Goal: Task Accomplishment & Management: Manage account settings

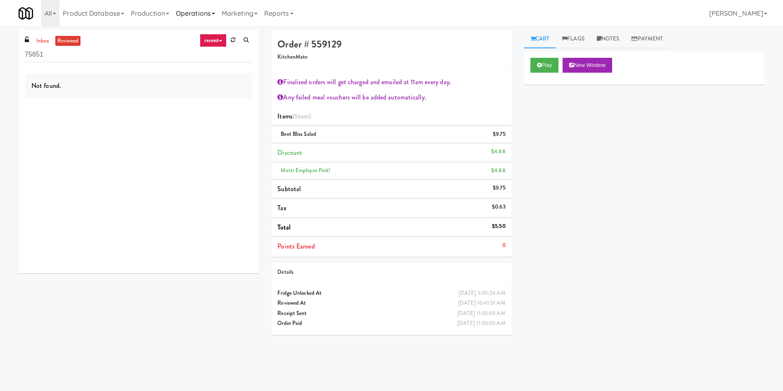
click at [193, 11] on link "Operations" at bounding box center [195, 13] width 46 height 26
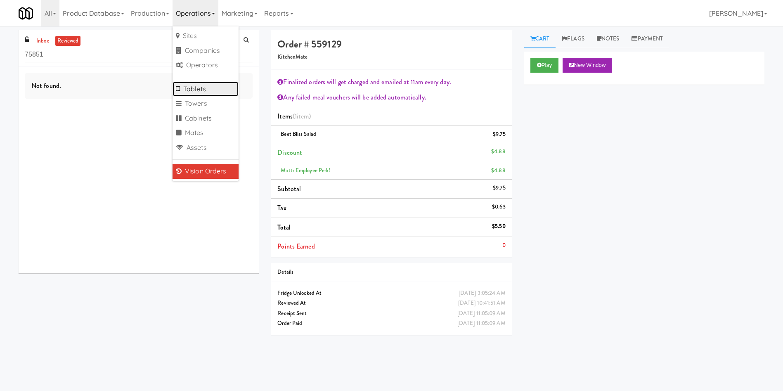
click at [198, 90] on link "Tablets" at bounding box center [205, 89] width 66 height 15
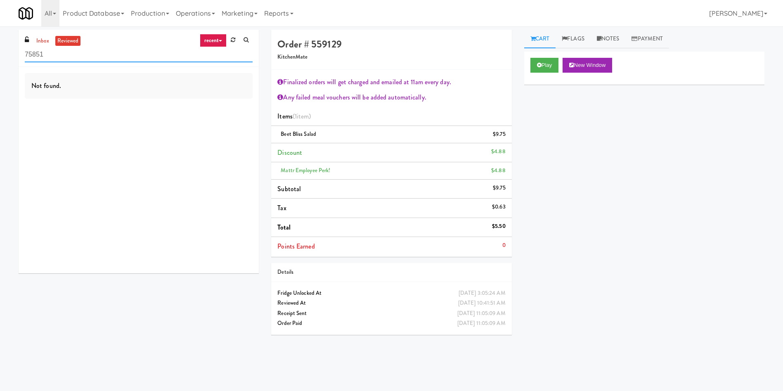
drag, startPoint x: 83, startPoint y: 55, endPoint x: 6, endPoint y: 44, distance: 77.2
click at [0, 53] on div "inbox reviewed recent all unclear take inventory issue suspicious failed recent…" at bounding box center [391, 195] width 783 height 331
paste input "Centro NoDa Cooler"
type input "Centro NoDa Cooler"
click at [36, 36] on link "inbox" at bounding box center [42, 41] width 17 height 10
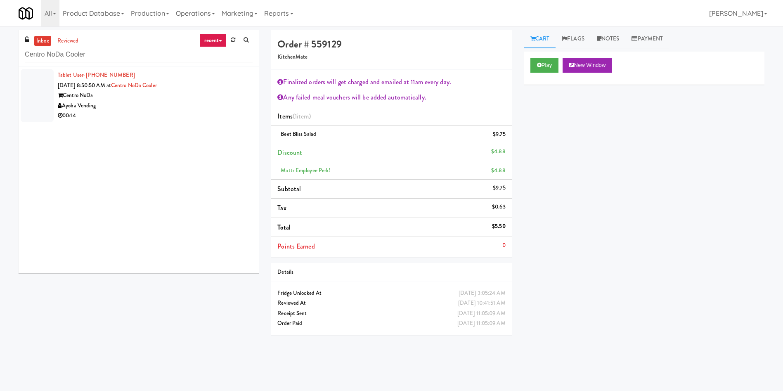
drag, startPoint x: 46, startPoint y: 92, endPoint x: 338, endPoint y: 58, distance: 294.6
click at [47, 92] on div at bounding box center [37, 95] width 33 height 53
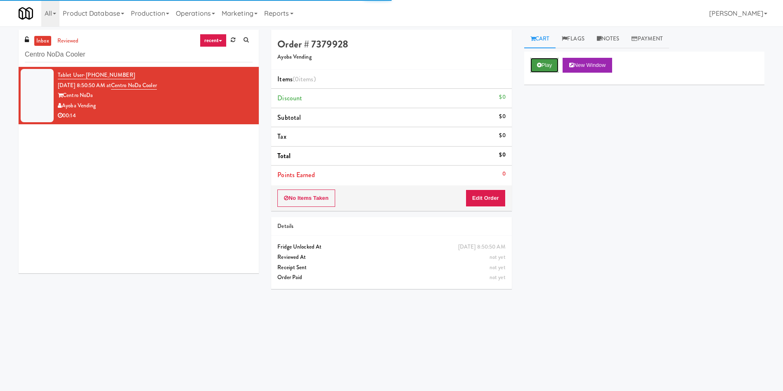
click at [549, 65] on button "Play" at bounding box center [544, 65] width 28 height 15
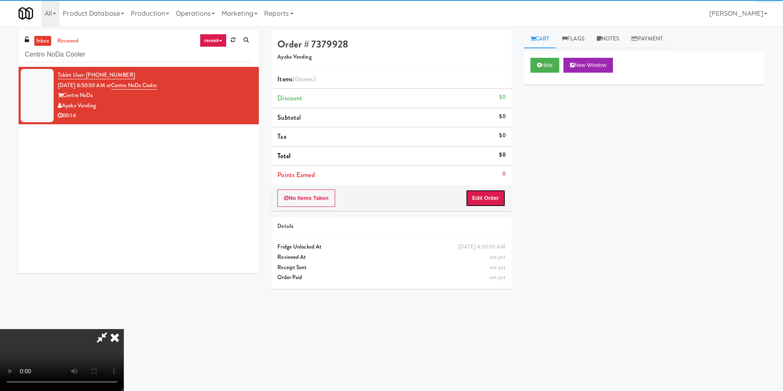
click at [490, 197] on button "Edit Order" at bounding box center [485, 197] width 40 height 17
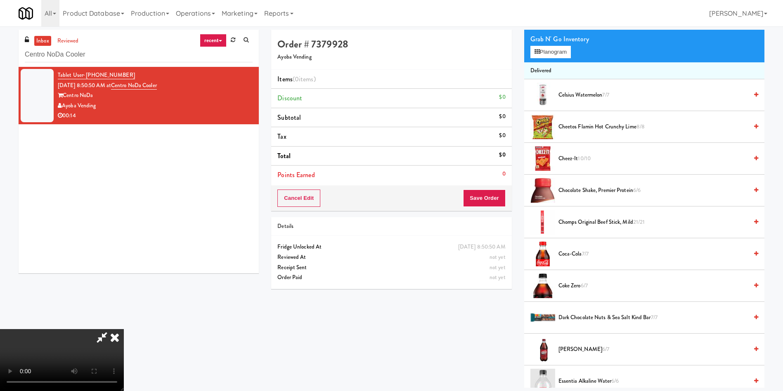
scroll to position [121, 0]
click at [124, 329] on video at bounding box center [62, 360] width 124 height 62
click at [547, 52] on button "Planogram" at bounding box center [550, 52] width 40 height 12
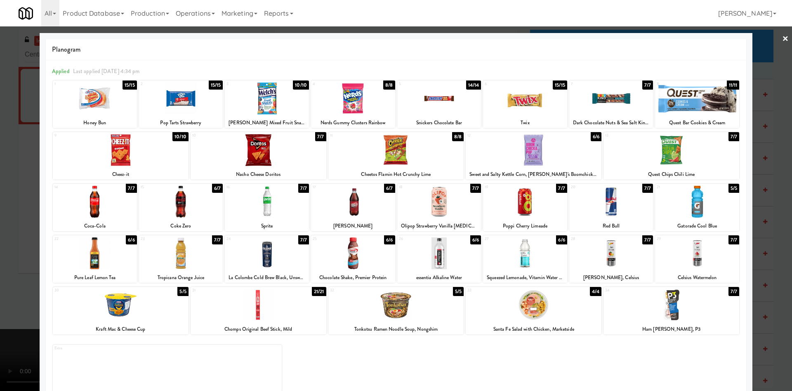
click at [0, 208] on div at bounding box center [396, 195] width 792 height 391
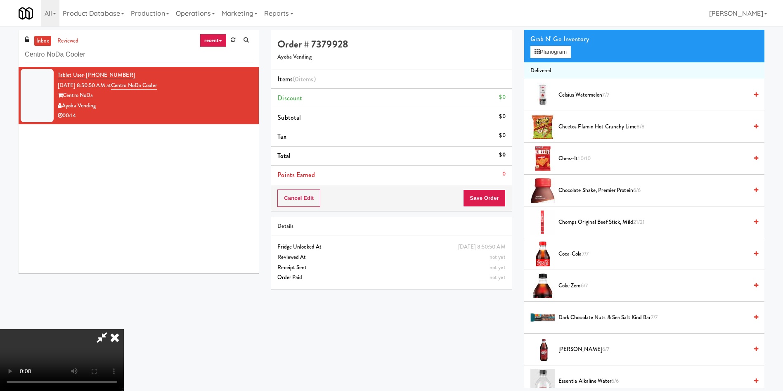
click at [124, 329] on video at bounding box center [62, 360] width 124 height 62
click at [544, 44] on div "Grab N' Go Inventory" at bounding box center [644, 39] width 228 height 12
click at [543, 54] on button "Planogram" at bounding box center [550, 52] width 40 height 12
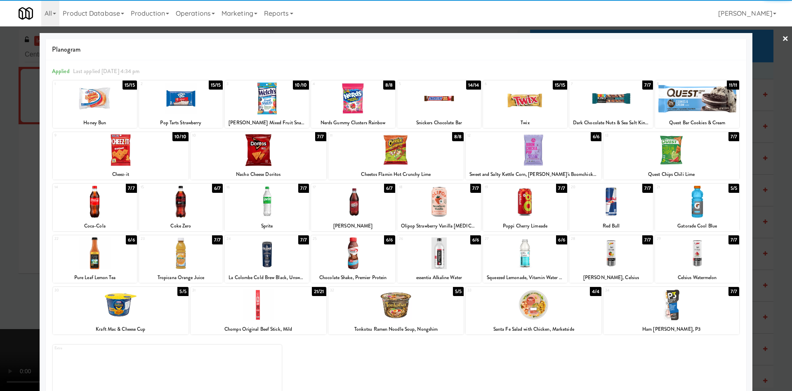
click at [611, 254] on div at bounding box center [611, 253] width 84 height 32
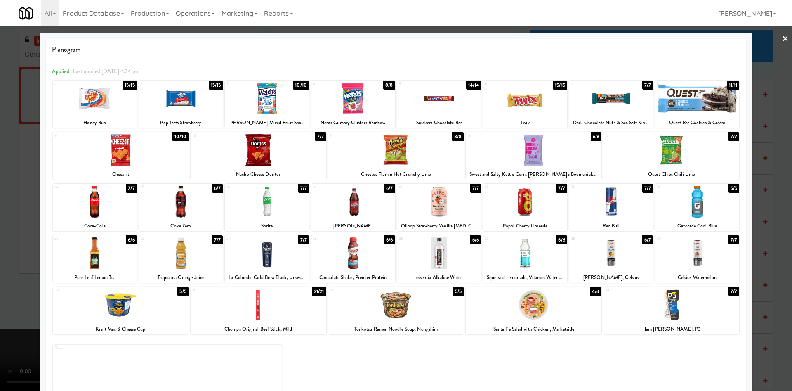
click at [7, 179] on div at bounding box center [396, 195] width 792 height 391
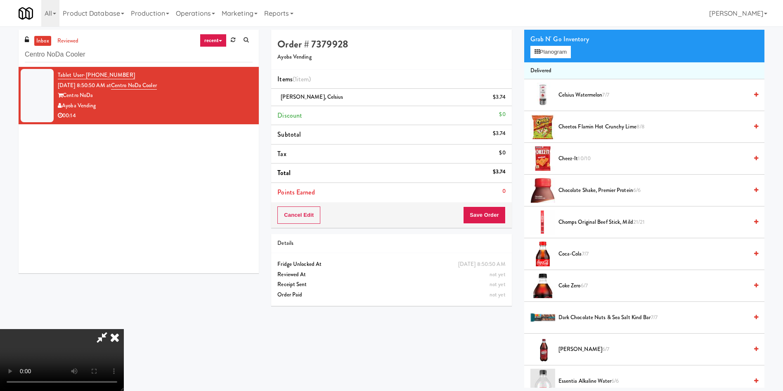
click at [124, 329] on video at bounding box center [62, 360] width 124 height 62
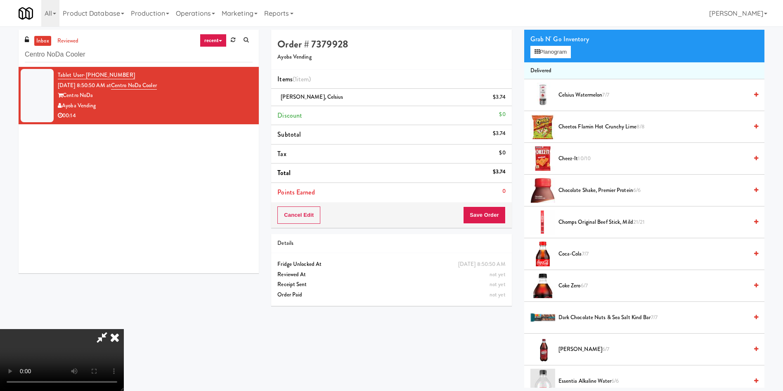
click at [124, 329] on video at bounding box center [62, 360] width 124 height 62
click at [555, 53] on button "Planogram" at bounding box center [550, 52] width 40 height 12
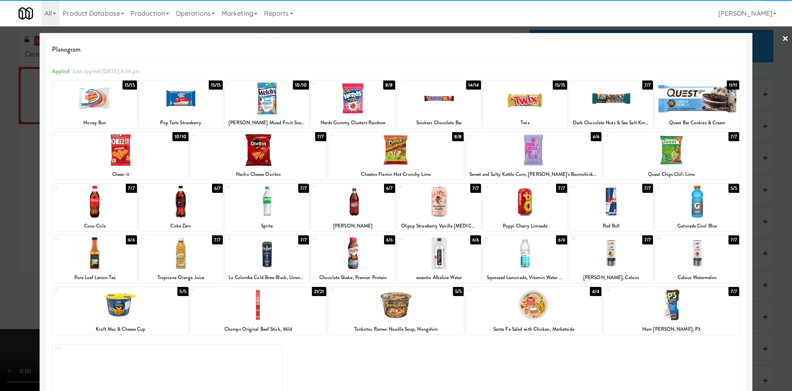
click at [681, 316] on div at bounding box center [672, 305] width 136 height 32
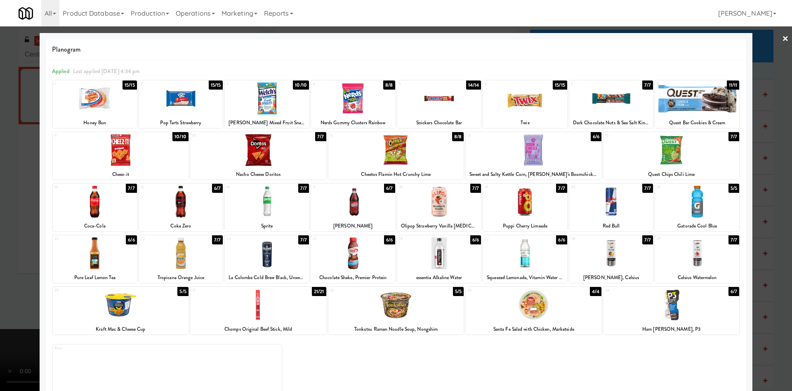
click at [772, 81] on div at bounding box center [396, 195] width 792 height 391
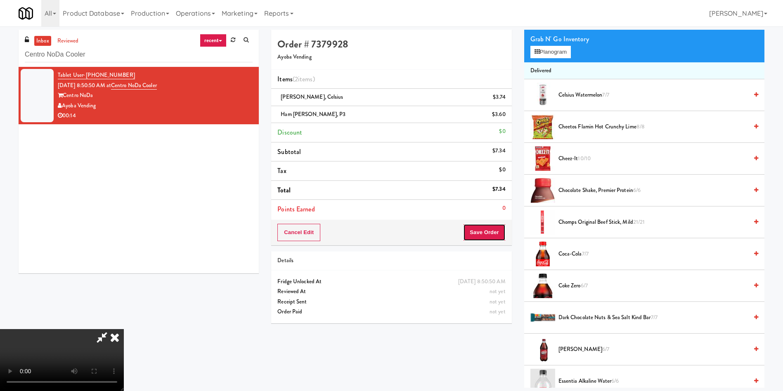
click at [497, 234] on button "Save Order" at bounding box center [484, 232] width 42 height 17
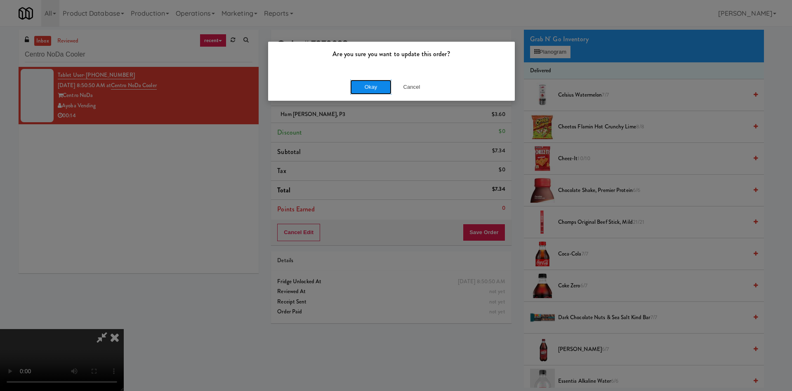
click at [379, 89] on button "Okay" at bounding box center [370, 87] width 41 height 15
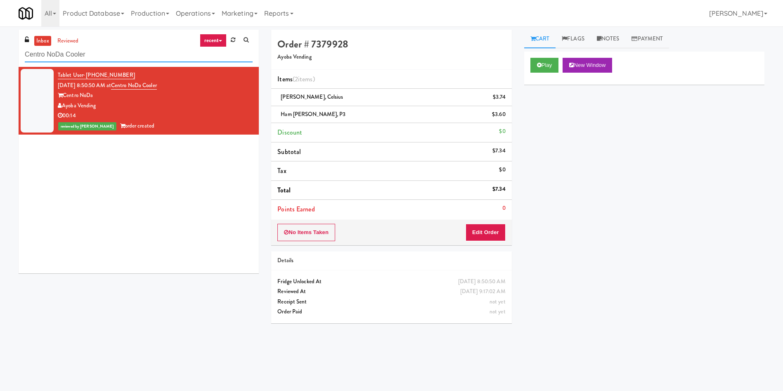
paste input "eLofts - Pantry"
drag, startPoint x: 122, startPoint y: 56, endPoint x: 0, endPoint y: 56, distance: 122.2
click at [0, 56] on div "inbox reviewed recent all unclear take inventory issue suspicious failed recent…" at bounding box center [391, 195] width 783 height 331
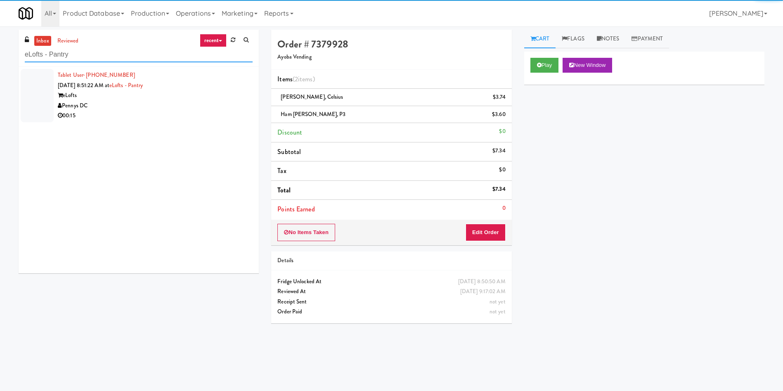
type input "eLofts - Pantry"
drag, startPoint x: 35, startPoint y: 95, endPoint x: 600, endPoint y: 87, distance: 564.2
click at [43, 93] on div at bounding box center [37, 95] width 33 height 53
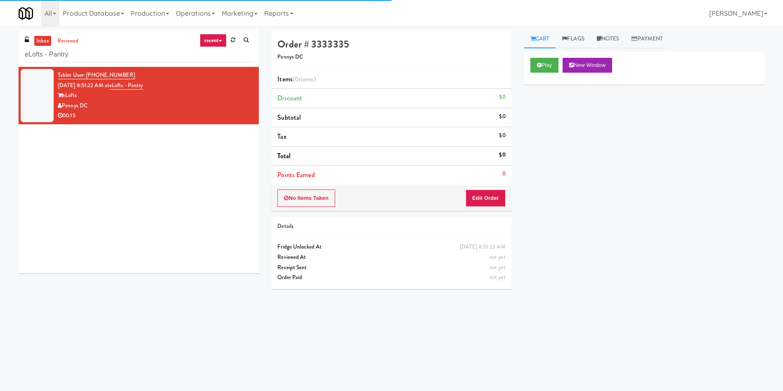
click at [528, 66] on div "Play New Window" at bounding box center [644, 68] width 240 height 33
click at [533, 69] on button "Play" at bounding box center [544, 65] width 28 height 15
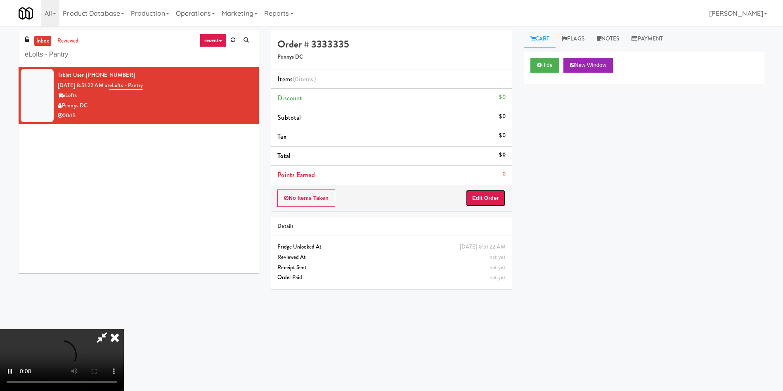
click at [482, 198] on button "Edit Order" at bounding box center [485, 197] width 40 height 17
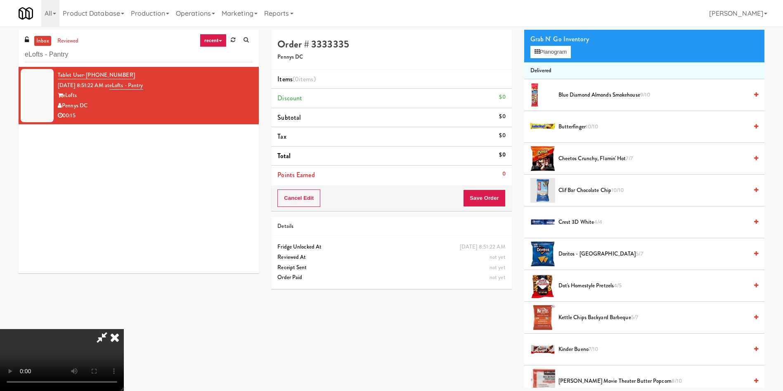
scroll to position [121, 0]
click at [124, 329] on video at bounding box center [62, 360] width 124 height 62
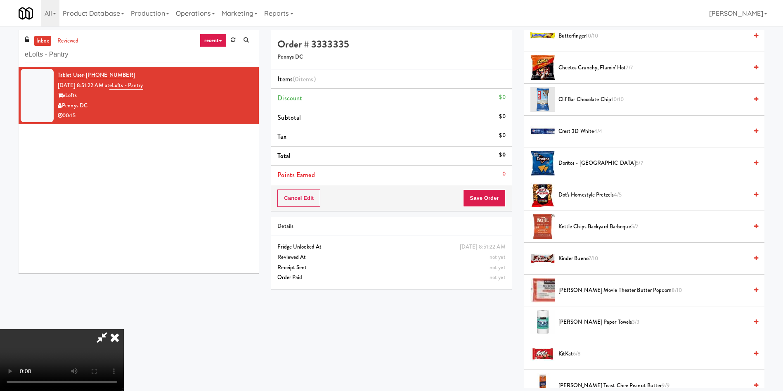
scroll to position [248, 0]
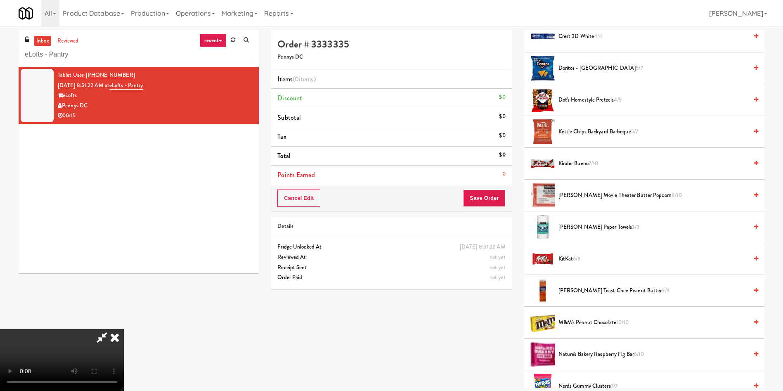
click at [590, 322] on span "M&M's Peanut Chocolate 10/10" at bounding box center [652, 322] width 189 height 10
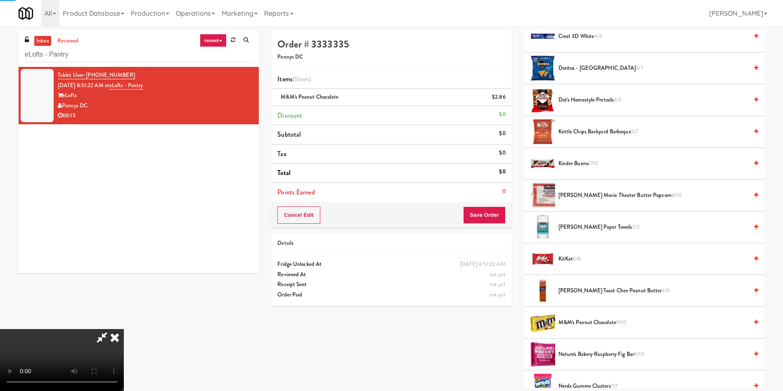
scroll to position [433, 0]
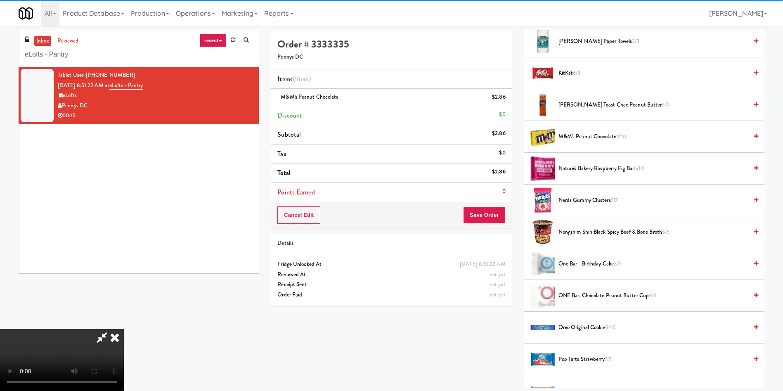
click at [124, 329] on video at bounding box center [62, 360] width 124 height 62
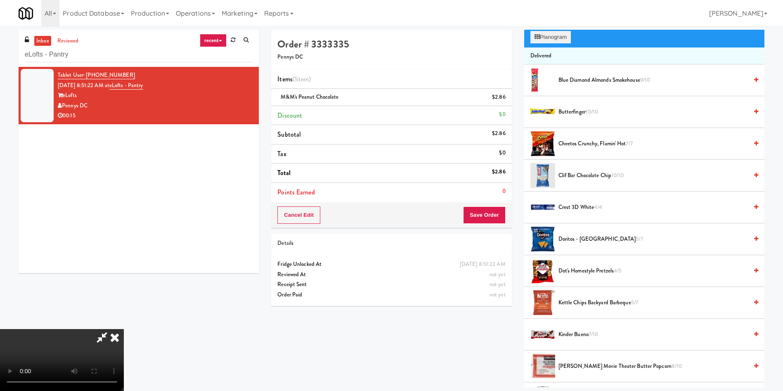
scroll to position [0, 0]
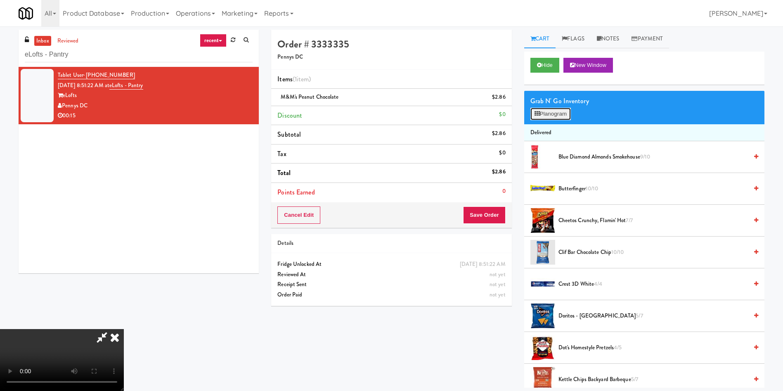
click at [555, 117] on button "Planogram" at bounding box center [550, 114] width 40 height 12
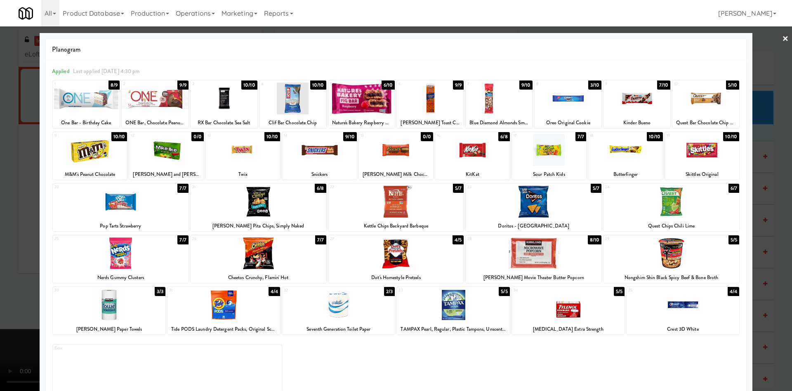
click at [31, 146] on div at bounding box center [396, 195] width 792 height 391
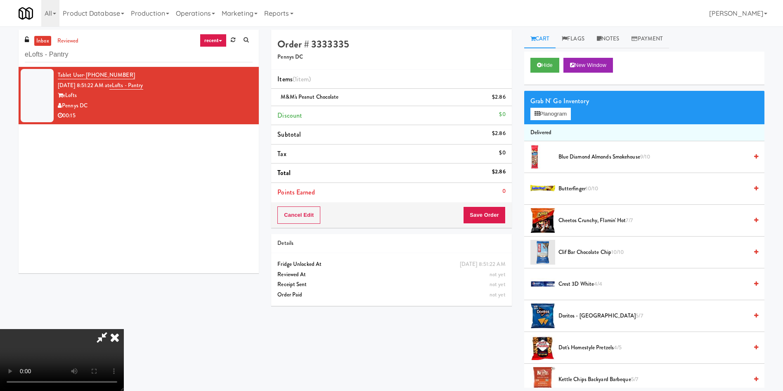
click at [124, 329] on video at bounding box center [62, 360] width 124 height 62
click at [547, 111] on button "Planogram" at bounding box center [550, 114] width 40 height 12
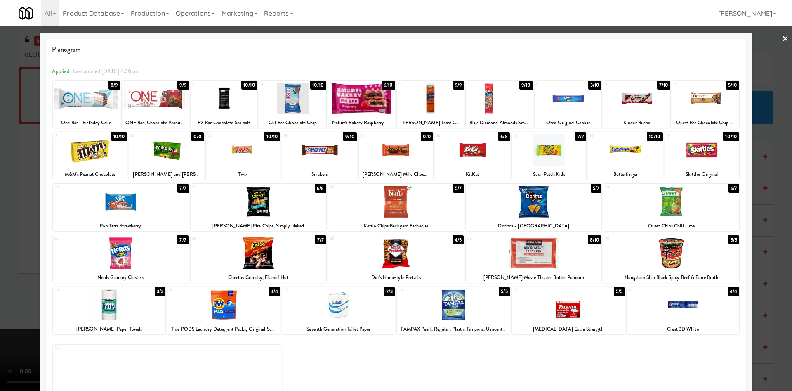
click at [105, 203] on div at bounding box center [121, 202] width 136 height 32
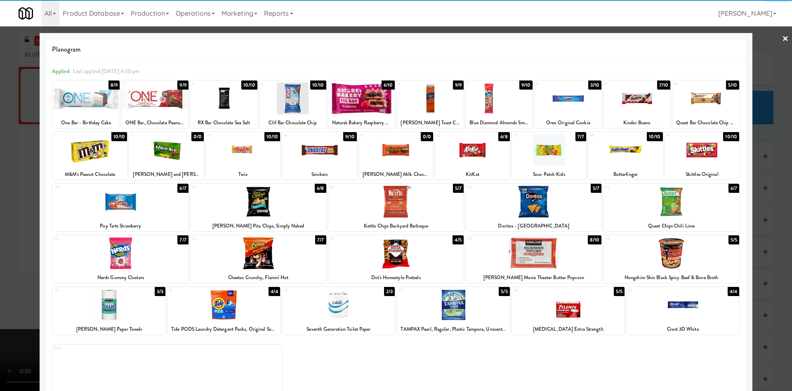
click at [0, 198] on div at bounding box center [396, 195] width 792 height 391
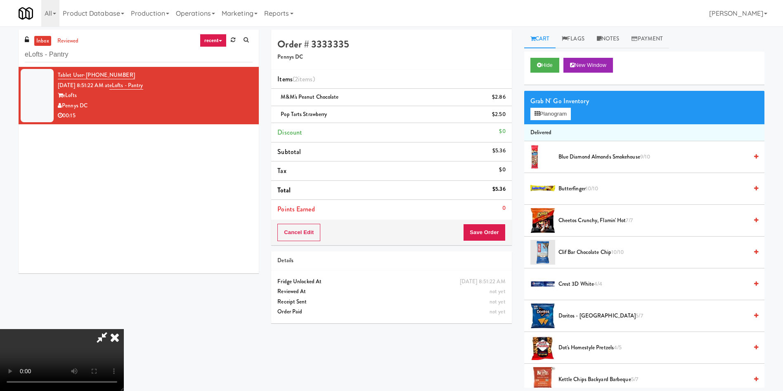
click at [543, 102] on div "Grab N' Go Inventory" at bounding box center [644, 101] width 228 height 12
click at [549, 113] on button "Planogram" at bounding box center [550, 114] width 40 height 12
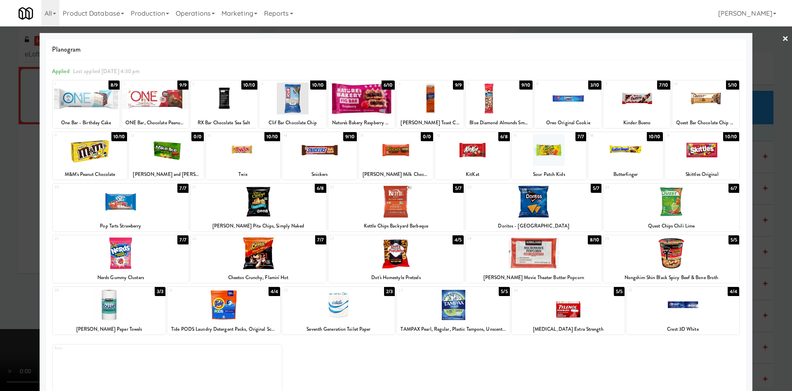
click at [0, 204] on div at bounding box center [396, 195] width 792 height 391
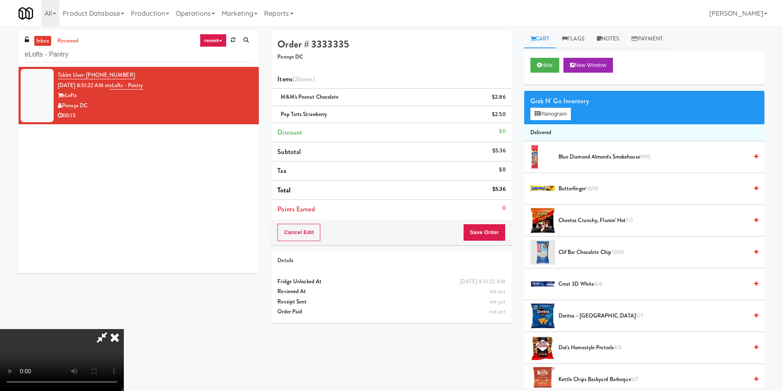
scroll to position [121, 0]
click at [124, 329] on video at bounding box center [62, 360] width 124 height 62
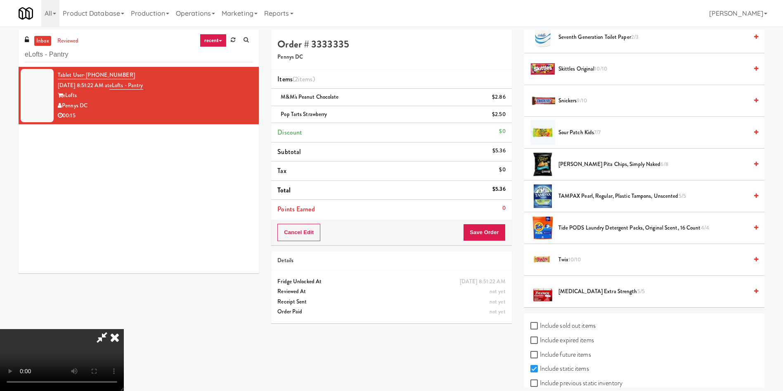
scroll to position [898, 0]
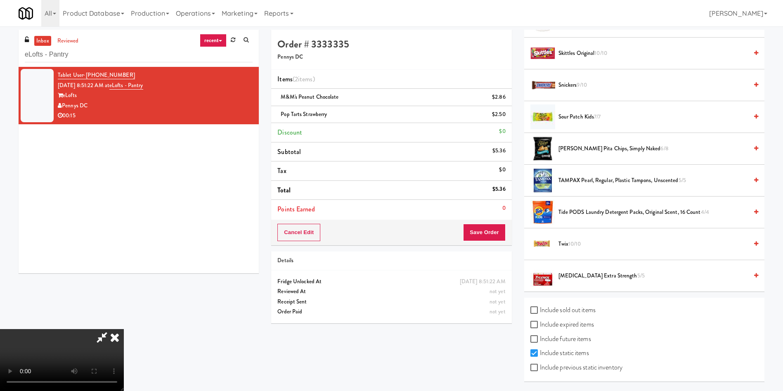
click at [575, 77] on li "Snickers 9/10" at bounding box center [644, 85] width 240 height 32
click at [575, 85] on span "Snickers 9/10" at bounding box center [652, 85] width 189 height 10
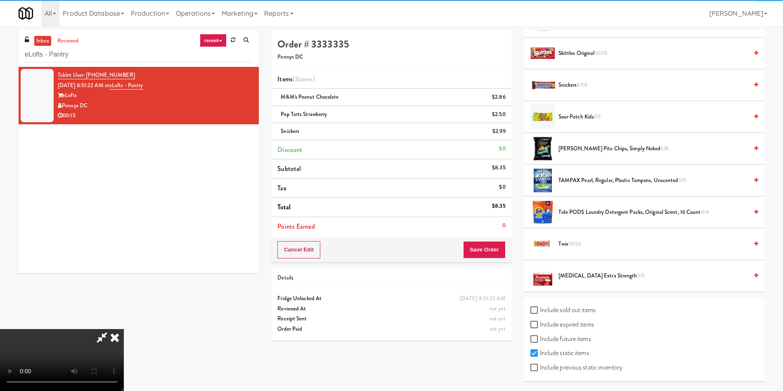
click at [484, 238] on div "Cancel Edit Save Order" at bounding box center [391, 250] width 240 height 26
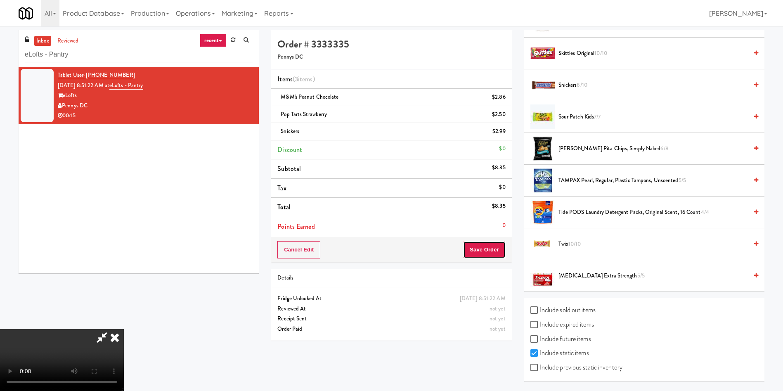
click at [481, 249] on button "Save Order" at bounding box center [484, 249] width 42 height 17
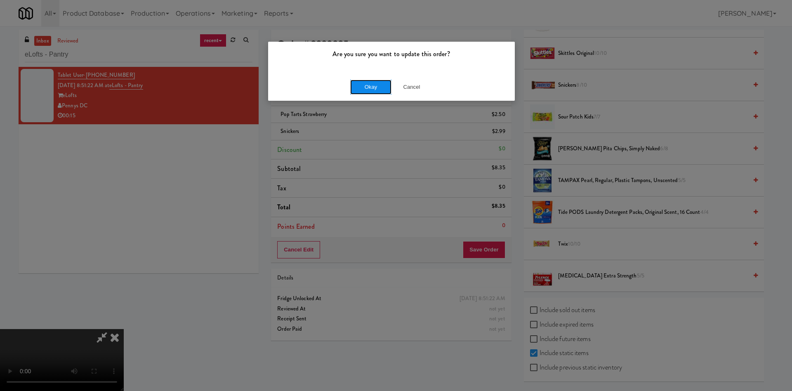
click at [380, 88] on button "Okay" at bounding box center [370, 87] width 41 height 15
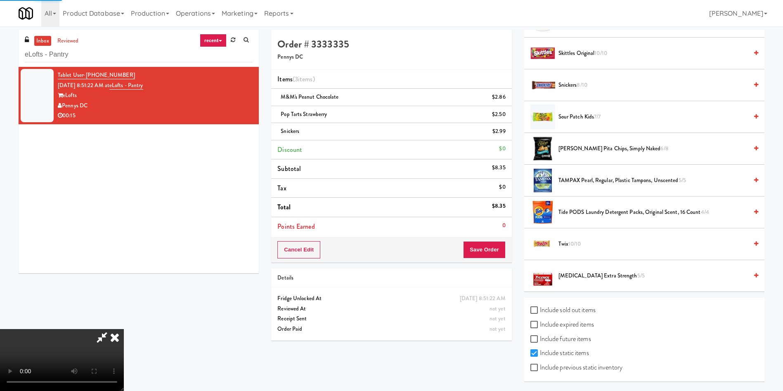
scroll to position [0, 0]
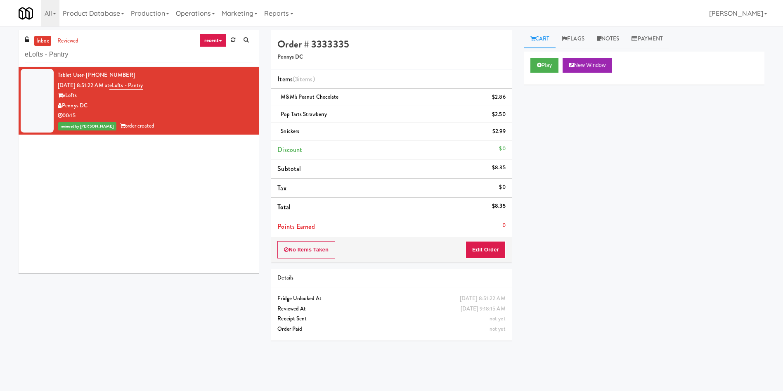
drag, startPoint x: 409, startPoint y: 84, endPoint x: 419, endPoint y: 83, distance: 10.8
click at [419, 83] on li "Items (3 items )" at bounding box center [391, 79] width 240 height 19
drag, startPoint x: 611, startPoint y: 45, endPoint x: 581, endPoint y: 92, distance: 55.4
click at [609, 45] on link "Notes" at bounding box center [608, 39] width 35 height 19
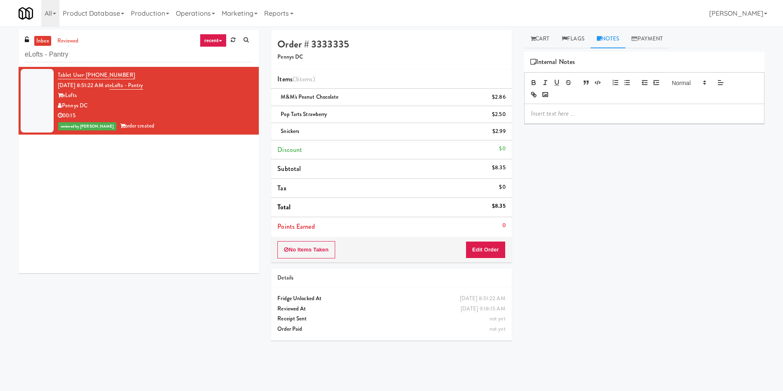
click at [587, 118] on p at bounding box center [644, 113] width 227 height 9
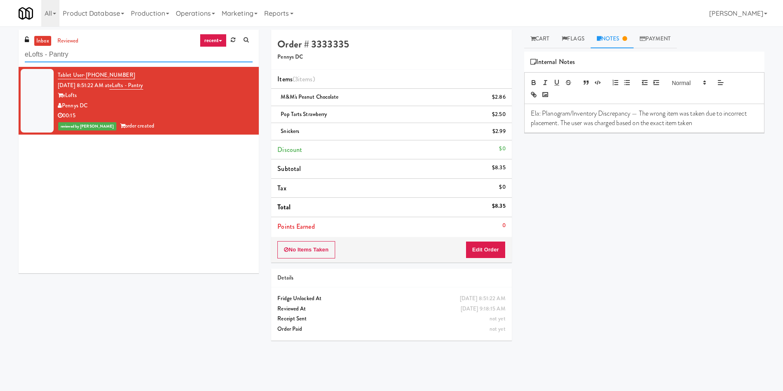
drag, startPoint x: 134, startPoint y: 59, endPoint x: 0, endPoint y: 28, distance: 137.6
click at [0, 28] on div "inbox reviewed recent all unclear take inventory issue suspicious failed recent…" at bounding box center [391, 193] width 783 height 335
paste input "Optima - Right - Ambient"
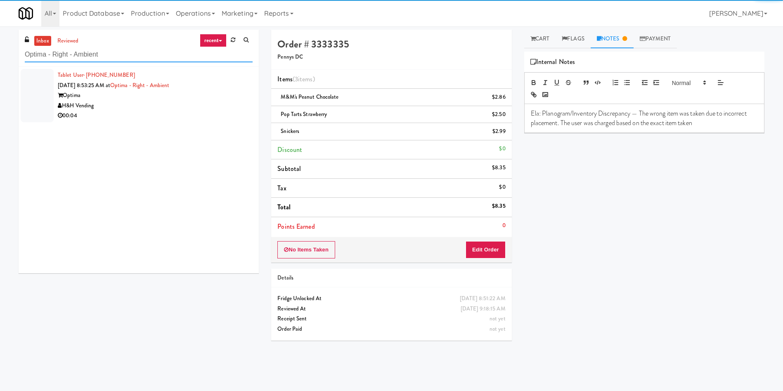
type input "Optima - Right - Ambient"
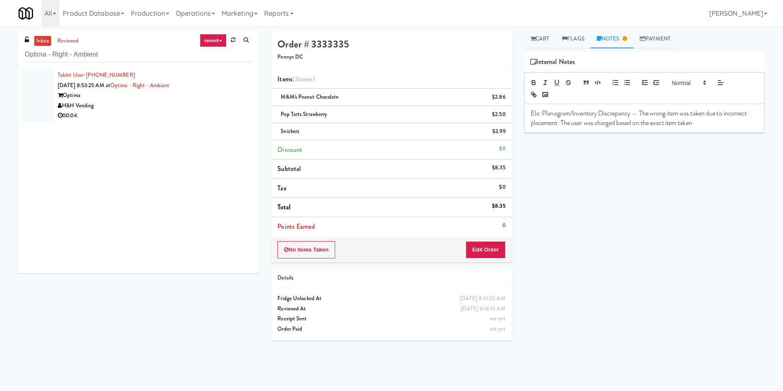
click at [43, 107] on div at bounding box center [37, 95] width 33 height 53
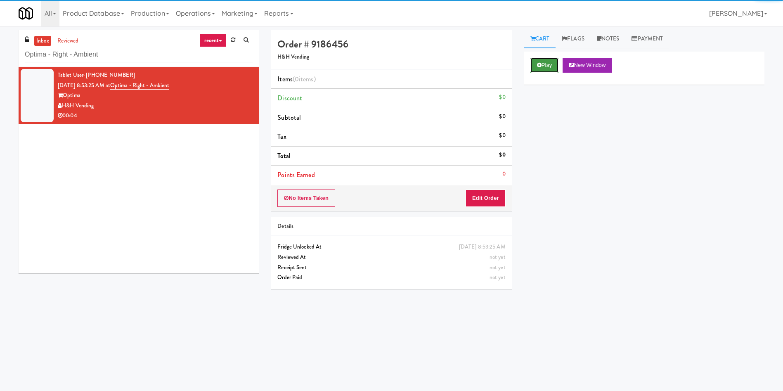
click at [537, 68] on button "Play" at bounding box center [544, 65] width 28 height 15
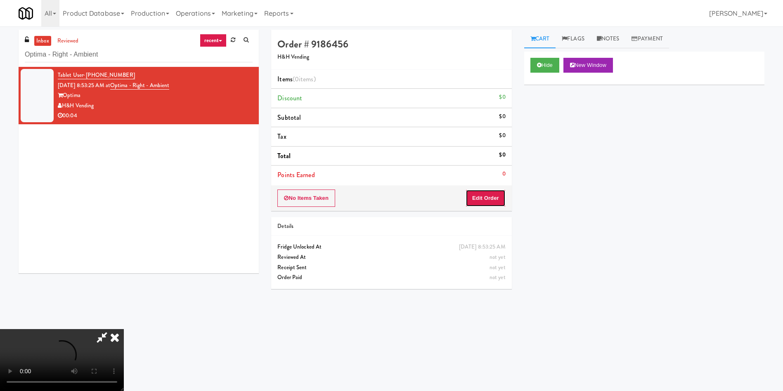
click at [496, 201] on button "Edit Order" at bounding box center [485, 197] width 40 height 17
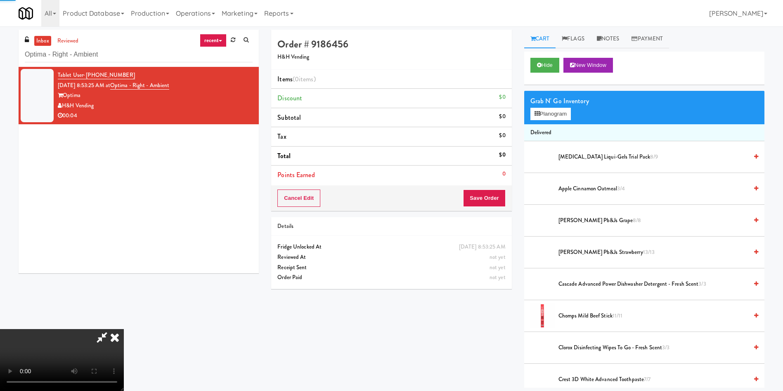
scroll to position [62, 0]
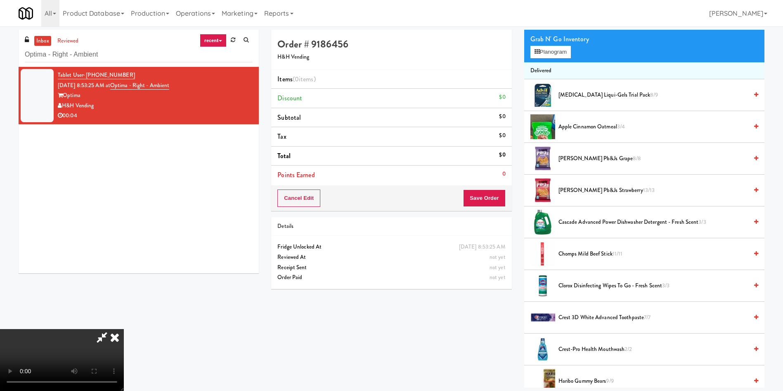
click at [124, 329] on video at bounding box center [62, 360] width 124 height 62
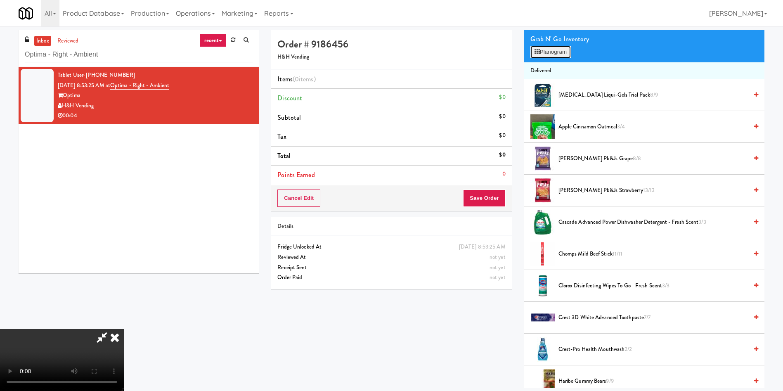
click at [540, 52] on button "Planogram" at bounding box center [550, 52] width 40 height 12
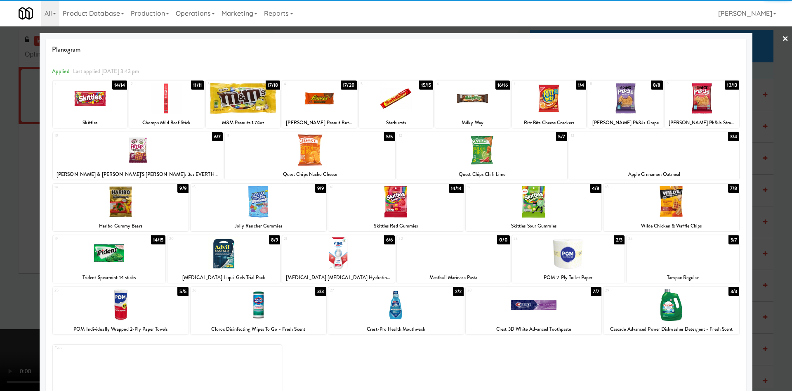
click at [697, 102] on div at bounding box center [702, 99] width 74 height 32
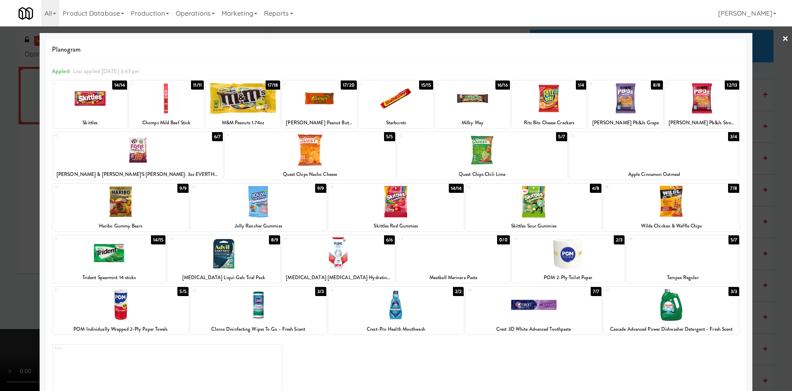
click at [749, 58] on div at bounding box center [396, 195] width 792 height 391
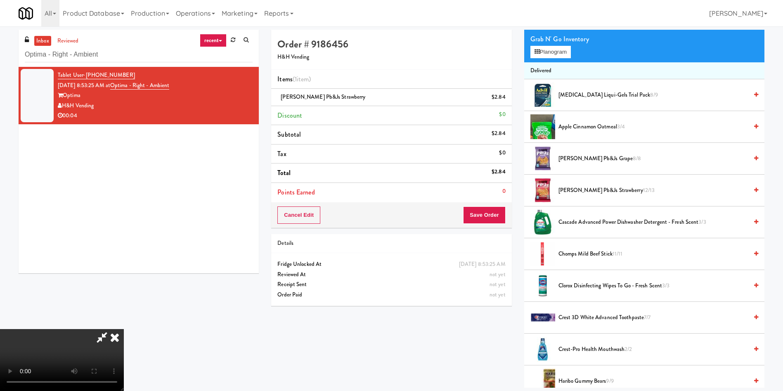
click at [124, 329] on video at bounding box center [62, 360] width 124 height 62
click at [491, 210] on button "Save Order" at bounding box center [484, 214] width 42 height 17
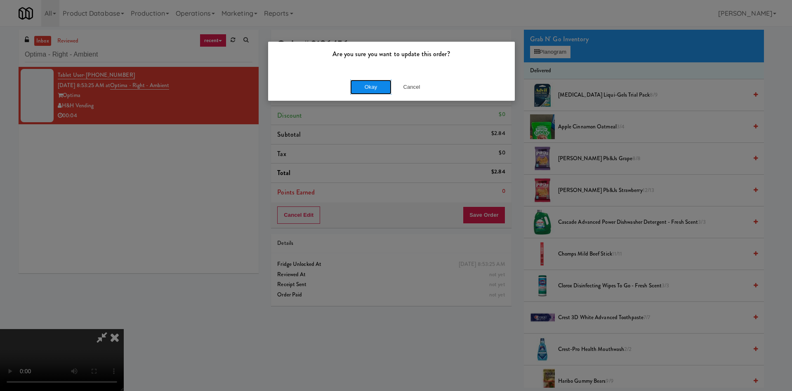
click at [377, 84] on button "Okay" at bounding box center [370, 87] width 41 height 15
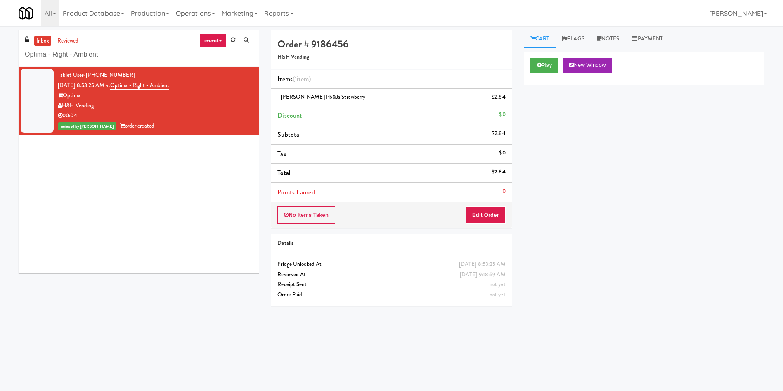
drag, startPoint x: 120, startPoint y: 56, endPoint x: 0, endPoint y: 50, distance: 119.8
click at [0, 50] on div "inbox reviewed recent all unclear take inventory issue suspicious failed recent…" at bounding box center [391, 195] width 783 height 331
paste input "Middle - Fridge"
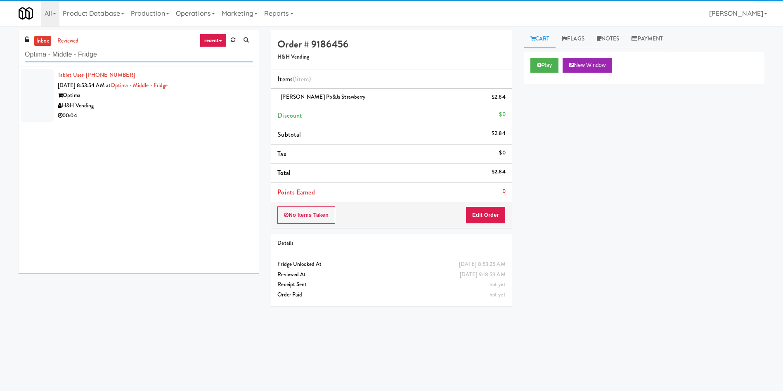
type input "Optima - Middle - Fridge"
drag, startPoint x: 37, startPoint y: 82, endPoint x: 406, endPoint y: 45, distance: 371.2
click at [43, 87] on div at bounding box center [37, 95] width 33 height 53
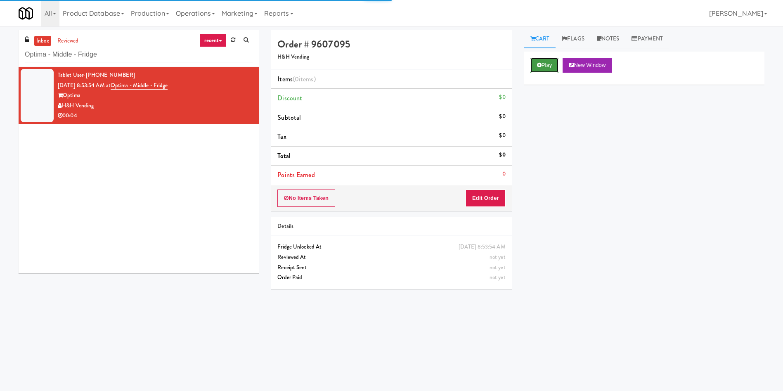
click at [536, 64] on button "Play" at bounding box center [544, 65] width 28 height 15
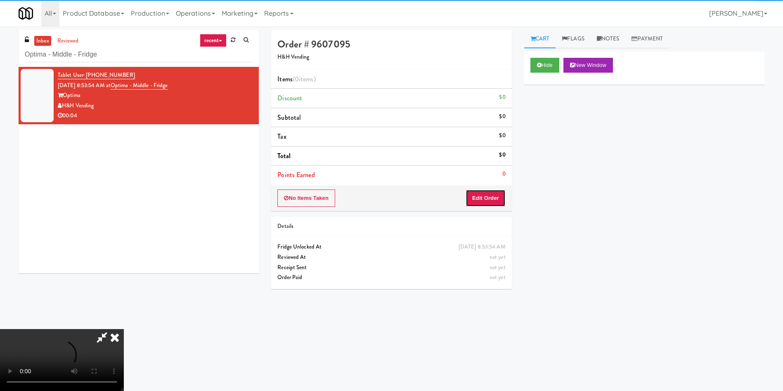
click at [487, 197] on button "Edit Order" at bounding box center [485, 197] width 40 height 17
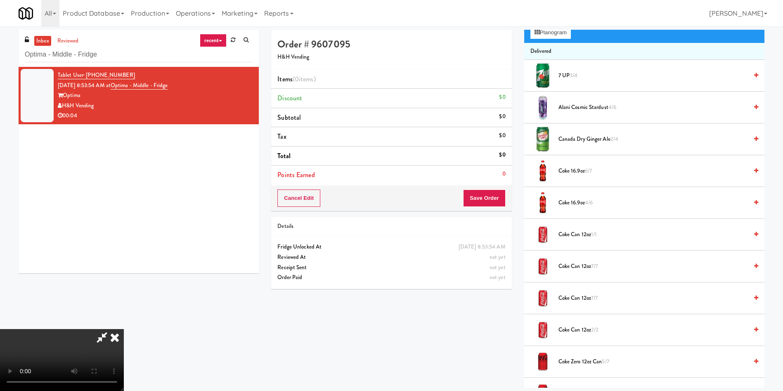
scroll to position [62, 0]
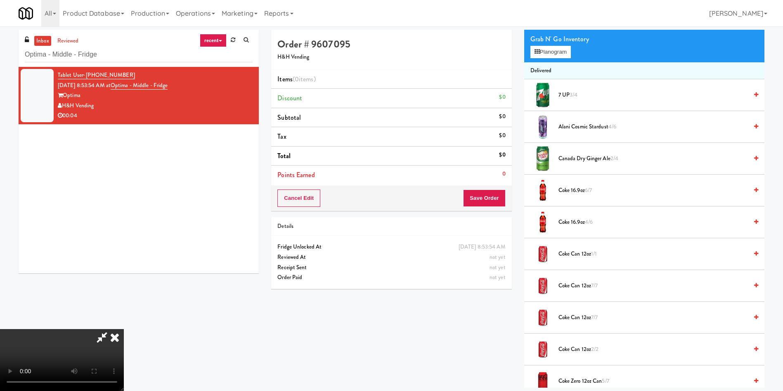
click at [124, 329] on video at bounding box center [62, 360] width 124 height 62
click at [551, 48] on button "Planogram" at bounding box center [550, 52] width 40 height 12
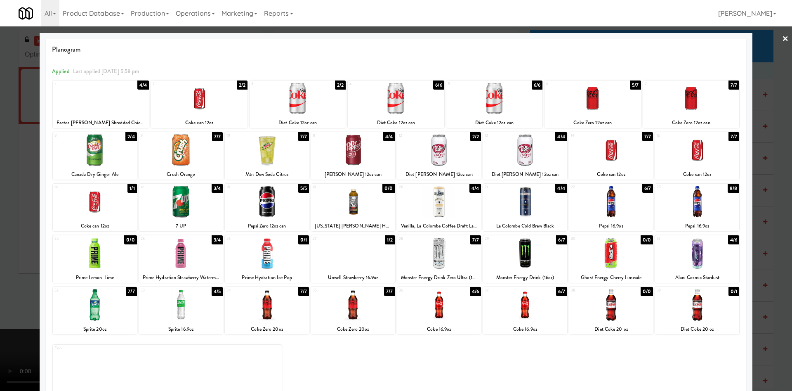
click at [520, 266] on div at bounding box center [525, 253] width 84 height 32
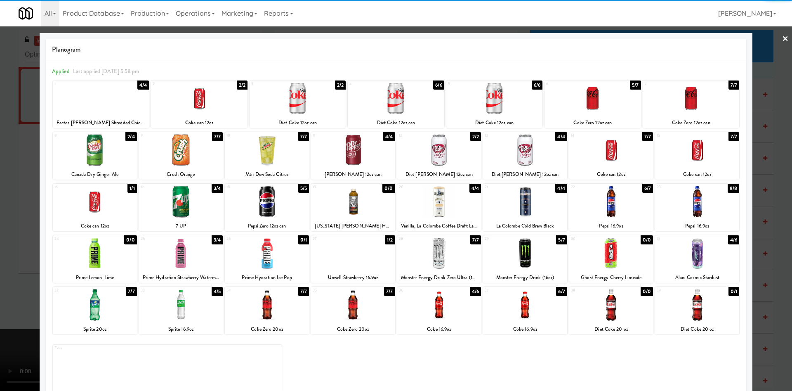
click at [0, 273] on div at bounding box center [396, 195] width 792 height 391
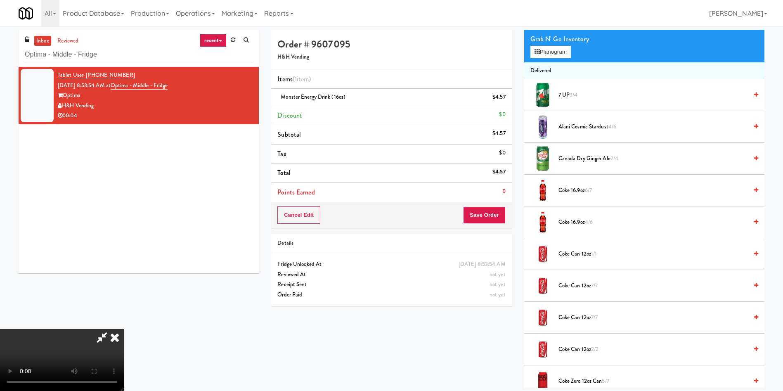
click at [124, 329] on video at bounding box center [62, 360] width 124 height 62
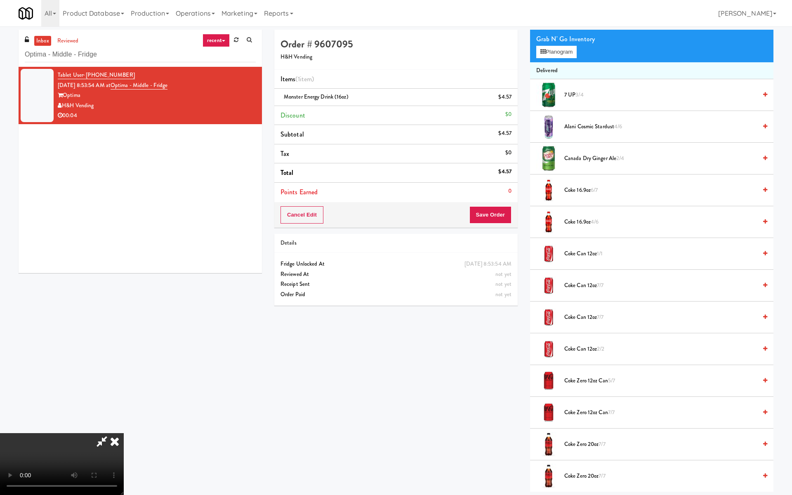
click at [124, 390] on video at bounding box center [62, 464] width 124 height 62
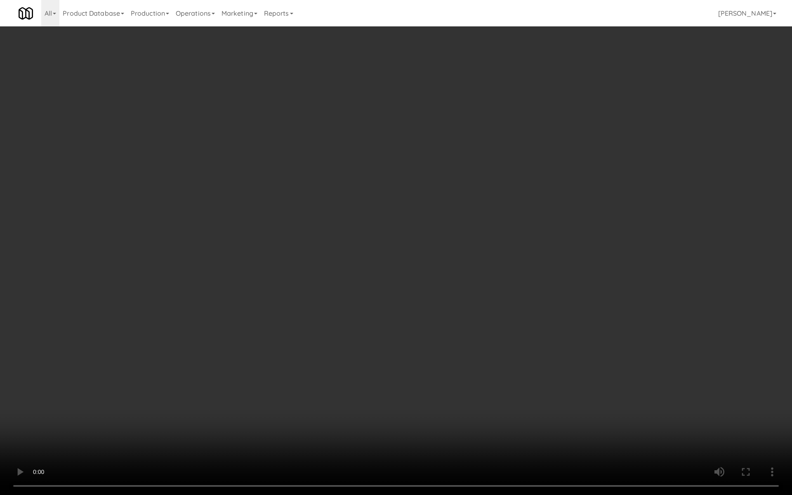
click at [340, 340] on video at bounding box center [396, 247] width 792 height 495
click at [350, 330] on video at bounding box center [396, 247] width 792 height 495
click at [360, 325] on video at bounding box center [396, 247] width 792 height 495
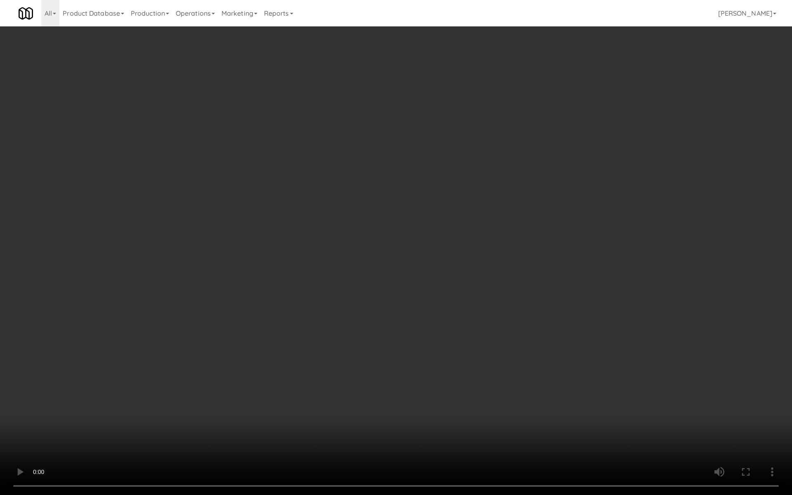
click at [360, 325] on video at bounding box center [396, 247] width 792 height 495
click at [369, 331] on video at bounding box center [396, 247] width 792 height 495
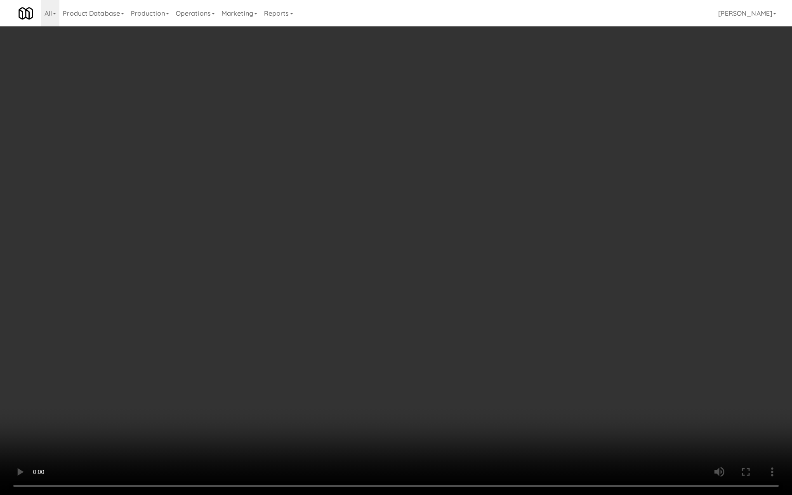
click at [368, 305] on video at bounding box center [396, 247] width 792 height 495
click at [442, 315] on video at bounding box center [396, 247] width 792 height 495
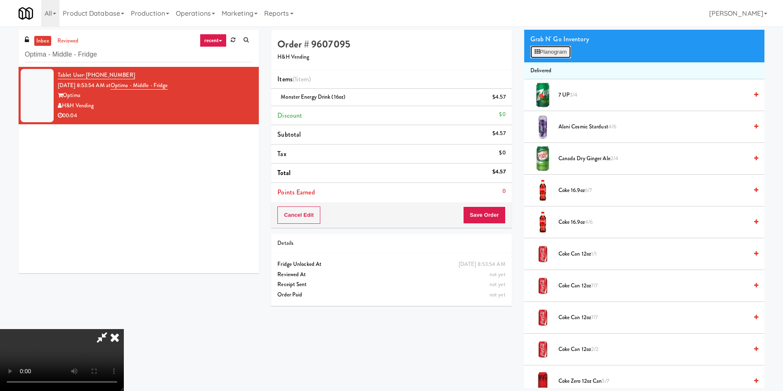
click at [560, 56] on button "Planogram" at bounding box center [550, 52] width 40 height 12
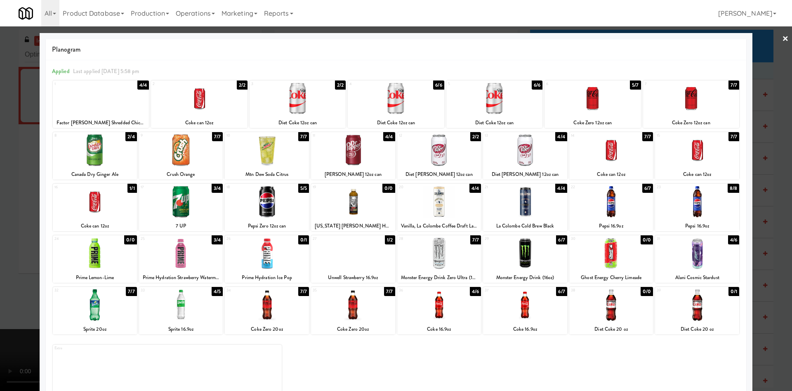
click at [0, 268] on div at bounding box center [396, 195] width 792 height 391
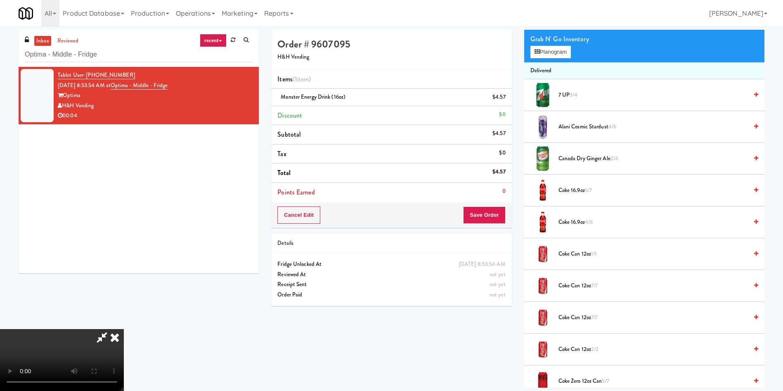
click at [124, 329] on video at bounding box center [62, 360] width 124 height 62
click at [488, 210] on button "Save Order" at bounding box center [484, 214] width 42 height 17
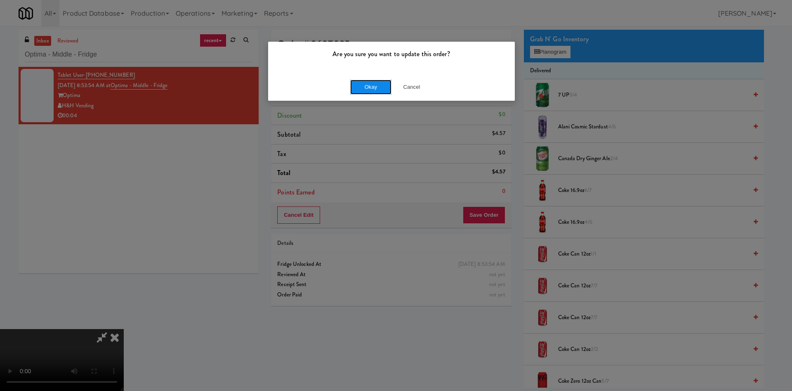
click at [383, 89] on button "Okay" at bounding box center [370, 87] width 41 height 15
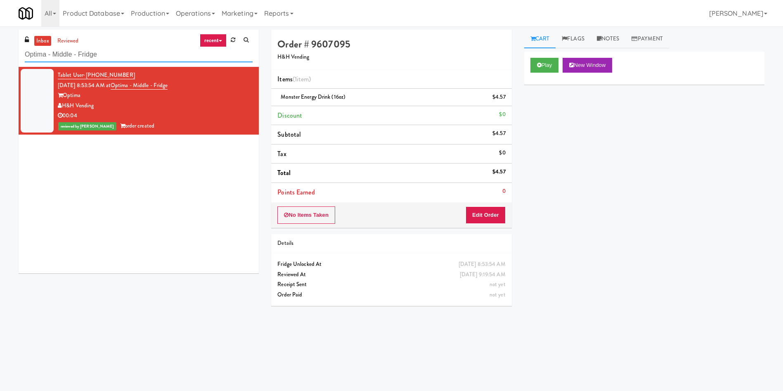
drag, startPoint x: 113, startPoint y: 47, endPoint x: 0, endPoint y: 47, distance: 112.7
click at [0, 47] on div "inbox reviewed recent all unclear take inventory issue suspicious failed recent…" at bounding box center [391, 195] width 783 height 331
paste input "IKEA CDC Mississauga"
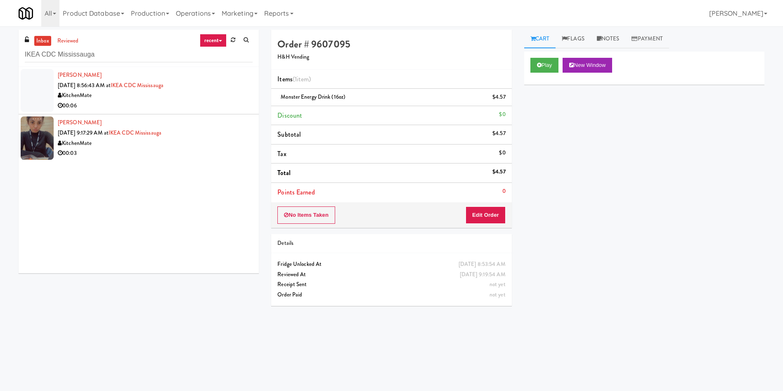
click at [44, 99] on div at bounding box center [37, 90] width 33 height 43
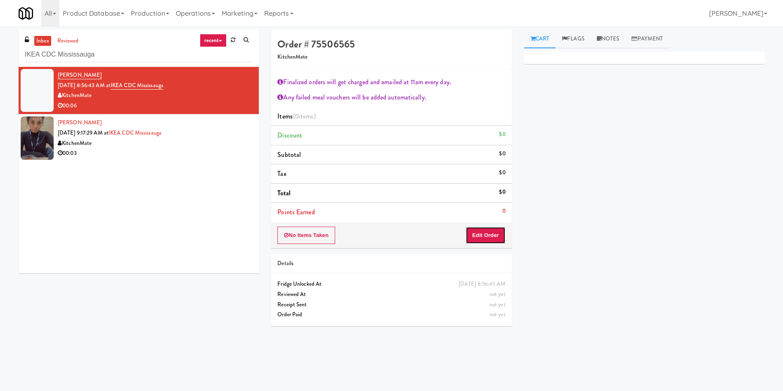
click at [492, 230] on button "Edit Order" at bounding box center [485, 235] width 40 height 17
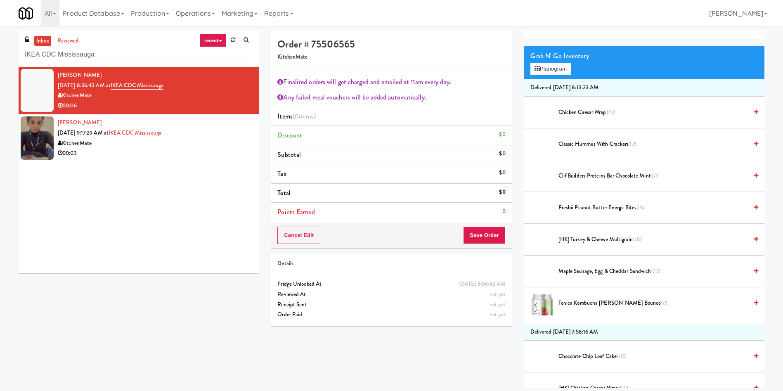
scroll to position [62, 0]
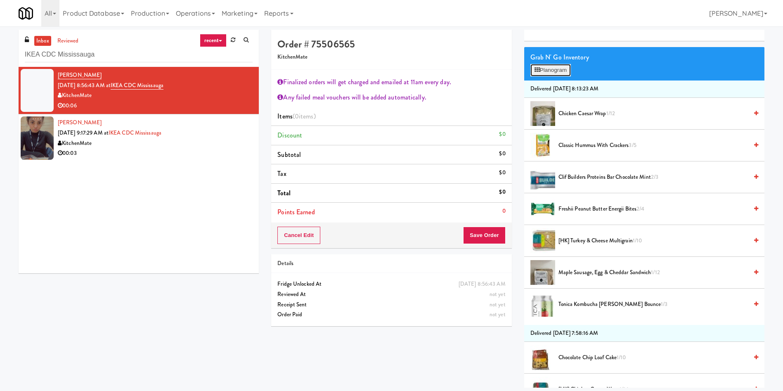
click at [551, 69] on button "Planogram" at bounding box center [550, 70] width 40 height 12
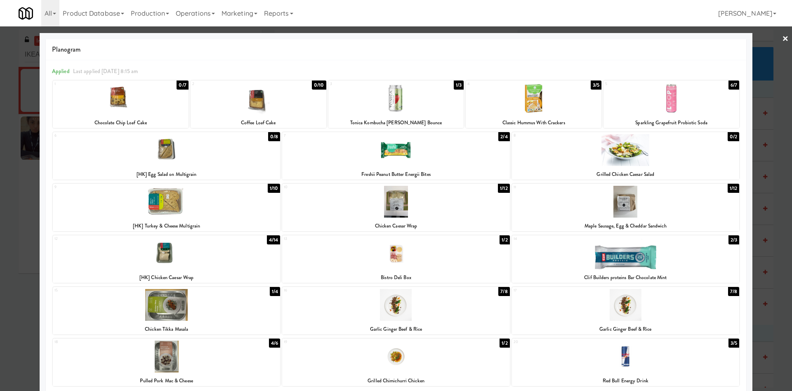
click at [761, 54] on div at bounding box center [396, 195] width 792 height 391
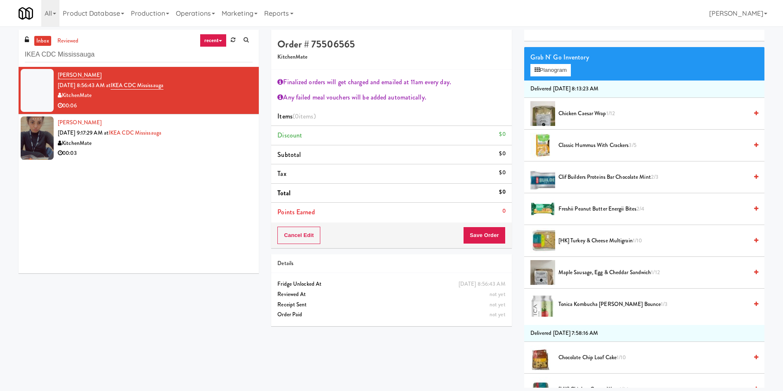
scroll to position [124, 0]
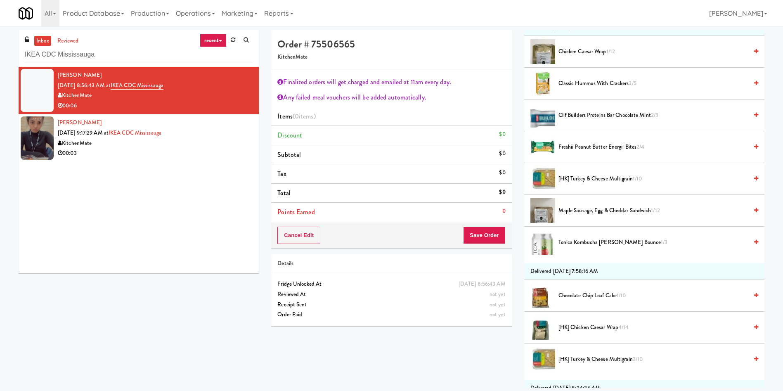
click at [590, 361] on span "[HK] Turkey & Cheese Multigrain 3/10" at bounding box center [652, 359] width 189 height 10
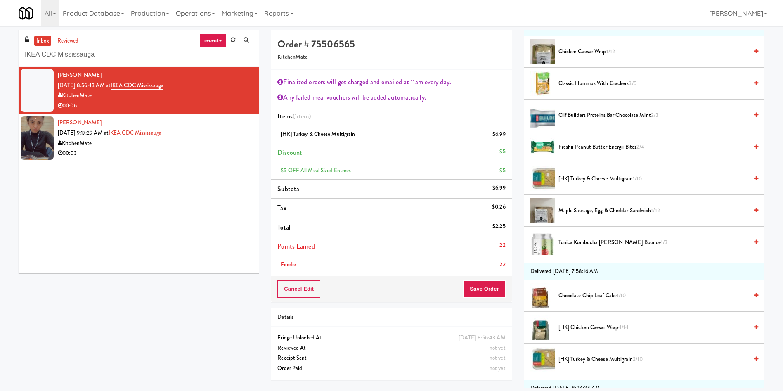
click at [588, 295] on span "Chocolate Chip Loaf Cake 1/10" at bounding box center [652, 296] width 189 height 10
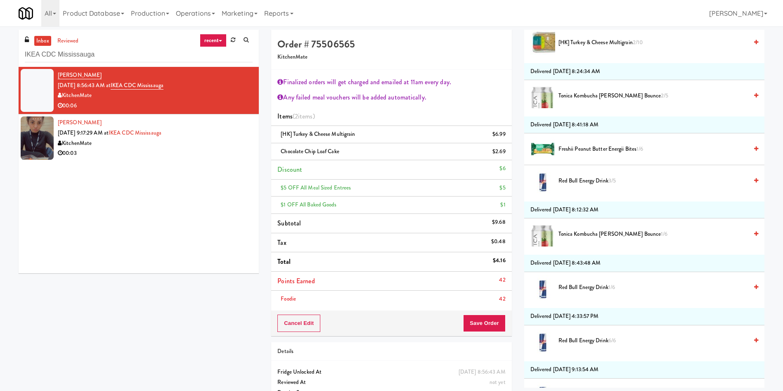
scroll to position [495, 0]
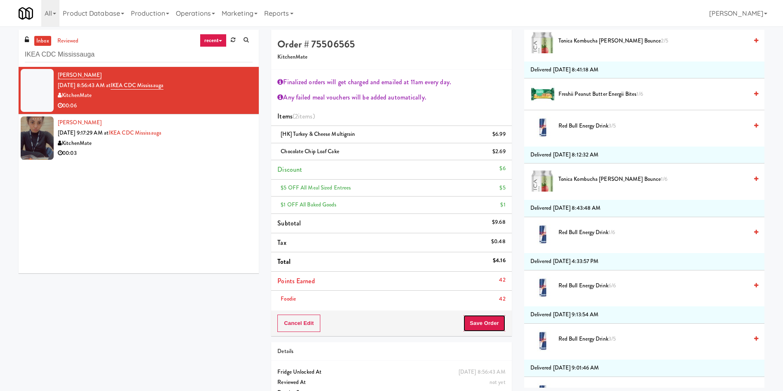
click at [484, 320] on button "Save Order" at bounding box center [484, 322] width 42 height 17
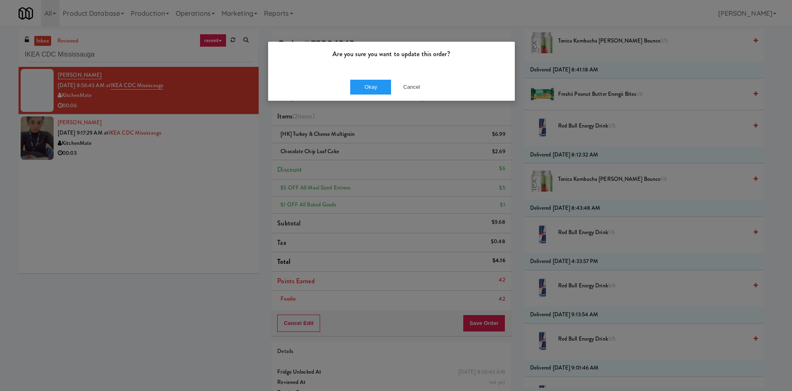
click at [383, 96] on div "Okay Cancel" at bounding box center [391, 87] width 247 height 28
click at [352, 80] on button "Okay" at bounding box center [370, 87] width 41 height 15
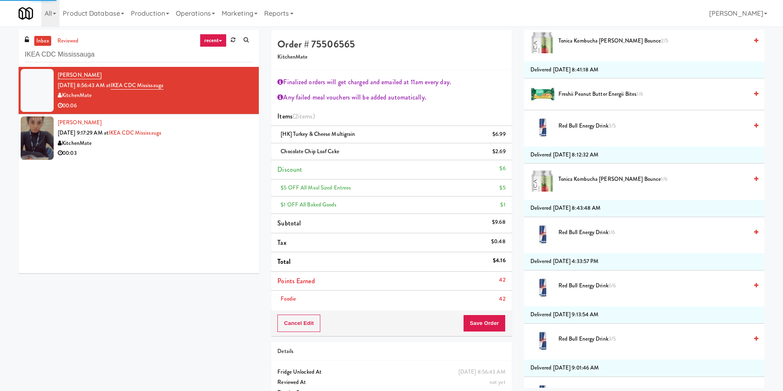
scroll to position [0, 0]
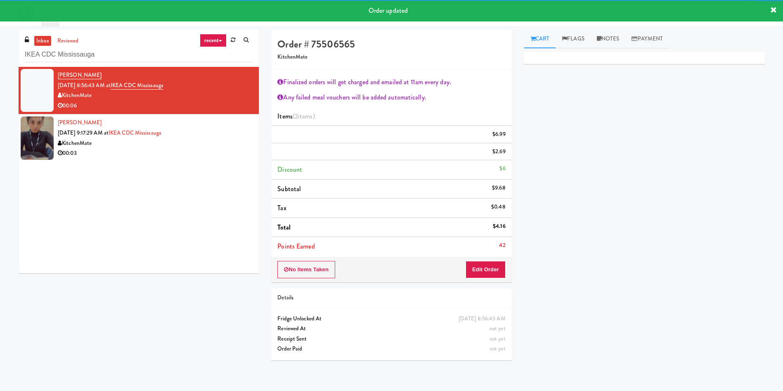
click at [26, 140] on div at bounding box center [37, 137] width 33 height 43
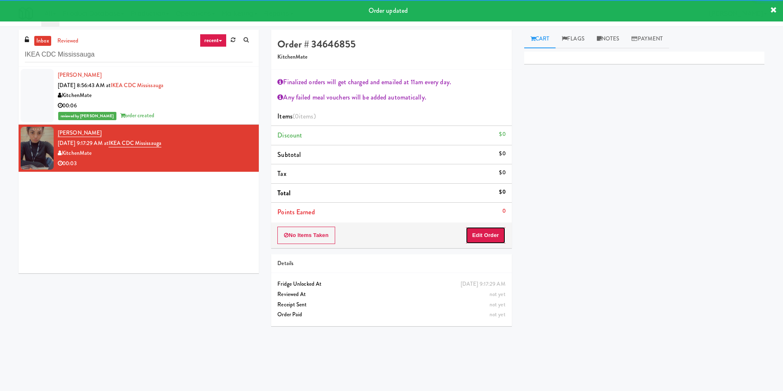
click at [486, 236] on button "Edit Order" at bounding box center [485, 235] width 40 height 17
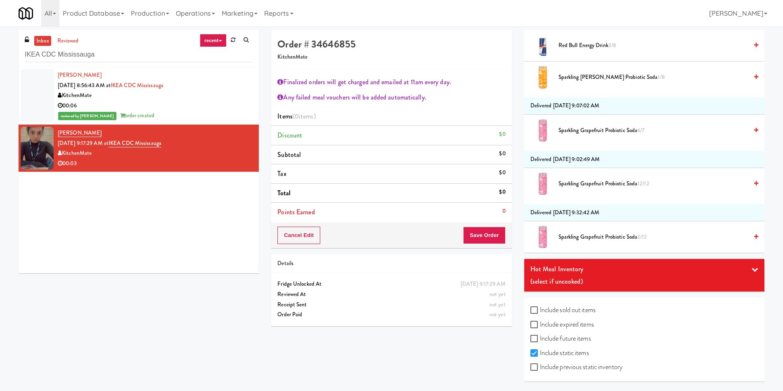
click at [591, 277] on div "(select if uncooked)" at bounding box center [644, 281] width 228 height 12
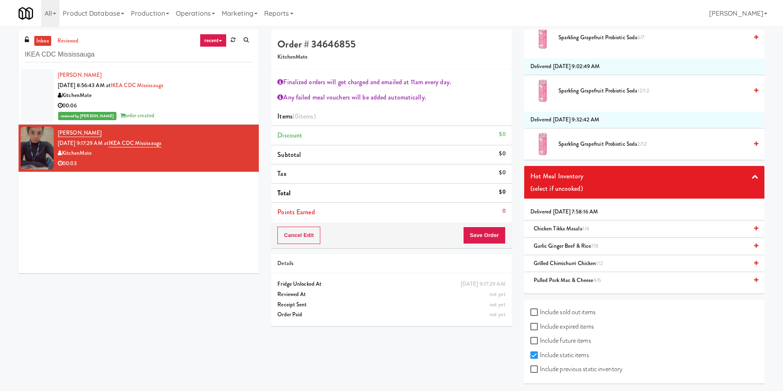
scroll to position [1012, 0]
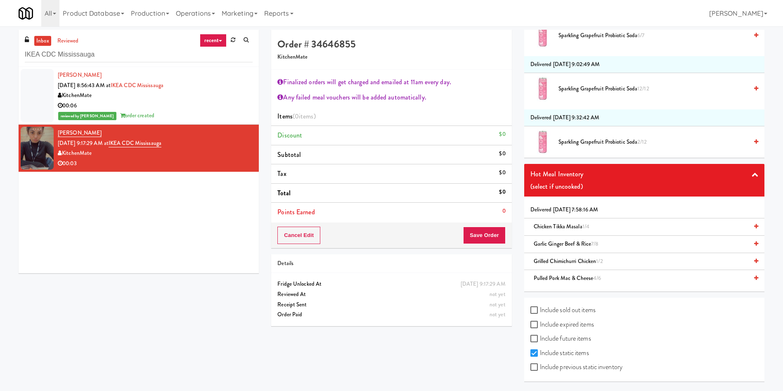
click at [570, 225] on span "Chicken Tikka Masala 1/4" at bounding box center [562, 226] width 56 height 8
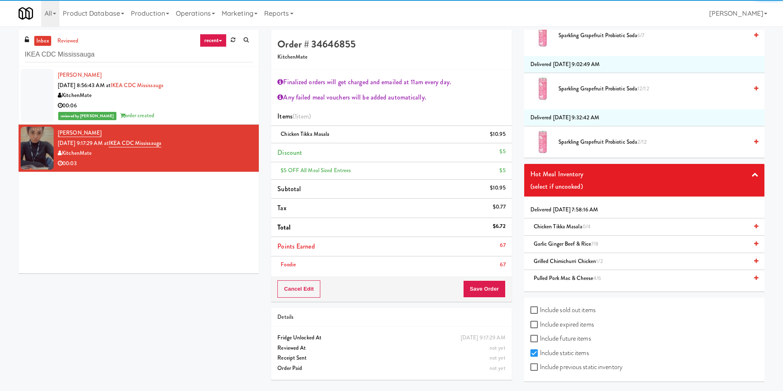
click at [470, 259] on li "Foodie 67" at bounding box center [391, 264] width 240 height 17
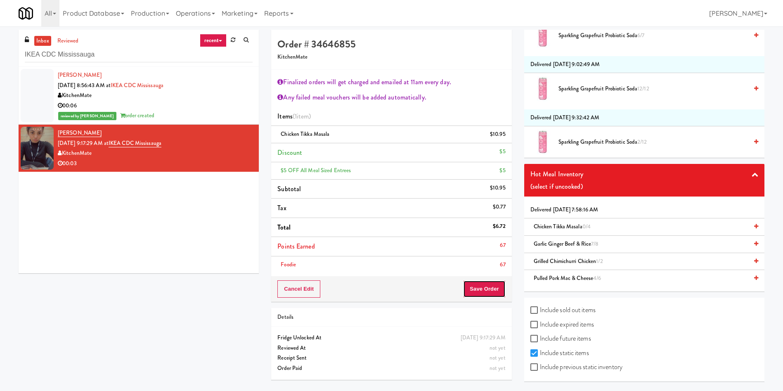
click at [479, 286] on button "Save Order" at bounding box center [484, 288] width 42 height 17
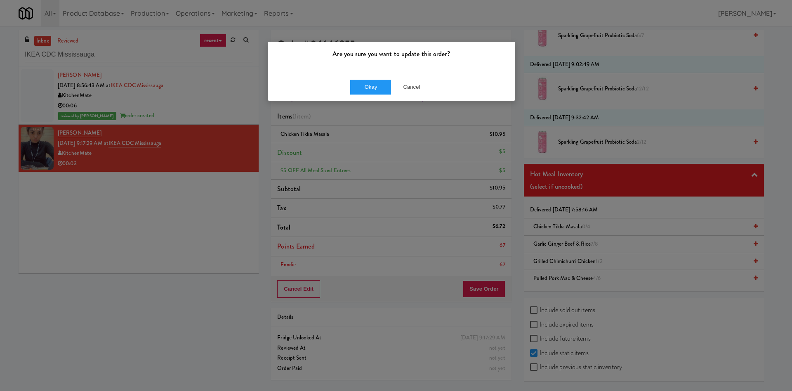
click at [376, 95] on div "Okay Cancel" at bounding box center [391, 87] width 247 height 28
click at [376, 87] on button "Okay" at bounding box center [370, 87] width 41 height 15
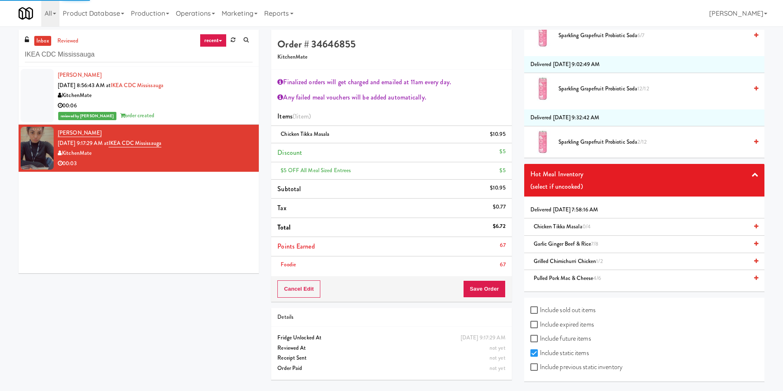
scroll to position [0, 0]
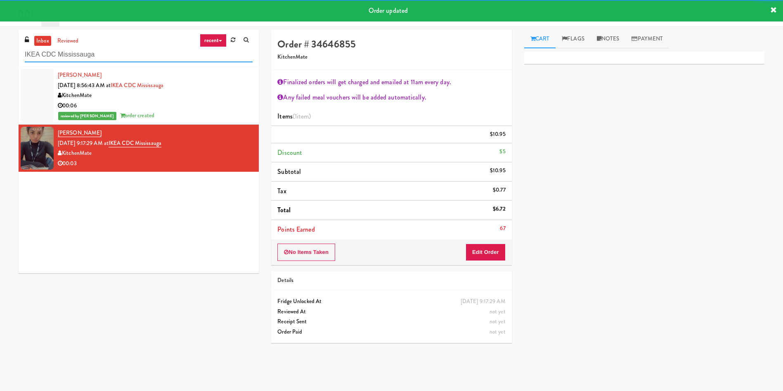
drag, startPoint x: 130, startPoint y: 57, endPoint x: 2, endPoint y: 50, distance: 128.5
click at [0, 48] on div "inbox reviewed recent all unclear take inventory issue suspicious failed recent…" at bounding box center [391, 195] width 783 height 331
paste input "The Earl - Combo :white_check_mark: 1"
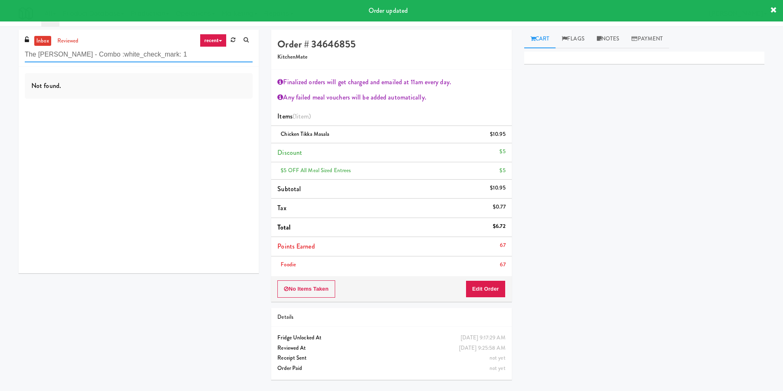
drag, startPoint x: 159, startPoint y: 54, endPoint x: 76, endPoint y: 53, distance: 83.8
click at [76, 53] on input "The Earl - Combo :white_check_mark: 1" at bounding box center [139, 54] width 228 height 15
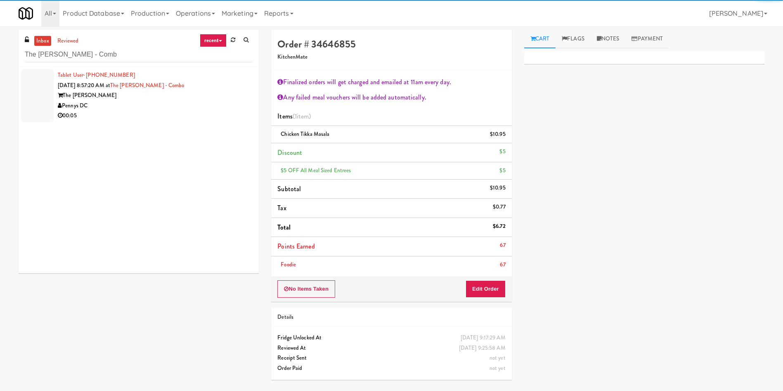
click at [54, 90] on li "Tablet User · (202) 817-5818 Sep 1, 2025 8:57:20 AM at The Earl - Combo The Ear…" at bounding box center [139, 95] width 240 height 57
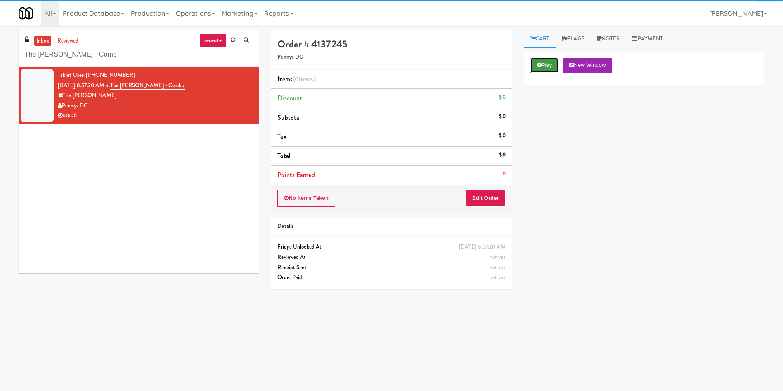
click at [534, 63] on button "Play" at bounding box center [544, 65] width 28 height 15
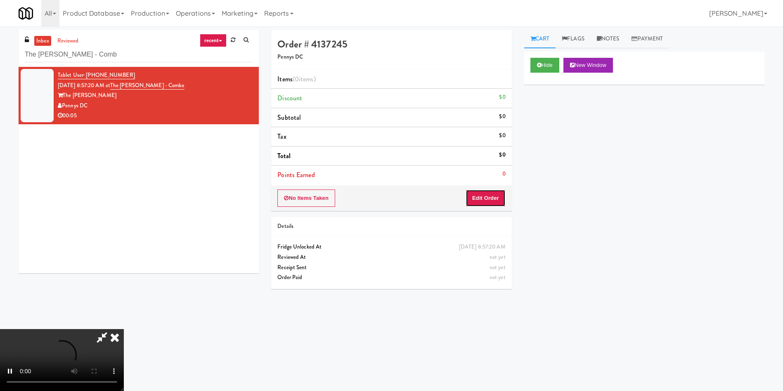
click at [500, 196] on button "Edit Order" at bounding box center [485, 197] width 40 height 17
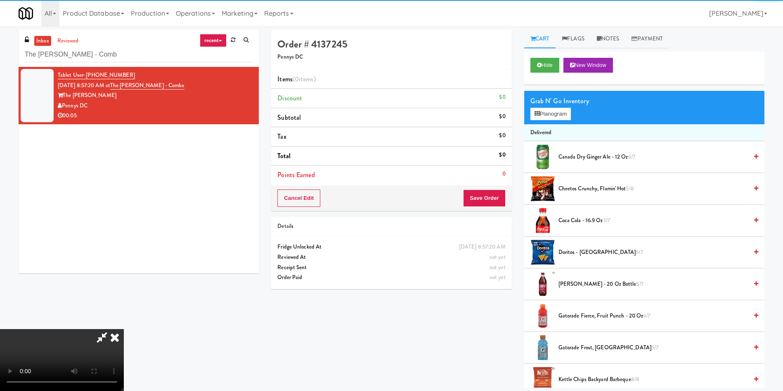
scroll to position [62, 0]
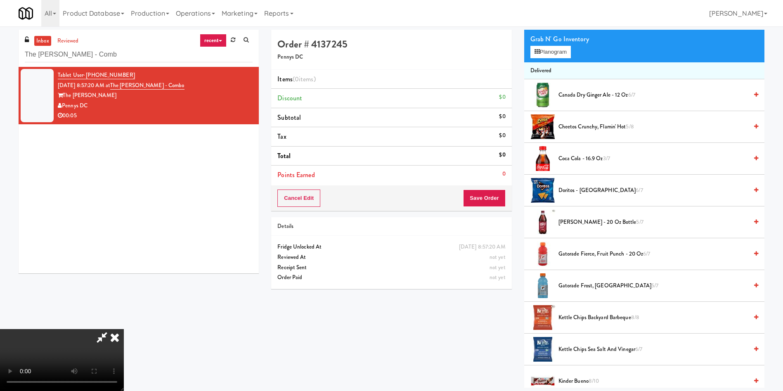
click at [425, 6] on div "All 325 Vending https://fridge.kitchenmate.com/vision-orders/75851?operator_id=…" at bounding box center [392, 13] width 746 height 26
click at [539, 47] on button "Planogram" at bounding box center [550, 52] width 40 height 12
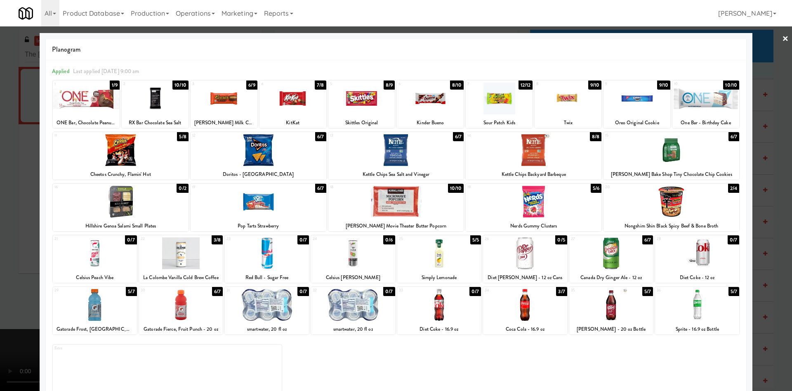
click at [137, 158] on div at bounding box center [121, 150] width 136 height 32
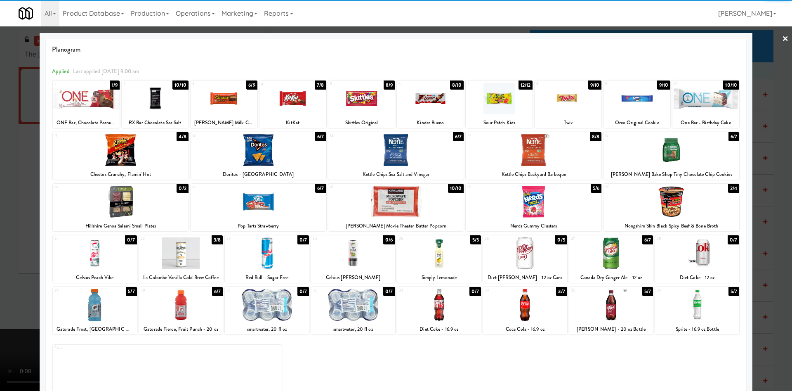
click at [29, 166] on div at bounding box center [396, 195] width 792 height 391
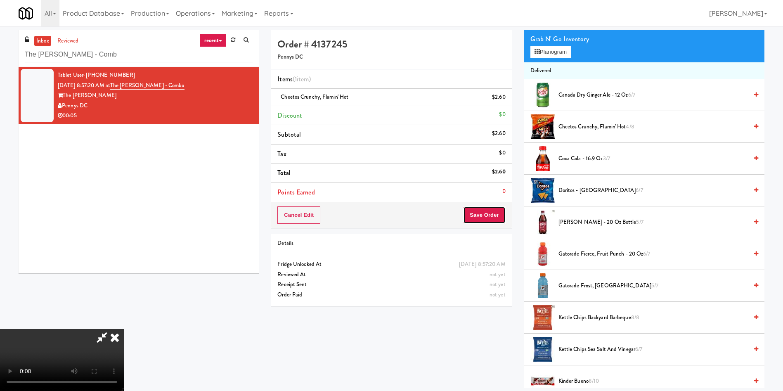
click at [499, 207] on button "Save Order" at bounding box center [484, 214] width 42 height 17
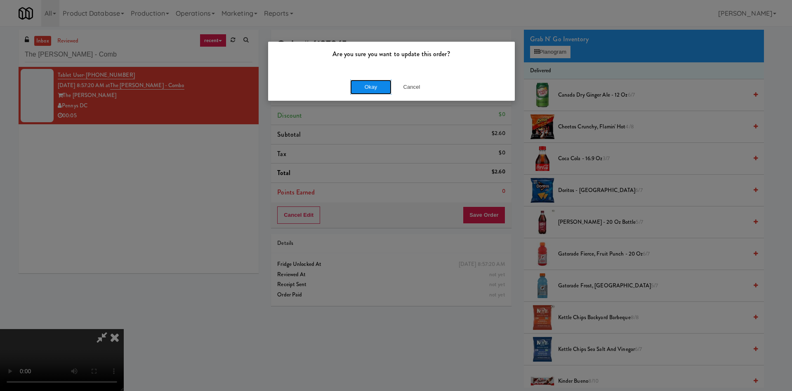
click at [371, 80] on button "Okay" at bounding box center [370, 87] width 41 height 15
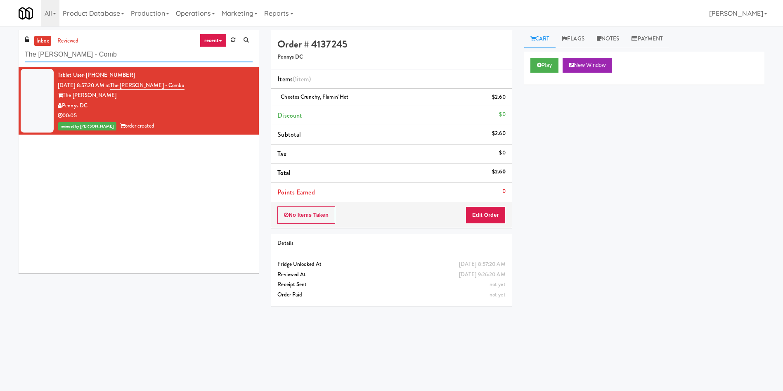
drag, startPoint x: 95, startPoint y: 65, endPoint x: 0, endPoint y: 71, distance: 94.7
click at [0, 71] on div "inbox reviewed recent all unclear take inventory issue suspicious failed recent…" at bounding box center [391, 195] width 783 height 331
paste input "Southerly - Combo Cooler"
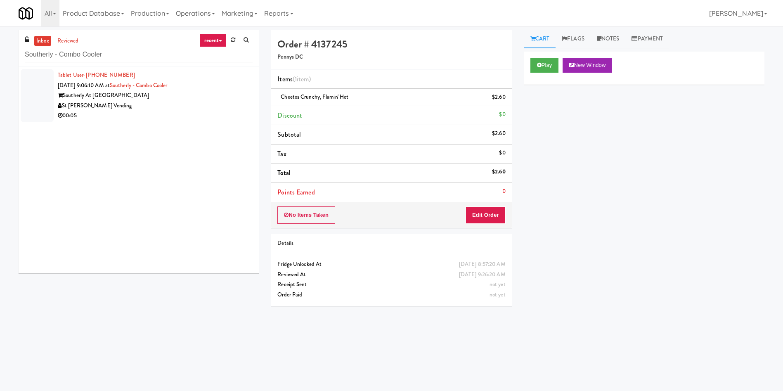
click at [49, 106] on div at bounding box center [37, 95] width 33 height 53
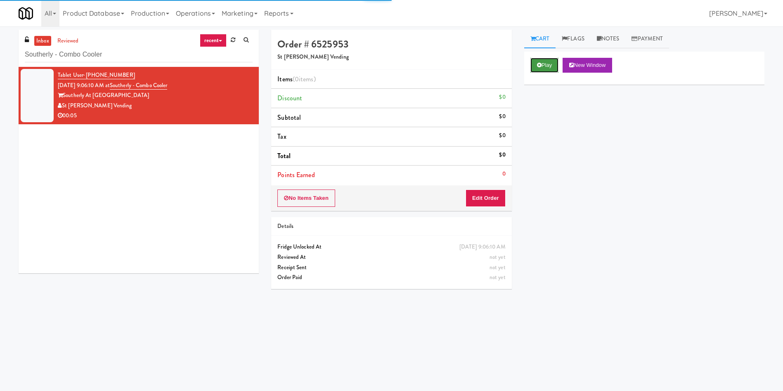
click at [559, 60] on button "Play" at bounding box center [544, 65] width 28 height 15
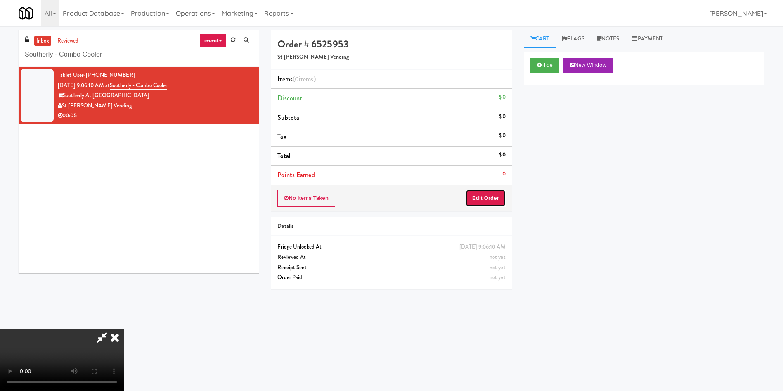
click at [489, 198] on button "Edit Order" at bounding box center [485, 197] width 40 height 17
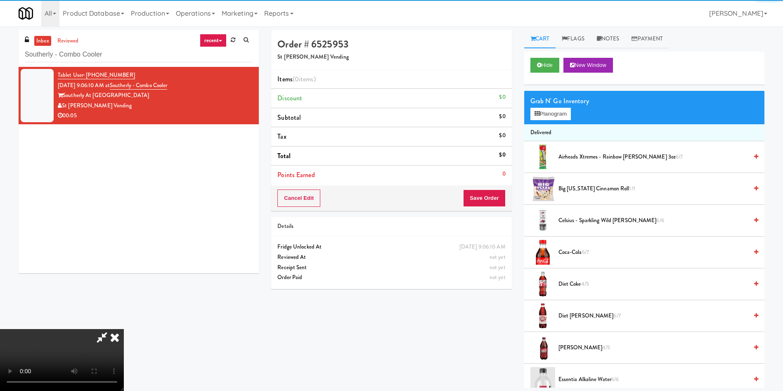
scroll to position [62, 0]
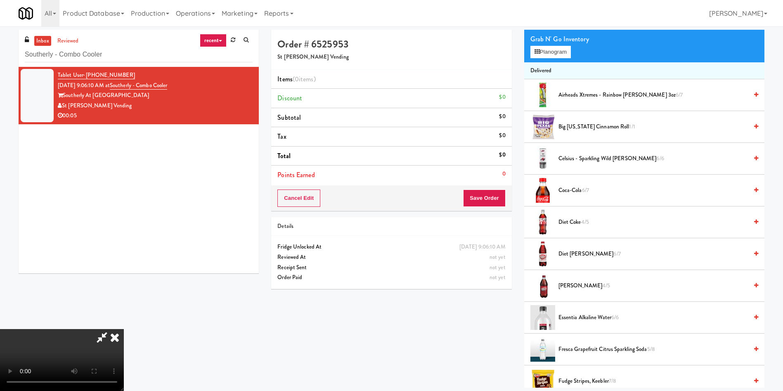
click at [124, 329] on video at bounding box center [62, 360] width 124 height 62
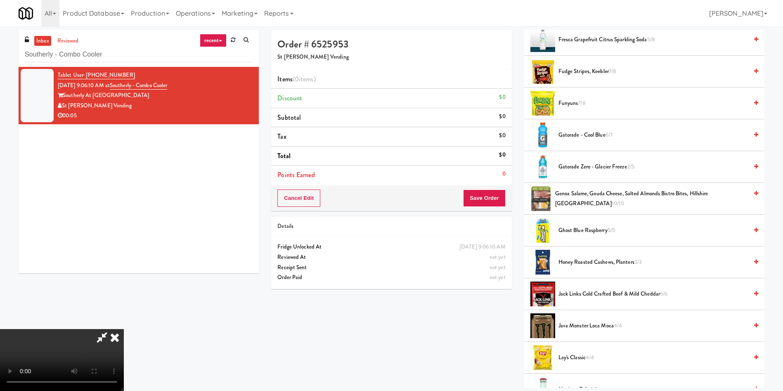
scroll to position [433, 0]
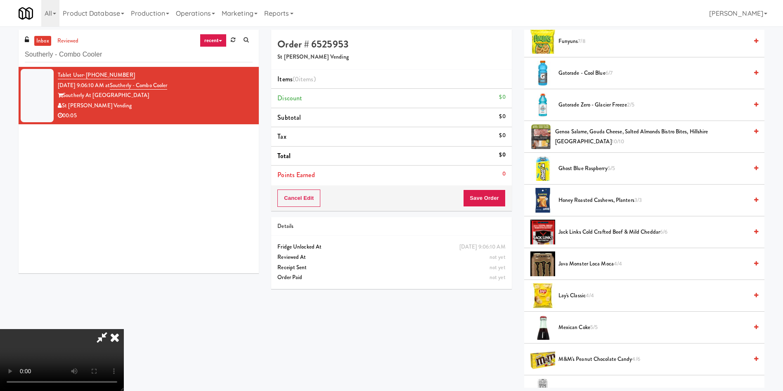
click at [610, 170] on span "5/5" at bounding box center [610, 168] width 7 height 8
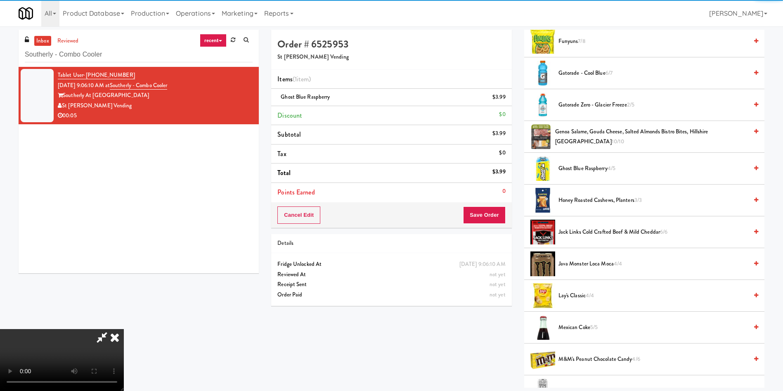
click at [124, 329] on video at bounding box center [62, 360] width 124 height 62
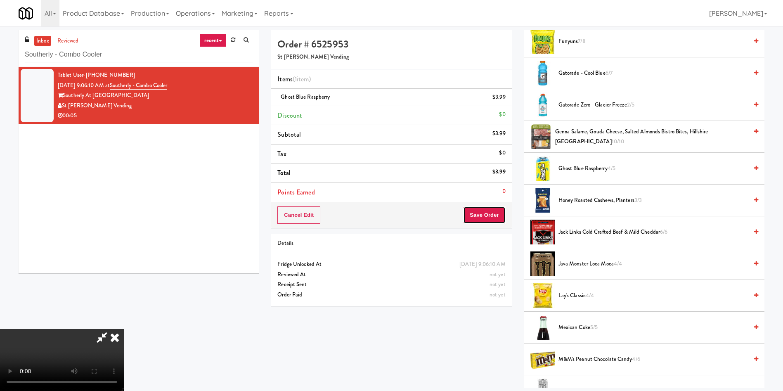
click at [479, 217] on button "Save Order" at bounding box center [484, 214] width 42 height 17
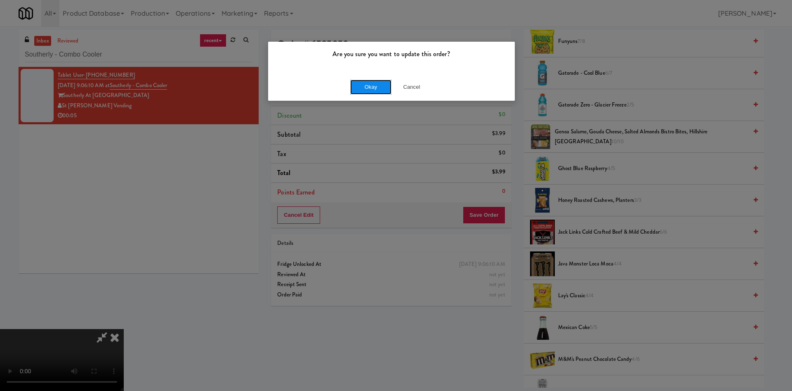
click at [374, 81] on button "Okay" at bounding box center [370, 87] width 41 height 15
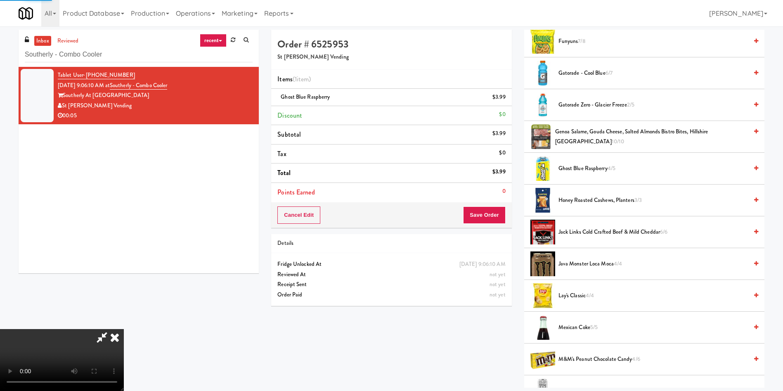
scroll to position [0, 0]
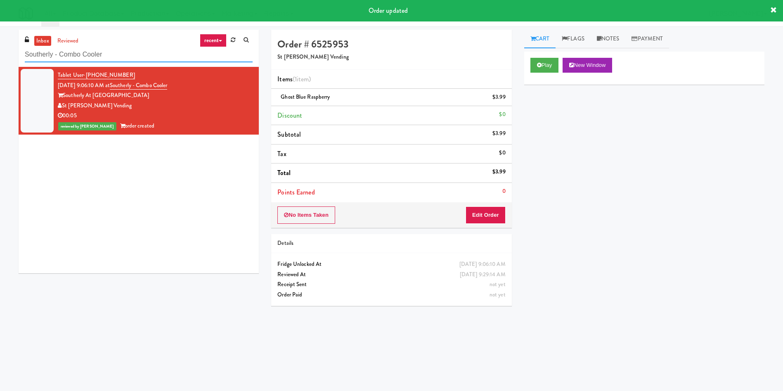
drag, startPoint x: 102, startPoint y: 54, endPoint x: 0, endPoint y: 44, distance: 102.0
click at [0, 44] on div "inbox reviewed recent all unclear take inventory issue suspicious failed recent…" at bounding box center [391, 195] width 783 height 331
paste input "Rock Solid Reboot (Right)"
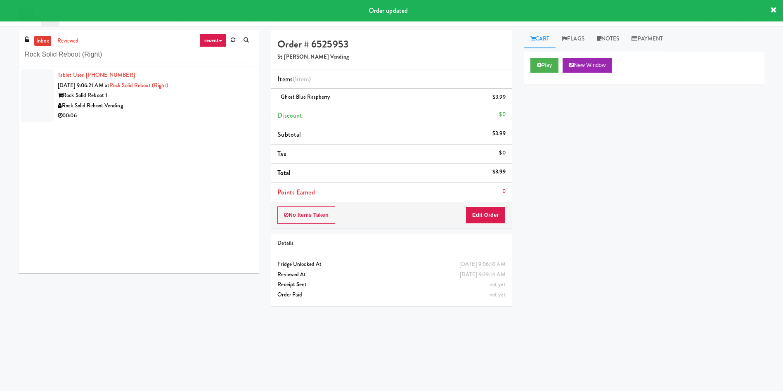
click at [35, 84] on div at bounding box center [37, 95] width 33 height 53
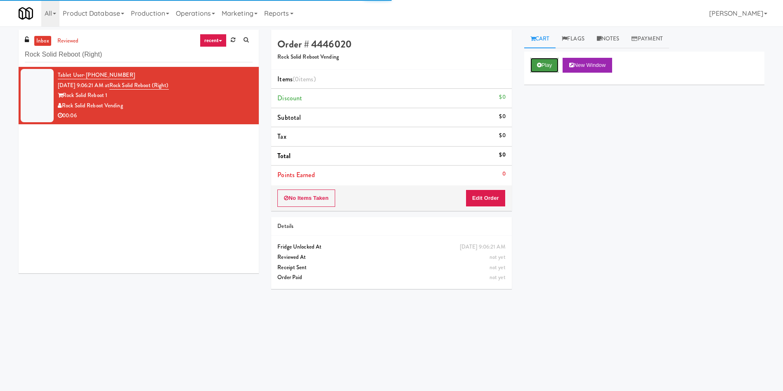
click at [540, 65] on icon at bounding box center [539, 64] width 5 height 5
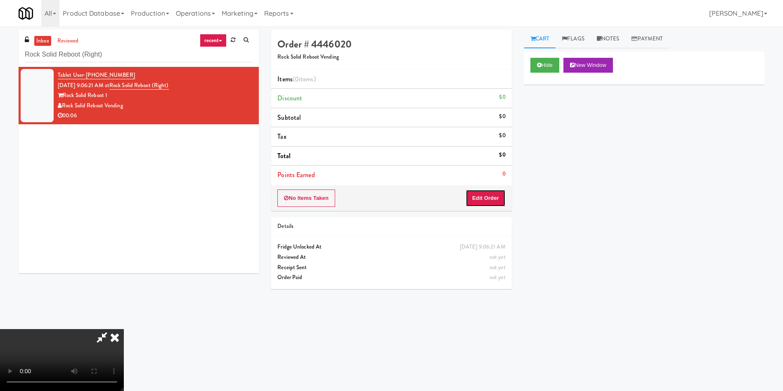
click at [491, 195] on button "Edit Order" at bounding box center [485, 197] width 40 height 17
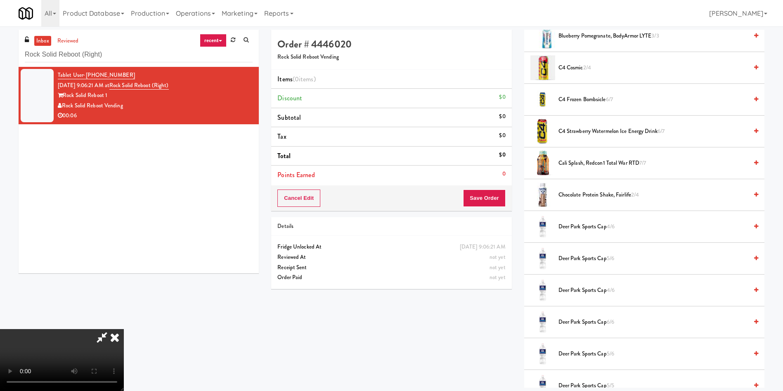
scroll to position [248, 0]
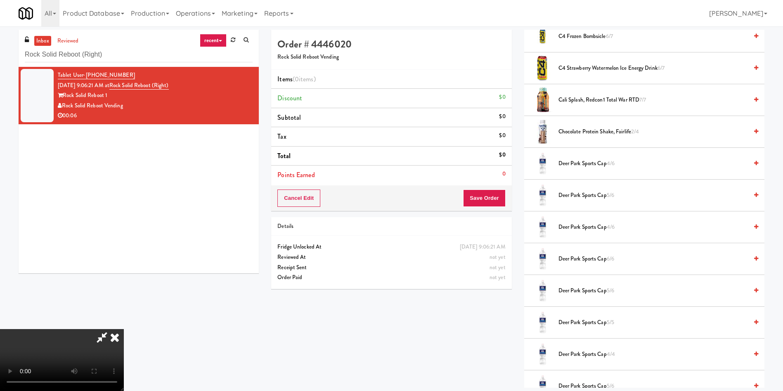
click at [605, 163] on span "Deer Park Sports Cap 4/6" at bounding box center [652, 163] width 189 height 10
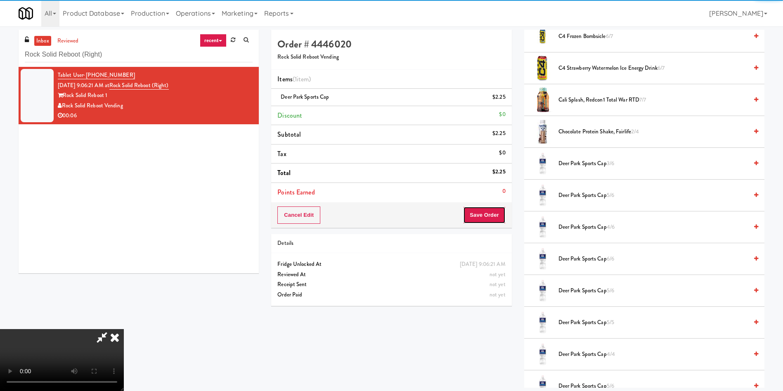
click at [488, 215] on button "Save Order" at bounding box center [484, 214] width 42 height 17
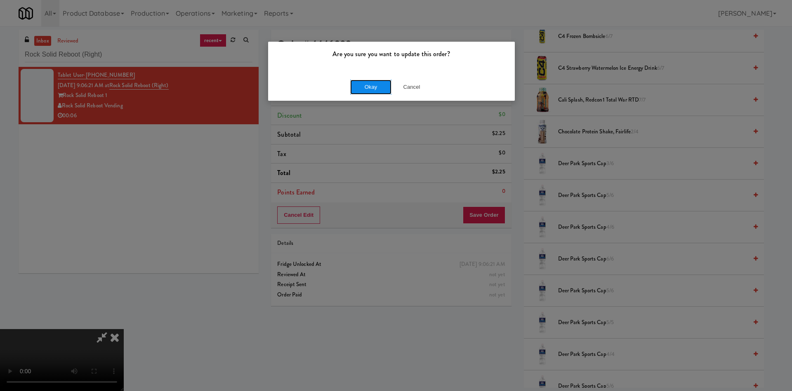
click at [386, 90] on button "Okay" at bounding box center [370, 87] width 41 height 15
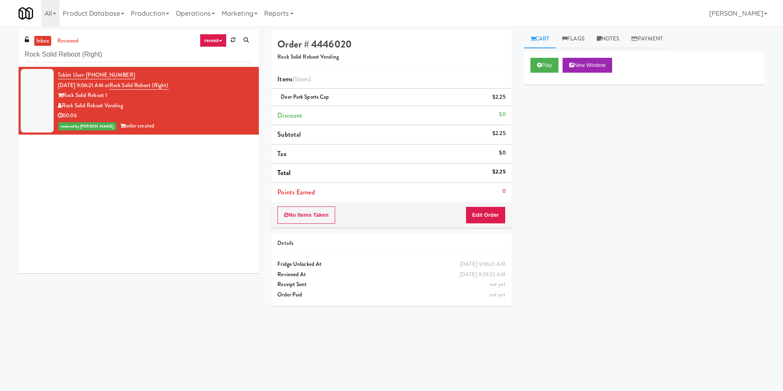
scroll to position [0, 0]
paste input "Hale - Cooler - Right"
drag, startPoint x: 135, startPoint y: 59, endPoint x: 48, endPoint y: 6, distance: 101.3
click at [0, 26] on body "Are you sure you want to update this order? Okay Cancel Okay Are you sure you w…" at bounding box center [391, 221] width 783 height 391
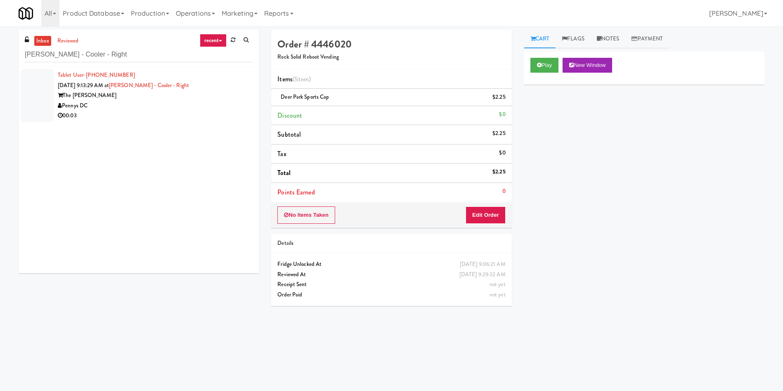
click at [49, 89] on div at bounding box center [37, 95] width 33 height 53
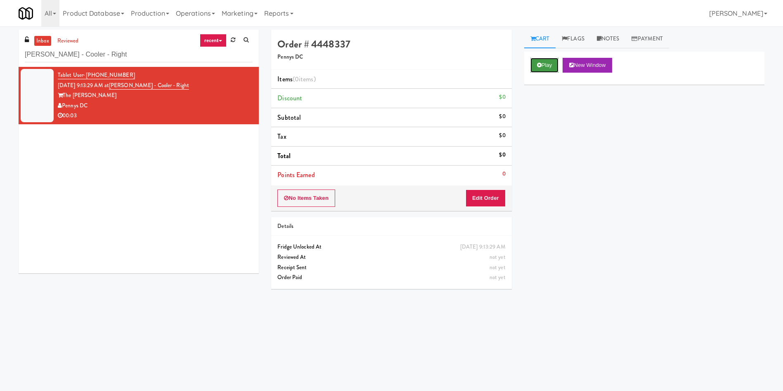
click at [555, 69] on button "Play" at bounding box center [544, 65] width 28 height 15
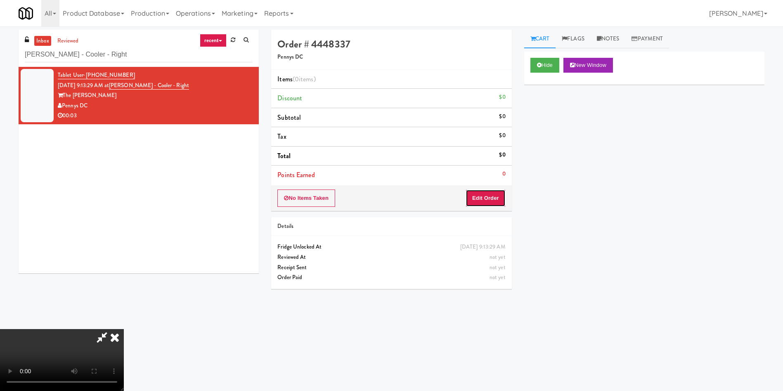
click at [487, 189] on button "Edit Order" at bounding box center [485, 197] width 40 height 17
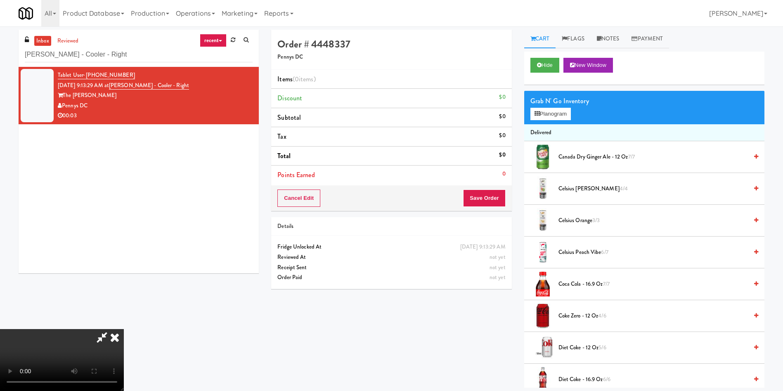
scroll to position [62, 0]
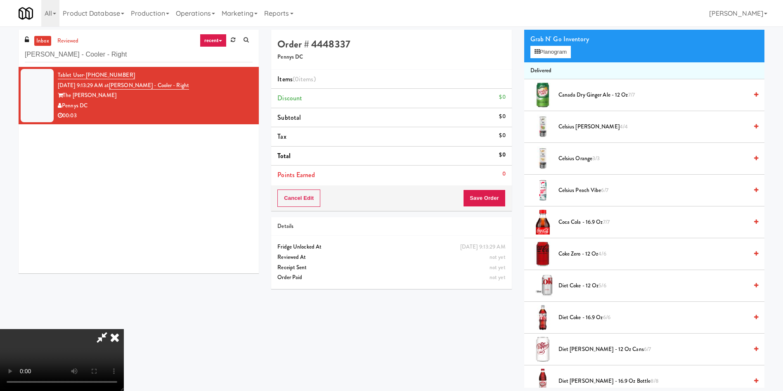
click at [124, 329] on video at bounding box center [62, 360] width 124 height 62
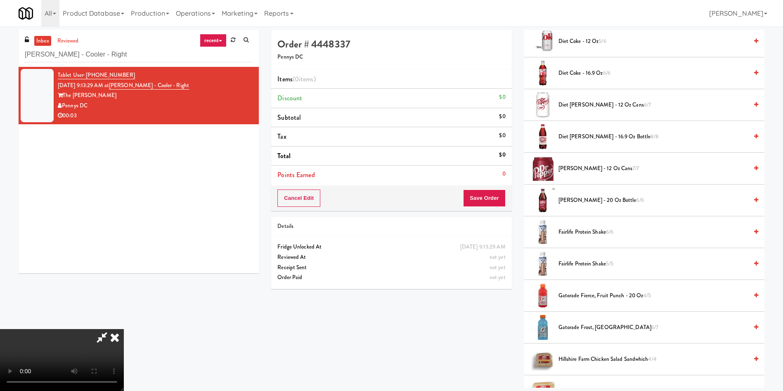
scroll to position [310, 0]
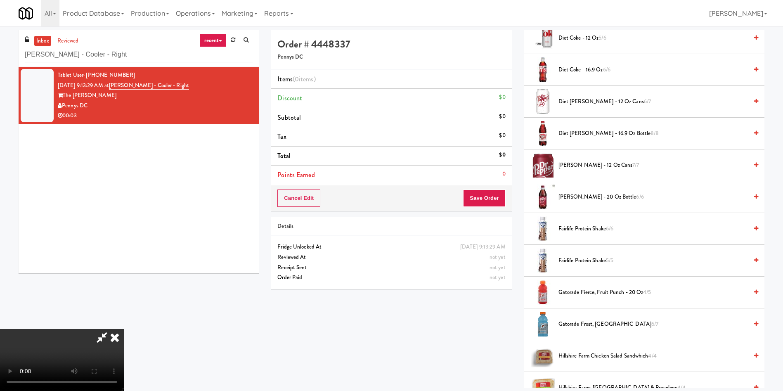
click at [584, 225] on span "Fairlife Protein Shake 6/6" at bounding box center [652, 229] width 189 height 10
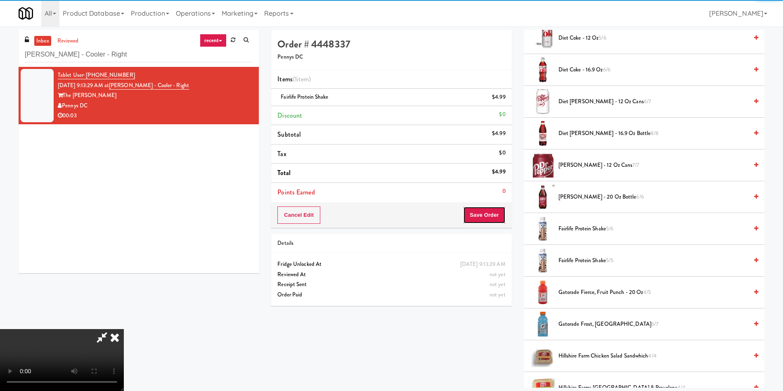
click at [485, 215] on button "Save Order" at bounding box center [484, 214] width 42 height 17
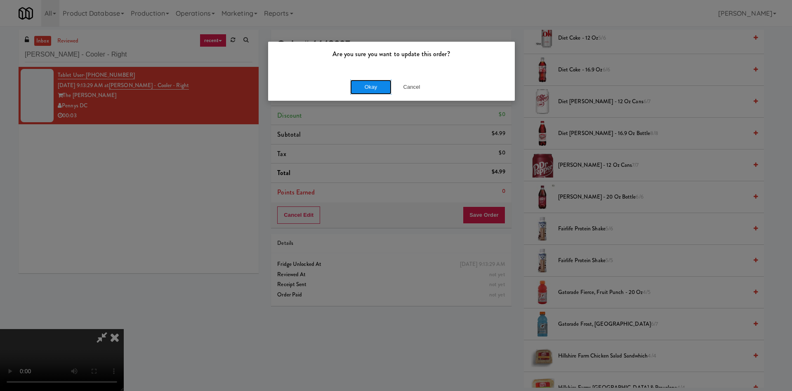
click at [385, 87] on button "Okay" at bounding box center [370, 87] width 41 height 15
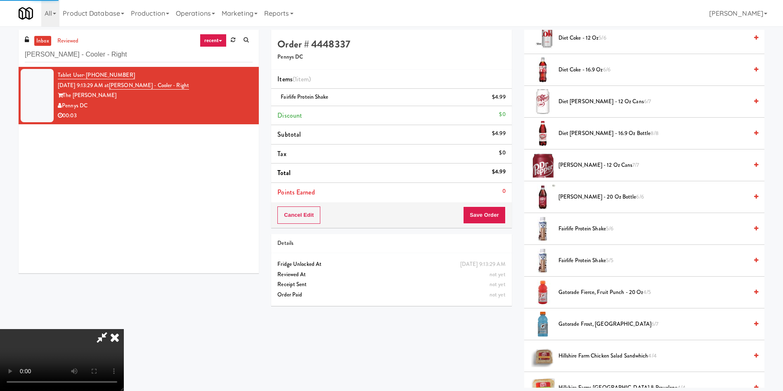
scroll to position [0, 0]
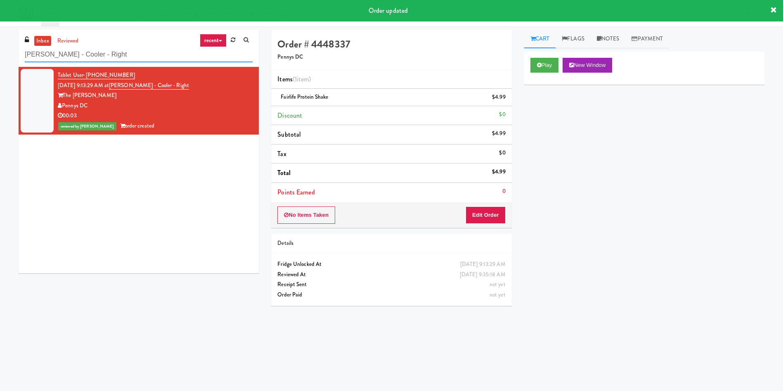
drag, startPoint x: 117, startPoint y: 51, endPoint x: 0, endPoint y: 53, distance: 117.2
click at [0, 53] on div "inbox reviewed recent all unclear take inventory issue suspicious failed recent…" at bounding box center [391, 195] width 783 height 331
paste input "2112 New Hampshire - Cooler - Lef"
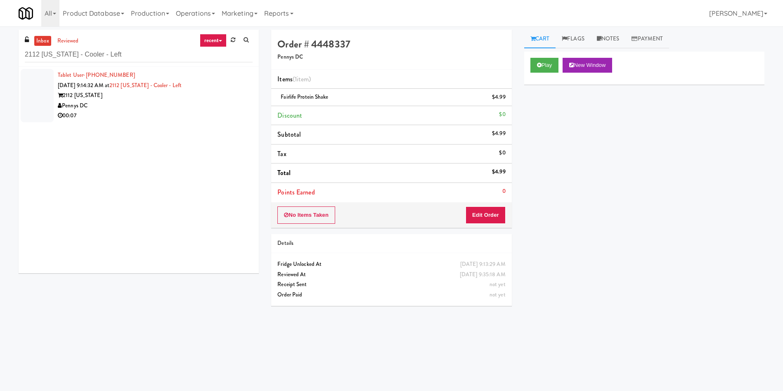
click at [46, 99] on div at bounding box center [37, 95] width 33 height 53
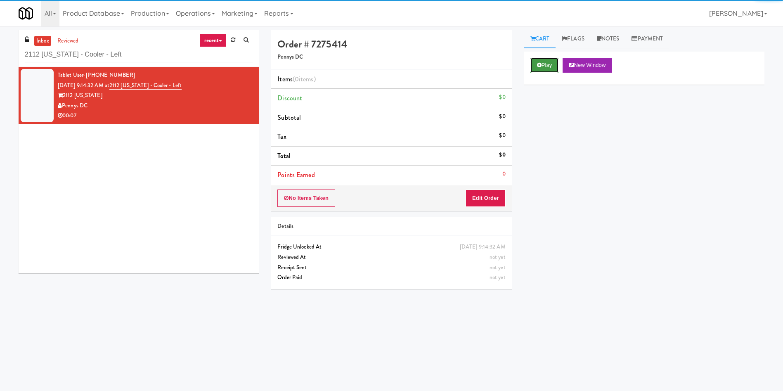
click at [541, 59] on button "Play" at bounding box center [544, 65] width 28 height 15
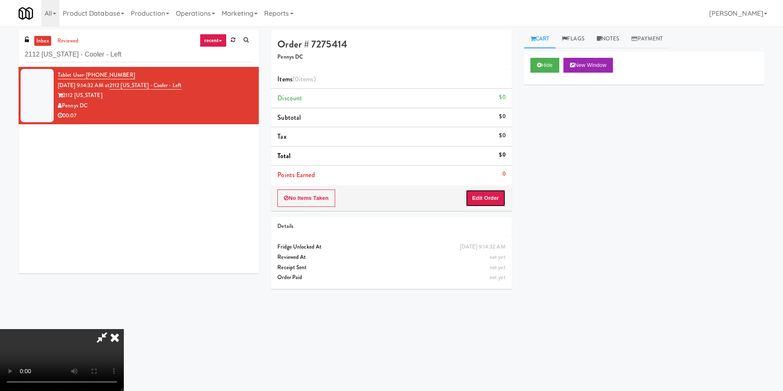
click at [490, 191] on button "Edit Order" at bounding box center [485, 197] width 40 height 17
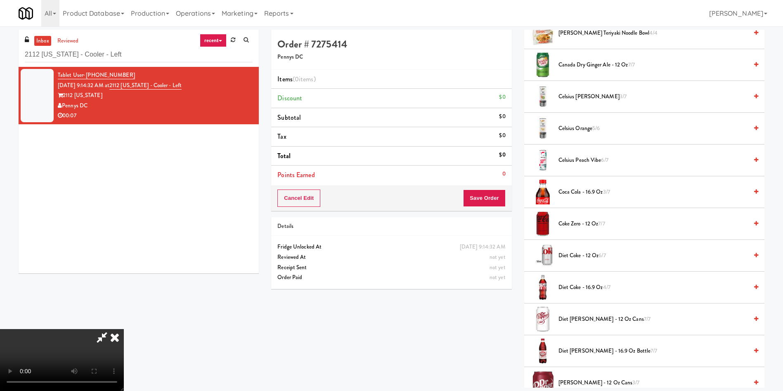
scroll to position [62, 0]
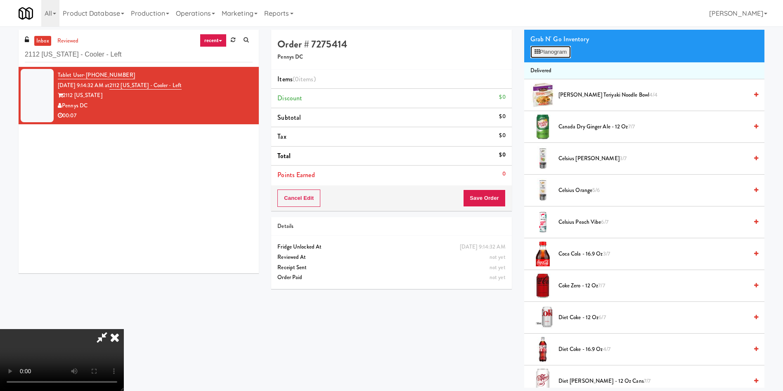
click at [546, 54] on button "Planogram" at bounding box center [550, 52] width 40 height 12
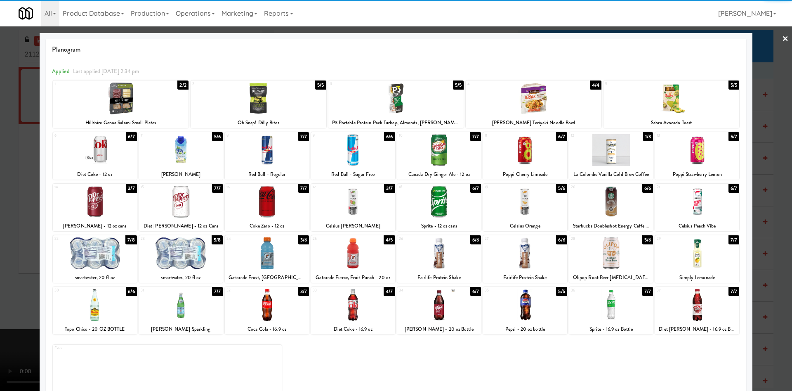
click at [605, 159] on div at bounding box center [611, 150] width 84 height 32
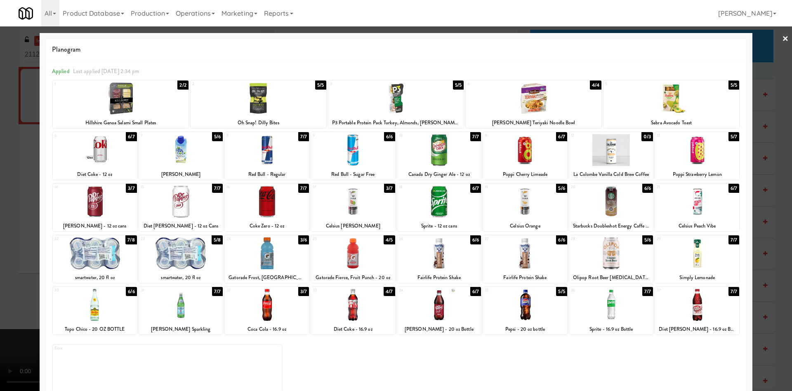
click at [767, 57] on div at bounding box center [396, 195] width 792 height 391
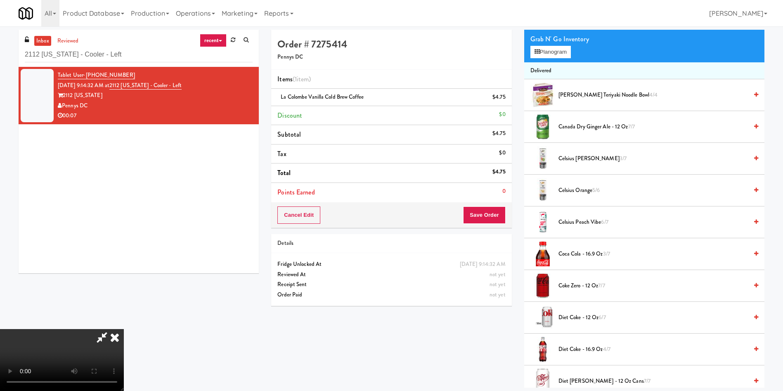
click at [477, 224] on div "Cancel Edit Save Order" at bounding box center [391, 215] width 240 height 26
click at [485, 219] on button "Save Order" at bounding box center [484, 214] width 42 height 17
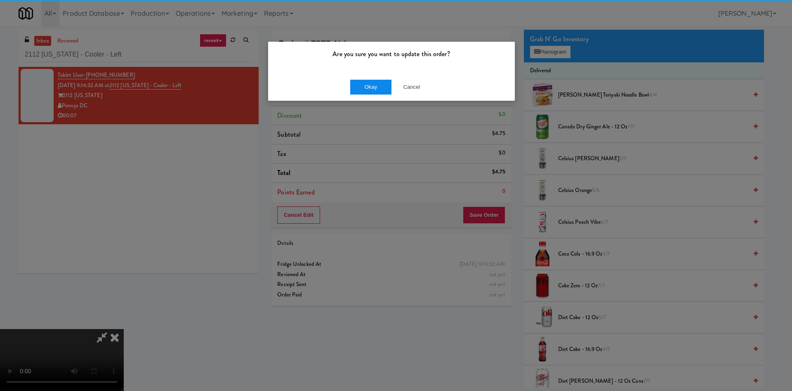
click at [386, 78] on div "Okay Cancel" at bounding box center [391, 87] width 247 height 28
click at [383, 82] on button "Okay" at bounding box center [370, 87] width 41 height 15
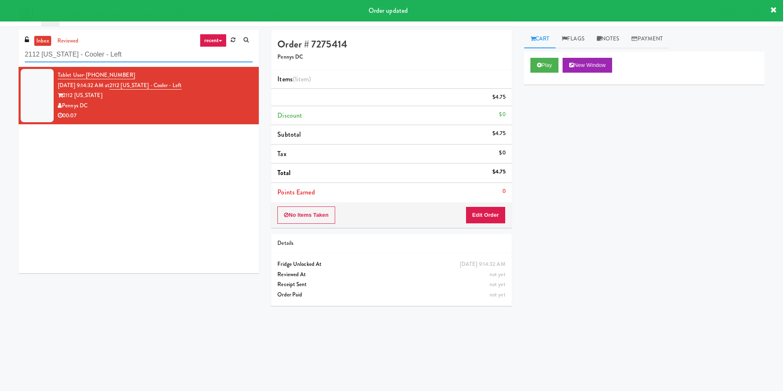
drag, startPoint x: 159, startPoint y: 55, endPoint x: 0, endPoint y: 54, distance: 158.9
click at [0, 54] on div "inbox reviewed recent all unclear take inventory issue suspicious failed recent…" at bounding box center [391, 195] width 783 height 331
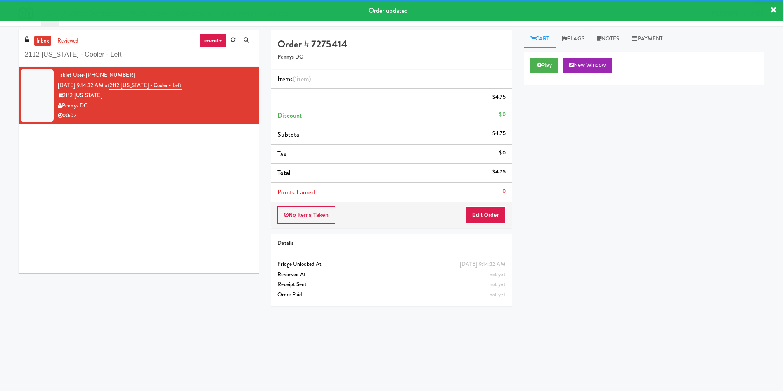
paste input "700 Penn-Fridge"
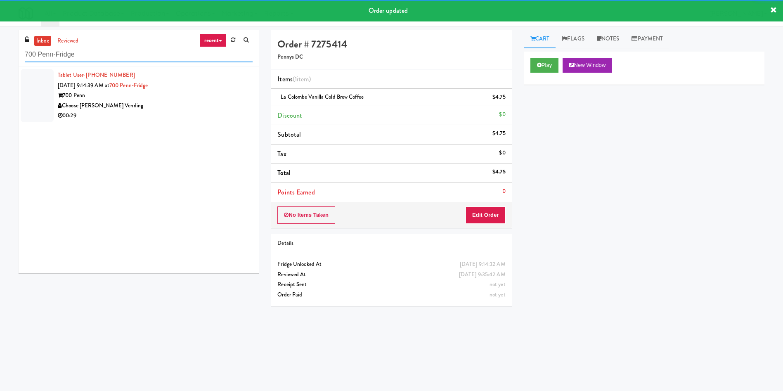
type input "700 Penn-Fridge"
click at [43, 95] on div at bounding box center [37, 95] width 33 height 53
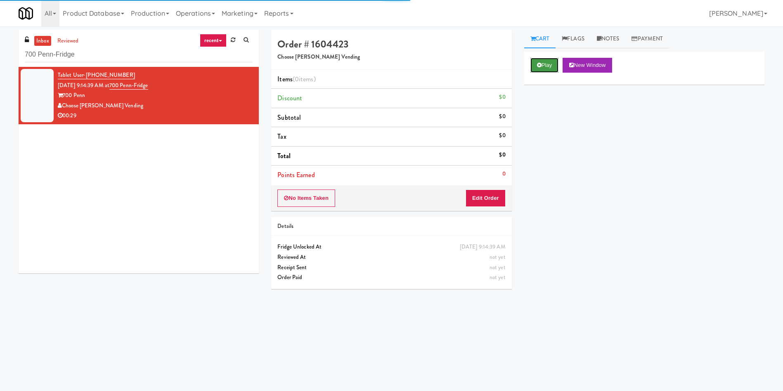
click at [547, 59] on button "Play" at bounding box center [544, 65] width 28 height 15
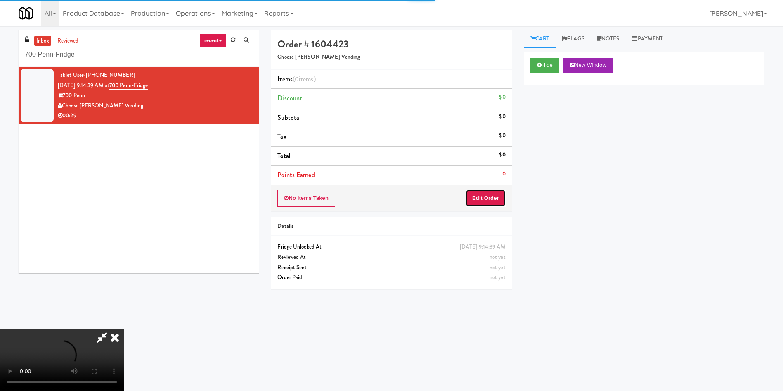
click at [487, 189] on button "Edit Order" at bounding box center [485, 197] width 40 height 17
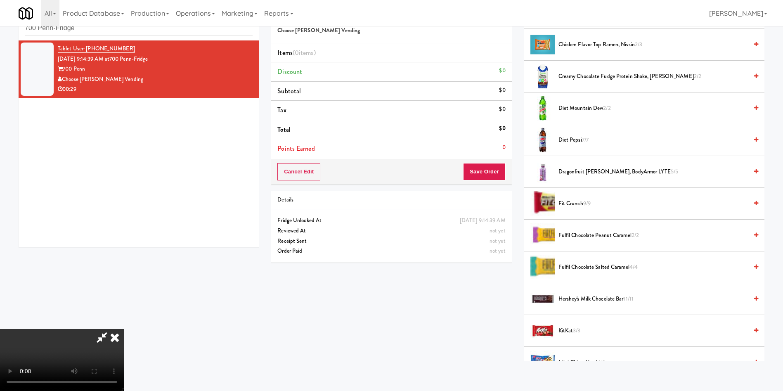
scroll to position [186, 0]
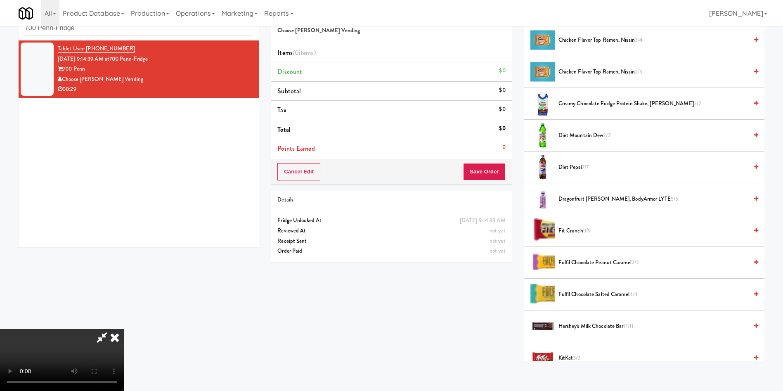
click at [124, 329] on video at bounding box center [62, 360] width 124 height 62
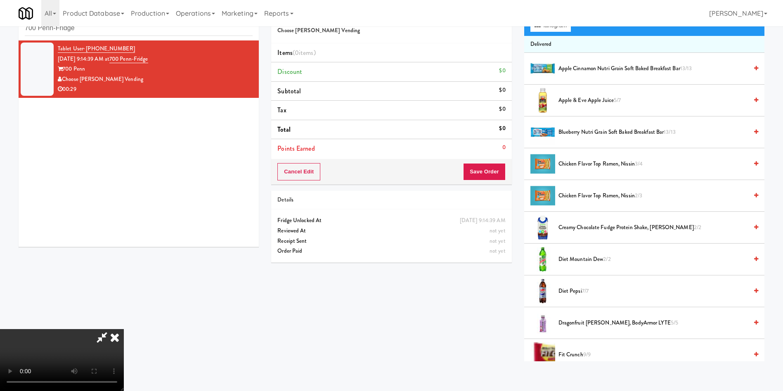
scroll to position [0, 0]
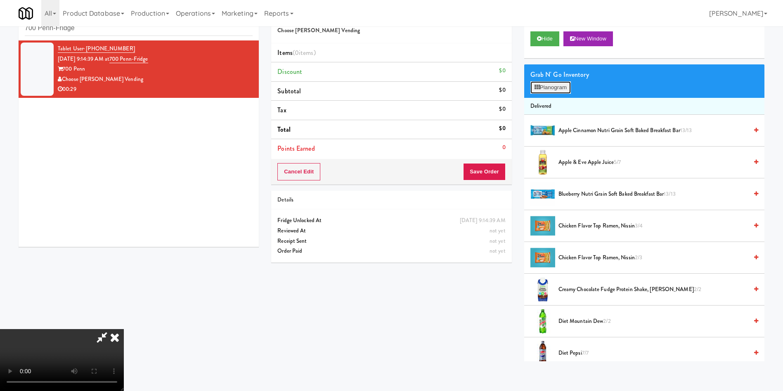
click at [559, 87] on button "Planogram" at bounding box center [550, 87] width 40 height 12
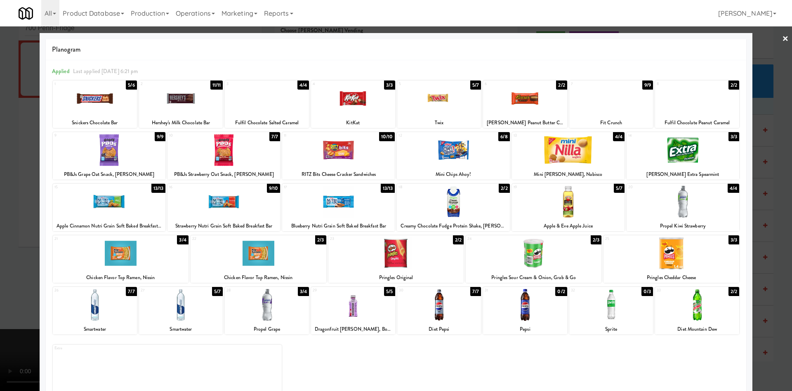
click at [756, 76] on div at bounding box center [396, 195] width 792 height 391
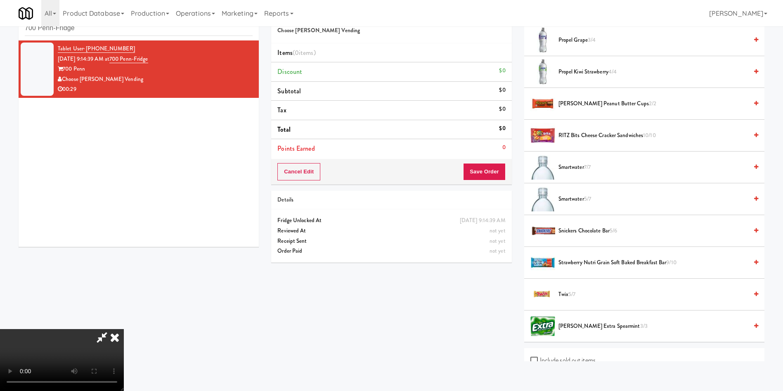
scroll to position [834, 0]
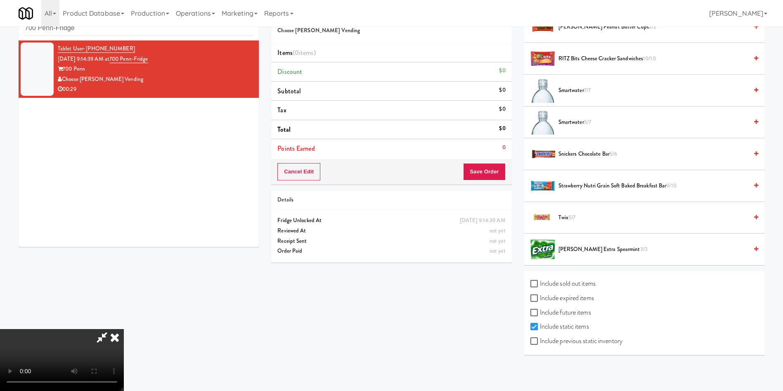
click at [600, 344] on label "Include previous static inventory" at bounding box center [576, 341] width 92 height 12
click at [540, 344] on input "Include previous static inventory" at bounding box center [534, 341] width 9 height 7
checkbox input "true"
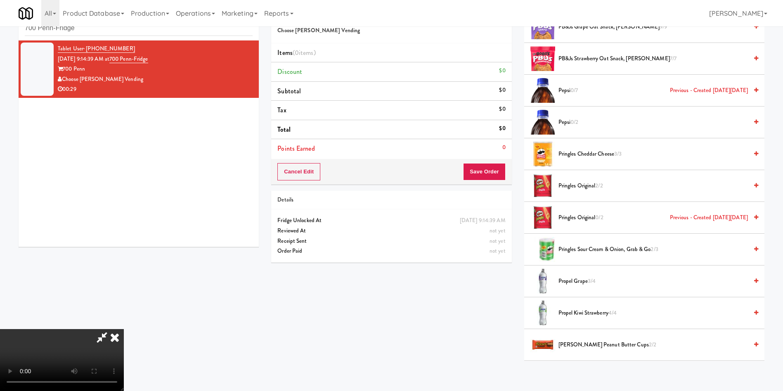
click at [124, 329] on video at bounding box center [62, 360] width 124 height 62
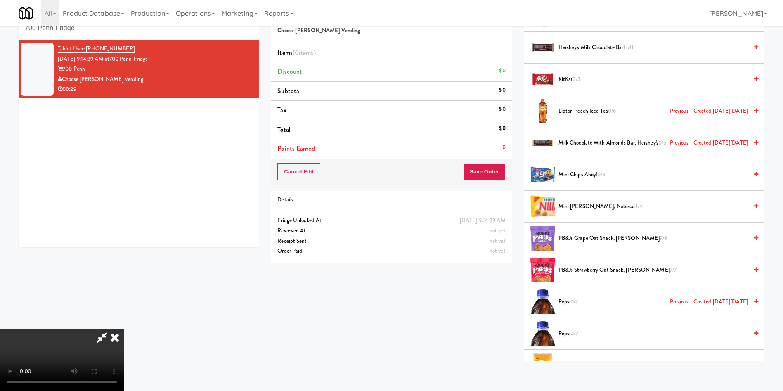
scroll to position [649, 0]
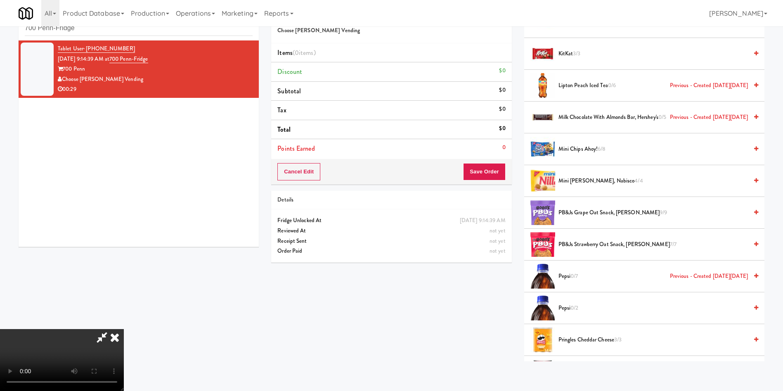
click at [563, 307] on span "Pepsi 0/2" at bounding box center [652, 308] width 189 height 10
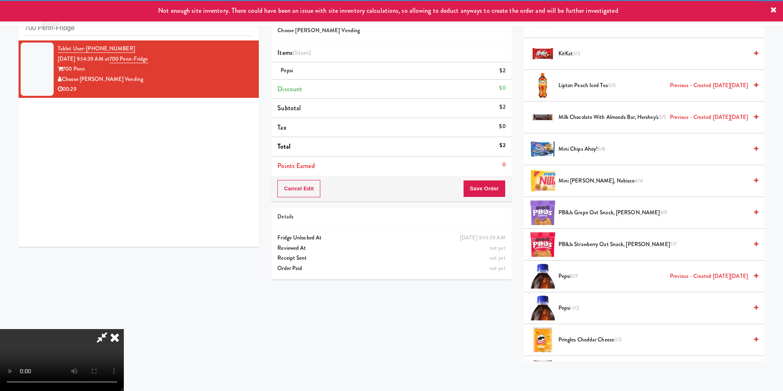
click at [563, 307] on span "Pepsi -1/2" at bounding box center [652, 308] width 189 height 10
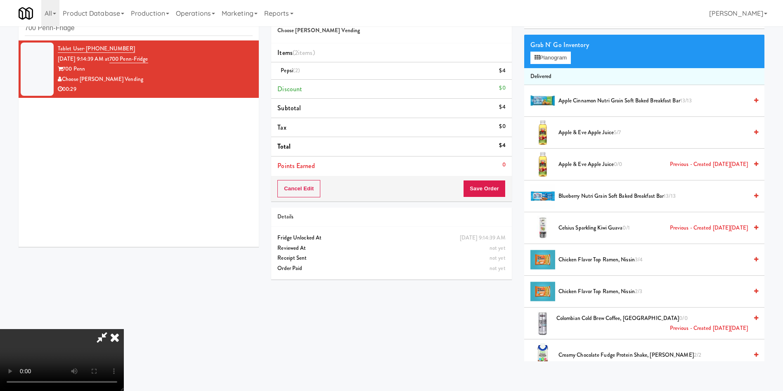
scroll to position [0, 0]
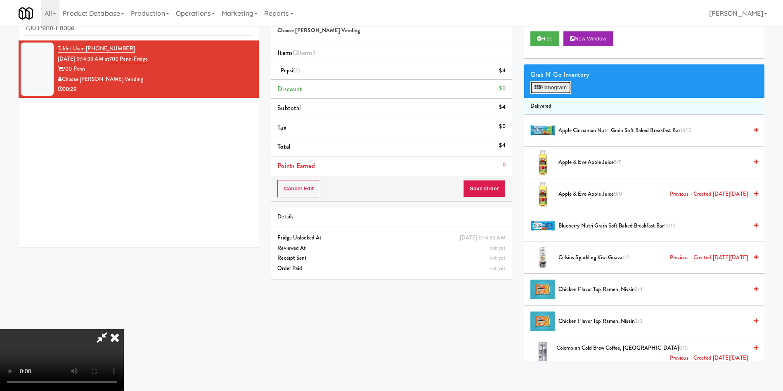
click at [551, 88] on button "Planogram" at bounding box center [550, 87] width 40 height 12
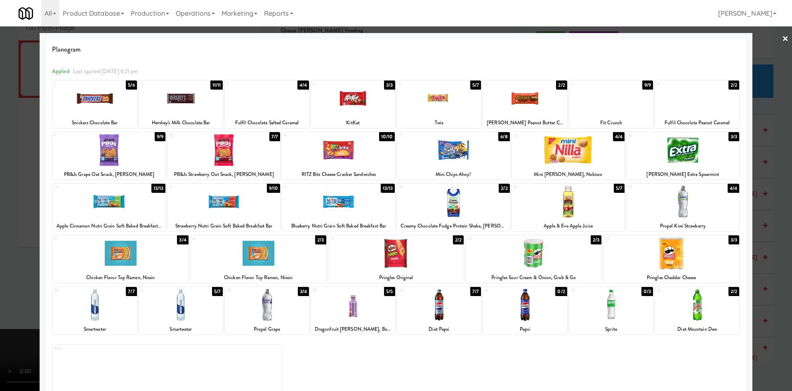
click at [267, 323] on div "28 3/4 Propel Grape" at bounding box center [267, 310] width 84 height 47
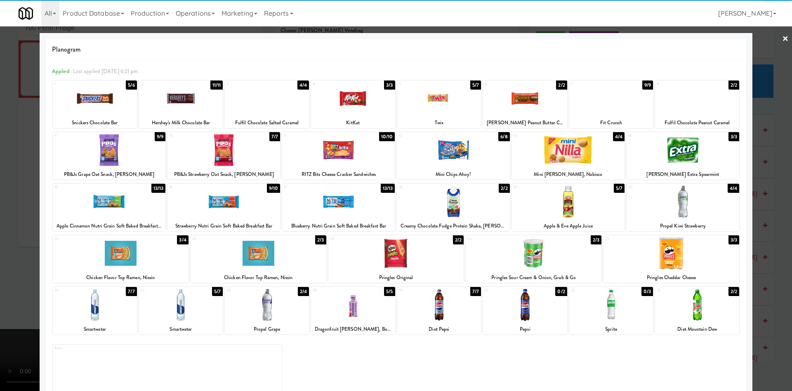
click at [753, 70] on div at bounding box center [396, 195] width 792 height 391
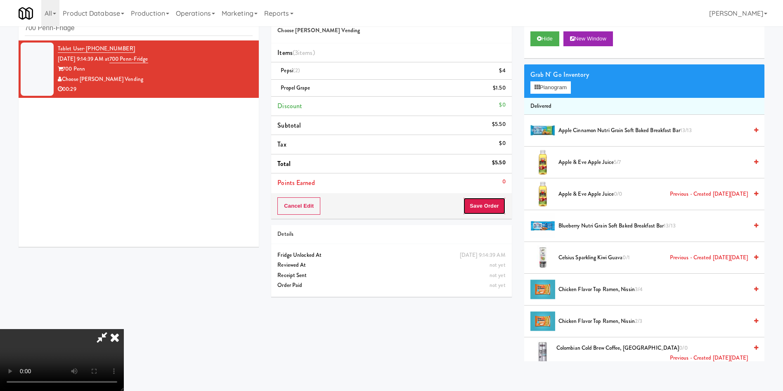
click at [488, 203] on button "Save Order" at bounding box center [484, 205] width 42 height 17
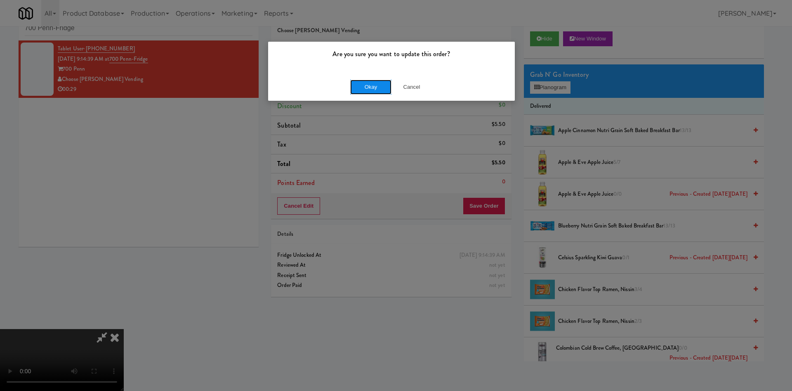
click at [377, 83] on button "Okay" at bounding box center [370, 87] width 41 height 15
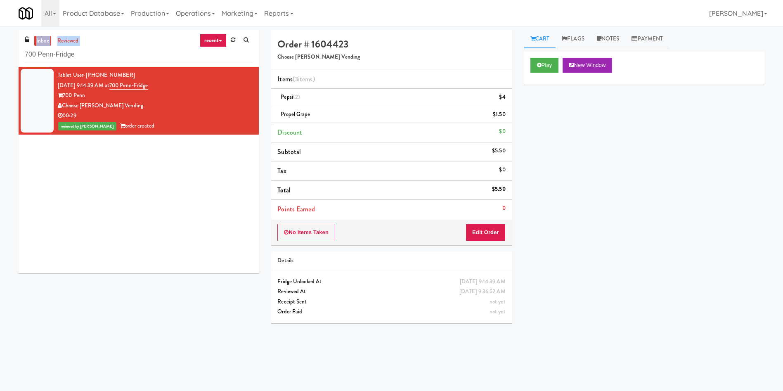
drag, startPoint x: 116, startPoint y: 62, endPoint x: 0, endPoint y: 33, distance: 120.0
click at [0, 33] on div "inbox reviewed recent all unclear take inventory issue suspicious failed recent…" at bounding box center [391, 195] width 783 height 331
click at [90, 57] on input "700 Penn-Fridge" at bounding box center [139, 54] width 228 height 15
drag, startPoint x: 99, startPoint y: 57, endPoint x: 0, endPoint y: 50, distance: 99.2
click at [0, 50] on div "inbox reviewed recent all unclear take inventory issue suspicious failed recent…" at bounding box center [391, 195] width 783 height 331
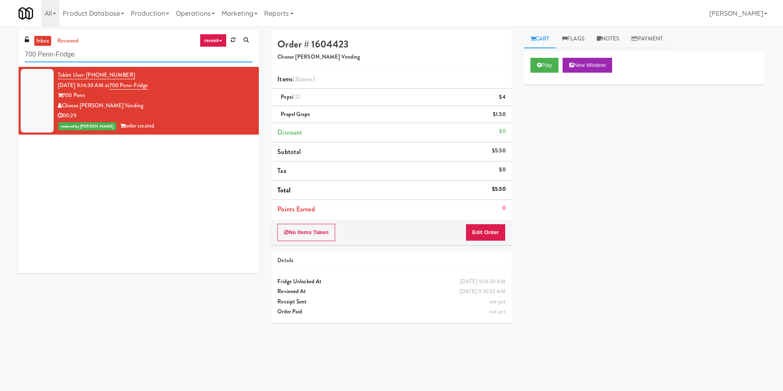
paste input "Midtown205 - Drinks"
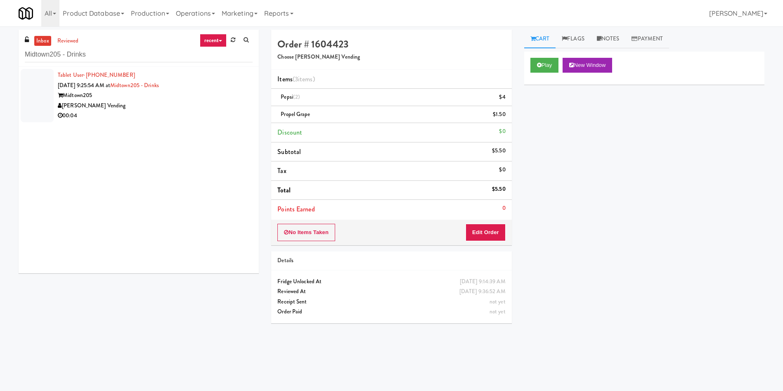
click at [43, 79] on div at bounding box center [37, 95] width 33 height 53
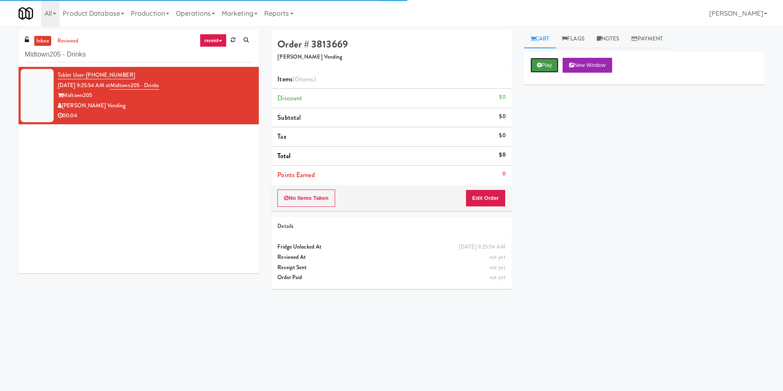
click at [540, 66] on icon at bounding box center [539, 64] width 5 height 5
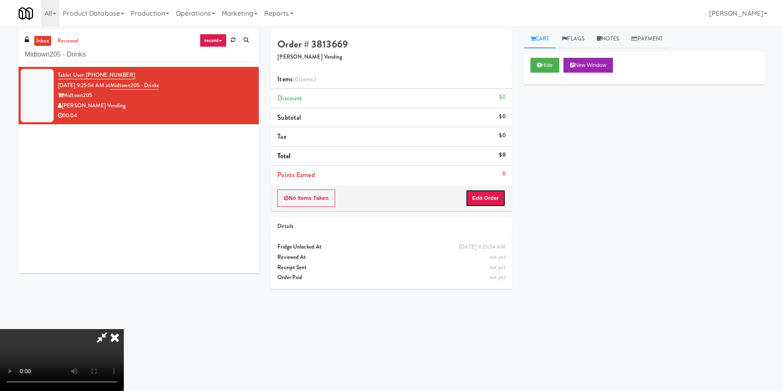
click at [484, 193] on button "Edit Order" at bounding box center [485, 197] width 40 height 17
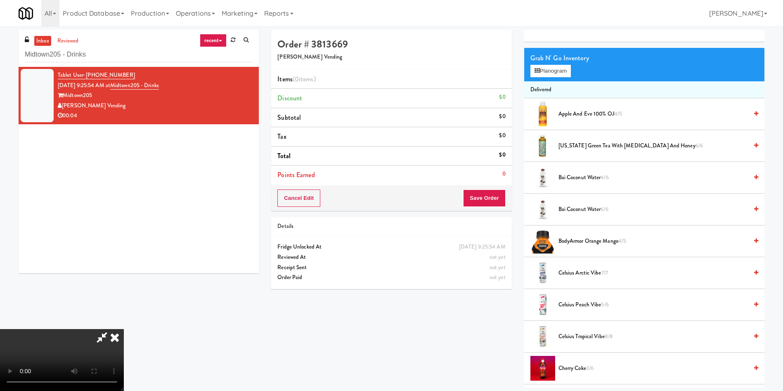
scroll to position [62, 0]
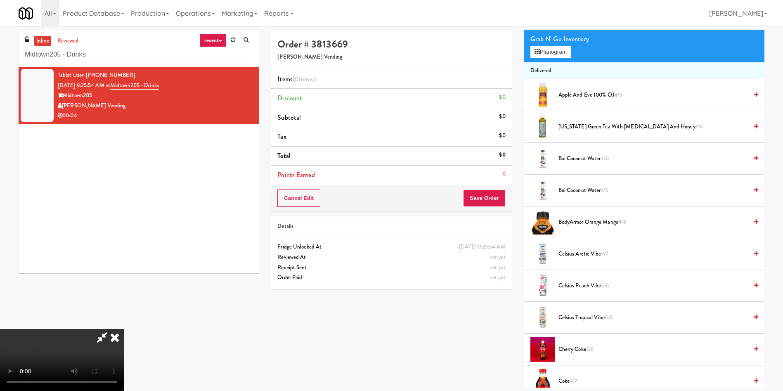
click at [124, 329] on video at bounding box center [62, 360] width 124 height 62
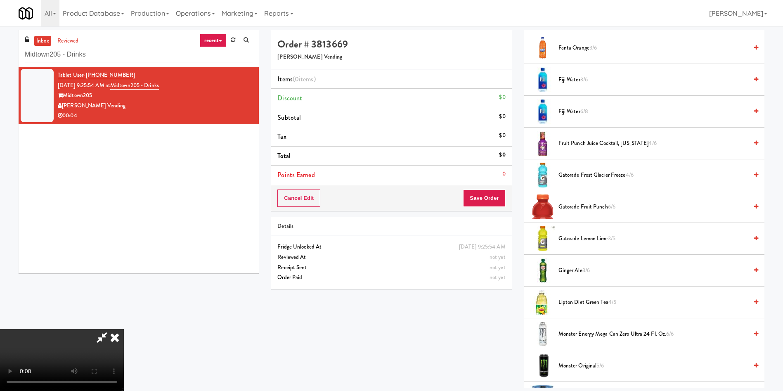
scroll to position [805, 0]
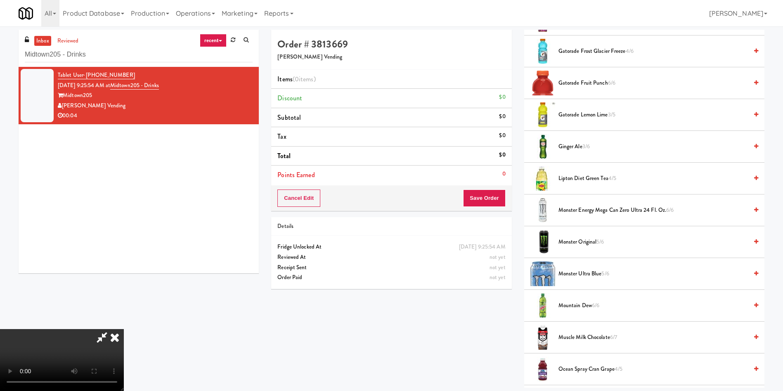
drag, startPoint x: 582, startPoint y: 117, endPoint x: 335, endPoint y: 178, distance: 254.9
click at [583, 117] on span "Gatorade Lemon Lime 3/5" at bounding box center [652, 115] width 189 height 10
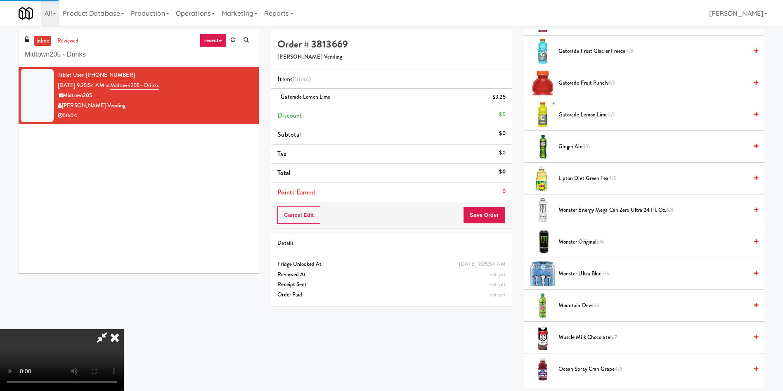
click at [124, 329] on video at bounding box center [62, 360] width 124 height 62
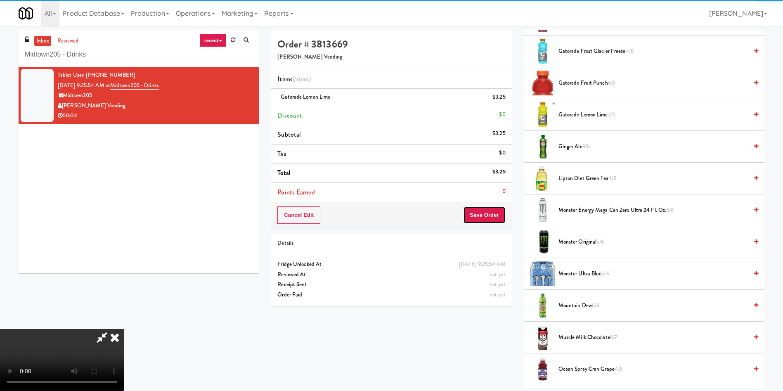
click at [483, 215] on button "Save Order" at bounding box center [484, 214] width 42 height 17
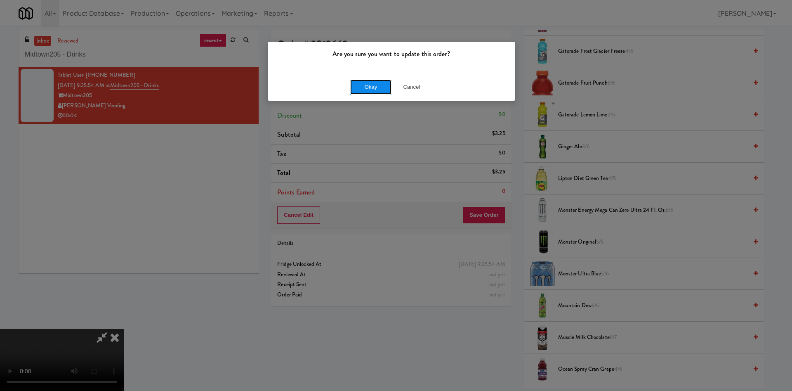
click at [372, 83] on button "Okay" at bounding box center [370, 87] width 41 height 15
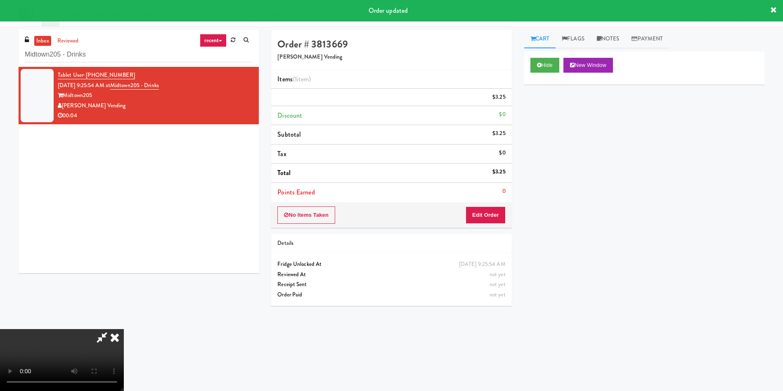
scroll to position [0, 0]
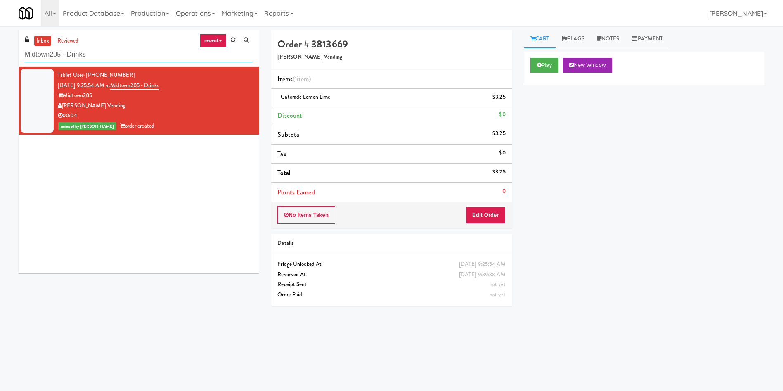
drag, startPoint x: 111, startPoint y: 55, endPoint x: 50, endPoint y: 17, distance: 72.7
click at [0, 34] on div "inbox reviewed recent all unclear take inventory issue suspicious failed recent…" at bounding box center [391, 195] width 783 height 331
paste input "[PERSON_NAME] Tower Pantry"
type input "[PERSON_NAME] Tower Pantry"
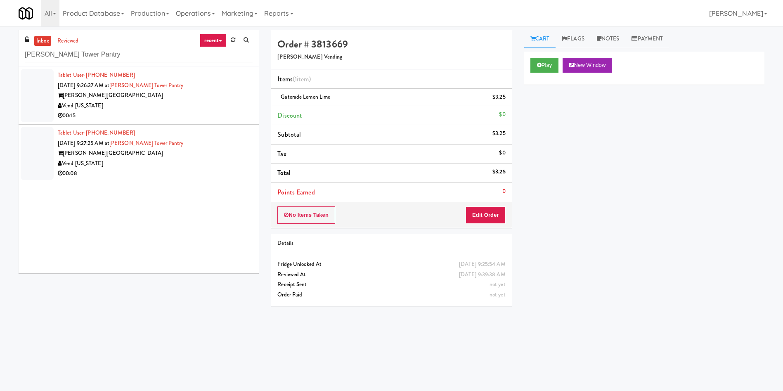
click at [38, 97] on div at bounding box center [37, 95] width 33 height 53
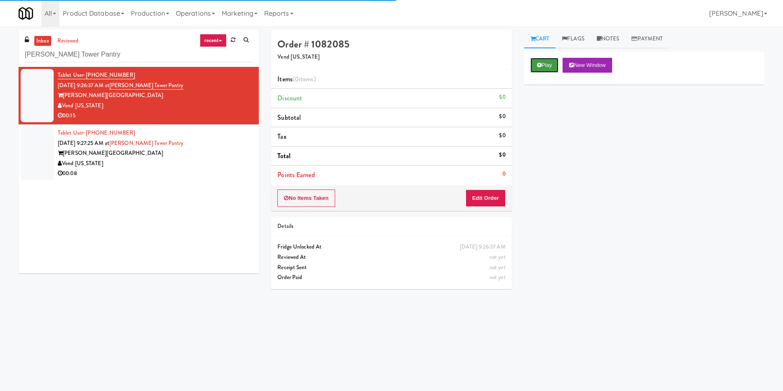
click at [544, 67] on button "Play" at bounding box center [544, 65] width 28 height 15
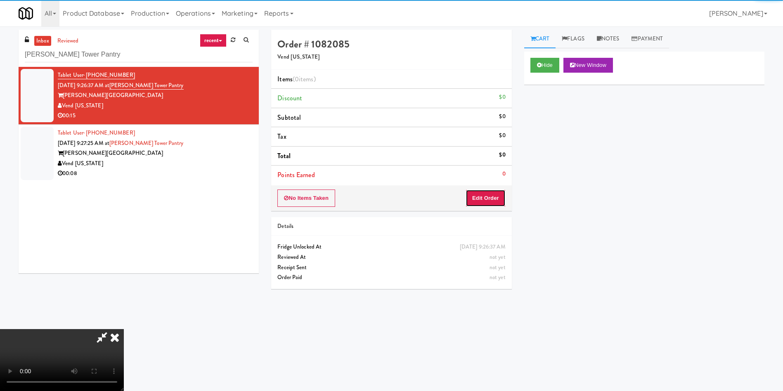
click at [486, 197] on button "Edit Order" at bounding box center [485, 197] width 40 height 17
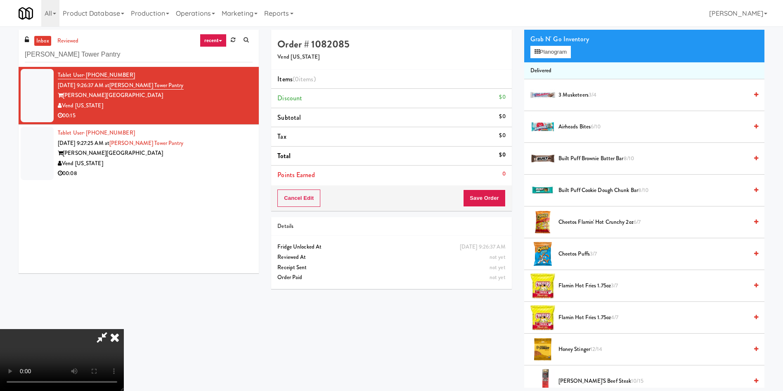
scroll to position [121, 0]
click at [124, 329] on video at bounding box center [62, 360] width 124 height 62
click at [585, 318] on span "Flamin Hot Fries 1.75oz 4/7" at bounding box center [652, 317] width 189 height 10
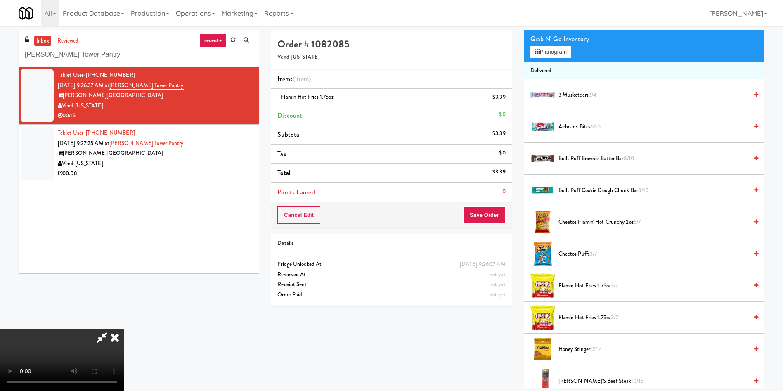
click at [124, 329] on video at bounding box center [62, 360] width 124 height 62
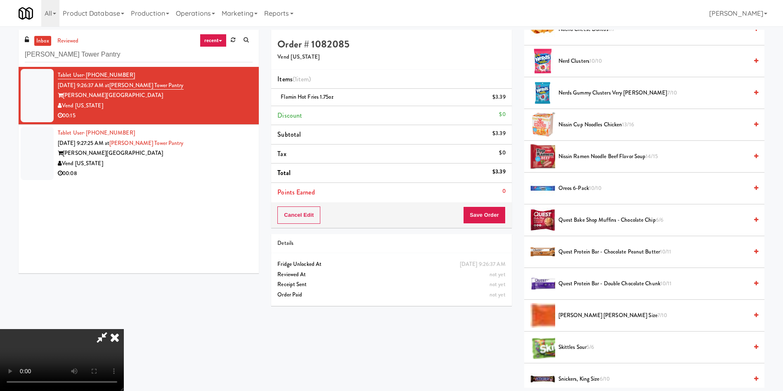
scroll to position [681, 0]
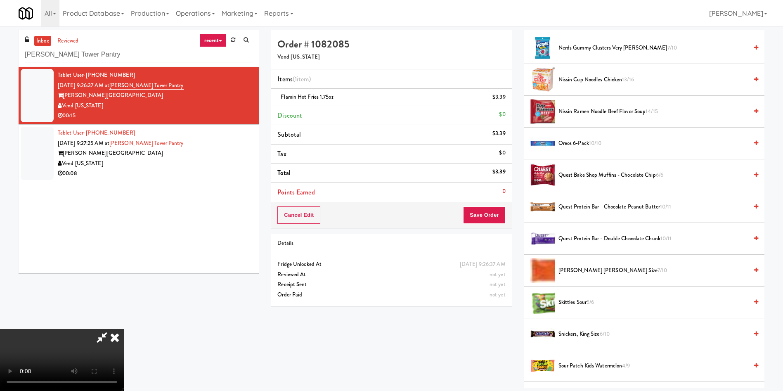
click at [124, 329] on video at bounding box center [62, 360] width 124 height 62
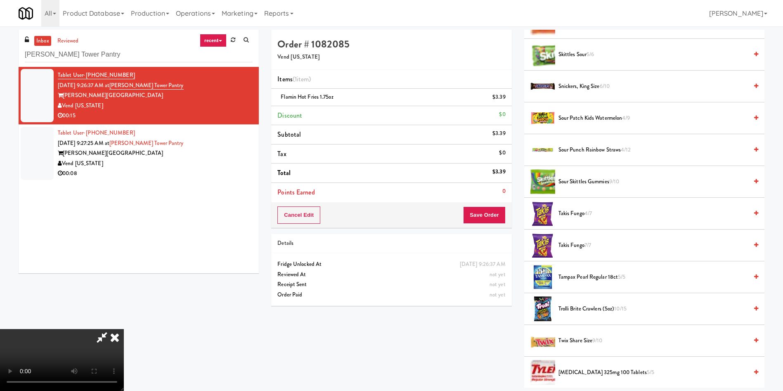
click at [582, 241] on span "Takis Fuego 7/7" at bounding box center [652, 245] width 189 height 10
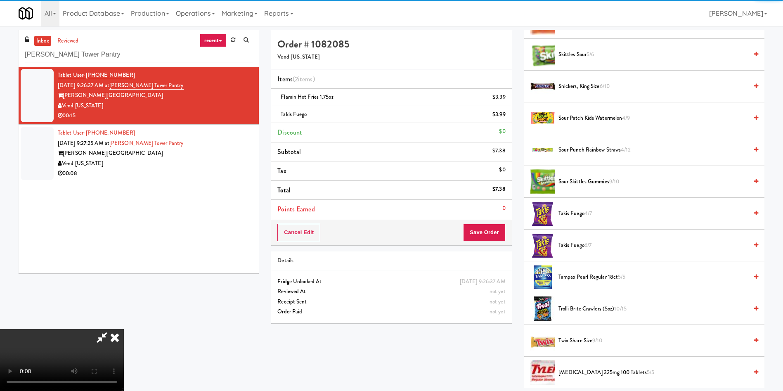
click at [124, 329] on video at bounding box center [62, 360] width 124 height 62
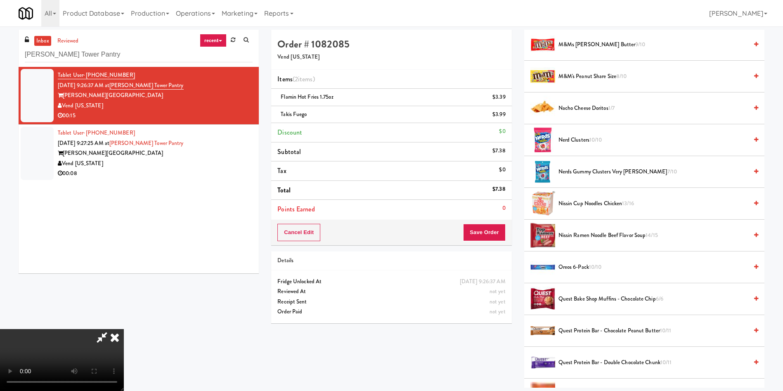
click at [124, 329] on video at bounding box center [62, 360] width 124 height 62
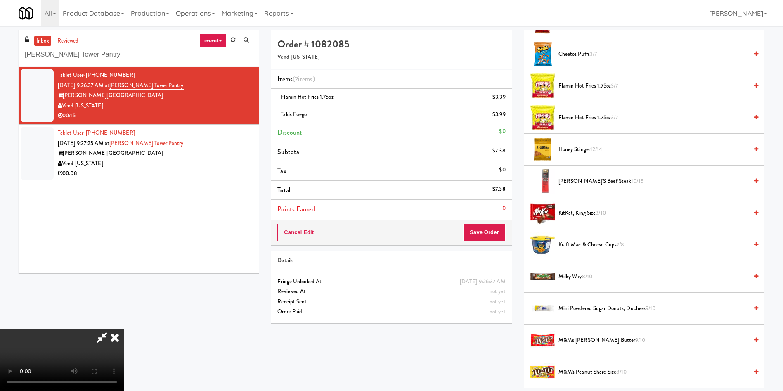
scroll to position [186, 0]
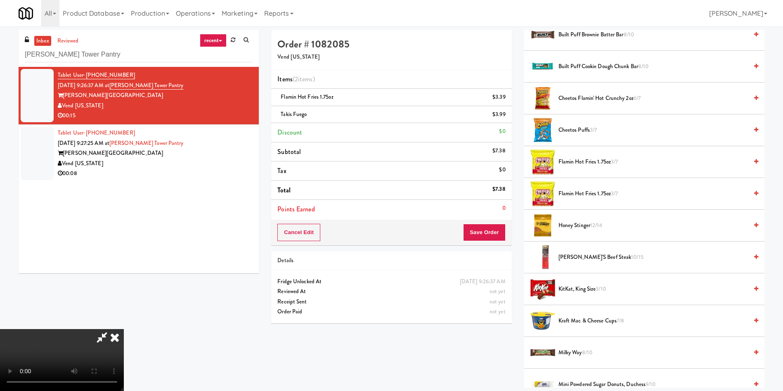
click at [583, 98] on span "Cheetos Flamin' Hot Crunchy 2oz 6/7" at bounding box center [652, 98] width 189 height 10
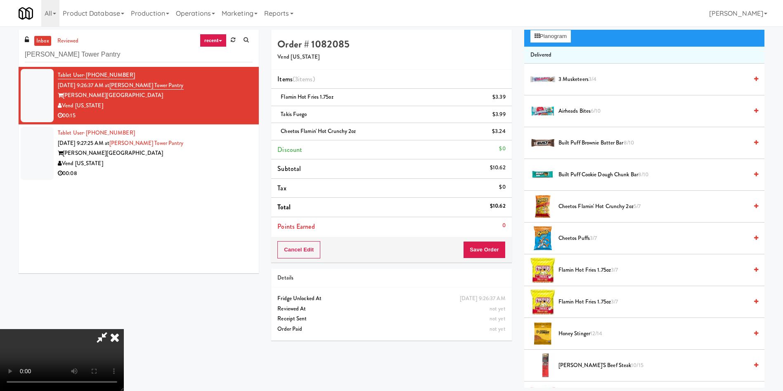
scroll to position [0, 0]
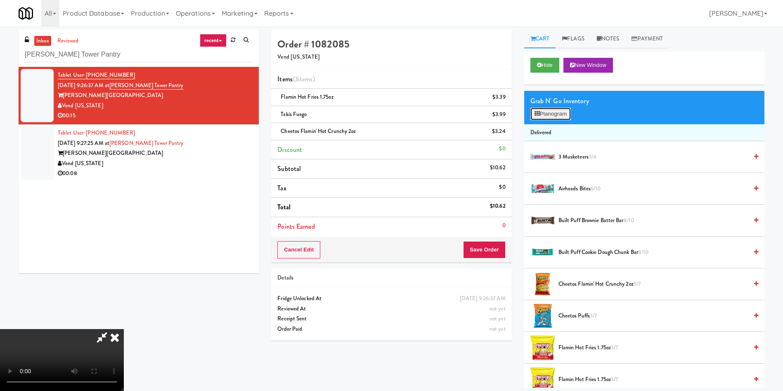
click at [554, 111] on button "Planogram" at bounding box center [550, 114] width 40 height 12
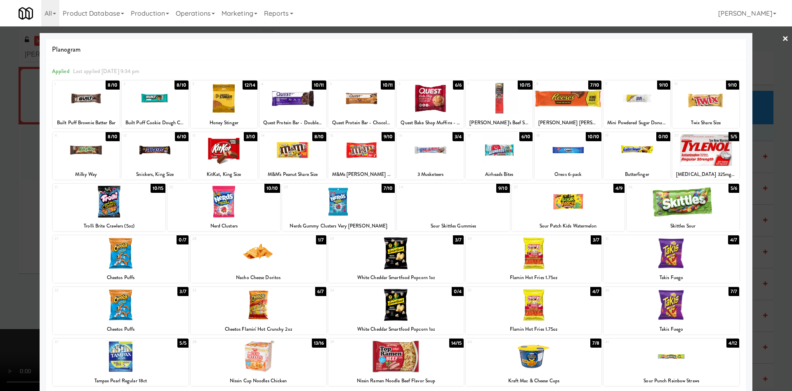
click at [760, 69] on div at bounding box center [396, 195] width 792 height 391
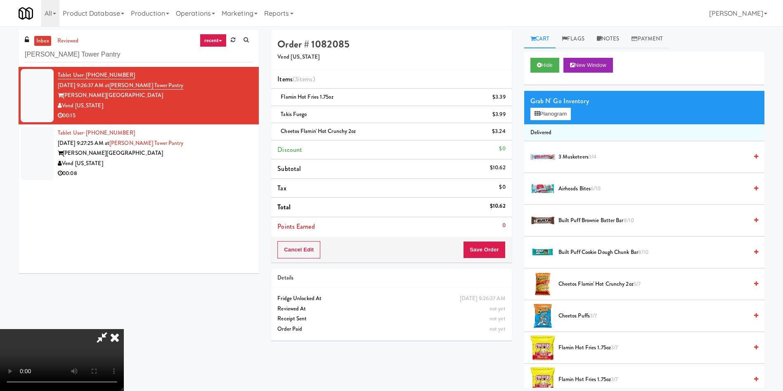
click at [124, 329] on video at bounding box center [62, 360] width 124 height 62
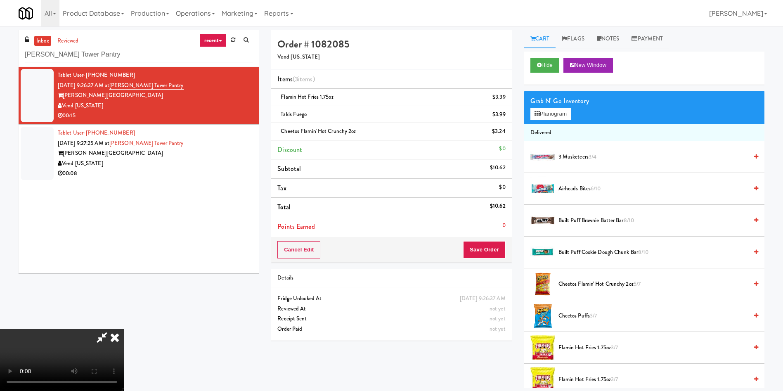
click at [124, 329] on video at bounding box center [62, 360] width 124 height 62
click at [568, 113] on button "Planogram" at bounding box center [550, 114] width 40 height 12
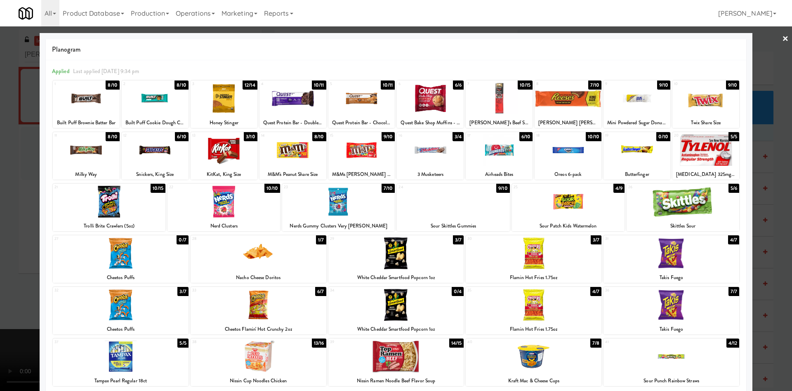
click at [502, 157] on div at bounding box center [499, 150] width 67 height 32
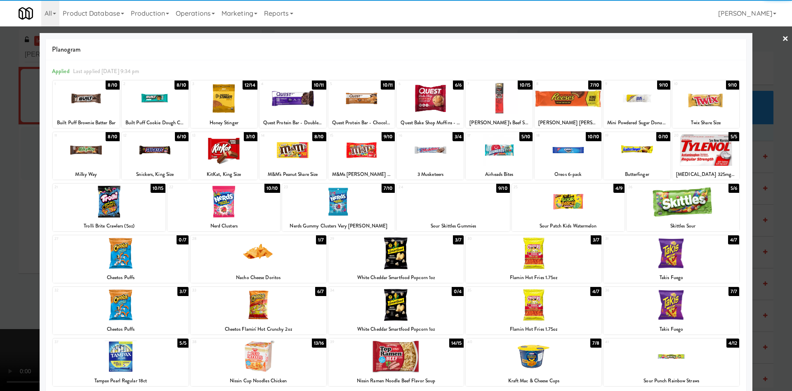
click at [763, 70] on div at bounding box center [396, 195] width 792 height 391
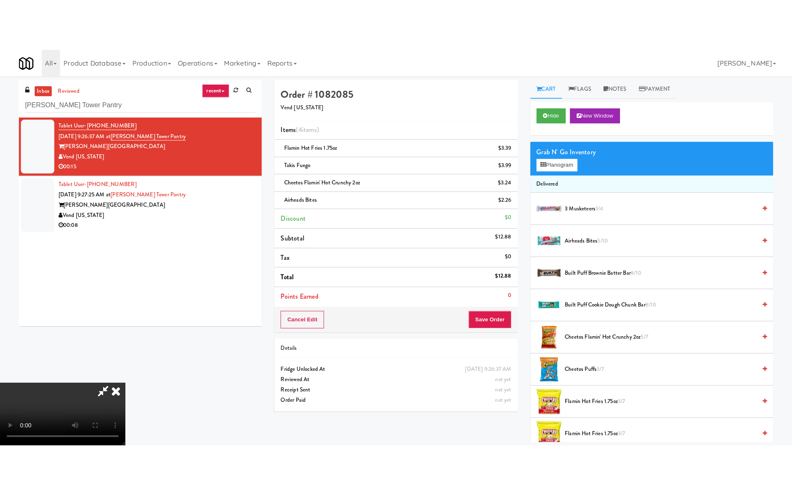
scroll to position [121, 0]
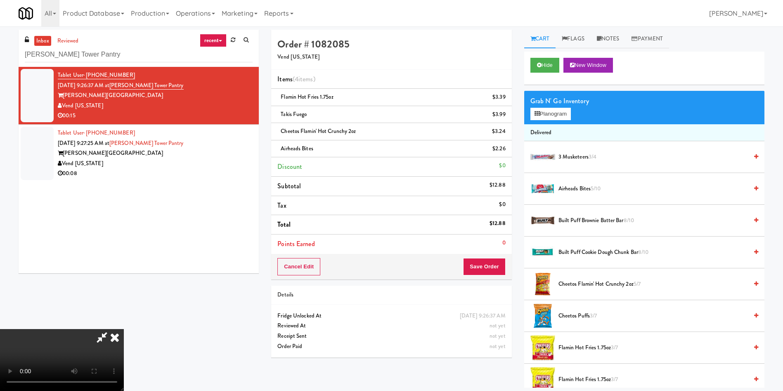
click at [124, 329] on video at bounding box center [62, 360] width 124 height 62
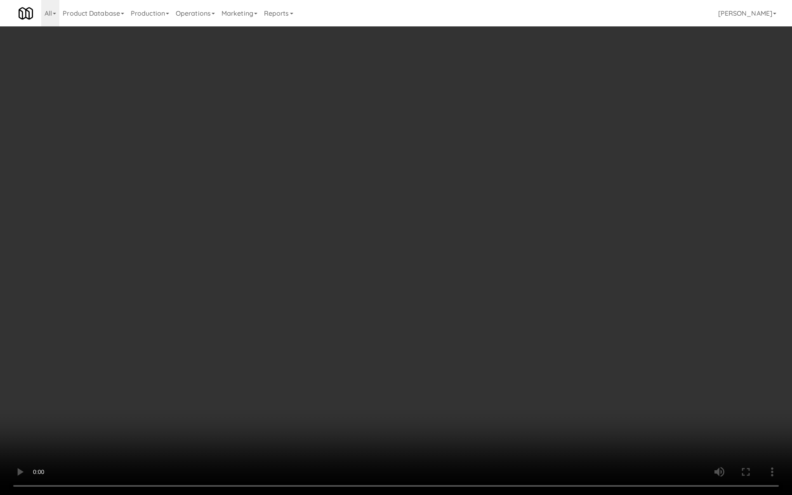
click at [380, 243] on video at bounding box center [396, 247] width 792 height 495
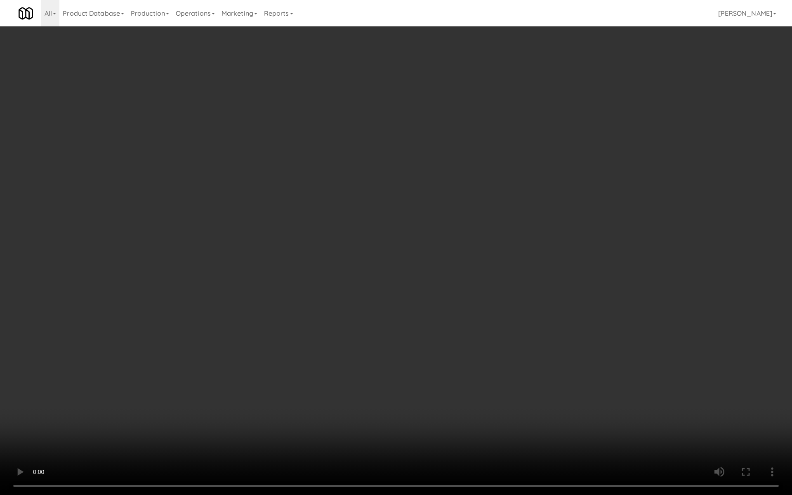
click at [407, 249] on video at bounding box center [396, 247] width 792 height 495
click at [391, 279] on video at bounding box center [396, 247] width 792 height 495
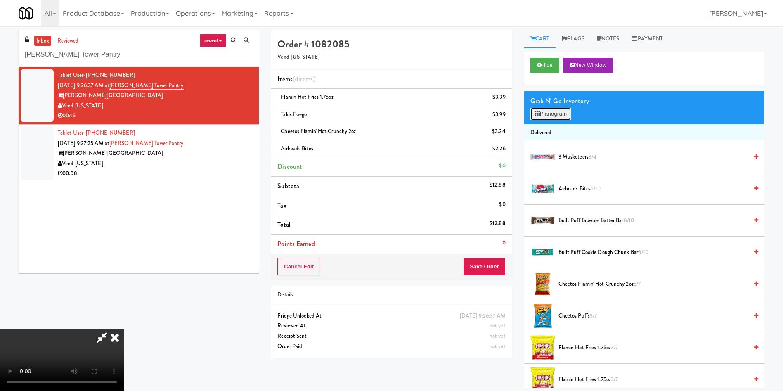
click at [560, 117] on button "Planogram" at bounding box center [550, 114] width 40 height 12
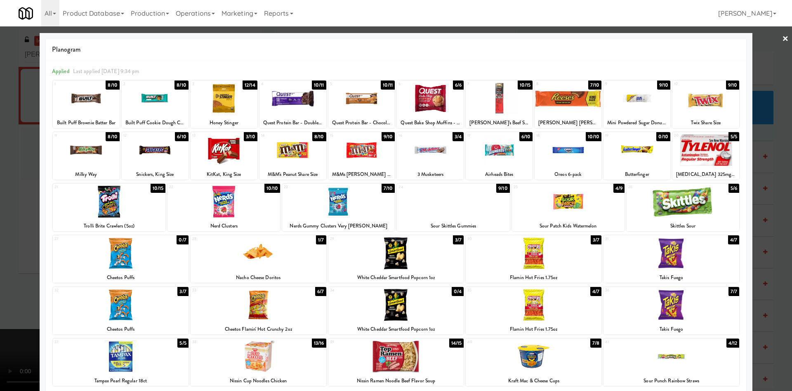
click at [0, 185] on div at bounding box center [396, 195] width 792 height 391
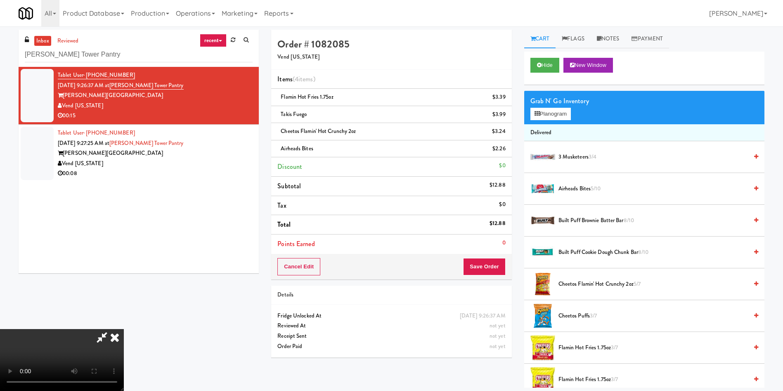
click at [124, 329] on video at bounding box center [62, 360] width 124 height 62
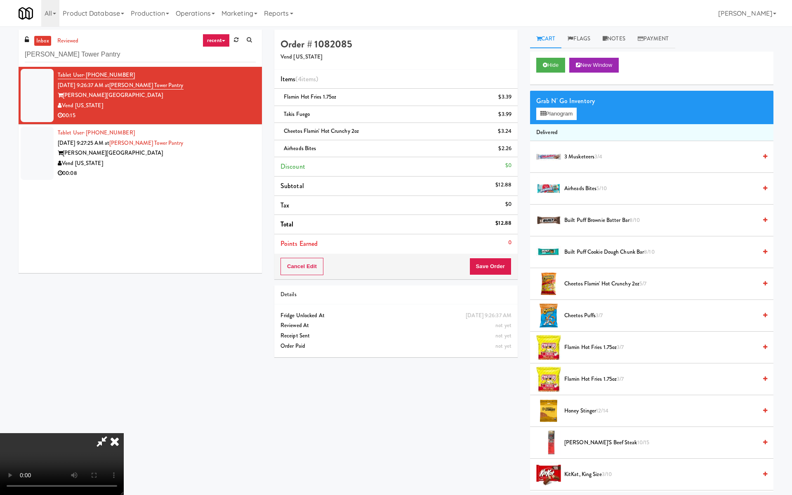
click at [124, 390] on video at bounding box center [62, 464] width 124 height 62
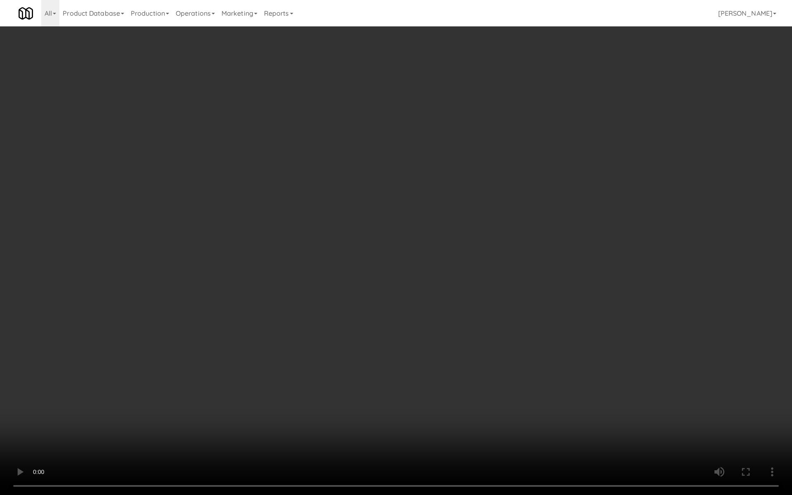
click at [418, 317] on video at bounding box center [396, 247] width 792 height 495
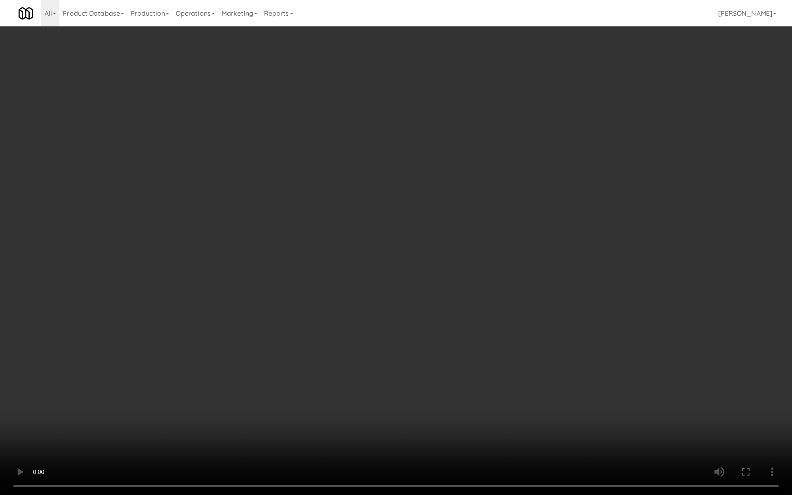
click at [379, 322] on video at bounding box center [396, 247] width 792 height 495
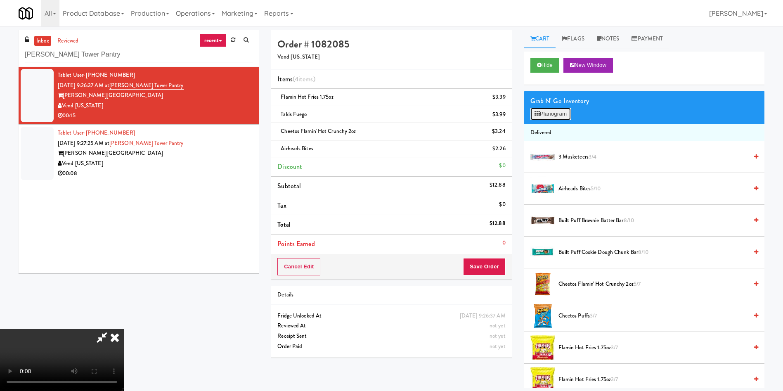
click at [548, 111] on button "Planogram" at bounding box center [550, 114] width 40 height 12
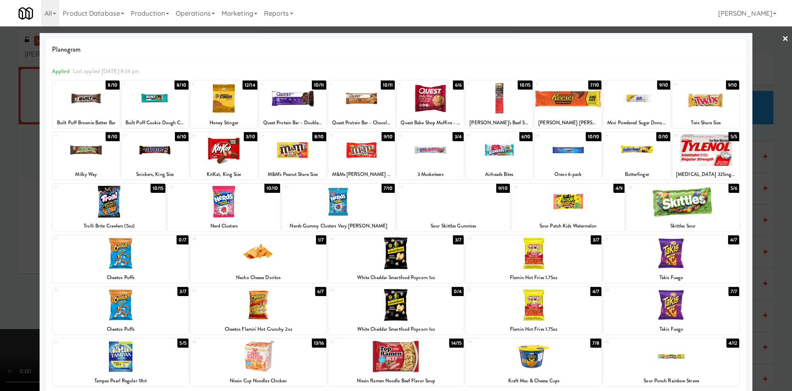
click at [435, 154] on div at bounding box center [430, 150] width 67 height 32
click at [6, 196] on div at bounding box center [396, 195] width 792 height 391
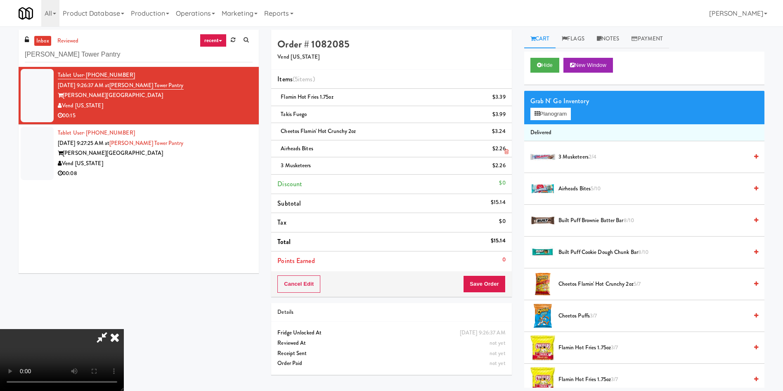
click at [504, 147] on link at bounding box center [504, 152] width 7 height 10
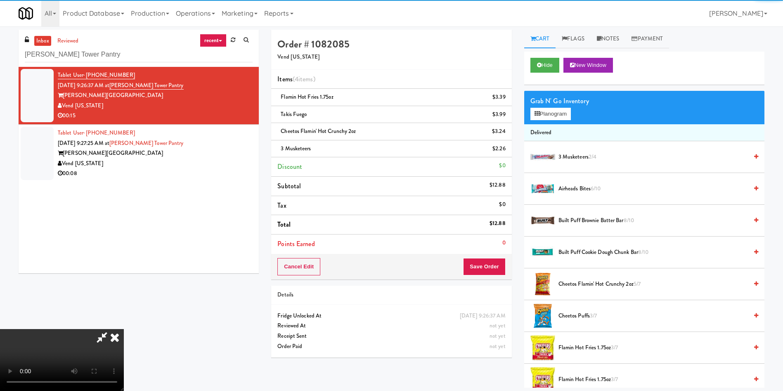
click at [124, 329] on video at bounding box center [62, 360] width 124 height 62
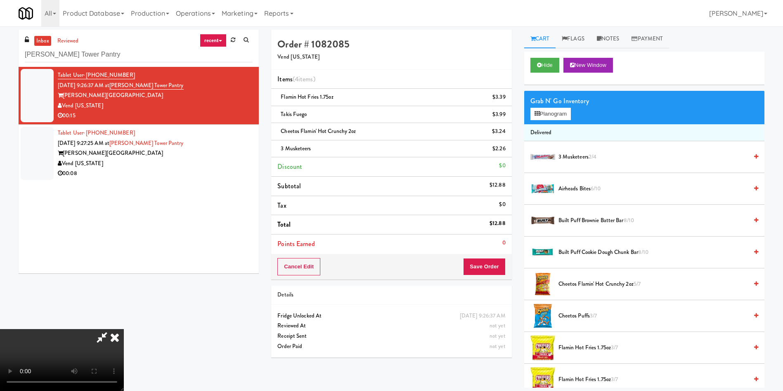
click at [124, 329] on video at bounding box center [62, 360] width 124 height 62
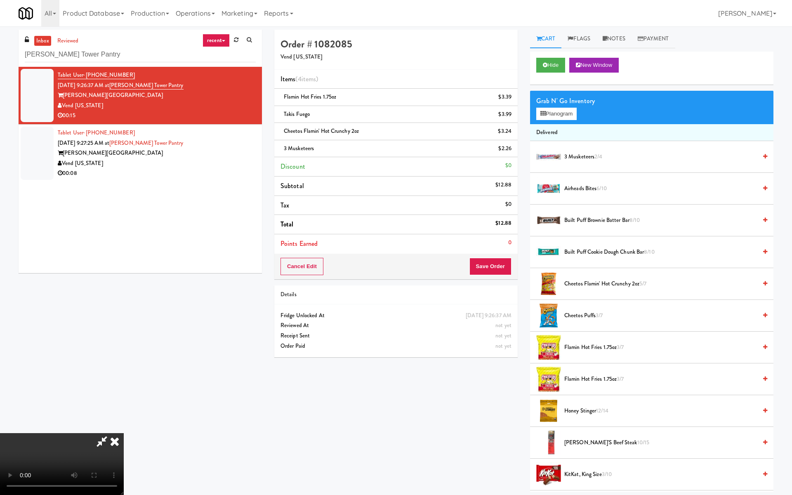
click at [124, 390] on video at bounding box center [62, 464] width 124 height 62
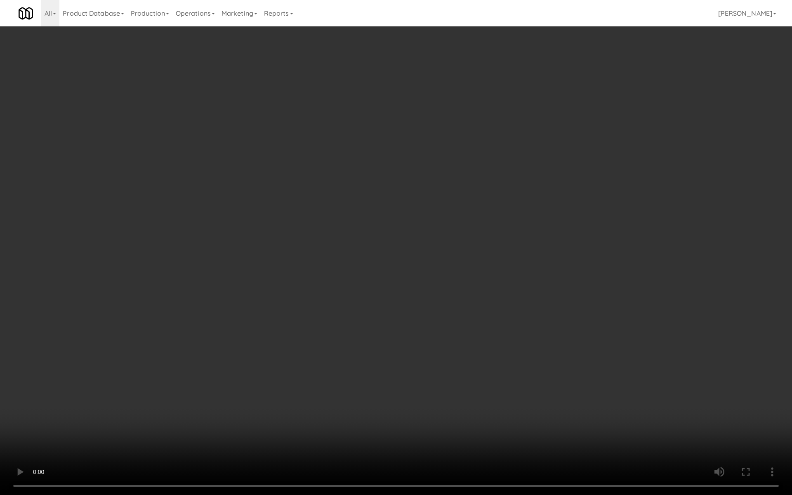
click at [297, 288] on video at bounding box center [396, 247] width 792 height 495
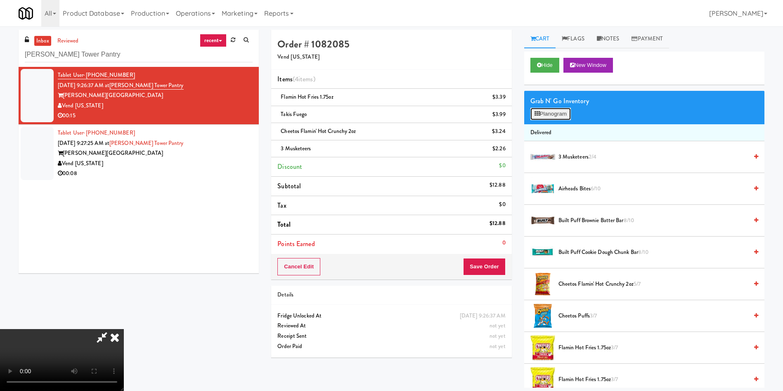
click at [551, 113] on button "Planogram" at bounding box center [550, 114] width 40 height 12
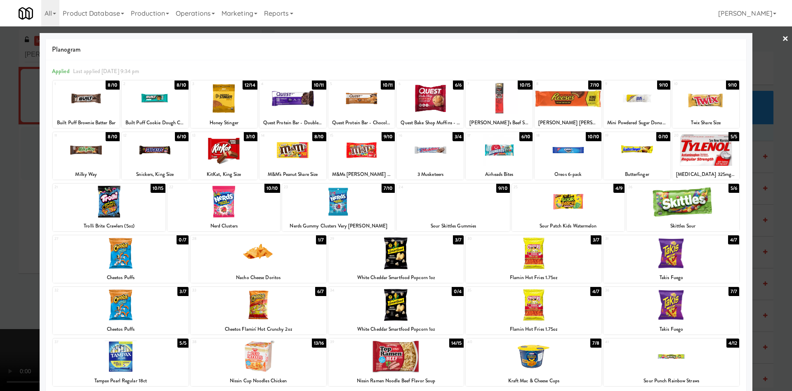
click at [0, 207] on div at bounding box center [396, 195] width 792 height 391
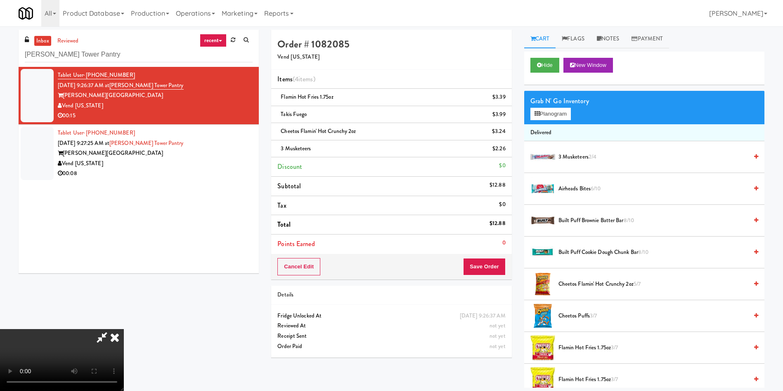
click at [124, 329] on video at bounding box center [62, 360] width 124 height 62
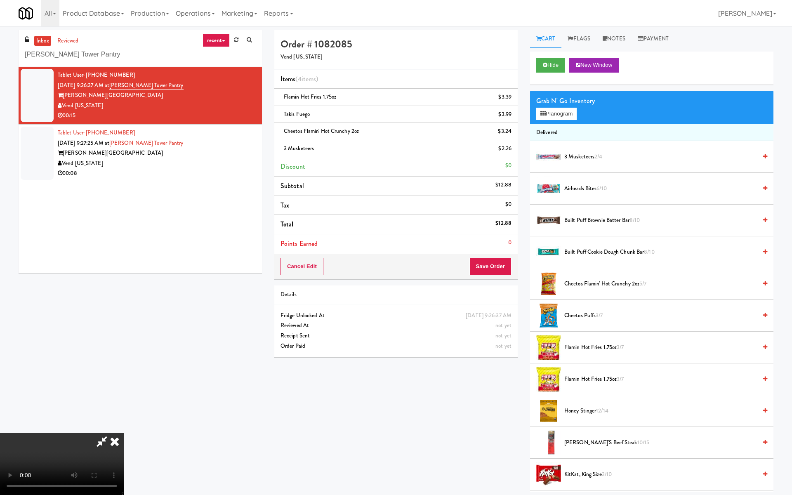
click at [124, 390] on video at bounding box center [62, 464] width 124 height 62
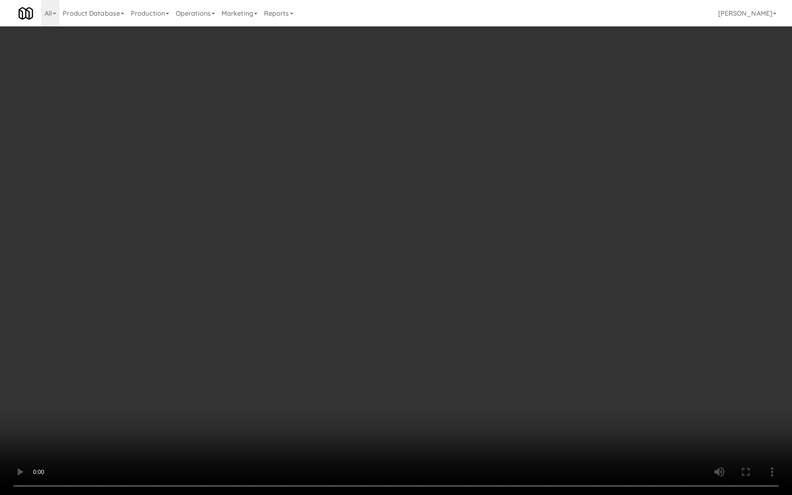
click at [464, 319] on video at bounding box center [396, 247] width 792 height 495
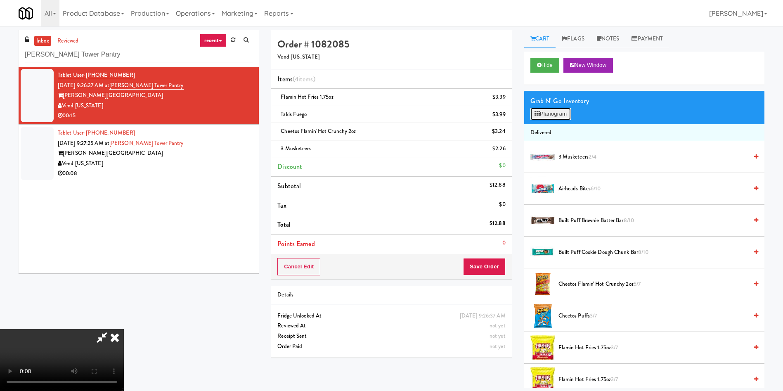
click at [561, 113] on button "Planogram" at bounding box center [550, 114] width 40 height 12
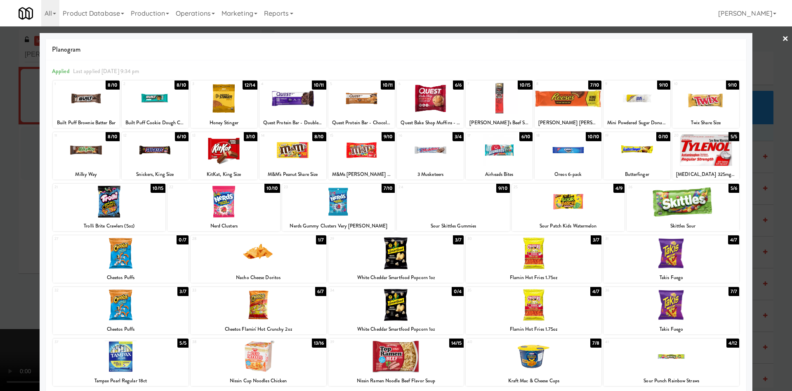
click at [461, 203] on div at bounding box center [453, 202] width 113 height 32
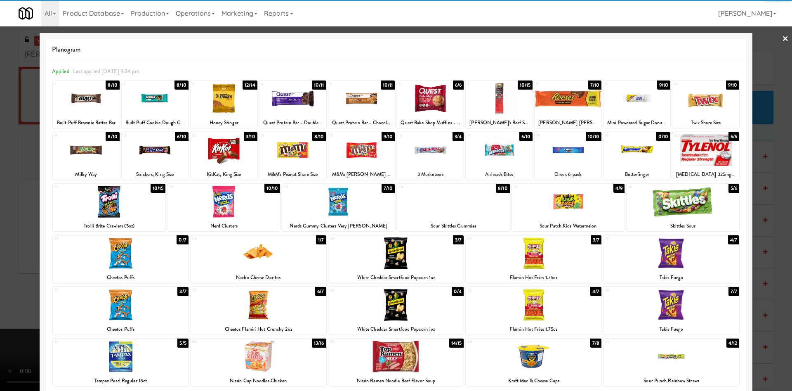
click at [11, 248] on div at bounding box center [396, 195] width 792 height 391
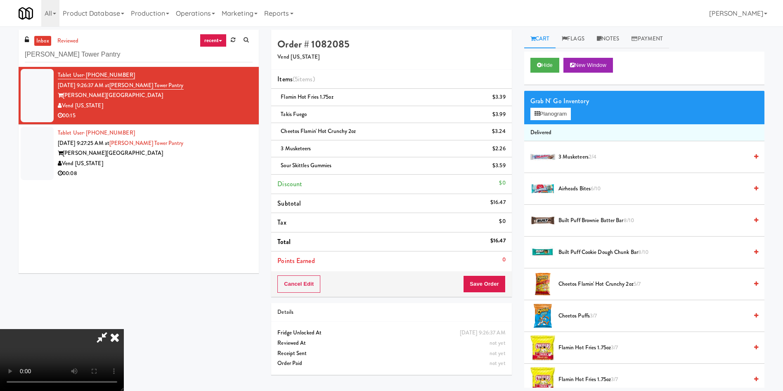
click at [124, 329] on video at bounding box center [62, 360] width 124 height 62
click at [111, 329] on icon at bounding box center [101, 337] width 19 height 17
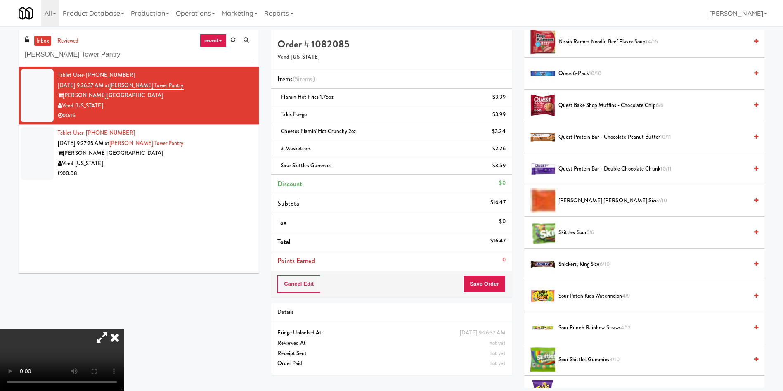
scroll to position [743, 0]
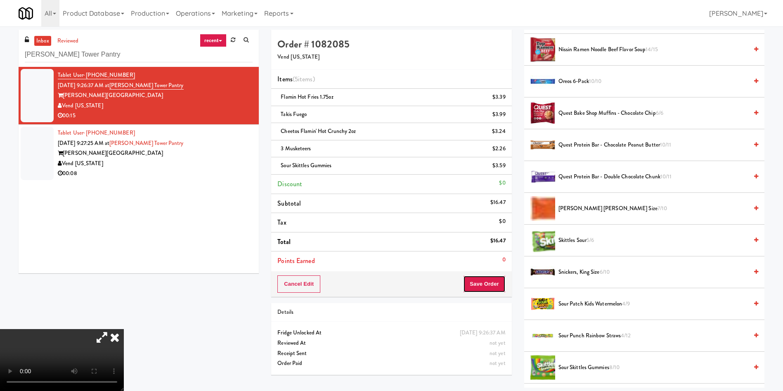
click at [489, 286] on button "Save Order" at bounding box center [484, 283] width 42 height 17
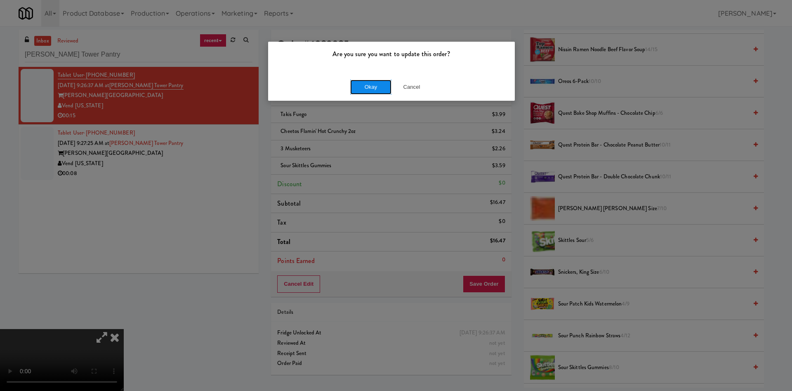
click at [366, 85] on button "Okay" at bounding box center [370, 87] width 41 height 15
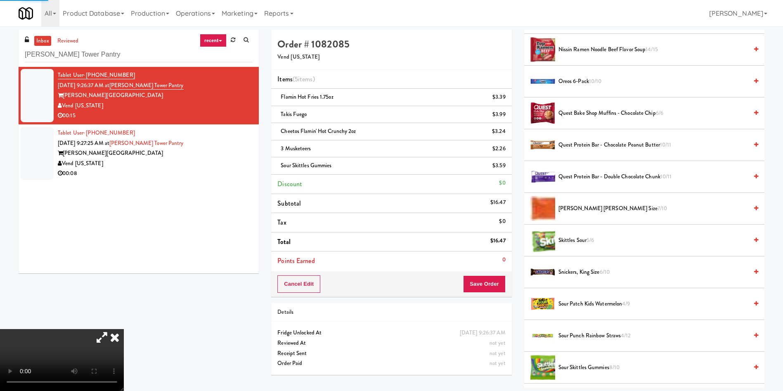
scroll to position [0, 0]
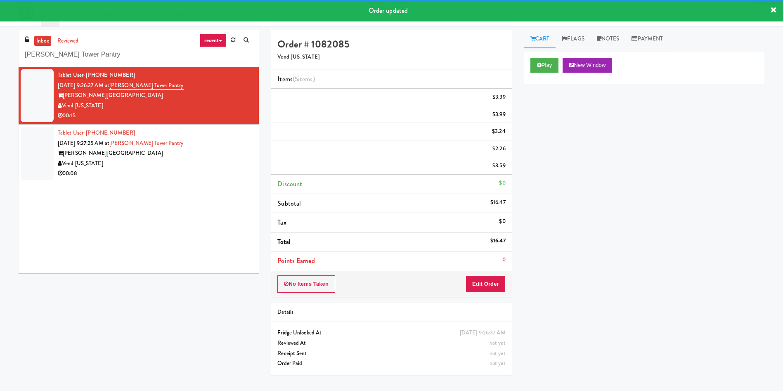
click at [47, 137] on div at bounding box center [37, 153] width 33 height 53
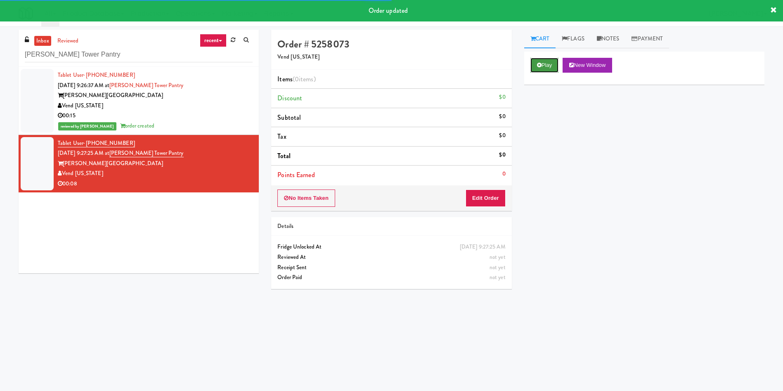
click at [551, 67] on button "Play" at bounding box center [544, 65] width 28 height 15
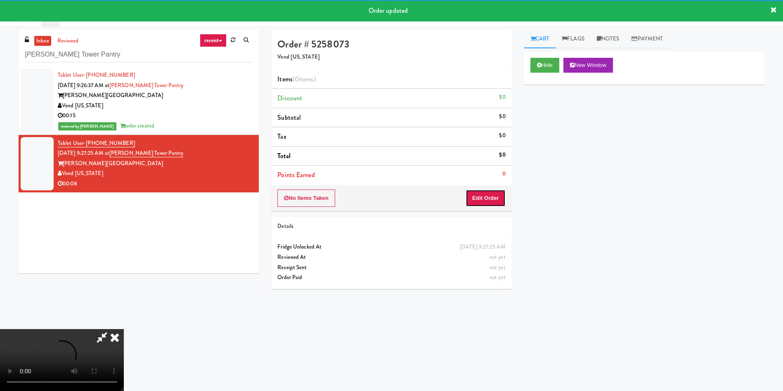
click at [478, 200] on button "Edit Order" at bounding box center [485, 197] width 40 height 17
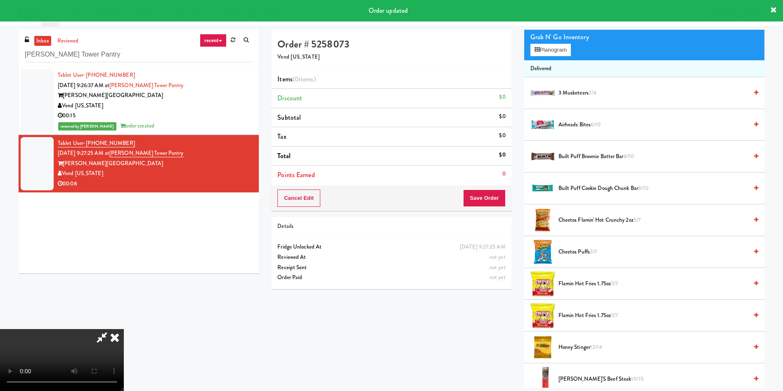
scroll to position [124, 0]
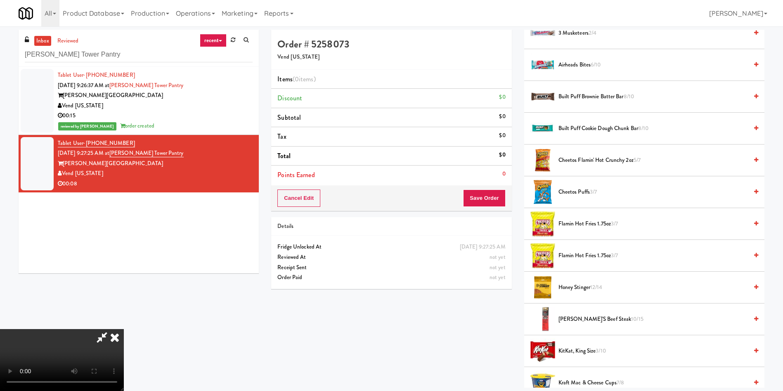
click at [124, 329] on video at bounding box center [62, 360] width 124 height 62
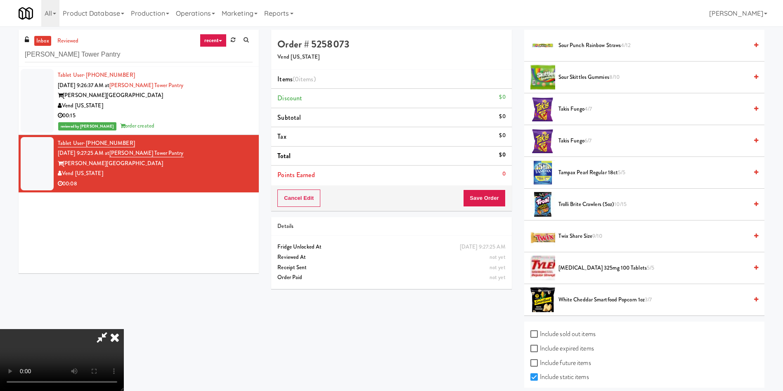
scroll to position [1052, 0]
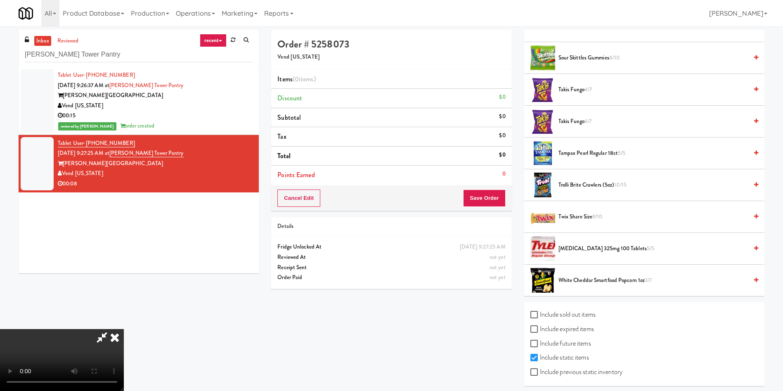
click at [581, 118] on span "Takis Fuego 6/7" at bounding box center [652, 121] width 189 height 10
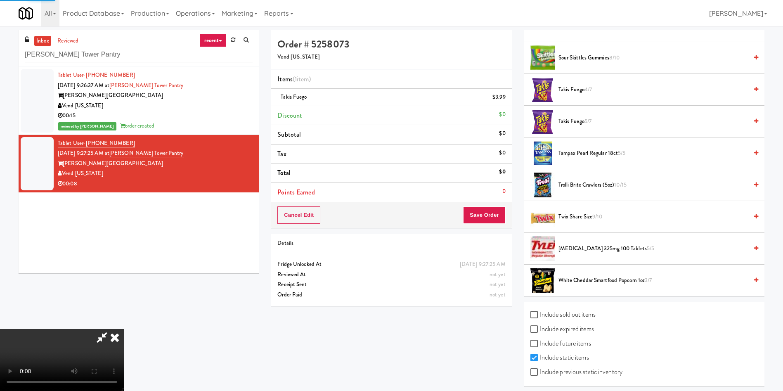
click at [124, 329] on video at bounding box center [62, 360] width 124 height 62
click at [584, 281] on span "White Cheddar Smartfood Popcorn 1oz 3/7" at bounding box center [652, 280] width 189 height 10
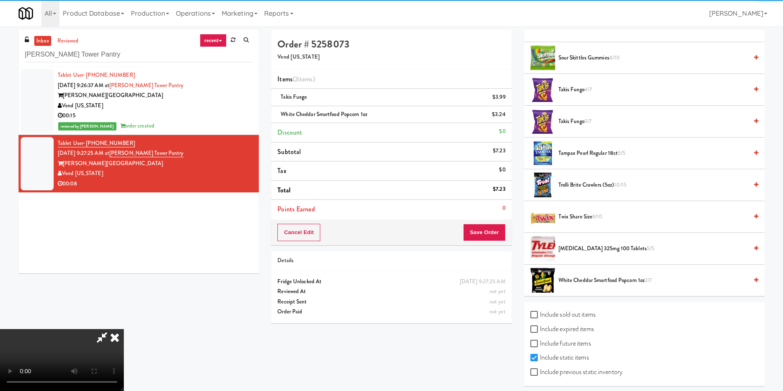
click at [124, 329] on video at bounding box center [62, 360] width 124 height 62
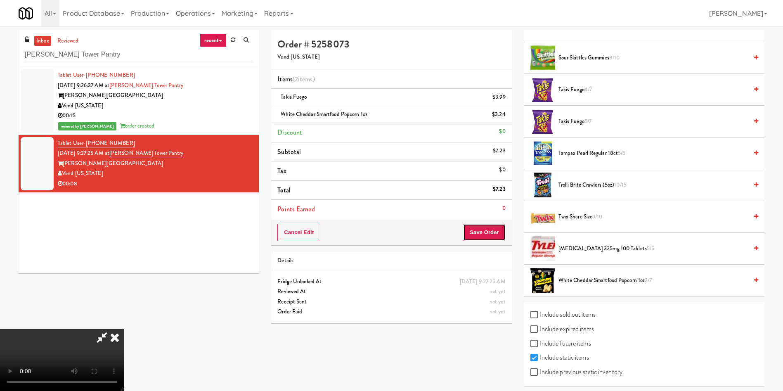
click at [500, 232] on button "Save Order" at bounding box center [484, 232] width 42 height 17
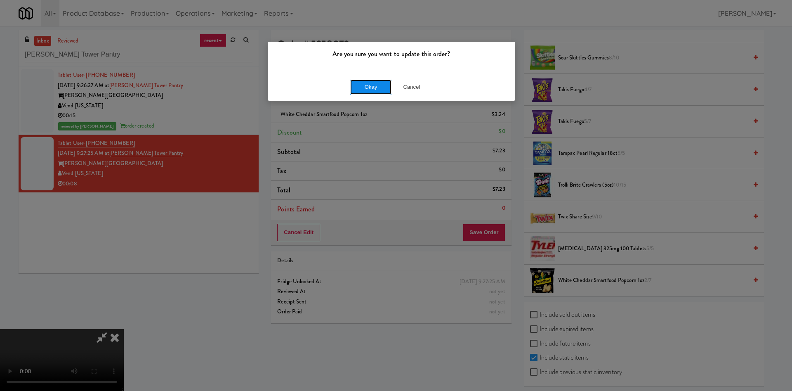
click at [367, 85] on button "Okay" at bounding box center [370, 87] width 41 height 15
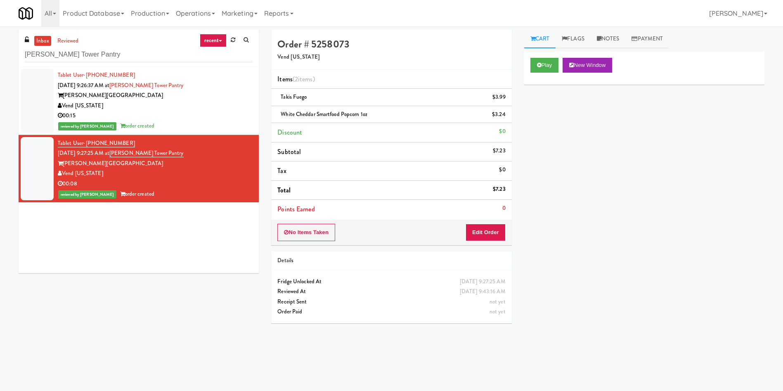
scroll to position [0, 0]
drag, startPoint x: 130, startPoint y: 59, endPoint x: 0, endPoint y: 21, distance: 135.7
click at [0, 26] on body "Are you sure you want to update this order? Okay Cancel Okay Are you sure you w…" at bounding box center [391, 221] width 783 height 391
paste input "1001 State - Left - Fridge"
type input "1001 State - Left - Fridge"
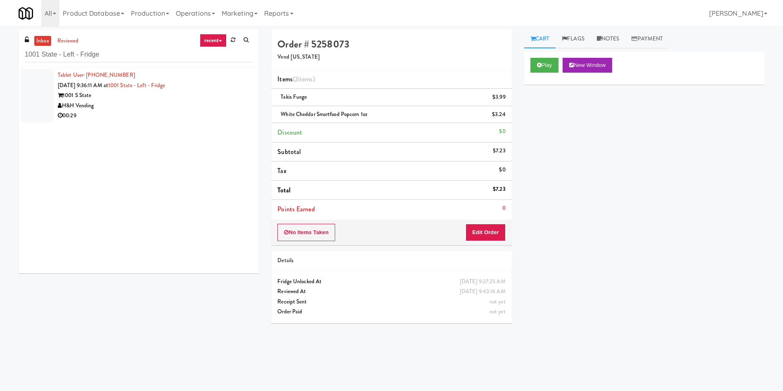
drag, startPoint x: 38, startPoint y: 104, endPoint x: 482, endPoint y: 33, distance: 449.3
click at [38, 104] on div at bounding box center [37, 95] width 33 height 53
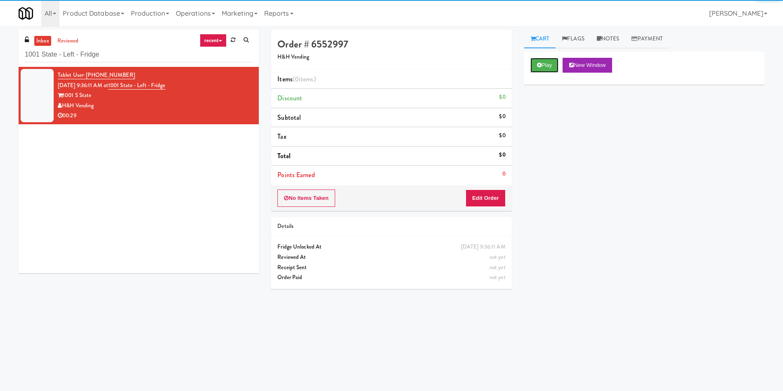
drag, startPoint x: 537, startPoint y: 63, endPoint x: 531, endPoint y: 146, distance: 82.8
click at [537, 63] on icon at bounding box center [539, 64] width 5 height 5
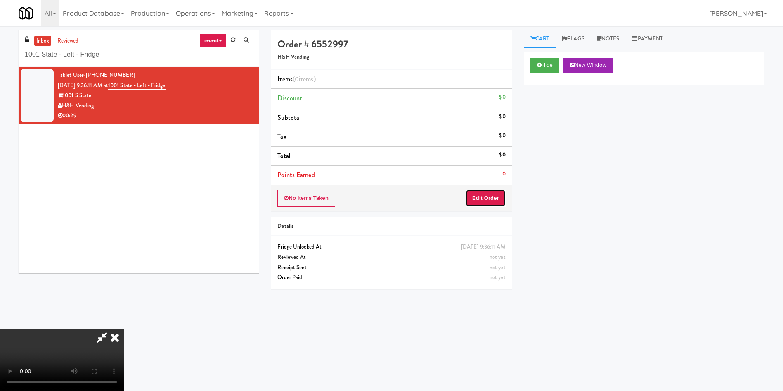
click at [494, 198] on button "Edit Order" at bounding box center [485, 197] width 40 height 17
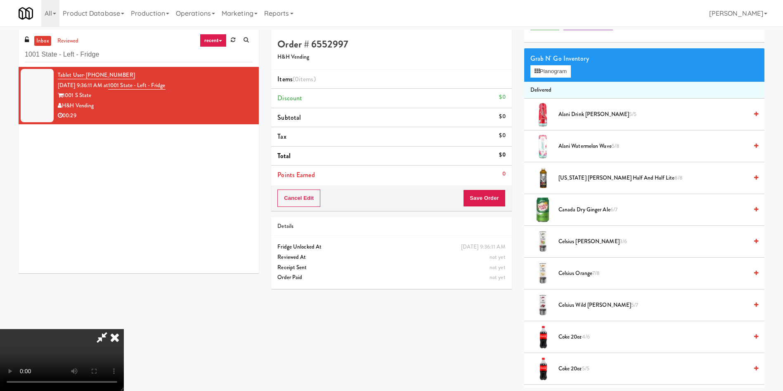
scroll to position [62, 0]
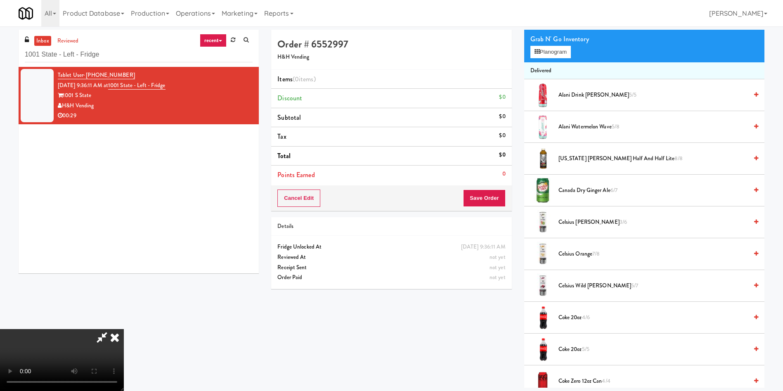
click at [124, 329] on video at bounding box center [62, 360] width 124 height 62
click at [581, 94] on span "Alani Drink Cherry Slush 5/5" at bounding box center [652, 95] width 189 height 10
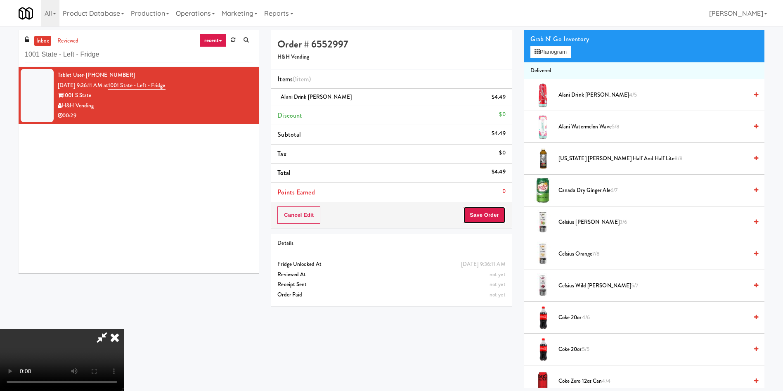
click at [491, 211] on button "Save Order" at bounding box center [484, 214] width 42 height 17
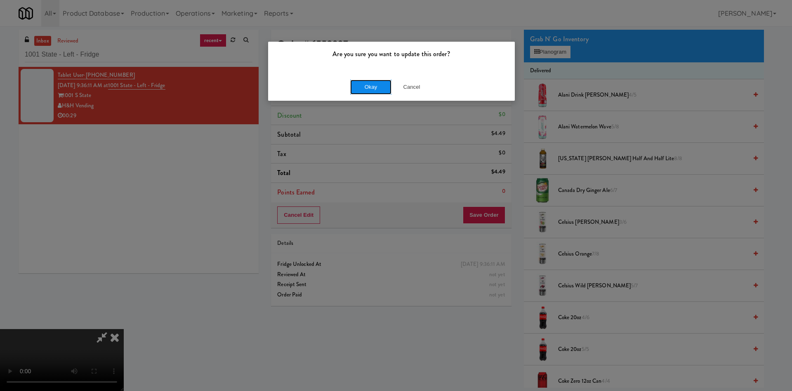
click at [371, 86] on button "Okay" at bounding box center [370, 87] width 41 height 15
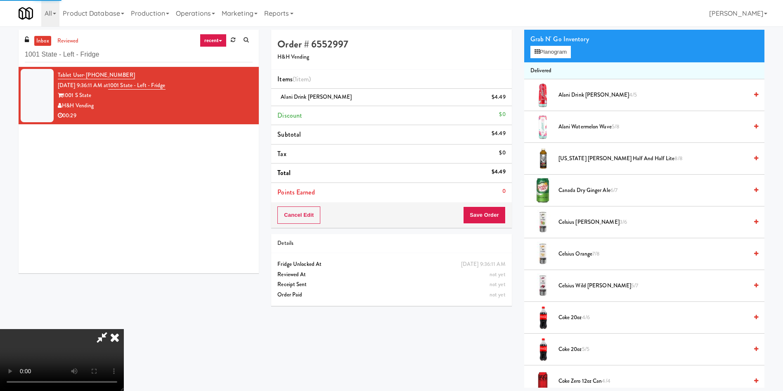
scroll to position [0, 0]
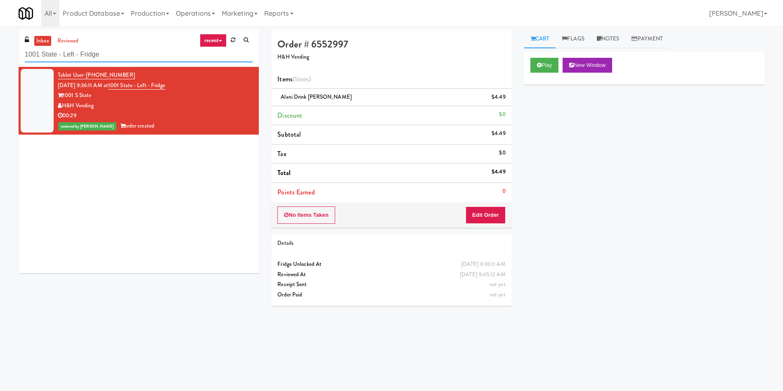
drag, startPoint x: 161, startPoint y: 57, endPoint x: 0, endPoint y: 49, distance: 160.7
click at [0, 49] on div "inbox reviewed recent all unclear take inventory issue suspicious failed recent…" at bounding box center [391, 195] width 783 height 331
paste input "Sur Club - Main - Cooler"
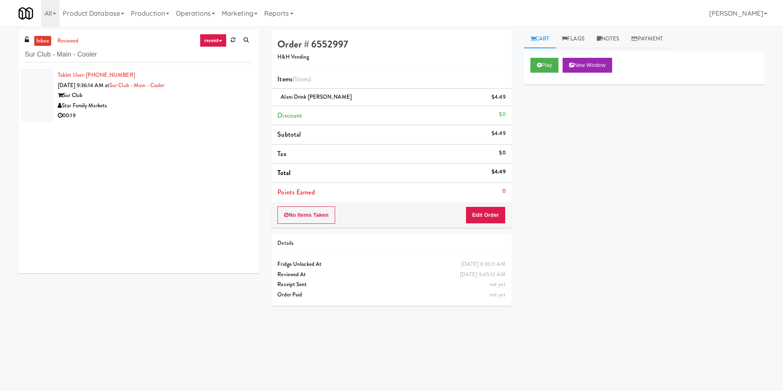
click at [47, 105] on div at bounding box center [37, 95] width 33 height 53
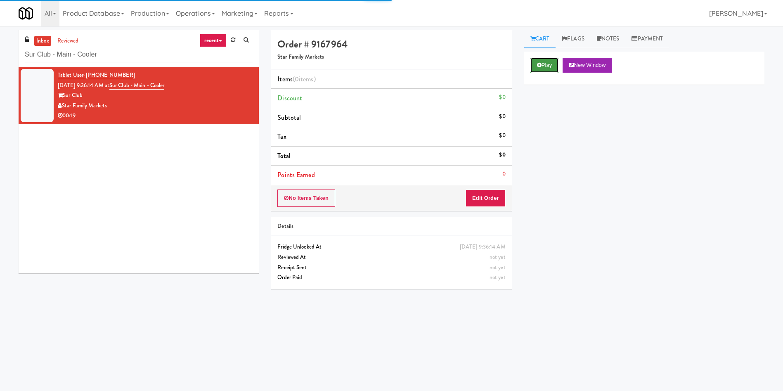
drag, startPoint x: 550, startPoint y: 65, endPoint x: 543, endPoint y: 76, distance: 13.4
click at [550, 65] on button "Play" at bounding box center [544, 65] width 28 height 15
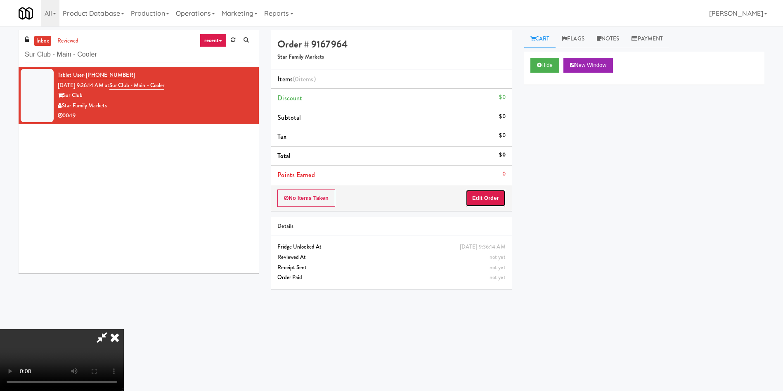
click at [488, 199] on button "Edit Order" at bounding box center [485, 197] width 40 height 17
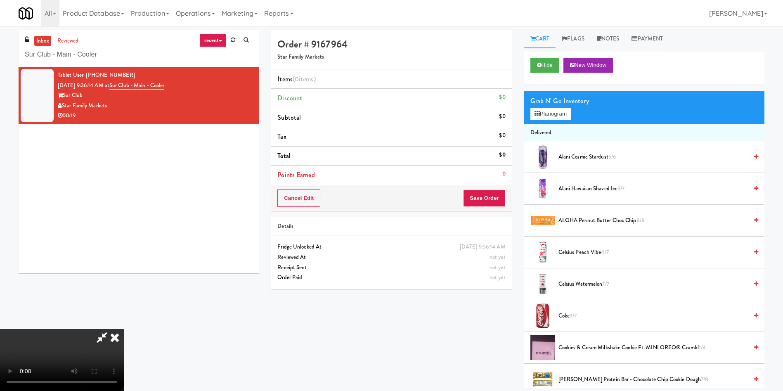
click at [124, 329] on video at bounding box center [62, 360] width 124 height 62
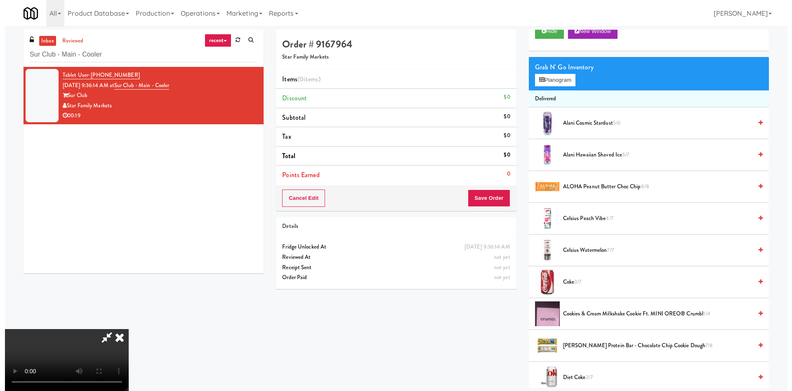
scroll to position [62, 0]
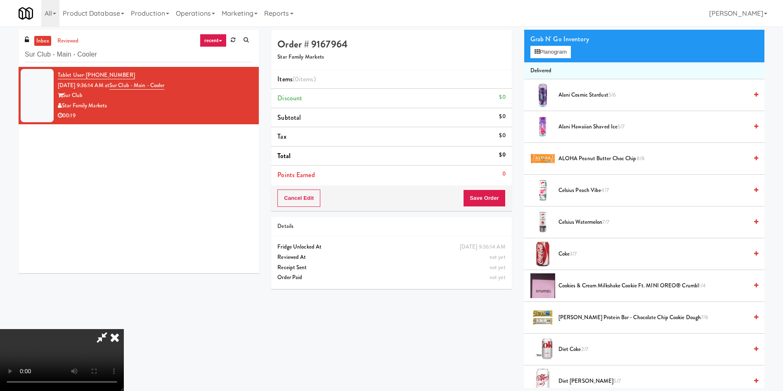
click at [124, 329] on video at bounding box center [62, 360] width 124 height 62
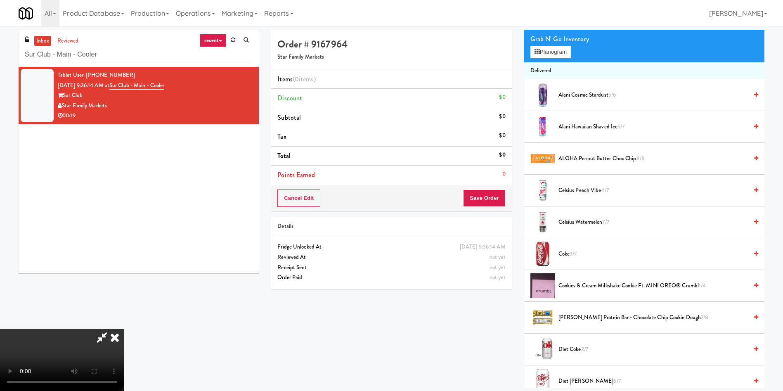
click at [124, 329] on video at bounding box center [62, 360] width 124 height 62
click at [543, 53] on button "Planogram" at bounding box center [550, 52] width 40 height 12
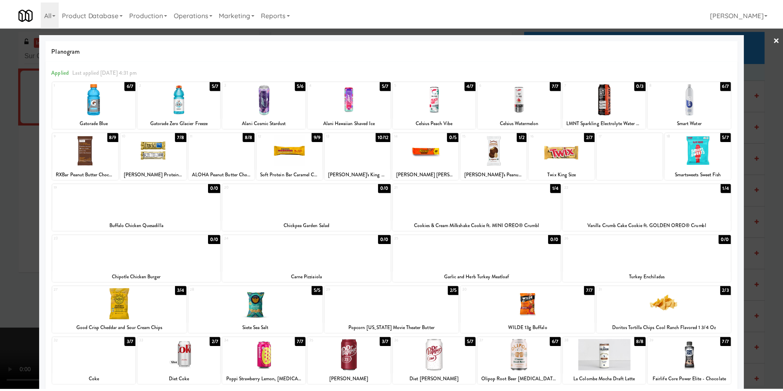
scroll to position [66, 0]
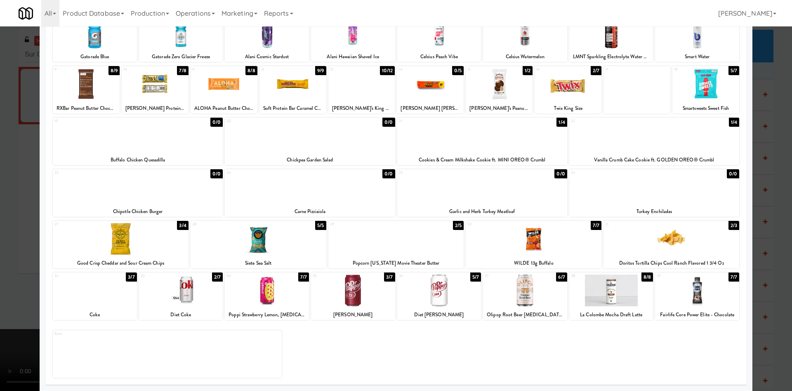
click at [620, 289] on div at bounding box center [611, 290] width 84 height 32
click at [618, 288] on div at bounding box center [611, 290] width 84 height 32
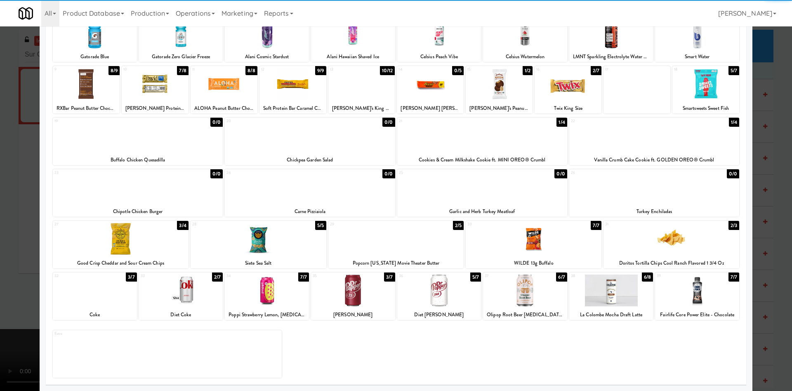
click at [0, 258] on div at bounding box center [396, 195] width 792 height 391
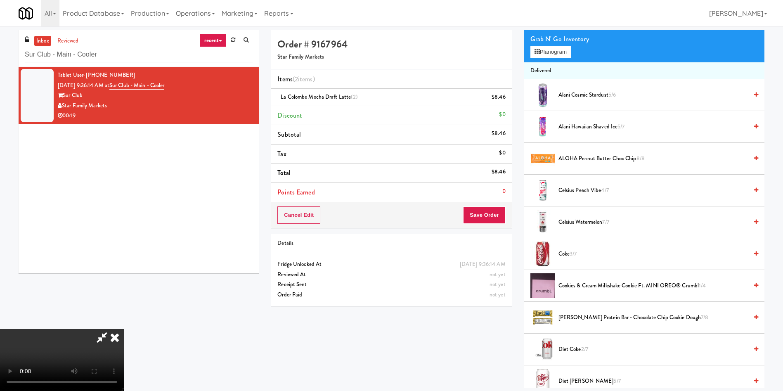
drag, startPoint x: 87, startPoint y: 233, endPoint x: 233, endPoint y: 233, distance: 146.1
click at [89, 329] on video at bounding box center [62, 360] width 124 height 62
click at [480, 213] on button "Save Order" at bounding box center [484, 214] width 42 height 17
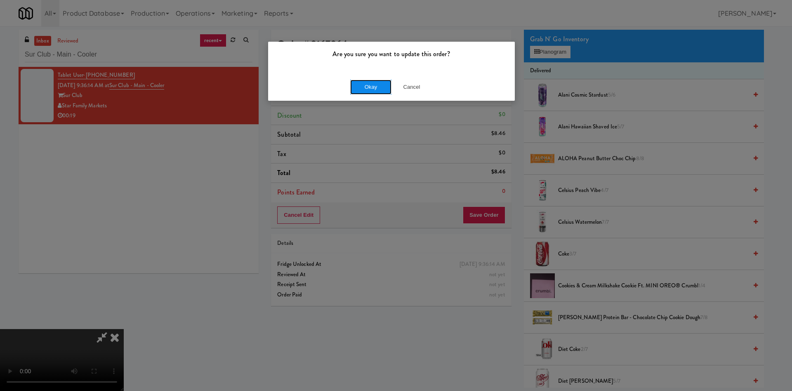
click at [385, 83] on button "Okay" at bounding box center [370, 87] width 41 height 15
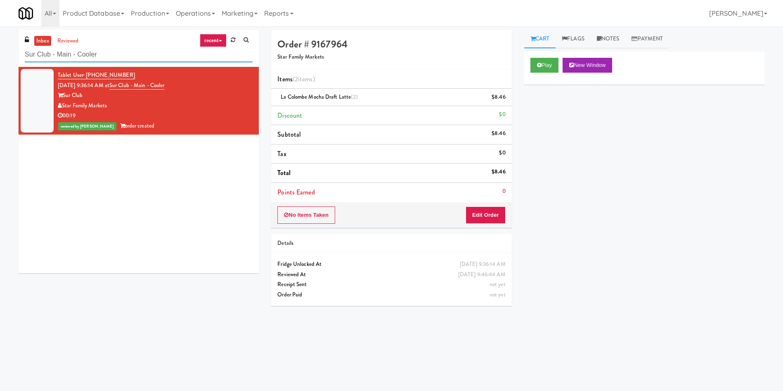
drag, startPoint x: 126, startPoint y: 53, endPoint x: 0, endPoint y: 55, distance: 126.3
click at [0, 55] on div "inbox reviewed recent all unclear take inventory issue suspicious failed recent…" at bounding box center [391, 195] width 783 height 331
paste input "WPW - Left - Fridge"
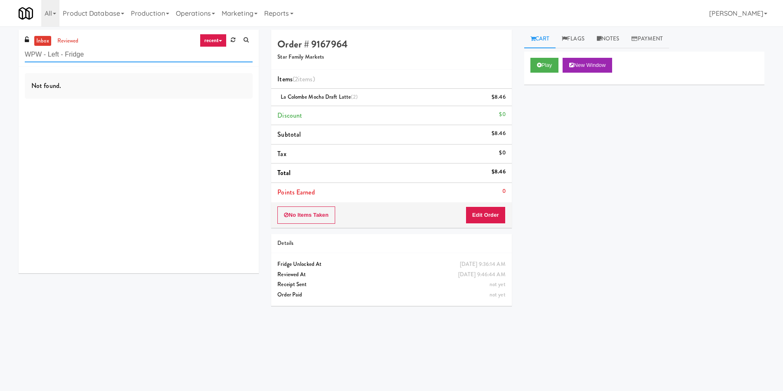
drag, startPoint x: 105, startPoint y: 59, endPoint x: 0, endPoint y: 52, distance: 105.1
click at [0, 52] on div "inbox reviewed recent all unclear take inventory issue suspicious failed recent…" at bounding box center [391, 195] width 783 height 331
paste input "(Snack & Drink) EWR 6-TB-2ND FLOOR-PRIVATE"
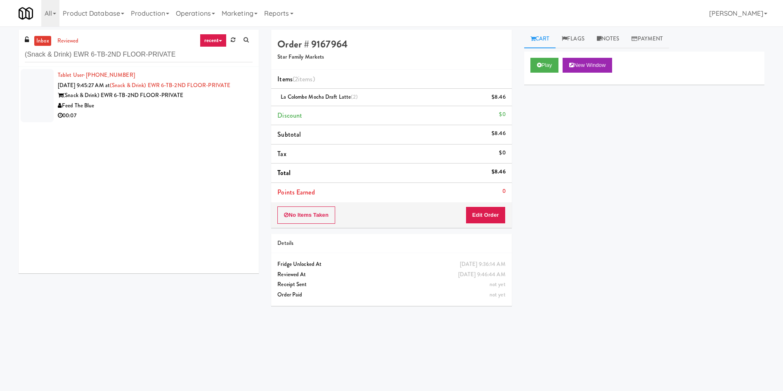
click at [29, 102] on div at bounding box center [37, 95] width 33 height 53
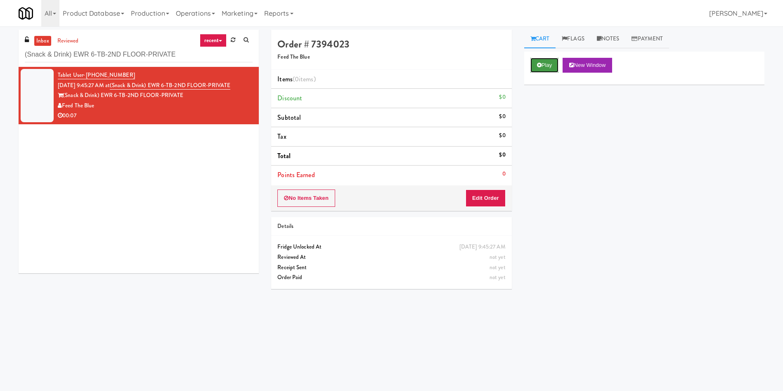
click at [547, 59] on button "Play" at bounding box center [544, 65] width 28 height 15
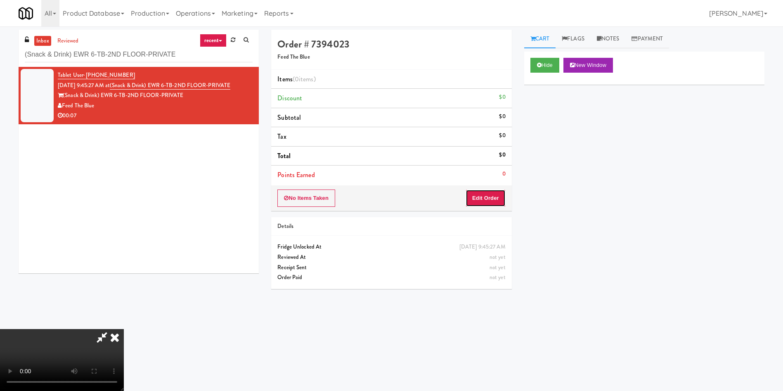
click at [498, 195] on button "Edit Order" at bounding box center [485, 197] width 40 height 17
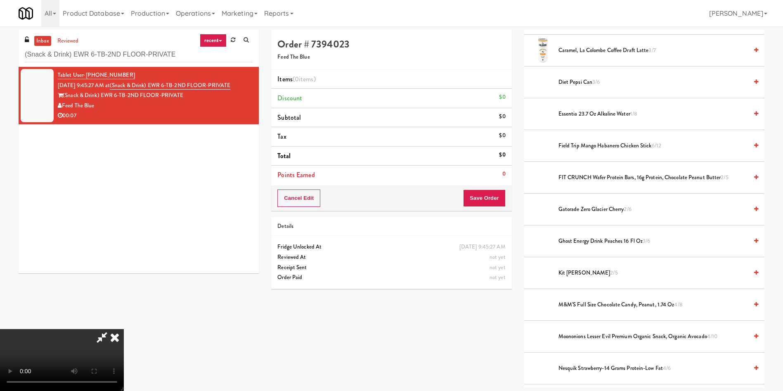
scroll to position [248, 0]
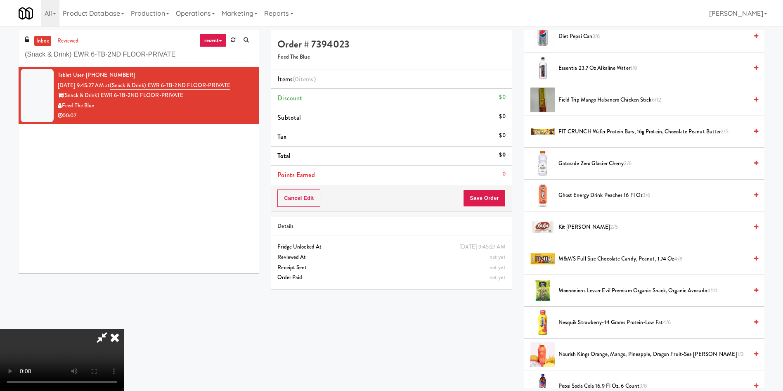
click at [572, 165] on span "Gatorade Zero Glacier Cherry 2/6" at bounding box center [652, 163] width 189 height 10
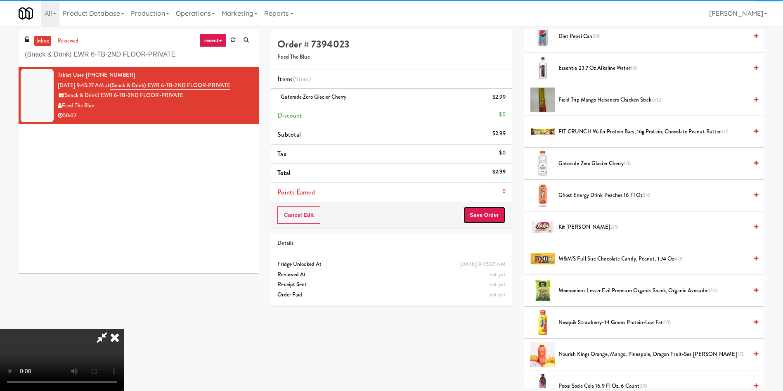
click at [487, 219] on button "Save Order" at bounding box center [484, 214] width 42 height 17
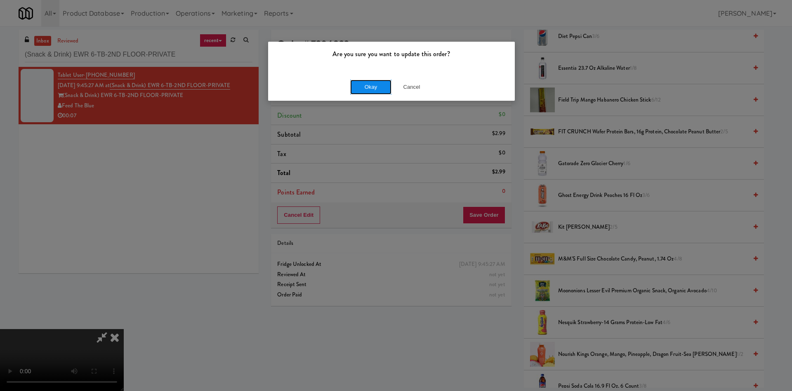
click at [380, 80] on button "Okay" at bounding box center [370, 87] width 41 height 15
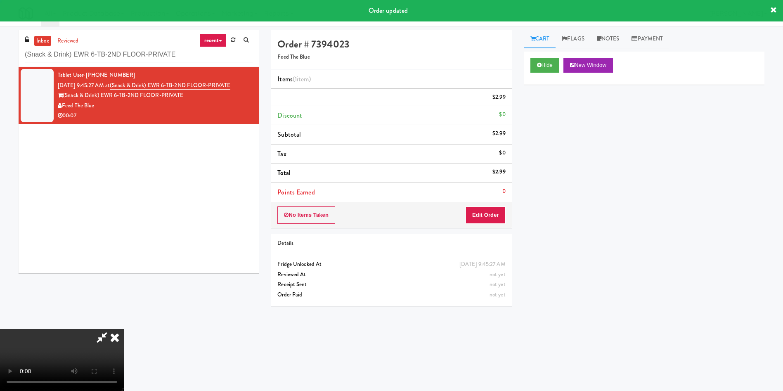
scroll to position [0, 0]
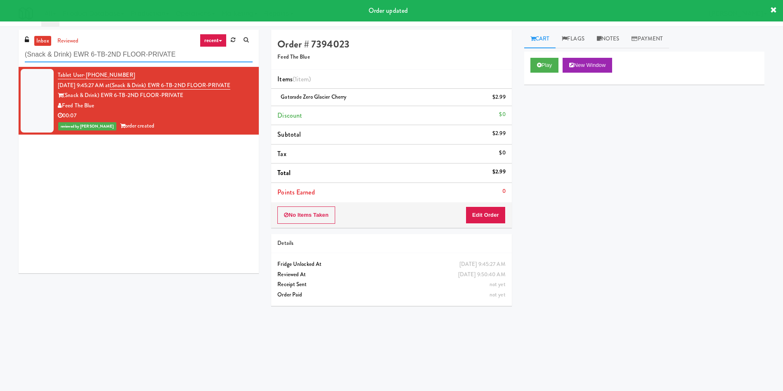
drag, startPoint x: 208, startPoint y: 47, endPoint x: 0, endPoint y: 50, distance: 208.0
click at [0, 50] on div "inbox reviewed recent all unclear take inventory issue suspicious failed recent…" at bounding box center [391, 195] width 783 height 331
paste input "Stonebriar #3 Ambient"
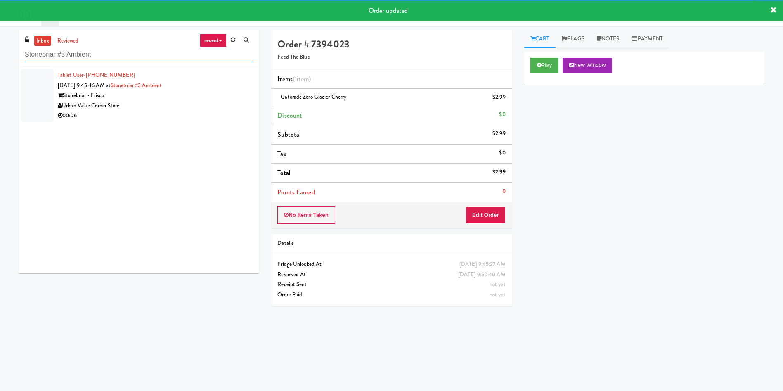
type input "Stonebriar #3 Ambient"
click at [44, 81] on div at bounding box center [37, 95] width 33 height 53
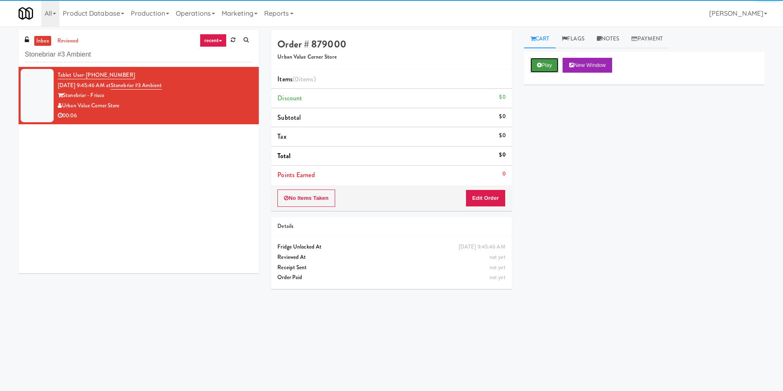
click at [543, 61] on button "Play" at bounding box center [544, 65] width 28 height 15
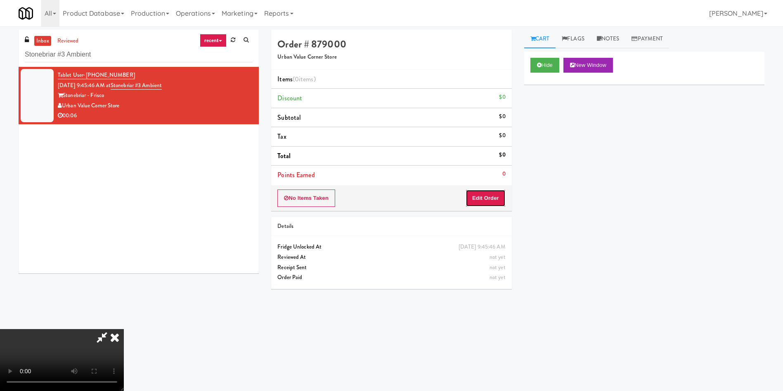
click at [489, 196] on button "Edit Order" at bounding box center [485, 197] width 40 height 17
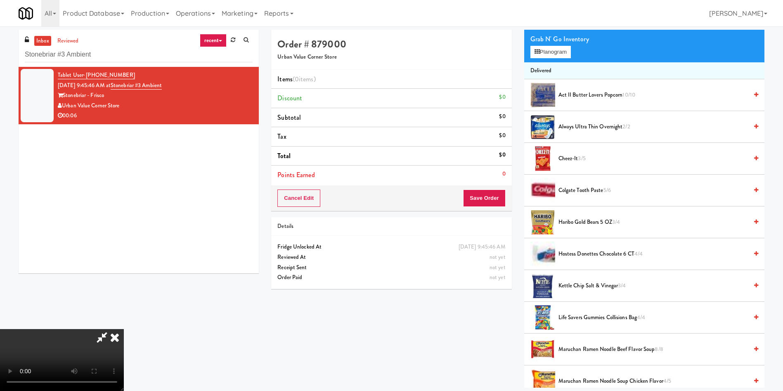
click at [124, 329] on video at bounding box center [62, 360] width 124 height 62
click at [557, 50] on button "Planogram" at bounding box center [550, 52] width 40 height 12
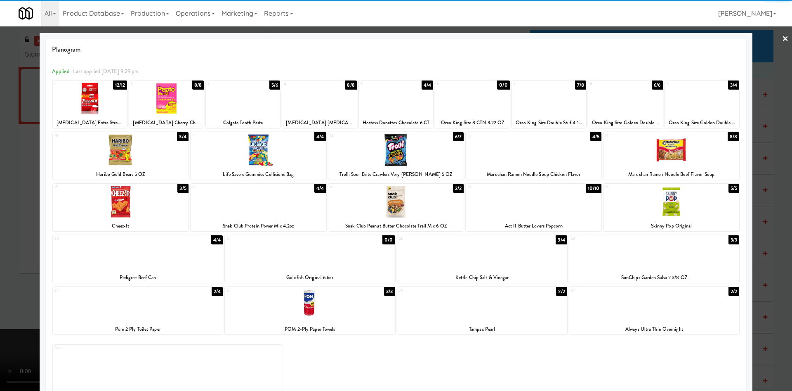
click at [674, 155] on div at bounding box center [672, 150] width 136 height 32
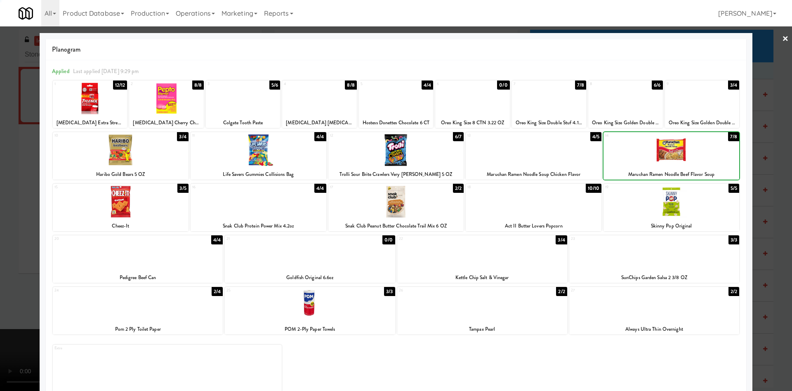
click at [674, 155] on div at bounding box center [672, 150] width 136 height 32
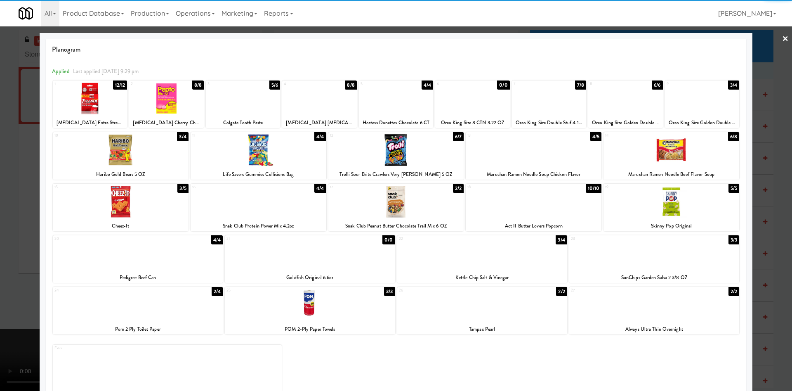
click at [768, 66] on div at bounding box center [396, 195] width 792 height 391
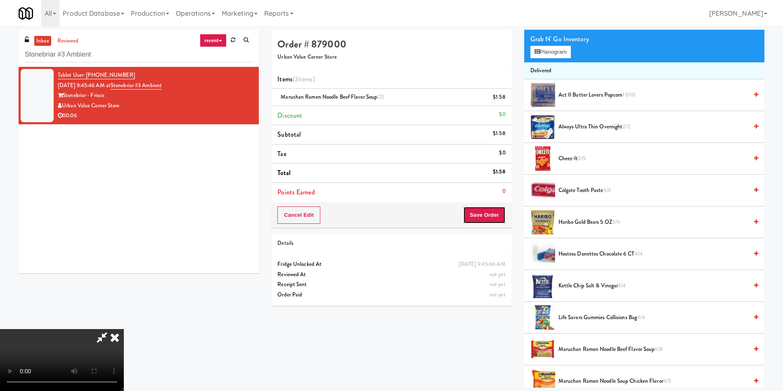
click at [487, 214] on button "Save Order" at bounding box center [484, 214] width 42 height 17
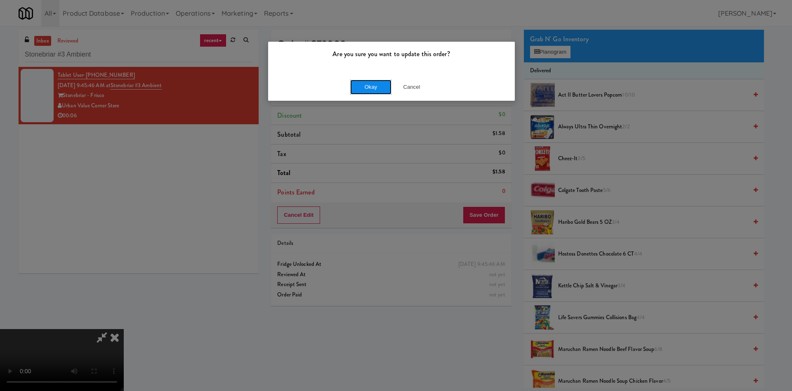
click at [362, 83] on button "Okay" at bounding box center [370, 87] width 41 height 15
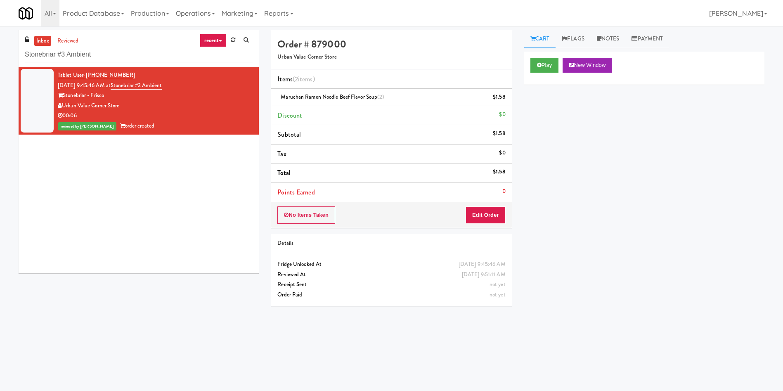
click at [118, 45] on div "inbox reviewed recent all unclear take inventory issue suspicious failed recent…" at bounding box center [139, 48] width 240 height 37
drag, startPoint x: 121, startPoint y: 61, endPoint x: 0, endPoint y: 27, distance: 125.2
click at [0, 27] on div "inbox reviewed recent all unclear take inventory issue suspicious failed recent…" at bounding box center [391, 193] width 783 height 335
paste input "Cool - MW - Pre Launch"
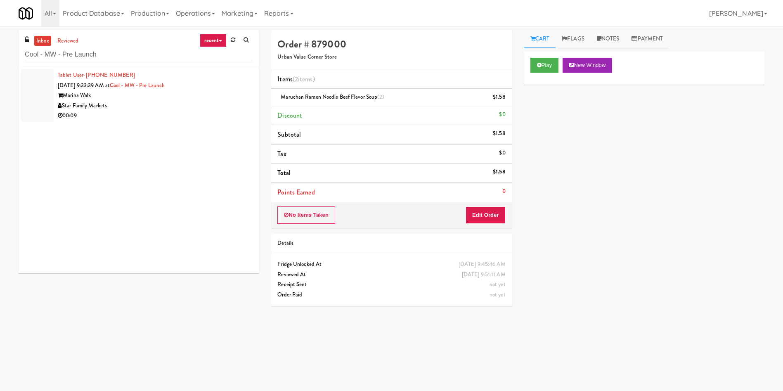
click at [33, 87] on div at bounding box center [37, 95] width 33 height 53
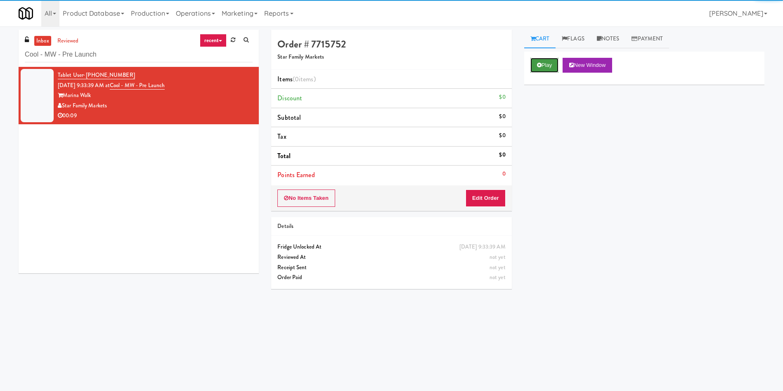
drag, startPoint x: 548, startPoint y: 66, endPoint x: 495, endPoint y: 109, distance: 68.7
click at [548, 66] on button "Play" at bounding box center [544, 65] width 28 height 15
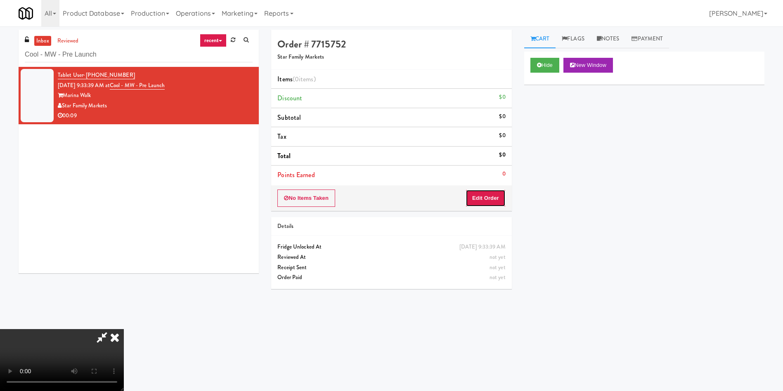
click at [477, 190] on button "Edit Order" at bounding box center [485, 197] width 40 height 17
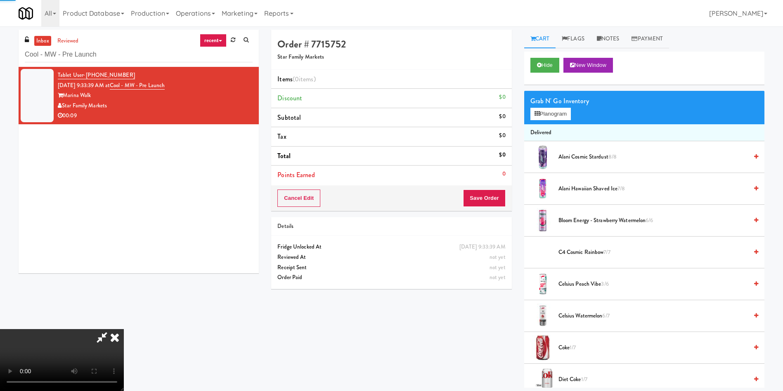
scroll to position [62, 0]
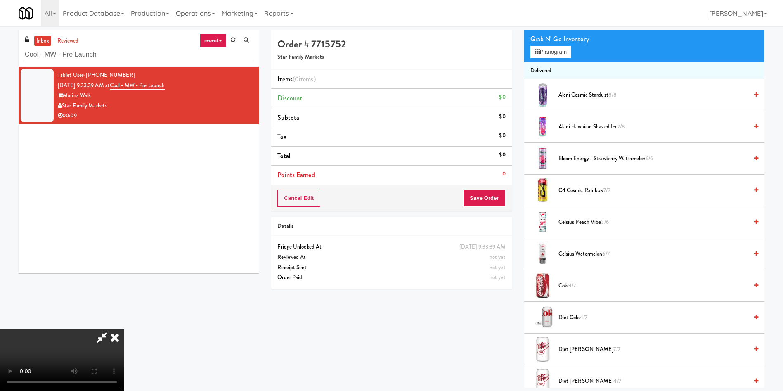
click at [571, 95] on span "Alani Cosmic Stardust 8/8" at bounding box center [652, 95] width 189 height 10
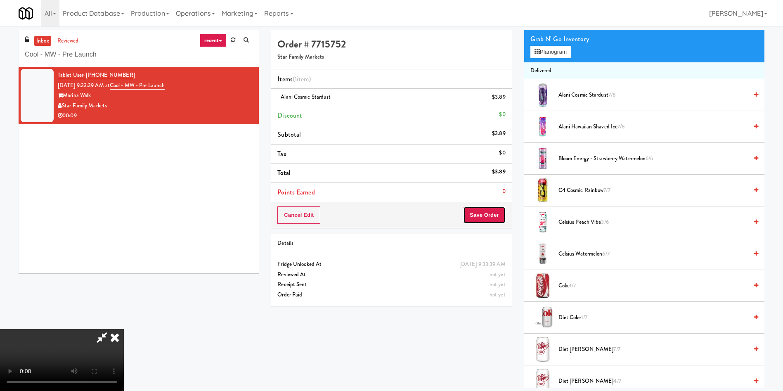
click at [494, 217] on button "Save Order" at bounding box center [484, 214] width 42 height 17
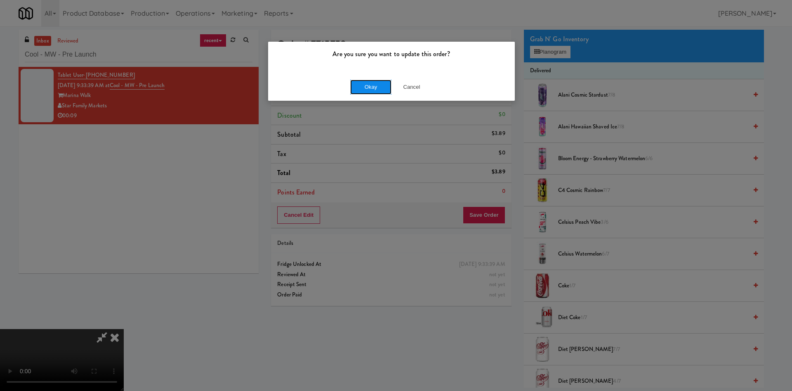
click at [380, 89] on button "Okay" at bounding box center [370, 87] width 41 height 15
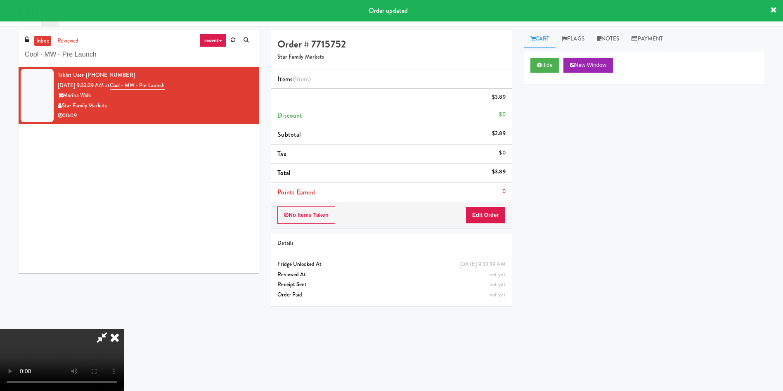
scroll to position [0, 0]
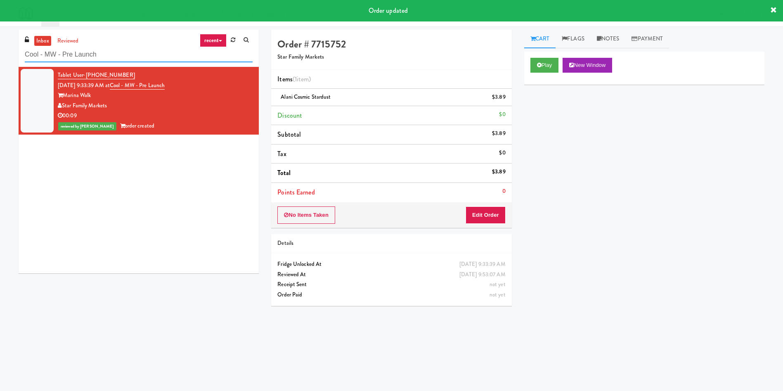
drag, startPoint x: 125, startPoint y: 55, endPoint x: 0, endPoint y: 56, distance: 125.0
click at [0, 56] on div "inbox reviewed recent all unclear take inventory issue suspicious failed recent…" at bounding box center [391, 195] width 783 height 331
paste input "(Snack & Drink) EWR 5-TB-PUBLIC"
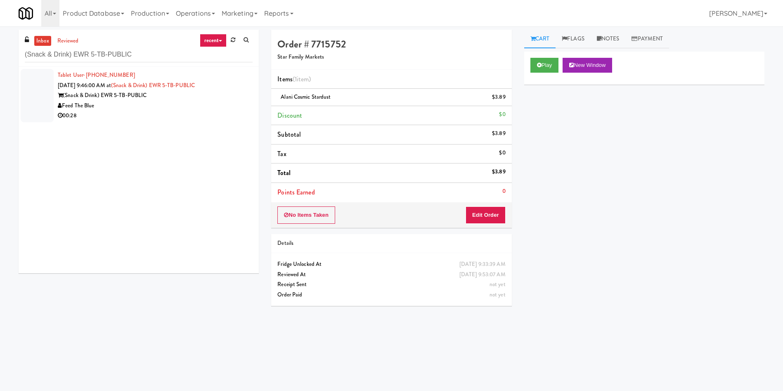
click at [45, 89] on div at bounding box center [37, 95] width 33 height 53
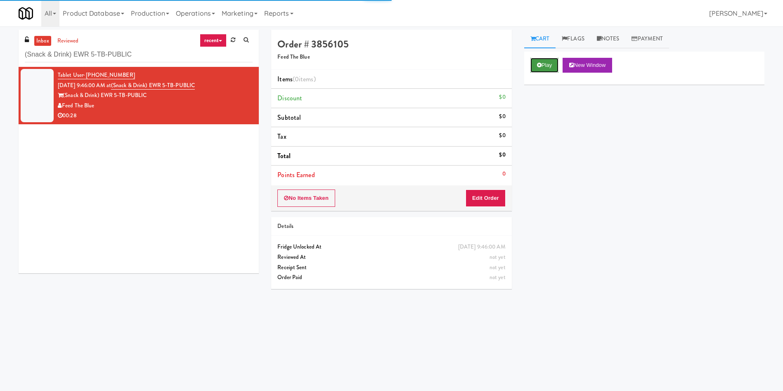
click at [548, 65] on button "Play" at bounding box center [544, 65] width 28 height 15
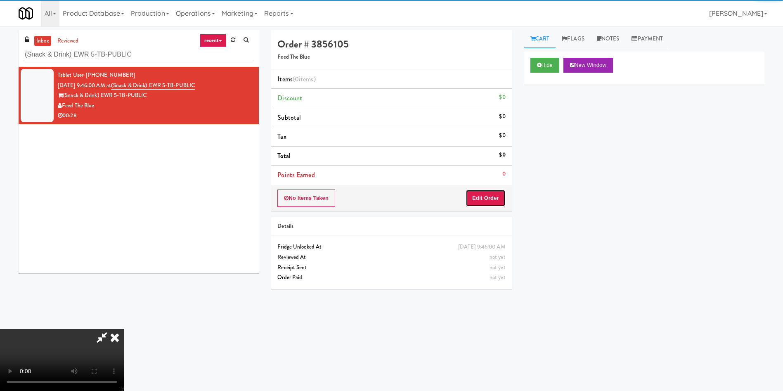
drag, startPoint x: 493, startPoint y: 196, endPoint x: 93, endPoint y: 2, distance: 444.6
click at [492, 196] on button "Edit Order" at bounding box center [485, 197] width 40 height 17
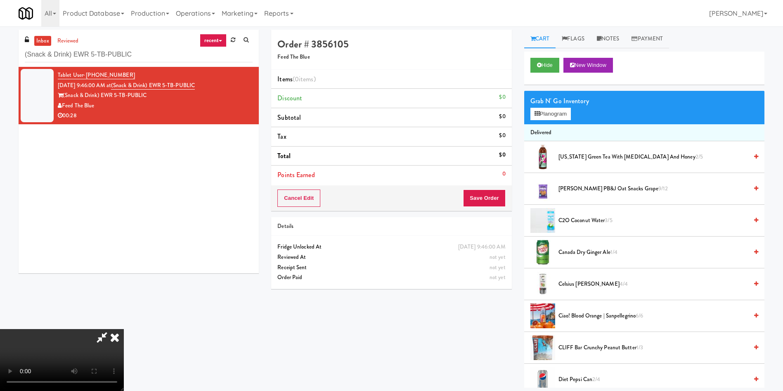
click at [124, 329] on video at bounding box center [62, 360] width 124 height 62
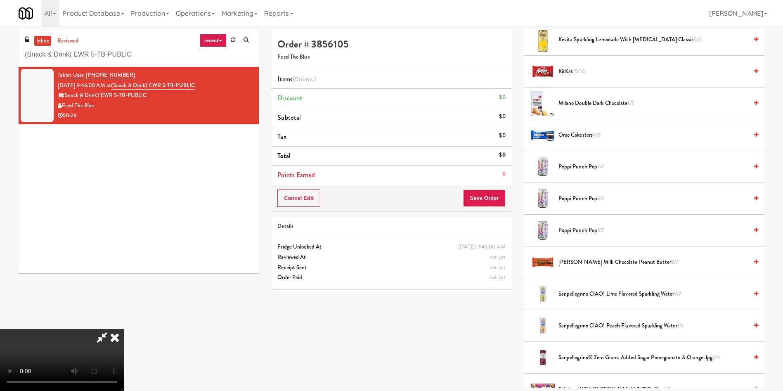
scroll to position [681, 0]
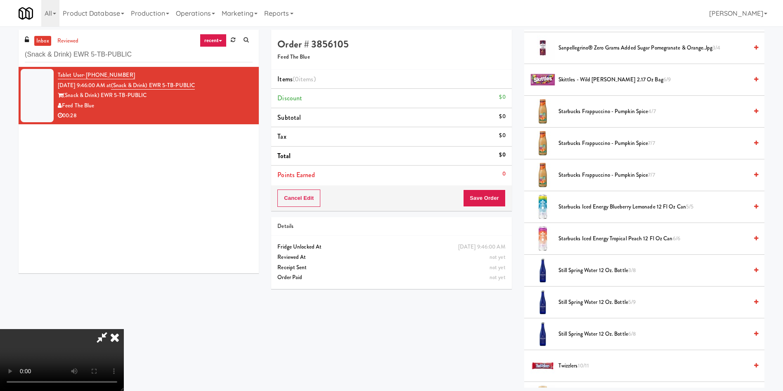
click at [581, 142] on span "Starbucks Frappuccino - Pumpkin Spice 7/7" at bounding box center [652, 143] width 189 height 10
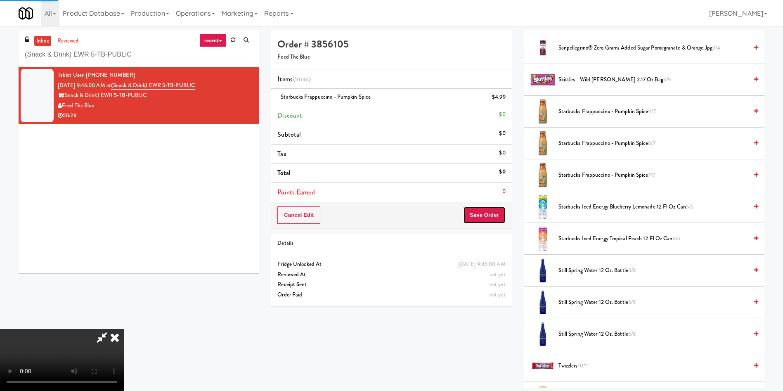
click at [491, 219] on button "Save Order" at bounding box center [484, 214] width 42 height 17
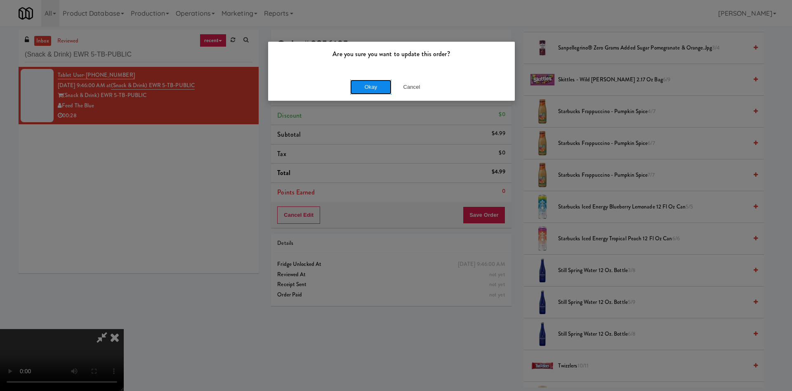
click at [380, 85] on button "Okay" at bounding box center [370, 87] width 41 height 15
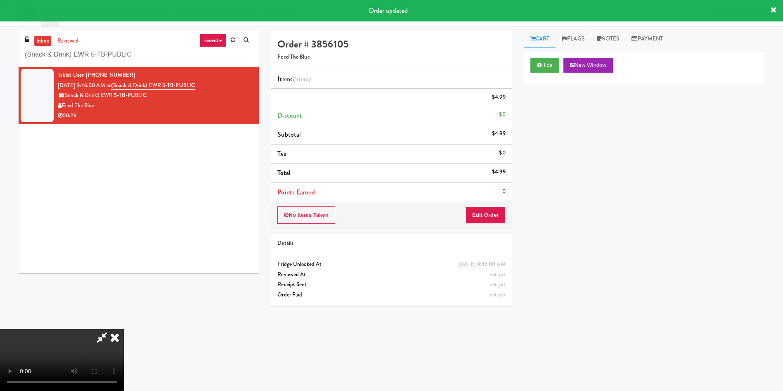
scroll to position [0, 0]
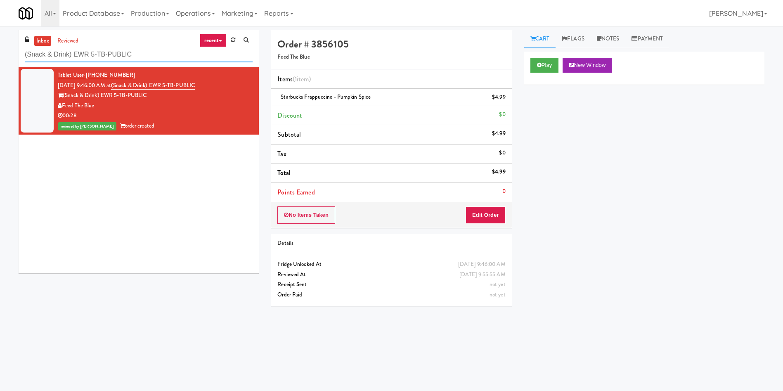
click at [0, 52] on div "inbox reviewed recent all unclear take inventory issue suspicious failed recent…" at bounding box center [391, 195] width 783 height 331
paste input "Avant HP - Cooler - Middle"
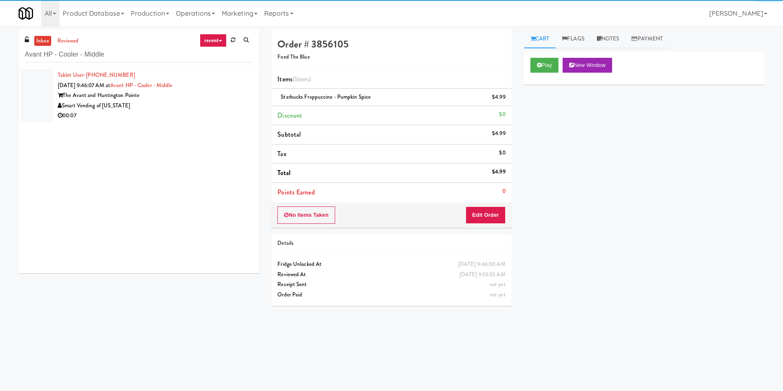
click at [39, 91] on div at bounding box center [37, 95] width 33 height 53
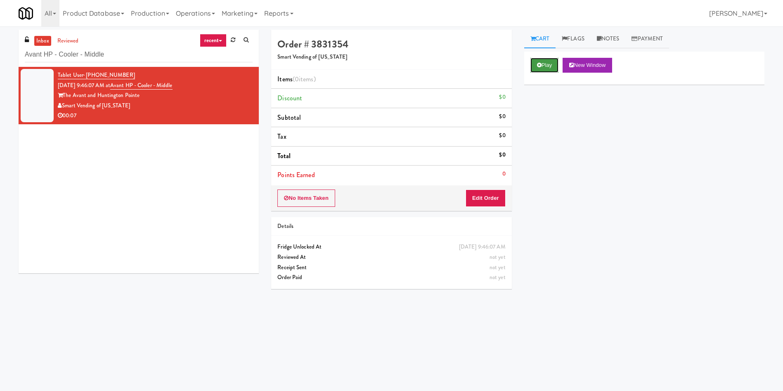
click at [544, 63] on button "Play" at bounding box center [544, 65] width 28 height 15
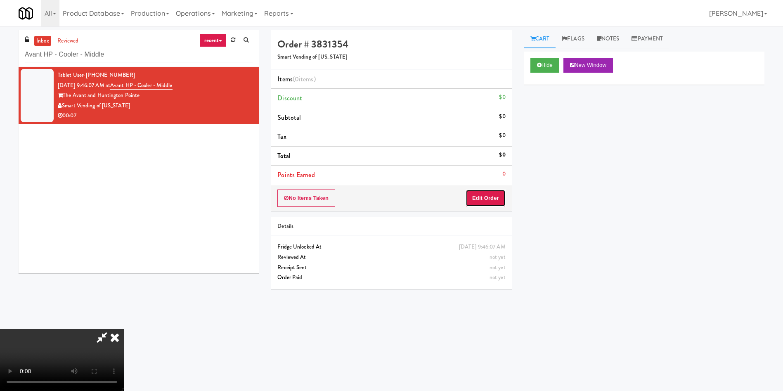
click at [491, 200] on button "Edit Order" at bounding box center [485, 197] width 40 height 17
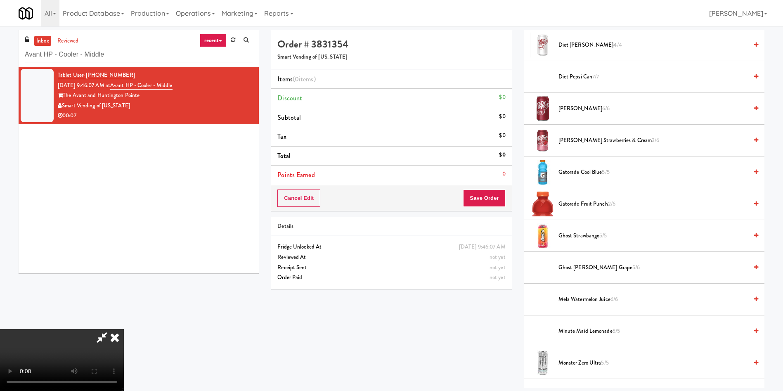
scroll to position [495, 0]
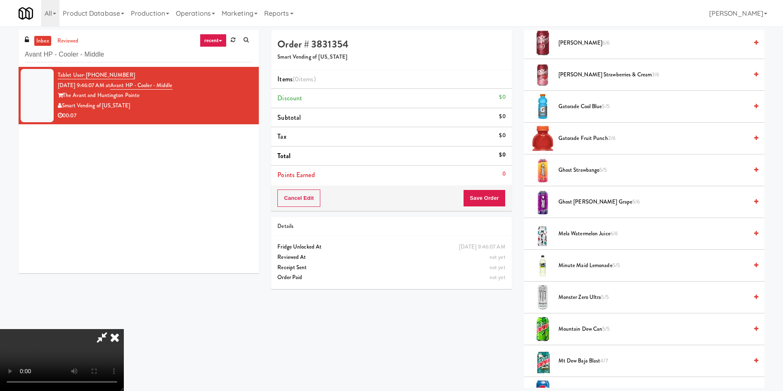
click at [598, 233] on span "Mela Watermelon Juice 6/6" at bounding box center [652, 234] width 189 height 10
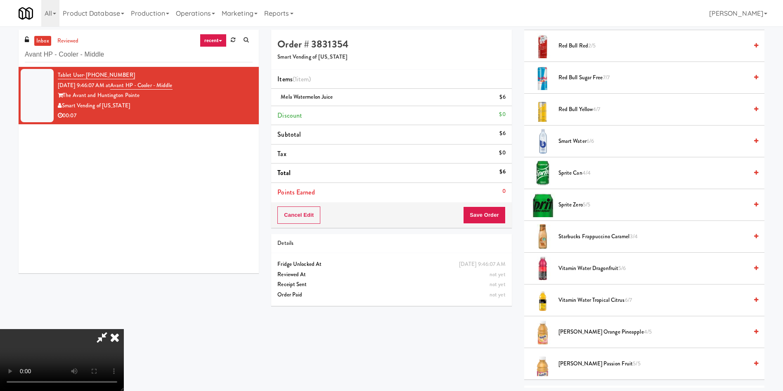
scroll to position [990, 0]
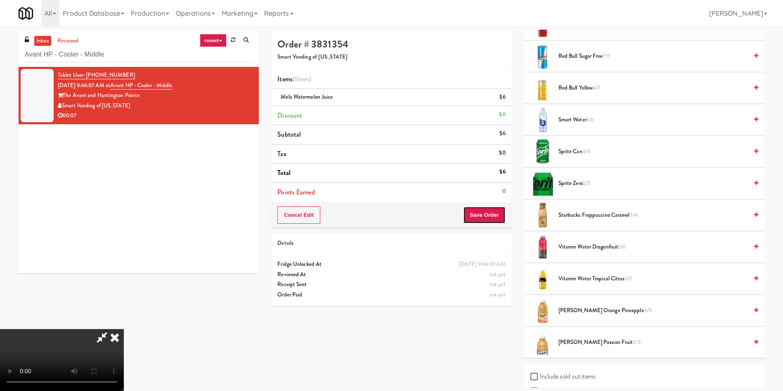
click at [496, 218] on button "Save Order" at bounding box center [484, 214] width 42 height 17
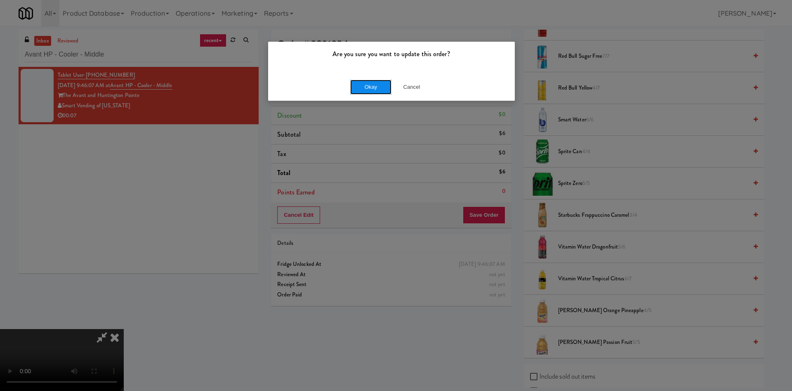
click at [366, 88] on button "Okay" at bounding box center [370, 87] width 41 height 15
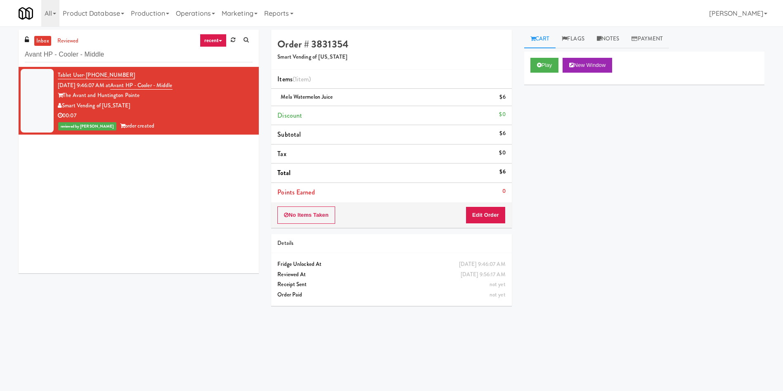
scroll to position [0, 0]
drag, startPoint x: 160, startPoint y: 59, endPoint x: 0, endPoint y: 29, distance: 162.9
click at [0, 30] on div "inbox reviewed recent all unclear take inventory issue suspicious failed recent…" at bounding box center [391, 195] width 783 height 331
paste input "Cool - MW - Pre Launch"
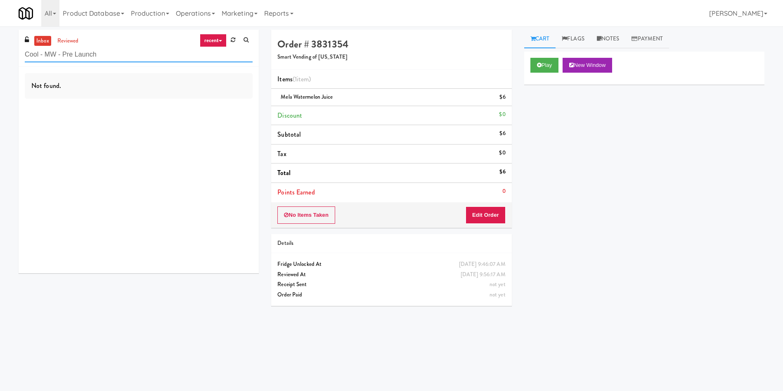
paste input "Mattr (formerly Shawcor)"
drag, startPoint x: 149, startPoint y: 56, endPoint x: 19, endPoint y: 24, distance: 133.8
click at [0, 45] on div "inbox reviewed recent all unclear take inventory issue suspicious failed recent…" at bounding box center [391, 195] width 783 height 331
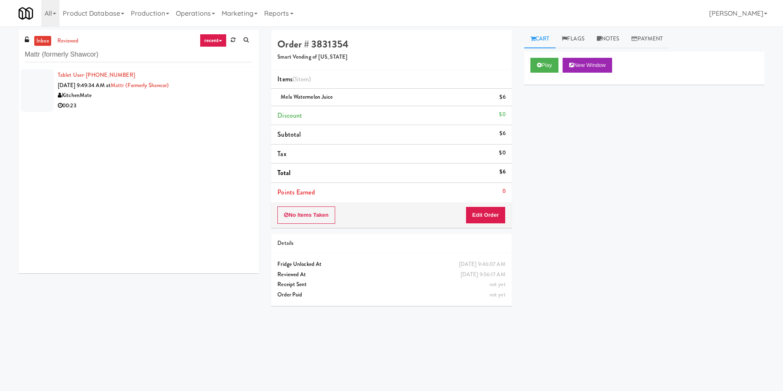
drag, startPoint x: 40, startPoint y: 104, endPoint x: 370, endPoint y: 104, distance: 329.7
click at [42, 104] on div at bounding box center [37, 90] width 33 height 43
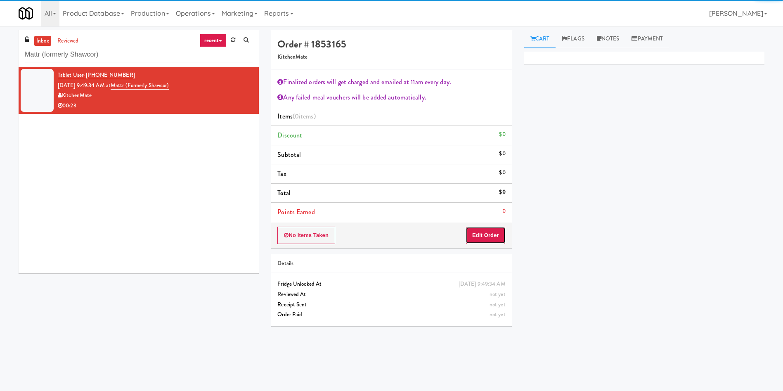
click at [495, 232] on button "Edit Order" at bounding box center [485, 235] width 40 height 17
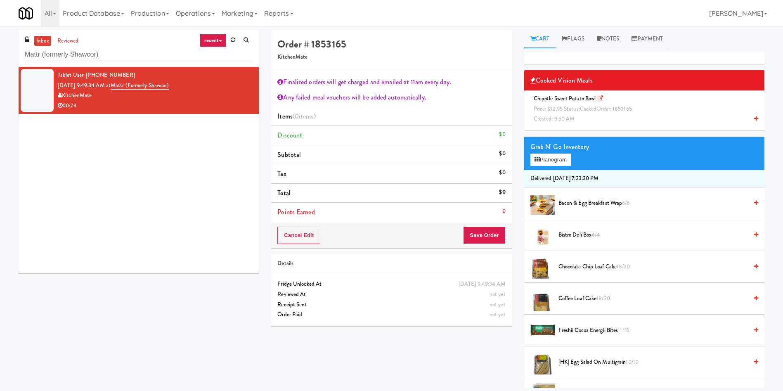
click at [560, 105] on span "Price: $12.95 Status: cooked Order: 1853165" at bounding box center [583, 109] width 98 height 8
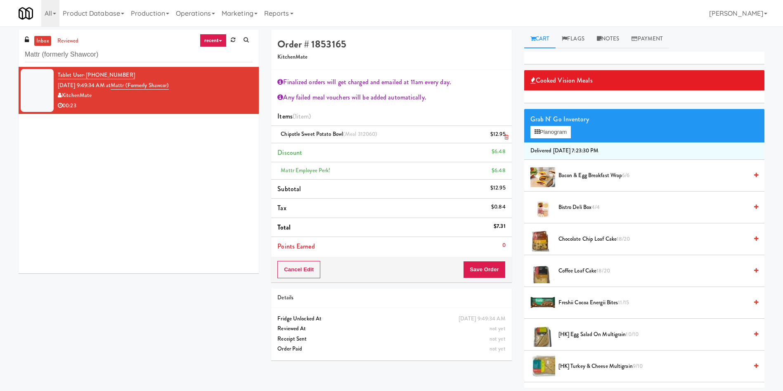
click at [505, 137] on icon at bounding box center [506, 137] width 4 height 5
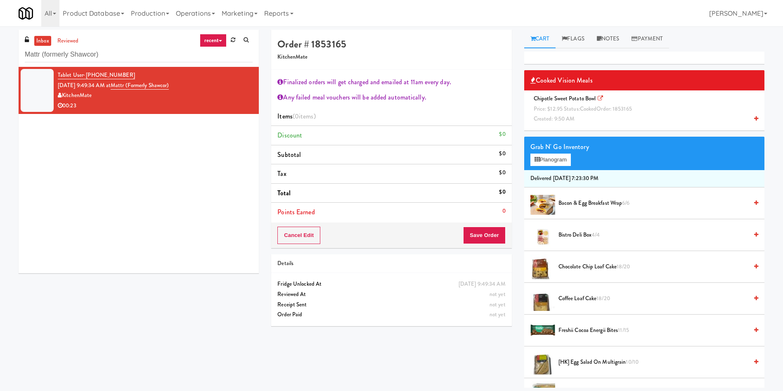
click at [585, 124] on li "Chipotle Sweet Potato Bowl Price: $12.95 Status: cooked Order: 1853165 Created:…" at bounding box center [644, 108] width 240 height 37
click at [553, 109] on span "Price: $12.95 Status: cooked Order: 1853165" at bounding box center [583, 109] width 98 height 8
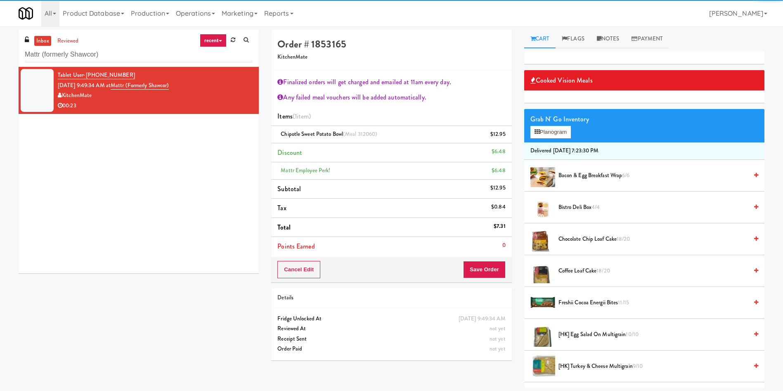
click at [493, 259] on div "Cancel Edit Save Order" at bounding box center [391, 270] width 240 height 26
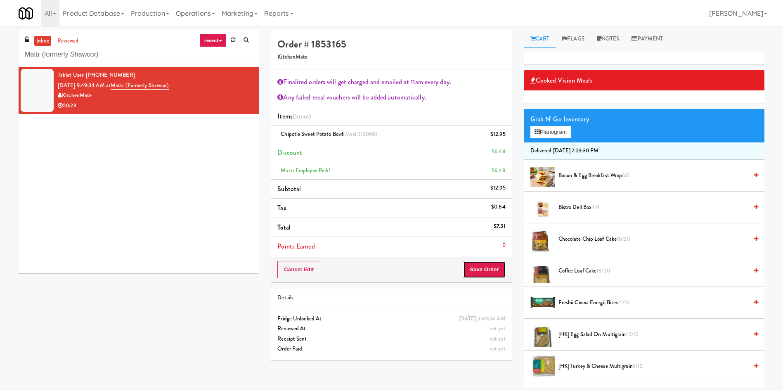
drag, startPoint x: 488, startPoint y: 268, endPoint x: 308, endPoint y: 142, distance: 219.0
click at [486, 269] on button "Save Order" at bounding box center [484, 269] width 42 height 17
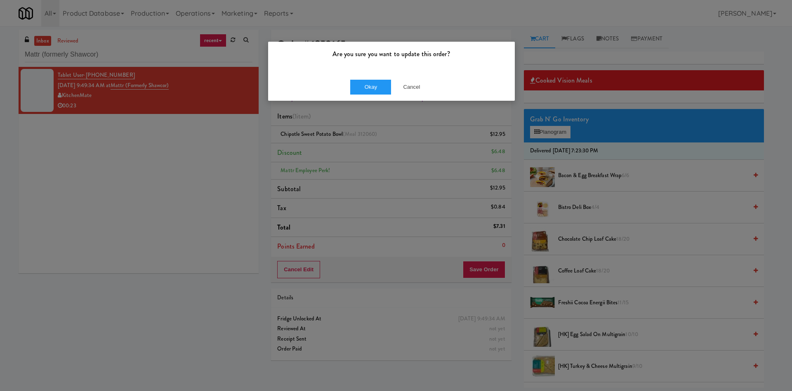
click at [368, 78] on div "Okay Cancel" at bounding box center [391, 87] width 247 height 28
click at [370, 82] on button "Okay" at bounding box center [370, 87] width 41 height 15
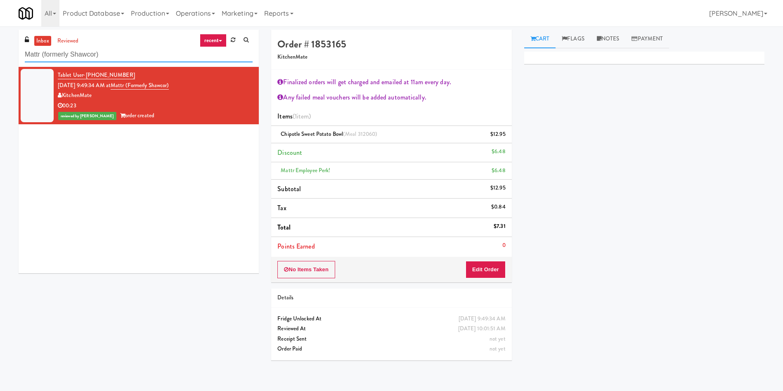
drag, startPoint x: 0, startPoint y: 53, endPoint x: 24, endPoint y: 5, distance: 54.1
click at [0, 43] on div "inbox reviewed recent all unclear take inventory issue suspicious failed recent…" at bounding box center [391, 198] width 783 height 337
paste input "Bay Village - Combo"
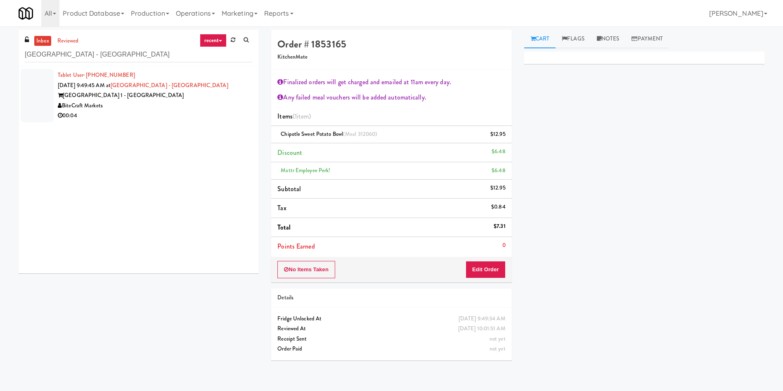
click at [35, 92] on div at bounding box center [37, 95] width 33 height 53
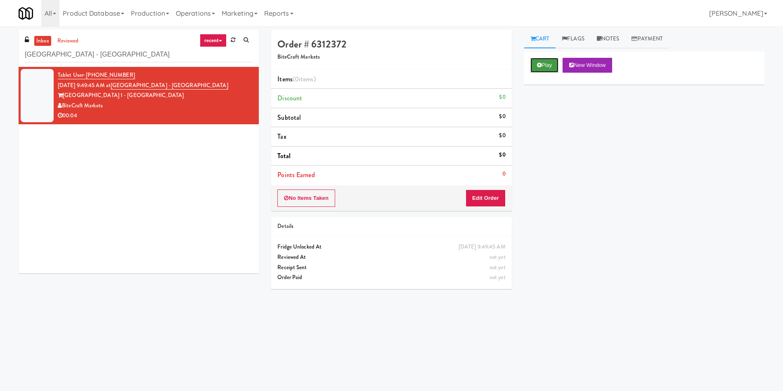
click at [548, 62] on button "Play" at bounding box center [544, 65] width 28 height 15
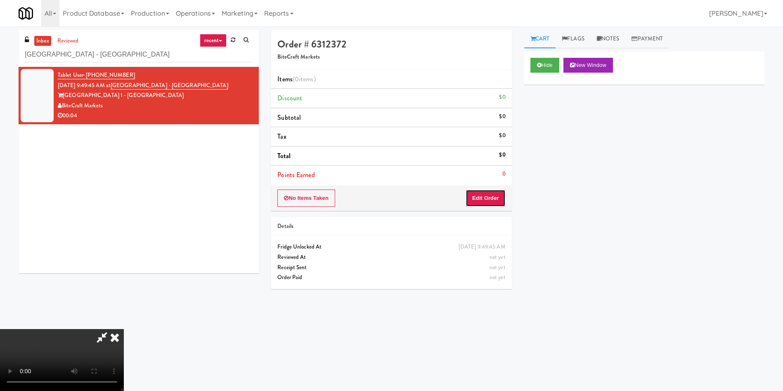
click at [487, 206] on button "Edit Order" at bounding box center [485, 197] width 40 height 17
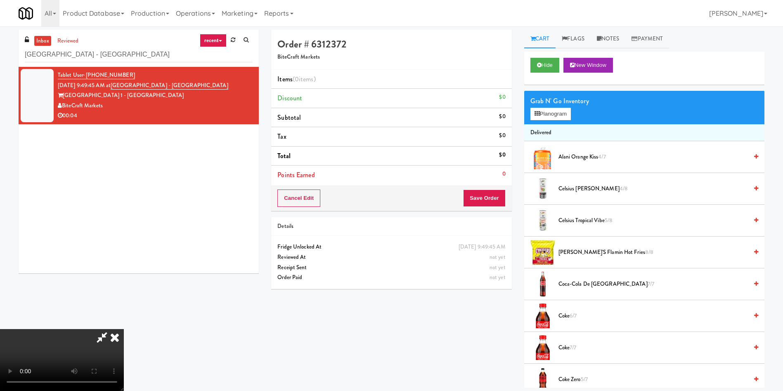
click at [66, 329] on video at bounding box center [62, 360] width 124 height 62
click at [124, 329] on video at bounding box center [62, 360] width 124 height 62
click at [555, 116] on button "Planogram" at bounding box center [550, 114] width 40 height 12
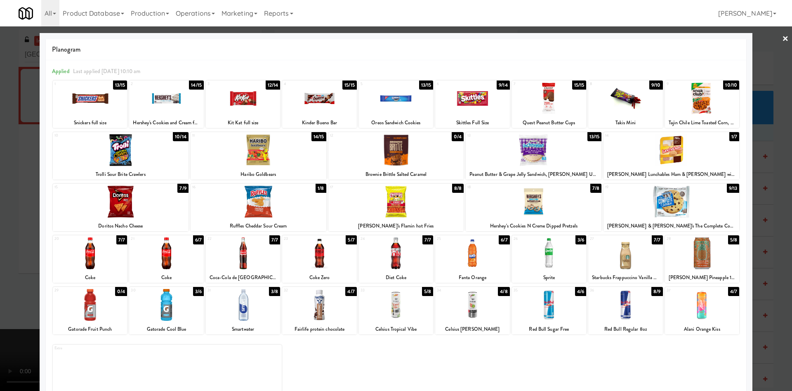
click at [470, 309] on div at bounding box center [472, 305] width 74 height 32
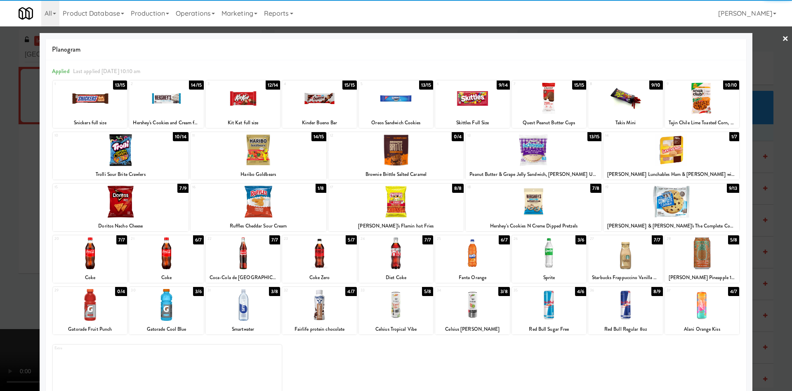
click at [0, 207] on div at bounding box center [396, 195] width 792 height 391
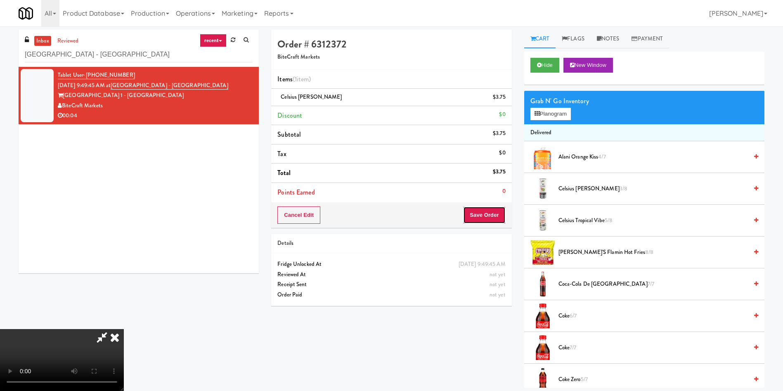
click at [475, 214] on button "Save Order" at bounding box center [484, 214] width 42 height 17
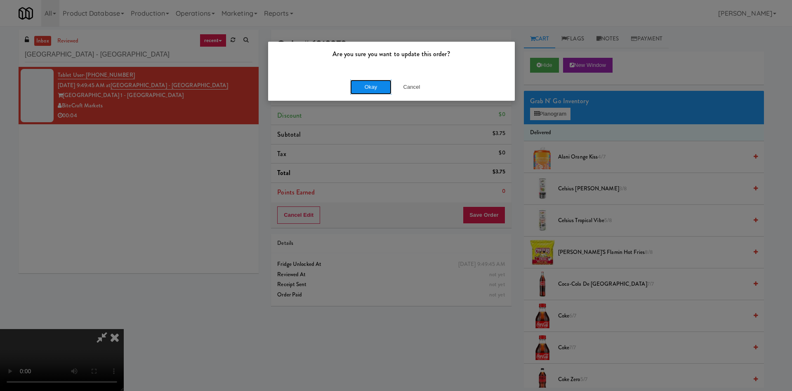
click at [375, 85] on button "Okay" at bounding box center [370, 87] width 41 height 15
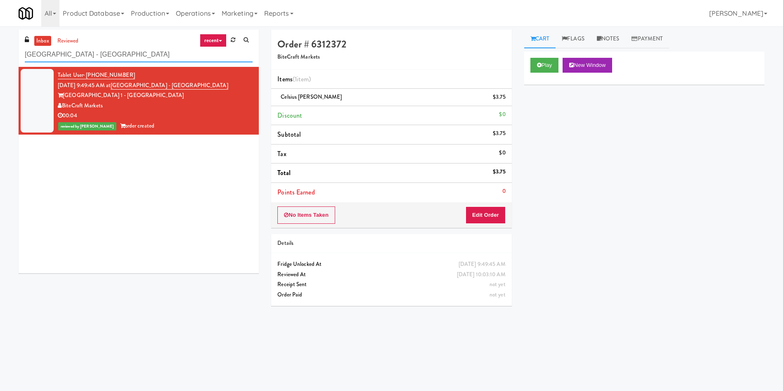
drag, startPoint x: 128, startPoint y: 51, endPoint x: 0, endPoint y: 51, distance: 128.3
click at [0, 51] on div "inbox reviewed recent all unclear take inventory issue suspicious failed recent…" at bounding box center [391, 195] width 783 height 331
paste input "Phase I - Drink Cooler"
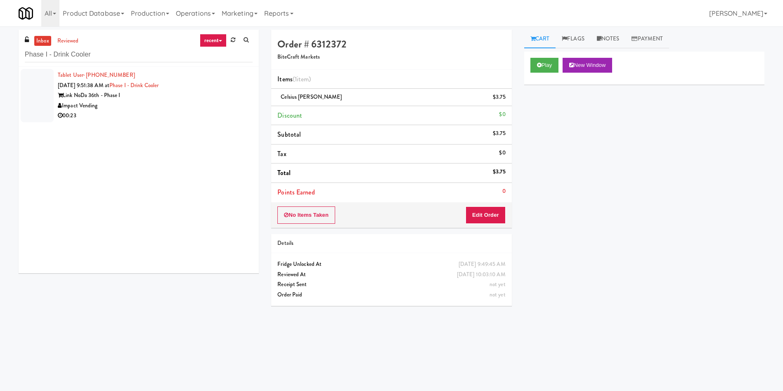
click at [19, 96] on li "Tablet User · (704) 390-5560 Sep 1, 2025 9:51:38 AM at Phase I - Drink Cooler L…" at bounding box center [139, 95] width 240 height 57
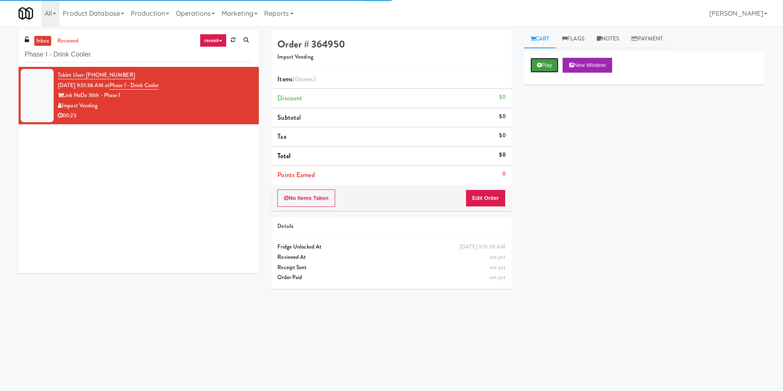
click at [546, 61] on button "Play" at bounding box center [544, 65] width 28 height 15
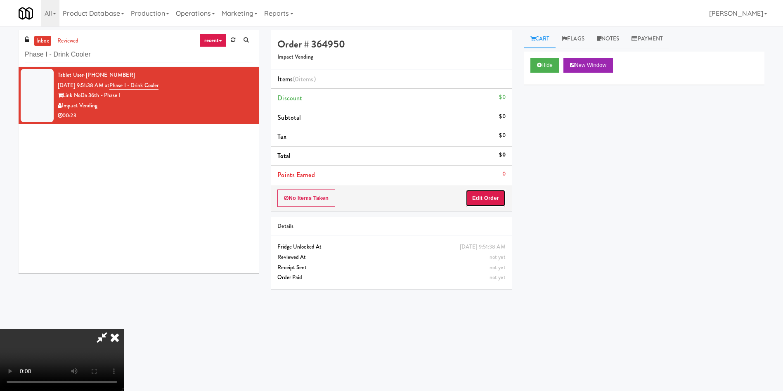
click at [473, 197] on button "Edit Order" at bounding box center [485, 197] width 40 height 17
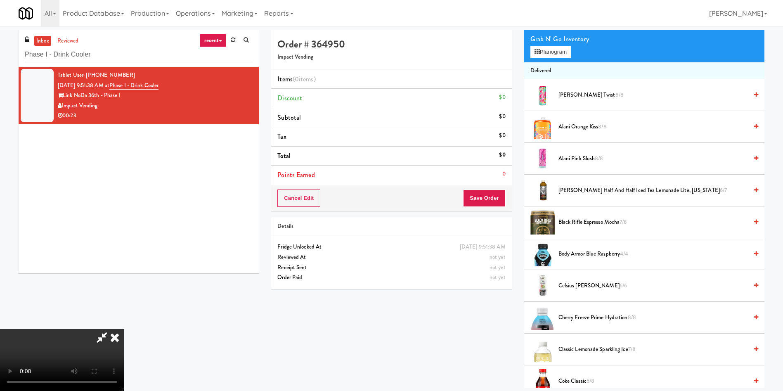
scroll to position [59, 0]
click at [557, 47] on button "Planogram" at bounding box center [550, 52] width 40 height 12
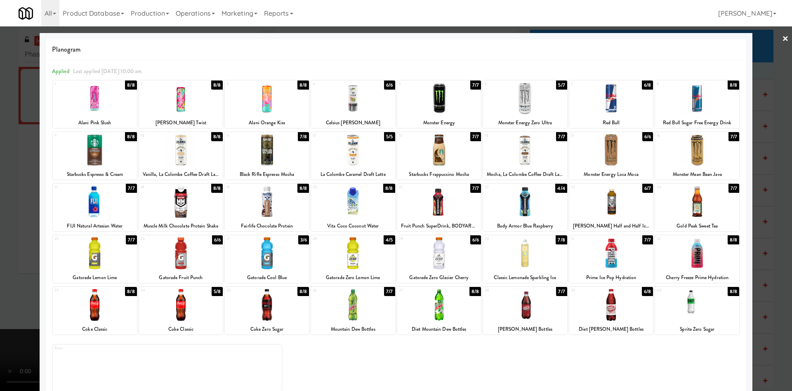
click at [421, 140] on div at bounding box center [439, 150] width 84 height 32
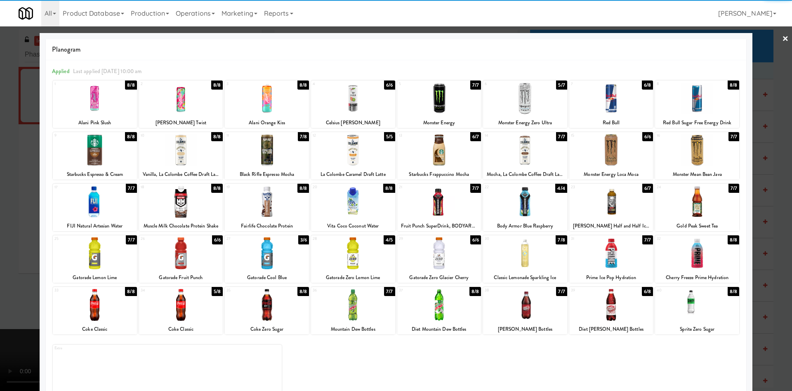
click at [0, 163] on div at bounding box center [396, 195] width 792 height 391
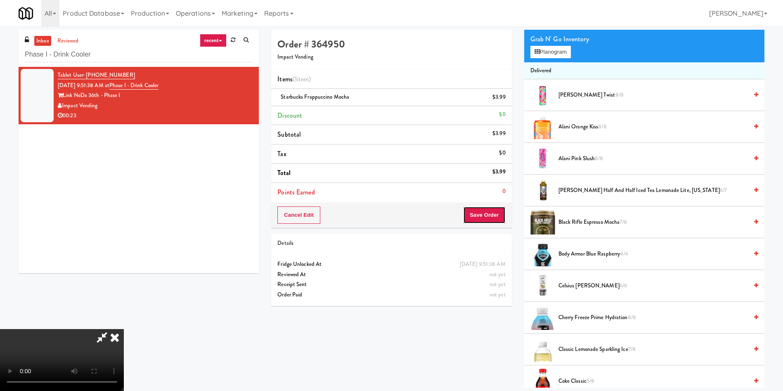
click at [497, 213] on button "Save Order" at bounding box center [484, 214] width 42 height 17
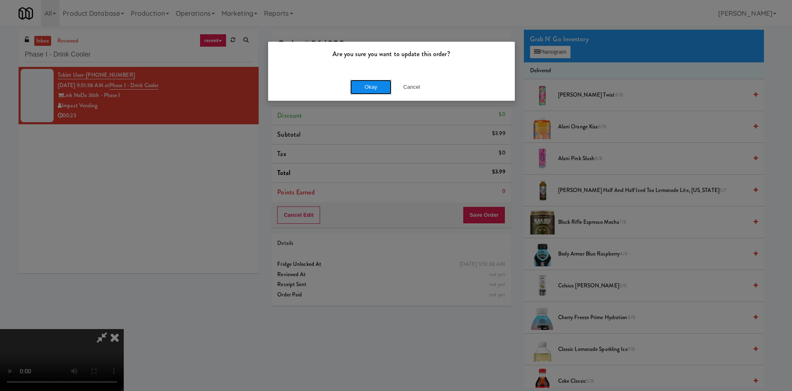
click at [374, 87] on button "Okay" at bounding box center [370, 87] width 41 height 15
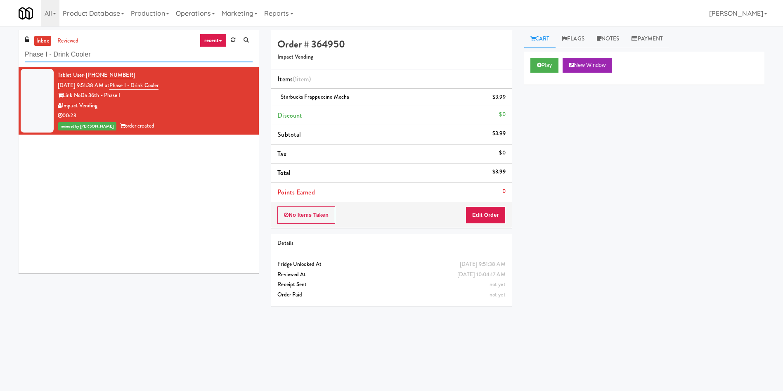
drag, startPoint x: 135, startPoint y: 50, endPoint x: 0, endPoint y: 66, distance: 135.5
click at [0, 66] on div "inbox reviewed recent all unclear take inventory issue suspicious failed recent…" at bounding box center [391, 195] width 783 height 331
paste input "Rock Solid Reboot (Right)"
type input "Rock Solid Reboot (Right)"
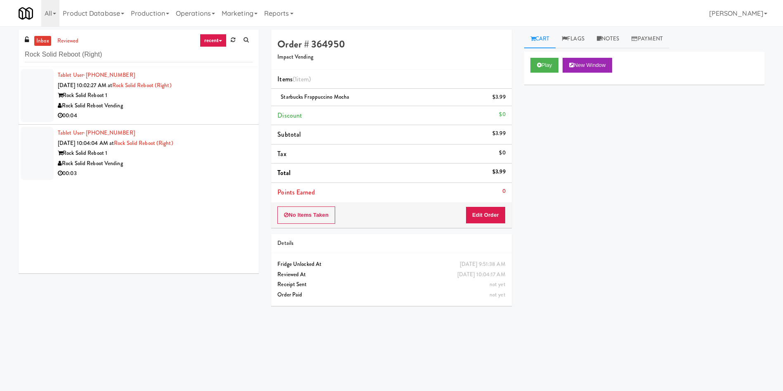
drag, startPoint x: 38, startPoint y: 100, endPoint x: 160, endPoint y: 83, distance: 123.4
click at [38, 100] on div at bounding box center [37, 95] width 33 height 53
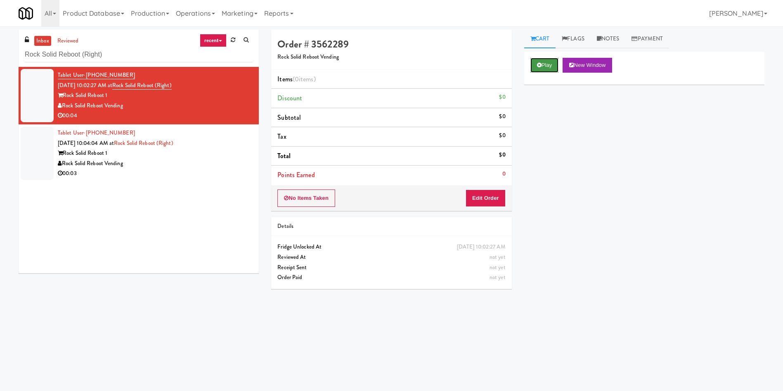
click at [554, 60] on button "Play" at bounding box center [544, 65] width 28 height 15
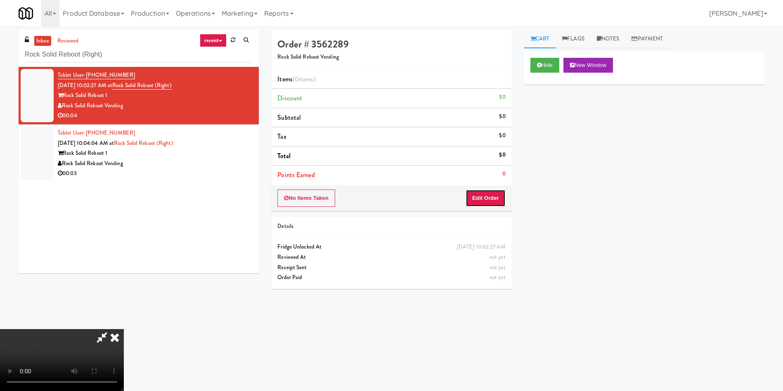
click at [486, 197] on button "Edit Order" at bounding box center [485, 197] width 40 height 17
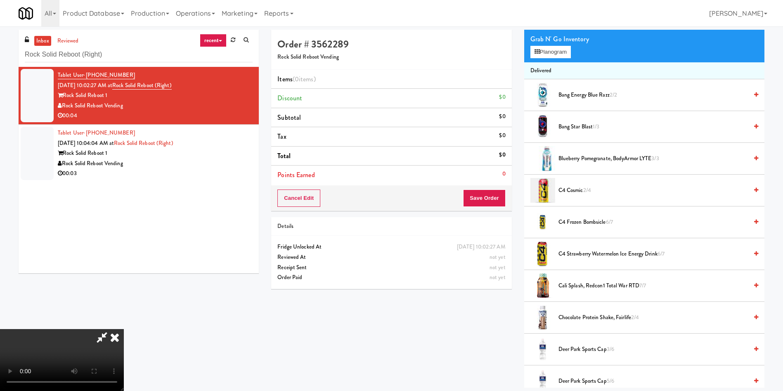
scroll to position [59, 0]
click at [124, 329] on video at bounding box center [62, 360] width 124 height 62
click at [548, 57] on button "Planogram" at bounding box center [550, 52] width 40 height 12
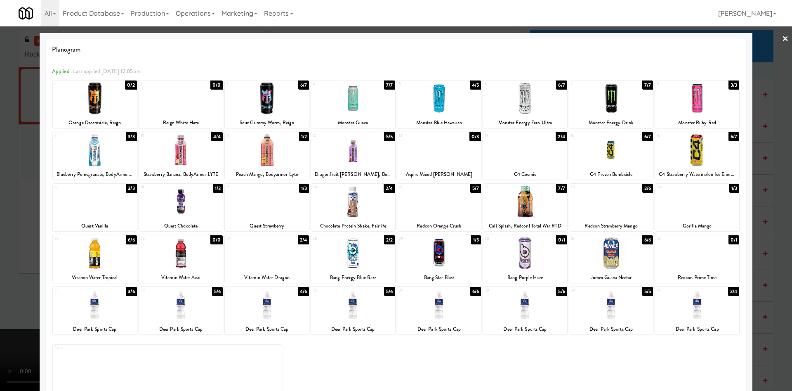
click at [697, 209] on div at bounding box center [697, 202] width 84 height 32
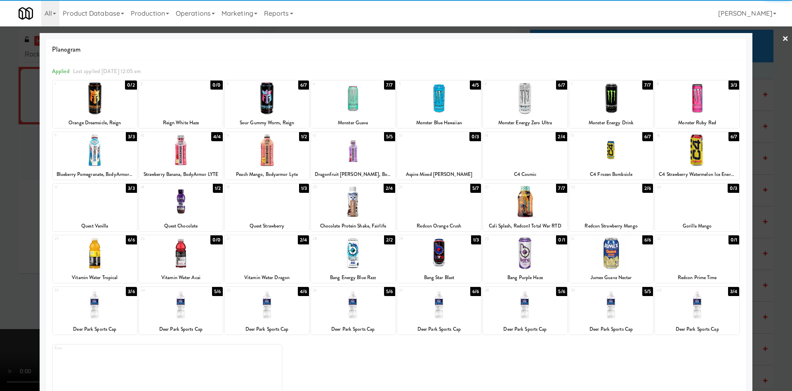
click at [16, 213] on div at bounding box center [396, 195] width 792 height 391
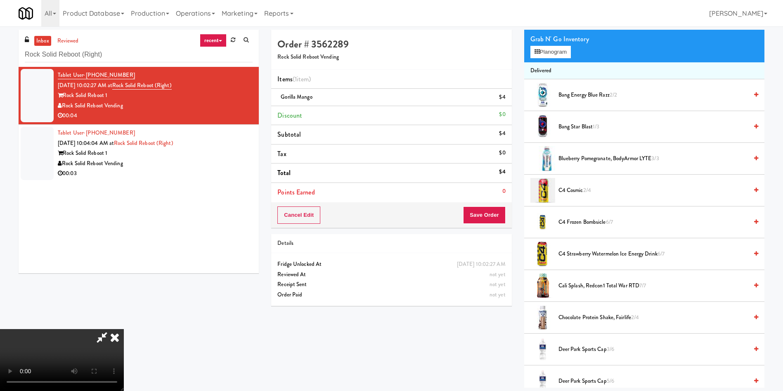
scroll to position [59, 0]
click at [124, 329] on video at bounding box center [62, 360] width 124 height 62
click at [534, 52] on icon at bounding box center [536, 51] width 5 height 5
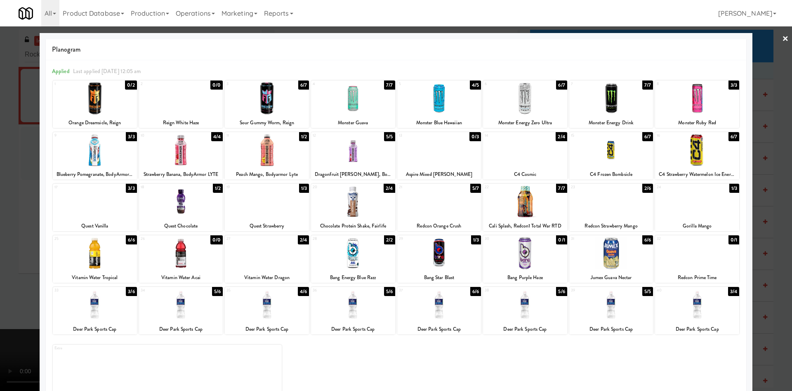
click at [780, 62] on div at bounding box center [396, 195] width 792 height 391
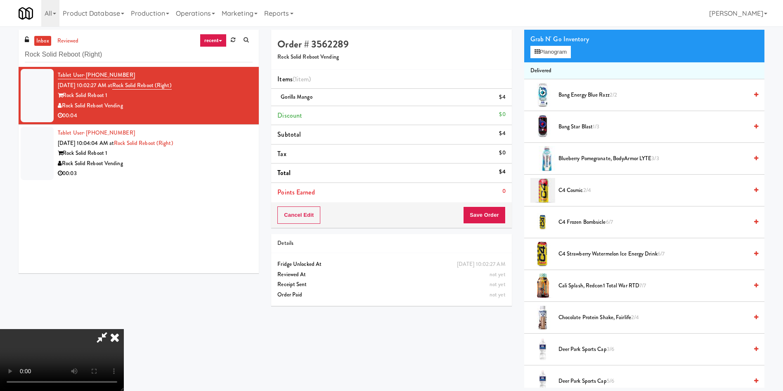
drag, startPoint x: 213, startPoint y: 177, endPoint x: 498, endPoint y: 179, distance: 284.8
click at [124, 329] on video at bounding box center [62, 360] width 124 height 62
click at [488, 210] on button "Save Order" at bounding box center [484, 214] width 42 height 17
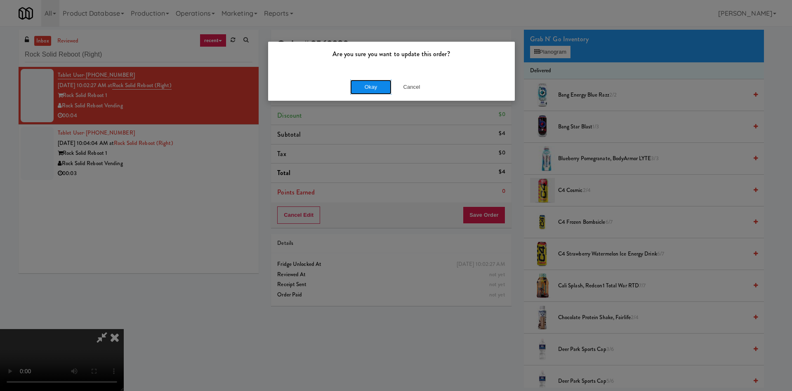
click at [366, 86] on button "Okay" at bounding box center [370, 87] width 41 height 15
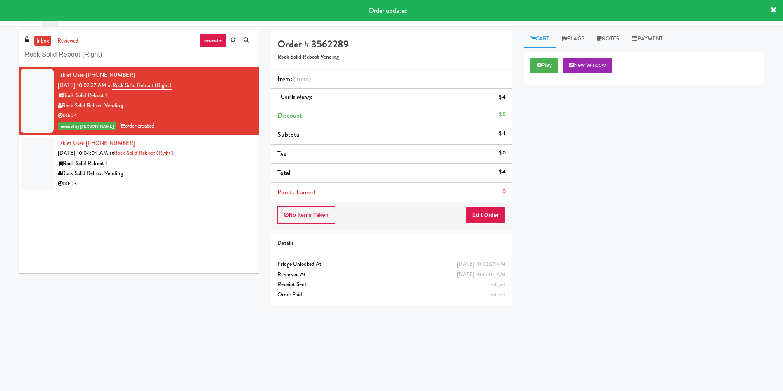
click at [42, 168] on div at bounding box center [37, 163] width 33 height 53
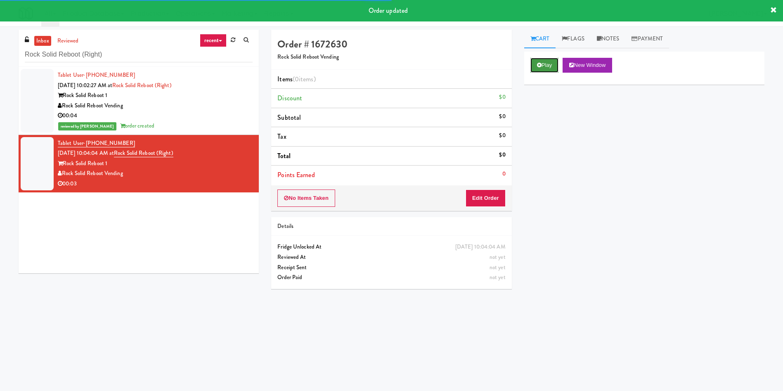
click at [548, 65] on button "Play" at bounding box center [544, 65] width 28 height 15
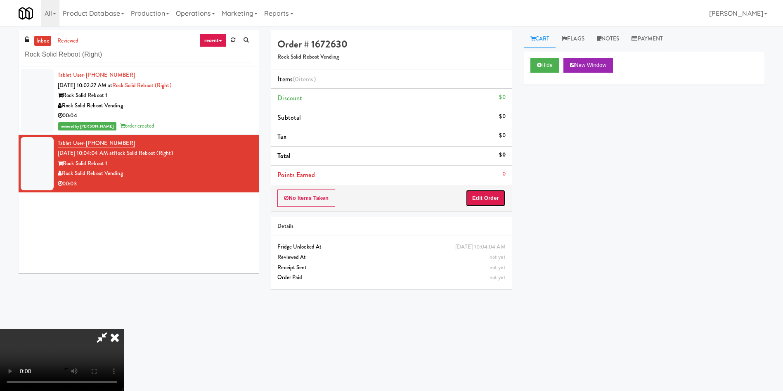
click at [492, 198] on button "Edit Order" at bounding box center [485, 197] width 40 height 17
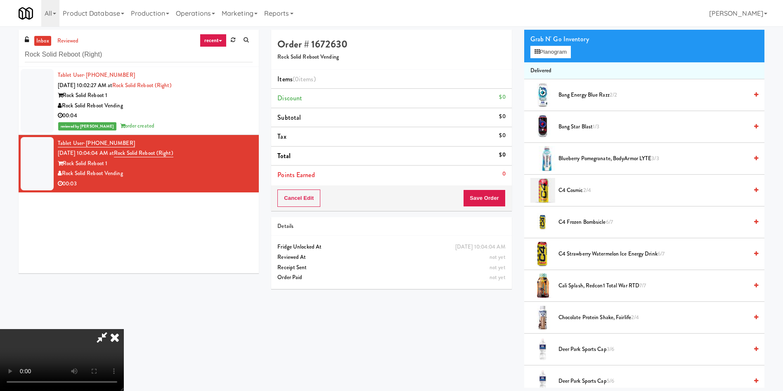
scroll to position [62, 0]
click at [124, 329] on video at bounding box center [62, 360] width 124 height 62
click at [554, 48] on button "Planogram" at bounding box center [550, 52] width 40 height 12
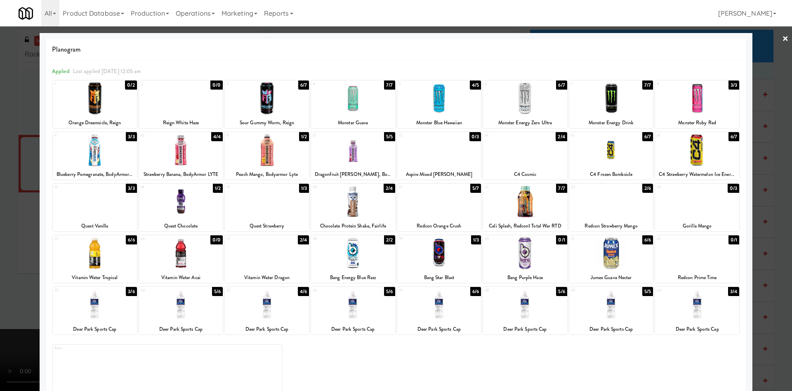
click at [0, 196] on div at bounding box center [396, 195] width 792 height 391
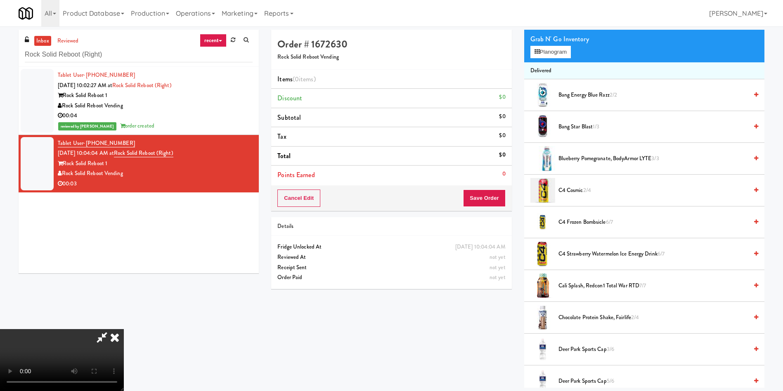
scroll to position [59, 0]
click at [124, 329] on video at bounding box center [62, 360] width 124 height 62
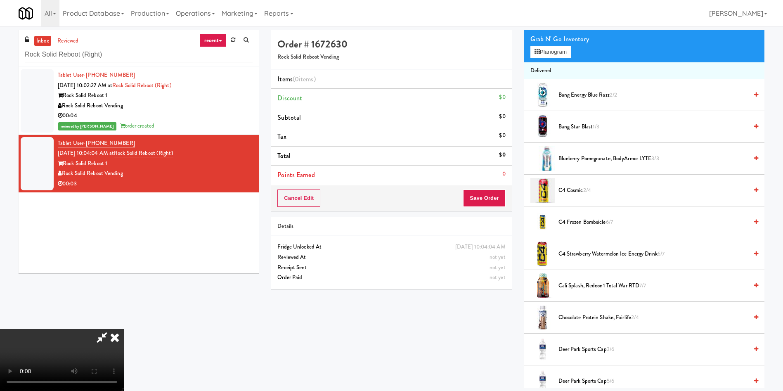
click at [124, 329] on video at bounding box center [62, 360] width 124 height 62
drag, startPoint x: 352, startPoint y: 186, endPoint x: 384, endPoint y: 159, distance: 41.9
click at [124, 329] on video at bounding box center [62, 360] width 124 height 62
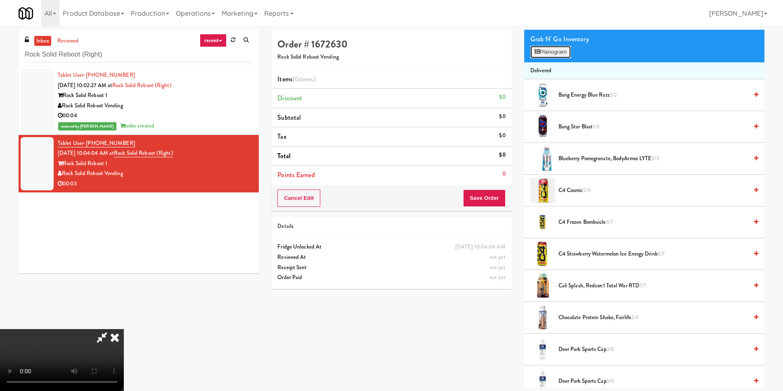
click at [532, 52] on button "Planogram" at bounding box center [550, 52] width 40 height 12
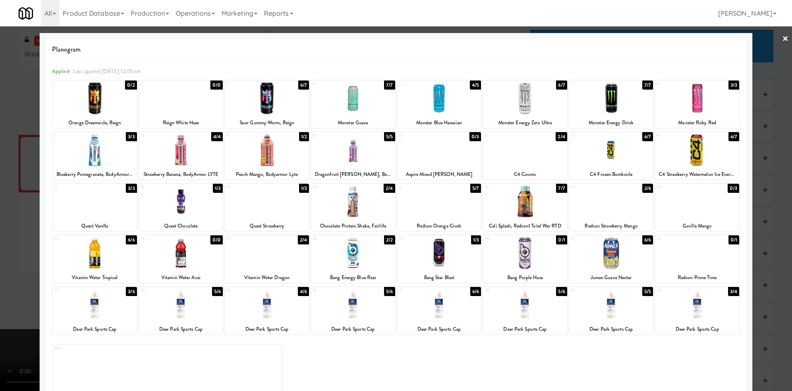
drag, startPoint x: 4, startPoint y: 237, endPoint x: 182, endPoint y: 332, distance: 201.0
click at [5, 237] on div at bounding box center [396, 195] width 792 height 391
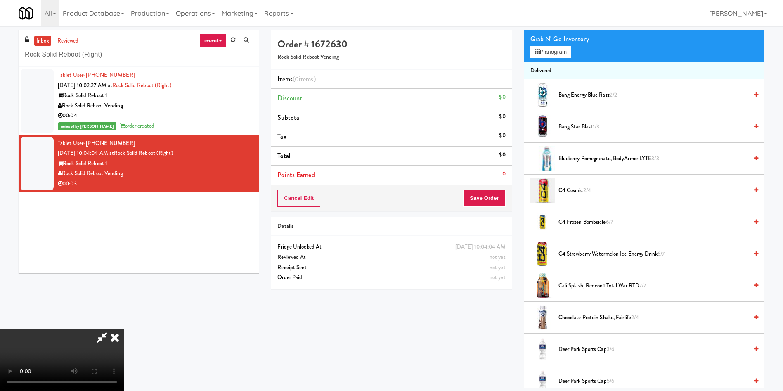
scroll to position [59, 0]
click at [124, 329] on video at bounding box center [62, 360] width 124 height 62
drag, startPoint x: 564, startPoint y: 54, endPoint x: 558, endPoint y: 70, distance: 16.7
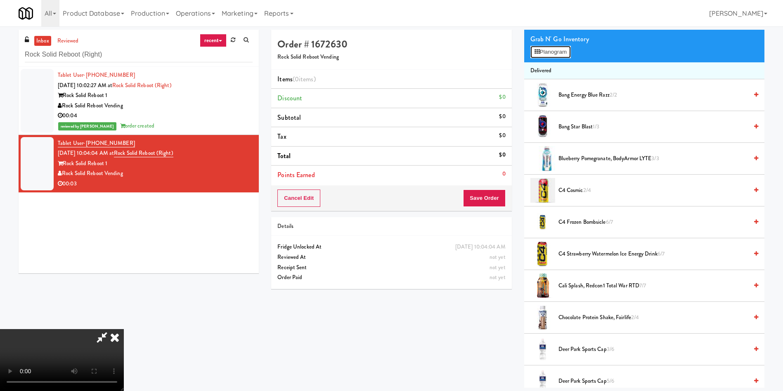
click at [564, 54] on button "Planogram" at bounding box center [550, 52] width 40 height 12
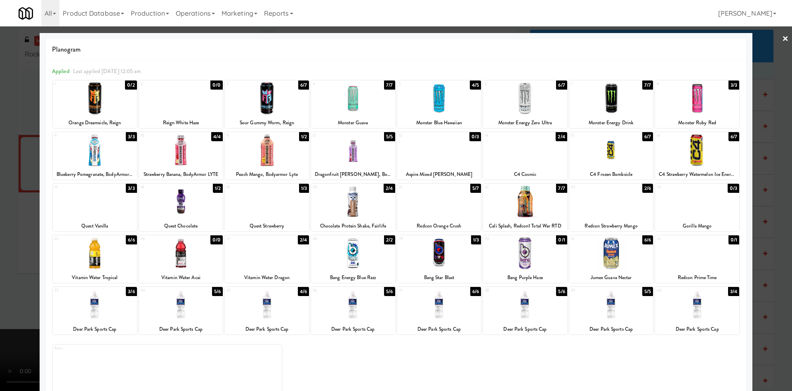
click at [454, 263] on div at bounding box center [439, 253] width 84 height 32
click at [26, 224] on div at bounding box center [396, 195] width 792 height 391
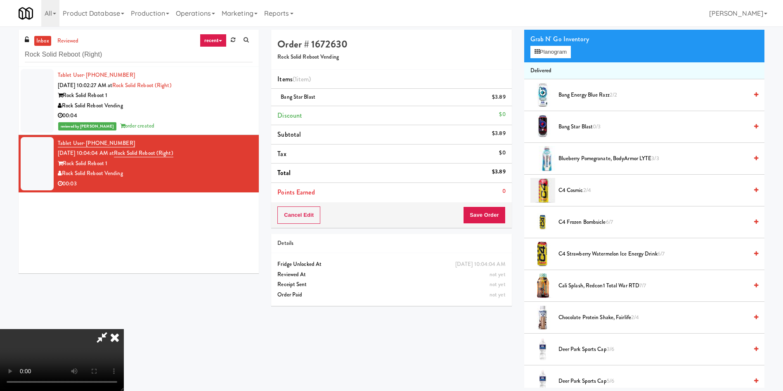
click at [124, 329] on video at bounding box center [62, 360] width 124 height 62
click at [496, 342] on div "Order # 1672630 Rock Solid Reboot Vending Items (1 item ) Bang Star Blast $3.89…" at bounding box center [518, 209] width 506 height 358
click at [124, 329] on video at bounding box center [62, 360] width 124 height 62
click at [493, 215] on button "Save Order" at bounding box center [484, 214] width 42 height 17
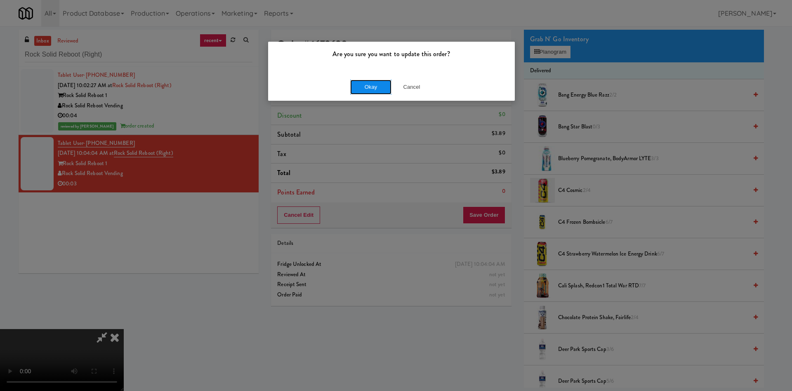
click at [369, 86] on button "Okay" at bounding box center [370, 87] width 41 height 15
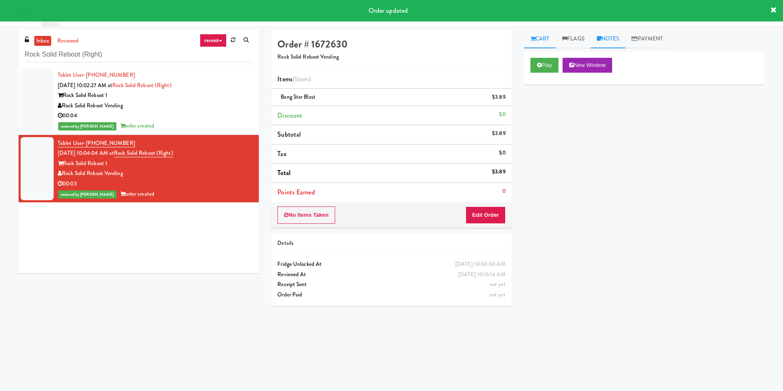
click at [604, 42] on link "Notes" at bounding box center [608, 39] width 35 height 19
click at [593, 120] on div at bounding box center [644, 113] width 239 height 19
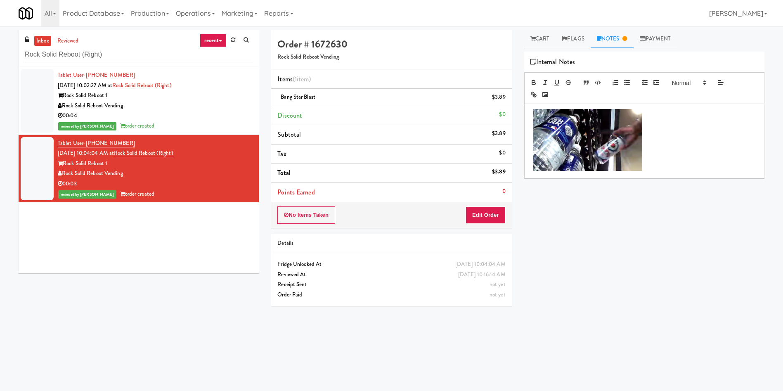
click at [527, 111] on div at bounding box center [644, 141] width 239 height 74
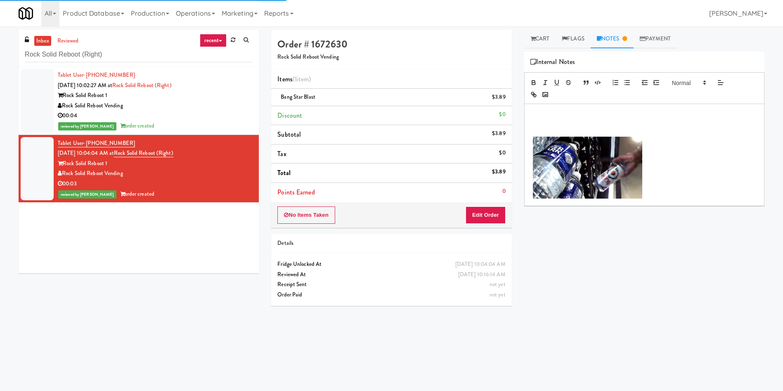
click at [538, 113] on p at bounding box center [644, 113] width 227 height 9
click at [418, 73] on li "Items (1 item )" at bounding box center [391, 79] width 240 height 19
click at [413, 69] on div "Order # 1672630 Rock Solid Reboot Vending" at bounding box center [391, 50] width 240 height 40
click at [548, 118] on p at bounding box center [644, 122] width 227 height 9
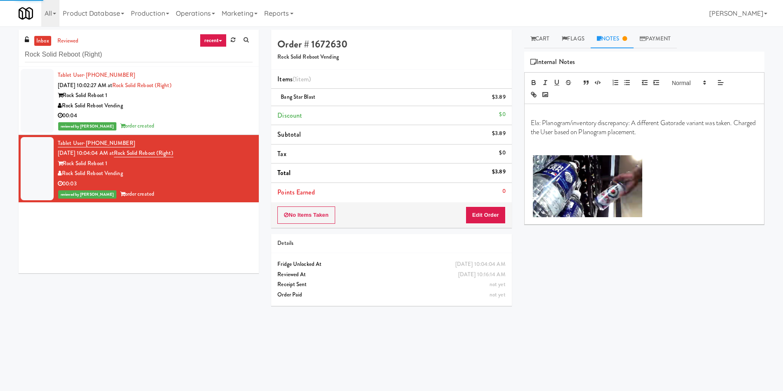
click at [312, 96] on span "Bang Star Blast" at bounding box center [298, 97] width 35 height 8
drag, startPoint x: 312, startPoint y: 96, endPoint x: 479, endPoint y: 96, distance: 166.7
click at [324, 96] on div "Bang Star Blast $3.89" at bounding box center [391, 97] width 228 height 10
copy span "Bang Star Blast"
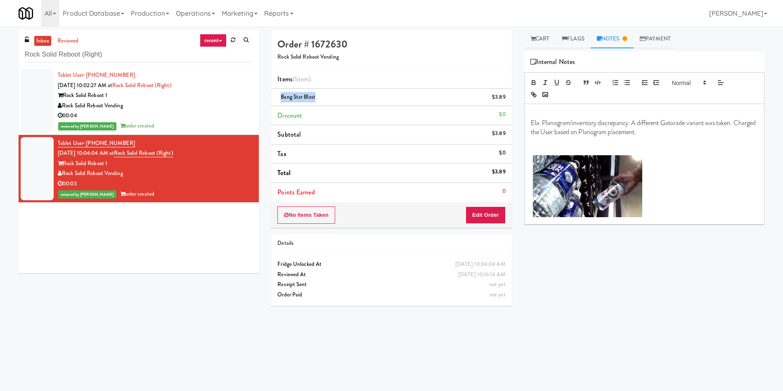
click at [347, 89] on li "Bang Star Blast $3.89" at bounding box center [391, 97] width 240 height 17
drag, startPoint x: 293, startPoint y: 95, endPoint x: 281, endPoint y: 95, distance: 12.0
click at [281, 95] on span "Bang Star Blast" at bounding box center [298, 97] width 35 height 8
copy span "Bang"
drag, startPoint x: 663, startPoint y: 121, endPoint x: 688, endPoint y: 124, distance: 25.7
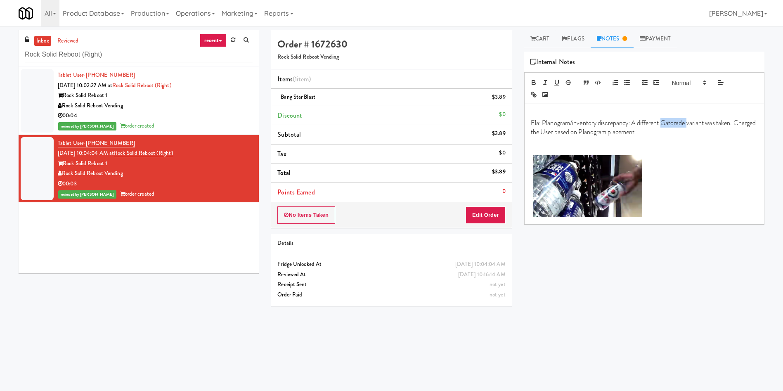
click at [688, 124] on p "Ela: Planogram/inventory discrepancy: A different Gatorade variant was taken. C…" at bounding box center [644, 127] width 227 height 19
drag, startPoint x: 679, startPoint y: 122, endPoint x: 664, endPoint y: 122, distance: 15.3
click at [664, 122] on p "Ela: Planogram/inventory discrepancy: A different Bang variant was taken. Charg…" at bounding box center [644, 127] width 227 height 19
click at [664, 123] on p "Ela: Planogram/inventory discrepancy: A different Bang variant was taken. Charg…" at bounding box center [644, 127] width 227 height 19
drag, startPoint x: 677, startPoint y: 125, endPoint x: 663, endPoint y: 123, distance: 14.6
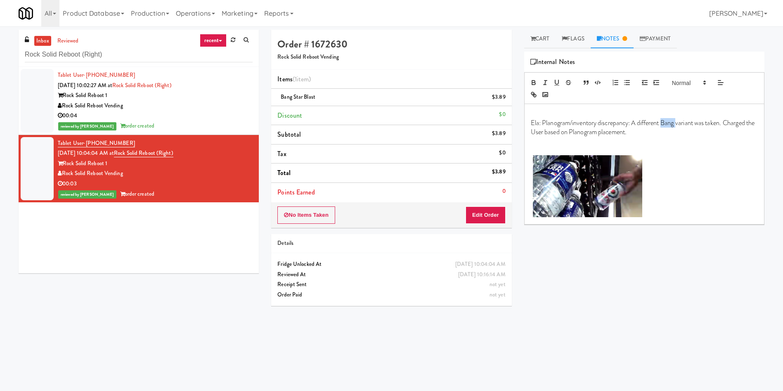
click at [663, 123] on p "Ela: Planogram/inventory discrepancy: A different Bang variant was taken. Charg…" at bounding box center [644, 127] width 227 height 19
click at [532, 83] on icon "button" at bounding box center [533, 84] width 3 height 2
click at [546, 82] on icon "button" at bounding box center [544, 82] width 7 height 7
drag, startPoint x: 631, startPoint y: 257, endPoint x: 623, endPoint y: 259, distance: 9.0
click at [631, 257] on div "Play New Window Primary Flag Clear Flag if unable to determine what was taken o…" at bounding box center [644, 207] width 240 height 310
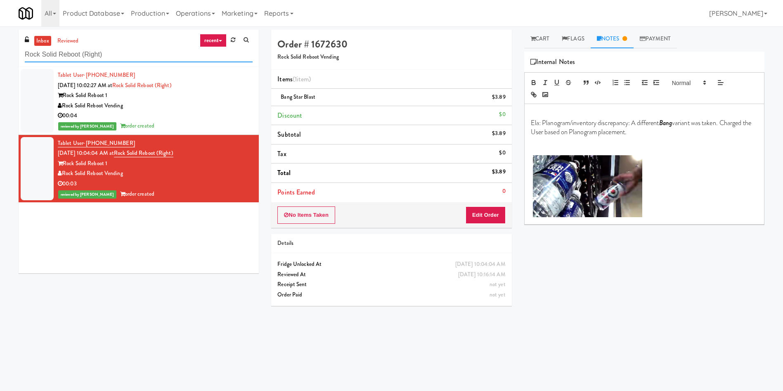
paste input "Arena Fitness - Cooler - Left"
drag, startPoint x: 137, startPoint y: 60, endPoint x: 0, endPoint y: 59, distance: 137.0
click at [0, 59] on div "inbox reviewed recent all unclear take inventory issue suspicious failed recent…" at bounding box center [391, 195] width 783 height 331
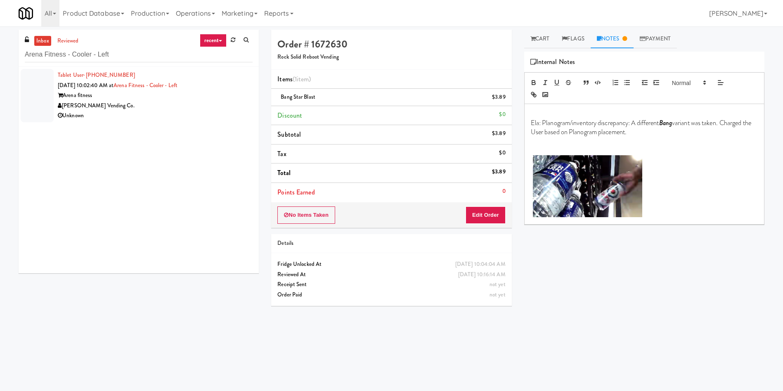
click at [45, 89] on div at bounding box center [37, 95] width 33 height 53
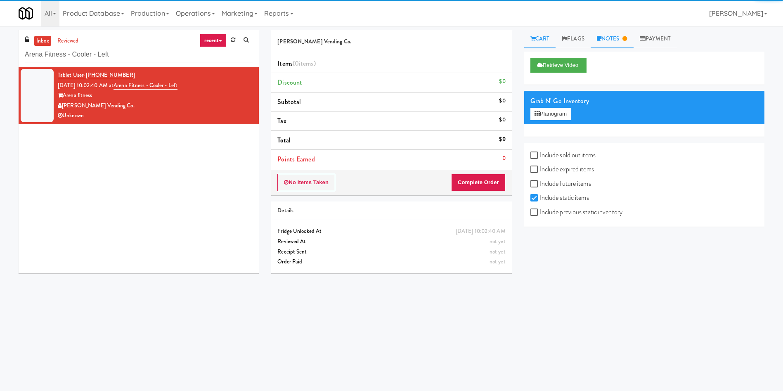
click at [626, 39] on icon at bounding box center [624, 38] width 5 height 5
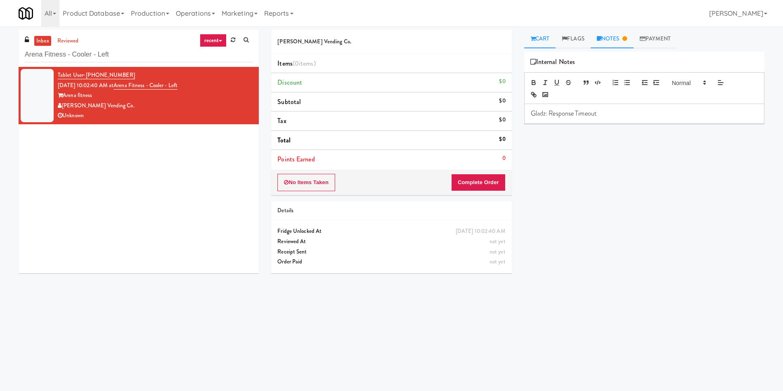
click at [539, 36] on link "Cart" at bounding box center [540, 39] width 32 height 19
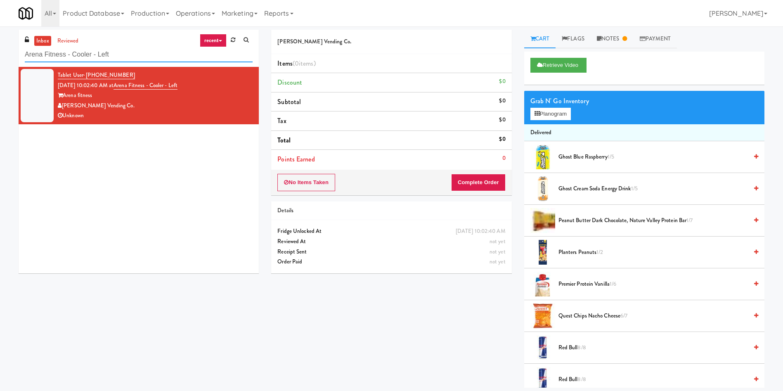
drag, startPoint x: 153, startPoint y: 61, endPoint x: 0, endPoint y: 46, distance: 153.5
click at [0, 46] on div "inbox reviewed recent all unclear take inventory issue suspicious failed recent…" at bounding box center [391, 209] width 783 height 358
paste input "The Sur - Cooler"
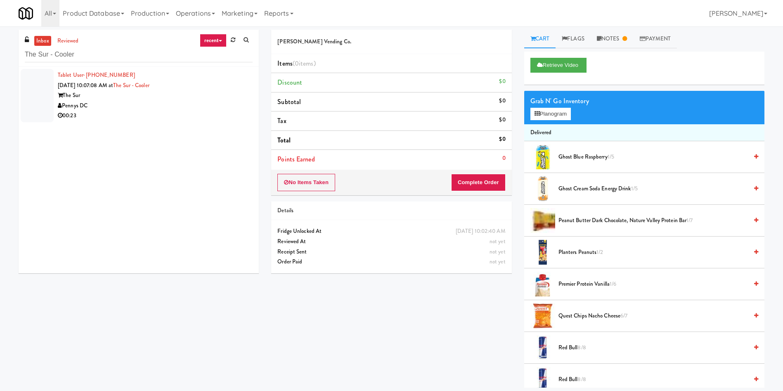
click at [24, 93] on div at bounding box center [37, 95] width 33 height 53
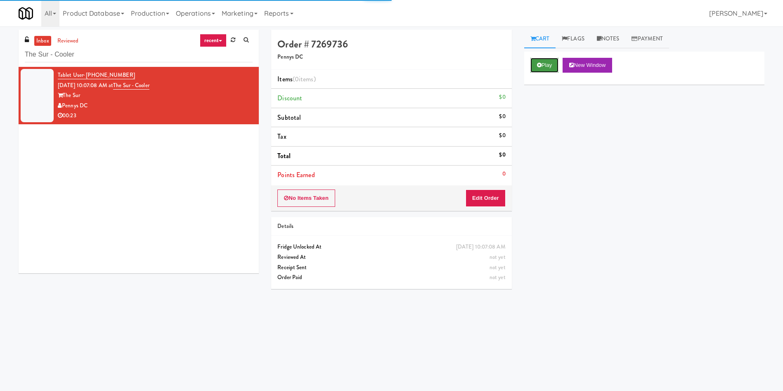
click at [555, 67] on button "Play" at bounding box center [544, 65] width 28 height 15
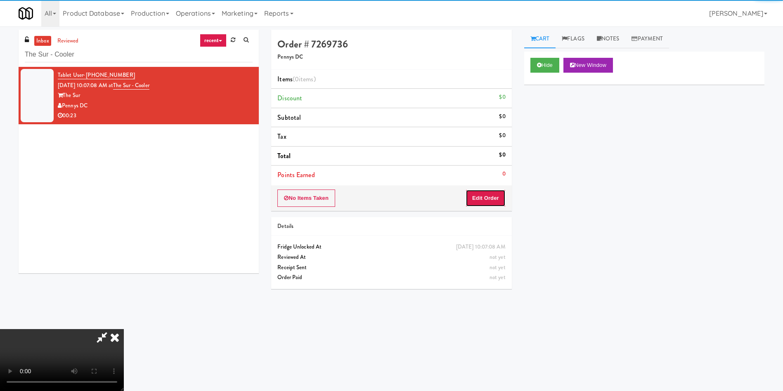
click at [491, 202] on button "Edit Order" at bounding box center [485, 197] width 40 height 17
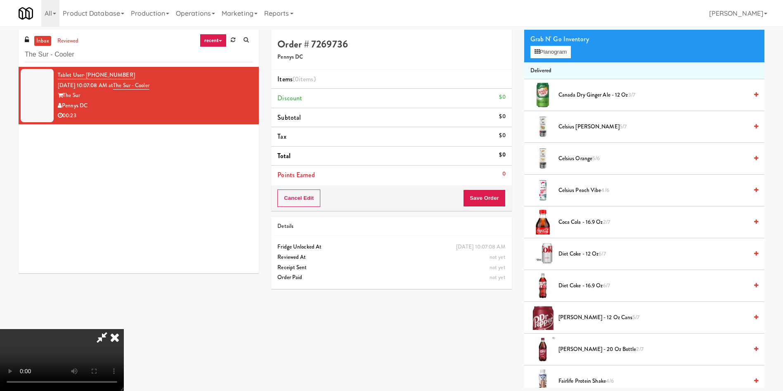
scroll to position [62, 0]
click at [124, 329] on video at bounding box center [62, 360] width 124 height 62
click at [555, 58] on button "Planogram" at bounding box center [550, 52] width 40 height 12
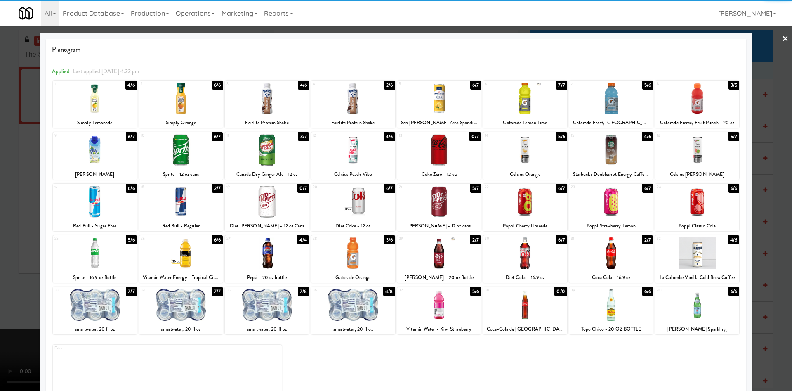
click at [605, 150] on div at bounding box center [611, 150] width 84 height 32
click at [698, 260] on div at bounding box center [697, 253] width 84 height 32
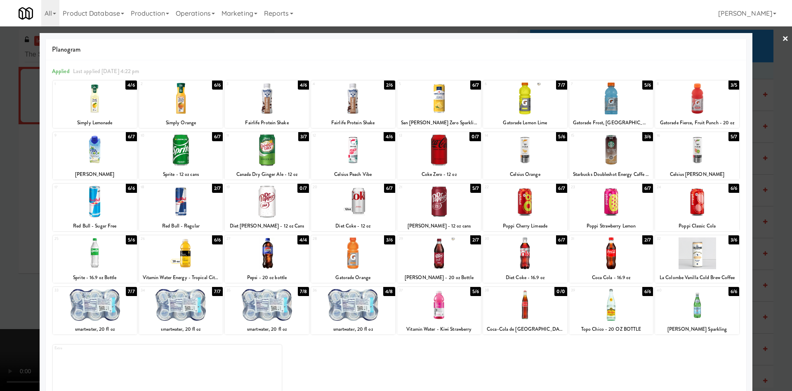
click at [20, 212] on div at bounding box center [396, 195] width 792 height 391
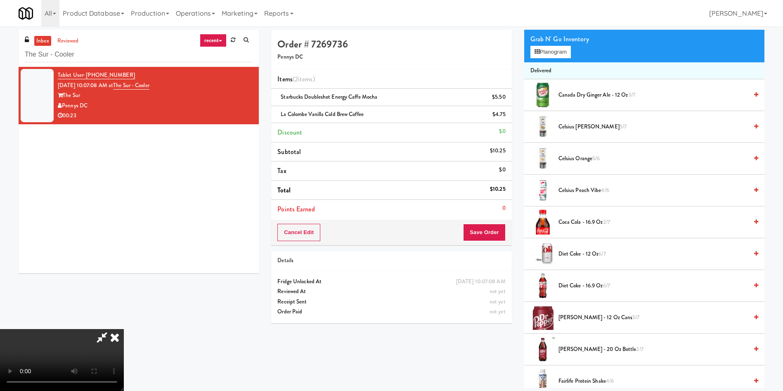
click at [124, 329] on video at bounding box center [62, 360] width 124 height 62
click at [481, 226] on button "Save Order" at bounding box center [484, 232] width 42 height 17
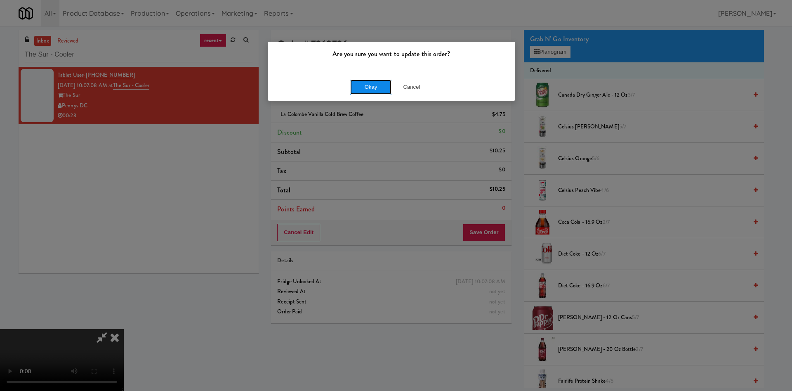
click at [365, 83] on button "Okay" at bounding box center [370, 87] width 41 height 15
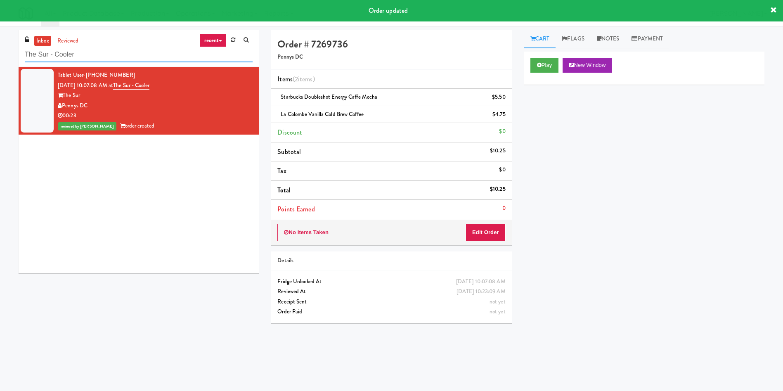
drag, startPoint x: 123, startPoint y: 48, endPoint x: 0, endPoint y: 50, distance: 122.6
click at [0, 50] on div "inbox reviewed recent all unclear take inventory issue suspicious failed recent…" at bounding box center [391, 195] width 783 height 331
paste input "JHE Building - Fireball Cafe - McMaster University"
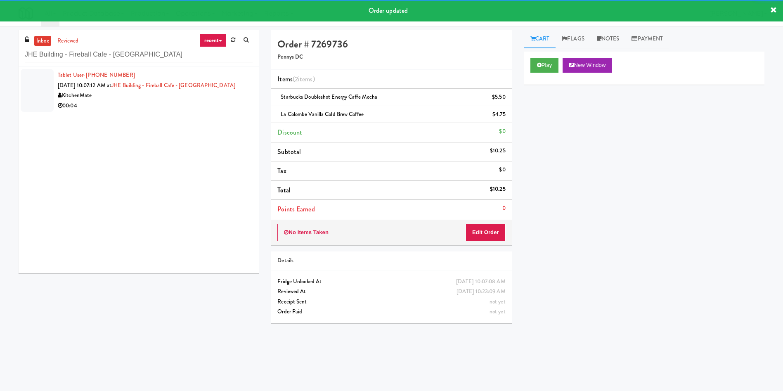
drag, startPoint x: 45, startPoint y: 82, endPoint x: 353, endPoint y: 11, distance: 316.7
click at [47, 83] on div at bounding box center [37, 90] width 33 height 43
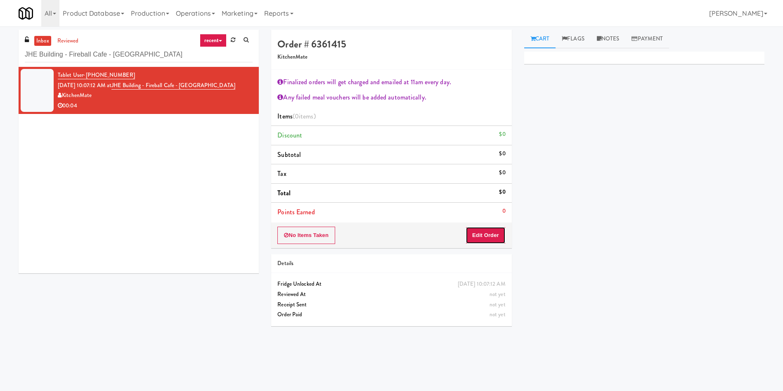
drag, startPoint x: 486, startPoint y: 237, endPoint x: 513, endPoint y: 78, distance: 160.8
click at [486, 238] on button "Edit Order" at bounding box center [485, 235] width 40 height 17
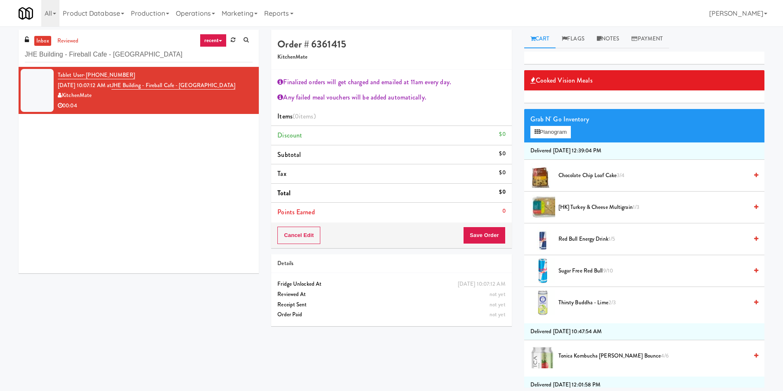
click at [585, 204] on span "[HK] Turkey & Cheese Multigrain 1/3" at bounding box center [652, 207] width 189 height 10
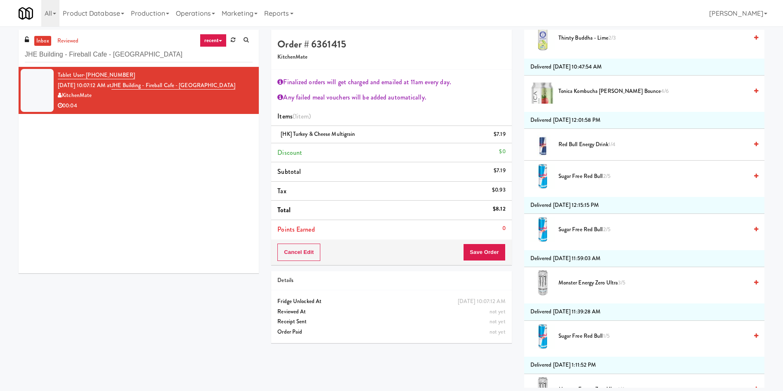
scroll to position [310, 0]
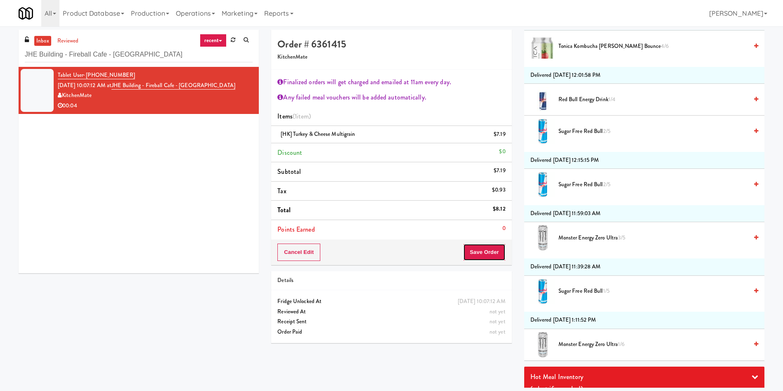
click at [486, 258] on button "Save Order" at bounding box center [484, 251] width 42 height 17
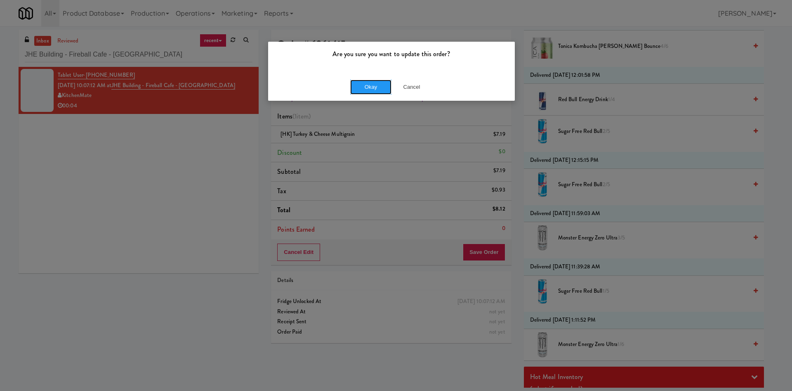
drag, startPoint x: 379, startPoint y: 83, endPoint x: 275, endPoint y: 17, distance: 123.1
click at [377, 82] on button "Okay" at bounding box center [370, 87] width 41 height 15
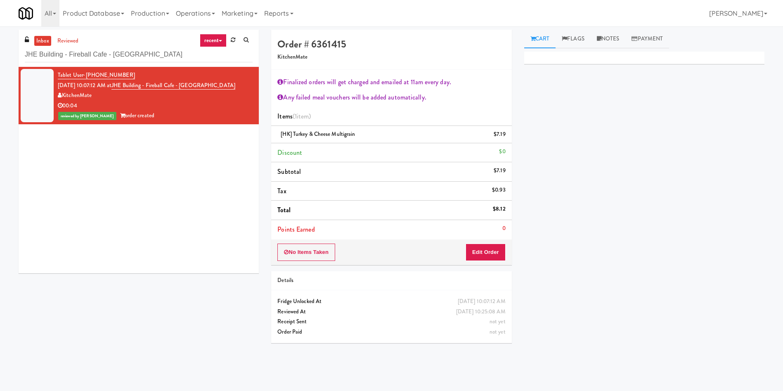
scroll to position [0, 0]
drag, startPoint x: 83, startPoint y: 55, endPoint x: 116, endPoint y: 1, distance: 63.5
click at [0, 34] on div "inbox reviewed recent all unclear take inventory issue suspicious failed recent…" at bounding box center [391, 195] width 783 height 331
paste input "Scarborough Birchmount Hospital - Main Lobb"
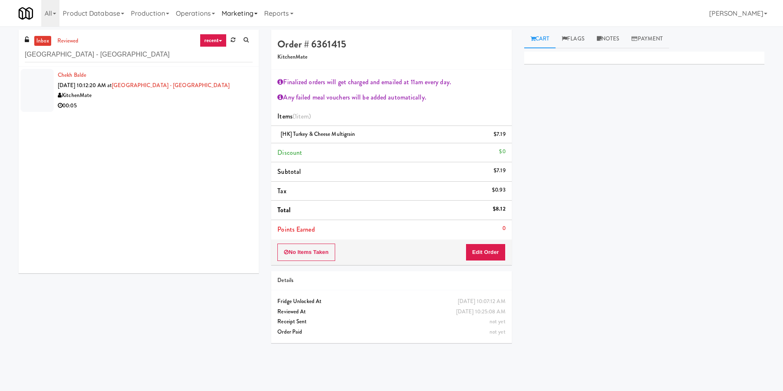
drag, startPoint x: 48, startPoint y: 84, endPoint x: 255, endPoint y: 8, distance: 221.0
click at [47, 84] on div at bounding box center [37, 90] width 33 height 43
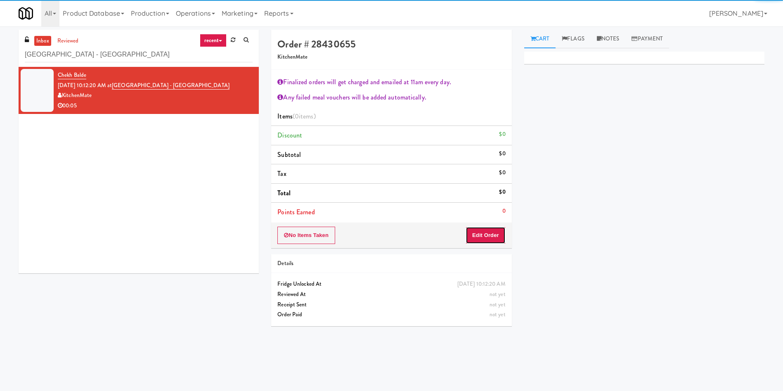
click at [486, 235] on button "Edit Order" at bounding box center [485, 235] width 40 height 17
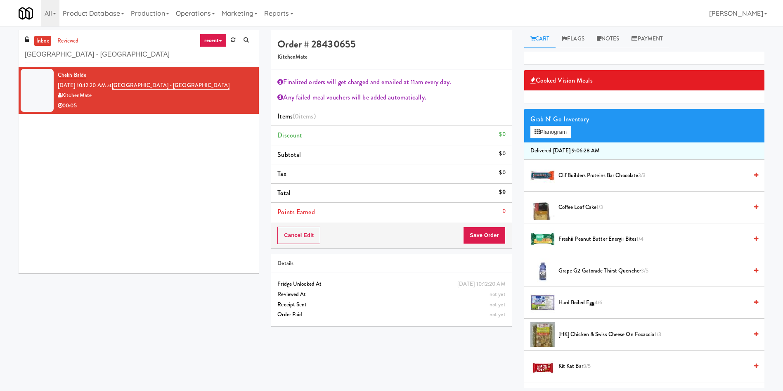
click at [593, 267] on span "Grape G2 Gatorade Thirst Quencher 3/5" at bounding box center [652, 271] width 189 height 10
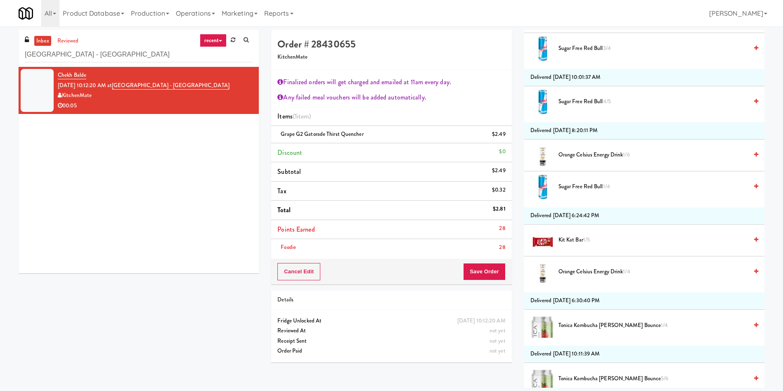
scroll to position [867, 0]
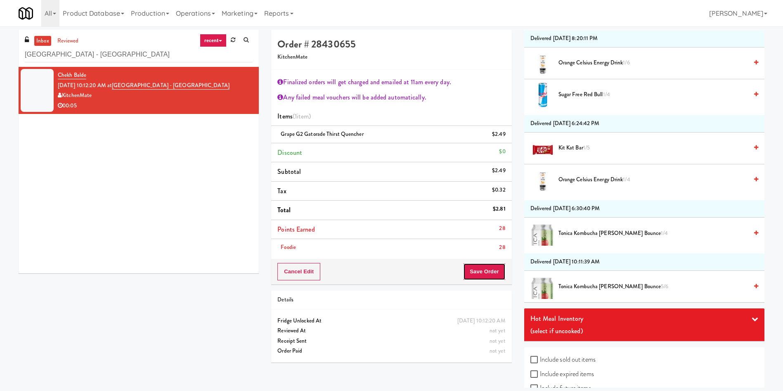
click at [488, 268] on button "Save Order" at bounding box center [484, 271] width 42 height 17
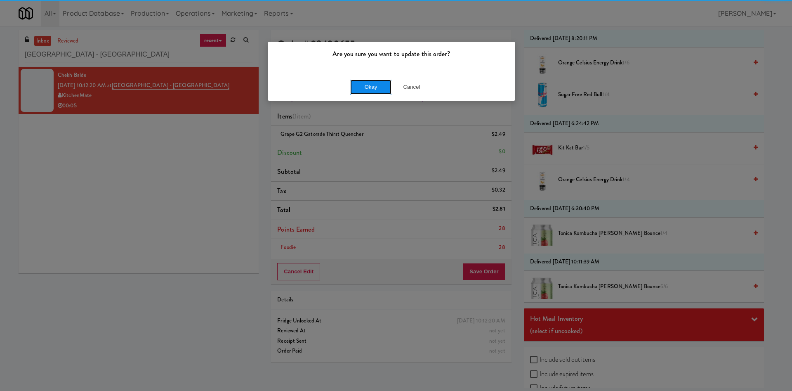
click at [369, 84] on button "Okay" at bounding box center [370, 87] width 41 height 15
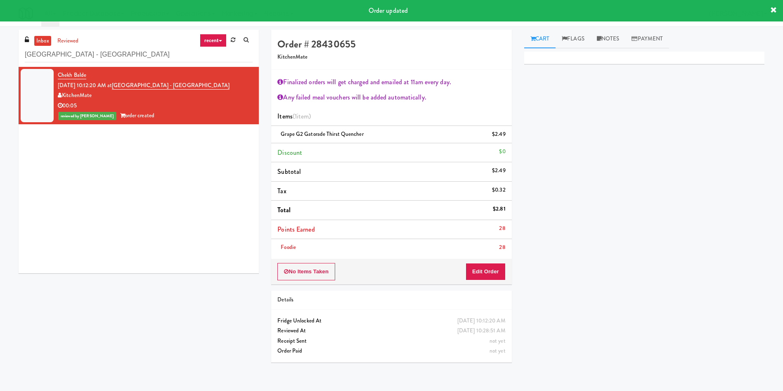
scroll to position [0, 0]
paste input "Ellicott House - Pantr"
drag, startPoint x: 180, startPoint y: 56, endPoint x: 0, endPoint y: 55, distance: 179.9
click at [0, 55] on div "inbox reviewed recent all unclear take inventory issue suspicious failed recent…" at bounding box center [391, 199] width 783 height 339
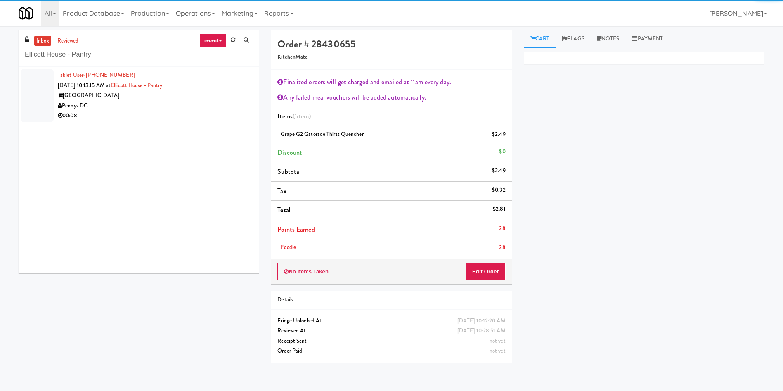
click at [45, 85] on div at bounding box center [37, 95] width 33 height 53
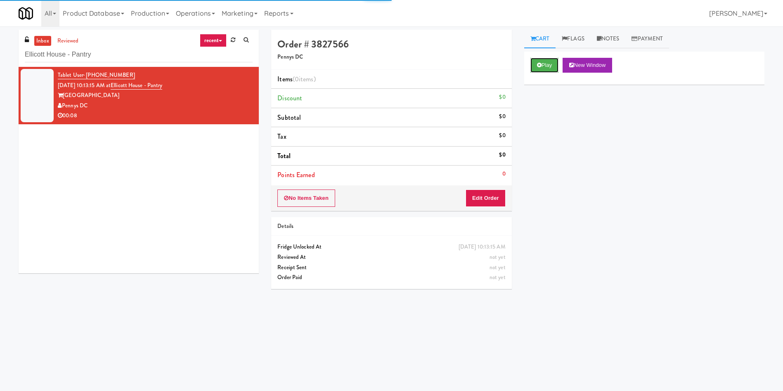
drag, startPoint x: 545, startPoint y: 64, endPoint x: 535, endPoint y: 74, distance: 14.0
click at [545, 64] on button "Play" at bounding box center [544, 65] width 28 height 15
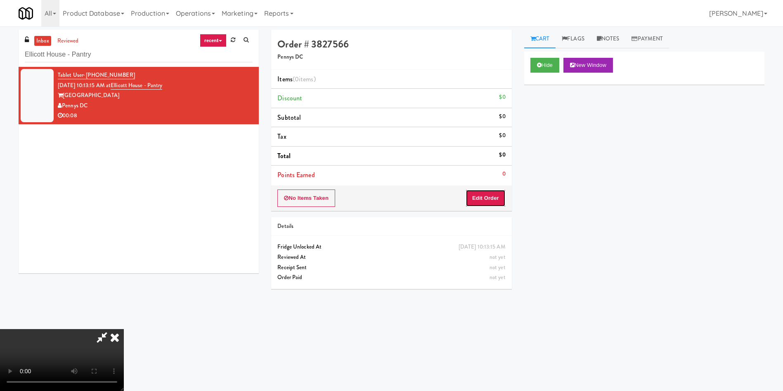
click at [495, 189] on button "Edit Order" at bounding box center [485, 197] width 40 height 17
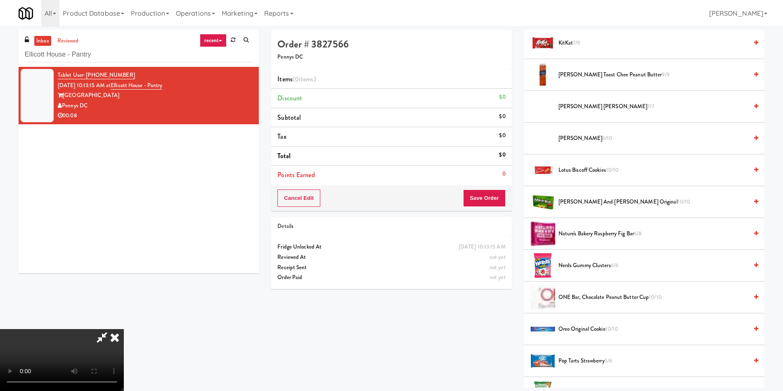
scroll to position [681, 0]
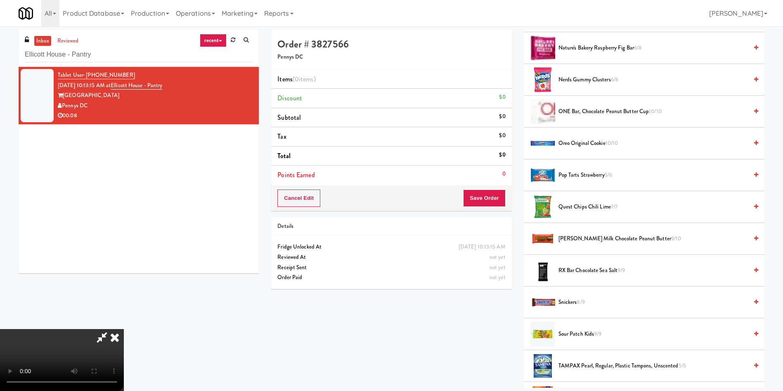
click at [586, 143] on span "Oreo Original Cookie 10/10" at bounding box center [652, 143] width 189 height 10
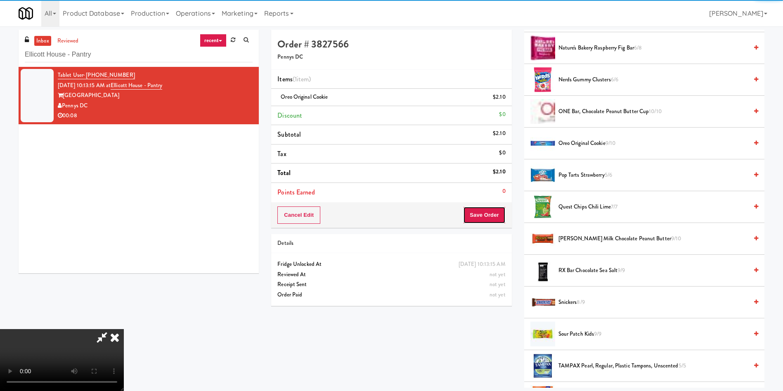
click at [493, 216] on button "Save Order" at bounding box center [484, 214] width 42 height 17
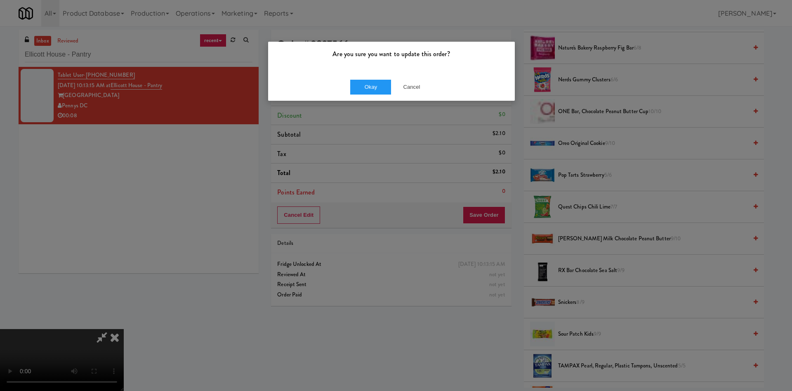
click at [363, 78] on div "Okay Cancel" at bounding box center [391, 87] width 247 height 28
click at [367, 85] on button "Okay" at bounding box center [370, 87] width 41 height 15
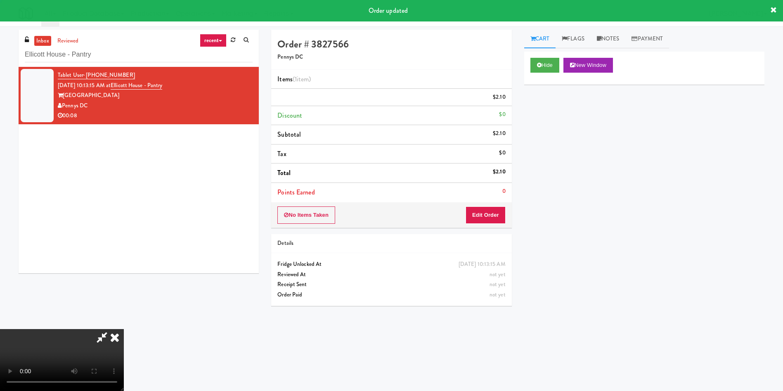
scroll to position [0, 0]
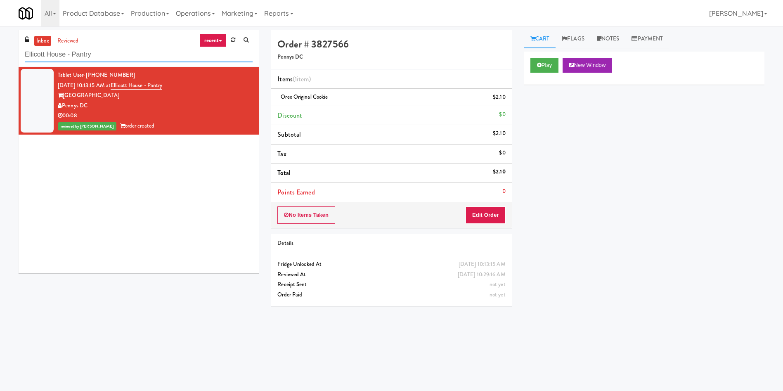
drag, startPoint x: 129, startPoint y: 58, endPoint x: 2, endPoint y: 51, distance: 127.7
click at [0, 56] on div "inbox reviewed recent all unclear take inventory issue suspicious failed recent…" at bounding box center [391, 195] width 783 height 331
paste input "Wright Center - Cooler"
type input "Wright Center - Cooler"
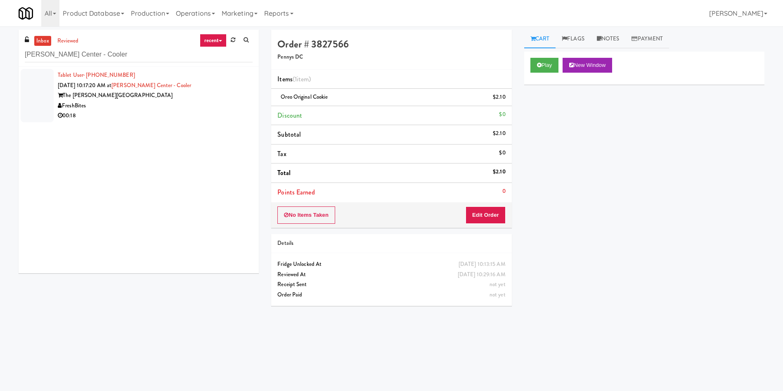
drag, startPoint x: 38, startPoint y: 85, endPoint x: 173, endPoint y: 85, distance: 135.4
click at [38, 85] on div at bounding box center [37, 95] width 33 height 53
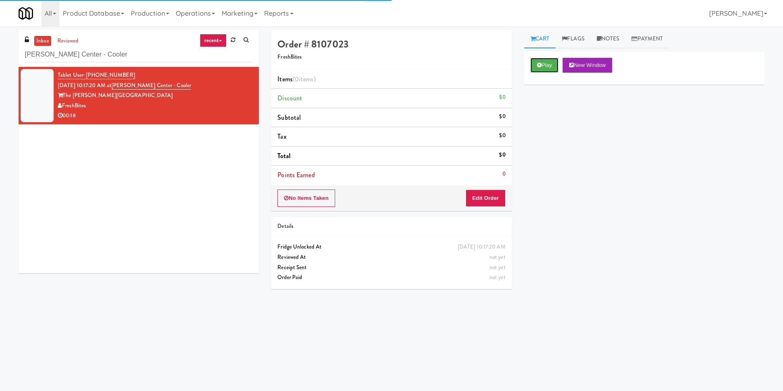
drag, startPoint x: 546, startPoint y: 70, endPoint x: 543, endPoint y: 107, distance: 37.2
click at [547, 73] on div "Play New Window" at bounding box center [644, 68] width 240 height 33
click at [500, 196] on button "Edit Order" at bounding box center [485, 197] width 40 height 17
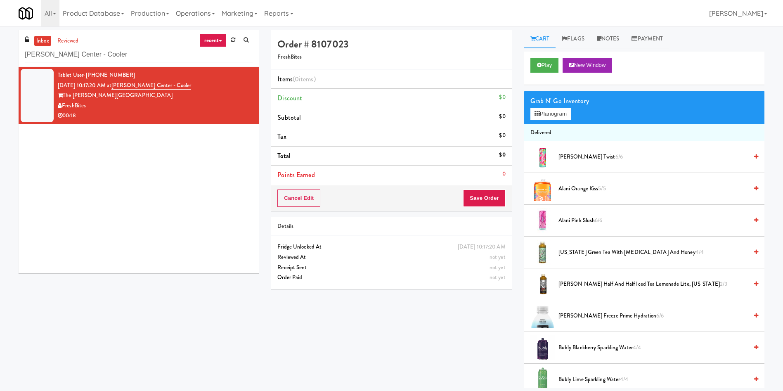
click at [549, 56] on div "Play New Window" at bounding box center [644, 68] width 240 height 33
click at [548, 65] on button "Play" at bounding box center [544, 65] width 28 height 15
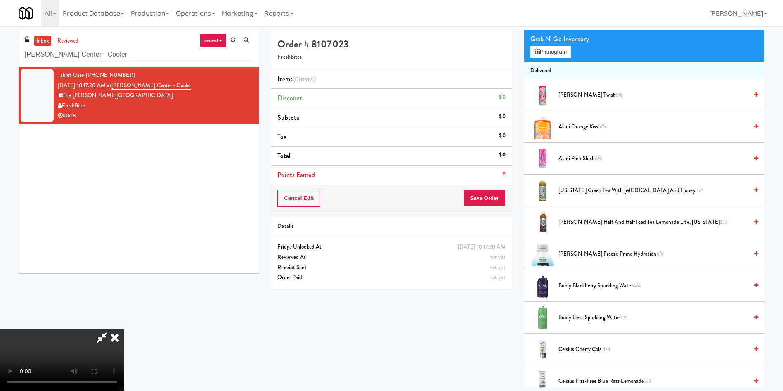
scroll to position [121, 0]
click at [124, 329] on video at bounding box center [62, 360] width 124 height 62
click at [539, 57] on button "Planogram" at bounding box center [550, 52] width 40 height 12
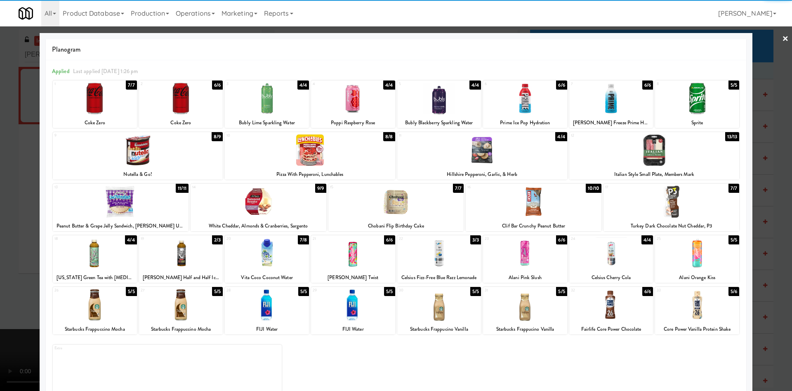
click at [260, 211] on div at bounding box center [259, 202] width 136 height 32
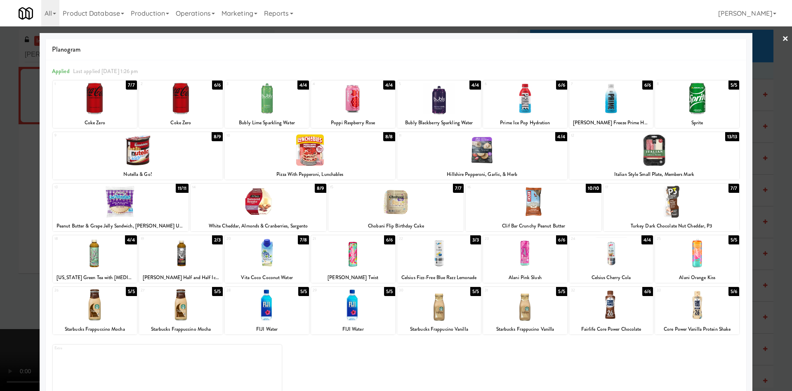
click at [121, 198] on div at bounding box center [121, 202] width 136 height 32
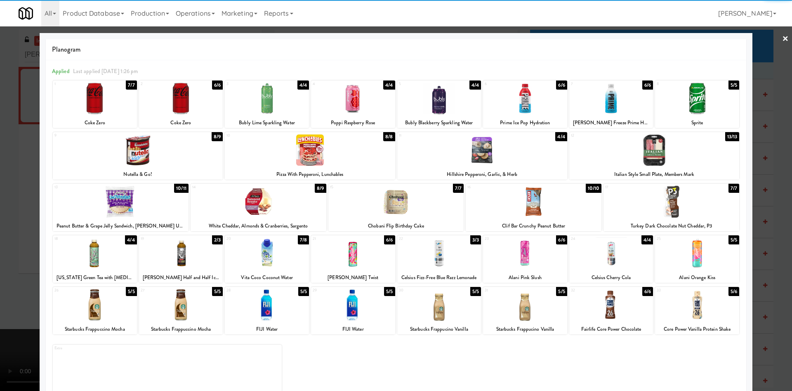
click at [10, 161] on div at bounding box center [396, 195] width 792 height 391
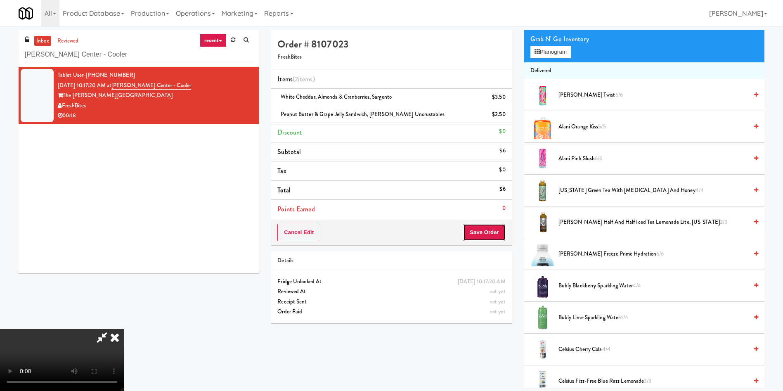
click at [483, 224] on button "Save Order" at bounding box center [484, 232] width 42 height 17
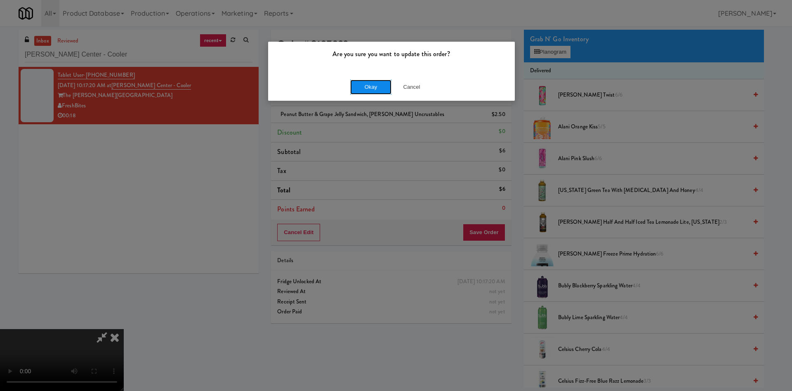
click at [356, 87] on button "Okay" at bounding box center [370, 87] width 41 height 15
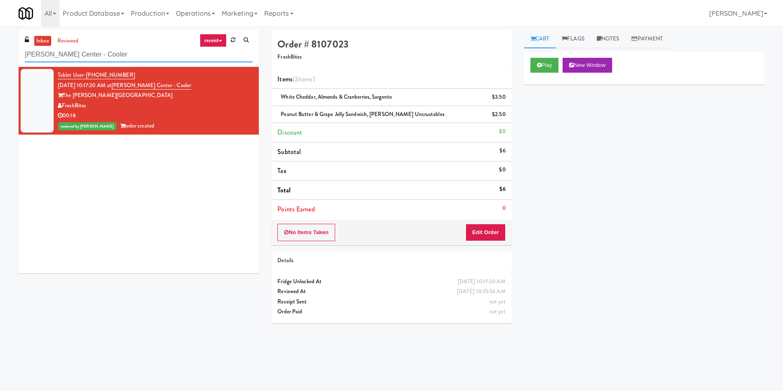
drag, startPoint x: 145, startPoint y: 54, endPoint x: 0, endPoint y: 39, distance: 146.1
click at [0, 39] on div "inbox reviewed recent all unclear take inventory issue suspicious failed recent…" at bounding box center [391, 195] width 783 height 331
paste input "The Duncan - Fridge - Left"
type input "The Duncan - Fridge - Left"
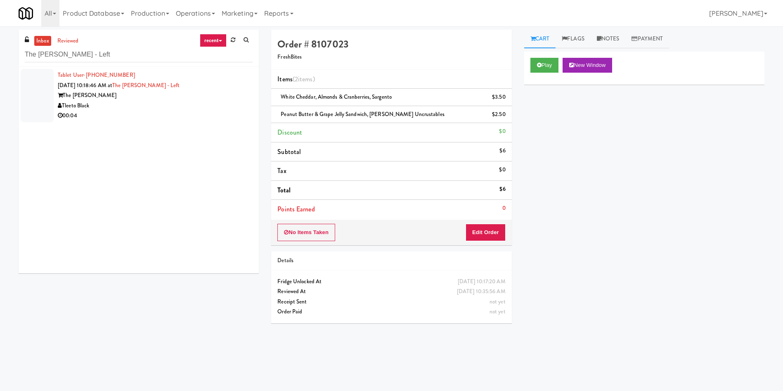
click at [37, 95] on div at bounding box center [37, 95] width 33 height 53
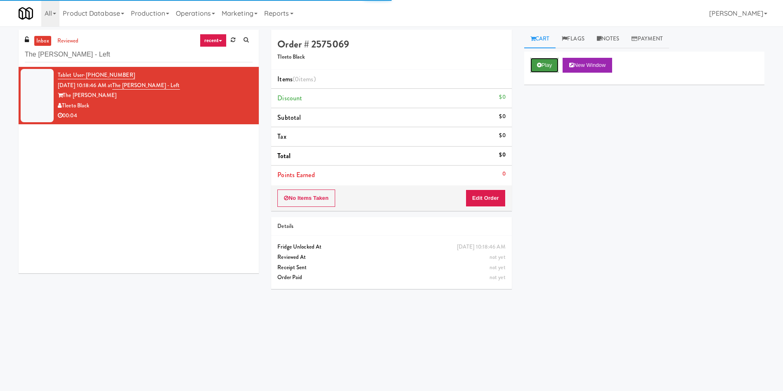
click at [553, 68] on button "Play" at bounding box center [544, 65] width 28 height 15
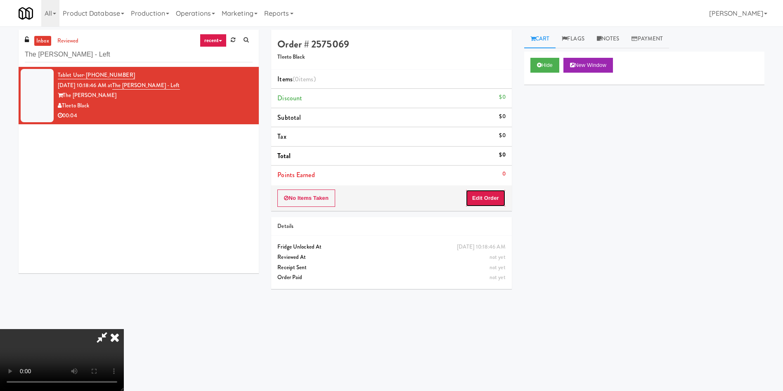
click at [494, 202] on button "Edit Order" at bounding box center [485, 197] width 40 height 17
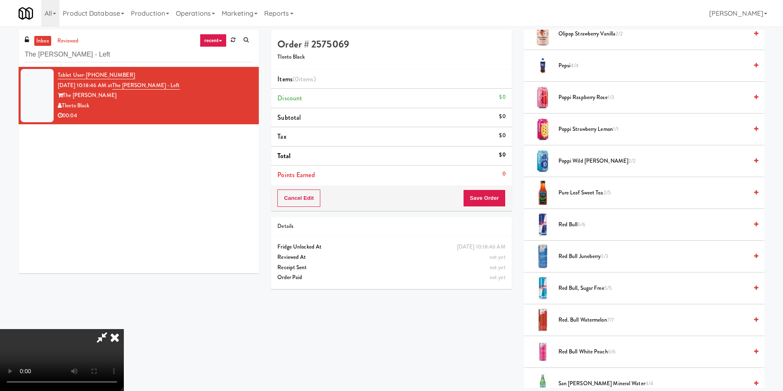
scroll to position [867, 0]
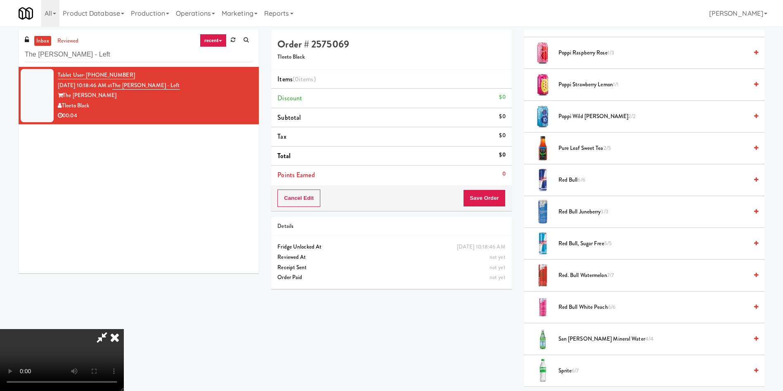
click at [581, 244] on span "Red Bull, Sugar Free 5/5" at bounding box center [652, 244] width 189 height 10
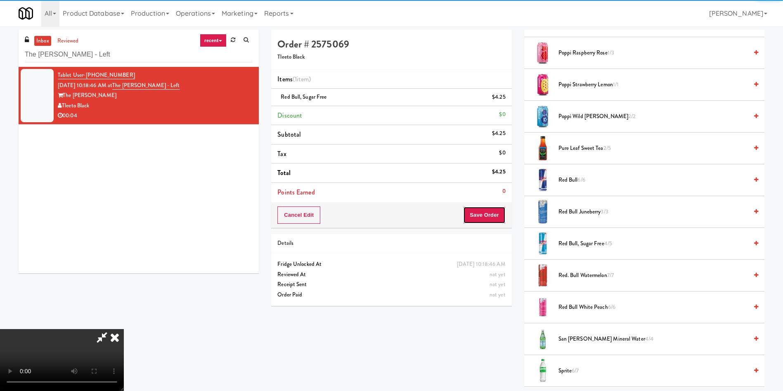
click at [494, 213] on button "Save Order" at bounding box center [484, 214] width 42 height 17
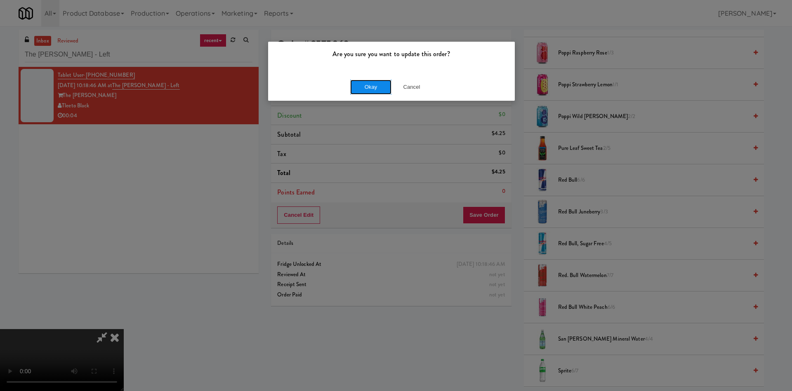
click at [351, 85] on button "Okay" at bounding box center [370, 87] width 41 height 15
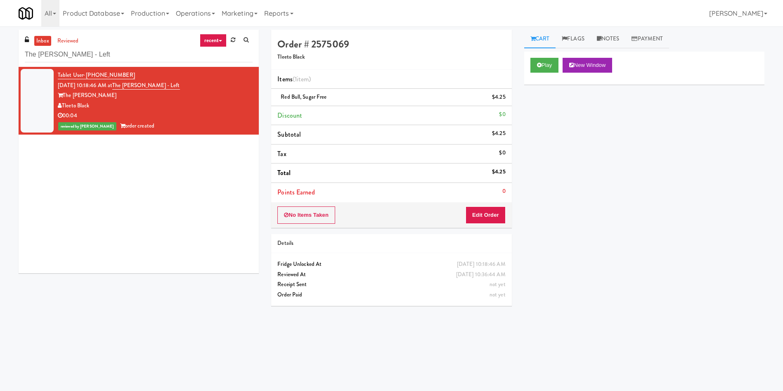
scroll to position [0, 0]
drag, startPoint x: 135, startPoint y: 58, endPoint x: 0, endPoint y: 65, distance: 135.1
click at [0, 65] on div "inbox reviewed recent all unclear take inventory issue suspicious failed recent…" at bounding box center [391, 195] width 783 height 331
paste input "Hale - Cooler - Righ"
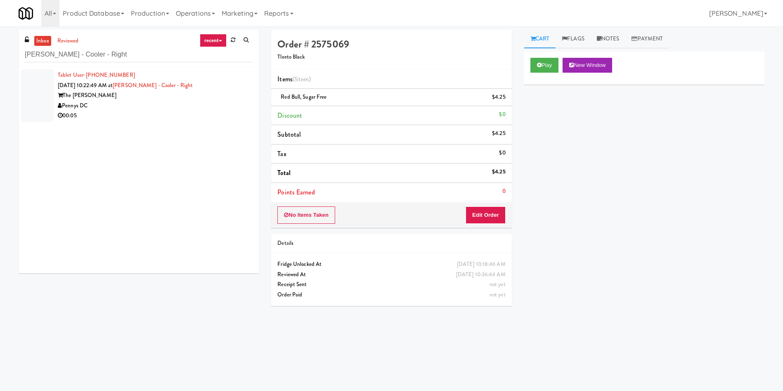
drag, startPoint x: 43, startPoint y: 81, endPoint x: 574, endPoint y: 99, distance: 532.2
click at [43, 81] on div at bounding box center [37, 95] width 33 height 53
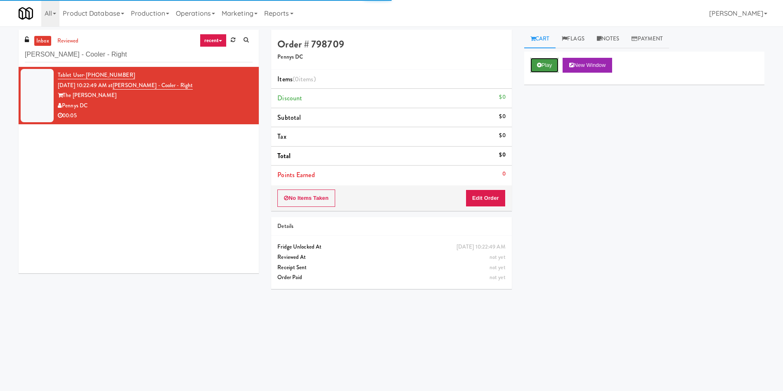
click at [549, 70] on button "Play" at bounding box center [544, 65] width 28 height 15
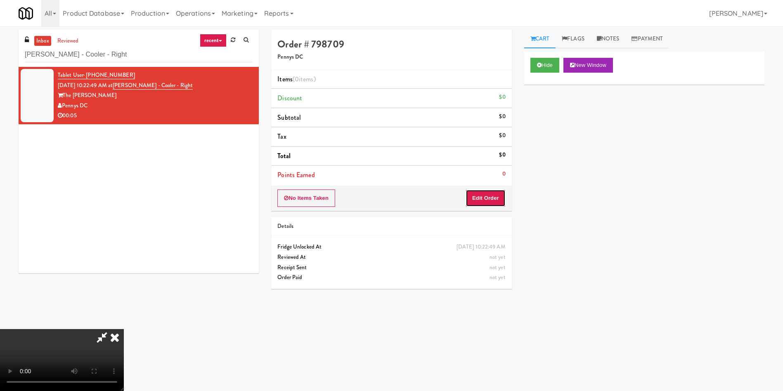
click at [498, 199] on button "Edit Order" at bounding box center [485, 197] width 40 height 17
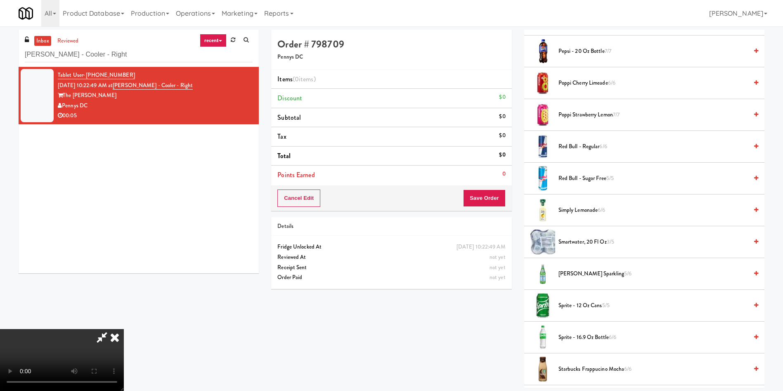
scroll to position [867, 0]
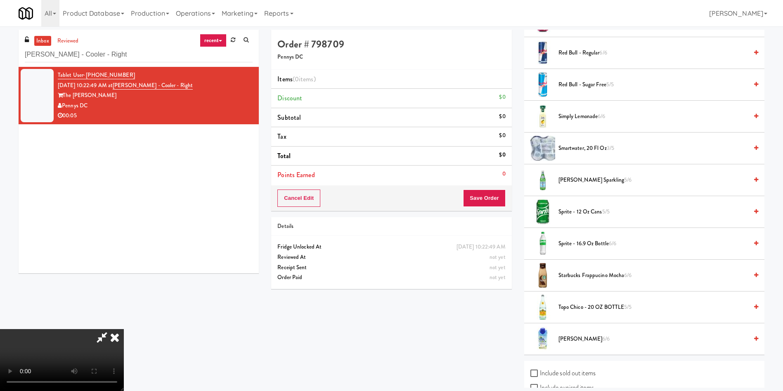
click at [577, 147] on span "smartwater, 20 fl oz 3/5" at bounding box center [652, 148] width 189 height 10
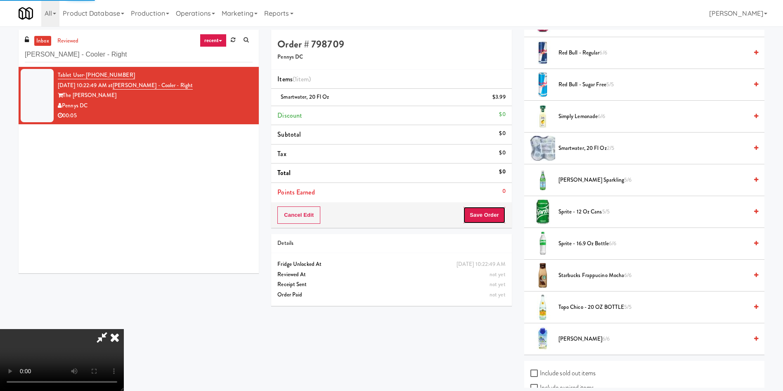
click at [493, 216] on button "Save Order" at bounding box center [484, 214] width 42 height 17
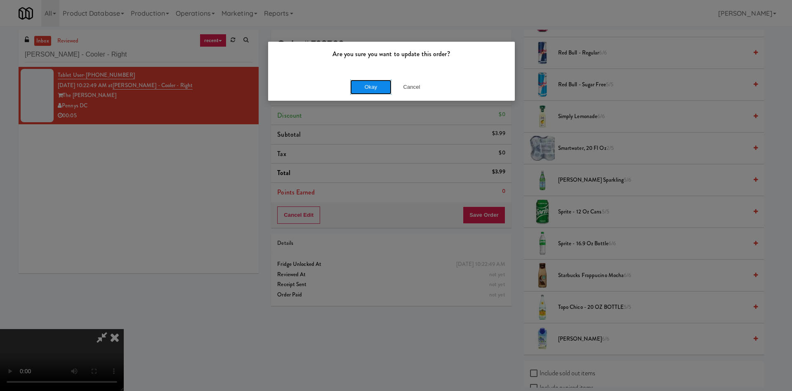
click at [380, 81] on button "Okay" at bounding box center [370, 87] width 41 height 15
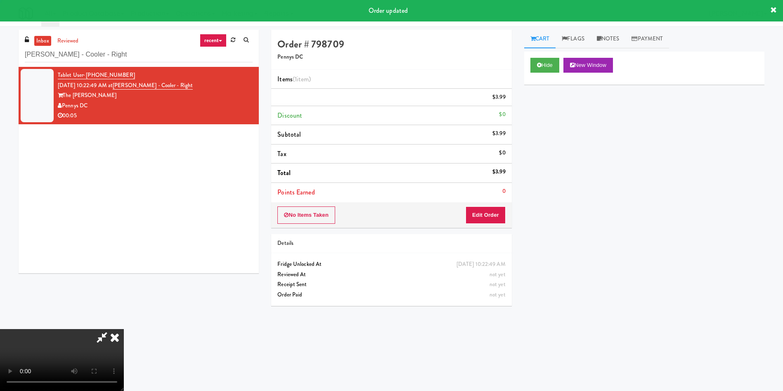
scroll to position [0, 0]
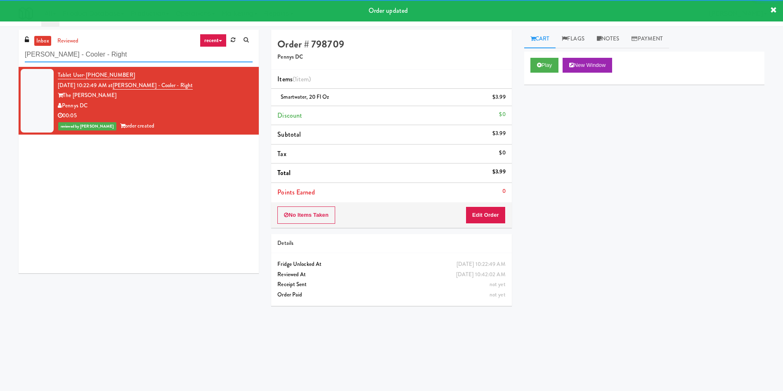
drag, startPoint x: 108, startPoint y: 57, endPoint x: 0, endPoint y: 58, distance: 107.7
click at [0, 58] on div "inbox reviewed recent all unclear take inventory issue suspicious failed recent…" at bounding box center [391, 195] width 783 height 331
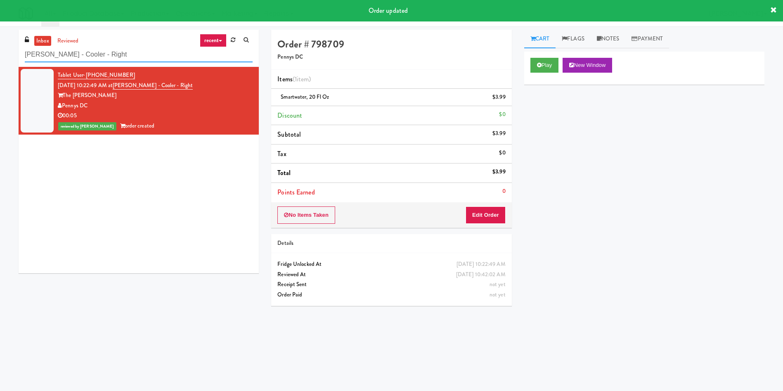
paste input "Accolade - Drinks"
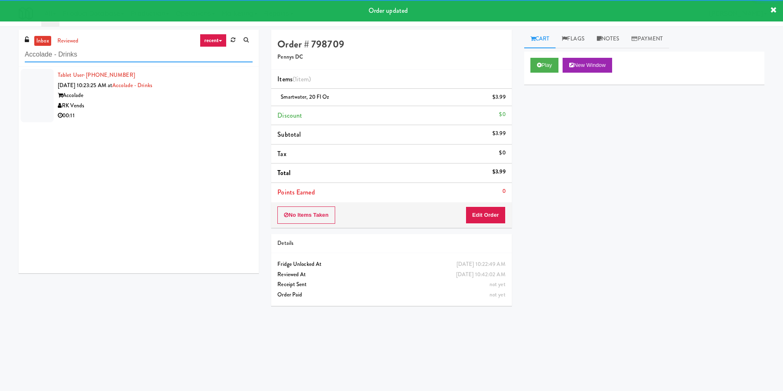
type input "Accolade - Drinks"
click at [33, 86] on div at bounding box center [37, 95] width 33 height 53
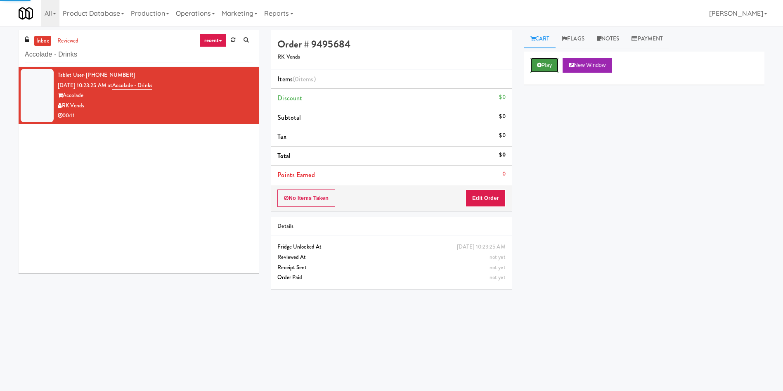
click at [537, 64] on icon at bounding box center [539, 64] width 5 height 5
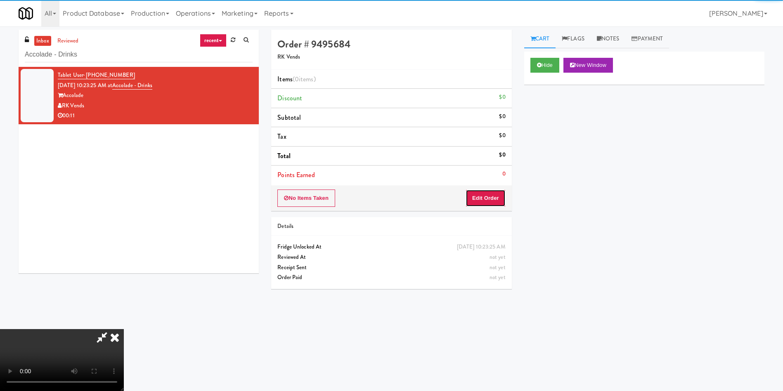
click at [496, 192] on button "Edit Order" at bounding box center [485, 197] width 40 height 17
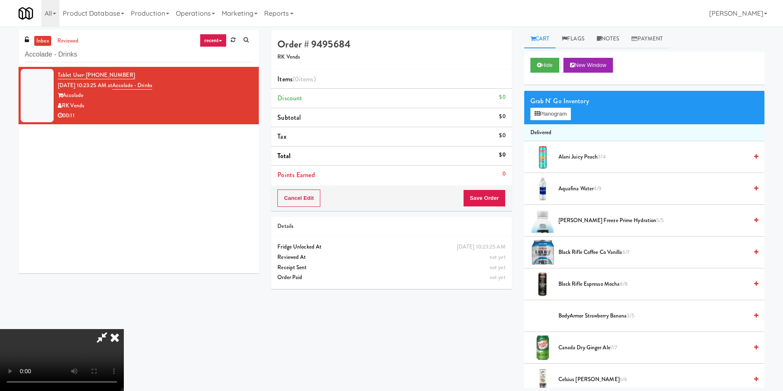
scroll to position [62, 0]
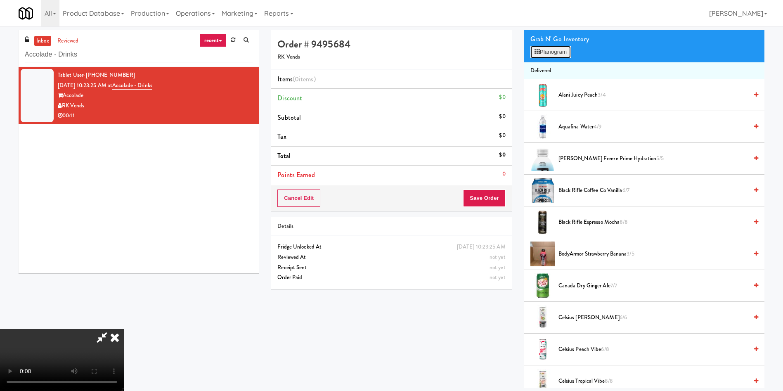
click at [565, 51] on button "Planogram" at bounding box center [550, 52] width 40 height 12
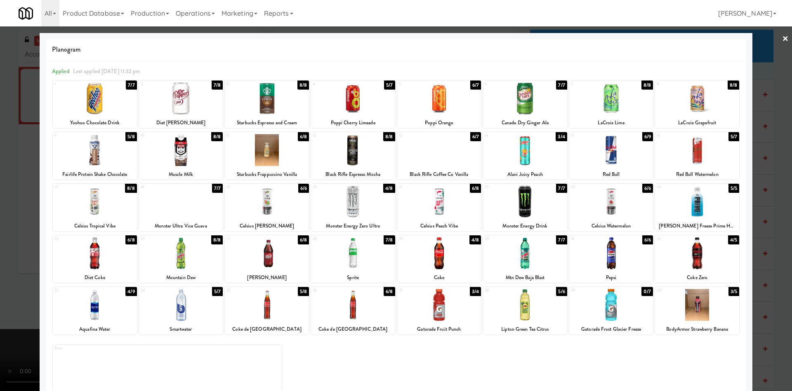
click at [424, 205] on div at bounding box center [439, 202] width 84 height 32
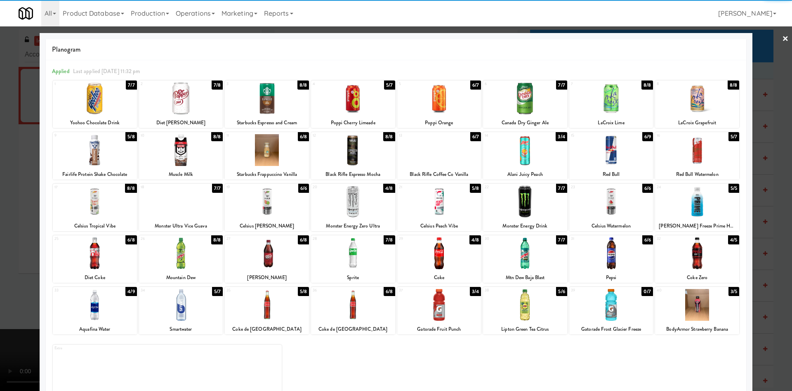
drag, startPoint x: 14, startPoint y: 198, endPoint x: 21, endPoint y: 213, distance: 16.4
click at [14, 200] on div at bounding box center [396, 195] width 792 height 391
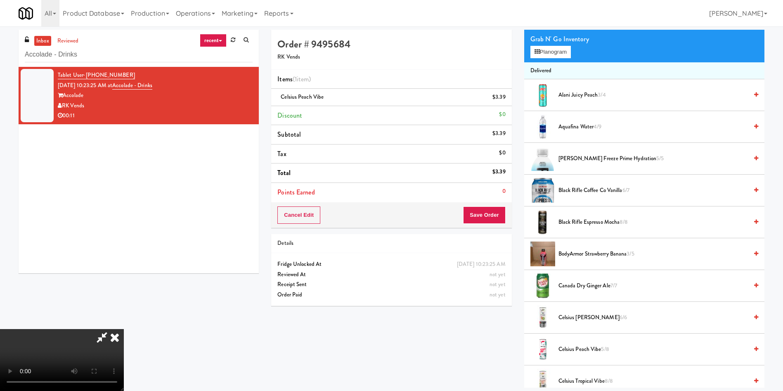
scroll to position [121, 0]
click at [124, 329] on video at bounding box center [62, 360] width 124 height 62
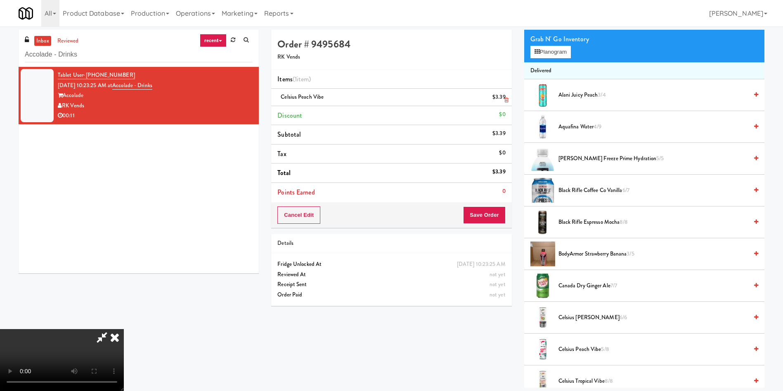
click at [506, 99] on icon at bounding box center [506, 99] width 4 height 5
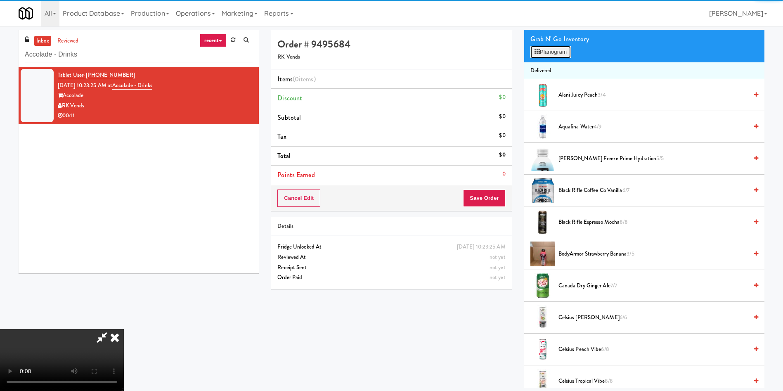
click at [541, 52] on button "Planogram" at bounding box center [550, 52] width 40 height 12
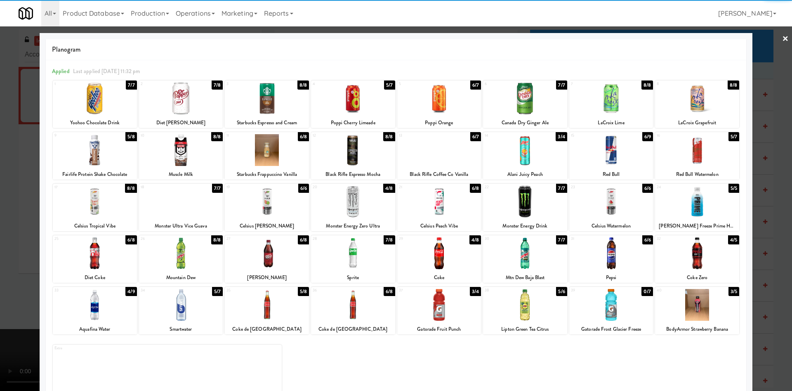
click at [436, 159] on div at bounding box center [439, 150] width 84 height 32
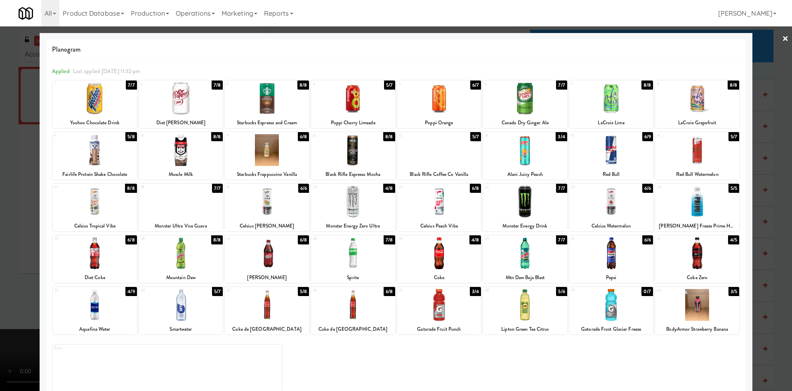
click at [0, 168] on div at bounding box center [396, 195] width 792 height 391
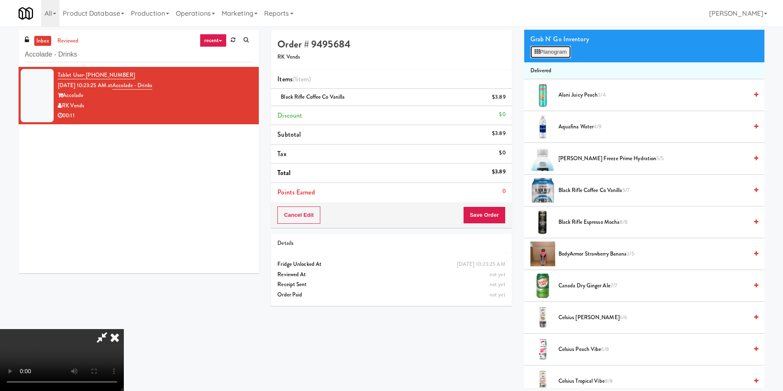
click at [547, 49] on button "Planogram" at bounding box center [550, 52] width 40 height 12
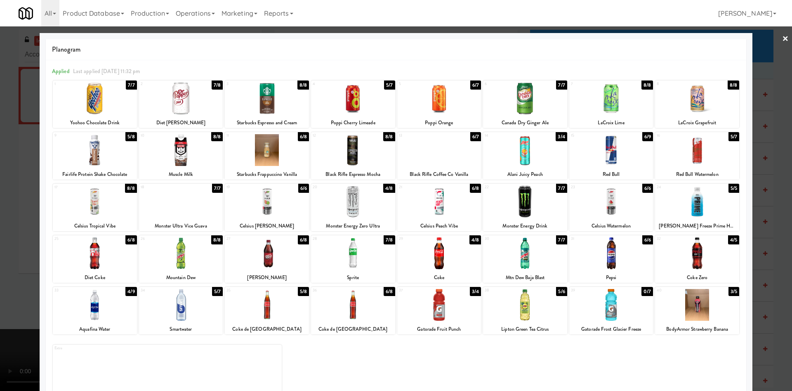
click at [40, 185] on div "Planogram Applied Last applied Monday 11:32 pm 1 7/7 Yoohoo Chocolate Drink 2 7…" at bounding box center [396, 219] width 713 height 372
click at [14, 180] on div at bounding box center [396, 195] width 792 height 391
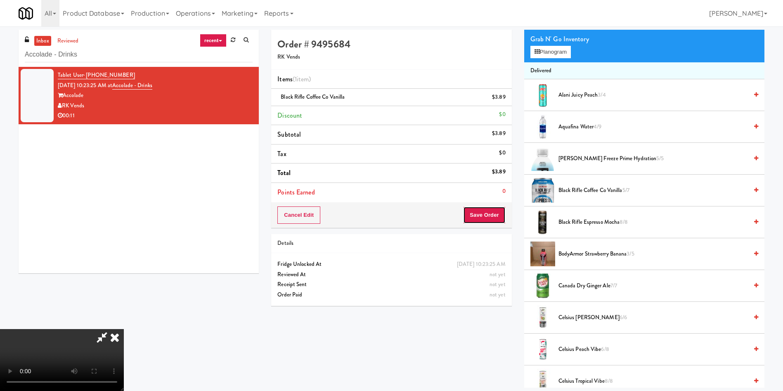
click at [486, 215] on button "Save Order" at bounding box center [484, 214] width 42 height 17
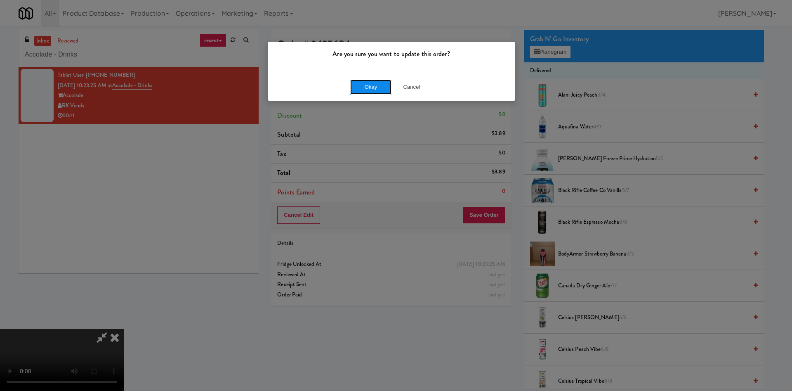
click at [374, 90] on button "Okay" at bounding box center [370, 87] width 41 height 15
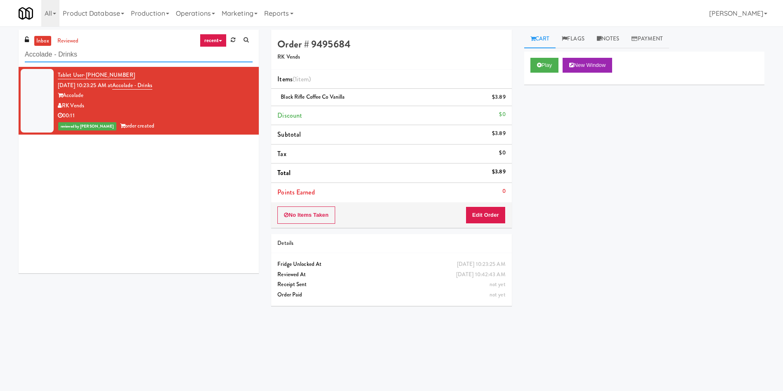
drag, startPoint x: 97, startPoint y: 57, endPoint x: 33, endPoint y: 4, distance: 82.7
click at [0, 28] on div "inbox reviewed recent all unclear take inventory issue suspicious failed recent…" at bounding box center [391, 193] width 783 height 335
paste input "VOC - Cooler"
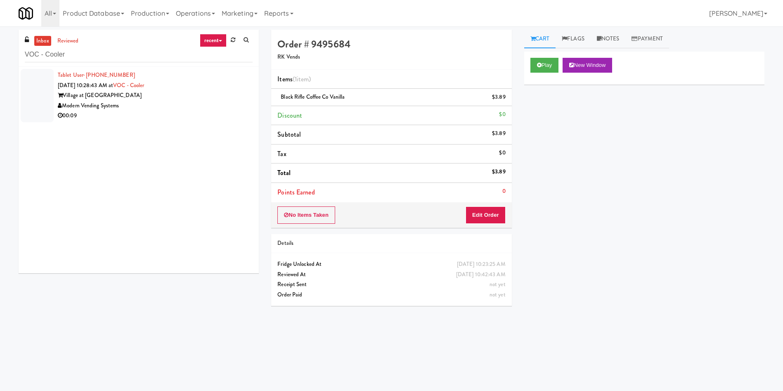
drag, startPoint x: 42, startPoint y: 104, endPoint x: 232, endPoint y: 130, distance: 191.7
click at [42, 104] on div at bounding box center [37, 95] width 33 height 53
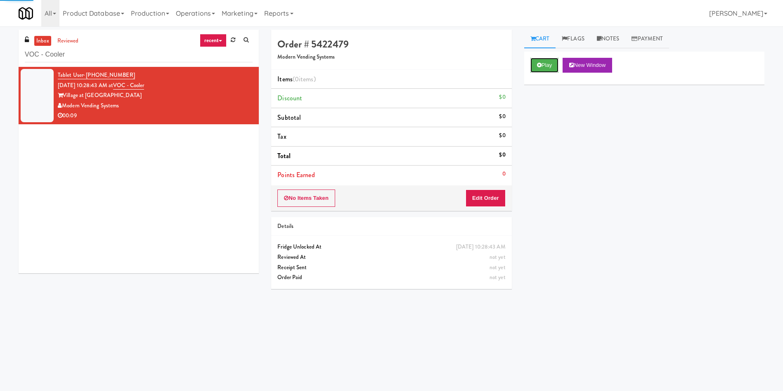
drag, startPoint x: 550, startPoint y: 67, endPoint x: 545, endPoint y: 94, distance: 27.3
click at [550, 69] on button "Play" at bounding box center [544, 65] width 28 height 15
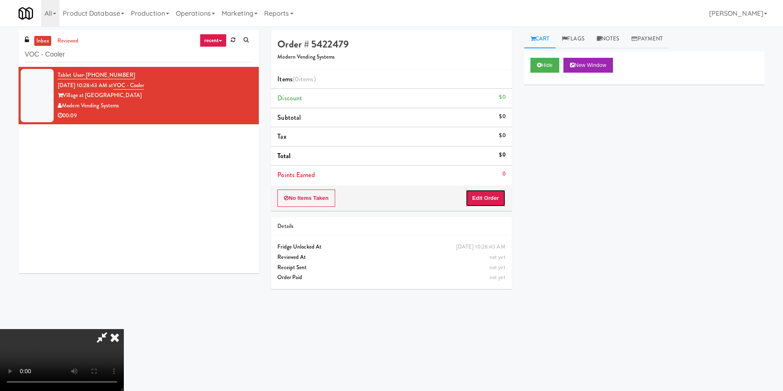
click at [499, 192] on button "Edit Order" at bounding box center [485, 197] width 40 height 17
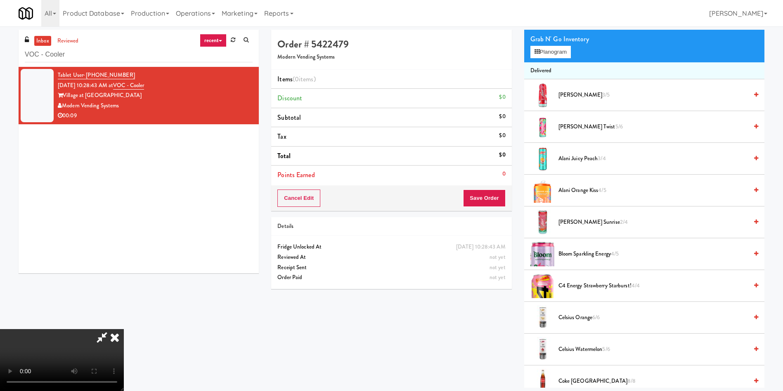
scroll to position [124, 0]
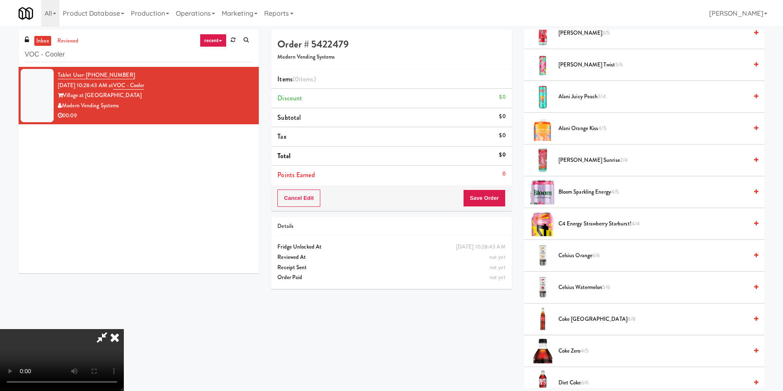
click at [124, 329] on video at bounding box center [62, 360] width 124 height 62
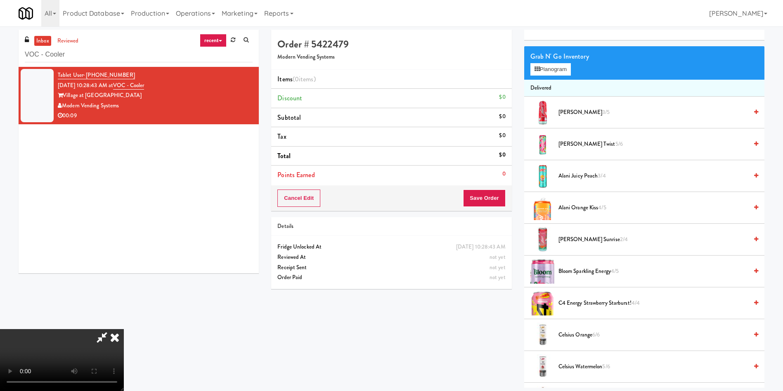
scroll to position [0, 0]
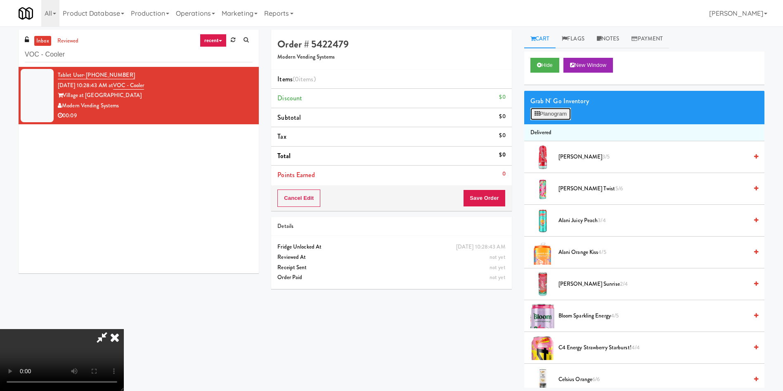
click at [563, 117] on button "Planogram" at bounding box center [550, 114] width 40 height 12
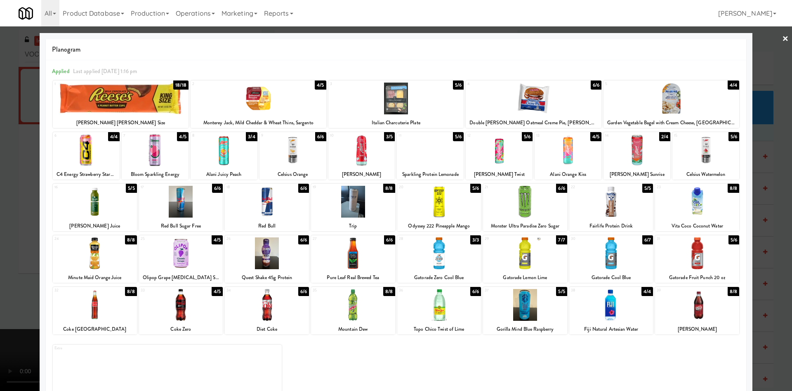
click at [593, 253] on div at bounding box center [611, 253] width 84 height 32
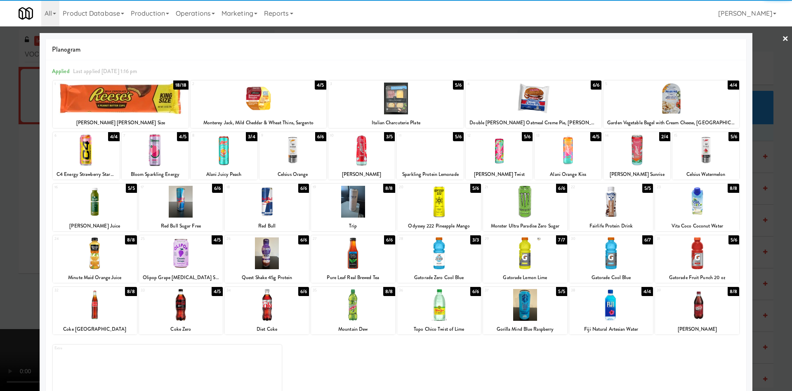
click at [755, 69] on div at bounding box center [396, 195] width 792 height 391
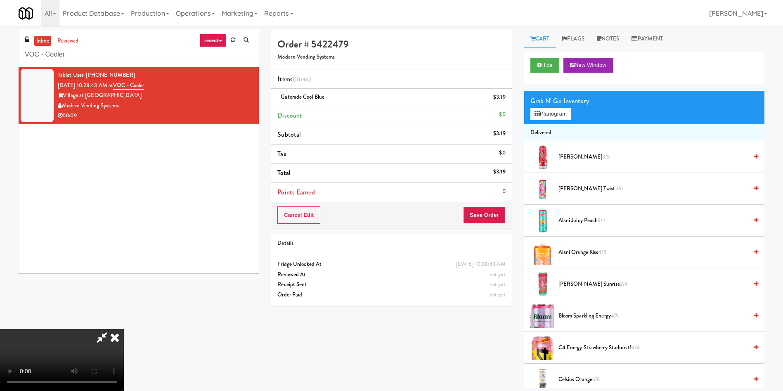
click at [508, 215] on div "Cancel Edit Save Order" at bounding box center [391, 215] width 240 height 26
click at [498, 215] on button "Save Order" at bounding box center [484, 214] width 42 height 17
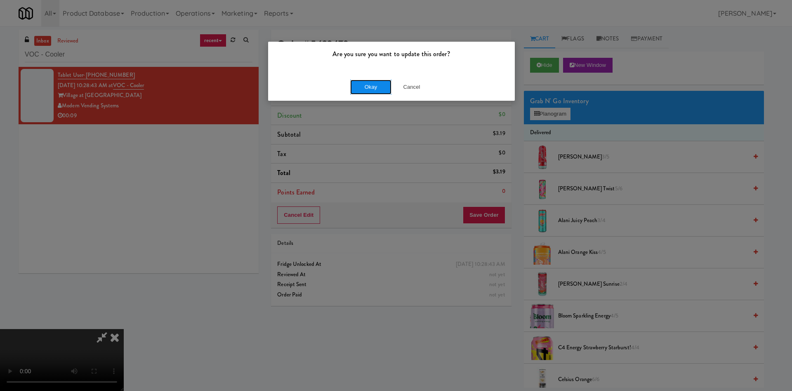
click at [362, 87] on button "Okay" at bounding box center [370, 87] width 41 height 15
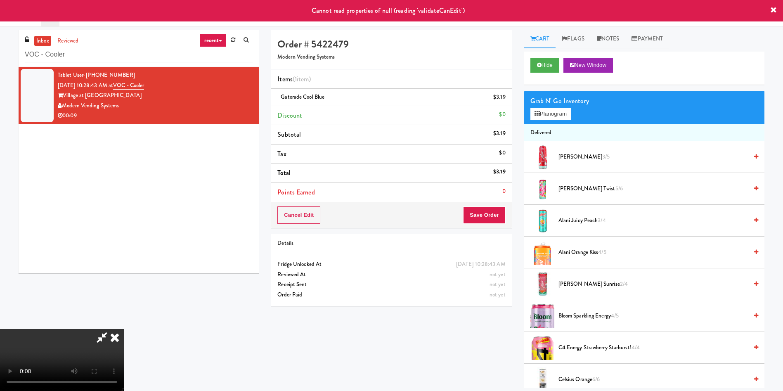
click at [111, 329] on icon at bounding box center [101, 337] width 19 height 17
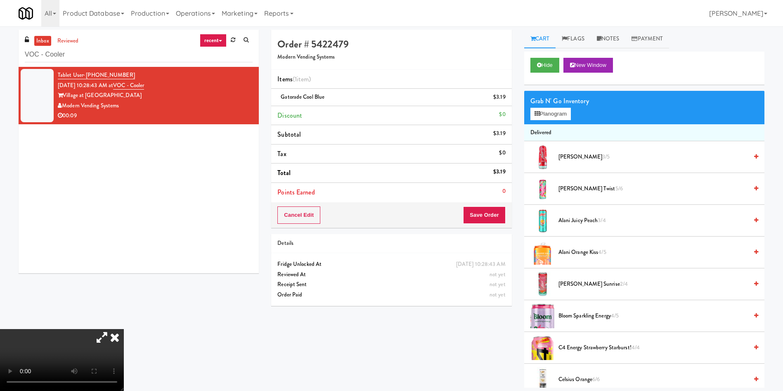
drag, startPoint x: 269, startPoint y: 244, endPoint x: 239, endPoint y: 213, distance: 43.2
click at [124, 329] on icon at bounding box center [115, 337] width 18 height 17
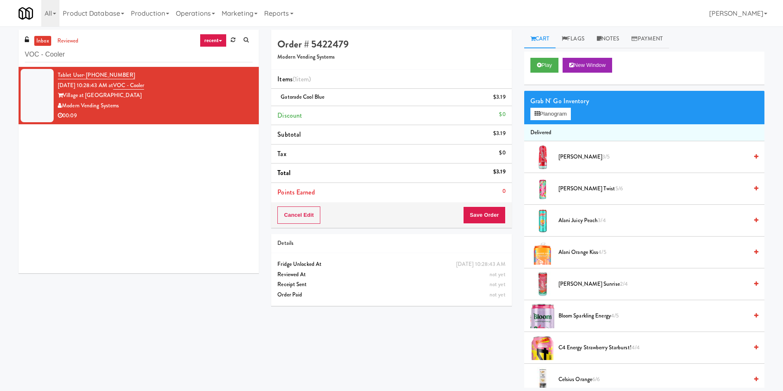
click at [33, 82] on div at bounding box center [37, 95] width 33 height 53
click at [62, 36] on link "reviewed" at bounding box center [68, 41] width 26 height 10
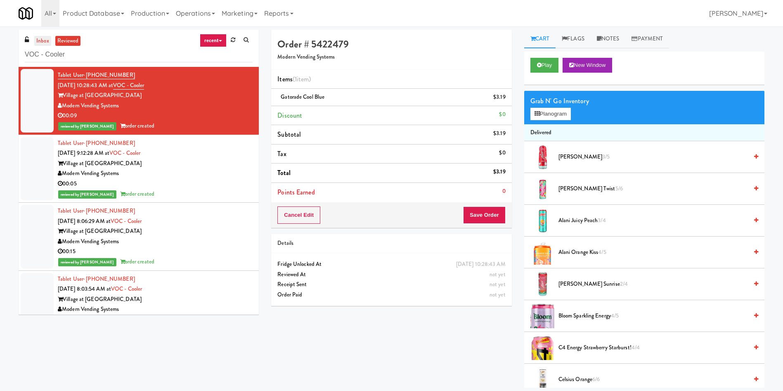
click at [47, 37] on link "inbox" at bounding box center [42, 41] width 17 height 10
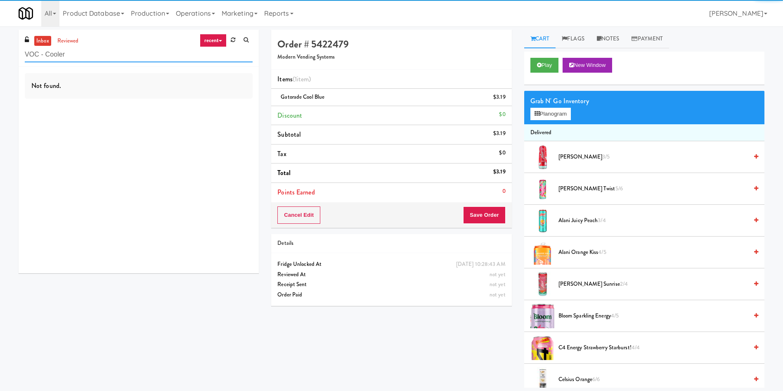
drag, startPoint x: 99, startPoint y: 55, endPoint x: 6, endPoint y: 44, distance: 93.5
click at [0, 44] on div "inbox reviewed recent all unclear take inventory issue suspicious failed recent…" at bounding box center [391, 209] width 783 height 358
paste input "Alameda West - Drink"
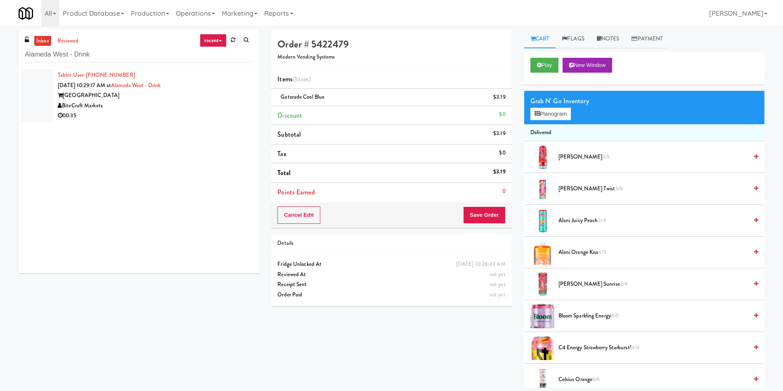
click at [44, 85] on div at bounding box center [37, 95] width 33 height 53
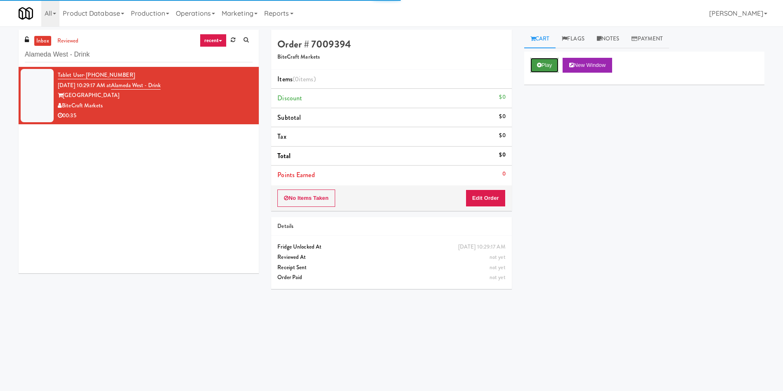
click at [556, 66] on button "Play" at bounding box center [544, 65] width 28 height 15
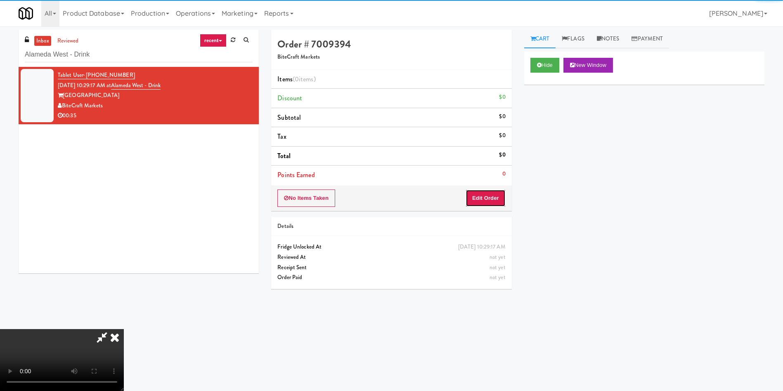
click at [488, 201] on button "Edit Order" at bounding box center [485, 197] width 40 height 17
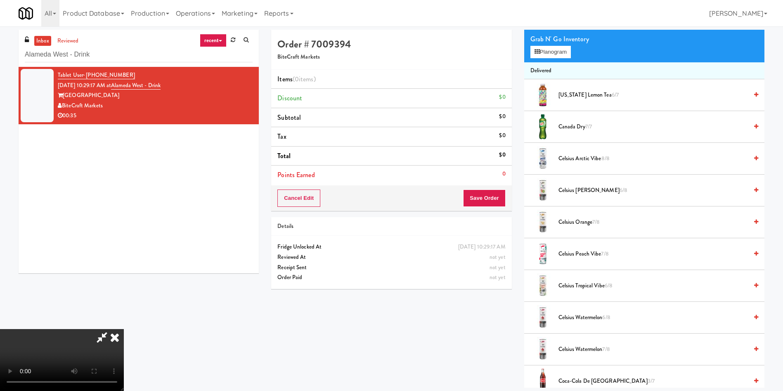
scroll to position [62, 0]
click at [550, 54] on button "Planogram" at bounding box center [550, 52] width 40 height 12
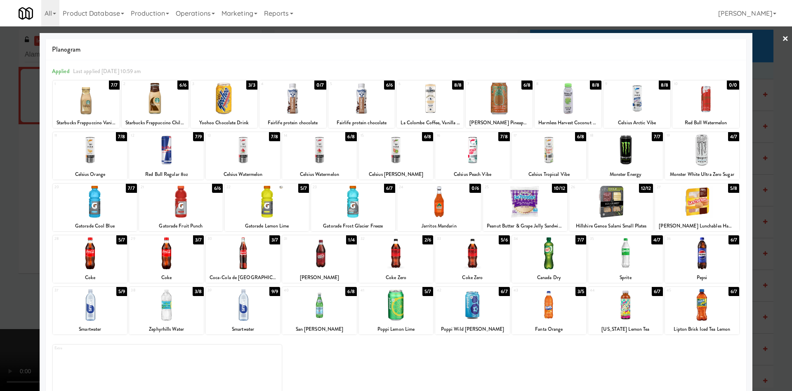
click at [614, 201] on div at bounding box center [611, 202] width 84 height 32
click at [763, 60] on div at bounding box center [396, 195] width 792 height 391
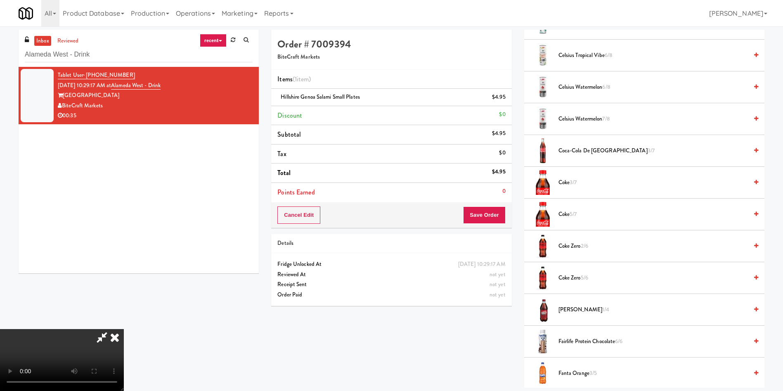
scroll to position [310, 0]
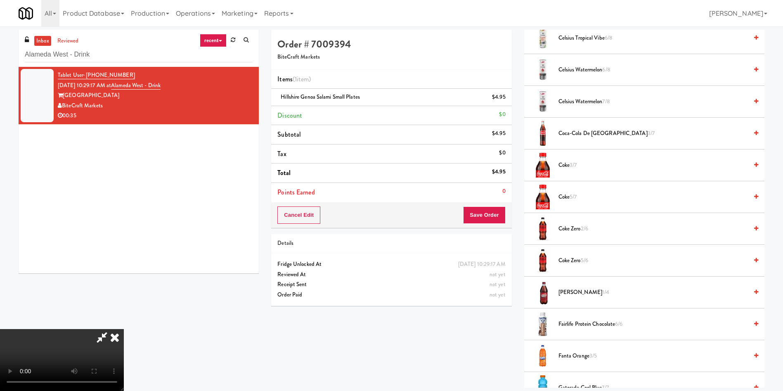
click at [571, 197] on span "5/7" at bounding box center [572, 197] width 7 height 8
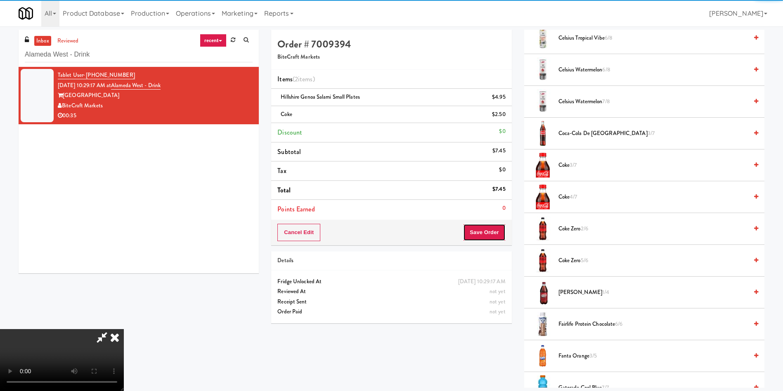
click at [490, 233] on button "Save Order" at bounding box center [484, 232] width 42 height 17
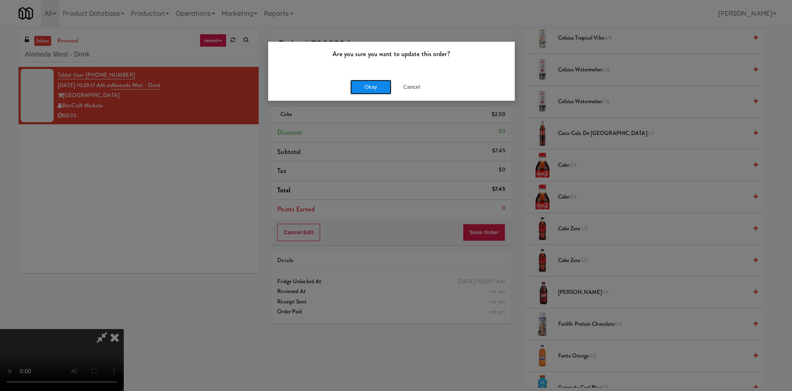
click at [366, 89] on button "Okay" at bounding box center [370, 87] width 41 height 15
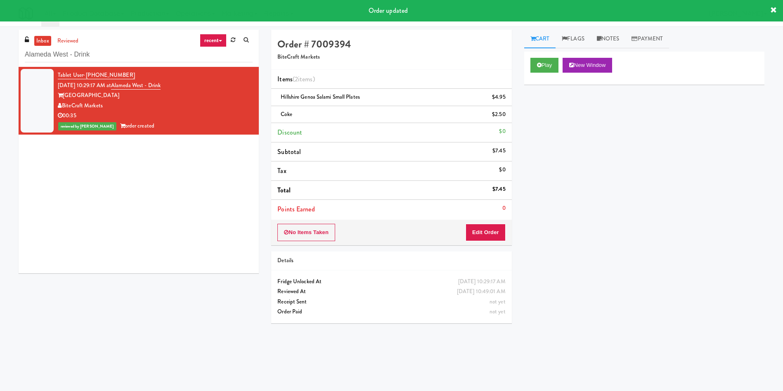
scroll to position [0, 0]
drag, startPoint x: 136, startPoint y: 59, endPoint x: 0, endPoint y: 59, distance: 136.2
click at [0, 59] on div "inbox reviewed recent all unclear take inventory issue suspicious failed recent…" at bounding box center [391, 195] width 783 height 331
paste input "Hitter's House - Cooler - Right"
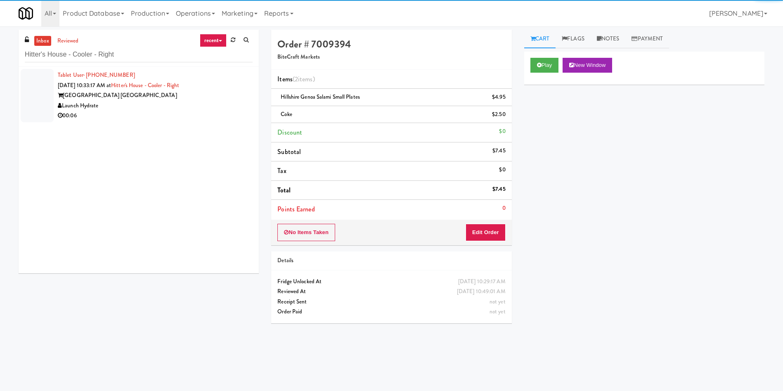
drag, startPoint x: 38, startPoint y: 89, endPoint x: 343, endPoint y: 89, distance: 305.8
click at [38, 89] on div at bounding box center [37, 95] width 33 height 53
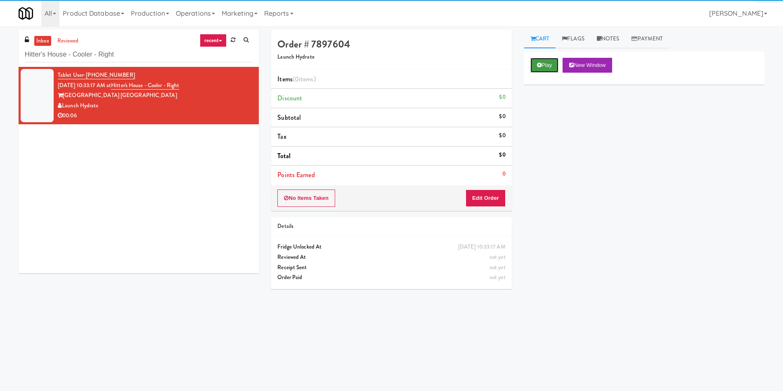
click at [536, 69] on button "Play" at bounding box center [544, 65] width 28 height 15
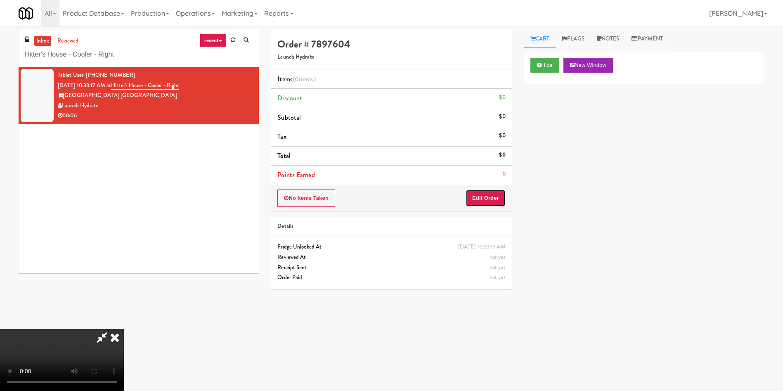
click at [497, 203] on button "Edit Order" at bounding box center [485, 197] width 40 height 17
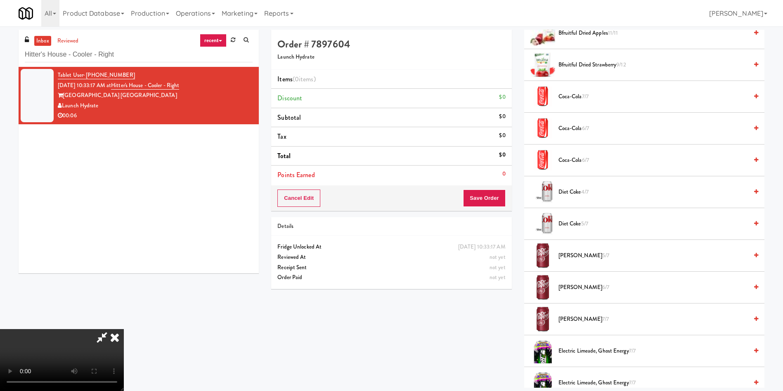
scroll to position [62, 0]
click at [124, 329] on video at bounding box center [62, 360] width 124 height 62
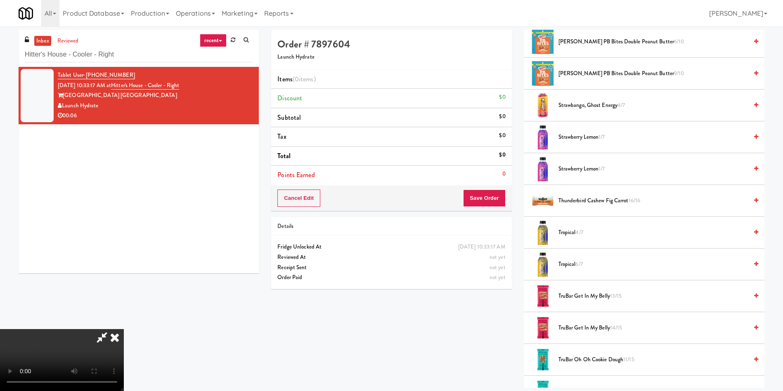
scroll to position [805, 0]
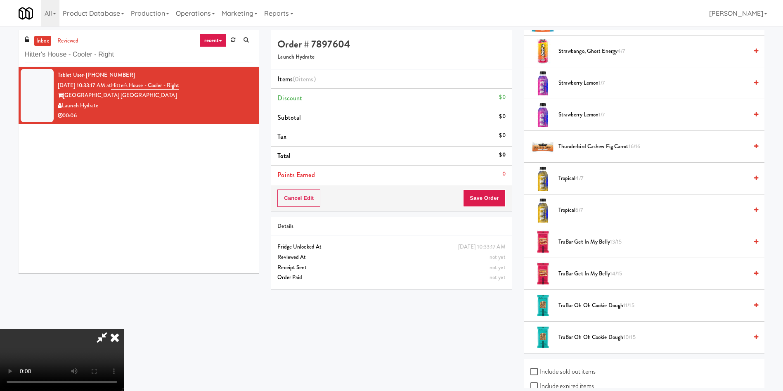
click at [124, 329] on video at bounding box center [62, 360] width 124 height 62
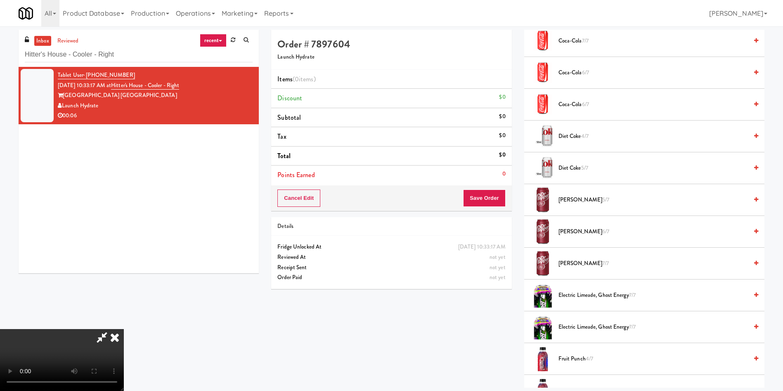
scroll to position [62, 0]
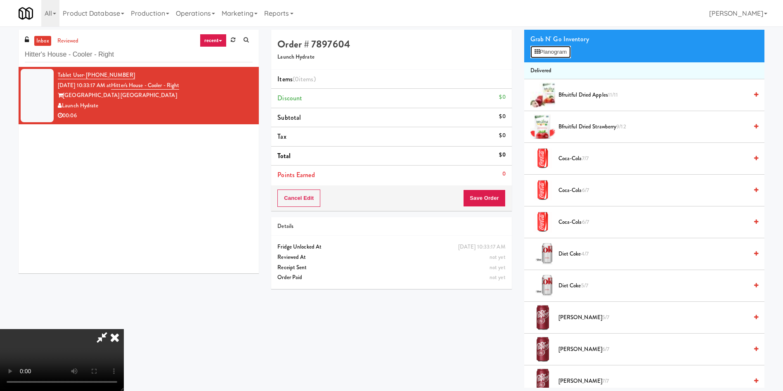
click at [558, 53] on button "Planogram" at bounding box center [550, 52] width 40 height 12
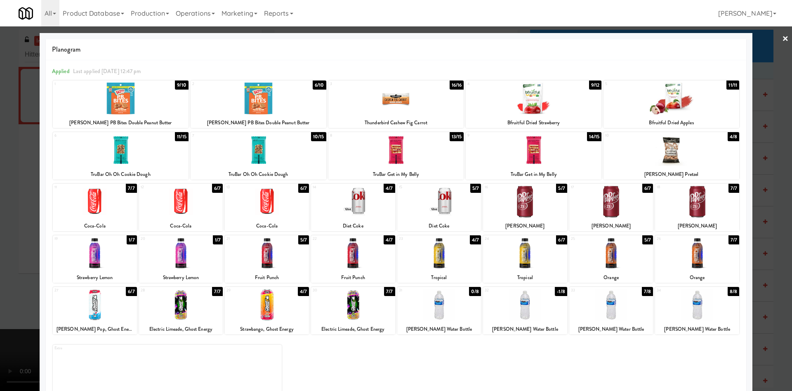
click at [378, 262] on div at bounding box center [353, 253] width 84 height 32
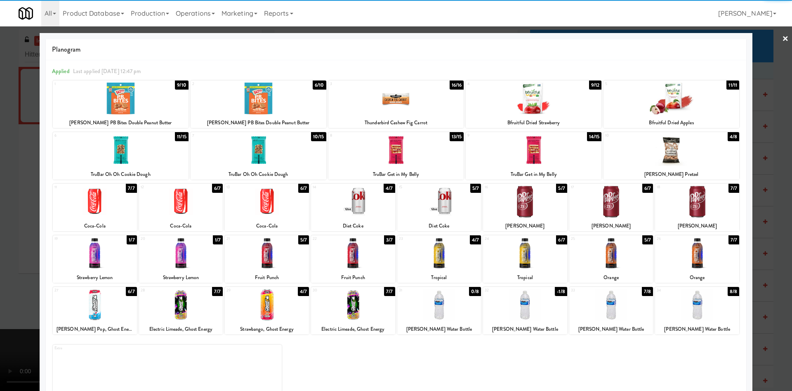
click at [0, 209] on div at bounding box center [396, 195] width 792 height 391
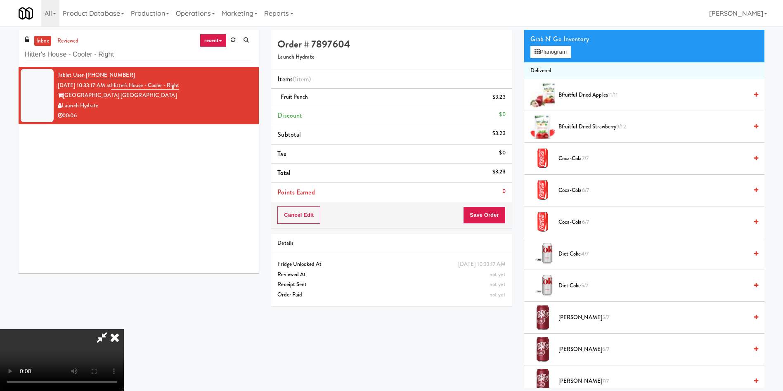
click at [124, 329] on video at bounding box center [62, 360] width 124 height 62
drag, startPoint x: 554, startPoint y: 50, endPoint x: 420, endPoint y: 57, distance: 134.7
click at [554, 51] on button "Planogram" at bounding box center [550, 52] width 40 height 12
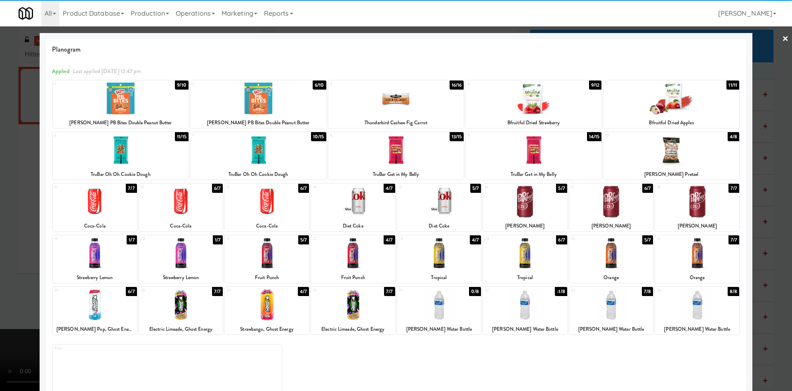
click at [257, 97] on div at bounding box center [259, 99] width 136 height 32
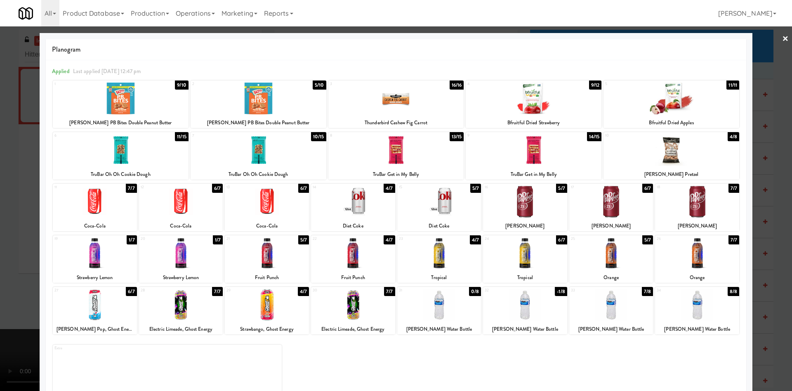
click at [771, 67] on div at bounding box center [396, 195] width 792 height 391
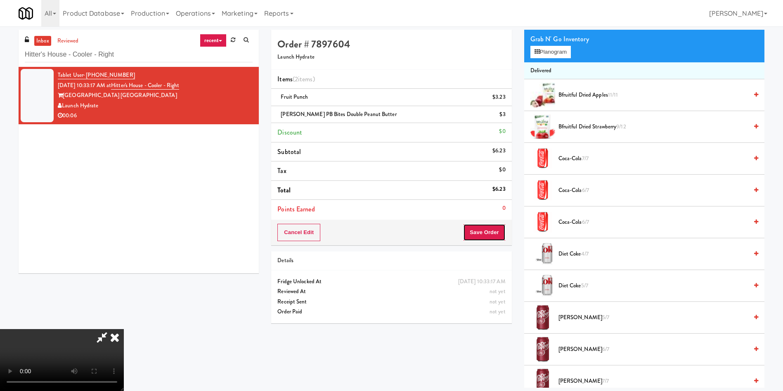
click at [488, 224] on button "Save Order" at bounding box center [484, 232] width 42 height 17
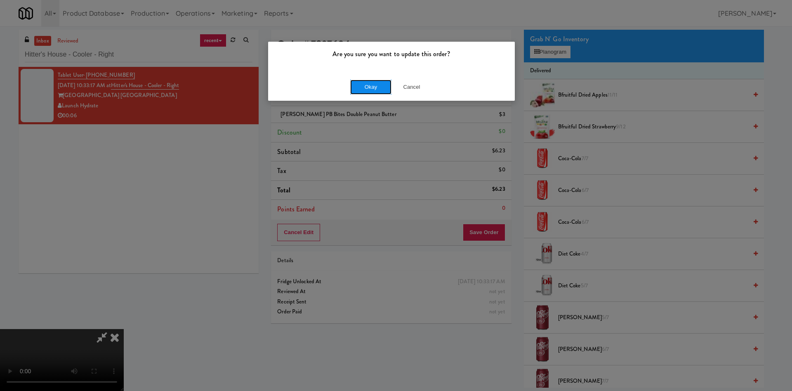
click at [376, 89] on button "Okay" at bounding box center [370, 87] width 41 height 15
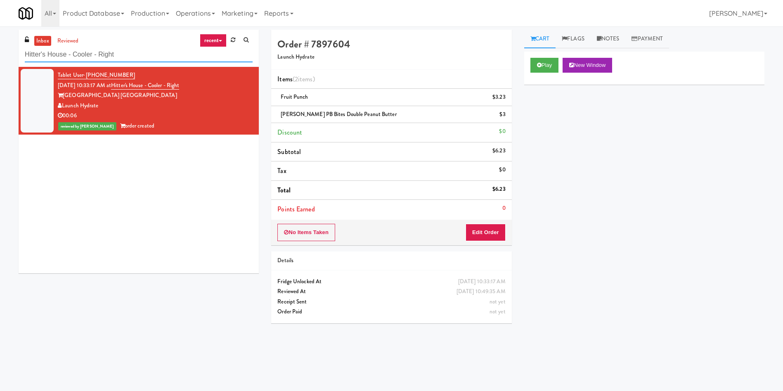
drag, startPoint x: 142, startPoint y: 57, endPoint x: 0, endPoint y: 56, distance: 142.0
click at [0, 56] on div "inbox reviewed recent all unclear take inventory issue suspicious failed recent…" at bounding box center [391, 195] width 783 height 331
paste input "Elara"
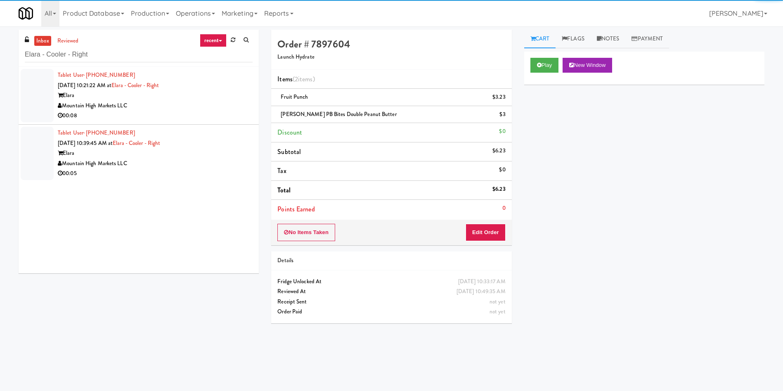
click at [36, 86] on div at bounding box center [37, 95] width 33 height 53
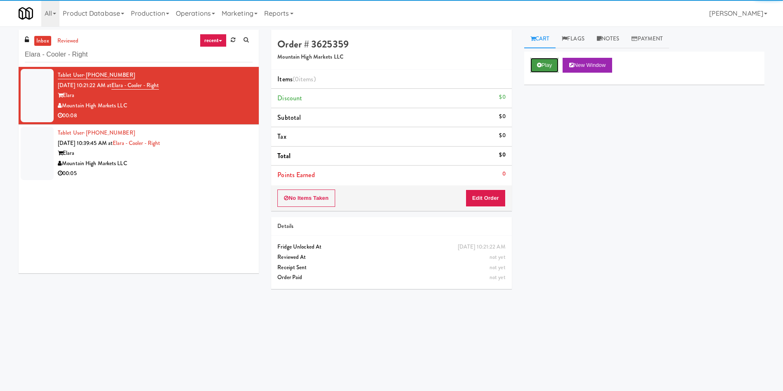
click at [546, 64] on button "Play" at bounding box center [544, 65] width 28 height 15
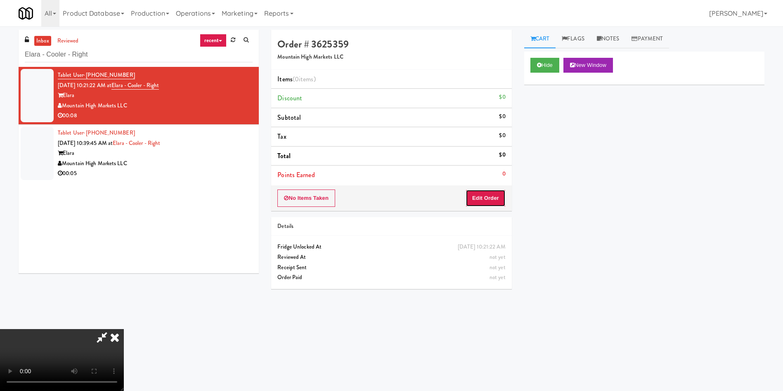
click at [489, 204] on button "Edit Order" at bounding box center [485, 197] width 40 height 17
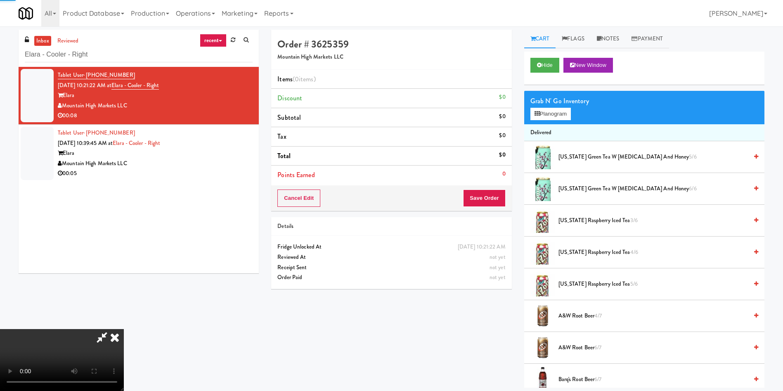
scroll to position [62, 0]
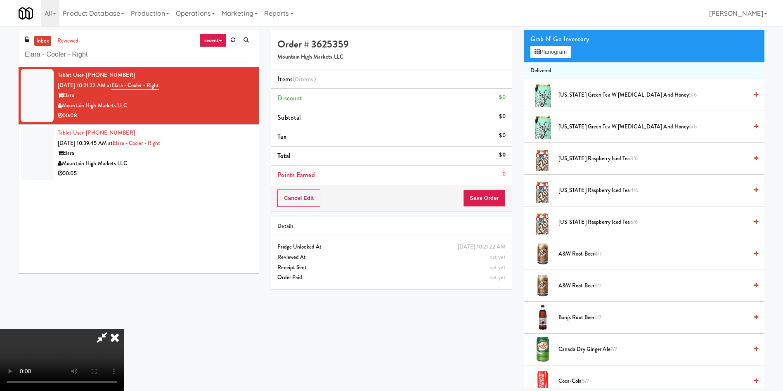
click at [124, 329] on video at bounding box center [62, 360] width 124 height 62
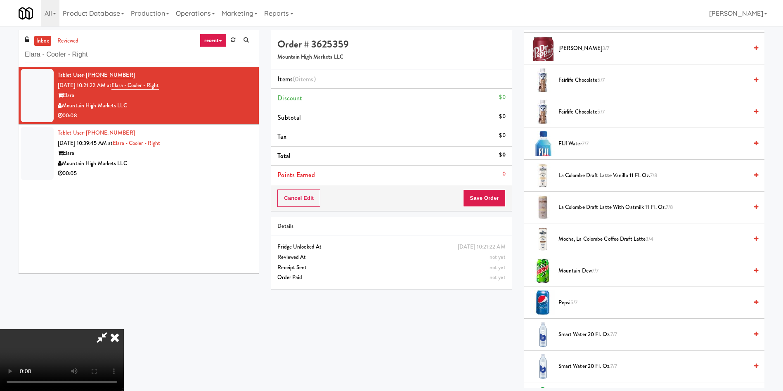
scroll to position [990, 0]
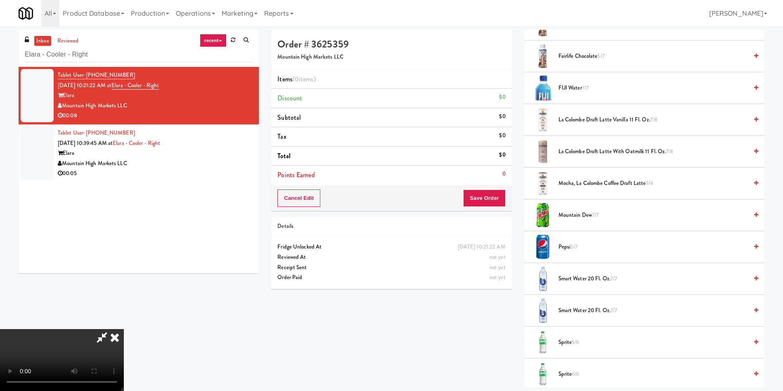
click at [575, 286] on li "Smart Water 20 fl. oz. 7/7" at bounding box center [644, 279] width 240 height 32
click at [572, 280] on span "Smart Water 20 fl. oz. 7/7" at bounding box center [652, 279] width 189 height 10
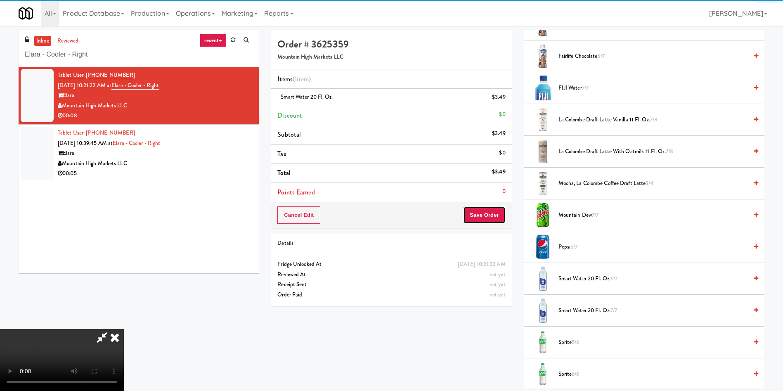
click at [484, 213] on button "Save Order" at bounding box center [484, 214] width 42 height 17
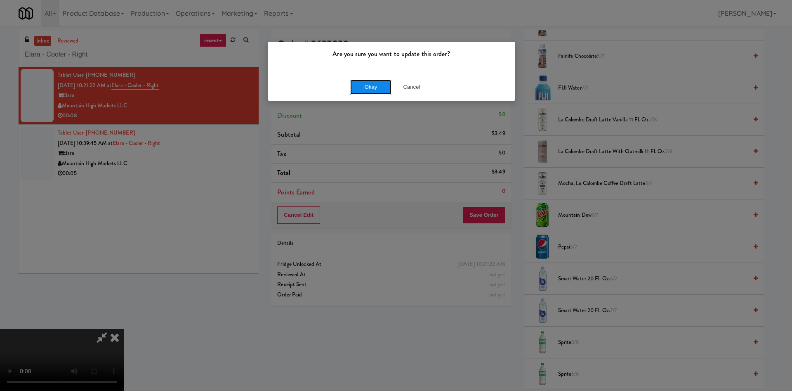
click at [377, 87] on button "Okay" at bounding box center [370, 87] width 41 height 15
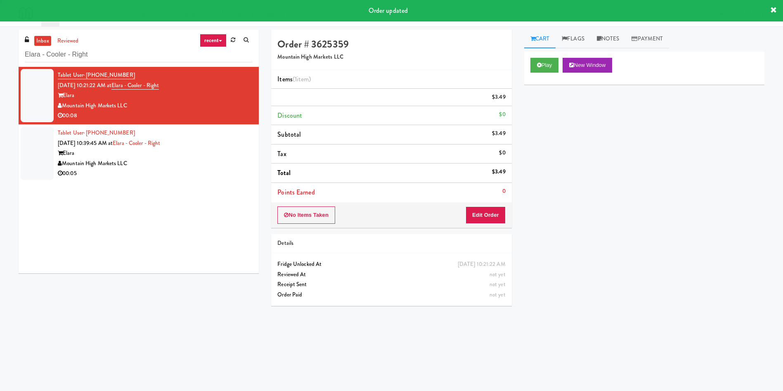
scroll to position [0, 0]
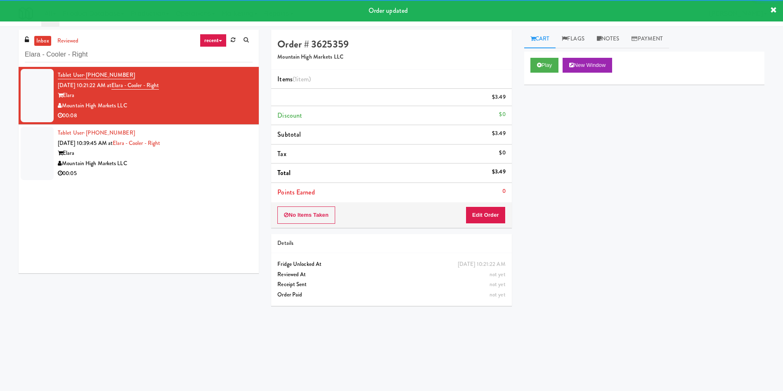
click at [46, 160] on div at bounding box center [37, 153] width 33 height 53
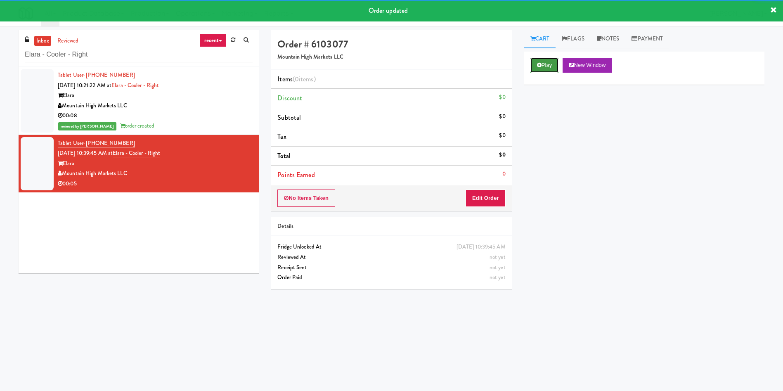
click at [536, 63] on button "Play" at bounding box center [544, 65] width 28 height 15
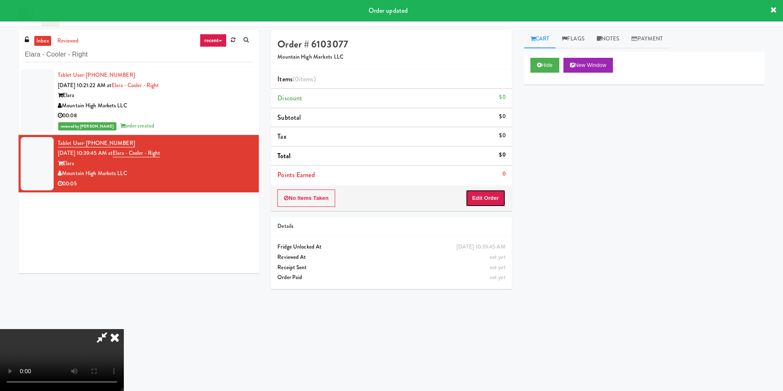
click at [489, 203] on button "Edit Order" at bounding box center [485, 197] width 40 height 17
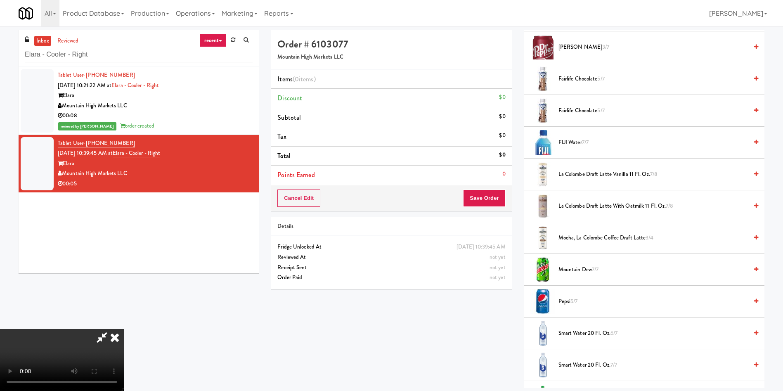
scroll to position [990, 0]
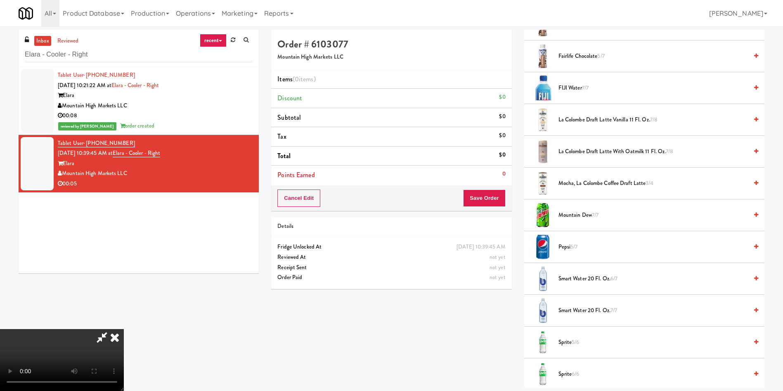
click at [574, 340] on span "5/6" at bounding box center [575, 342] width 7 height 8
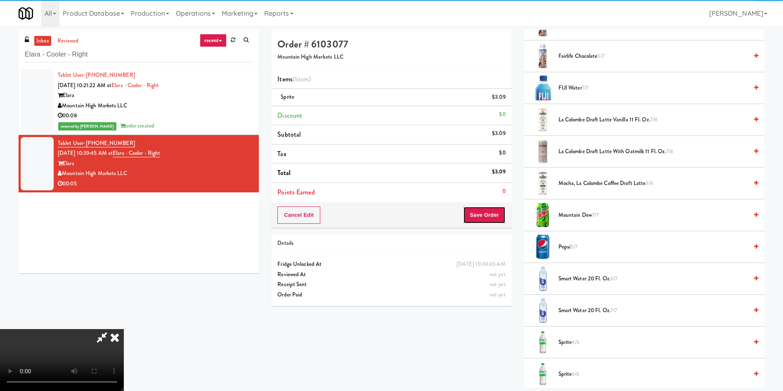
click at [484, 208] on button "Save Order" at bounding box center [484, 214] width 42 height 17
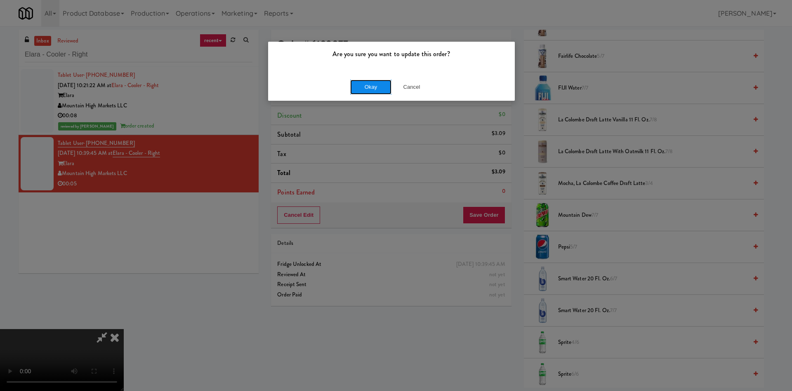
click at [360, 87] on button "Okay" at bounding box center [370, 87] width 41 height 15
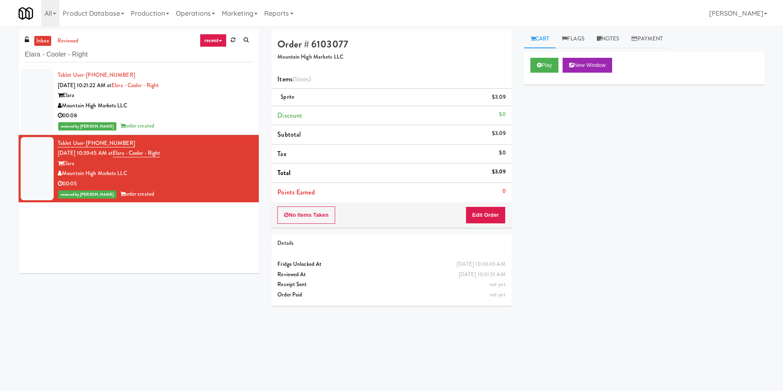
scroll to position [0, 0]
drag, startPoint x: 109, startPoint y: 58, endPoint x: 0, endPoint y: 47, distance: 109.8
click at [0, 47] on div "inbox reviewed recent all unclear take inventory issue suspicious failed recent…" at bounding box center [391, 195] width 783 height 331
paste input "Rock Solid Reboot 2"
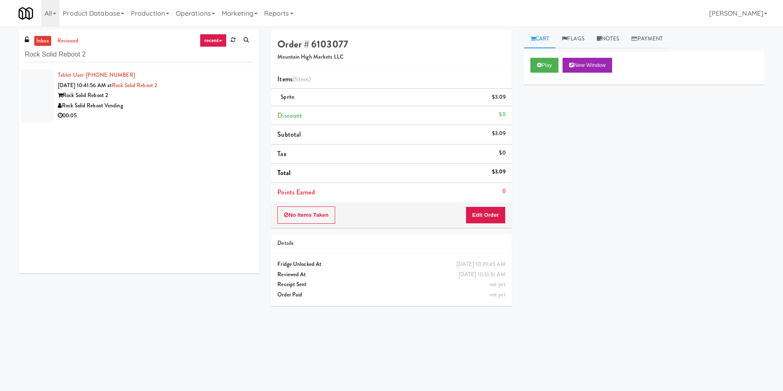
click at [46, 93] on div at bounding box center [37, 95] width 33 height 53
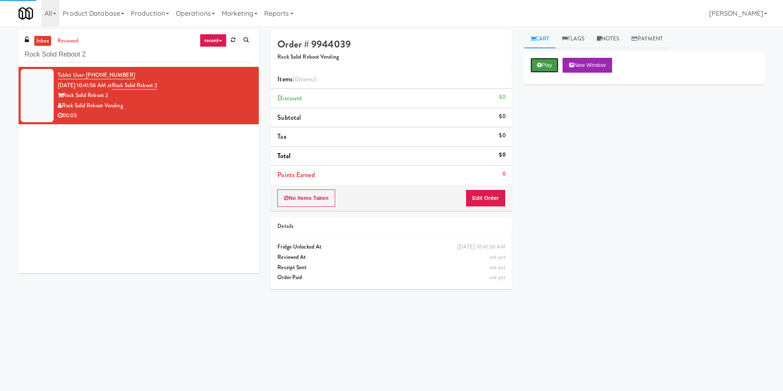
click at [547, 69] on button "Play" at bounding box center [544, 65] width 28 height 15
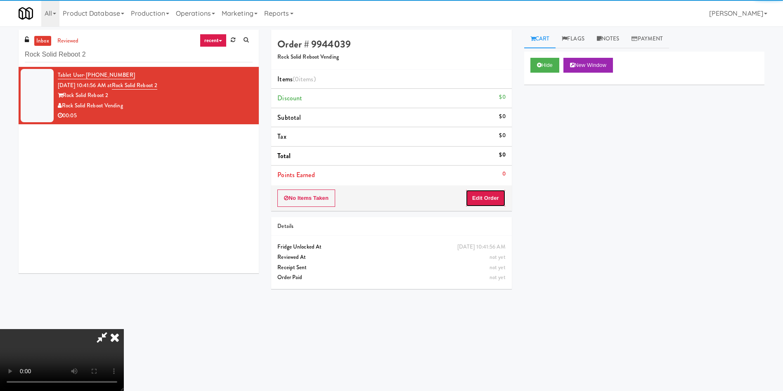
click at [489, 199] on button "Edit Order" at bounding box center [485, 197] width 40 height 17
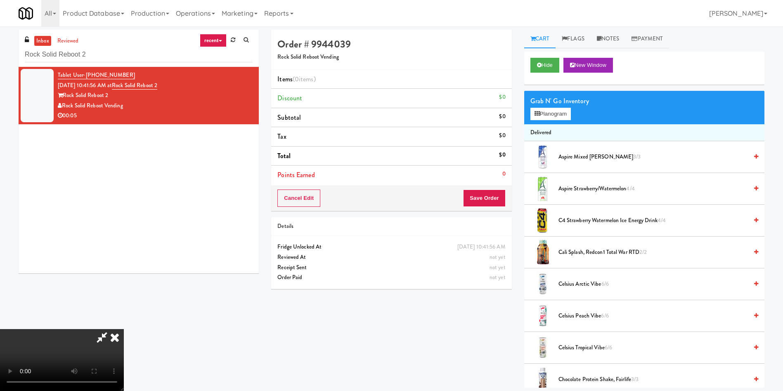
scroll to position [62, 0]
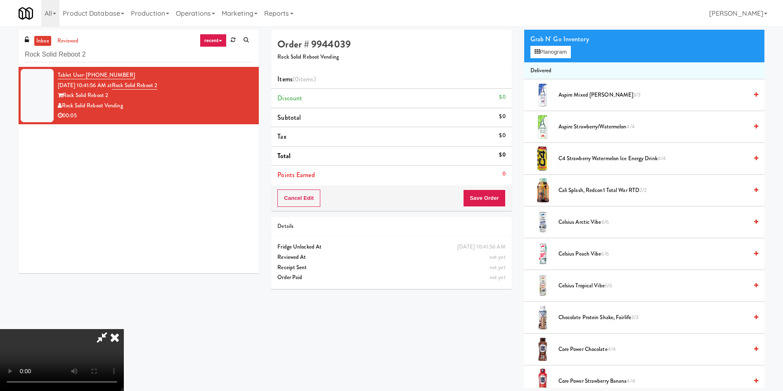
click at [124, 329] on video at bounding box center [62, 360] width 124 height 62
click at [558, 52] on button "Planogram" at bounding box center [550, 52] width 40 height 12
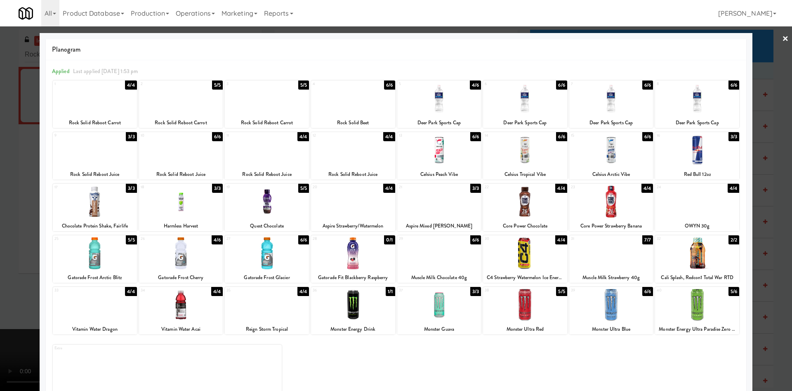
click at [418, 105] on div at bounding box center [439, 99] width 84 height 32
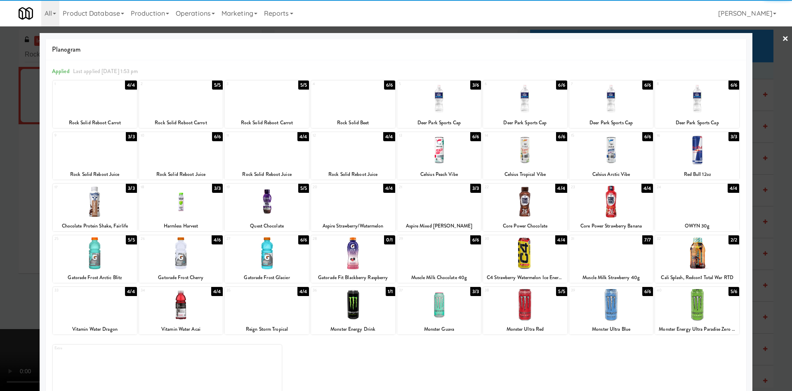
click at [781, 80] on div at bounding box center [396, 195] width 792 height 391
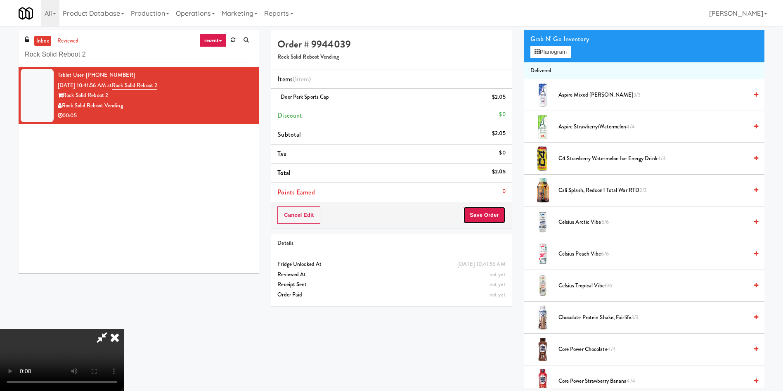
click at [499, 217] on button "Save Order" at bounding box center [484, 214] width 42 height 17
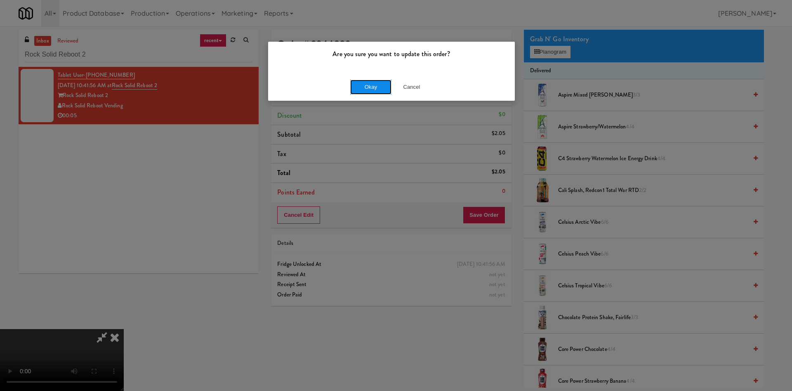
click at [361, 92] on button "Okay" at bounding box center [370, 87] width 41 height 15
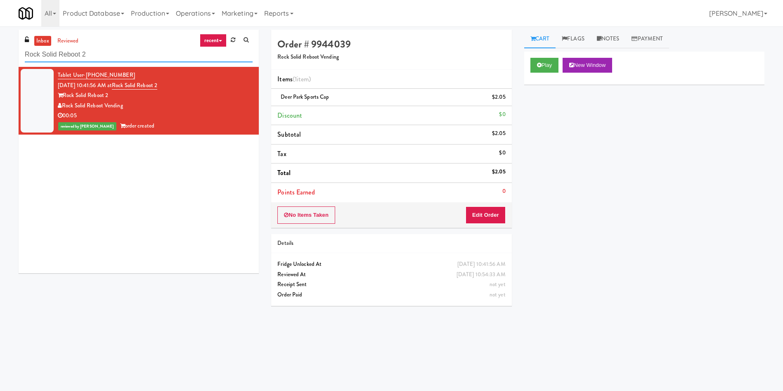
drag, startPoint x: 105, startPoint y: 51, endPoint x: 4, endPoint y: 27, distance: 103.9
click at [0, 28] on div "inbox reviewed recent all unclear take inventory issue suspicious failed recent…" at bounding box center [391, 193] width 783 height 335
paste input "1000 S Clark - Left - Fridge"
type input "1000 S Clark - Left - Fridge"
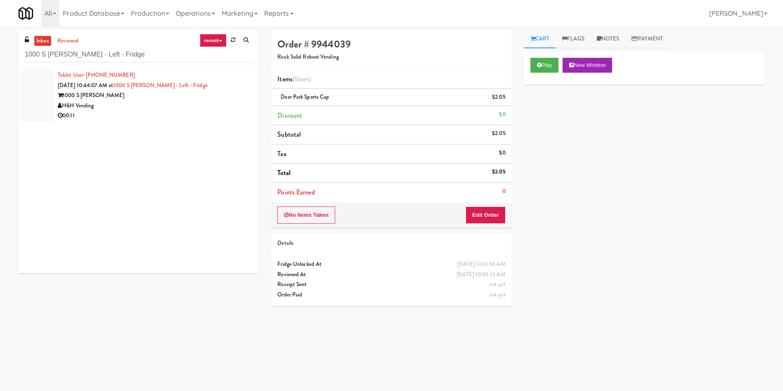
click at [46, 95] on div at bounding box center [37, 95] width 33 height 53
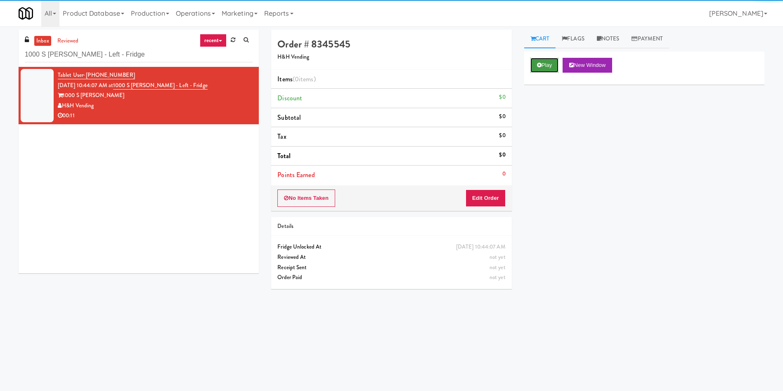
drag, startPoint x: 555, startPoint y: 63, endPoint x: 495, endPoint y: 170, distance: 123.6
click at [555, 63] on button "Play" at bounding box center [544, 65] width 28 height 15
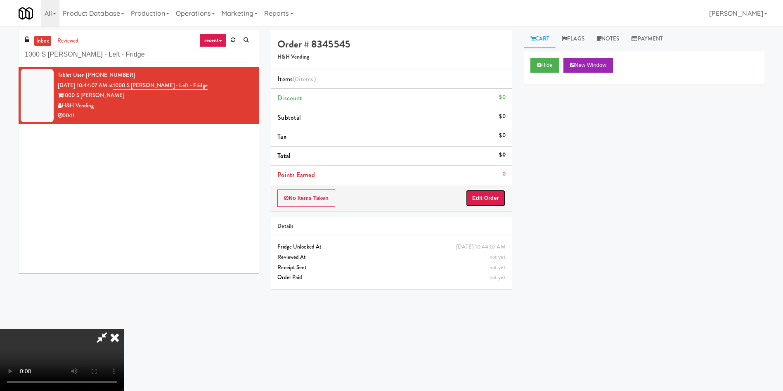
click at [488, 195] on button "Edit Order" at bounding box center [485, 197] width 40 height 17
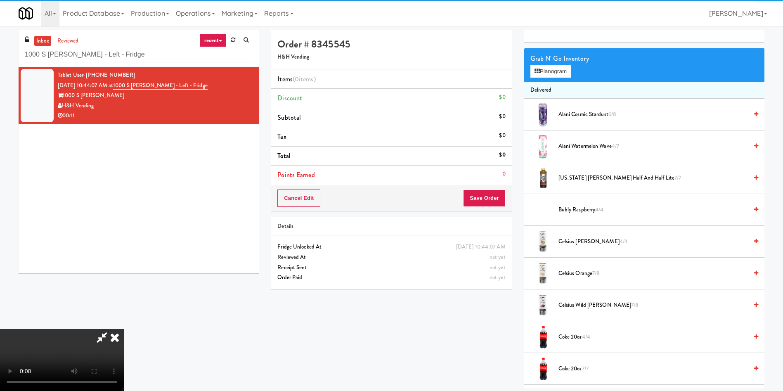
scroll to position [62, 0]
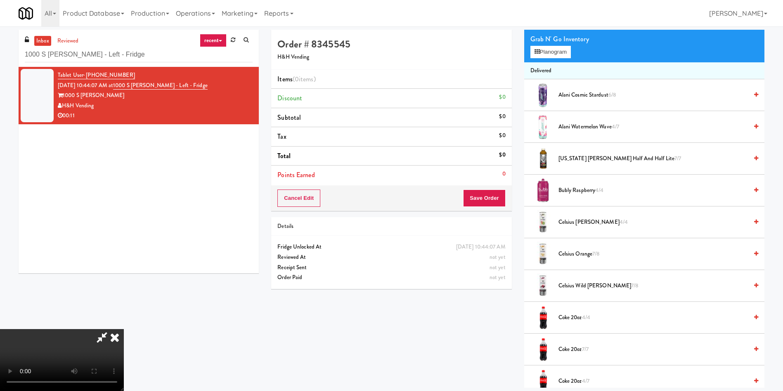
click at [124, 329] on video at bounding box center [62, 360] width 124 height 62
click at [586, 224] on span "Celsius Kiwi Guava 4/4" at bounding box center [652, 222] width 189 height 10
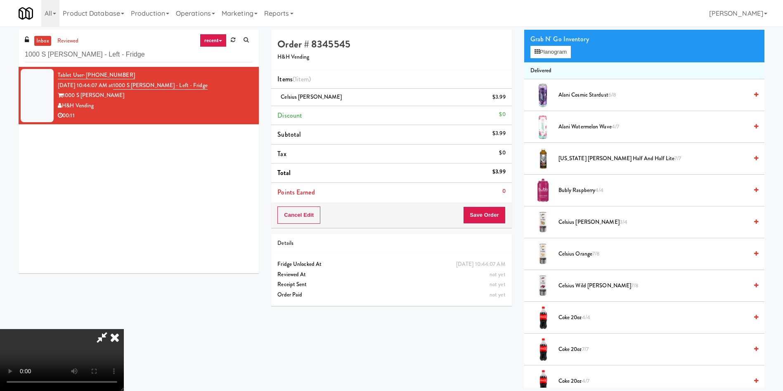
click at [124, 329] on video at bounding box center [62, 360] width 124 height 62
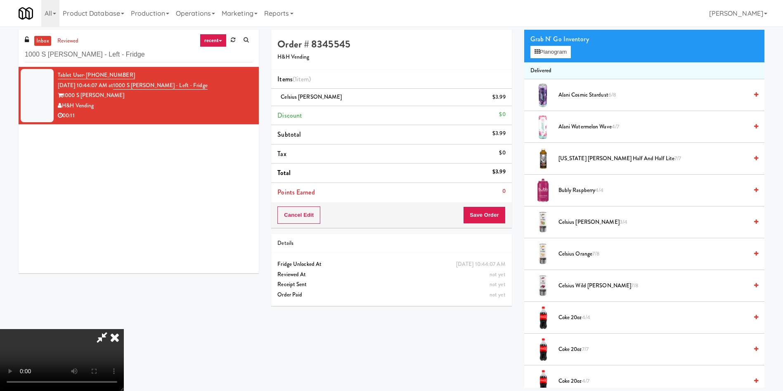
click at [124, 329] on video at bounding box center [62, 360] width 124 height 62
click at [570, 129] on span "Alani Watermelon Wave 4/7" at bounding box center [652, 127] width 189 height 10
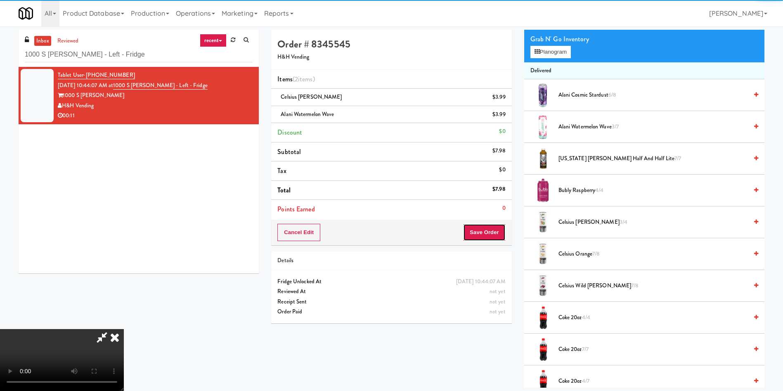
click at [476, 236] on button "Save Order" at bounding box center [484, 232] width 42 height 17
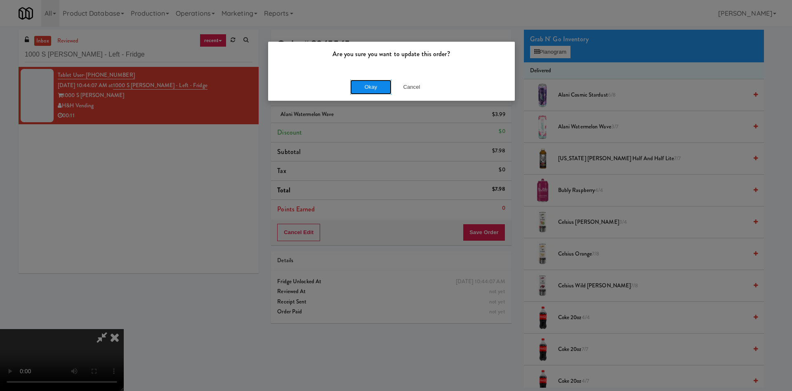
click at [358, 85] on button "Okay" at bounding box center [370, 87] width 41 height 15
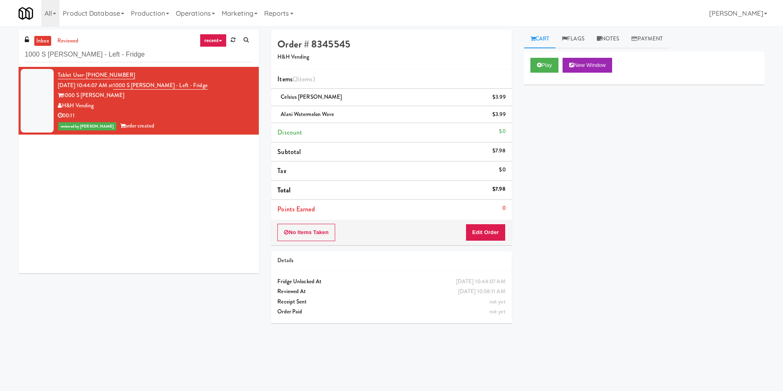
scroll to position [0, 0]
drag, startPoint x: 156, startPoint y: 49, endPoint x: 0, endPoint y: 51, distance: 156.4
click at [0, 51] on div "inbox reviewed recent all unclear take inventory issue suspicious failed recent…" at bounding box center [391, 195] width 783 height 331
paste input "(Snack & Drink) EWR 6-TB-2ND FLOOR-PRIVATE"
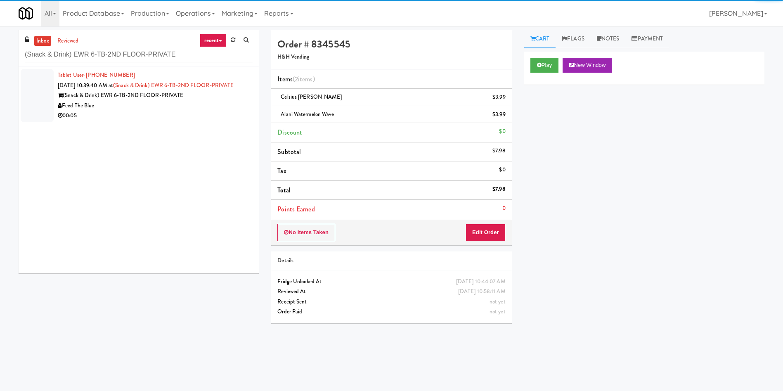
click at [40, 86] on div at bounding box center [37, 95] width 33 height 53
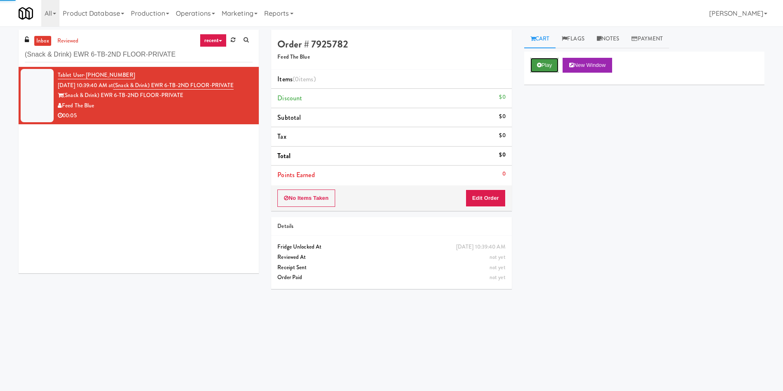
click at [534, 65] on button "Play" at bounding box center [544, 65] width 28 height 15
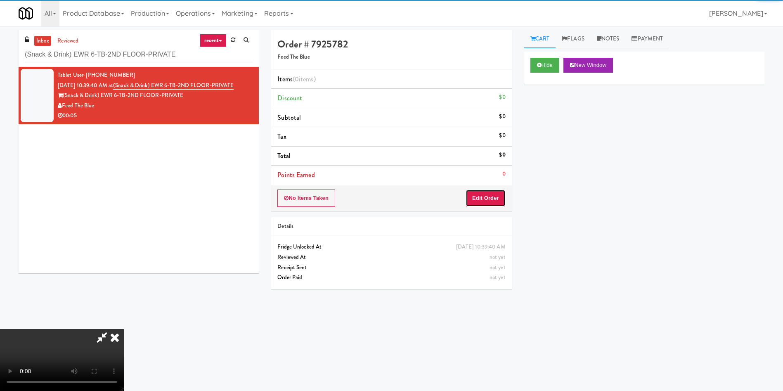
click at [488, 195] on button "Edit Order" at bounding box center [485, 197] width 40 height 17
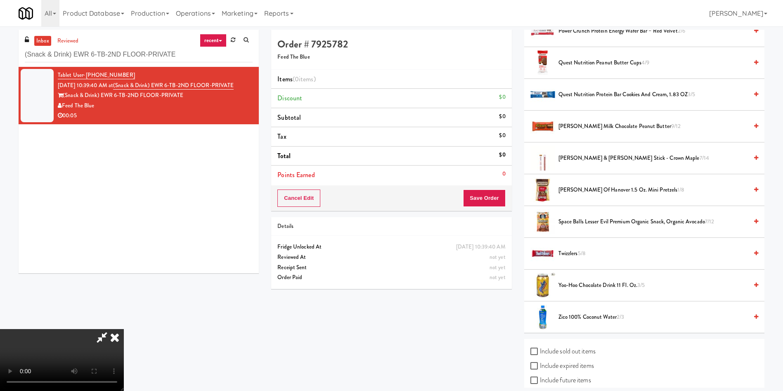
scroll to position [739, 0]
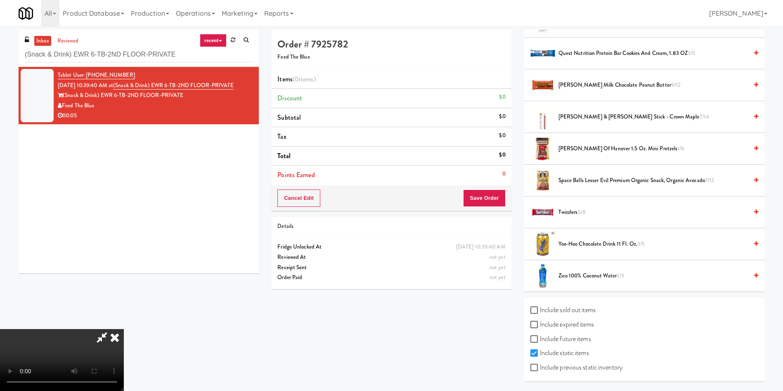
click at [580, 213] on span "5/8" at bounding box center [582, 212] width 8 height 8
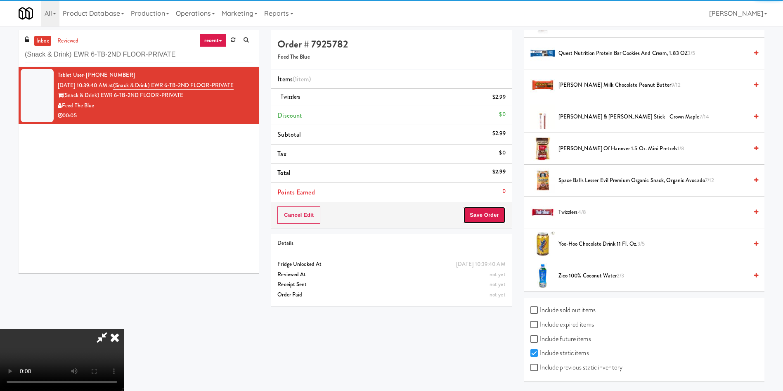
click at [495, 222] on button "Save Order" at bounding box center [484, 214] width 42 height 17
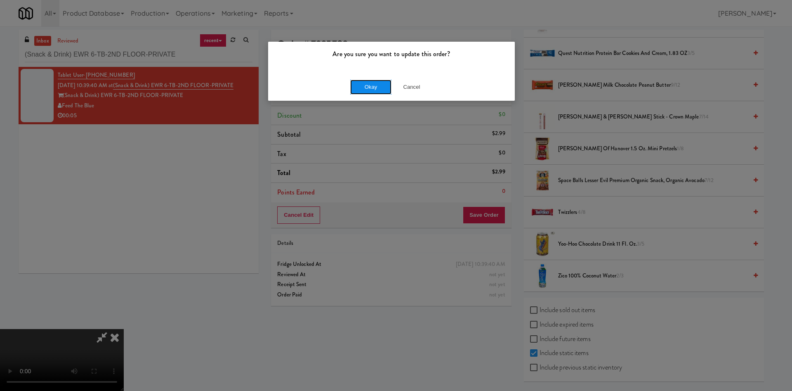
click at [375, 87] on button "Okay" at bounding box center [370, 87] width 41 height 15
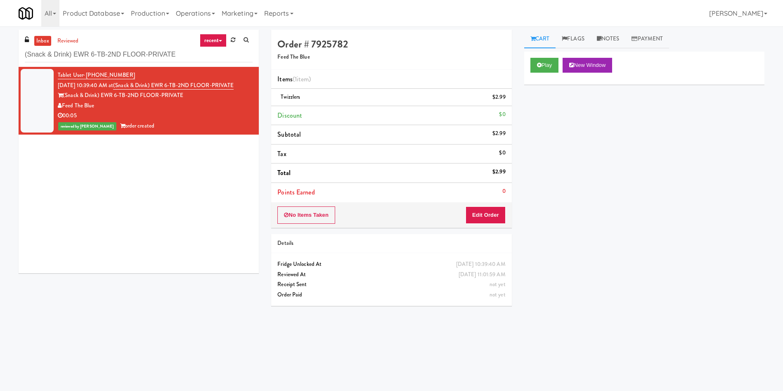
scroll to position [0, 0]
paste input "Tapestry Station Evanston-Combo"
click at [0, 60] on div "inbox reviewed recent all unclear take inventory issue suspicious failed recent…" at bounding box center [391, 195] width 783 height 331
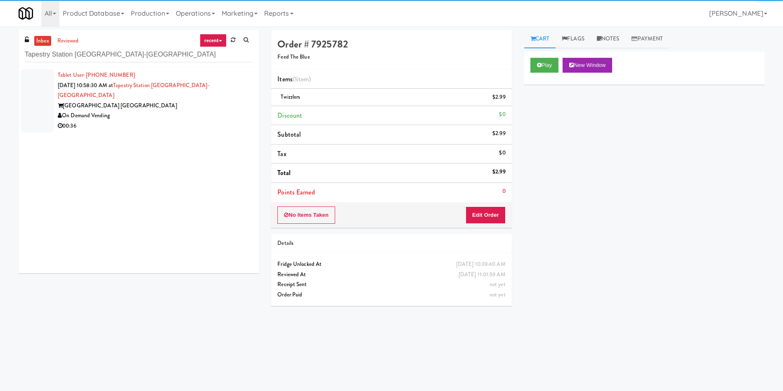
click at [34, 88] on div at bounding box center [37, 101] width 33 height 64
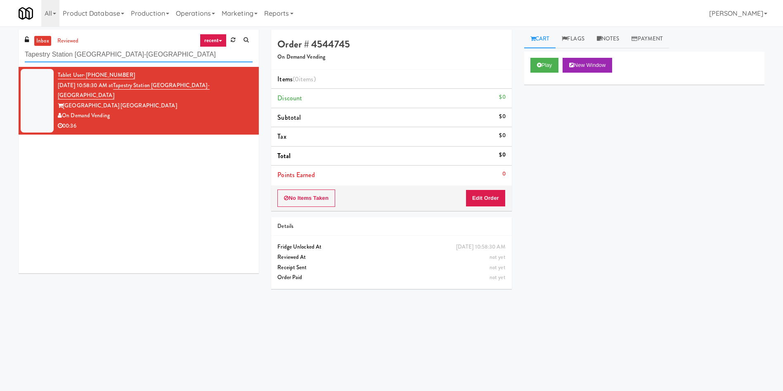
click at [0, 58] on div "inbox reviewed recent all unclear take inventory issue suspicious failed recent…" at bounding box center [391, 195] width 783 height 331
paste input "Willamette - Combo Cooler"
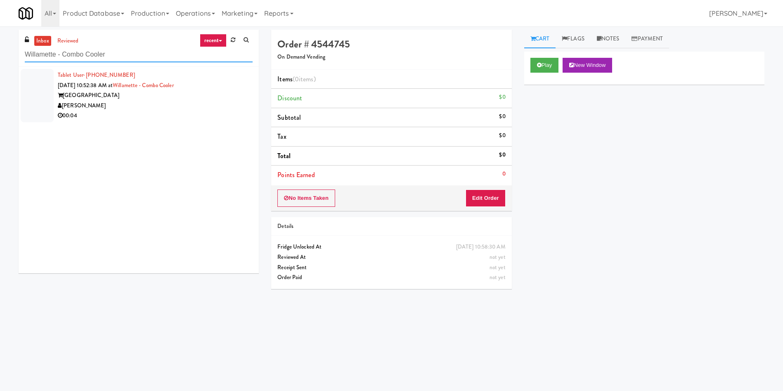
paste input "[GEOGRAPHIC_DATA]"
drag, startPoint x: 145, startPoint y: 55, endPoint x: 0, endPoint y: 56, distance: 144.8
click at [0, 56] on div "inbox reviewed recent all unclear take inventory issue suspicious failed recent…" at bounding box center [391, 195] width 783 height 331
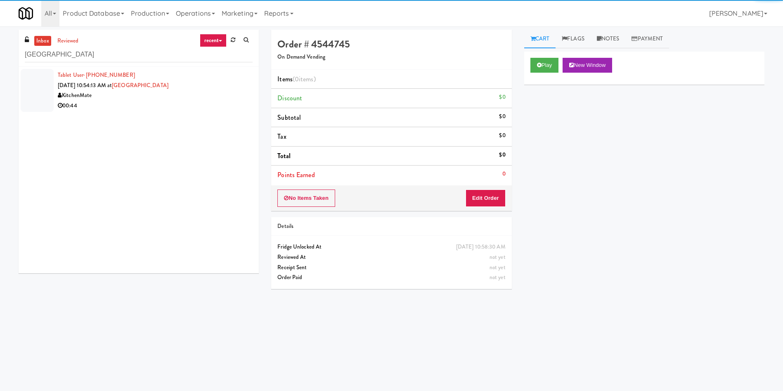
click at [47, 87] on div at bounding box center [37, 90] width 33 height 43
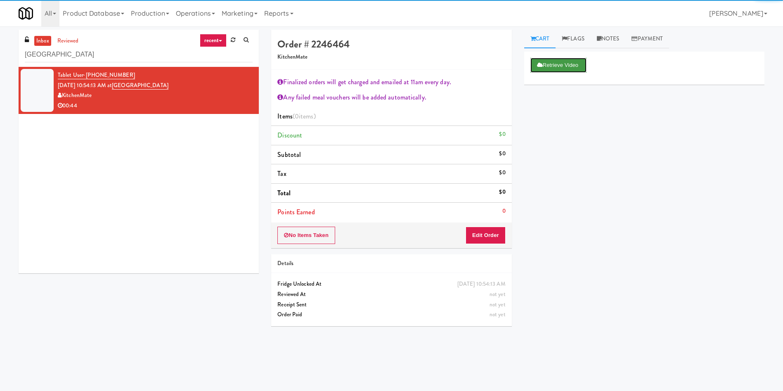
click at [576, 65] on button "Retrieve Video" at bounding box center [558, 65] width 56 height 15
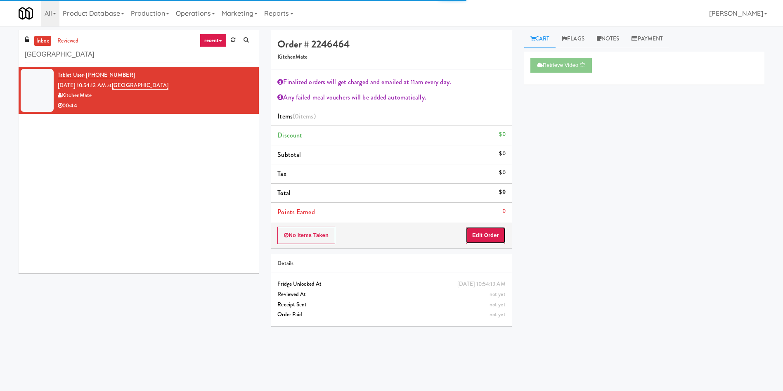
click at [491, 239] on button "Edit Order" at bounding box center [485, 235] width 40 height 17
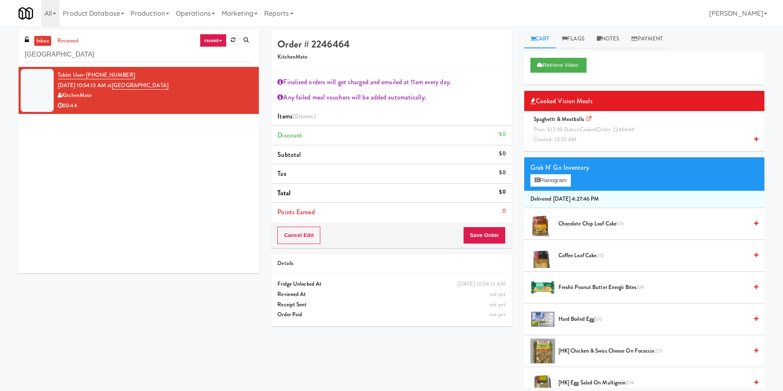
click at [544, 123] on div "Spaghetti & Meatballs Price: $12.95 Status: cooked Order: 2246464 Created: 10:5…" at bounding box center [644, 129] width 228 height 31
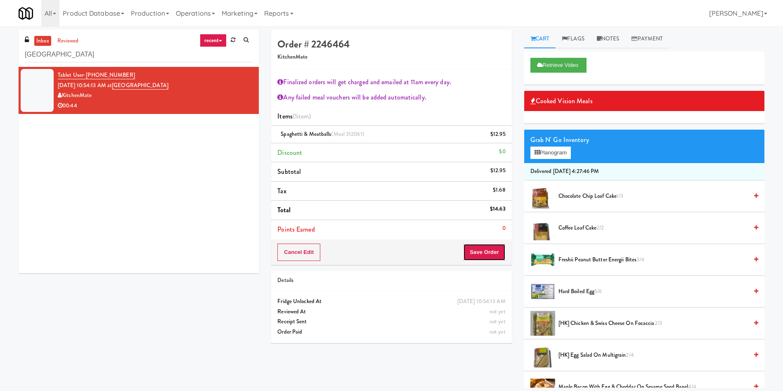
click at [487, 252] on button "Save Order" at bounding box center [484, 251] width 42 height 17
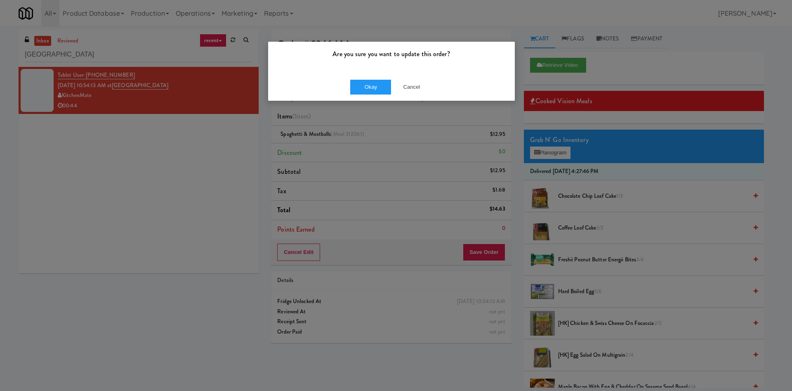
click at [359, 79] on div "Okay Cancel" at bounding box center [391, 87] width 247 height 28
click at [389, 86] on button "Okay" at bounding box center [370, 87] width 41 height 15
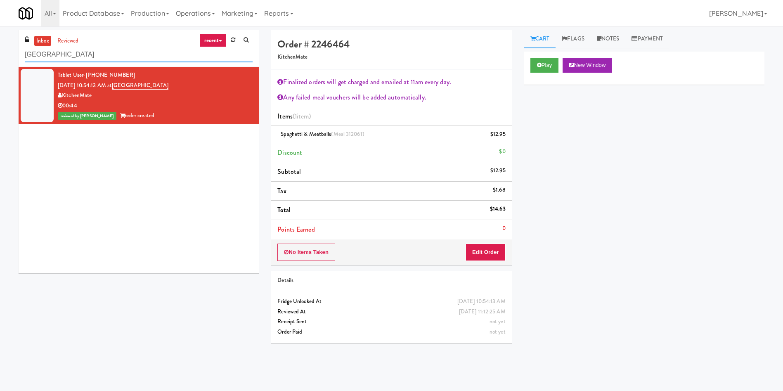
drag, startPoint x: 135, startPoint y: 56, endPoint x: 0, endPoint y: 43, distance: 136.0
click at [0, 45] on div "inbox reviewed recent all unclear take inventory issue suspicious failed recent…" at bounding box center [391, 195] width 783 height 331
paste input "Elara - Cooler - Middl"
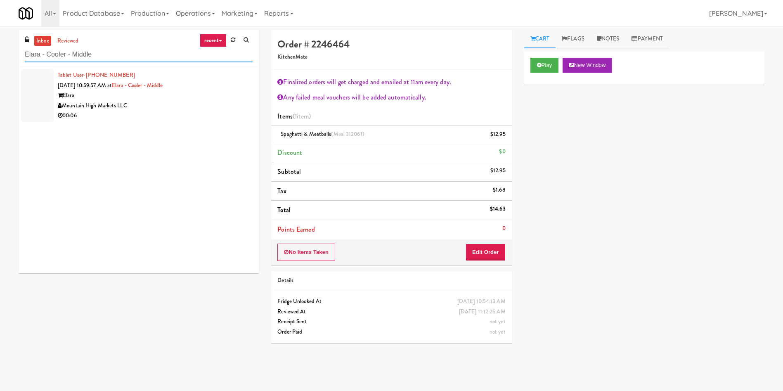
type input "Elara - Cooler - Middle"
click at [51, 93] on div at bounding box center [37, 95] width 33 height 53
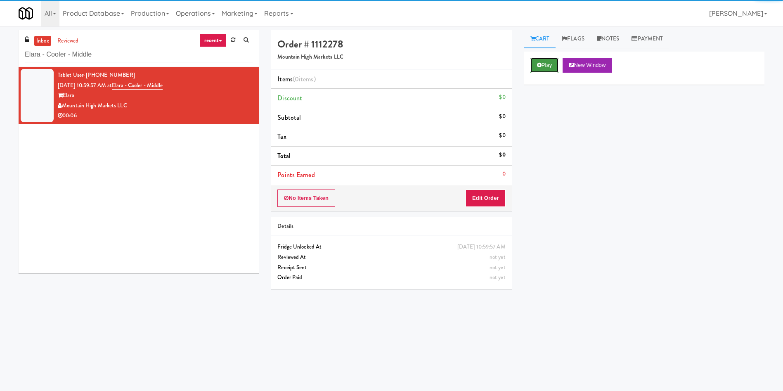
click at [550, 66] on button "Play" at bounding box center [544, 65] width 28 height 15
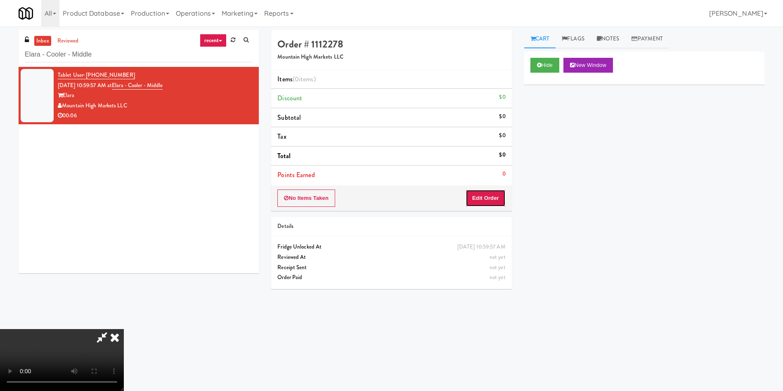
click at [500, 194] on button "Edit Order" at bounding box center [485, 197] width 40 height 17
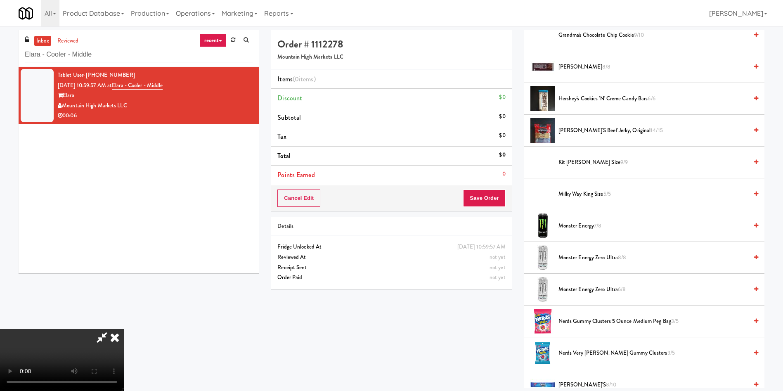
scroll to position [619, 0]
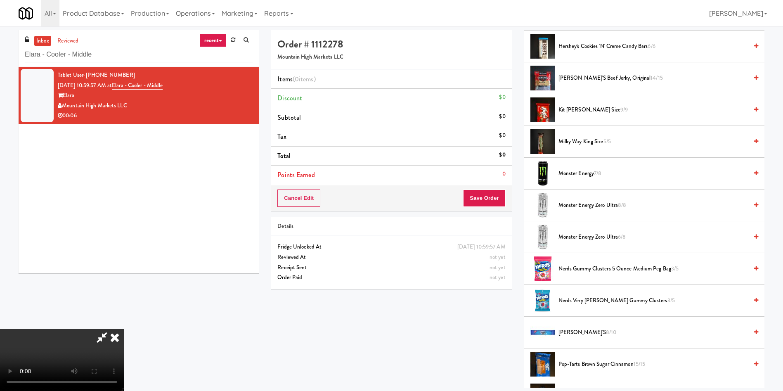
click at [585, 237] on span "Monster Energy Zero Ultra 6/8" at bounding box center [652, 237] width 189 height 10
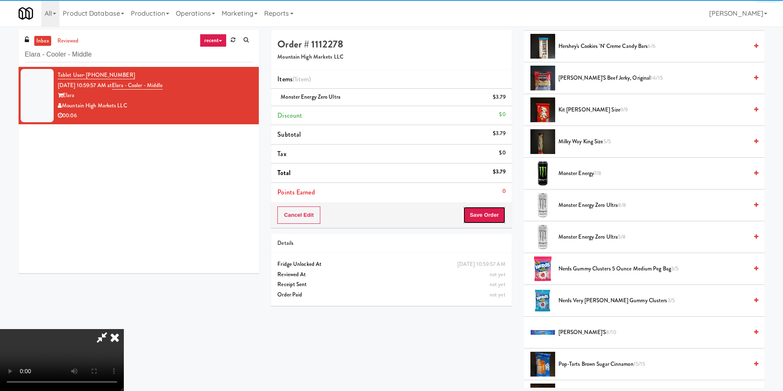
click at [496, 219] on button "Save Order" at bounding box center [484, 214] width 42 height 17
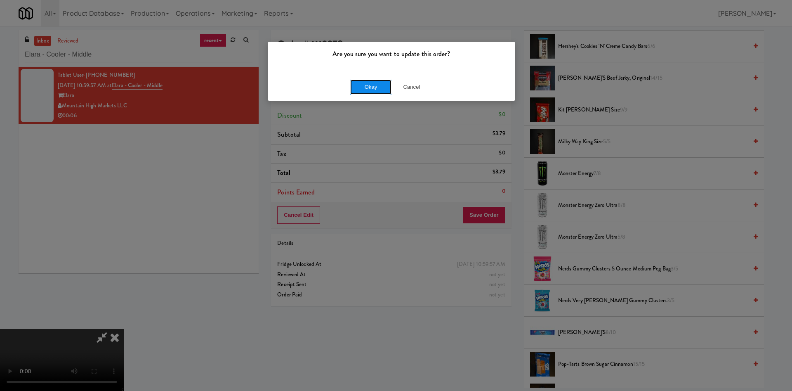
click at [376, 87] on button "Okay" at bounding box center [370, 87] width 41 height 15
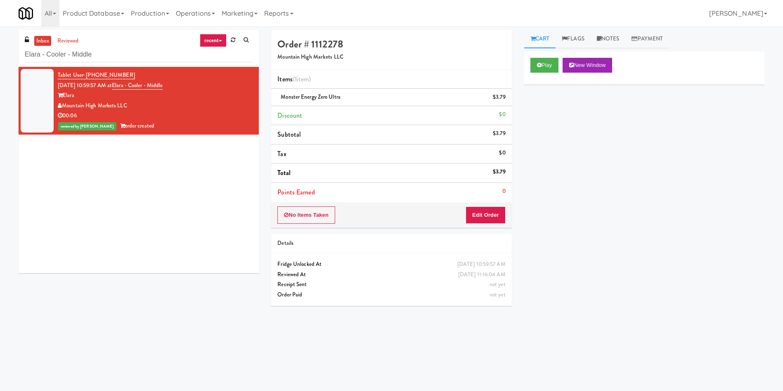
scroll to position [0, 0]
drag, startPoint x: 134, startPoint y: 51, endPoint x: 22, endPoint y: 55, distance: 111.9
click at [22, 55] on div "inbox reviewed recent all unclear take inventory issue suspicious failed recent…" at bounding box center [139, 48] width 240 height 37
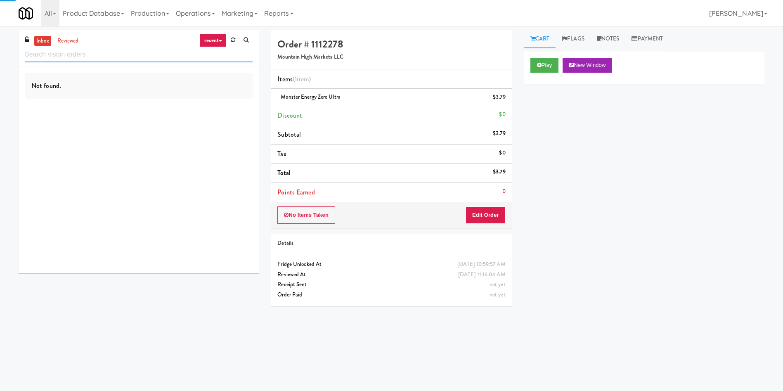
paste input "2200 Progress - Left - Fridge"
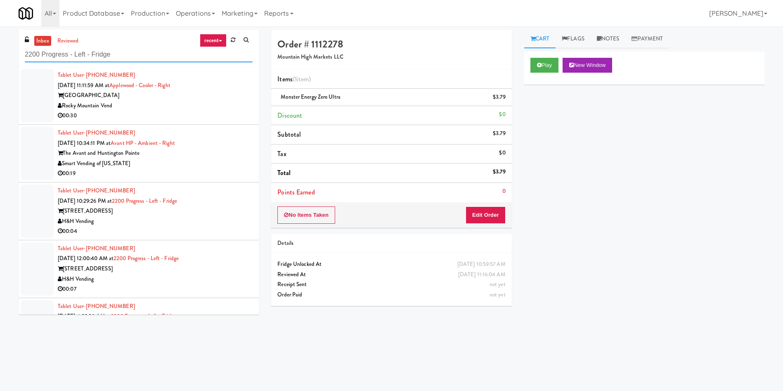
type input "2200 Progress - Left - Fridge"
click at [40, 94] on div at bounding box center [37, 95] width 33 height 53
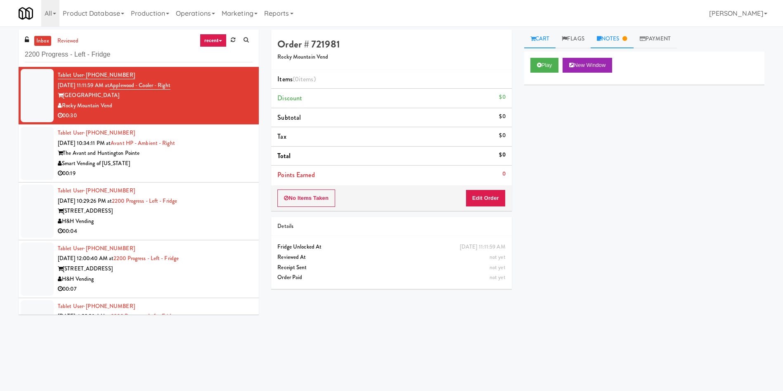
click at [607, 40] on link "Notes" at bounding box center [612, 39] width 43 height 19
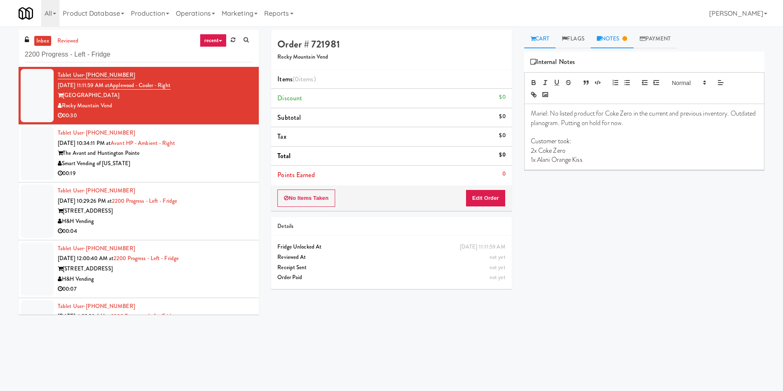
click at [543, 38] on link "Cart" at bounding box center [540, 39] width 32 height 19
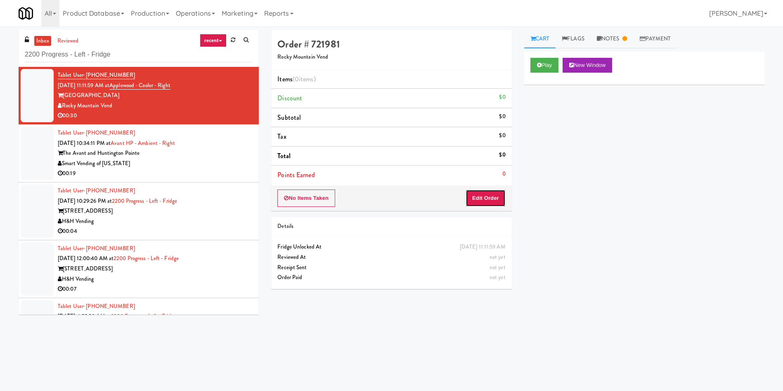
click at [496, 194] on button "Edit Order" at bounding box center [485, 197] width 40 height 17
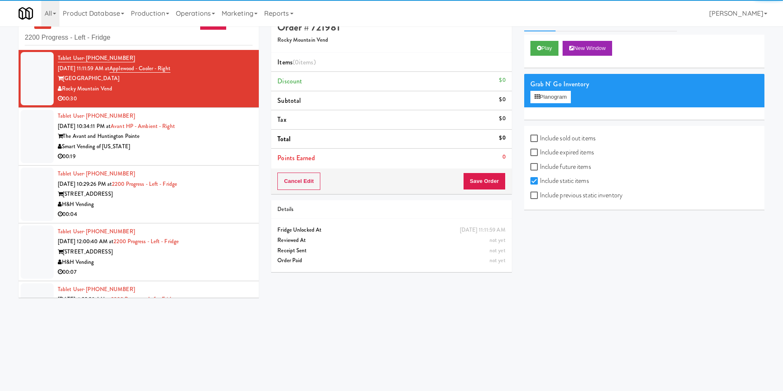
scroll to position [26, 0]
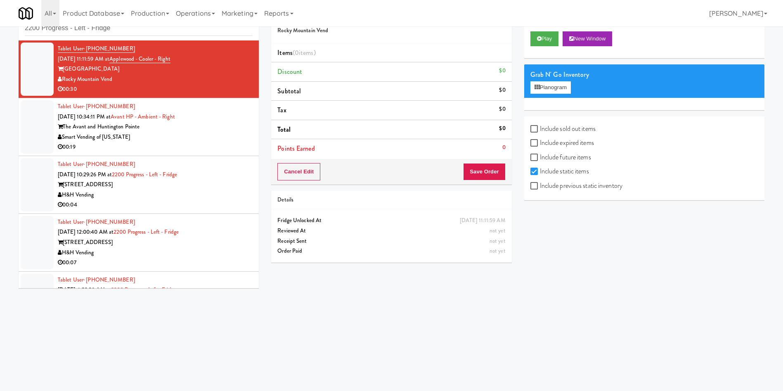
click at [607, 187] on label "Include previous static inventory" at bounding box center [576, 186] width 92 height 12
click at [540, 187] on input "Include previous static inventory" at bounding box center [534, 186] width 9 height 7
checkbox input "true"
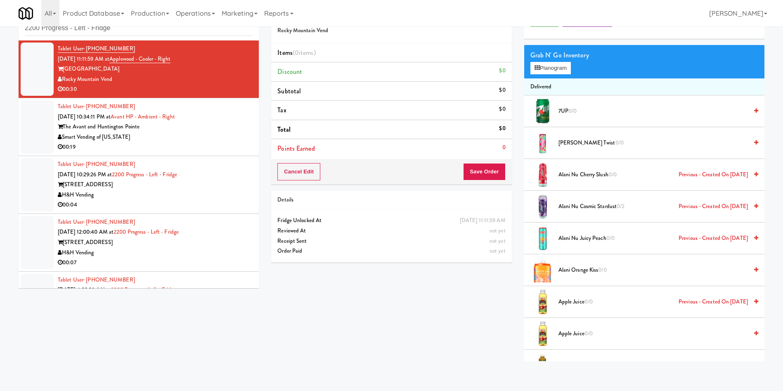
scroll to position [0, 0]
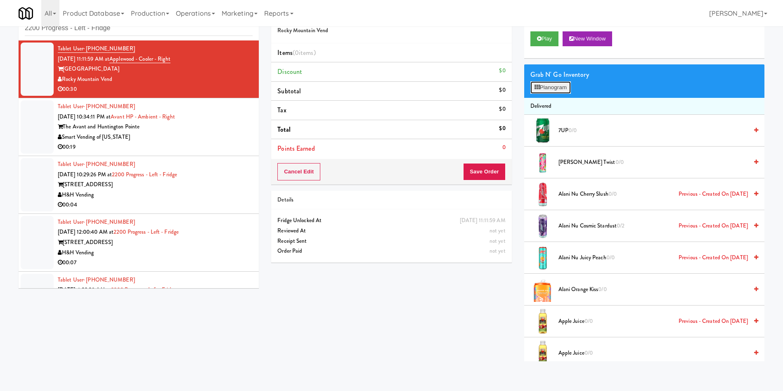
click at [557, 87] on button "Planogram" at bounding box center [550, 87] width 40 height 12
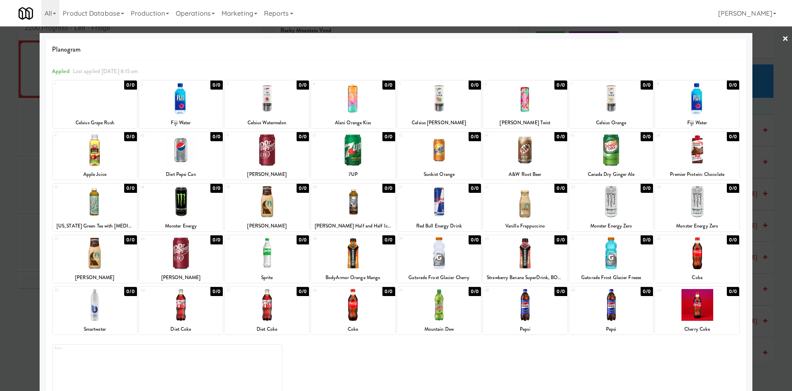
click at [758, 69] on div at bounding box center [396, 195] width 792 height 391
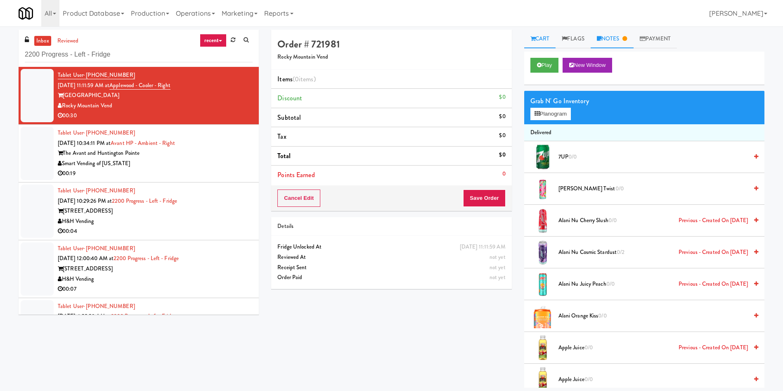
click at [611, 48] on link "Notes" at bounding box center [612, 39] width 43 height 19
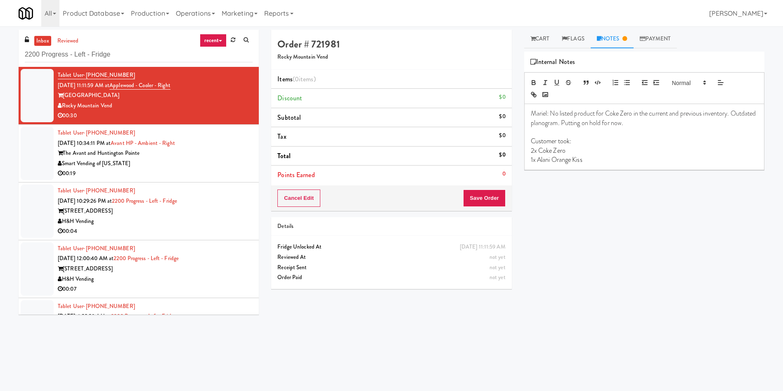
click at [671, 238] on div "Play New Window Grab N' Go Inventory Planogram Delivered 7UP 0/0 Alani Cherry T…" at bounding box center [644, 207] width 240 height 310
click at [548, 40] on link "Cart" at bounding box center [540, 39] width 32 height 19
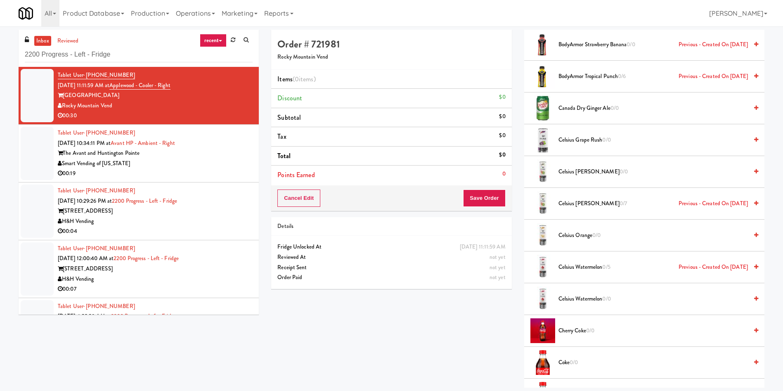
scroll to position [805, 0]
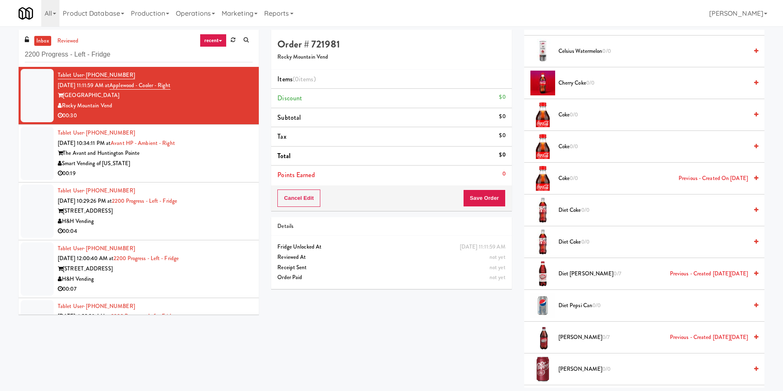
click at [50, 152] on div at bounding box center [37, 153] width 33 height 53
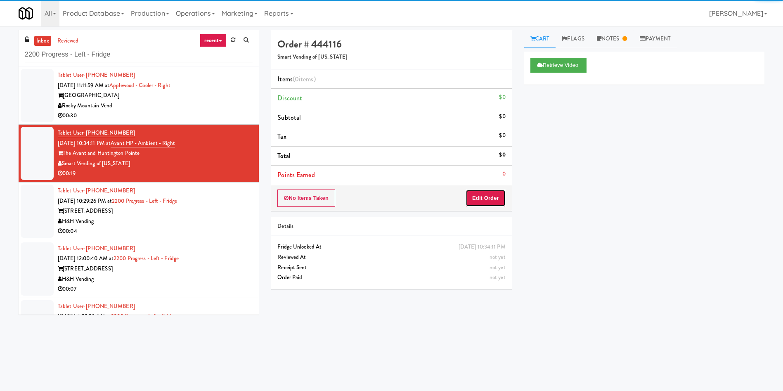
click at [494, 201] on button "Edit Order" at bounding box center [485, 197] width 40 height 17
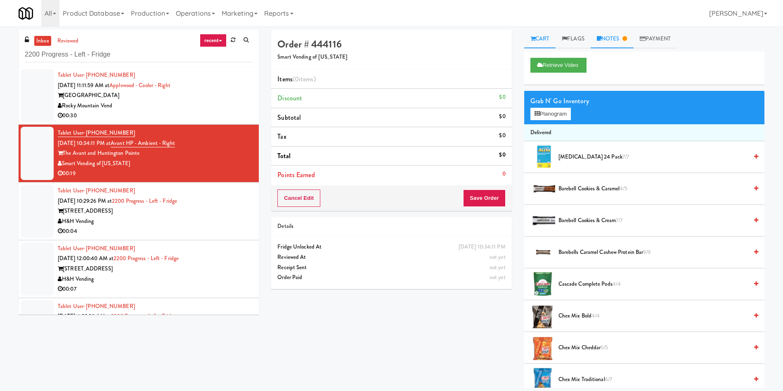
click at [607, 33] on link "Notes" at bounding box center [612, 39] width 43 height 19
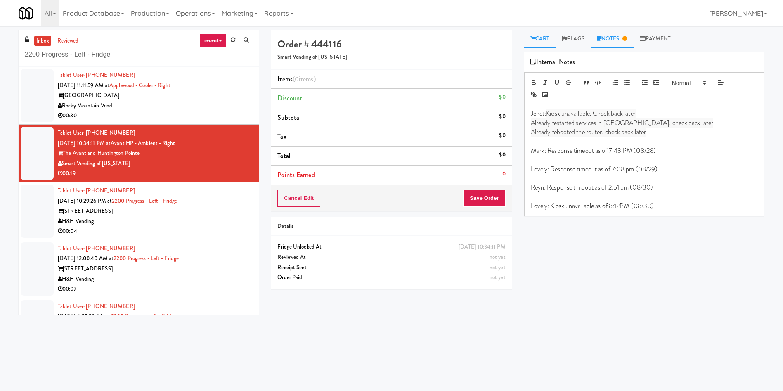
click at [547, 45] on link "Cart" at bounding box center [540, 39] width 32 height 19
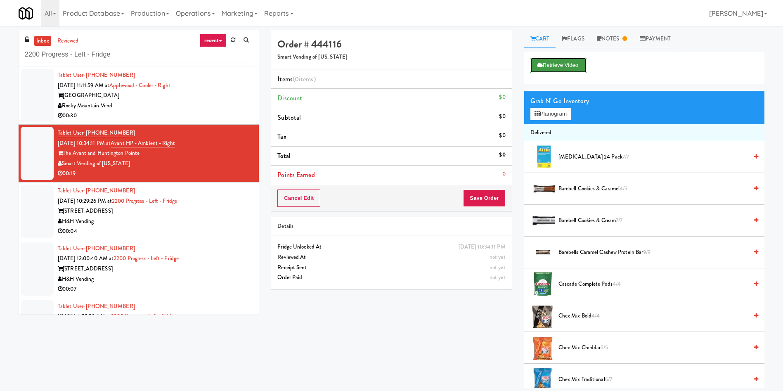
click at [558, 69] on button "Retrieve Video" at bounding box center [558, 65] width 56 height 15
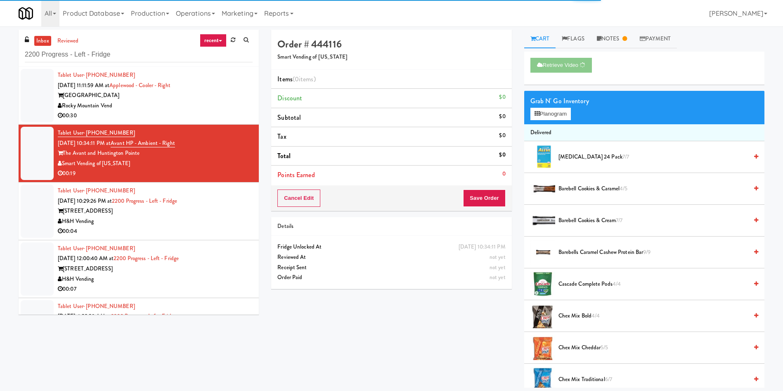
click at [27, 71] on div at bounding box center [37, 95] width 33 height 53
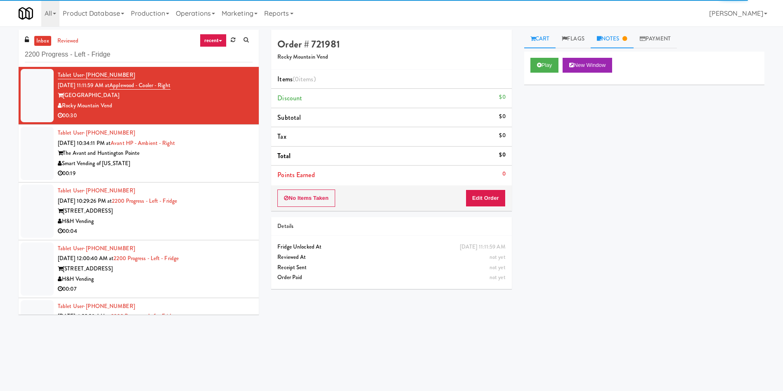
click at [622, 38] on link "Notes" at bounding box center [612, 39] width 43 height 19
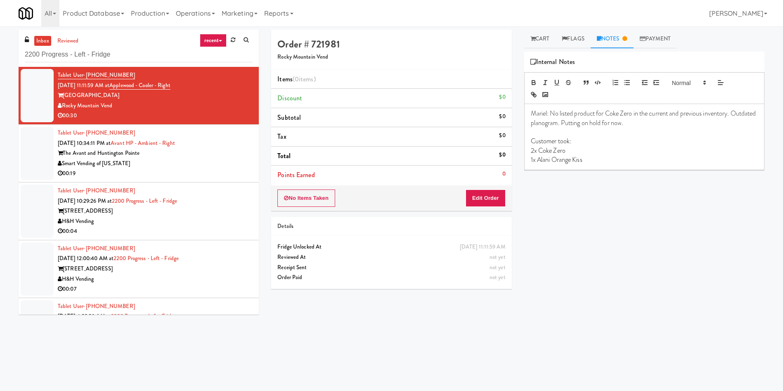
drag, startPoint x: 393, startPoint y: 295, endPoint x: 232, endPoint y: 201, distance: 185.9
click at [393, 294] on div "Order # 721981 Rocky Mountain Vend Items (0 items ) Discount $0 Subtotal $0 Tax…" at bounding box center [391, 162] width 253 height 265
click at [499, 198] on button "Edit Order" at bounding box center [485, 197] width 40 height 17
click at [547, 39] on link "Cart" at bounding box center [540, 39] width 32 height 19
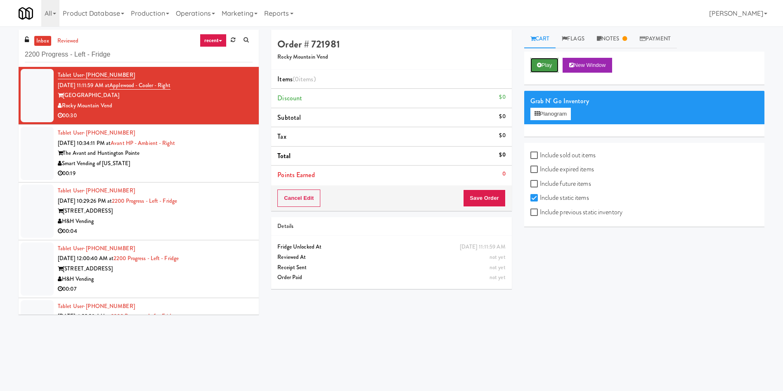
click at [553, 61] on button "Play" at bounding box center [544, 65] width 28 height 15
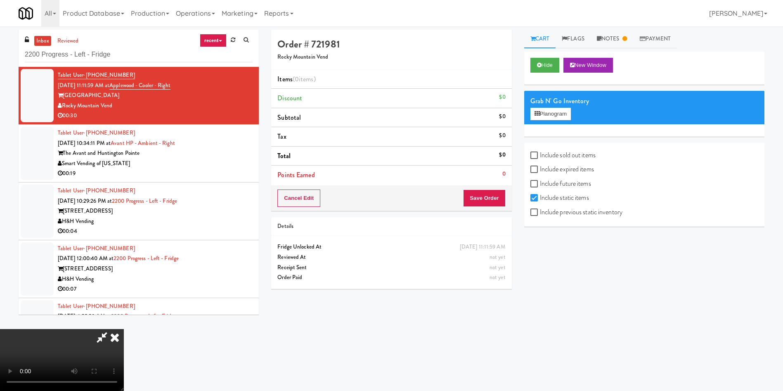
click at [555, 213] on label "Include previous static inventory" at bounding box center [576, 212] width 92 height 12
click at [540, 213] on input "Include previous static inventory" at bounding box center [534, 212] width 9 height 7
checkbox input "true"
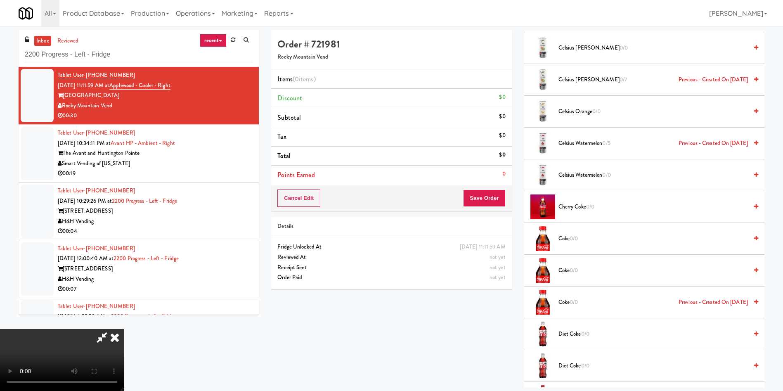
scroll to position [743, 0]
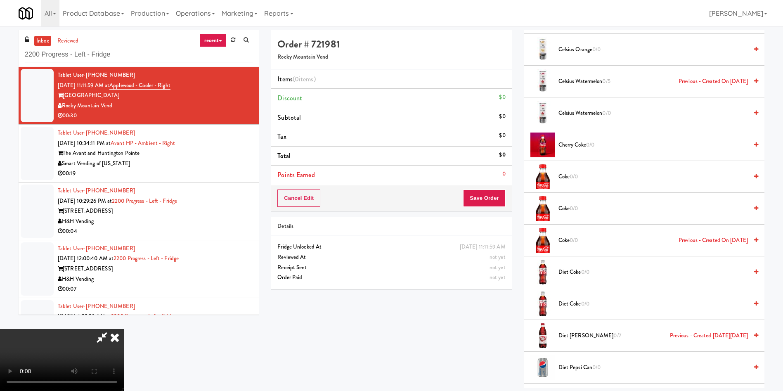
click at [124, 329] on video at bounding box center [62, 360] width 124 height 62
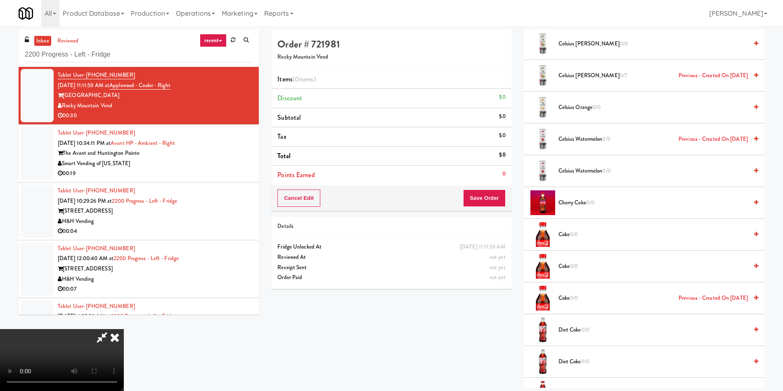
scroll to position [681, 0]
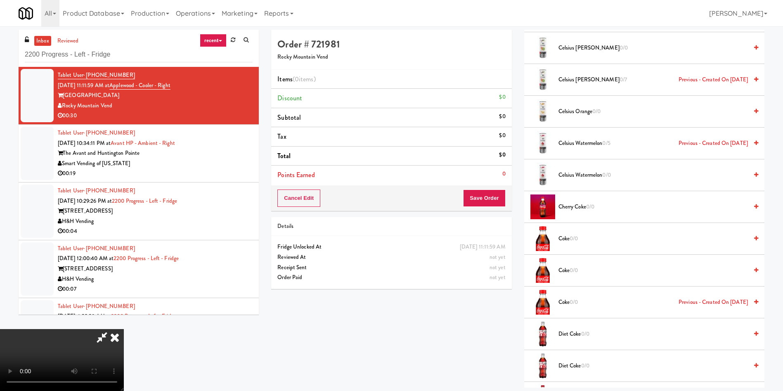
click at [124, 329] on video at bounding box center [62, 360] width 124 height 62
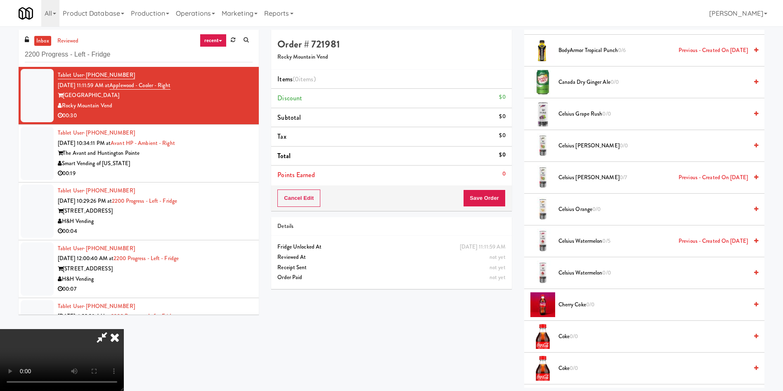
scroll to position [557, 0]
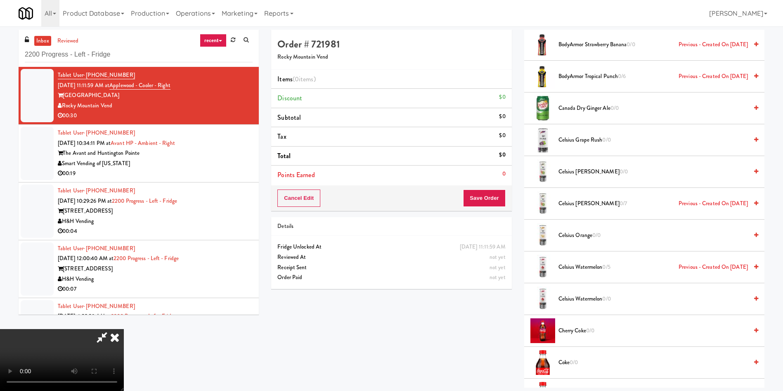
click at [124, 329] on video at bounding box center [62, 360] width 124 height 62
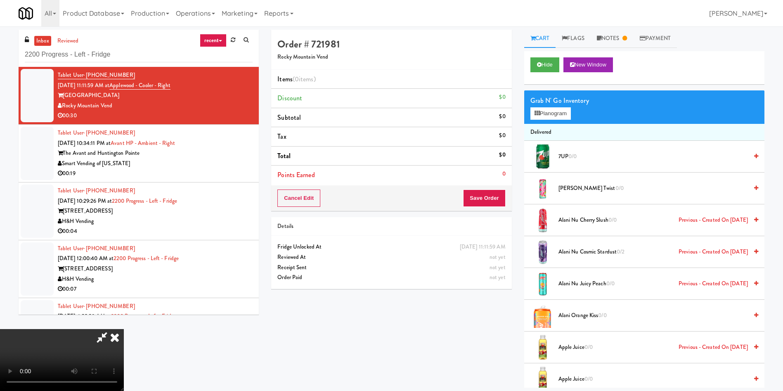
scroll to position [0, 0]
click at [548, 115] on button "Planogram" at bounding box center [550, 114] width 40 height 12
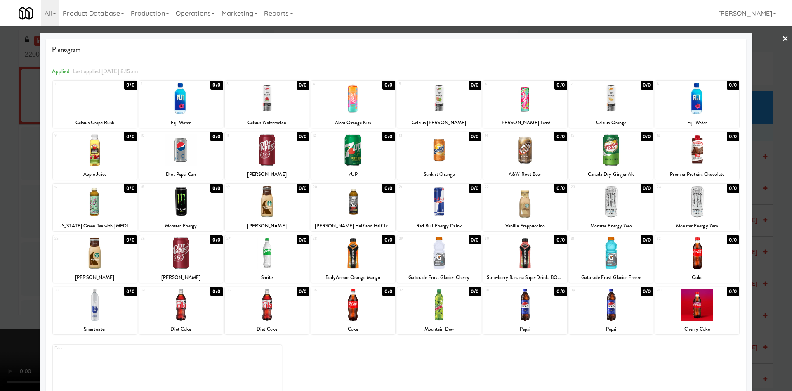
click at [765, 72] on div at bounding box center [396, 195] width 792 height 391
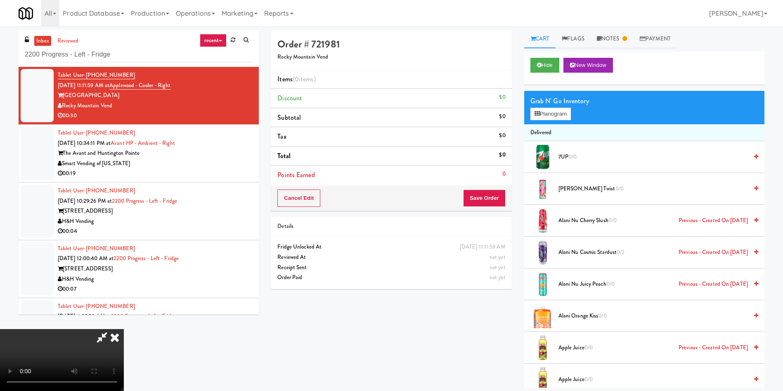
click at [124, 329] on video at bounding box center [62, 360] width 124 height 62
drag, startPoint x: 460, startPoint y: 137, endPoint x: 336, endPoint y: 134, distance: 124.3
click at [124, 329] on icon at bounding box center [115, 337] width 18 height 17
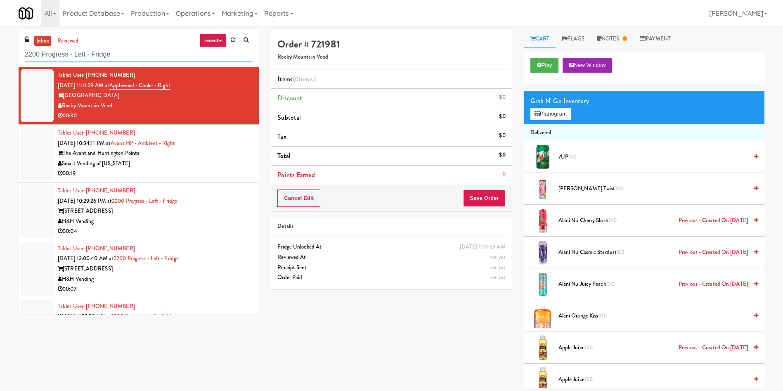
drag, startPoint x: 125, startPoint y: 56, endPoint x: 0, endPoint y: 59, distance: 125.1
click at [0, 59] on div "inbox reviewed recent all unclear take inventory issue suspicious failed recent…" at bounding box center [391, 209] width 783 height 358
paste input "Rock Solid Reboot 2"
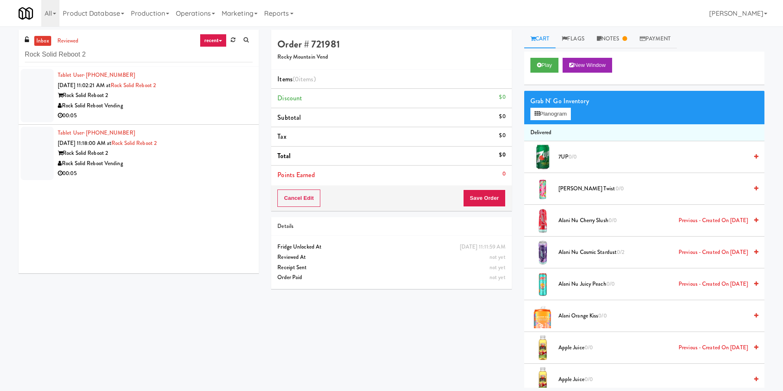
click at [18, 110] on div "inbox reviewed recent all unclear take inventory issue suspicious failed recent…" at bounding box center [138, 155] width 253 height 250
click at [47, 88] on div at bounding box center [37, 95] width 33 height 53
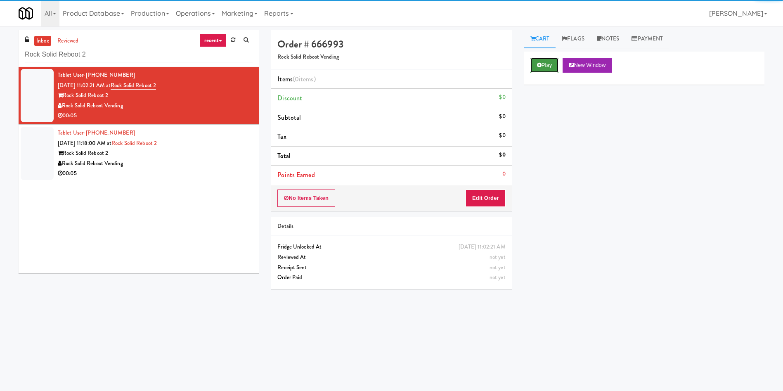
click at [545, 64] on button "Play" at bounding box center [544, 65] width 28 height 15
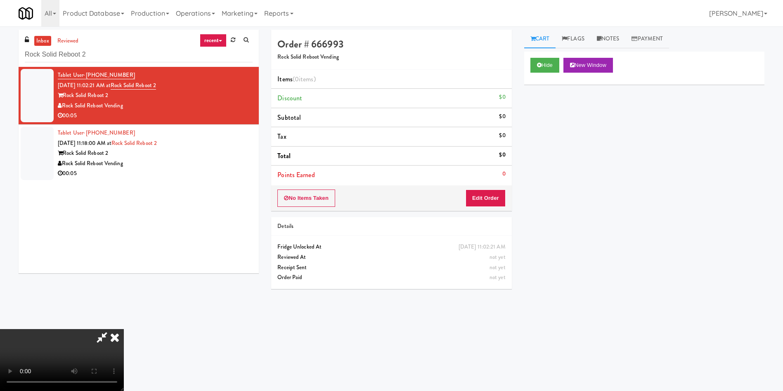
click at [483, 189] on div "No Items Taken Edit Order" at bounding box center [391, 198] width 240 height 26
click at [484, 198] on button "Edit Order" at bounding box center [485, 197] width 40 height 17
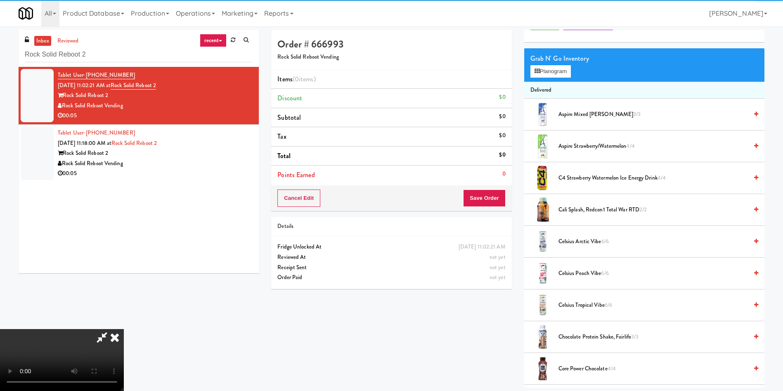
scroll to position [62, 0]
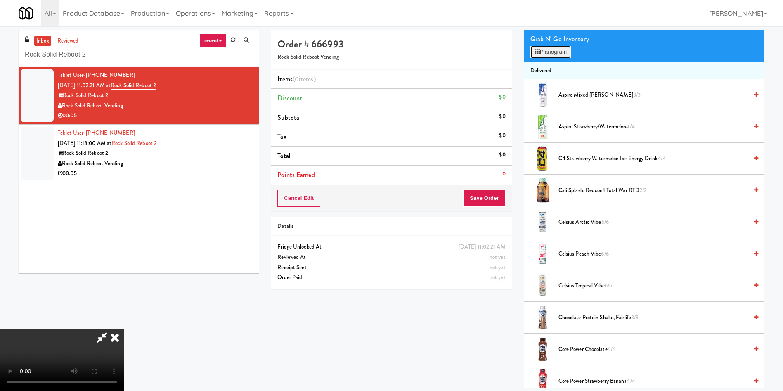
click at [560, 52] on button "Planogram" at bounding box center [550, 52] width 40 height 12
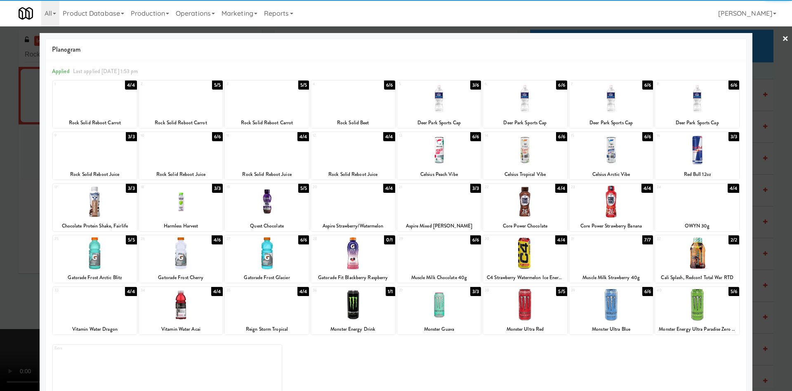
click at [439, 159] on div at bounding box center [439, 150] width 84 height 32
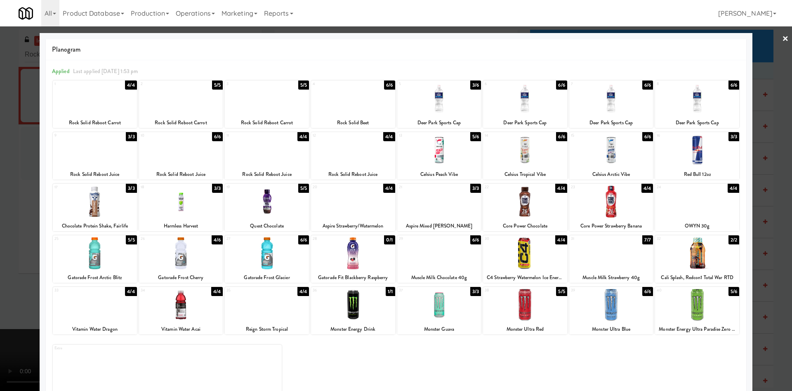
drag, startPoint x: 768, startPoint y: 64, endPoint x: 506, endPoint y: 149, distance: 275.4
click at [766, 64] on div at bounding box center [396, 195] width 792 height 391
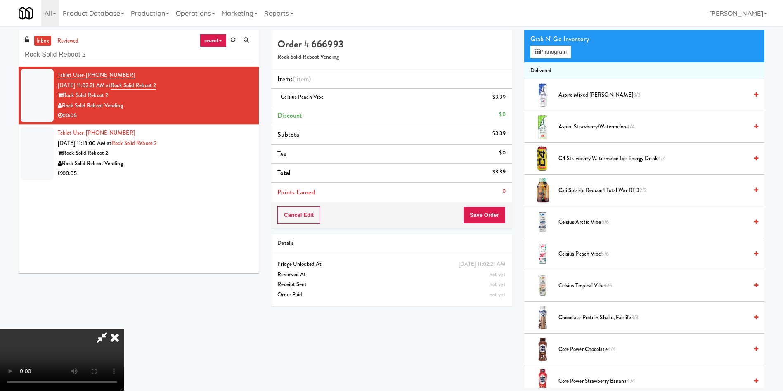
drag, startPoint x: 511, startPoint y: 212, endPoint x: 496, endPoint y: 214, distance: 15.4
click at [510, 212] on div "Cancel Edit Save Order" at bounding box center [391, 215] width 240 height 26
click at [495, 214] on button "Save Order" at bounding box center [484, 214] width 42 height 17
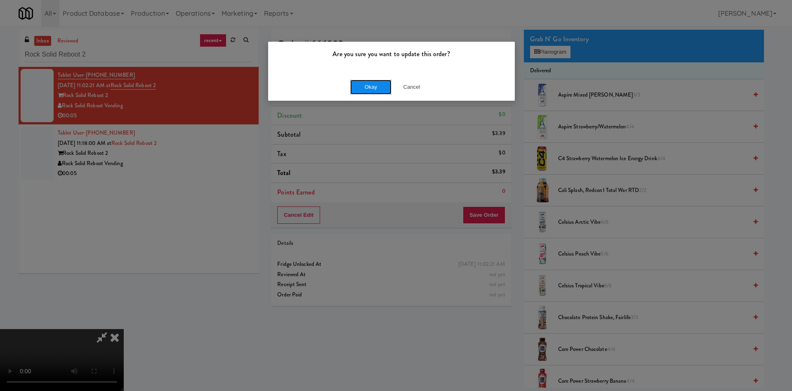
click at [358, 81] on button "Okay" at bounding box center [370, 87] width 41 height 15
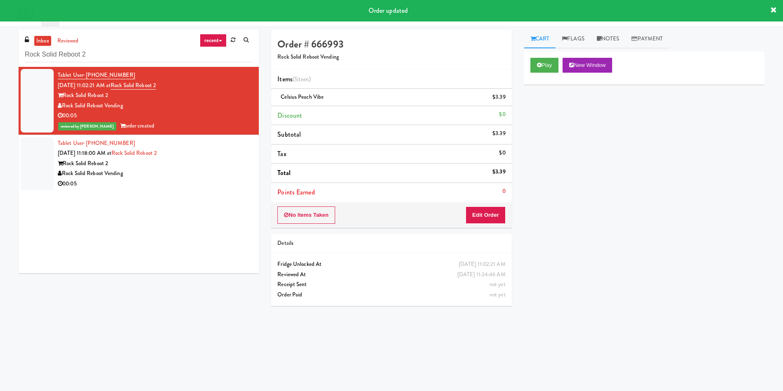
click at [42, 164] on div at bounding box center [37, 163] width 33 height 53
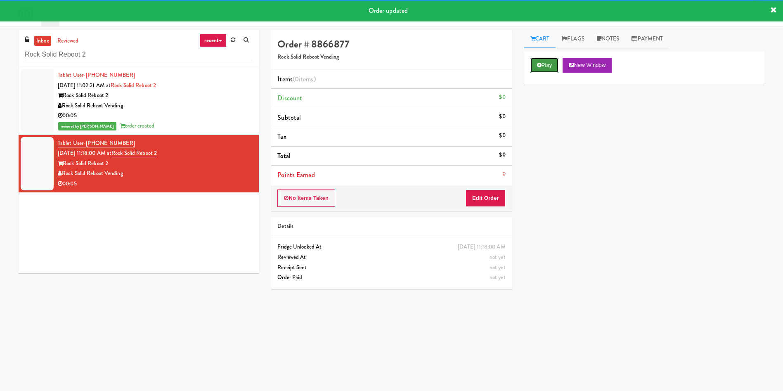
click at [554, 61] on button "Play" at bounding box center [544, 65] width 28 height 15
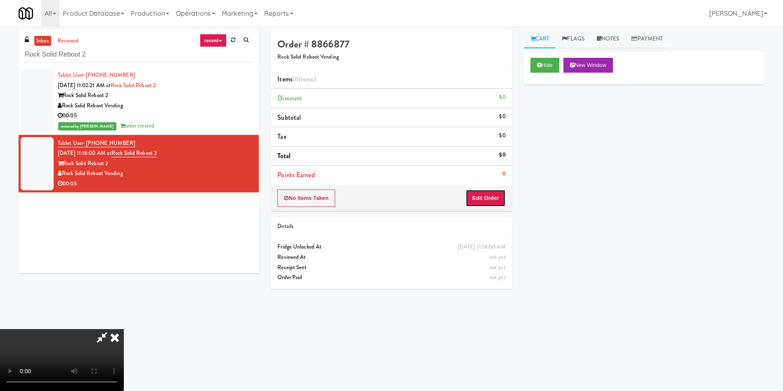
click at [488, 196] on button "Edit Order" at bounding box center [485, 197] width 40 height 17
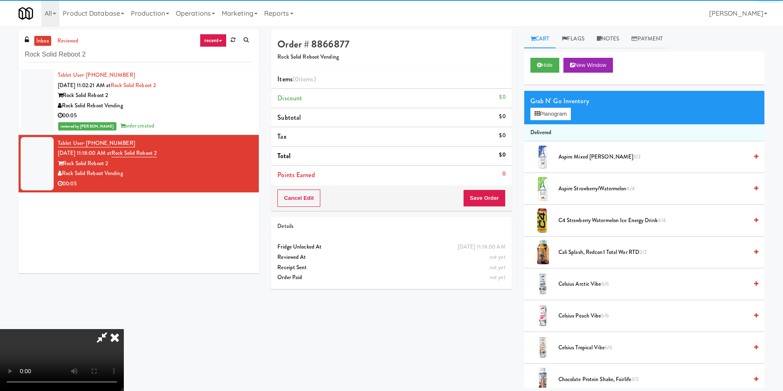
scroll to position [62, 0]
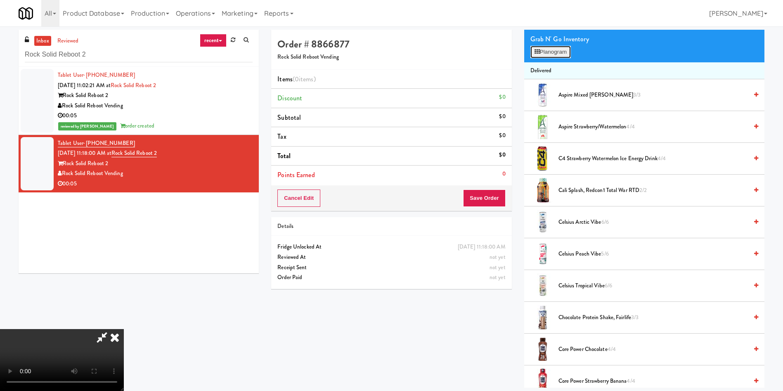
click at [544, 54] on button "Planogram" at bounding box center [550, 52] width 40 height 12
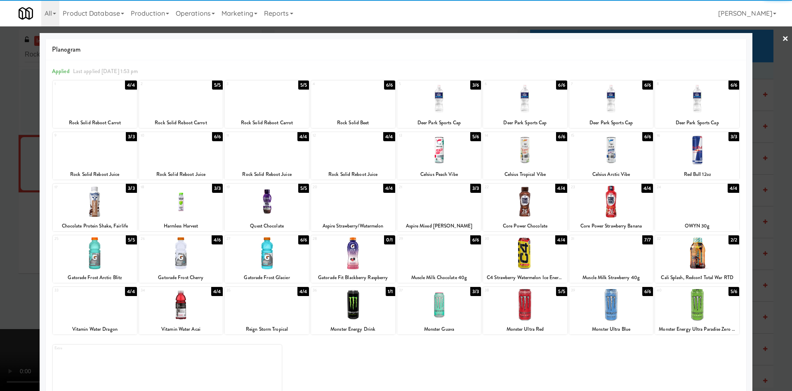
drag, startPoint x: 540, startPoint y: 105, endPoint x: 712, endPoint y: 77, distance: 174.4
click at [540, 105] on div at bounding box center [525, 99] width 84 height 32
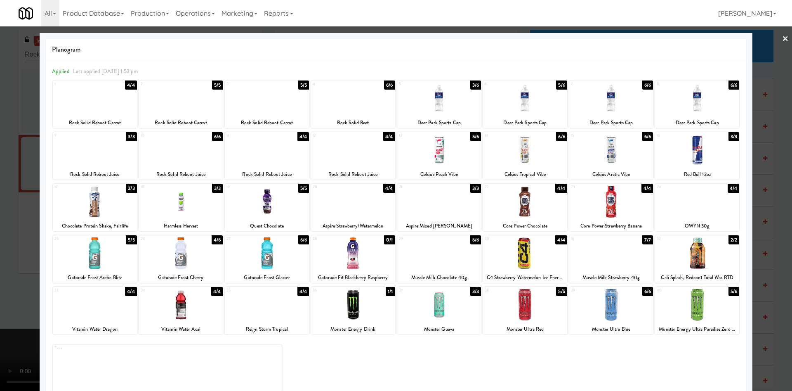
drag, startPoint x: 768, startPoint y: 66, endPoint x: 513, endPoint y: 144, distance: 266.8
click at [766, 69] on div at bounding box center [396, 195] width 792 height 391
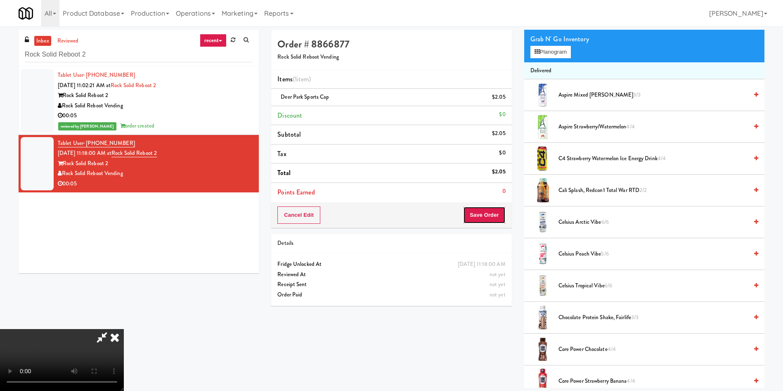
click at [486, 213] on button "Save Order" at bounding box center [484, 214] width 42 height 17
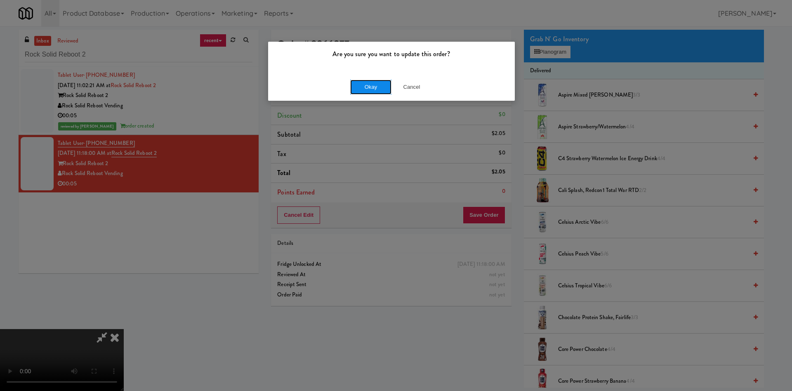
click at [371, 94] on button "Okay" at bounding box center [370, 87] width 41 height 15
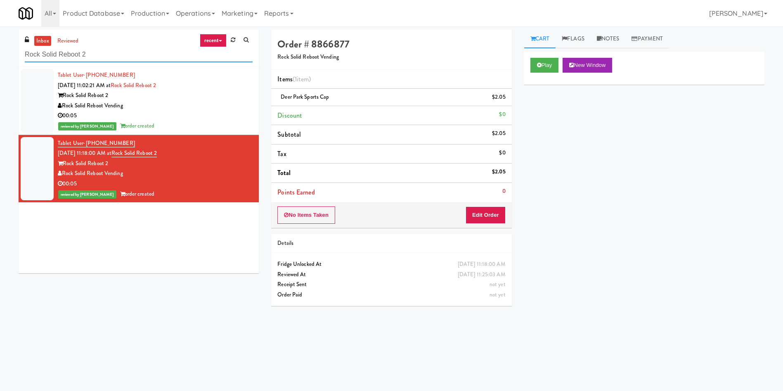
drag, startPoint x: 120, startPoint y: 51, endPoint x: 0, endPoint y: 57, distance: 120.2
click at [0, 57] on div "inbox reviewed recent all unclear take inventory issue suspicious failed recent…" at bounding box center [391, 195] width 783 height 331
paste input "UHN - Bickle Center - The Meeting Place"
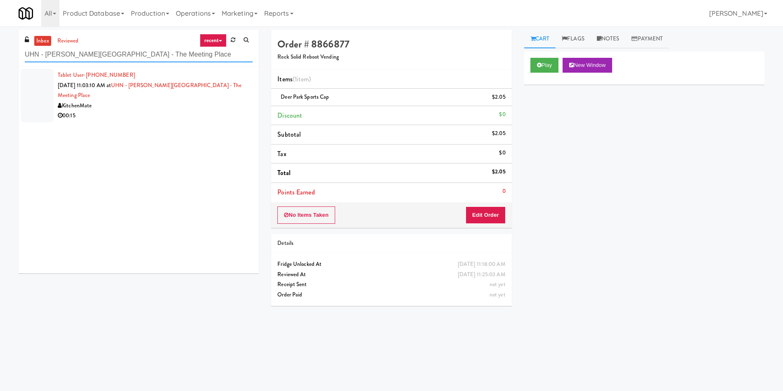
type input "UHN - Bickle Center - The Meeting Place"
drag, startPoint x: 38, startPoint y: 95, endPoint x: 38, endPoint y: 69, distance: 26.0
click at [38, 95] on div at bounding box center [37, 95] width 33 height 53
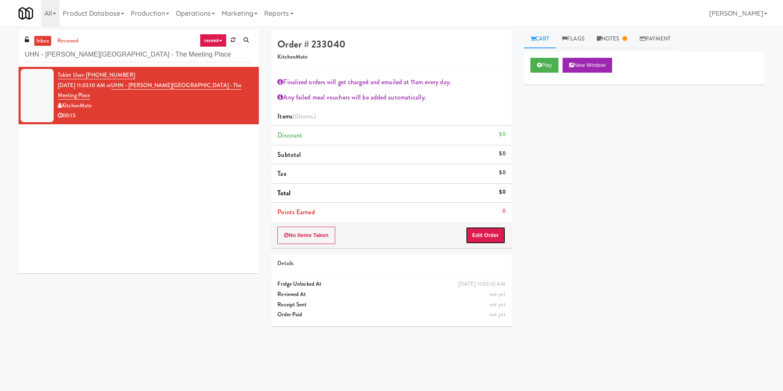
click at [497, 237] on button "Edit Order" at bounding box center [485, 235] width 40 height 17
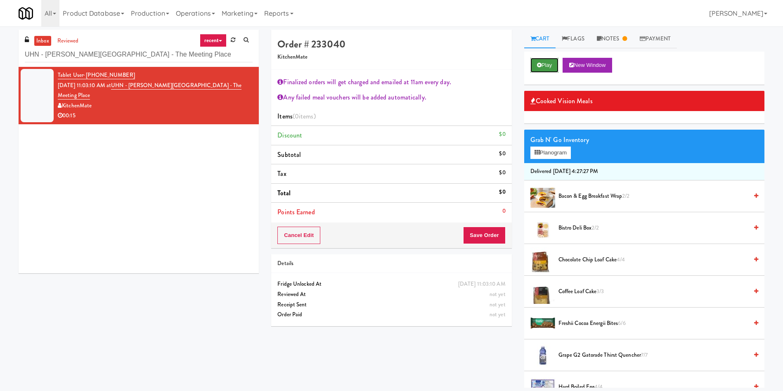
click at [541, 68] on button "Play" at bounding box center [544, 65] width 28 height 15
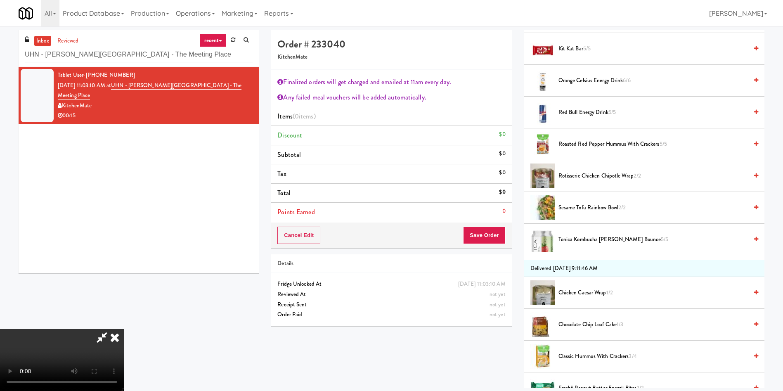
scroll to position [619, 0]
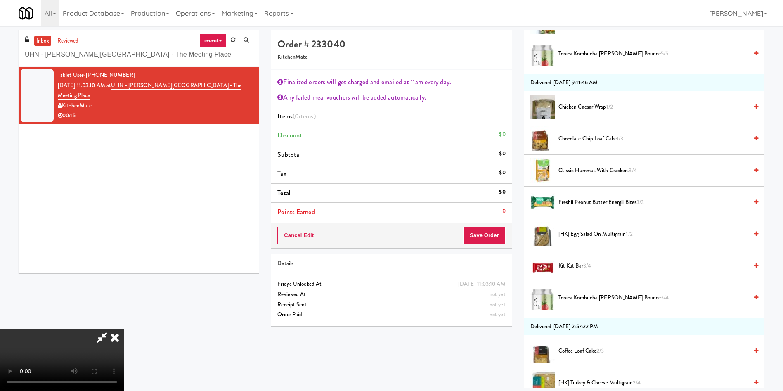
click at [581, 297] on span "Tonica Kombucha Berry Bounce 3/4" at bounding box center [652, 298] width 189 height 10
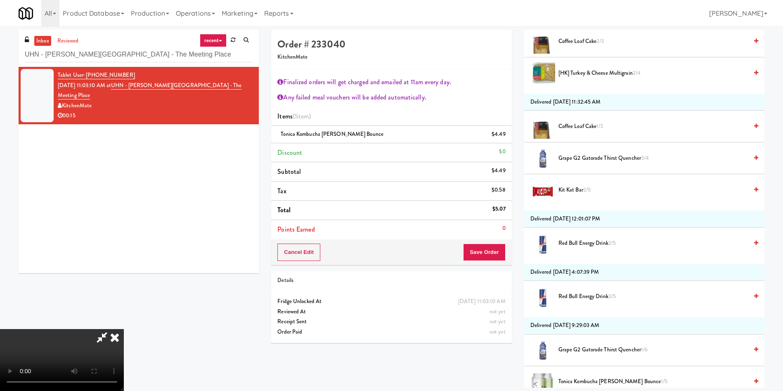
scroll to position [1176, 0]
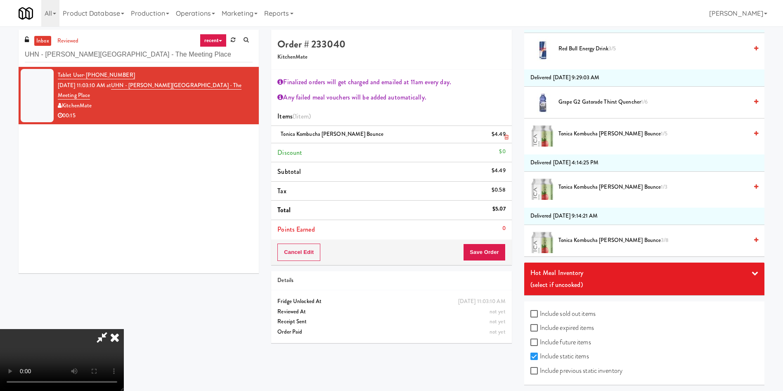
click at [505, 135] on icon at bounding box center [506, 137] width 4 height 5
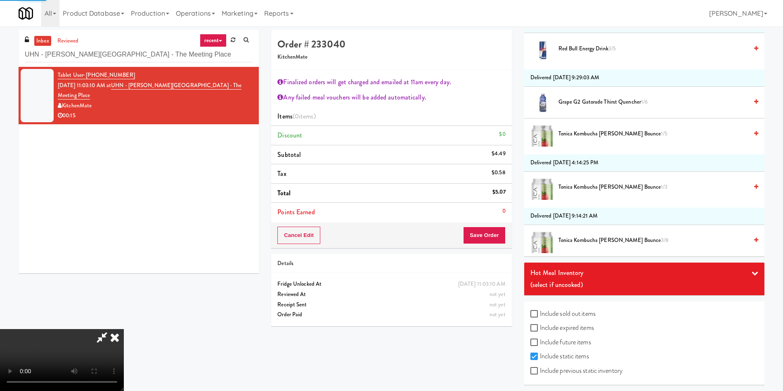
click at [581, 188] on span "Tonica Kombucha Berry Bounce 1/3" at bounding box center [652, 187] width 189 height 10
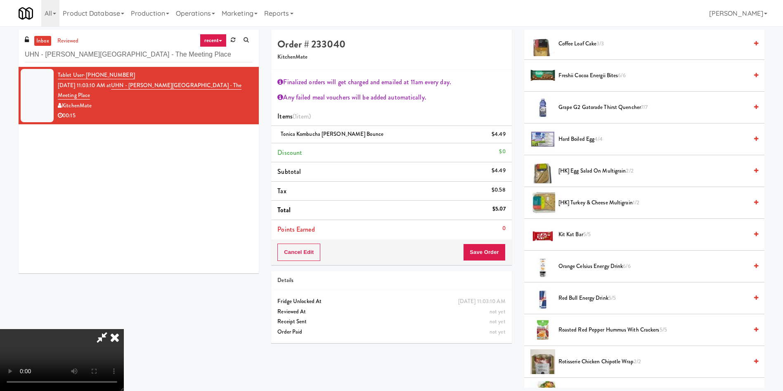
scroll to position [186, 0]
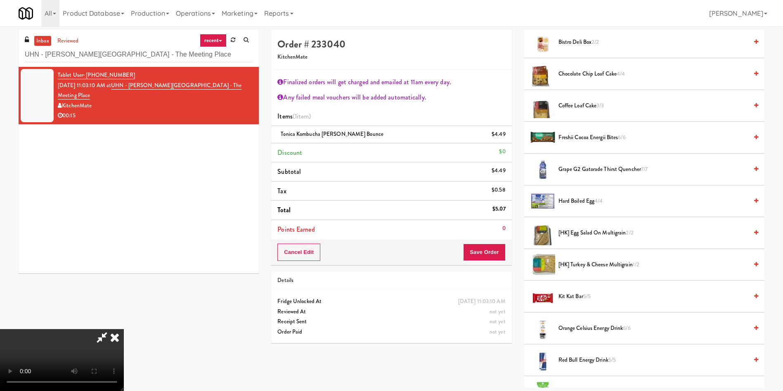
click at [598, 232] on span "[HK] Egg Salad on Multigrain 2/2" at bounding box center [652, 233] width 189 height 10
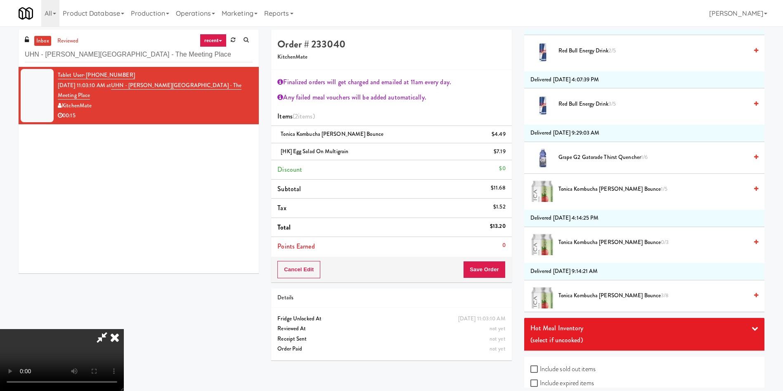
scroll to position [1176, 0]
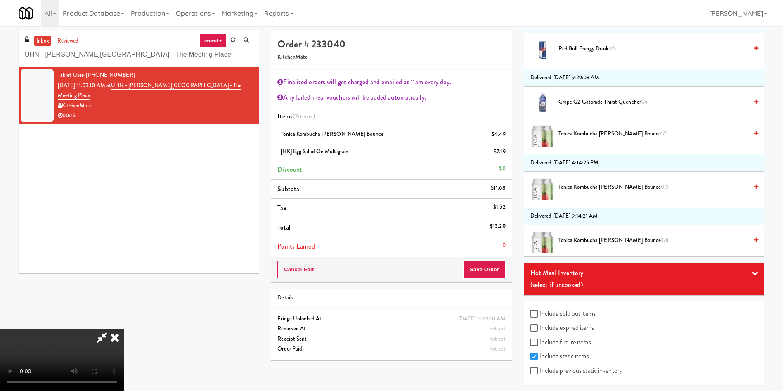
click at [124, 329] on video at bounding box center [62, 360] width 124 height 62
click at [492, 264] on button "Save Order" at bounding box center [484, 269] width 42 height 17
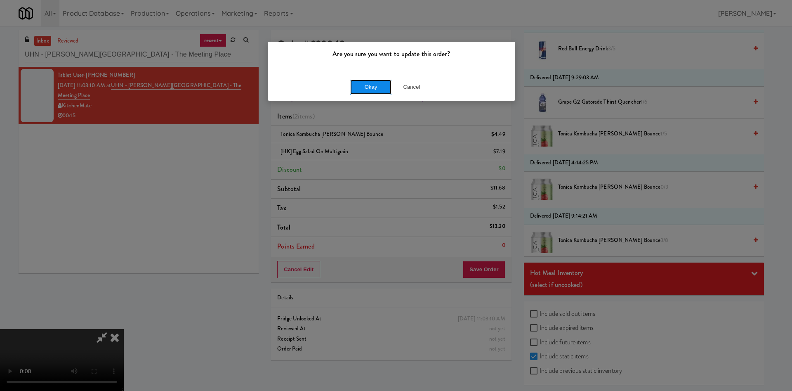
click at [351, 87] on button "Okay" at bounding box center [370, 87] width 41 height 15
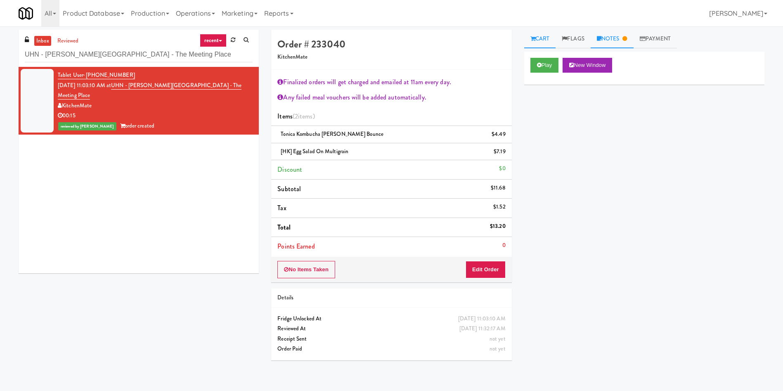
click at [618, 40] on link "Notes" at bounding box center [612, 39] width 43 height 19
click at [550, 33] on link "Cart" at bounding box center [540, 39] width 32 height 19
click at [548, 71] on button "Play" at bounding box center [544, 65] width 28 height 15
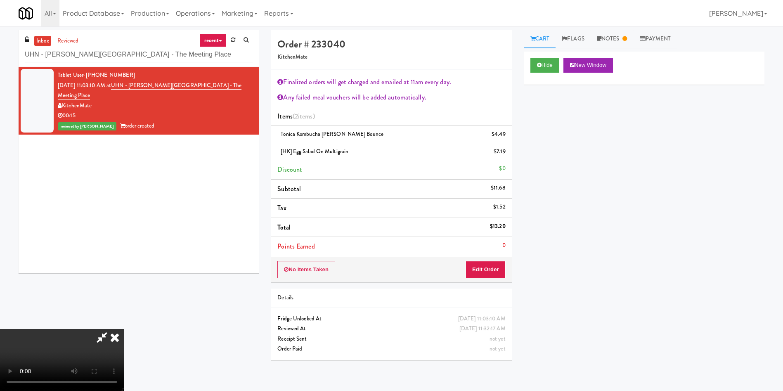
click at [124, 329] on icon at bounding box center [115, 337] width 18 height 17
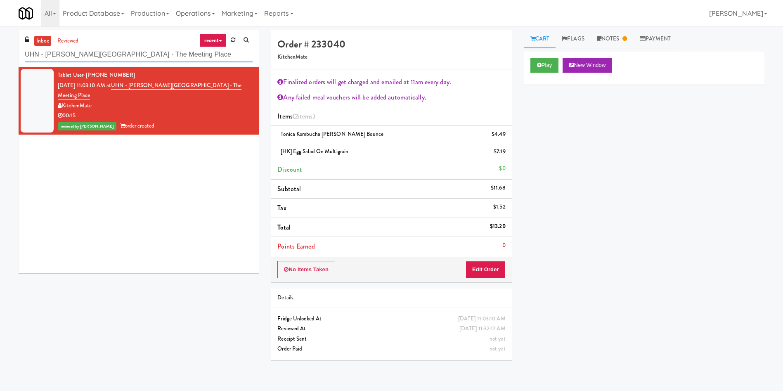
drag, startPoint x: 152, startPoint y: 56, endPoint x: 0, endPoint y: 55, distance: 152.3
click at [0, 55] on div "inbox reviewed recent all unclear take inventory issue suspicious failed recent…" at bounding box center [391, 198] width 783 height 337
paste input "Healthtrax Cafe Drinks"
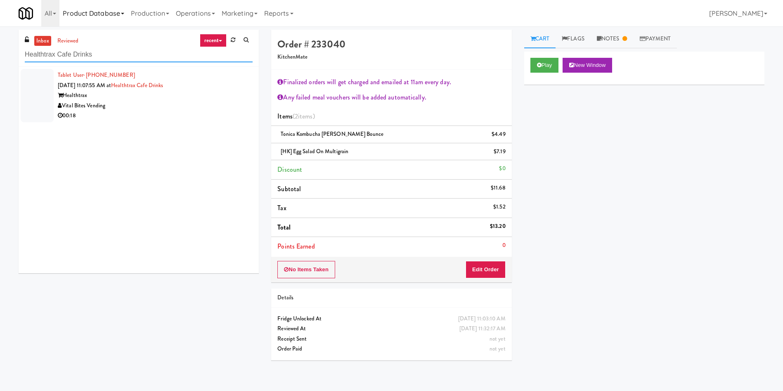
type input "Healthtrax Cafe Drinks"
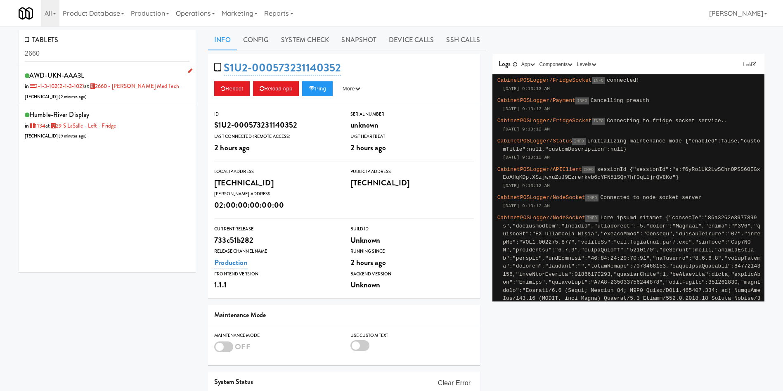
click at [163, 89] on div "AWD-UKN-AAA3L in 2-1-3-102 (2-1-3-102) at 2660 - Baylis Med Tech 206.0.69.50 ( …" at bounding box center [107, 85] width 165 height 33
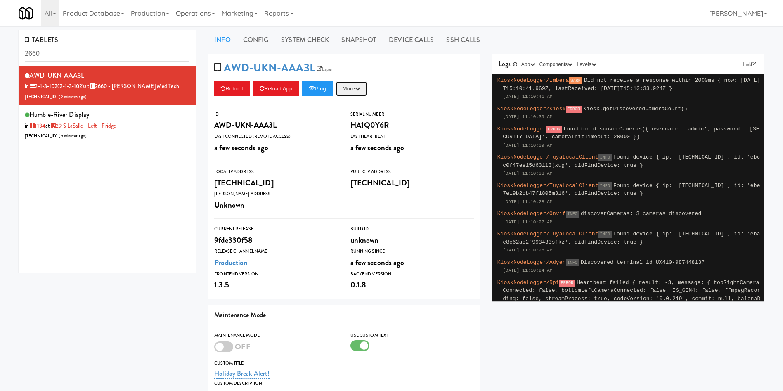
click at [367, 82] on button "More" at bounding box center [351, 88] width 31 height 15
click at [350, 119] on link "Restart Server" at bounding box center [332, 120] width 75 height 15
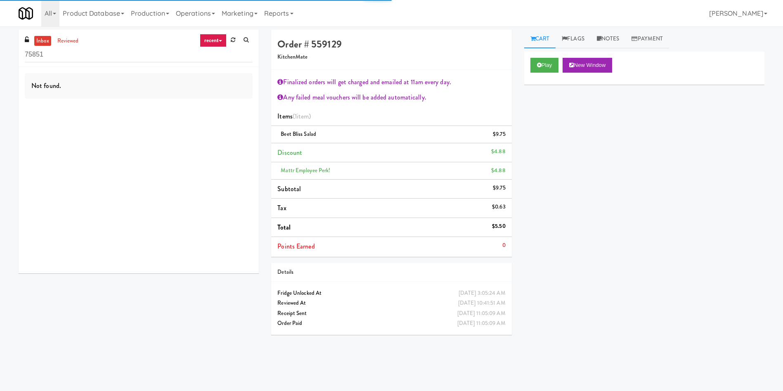
drag, startPoint x: 93, startPoint y: 52, endPoint x: 0, endPoint y: 31, distance: 95.7
click at [0, 31] on div "inbox reviewed recent all unclear take inventory issue suspicious failed recent…" at bounding box center [391, 195] width 783 height 331
type input "Optima - Left - Fridge"
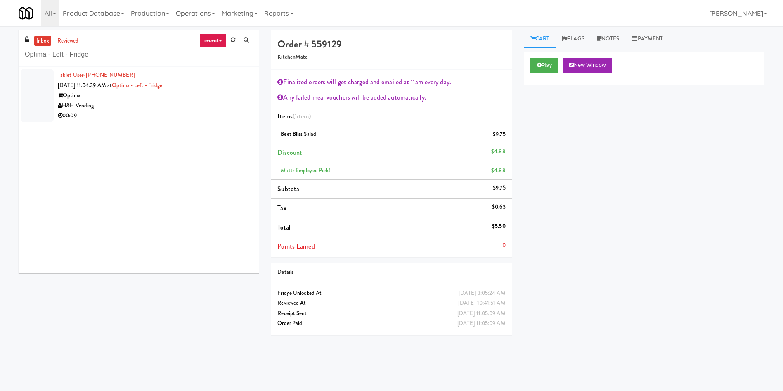
click at [41, 83] on div at bounding box center [37, 95] width 33 height 53
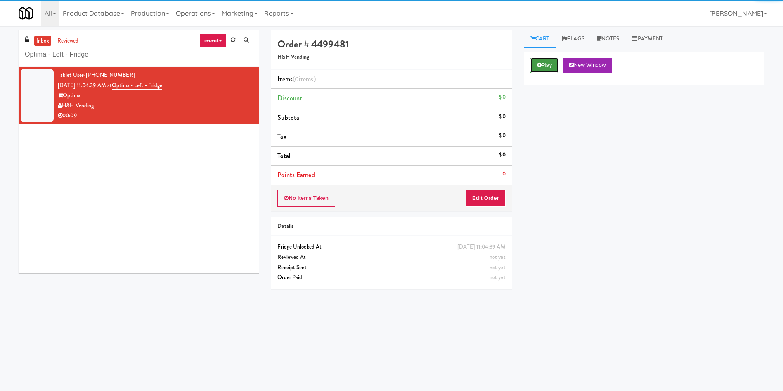
drag, startPoint x: 546, startPoint y: 65, endPoint x: 543, endPoint y: 72, distance: 7.9
click at [546, 66] on button "Play" at bounding box center [544, 65] width 28 height 15
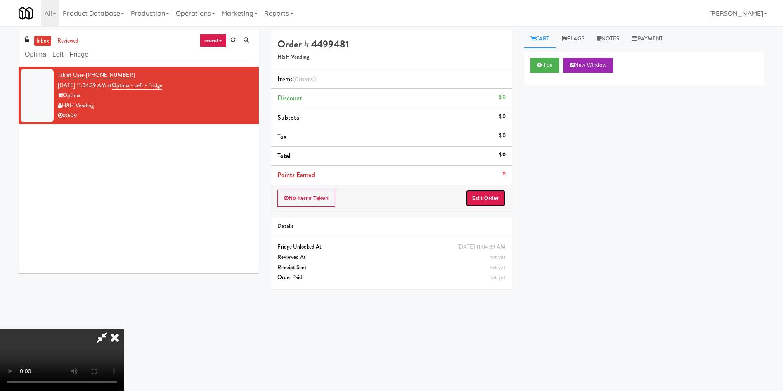
click at [485, 198] on button "Edit Order" at bounding box center [485, 197] width 40 height 17
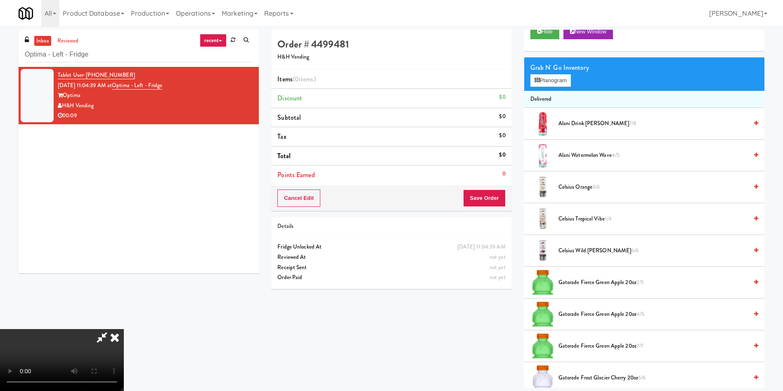
scroll to position [62, 0]
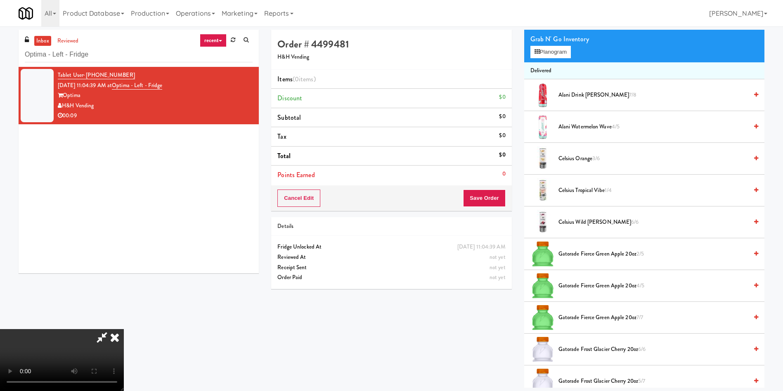
click at [124, 329] on video at bounding box center [62, 360] width 124 height 62
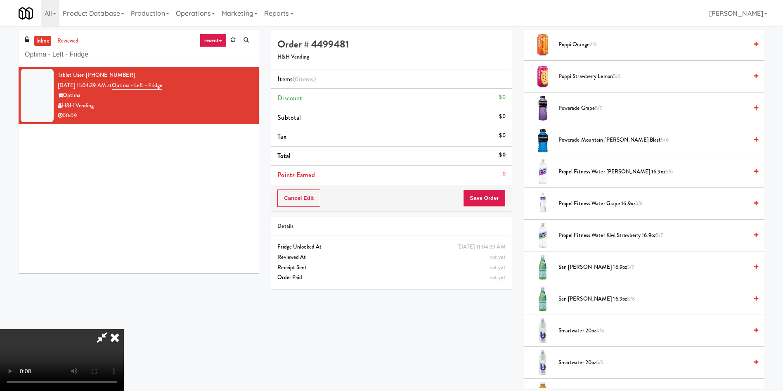
scroll to position [867, 0]
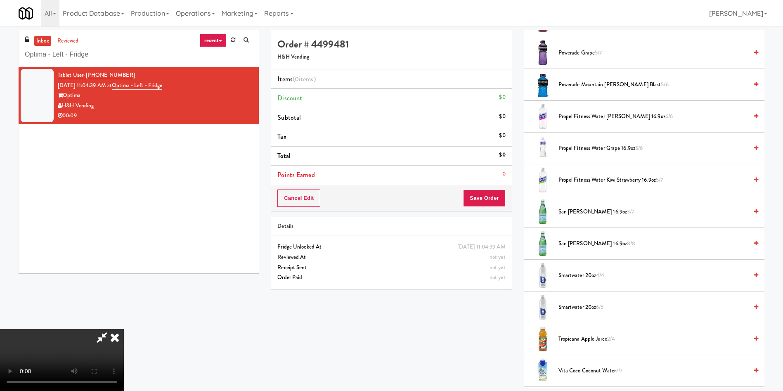
click at [583, 214] on span "San [PERSON_NAME] 16.9oz 3/7" at bounding box center [652, 212] width 189 height 10
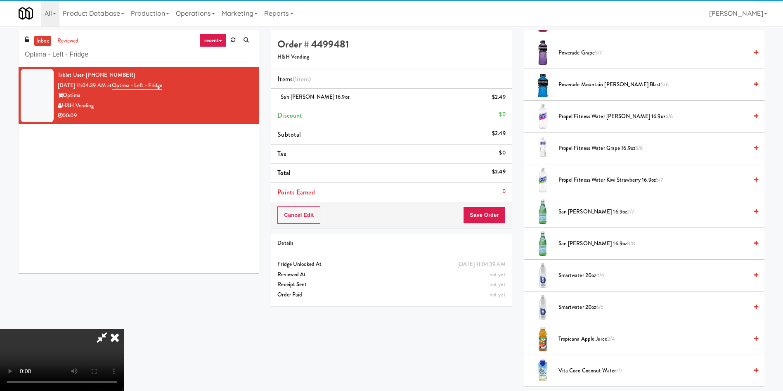
click at [124, 329] on video at bounding box center [62, 360] width 124 height 62
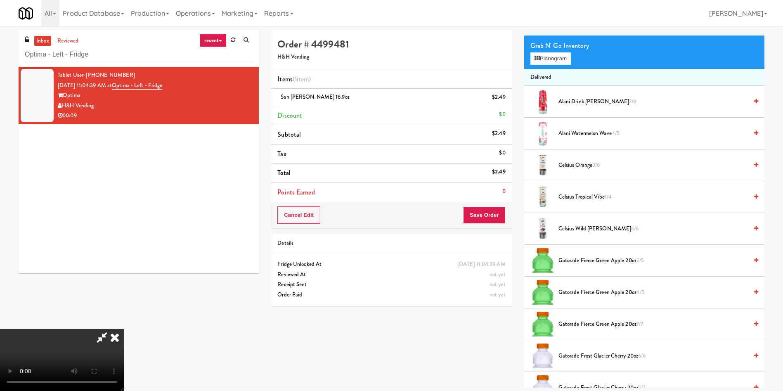
scroll to position [0, 0]
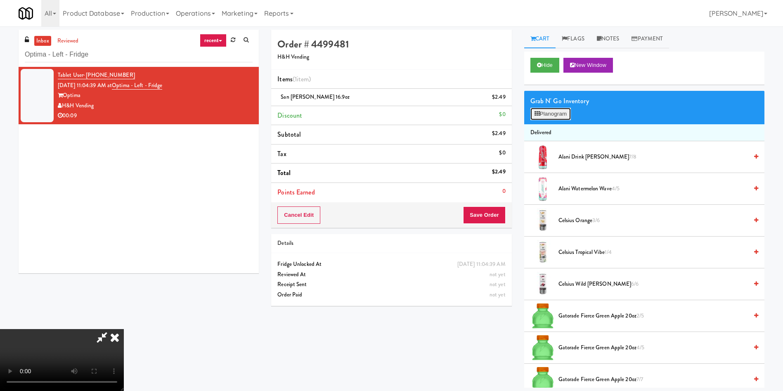
click at [568, 118] on button "Planogram" at bounding box center [550, 114] width 40 height 12
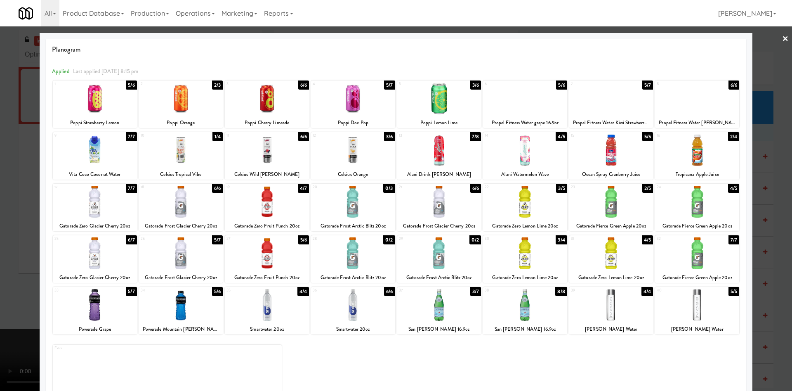
click at [518, 109] on div at bounding box center [525, 99] width 84 height 32
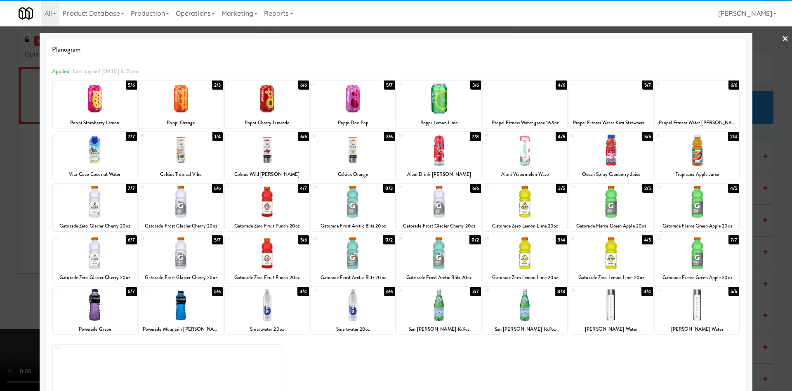
click at [20, 217] on div at bounding box center [396, 195] width 792 height 391
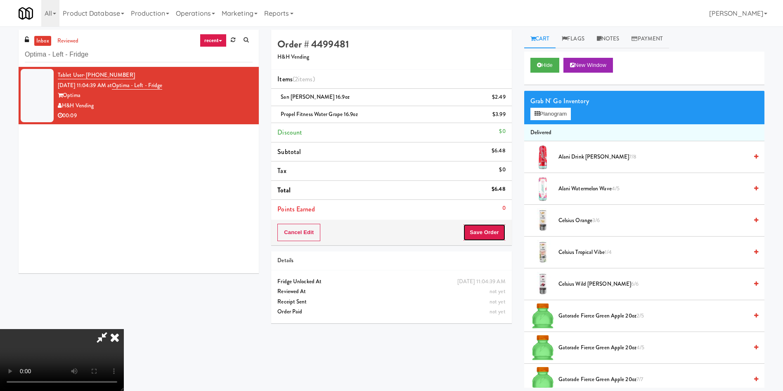
click at [491, 232] on button "Save Order" at bounding box center [484, 232] width 42 height 17
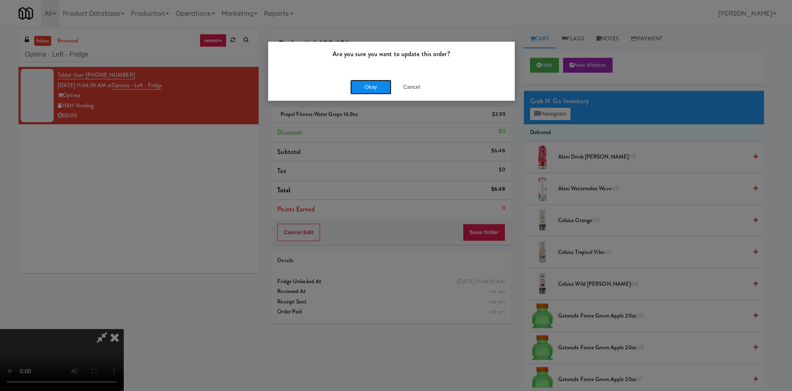
click at [364, 82] on button "Okay" at bounding box center [370, 87] width 41 height 15
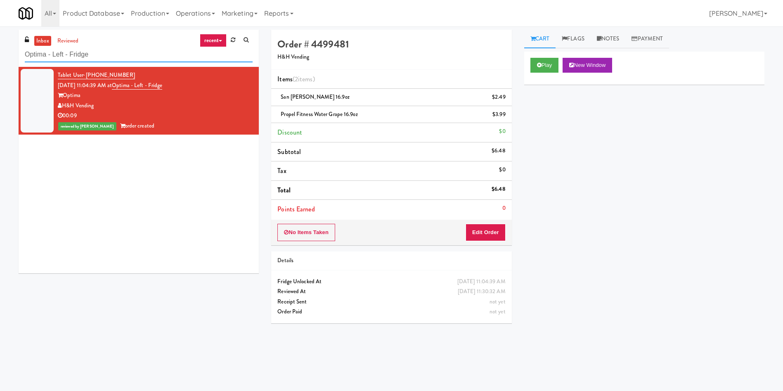
drag, startPoint x: 123, startPoint y: 58, endPoint x: 0, endPoint y: 58, distance: 123.4
click at [0, 58] on div "inbox reviewed recent all unclear take inventory issue suspicious failed recent…" at bounding box center [391, 195] width 783 height 331
paste input "Healthtrax Cafe Drinks"
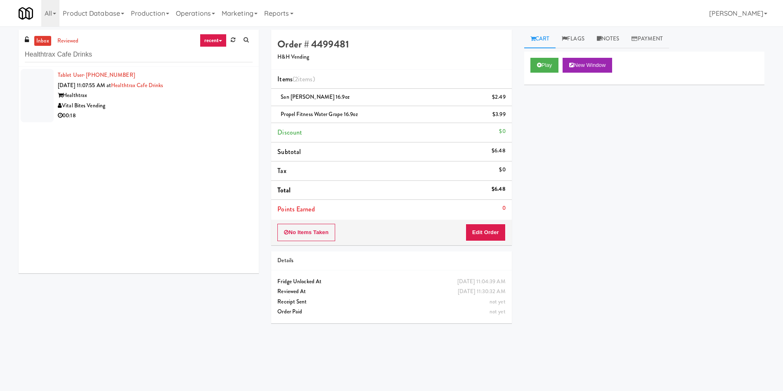
click at [54, 93] on li "Tablet User · (609) 820-8934 [DATE] 11:07:55 AM at [GEOGRAPHIC_DATA] Drinks Hea…" at bounding box center [139, 95] width 240 height 57
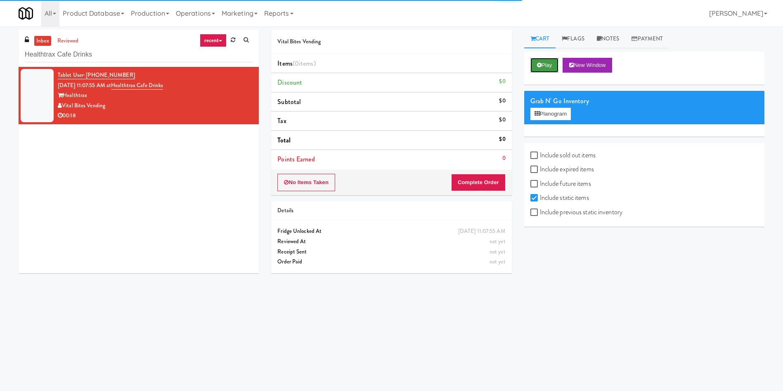
click at [542, 62] on button "Play" at bounding box center [544, 65] width 28 height 15
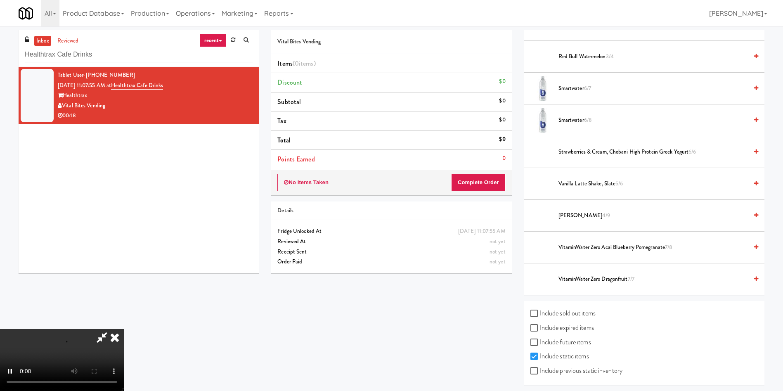
scroll to position [1057, 0]
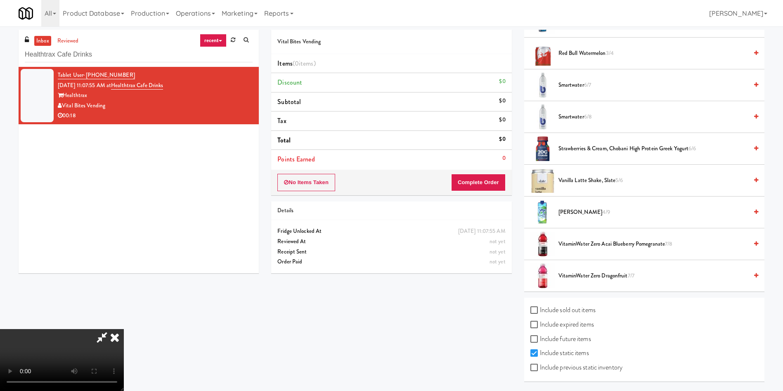
click at [572, 112] on span "Smartwater 6/8" at bounding box center [652, 117] width 189 height 10
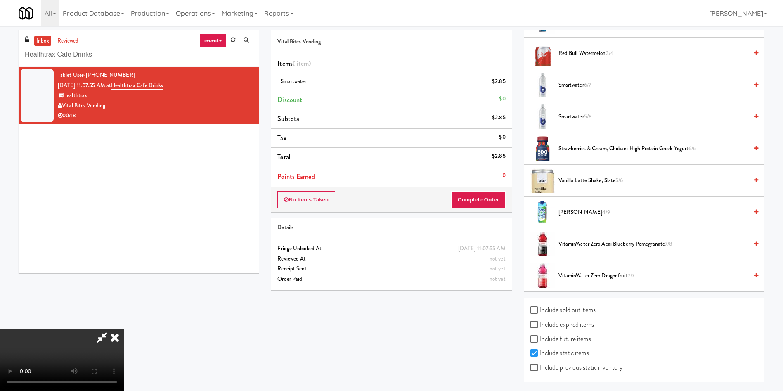
click at [124, 329] on video at bounding box center [62, 360] width 124 height 62
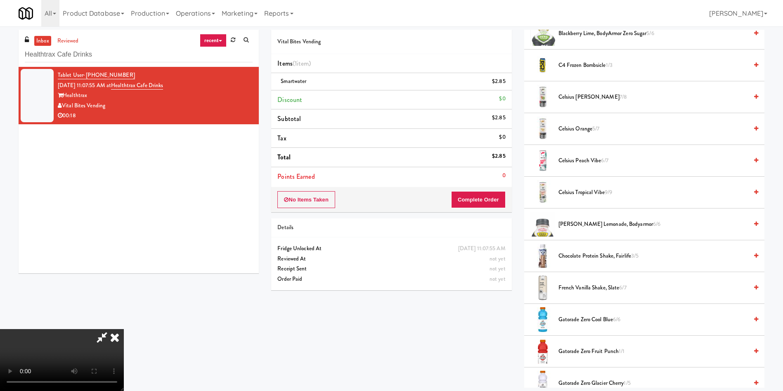
scroll to position [66, 0]
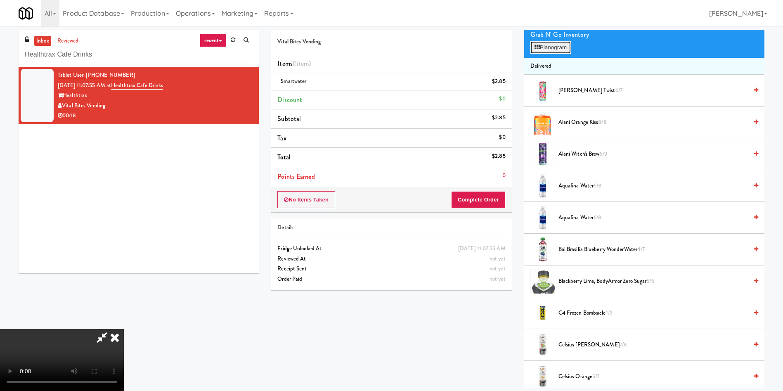
click at [552, 46] on button "Planogram" at bounding box center [550, 47] width 40 height 12
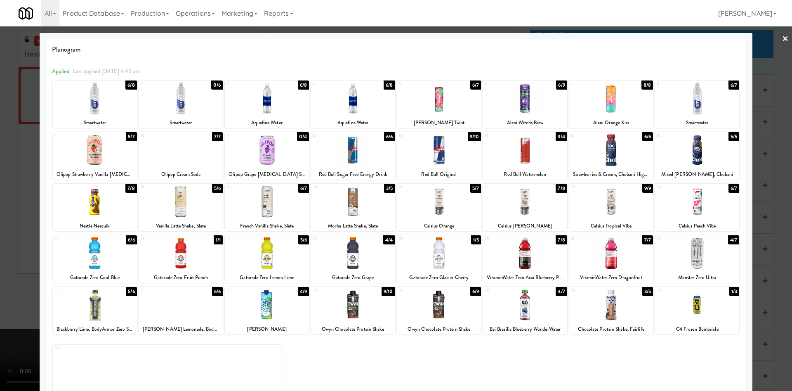
click at [13, 193] on div at bounding box center [396, 195] width 792 height 391
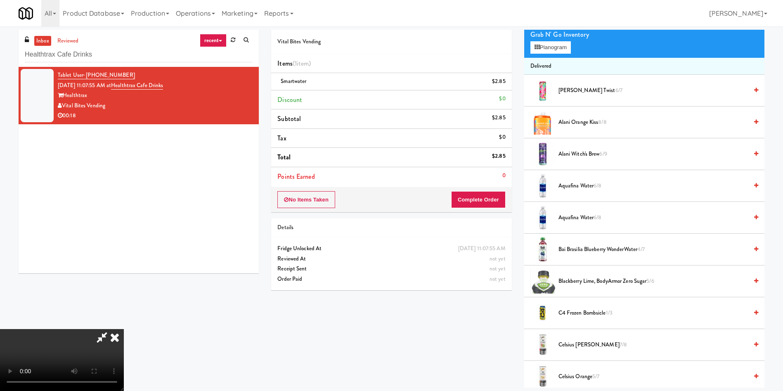
click at [124, 329] on video at bounding box center [62, 360] width 124 height 62
click at [491, 199] on button "Complete Order" at bounding box center [478, 199] width 54 height 17
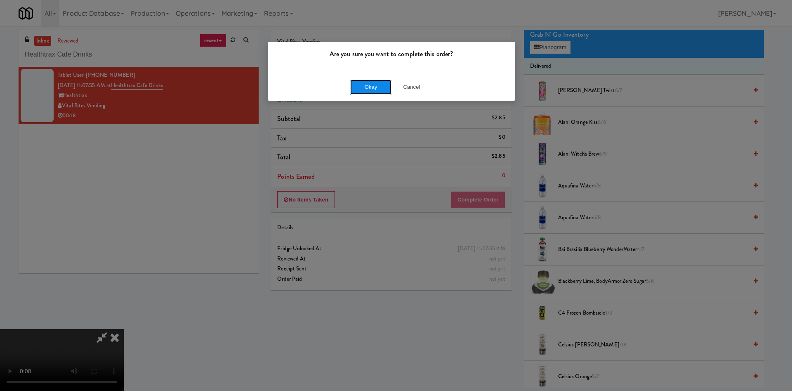
click at [362, 87] on button "Okay" at bounding box center [370, 87] width 41 height 15
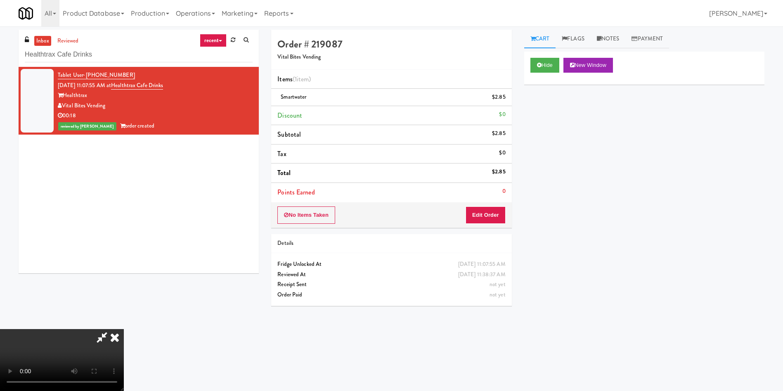
scroll to position [0, 0]
click at [124, 329] on icon at bounding box center [115, 337] width 18 height 17
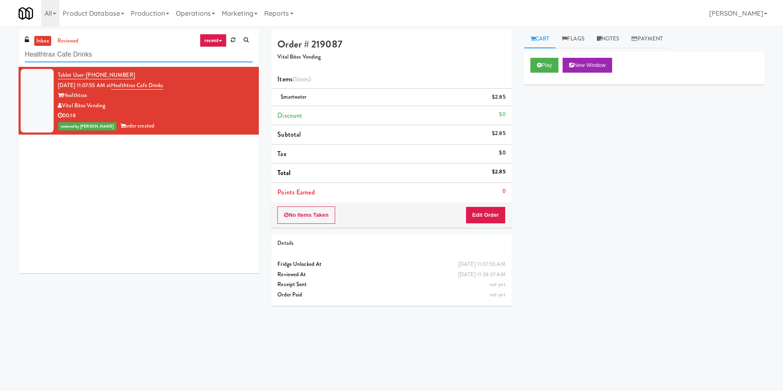
paste input "Balchem Breakroom"
drag, startPoint x: 139, startPoint y: 57, endPoint x: 0, endPoint y: 61, distance: 138.7
click at [0, 61] on div "inbox reviewed recent all unclear take inventory issue suspicious failed recent…" at bounding box center [391, 195] width 783 height 331
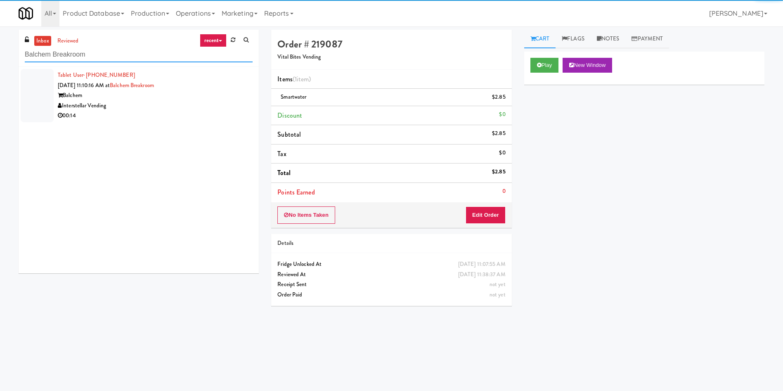
type input "Balchem Breakroom"
click at [24, 90] on div at bounding box center [37, 95] width 33 height 53
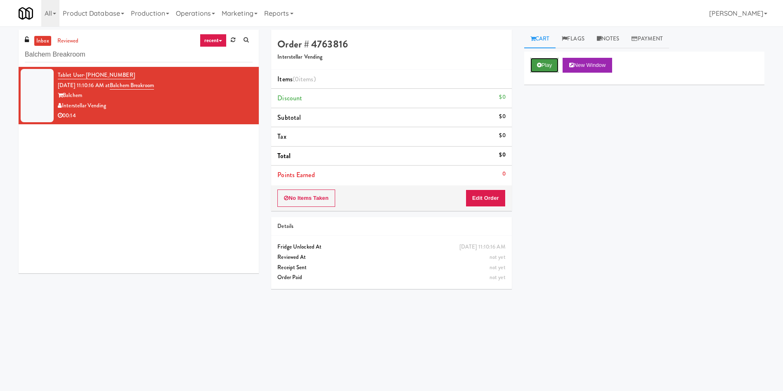
click at [544, 62] on button "Play" at bounding box center [544, 65] width 28 height 15
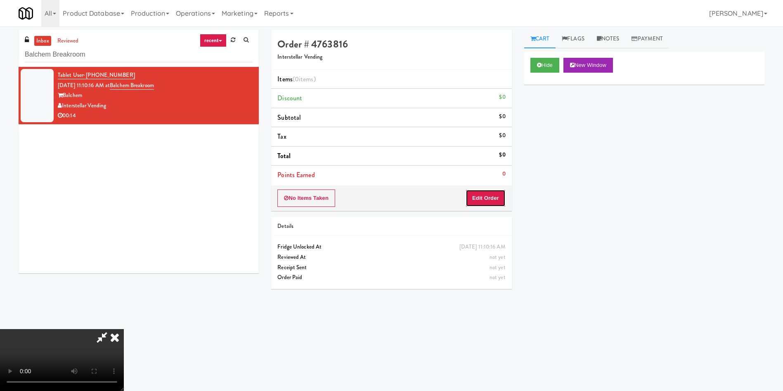
click at [482, 200] on button "Edit Order" at bounding box center [485, 197] width 40 height 17
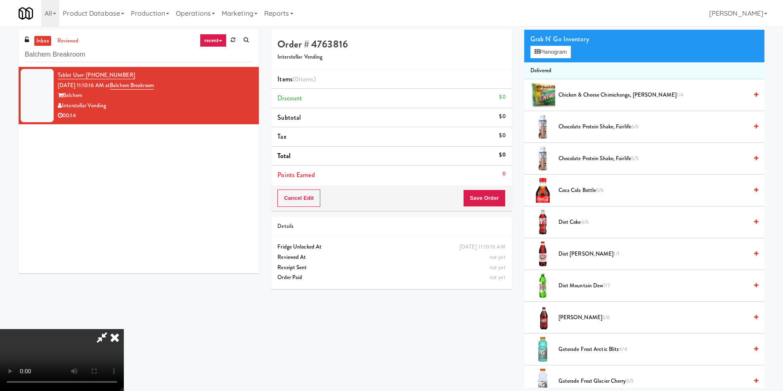
scroll to position [121, 0]
click at [124, 329] on video at bounding box center [62, 360] width 124 height 62
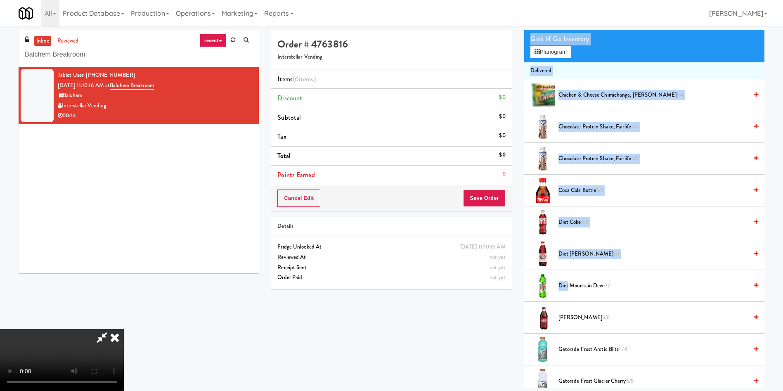
drag, startPoint x: 567, startPoint y: 285, endPoint x: 486, endPoint y: 317, distance: 87.4
click at [486, 317] on div "Order # 4763816 Interstellar Vending Items (0 items ) Discount $0 Subtotal $0 T…" at bounding box center [518, 209] width 506 height 358
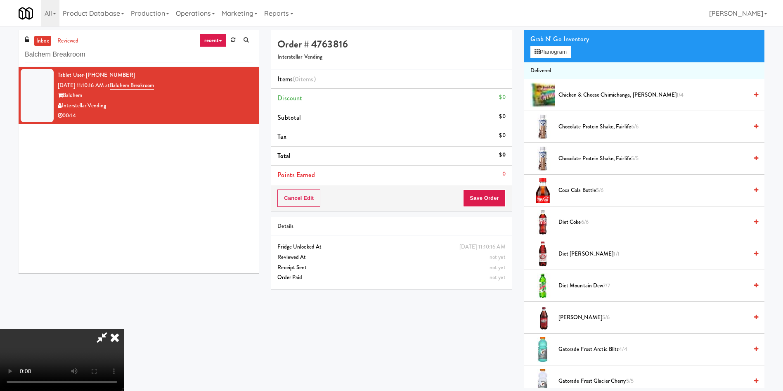
click at [487, 330] on div "Order # 4763816 Interstellar Vending Items (0 items ) Discount $0 Subtotal $0 T…" at bounding box center [518, 209] width 506 height 358
click at [540, 56] on button "Planogram" at bounding box center [550, 52] width 40 height 12
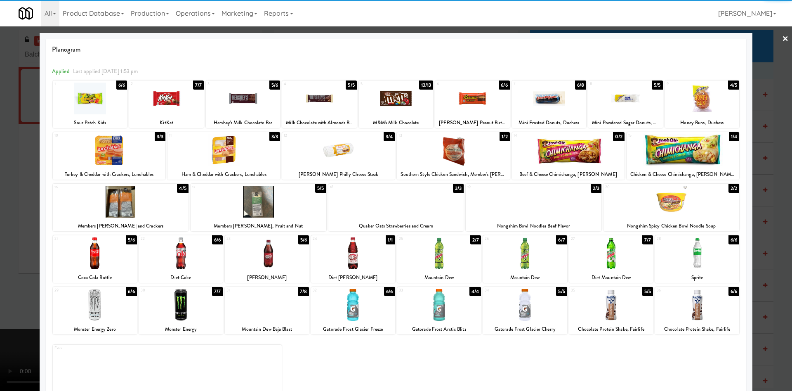
drag, startPoint x: 513, startPoint y: 258, endPoint x: 489, endPoint y: 262, distance: 23.3
click at [513, 258] on div at bounding box center [525, 253] width 84 height 32
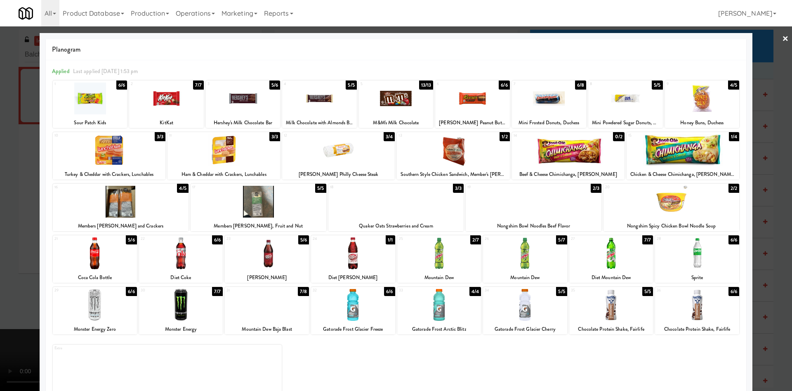
click at [17, 199] on div at bounding box center [396, 195] width 792 height 391
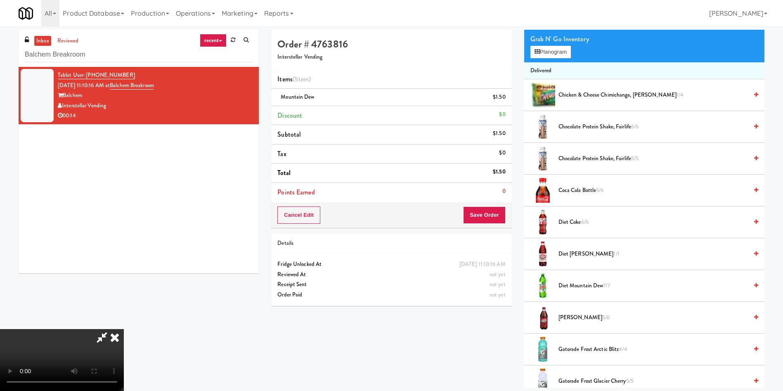
click at [124, 329] on video at bounding box center [62, 360] width 124 height 62
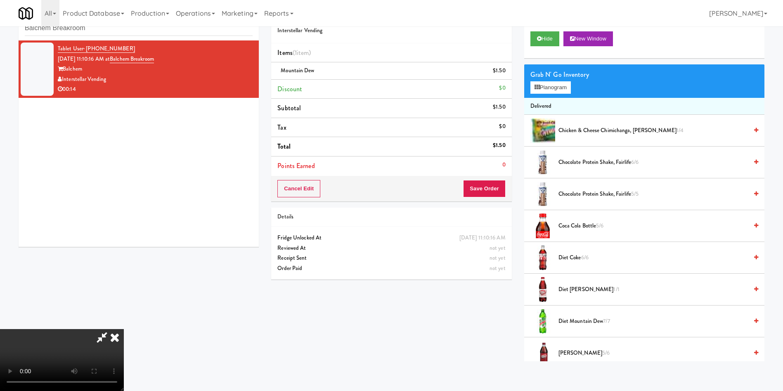
click at [124, 329] on video at bounding box center [62, 360] width 124 height 62
click at [542, 86] on button "Planogram" at bounding box center [550, 87] width 40 height 12
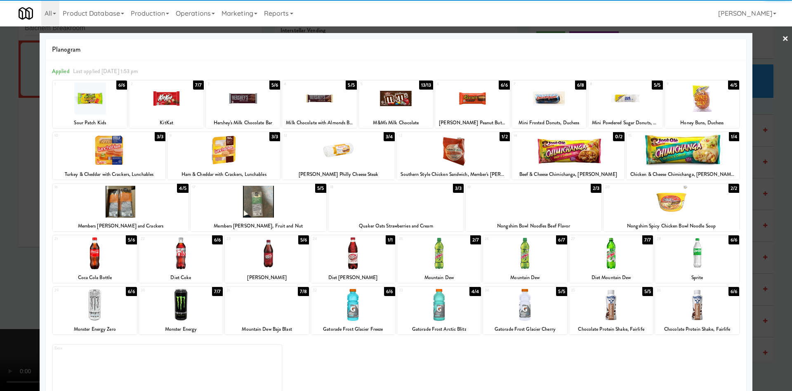
click at [290, 301] on div at bounding box center [267, 305] width 84 height 32
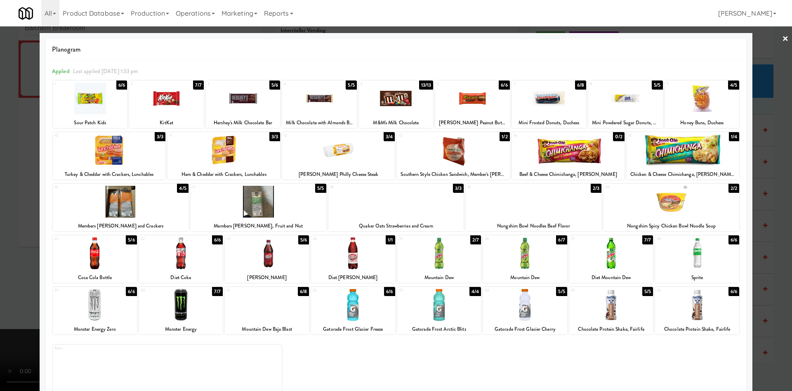
click at [0, 201] on div at bounding box center [396, 195] width 792 height 391
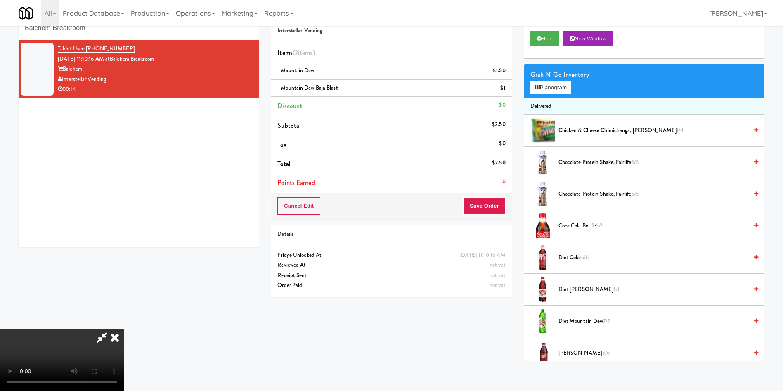
click at [124, 329] on video at bounding box center [62, 360] width 124 height 62
click at [555, 84] on button "Planogram" at bounding box center [550, 87] width 40 height 12
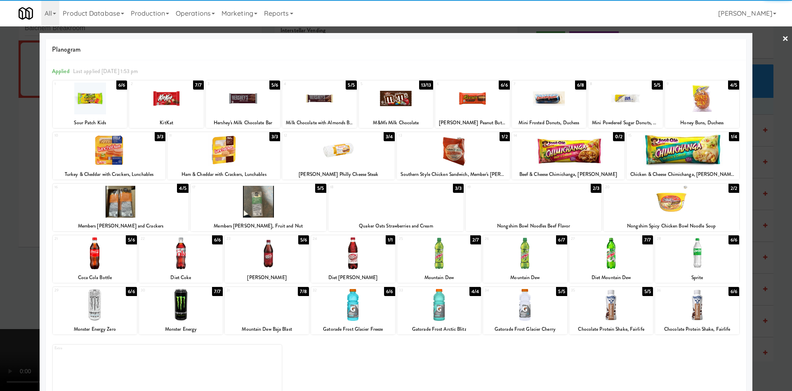
click at [111, 107] on div at bounding box center [90, 99] width 74 height 32
drag, startPoint x: 15, startPoint y: 117, endPoint x: 71, endPoint y: 125, distance: 56.3
click at [14, 117] on div at bounding box center [396, 195] width 792 height 391
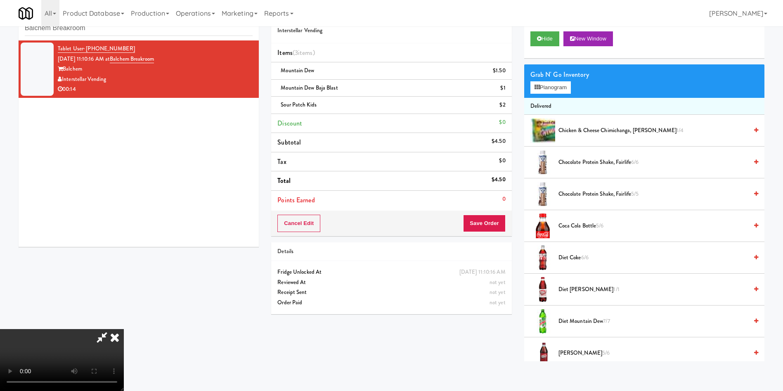
scroll to position [121, 0]
click at [480, 215] on button "Save Order" at bounding box center [484, 223] width 42 height 17
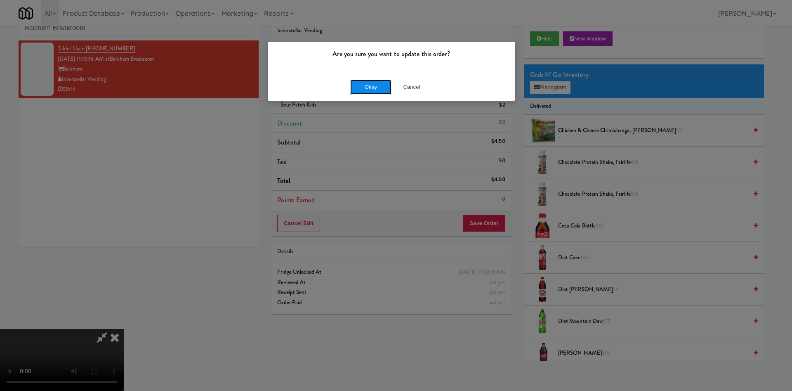
click at [366, 84] on button "Okay" at bounding box center [370, 87] width 41 height 15
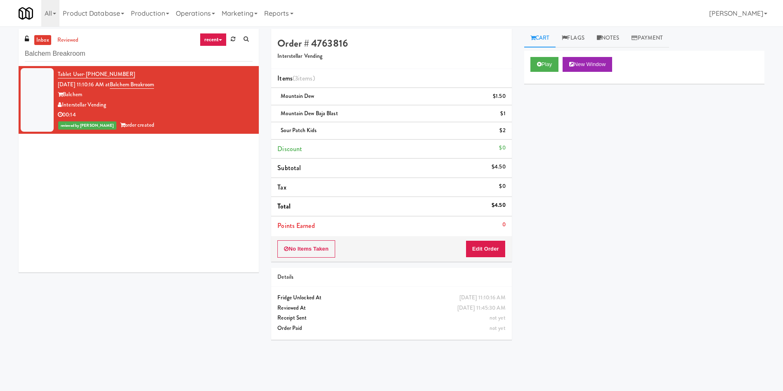
scroll to position [0, 0]
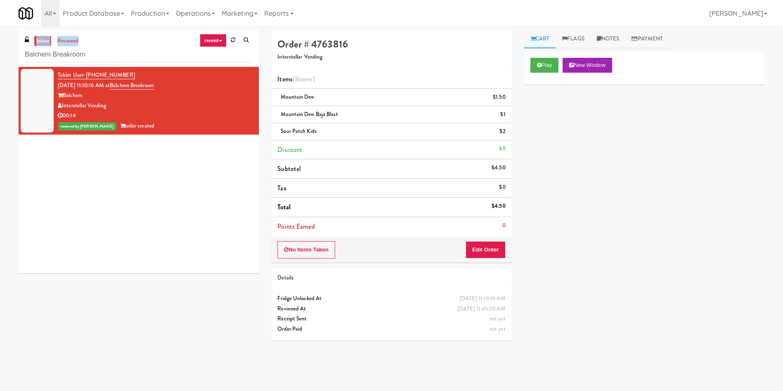
drag, startPoint x: 122, startPoint y: 42, endPoint x: 0, endPoint y: 42, distance: 121.7
click at [0, 42] on div "inbox reviewed recent all unclear take inventory issue suspicious failed recent…" at bounding box center [391, 195] width 783 height 331
drag, startPoint x: 119, startPoint y: 42, endPoint x: 117, endPoint y: 74, distance: 32.3
click at [119, 48] on div "inbox reviewed recent all unclear take inventory issue suspicious failed recent…" at bounding box center [139, 48] width 240 height 37
drag, startPoint x: 125, startPoint y: 56, endPoint x: 0, endPoint y: 55, distance: 124.6
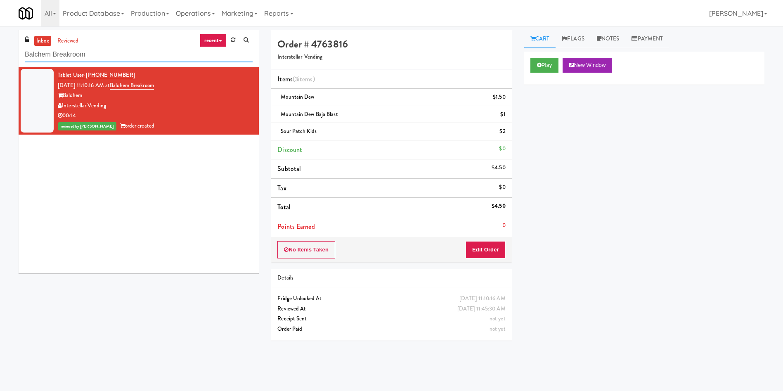
click at [0, 55] on div "inbox reviewed recent all unclear take inventory issue suspicious failed recent…" at bounding box center [391, 195] width 783 height 331
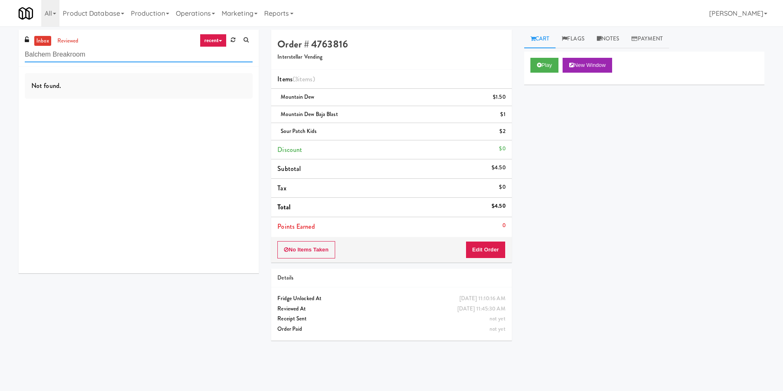
drag, startPoint x: 122, startPoint y: 60, endPoint x: 0, endPoint y: 26, distance: 127.0
click at [0, 26] on body "Are you sure you want to update this order? Okay Cancel Okay Are you sure you w…" at bounding box center [391, 221] width 783 height 391
paste input "680 LSD Cooler"
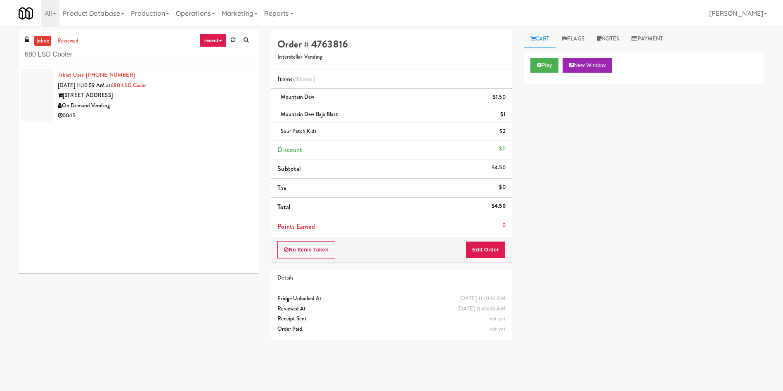
click at [52, 101] on div at bounding box center [37, 95] width 33 height 53
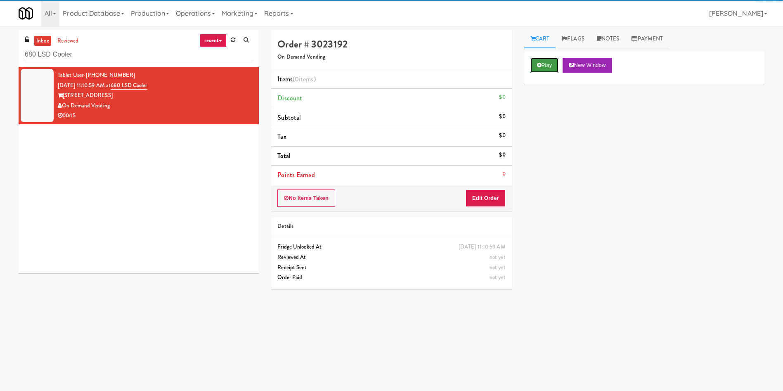
click at [554, 64] on button "Play" at bounding box center [544, 65] width 28 height 15
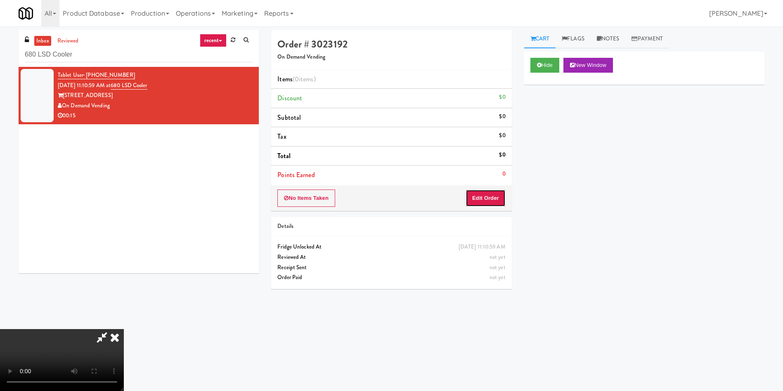
click at [494, 196] on button "Edit Order" at bounding box center [485, 197] width 40 height 17
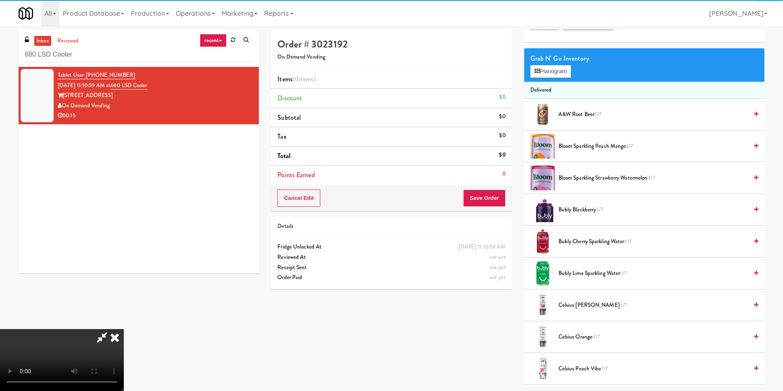
scroll to position [62, 0]
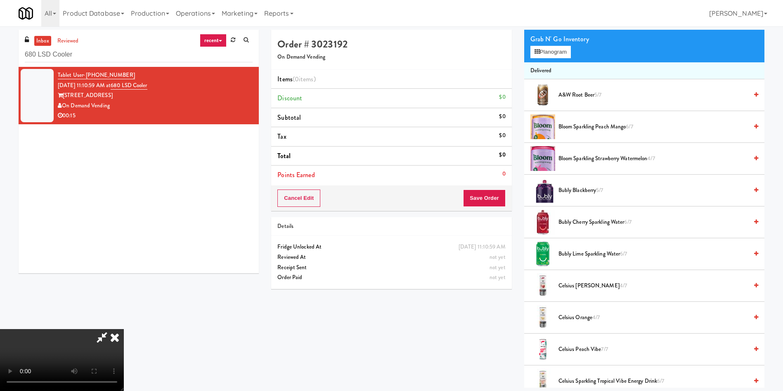
click at [124, 329] on video at bounding box center [62, 360] width 124 height 62
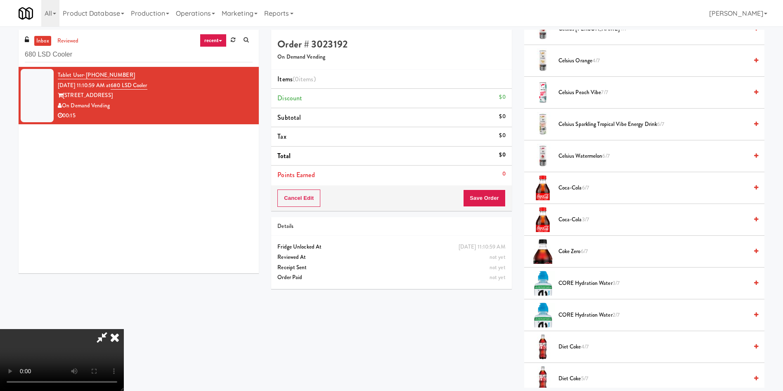
scroll to position [433, 0]
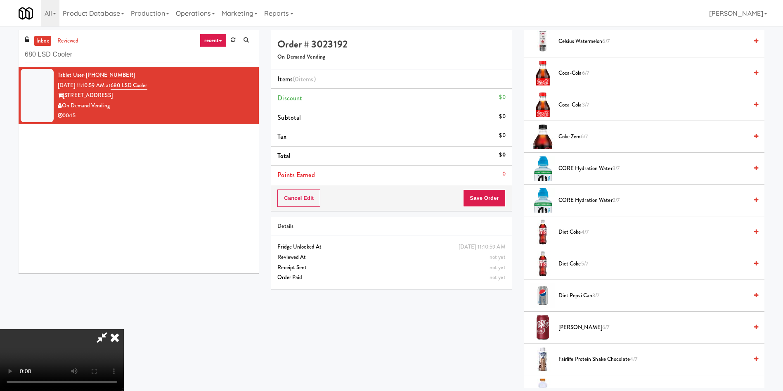
click at [573, 295] on span "Diet Pepsi Can 3/7" at bounding box center [652, 296] width 189 height 10
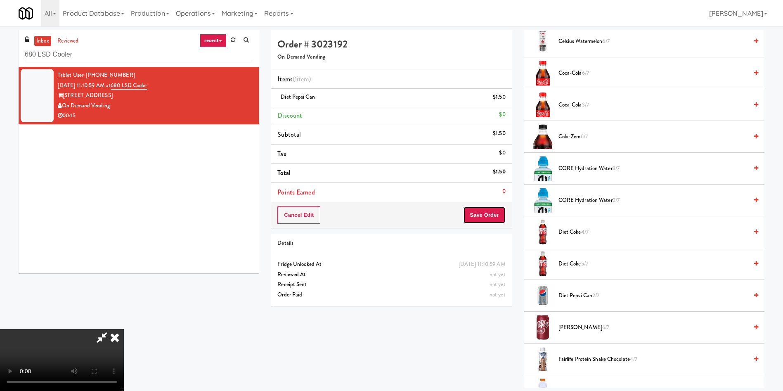
click at [483, 216] on button "Save Order" at bounding box center [484, 214] width 42 height 17
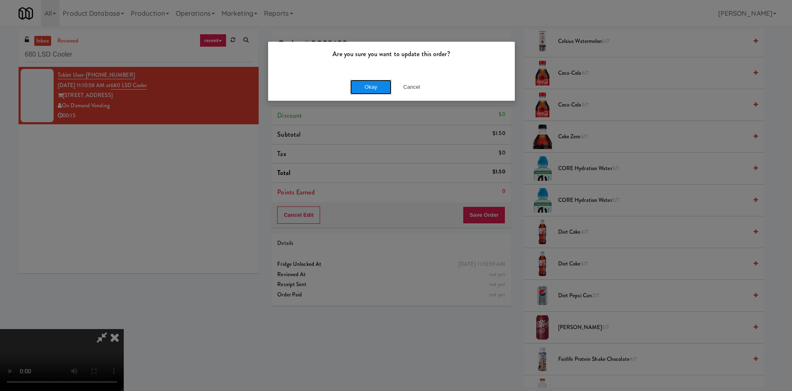
click at [364, 87] on button "Okay" at bounding box center [370, 87] width 41 height 15
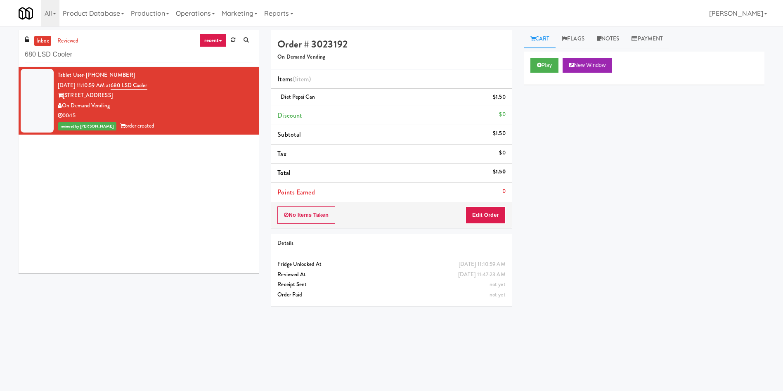
scroll to position [0, 0]
paste input "Alameda West - Snack"
drag, startPoint x: 118, startPoint y: 53, endPoint x: 0, endPoint y: 53, distance: 118.4
click at [0, 53] on div "inbox reviewed recent all unclear take inventory issue suspicious failed recent…" at bounding box center [391, 195] width 783 height 331
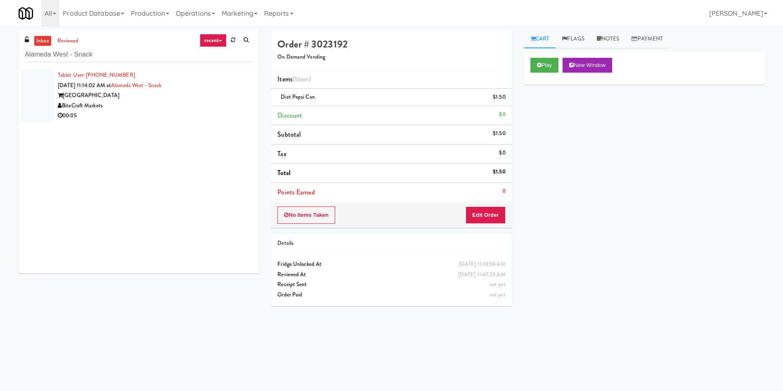
click at [34, 81] on div at bounding box center [37, 95] width 33 height 53
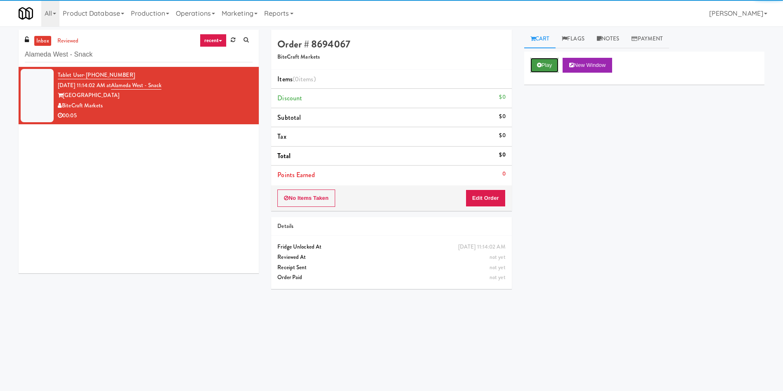
click at [544, 61] on button "Play" at bounding box center [544, 65] width 28 height 15
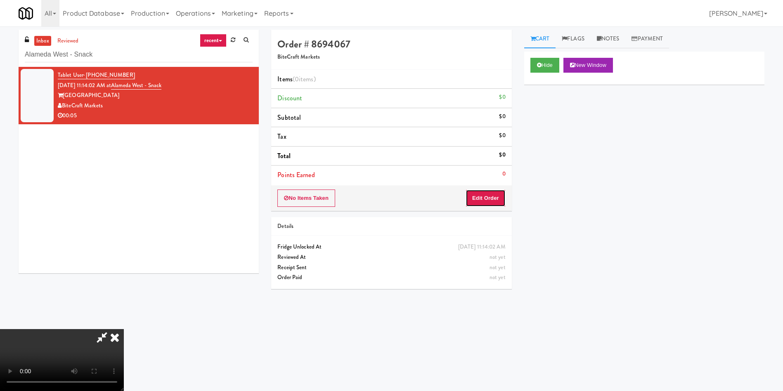
click at [496, 197] on button "Edit Order" at bounding box center [485, 197] width 40 height 17
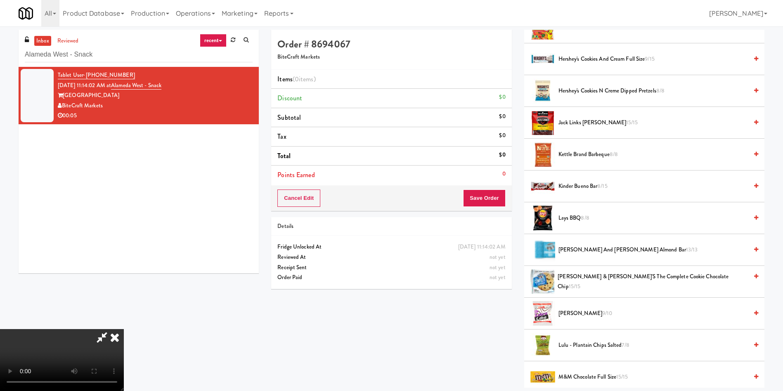
scroll to position [369, 0]
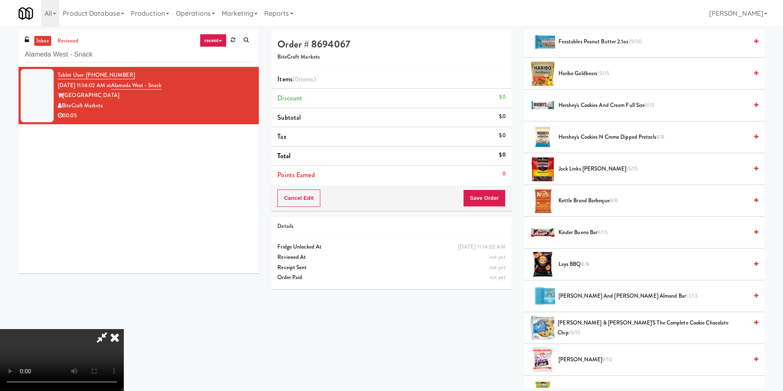
click at [586, 234] on span "Kinder Bueno Bar 8/15" at bounding box center [652, 232] width 189 height 10
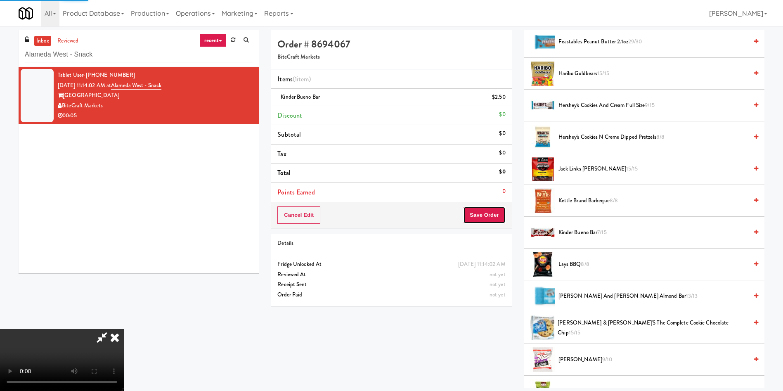
click at [499, 212] on button "Save Order" at bounding box center [484, 214] width 42 height 17
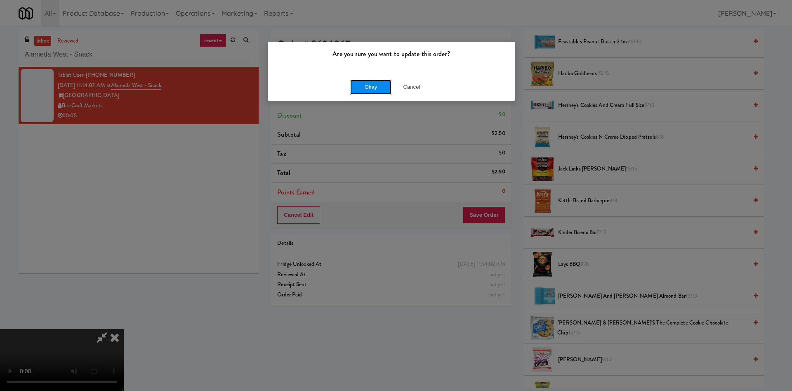
click at [363, 85] on button "Okay" at bounding box center [370, 87] width 41 height 15
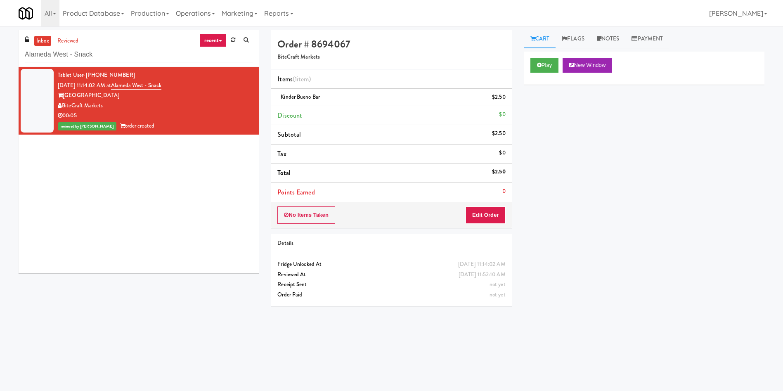
scroll to position [0, 0]
paste input "[GEOGRAPHIC_DATA]"
drag, startPoint x: 0, startPoint y: 73, endPoint x: 0, endPoint y: 81, distance: 7.4
click at [0, 81] on div "inbox reviewed recent all unclear take inventory issue suspicious failed recent…" at bounding box center [391, 195] width 783 height 331
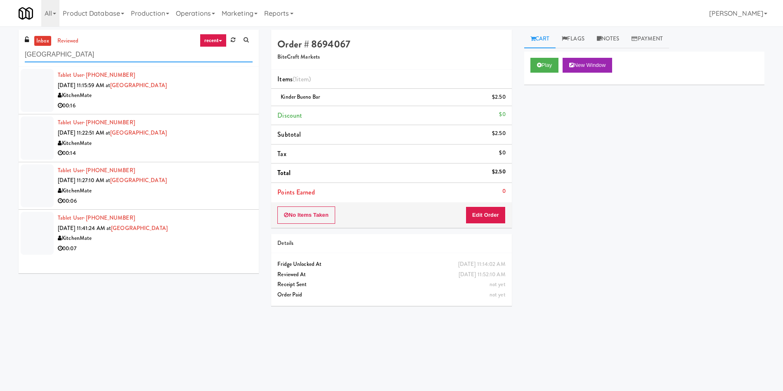
type input "[GEOGRAPHIC_DATA]"
click at [28, 95] on div at bounding box center [37, 90] width 33 height 43
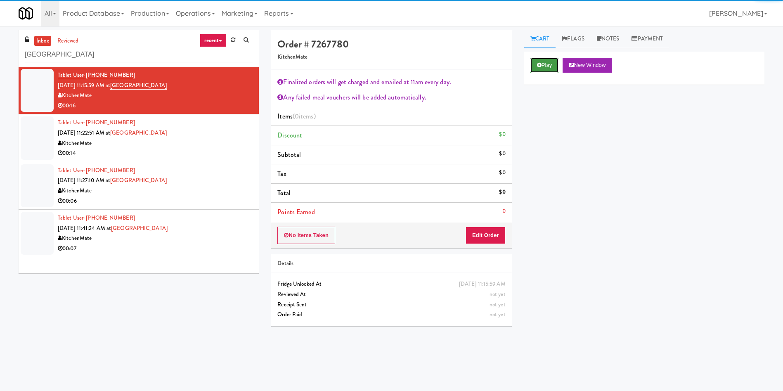
click at [551, 63] on button "Play" at bounding box center [544, 65] width 28 height 15
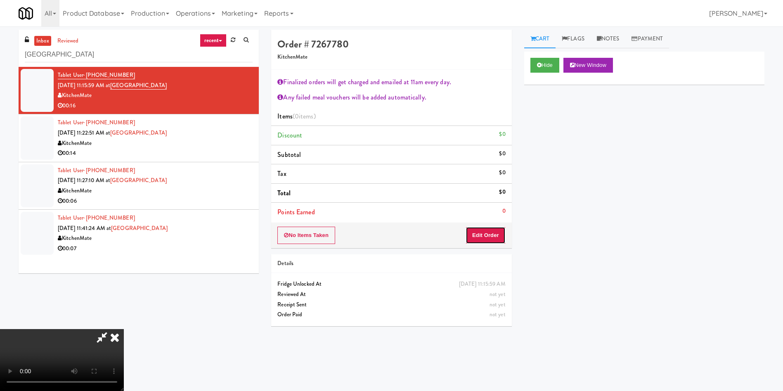
click at [493, 230] on button "Edit Order" at bounding box center [485, 235] width 40 height 17
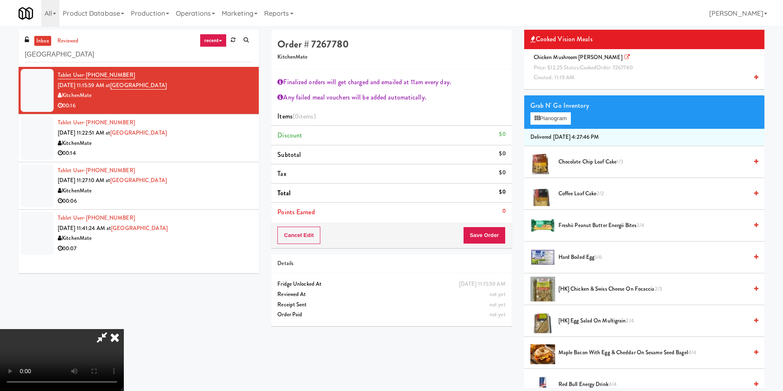
scroll to position [62, 0]
click at [567, 71] on div "Chicken Mushroom [PERSON_NAME]: $12.25 Status: cooked Order: 7267780 Created: 1…" at bounding box center [644, 67] width 228 height 31
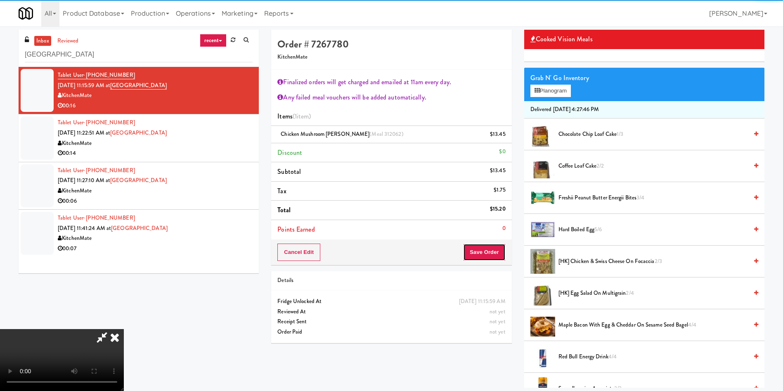
click at [493, 257] on button "Save Order" at bounding box center [484, 251] width 42 height 17
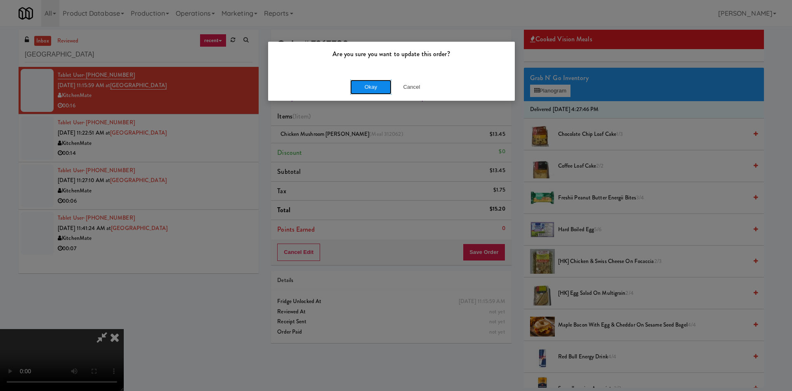
click at [365, 85] on button "Okay" at bounding box center [370, 87] width 41 height 15
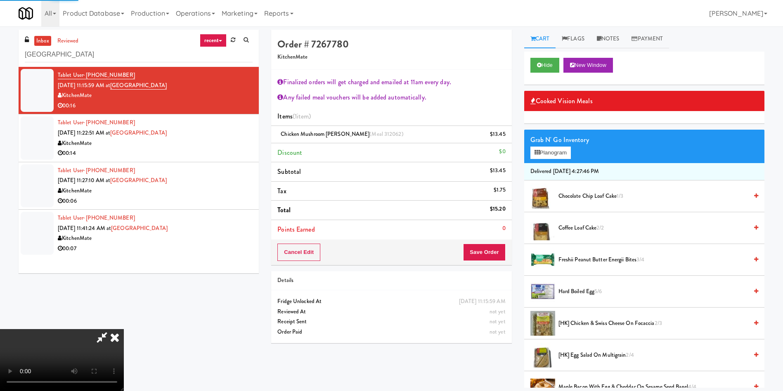
scroll to position [0, 0]
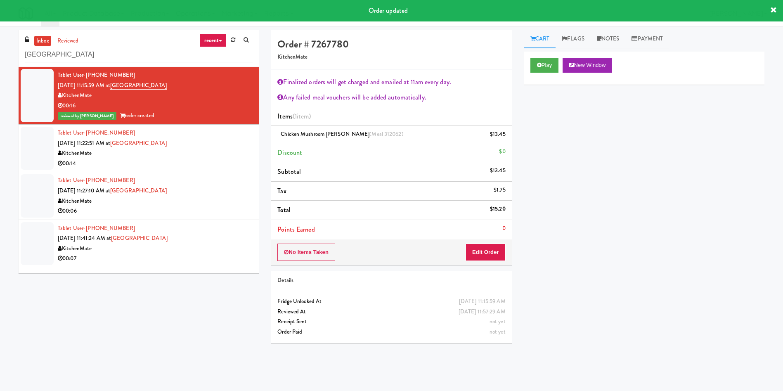
click at [48, 144] on div at bounding box center [37, 148] width 33 height 43
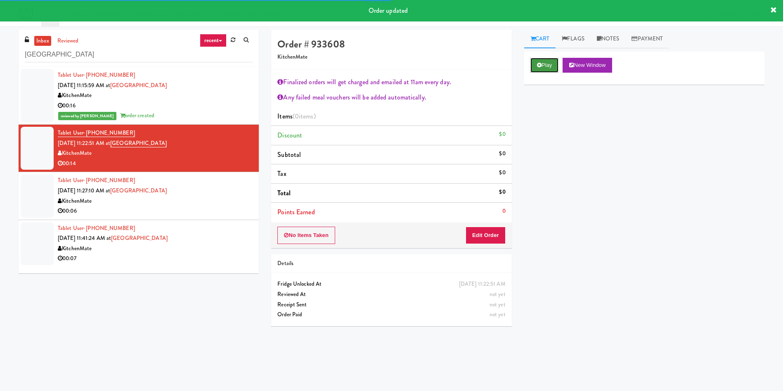
click at [541, 65] on icon at bounding box center [539, 64] width 5 height 5
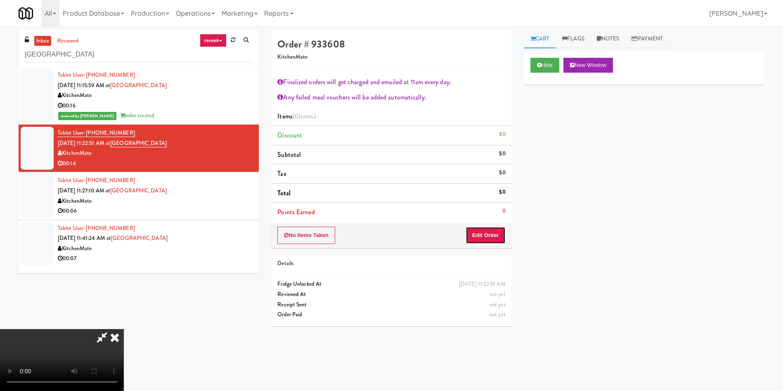
click at [482, 235] on button "Edit Order" at bounding box center [485, 235] width 40 height 17
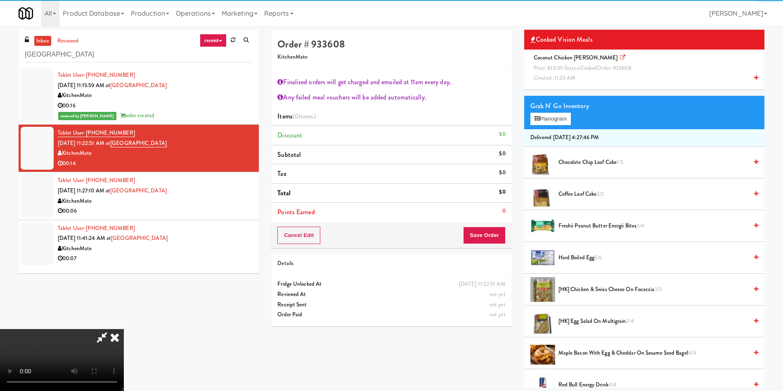
scroll to position [62, 0]
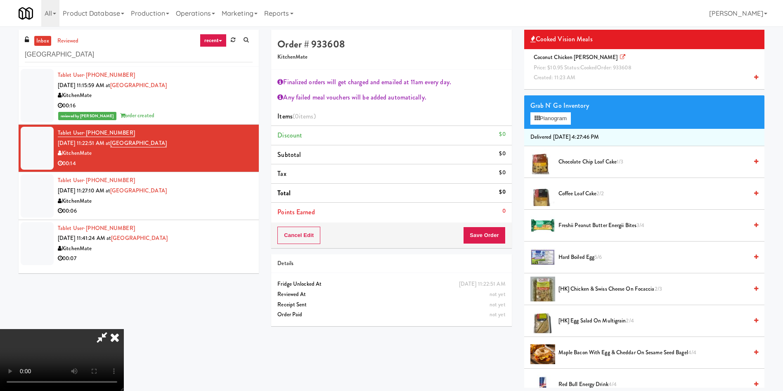
click at [574, 68] on span "Price: $10.95 Status: cooked Order: 933608" at bounding box center [583, 68] width 98 height 8
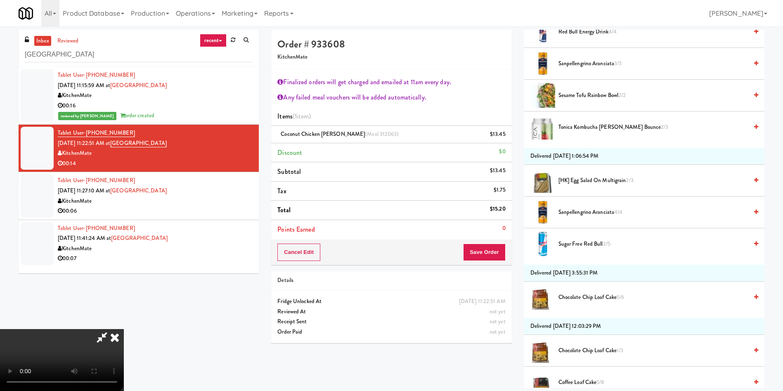
scroll to position [495, 0]
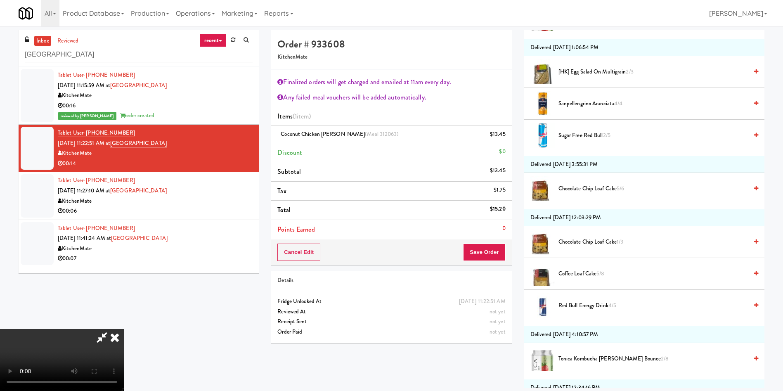
click at [586, 276] on span "Coffee Loaf Cake 5/8" at bounding box center [652, 274] width 189 height 10
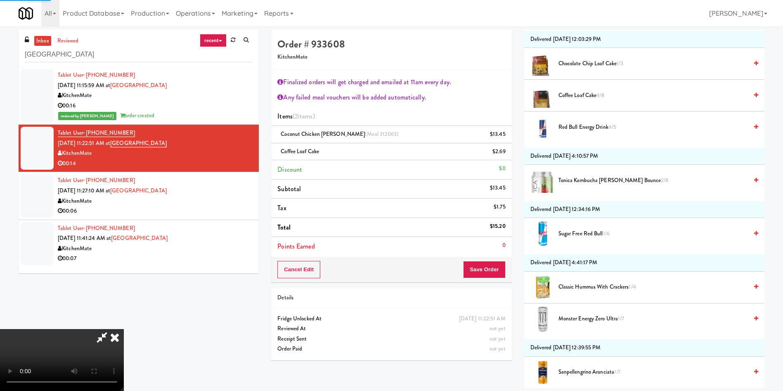
scroll to position [743, 0]
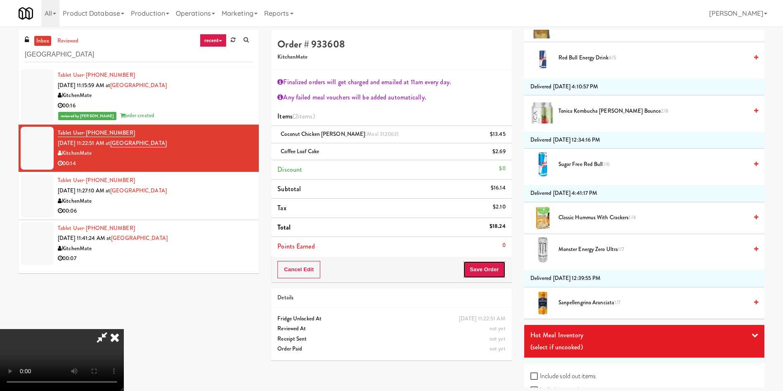
click at [477, 275] on button "Save Order" at bounding box center [484, 269] width 42 height 17
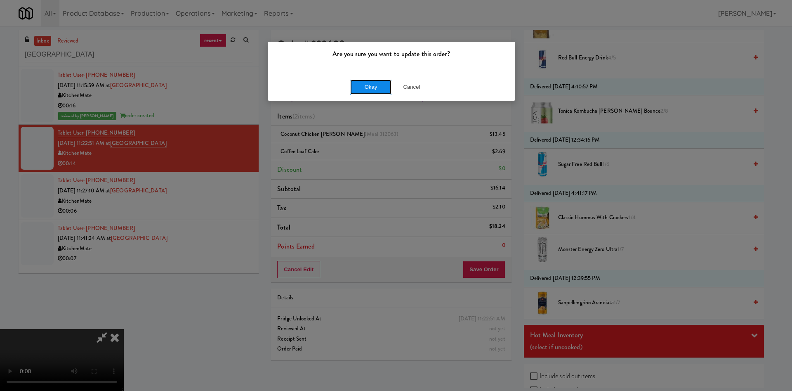
click at [369, 92] on button "Okay" at bounding box center [370, 87] width 41 height 15
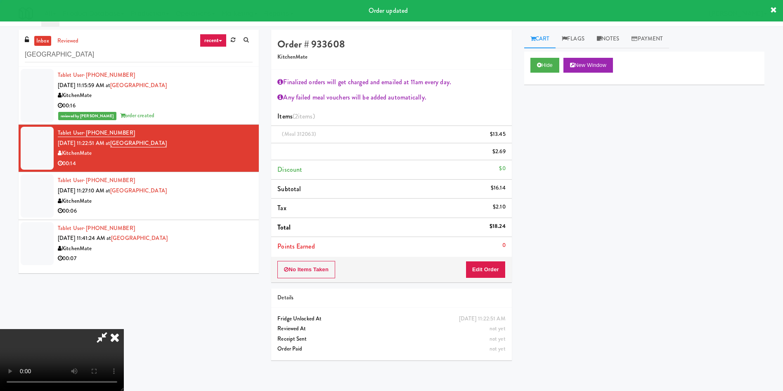
scroll to position [0, 0]
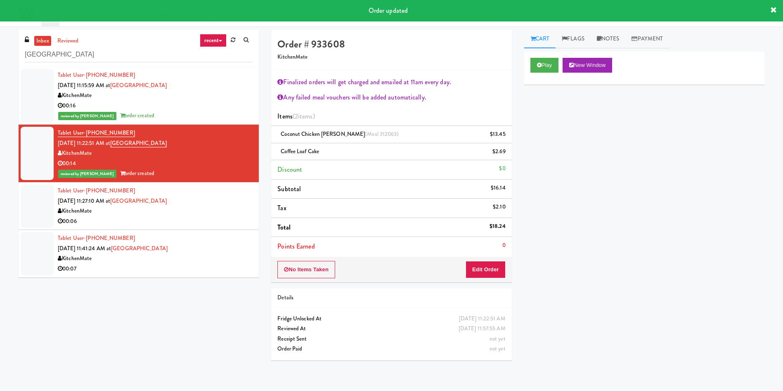
drag, startPoint x: 34, startPoint y: 215, endPoint x: 40, endPoint y: 213, distance: 6.4
click at [33, 215] on div at bounding box center [37, 205] width 33 height 43
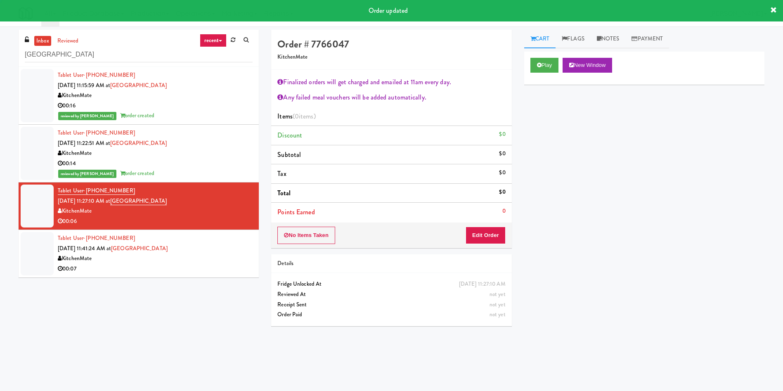
scroll to position [26, 0]
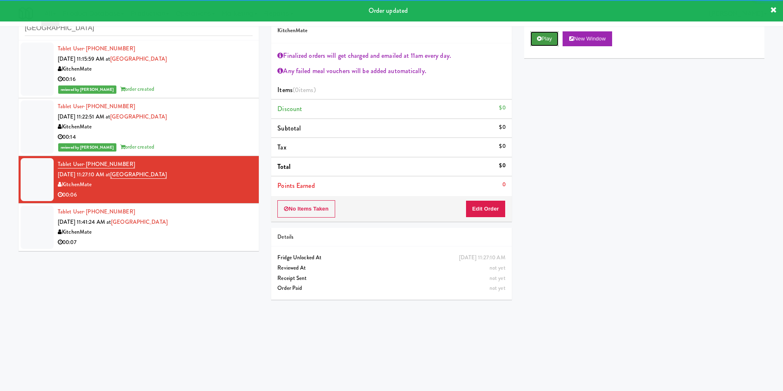
drag, startPoint x: 550, startPoint y: 42, endPoint x: 541, endPoint y: 71, distance: 30.0
click at [548, 43] on button "Play" at bounding box center [544, 38] width 28 height 15
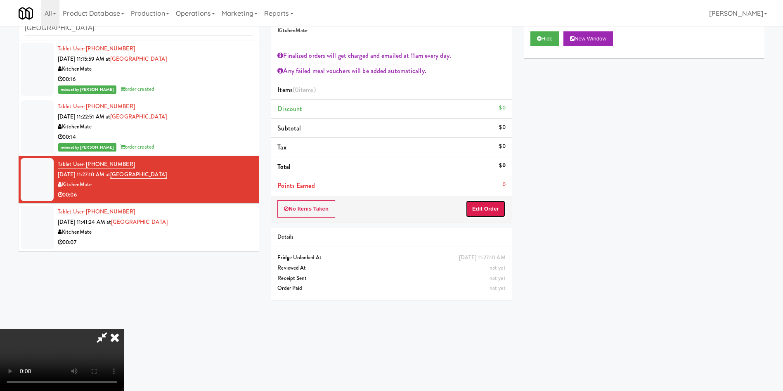
click at [484, 203] on button "Edit Order" at bounding box center [485, 208] width 40 height 17
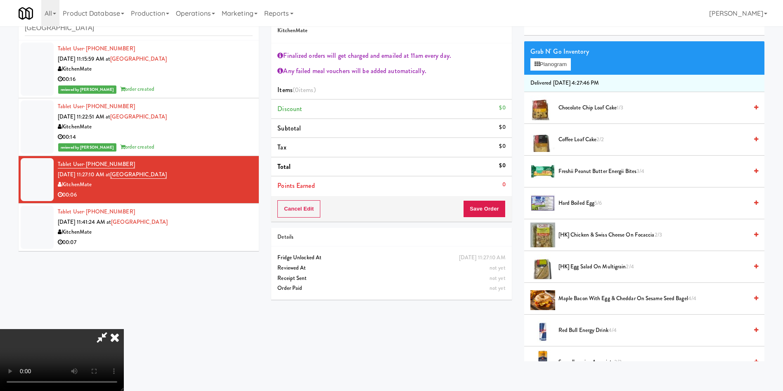
scroll to position [0, 0]
click at [111, 329] on icon at bounding box center [101, 337] width 19 height 17
click at [316, 212] on button "Cancel Edit" at bounding box center [298, 208] width 43 height 17
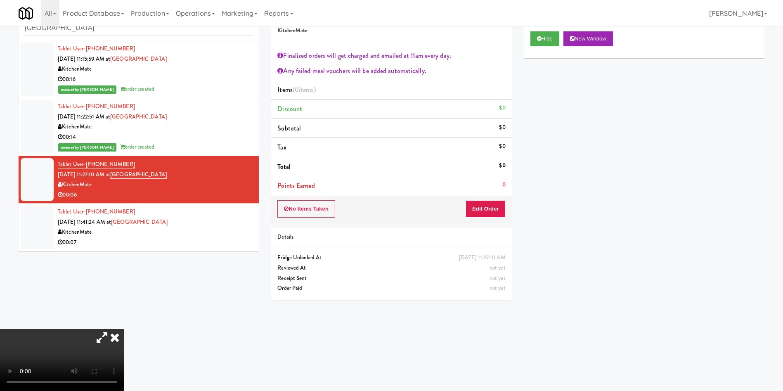
click at [316, 212] on button "No Items Taken" at bounding box center [306, 208] width 58 height 17
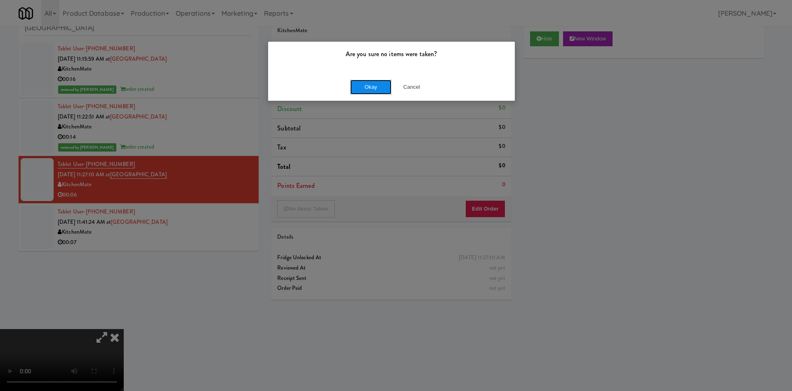
click at [383, 86] on button "Okay" at bounding box center [370, 87] width 41 height 15
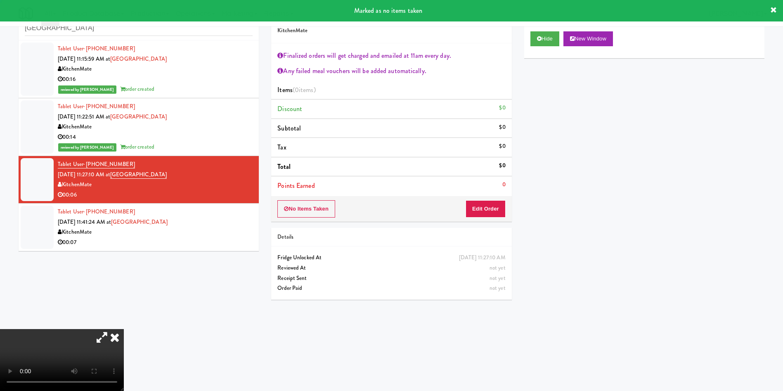
click at [124, 329] on icon at bounding box center [115, 337] width 18 height 17
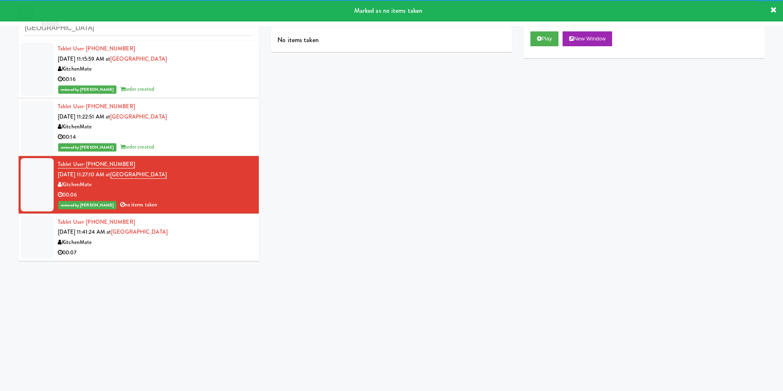
click at [28, 229] on div at bounding box center [37, 237] width 33 height 43
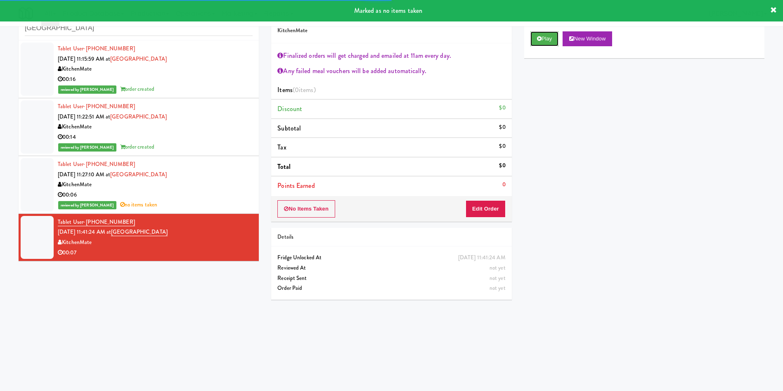
drag, startPoint x: 543, startPoint y: 36, endPoint x: 501, endPoint y: 157, distance: 128.2
click at [543, 37] on button "Play" at bounding box center [544, 38] width 28 height 15
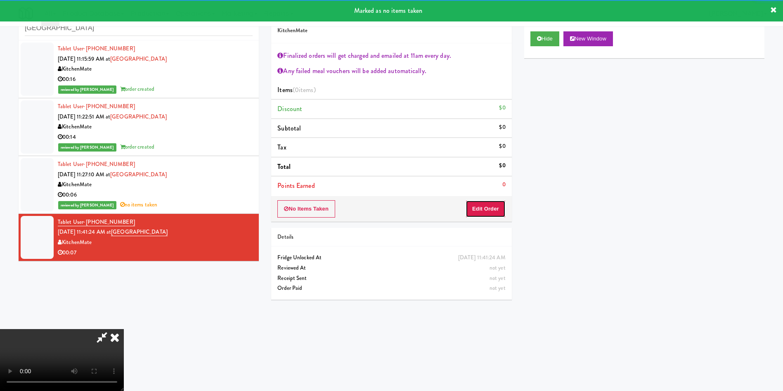
click at [488, 204] on button "Edit Order" at bounding box center [485, 208] width 40 height 17
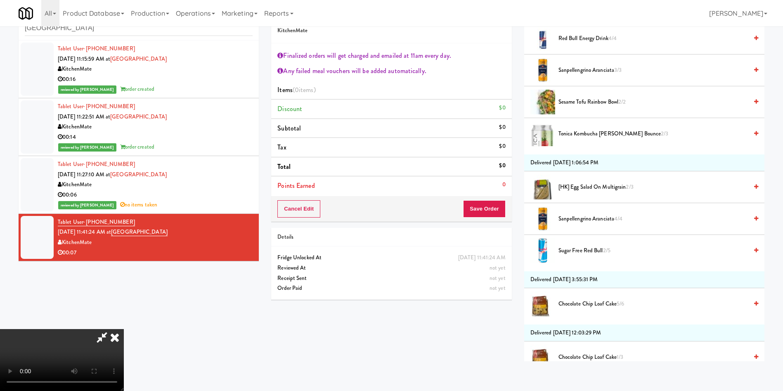
scroll to position [371, 0]
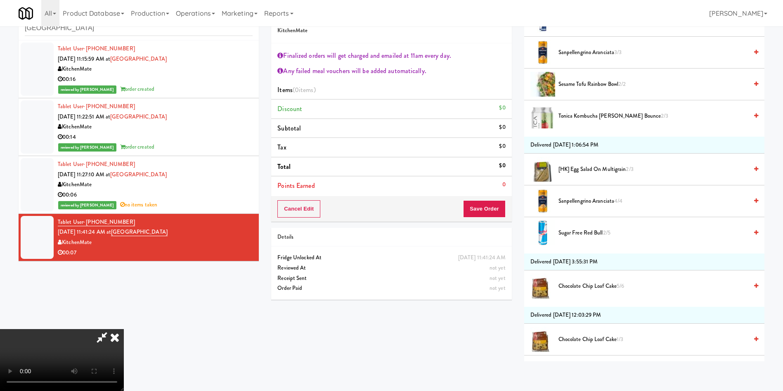
click at [594, 233] on span "Sugar Free Red Bull 2/5" at bounding box center [652, 233] width 189 height 10
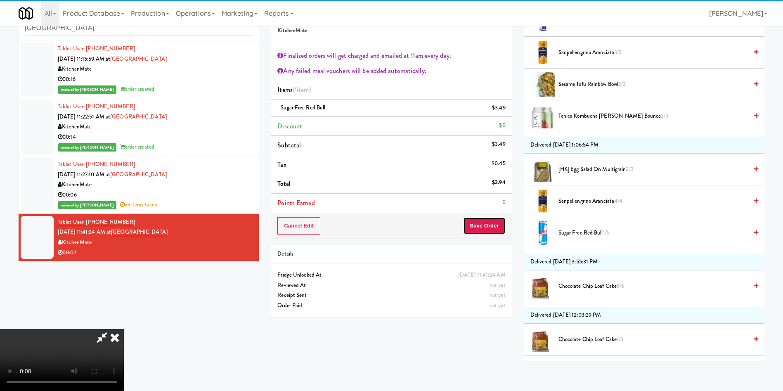
click at [496, 227] on button "Save Order" at bounding box center [484, 225] width 42 height 17
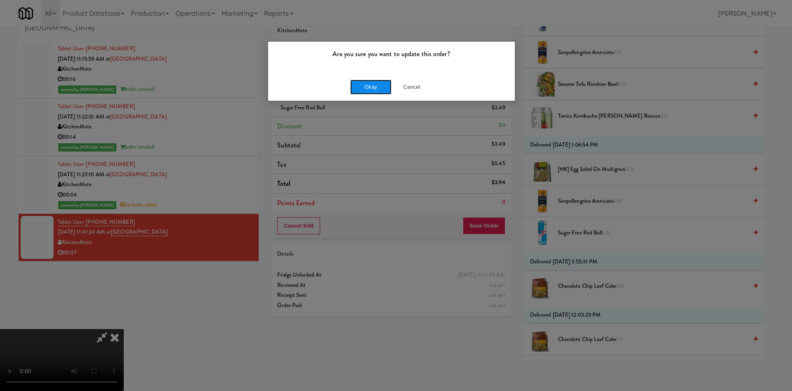
click at [383, 90] on button "Okay" at bounding box center [370, 87] width 41 height 15
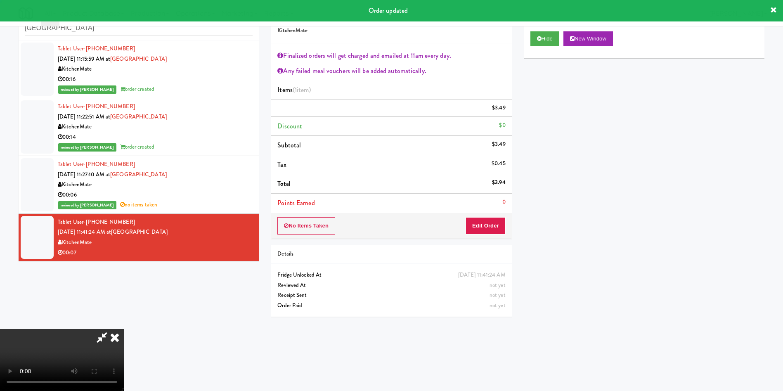
scroll to position [0, 0]
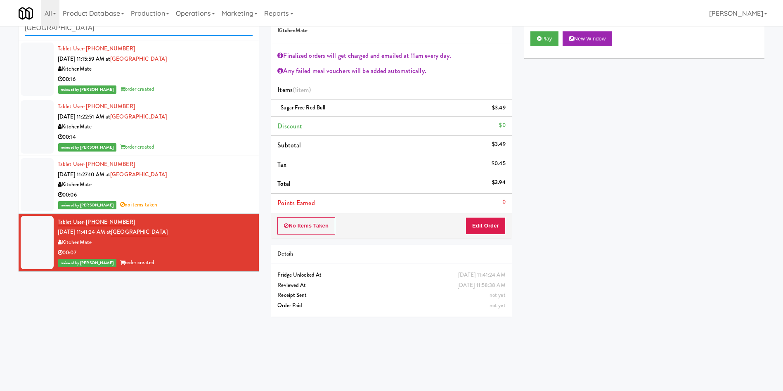
paste input "100 Capital Yards - Cooler"
drag, startPoint x: 125, startPoint y: 35, endPoint x: 0, endPoint y: 23, distance: 125.6
click at [0, 23] on body "Are you sure you want to update this order? Okay Cancel Okay Are you sure you w…" at bounding box center [391, 195] width 783 height 391
type input "100 Capital Yards - Cooler"
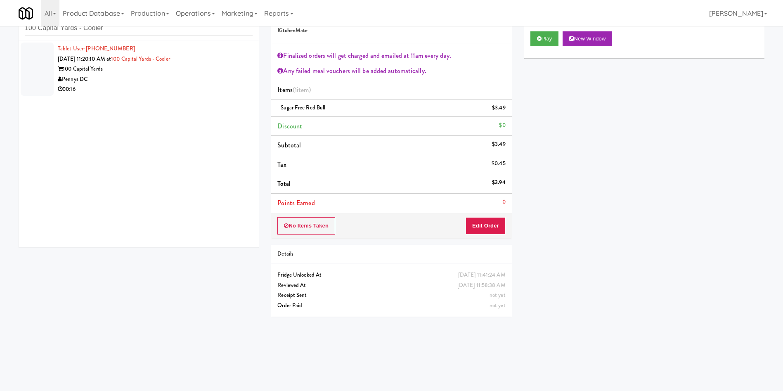
click at [49, 76] on div at bounding box center [37, 69] width 33 height 53
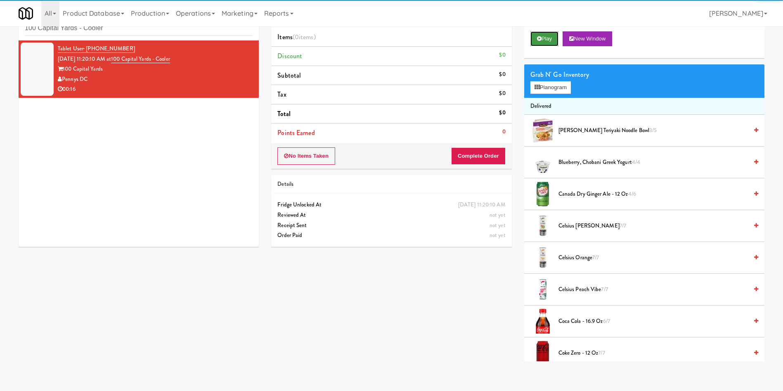
click at [537, 37] on icon at bounding box center [539, 38] width 5 height 5
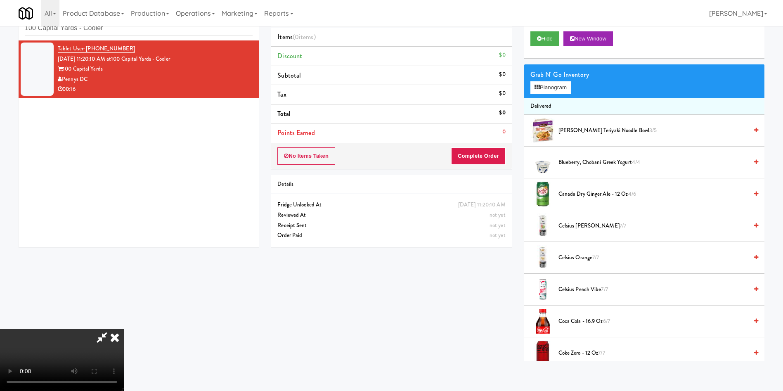
click at [124, 329] on video at bounding box center [62, 360] width 124 height 62
click at [557, 86] on button "Planogram" at bounding box center [550, 87] width 40 height 12
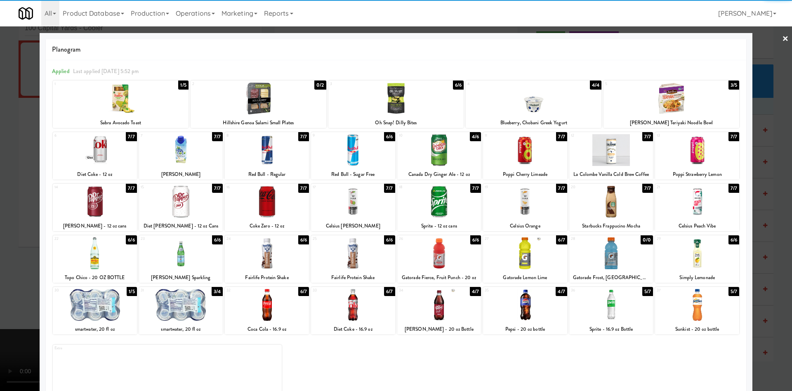
click at [167, 307] on div at bounding box center [181, 305] width 84 height 32
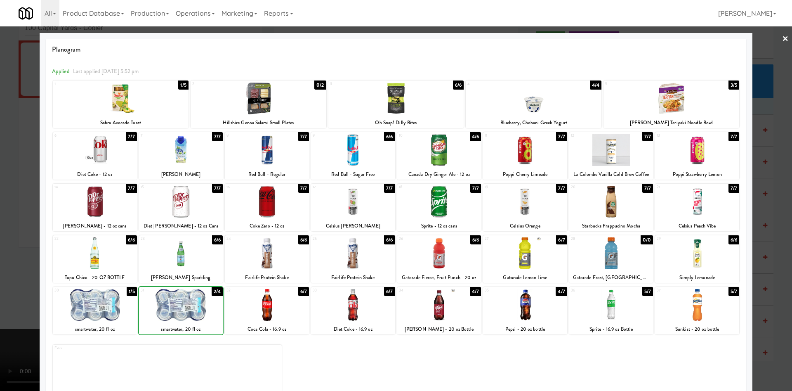
click at [167, 307] on div at bounding box center [181, 305] width 84 height 32
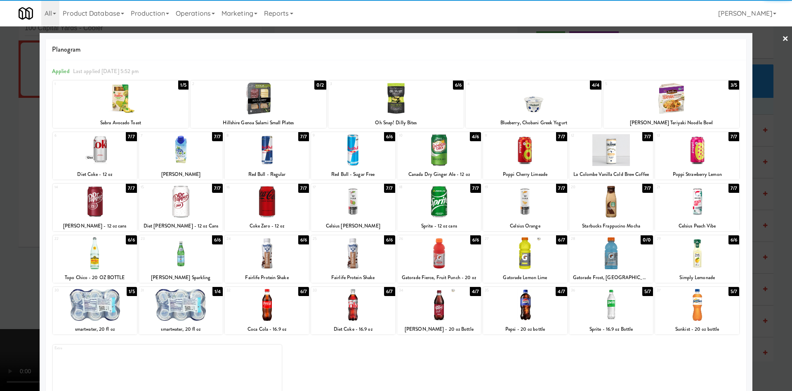
click at [520, 262] on div at bounding box center [525, 253] width 84 height 32
click at [0, 197] on div at bounding box center [396, 195] width 792 height 391
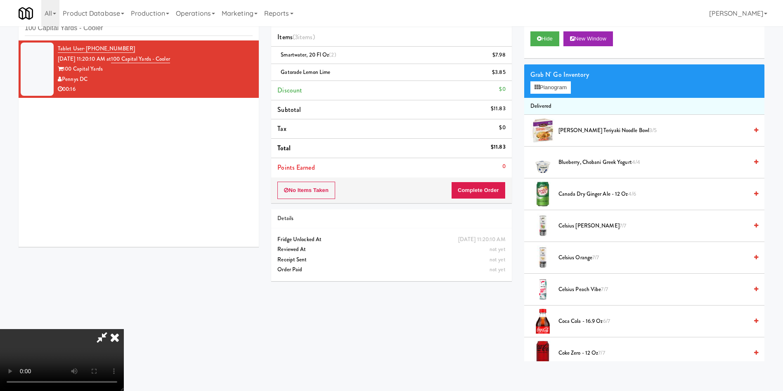
click at [124, 329] on video at bounding box center [62, 360] width 124 height 62
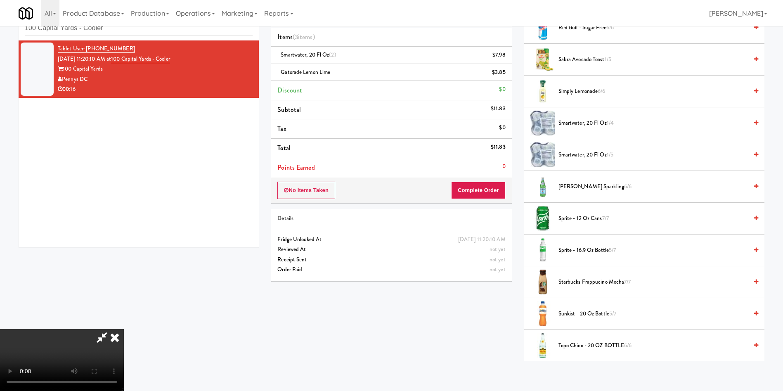
scroll to position [929, 0]
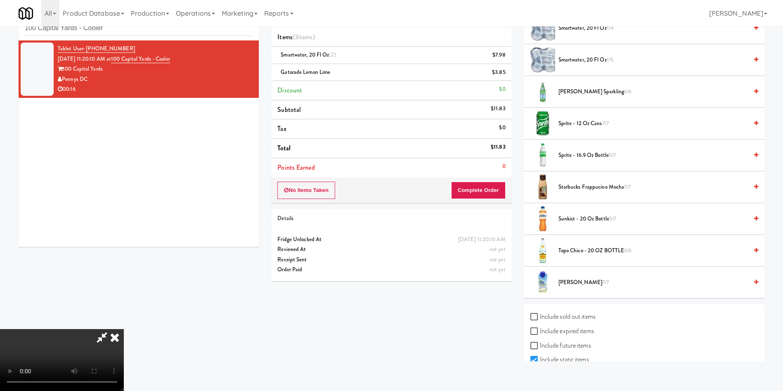
click at [588, 220] on span "Sunkist - 20 oz bottle 5/7" at bounding box center [652, 219] width 189 height 10
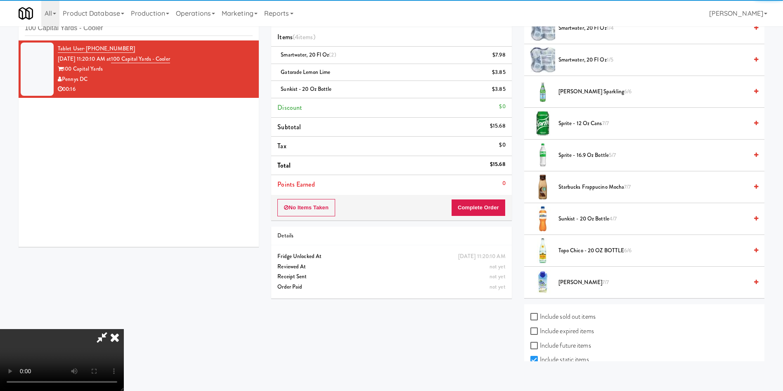
click at [124, 329] on video at bounding box center [62, 360] width 124 height 62
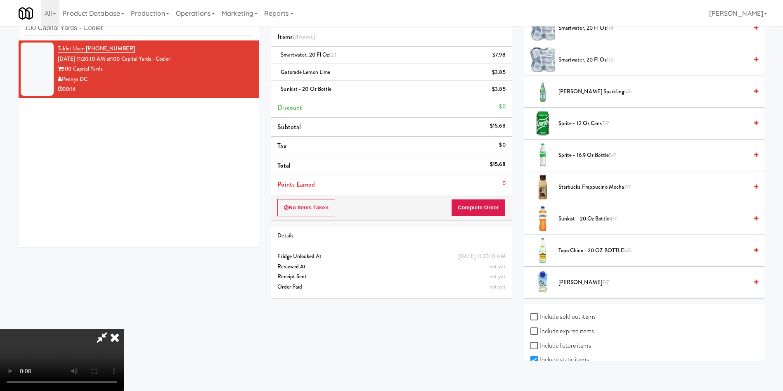
scroll to position [0, 0]
click at [500, 207] on button "Complete Order" at bounding box center [478, 207] width 54 height 17
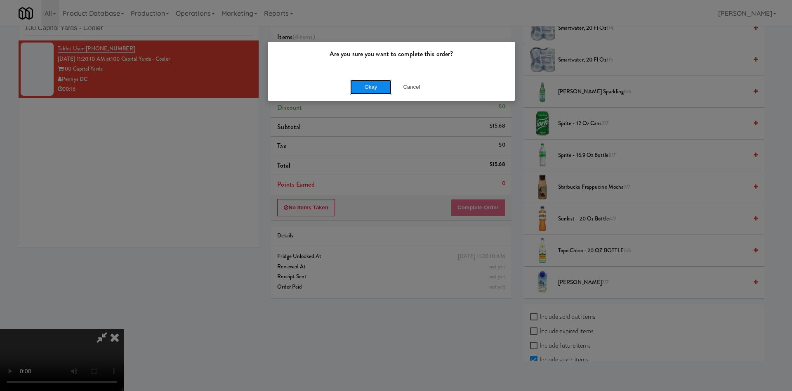
click at [367, 80] on button "Okay" at bounding box center [370, 87] width 41 height 15
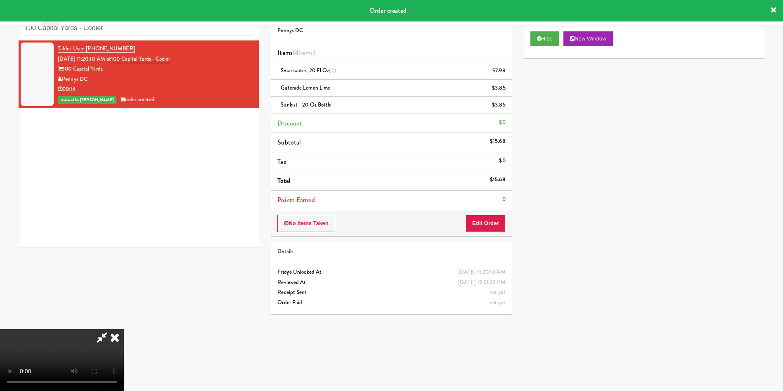
click at [124, 329] on icon at bounding box center [115, 337] width 18 height 17
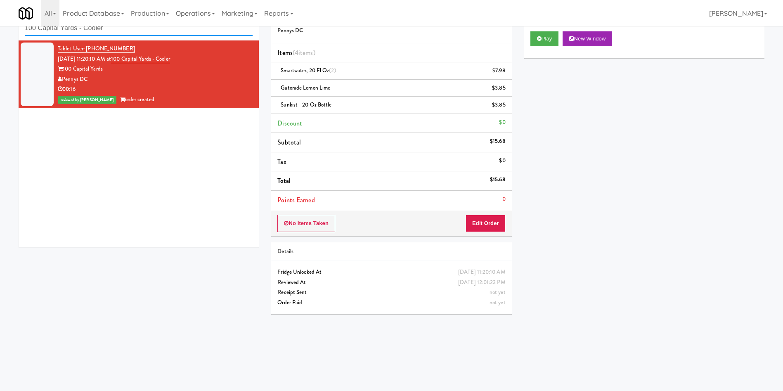
drag, startPoint x: 125, startPoint y: 28, endPoint x: 0, endPoint y: 23, distance: 125.6
click at [0, 23] on body "Are you sure you want to complete this order? Okay Cancel Okay Are you sure you…" at bounding box center [391, 195] width 783 height 391
paste input "Woodlands - Combo"
type input "Woodlands - Combo"
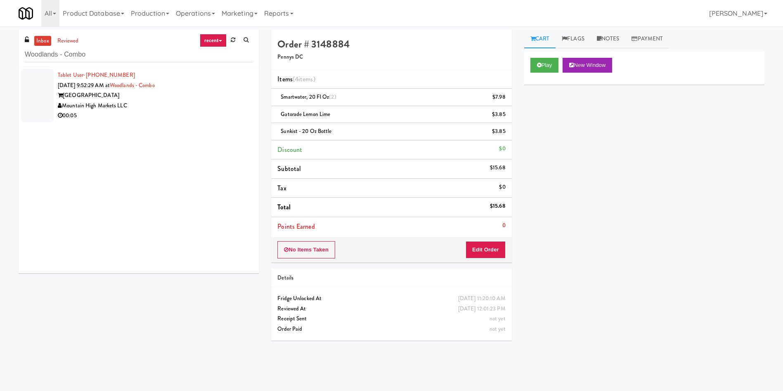
click at [42, 90] on div at bounding box center [37, 95] width 33 height 53
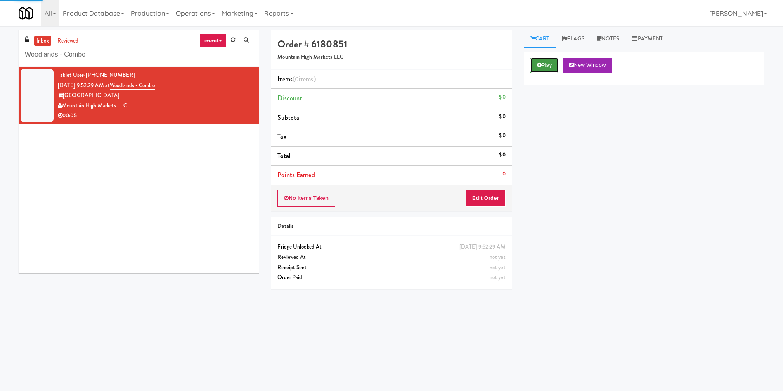
click at [546, 63] on button "Play" at bounding box center [544, 65] width 28 height 15
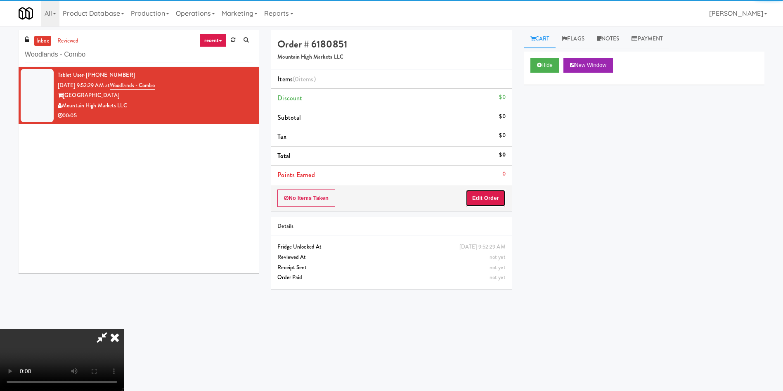
click at [478, 195] on button "Edit Order" at bounding box center [485, 197] width 40 height 17
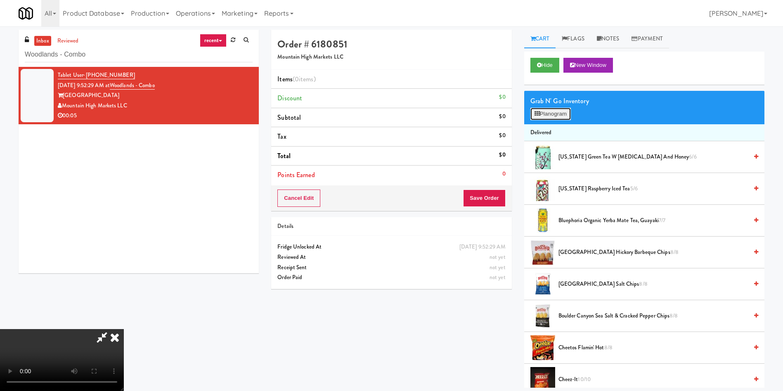
click at [565, 118] on button "Planogram" at bounding box center [550, 114] width 40 height 12
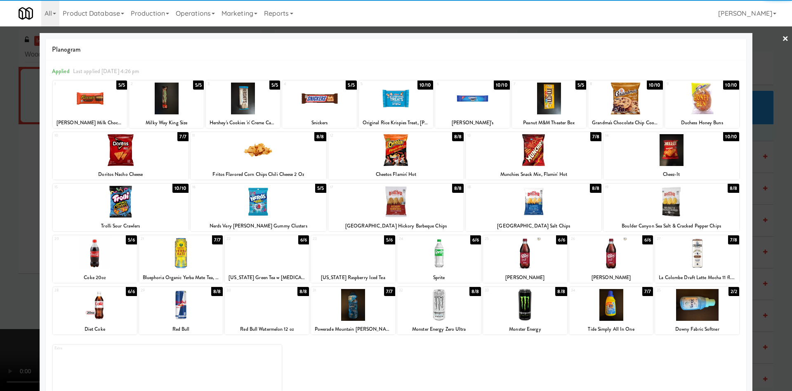
click at [669, 251] on div at bounding box center [697, 253] width 84 height 32
click at [764, 70] on div at bounding box center [396, 195] width 792 height 391
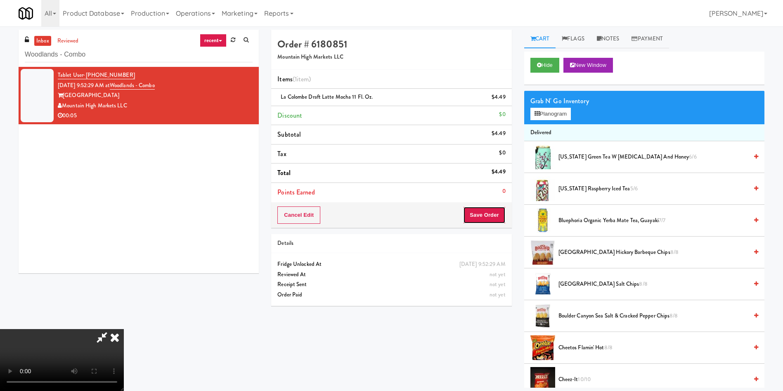
click at [498, 215] on button "Save Order" at bounding box center [484, 214] width 42 height 17
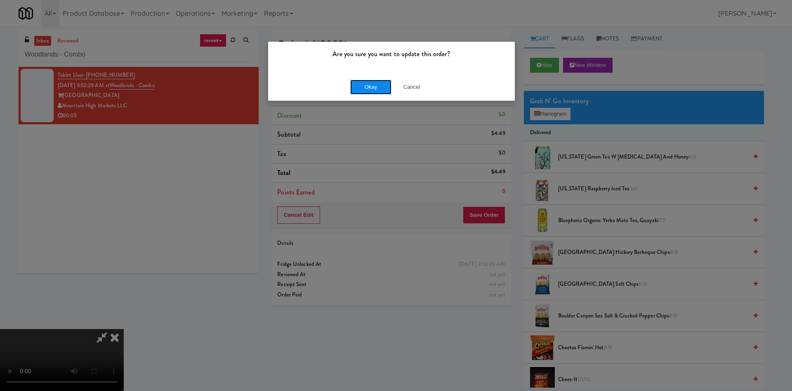
click at [378, 89] on button "Okay" at bounding box center [370, 87] width 41 height 15
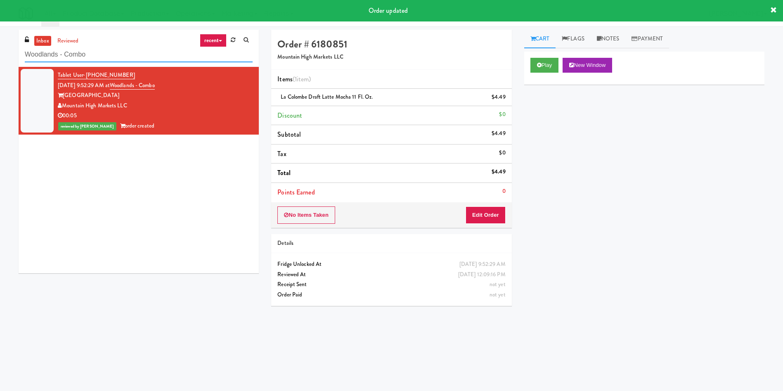
drag, startPoint x: 102, startPoint y: 55, endPoint x: 0, endPoint y: 41, distance: 102.9
click at [0, 41] on div "inbox reviewed recent all unclear take inventory issue suspicious failed recent…" at bounding box center [391, 195] width 783 height 331
paste input "The 87 - Fridge - Left"
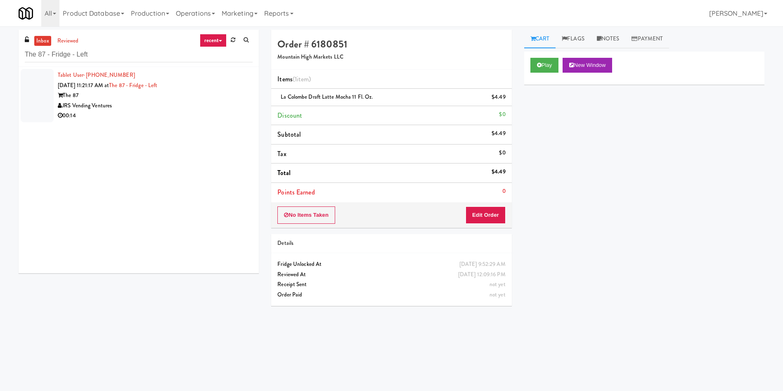
click at [43, 103] on div at bounding box center [37, 95] width 33 height 53
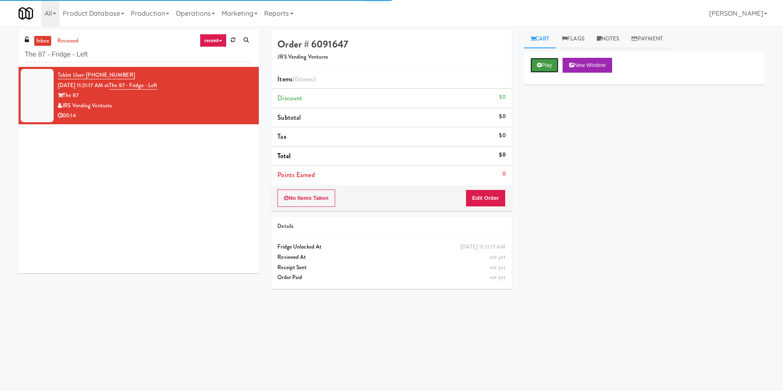
click at [558, 62] on button "Play" at bounding box center [544, 65] width 28 height 15
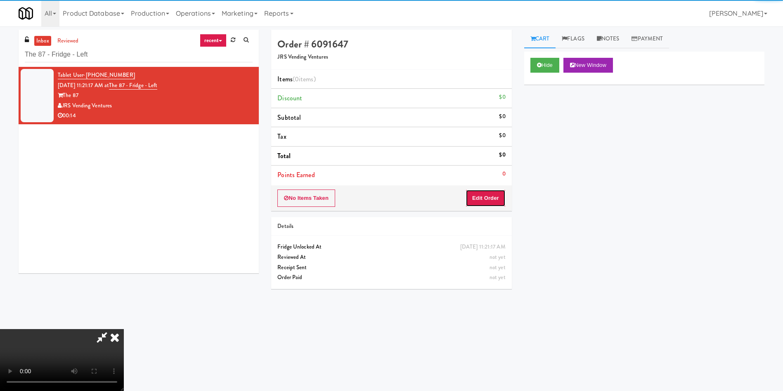
click at [491, 199] on button "Edit Order" at bounding box center [485, 197] width 40 height 17
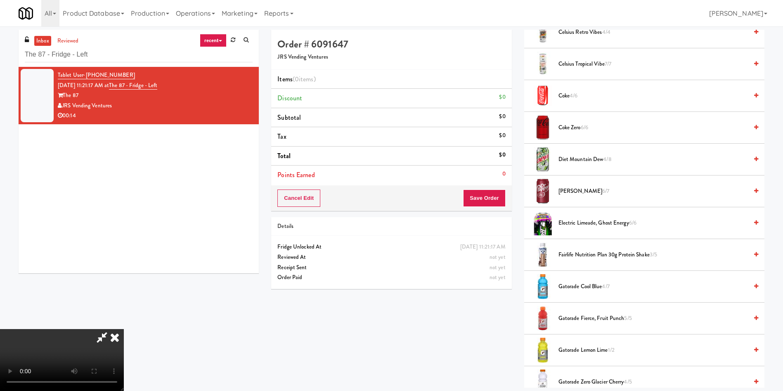
scroll to position [557, 0]
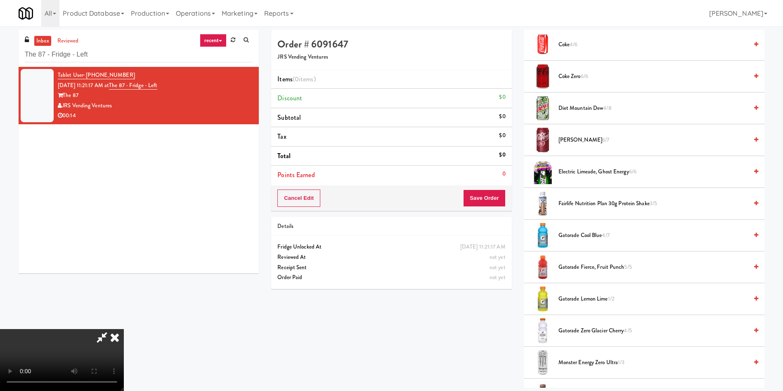
click at [595, 235] on span "Gatorade Cool Blue 4/7" at bounding box center [652, 235] width 189 height 10
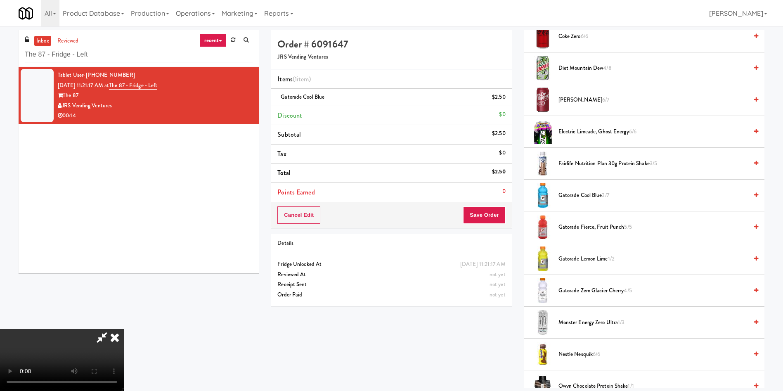
scroll to position [560, 0]
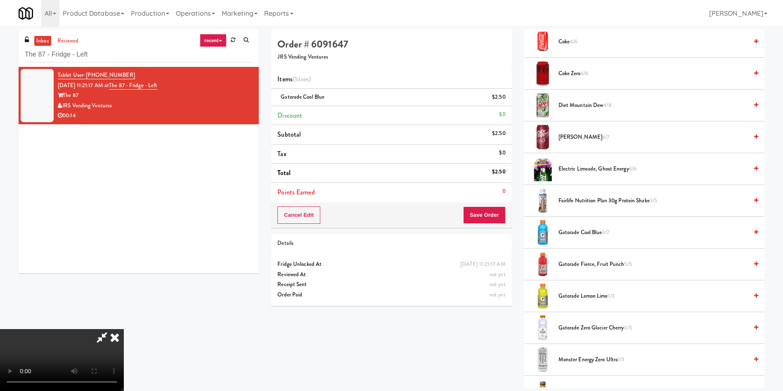
click at [593, 230] on span "Gatorade Cool Blue 3/7" at bounding box center [652, 232] width 189 height 10
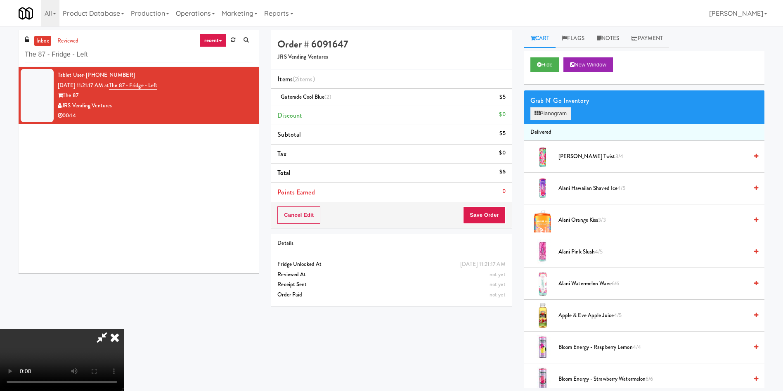
scroll to position [0, 0]
click at [555, 113] on button "Planogram" at bounding box center [550, 114] width 40 height 12
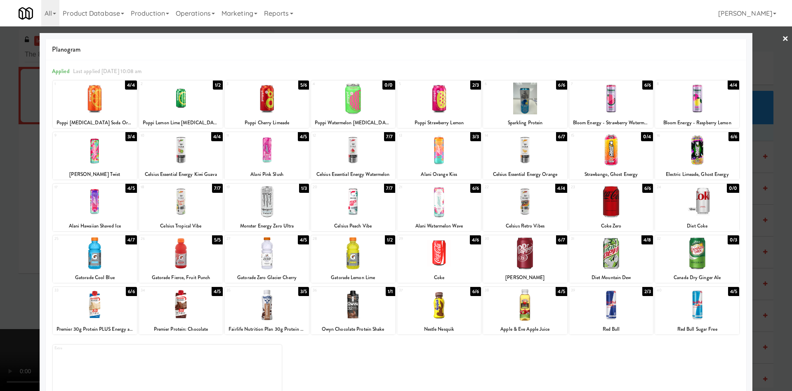
drag, startPoint x: 751, startPoint y: 65, endPoint x: 701, endPoint y: 94, distance: 58.2
click at [751, 65] on div at bounding box center [396, 195] width 792 height 391
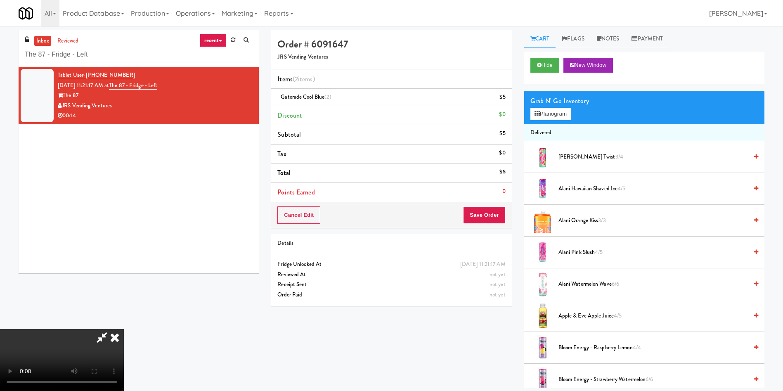
click at [496, 204] on div "Cancel Edit Save Order" at bounding box center [391, 215] width 240 height 26
click at [492, 216] on button "Save Order" at bounding box center [484, 214] width 42 height 17
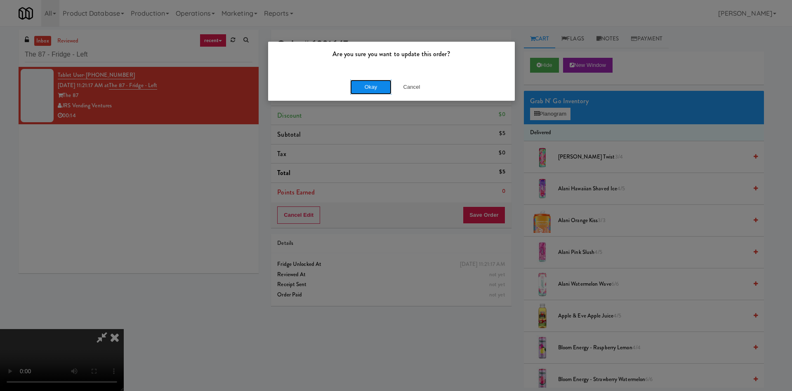
click at [372, 85] on button "Okay" at bounding box center [370, 87] width 41 height 15
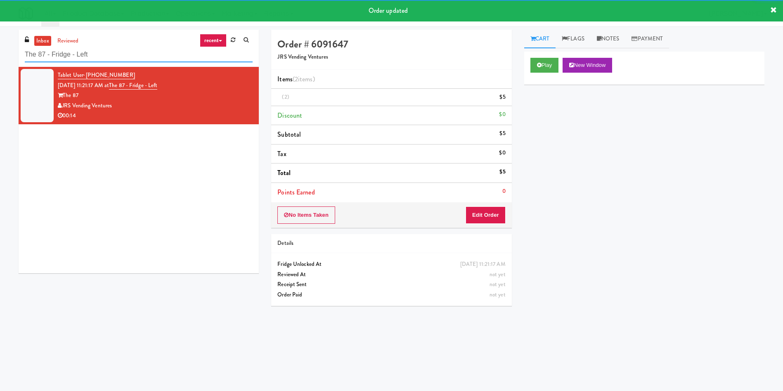
drag, startPoint x: 130, startPoint y: 52, endPoint x: 0, endPoint y: 57, distance: 130.5
click at [0, 57] on div "inbox reviewed recent all unclear take inventory issue suspicious failed recent…" at bounding box center [391, 195] width 783 height 331
paste input "Midtown205 - Food and Snacks"
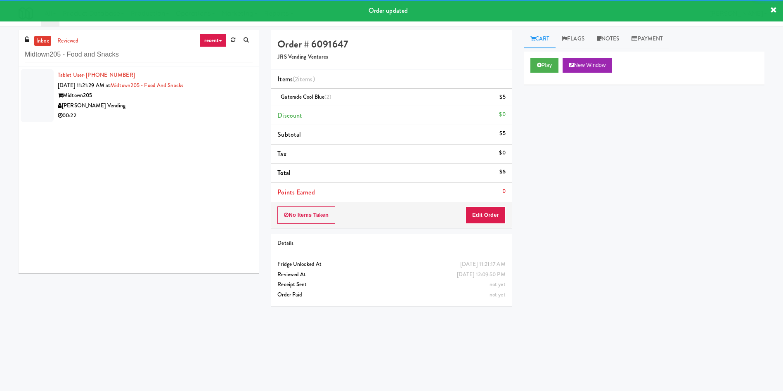
click at [36, 87] on div at bounding box center [37, 95] width 33 height 53
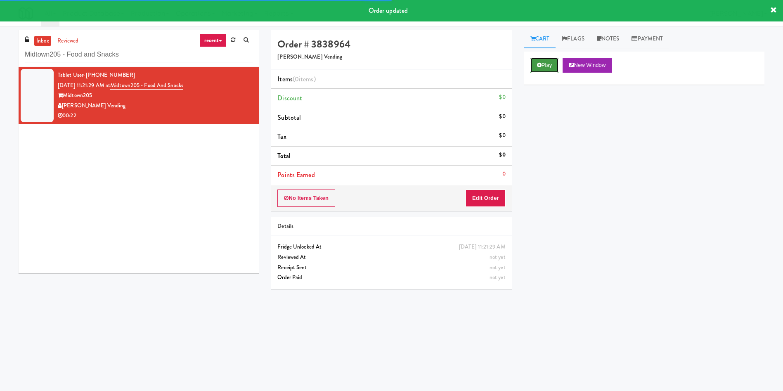
click at [541, 71] on button "Play" at bounding box center [544, 65] width 28 height 15
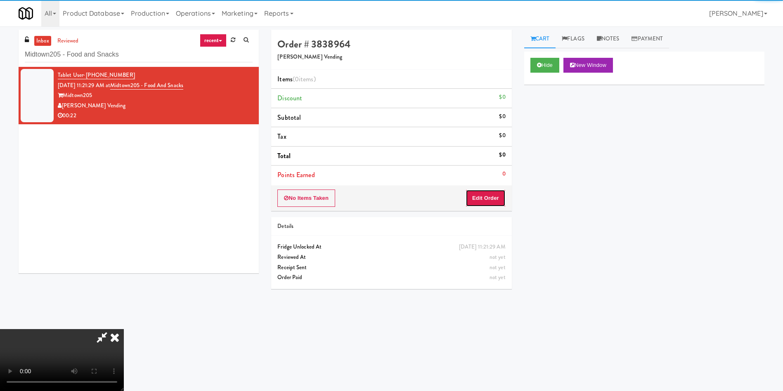
click at [487, 203] on button "Edit Order" at bounding box center [485, 197] width 40 height 17
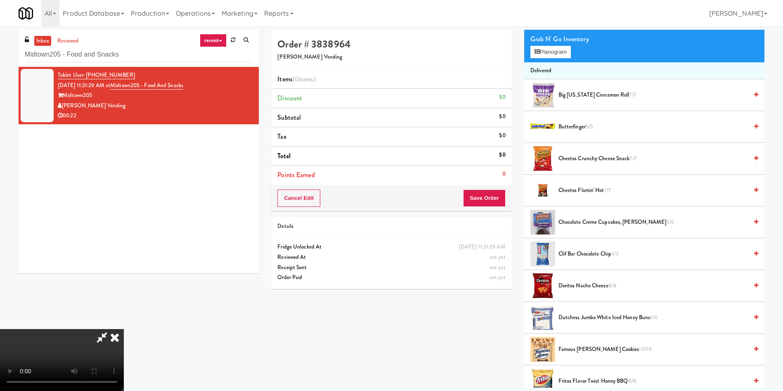
click at [111, 329] on icon at bounding box center [101, 337] width 19 height 17
click at [568, 53] on button "Planogram" at bounding box center [550, 52] width 40 height 12
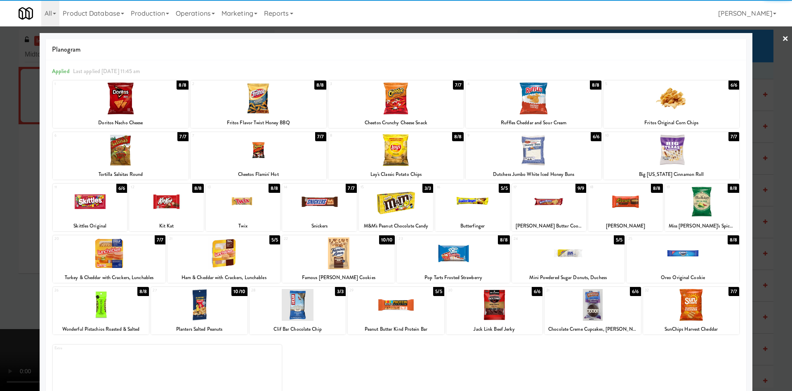
click at [591, 262] on div at bounding box center [568, 253] width 113 height 32
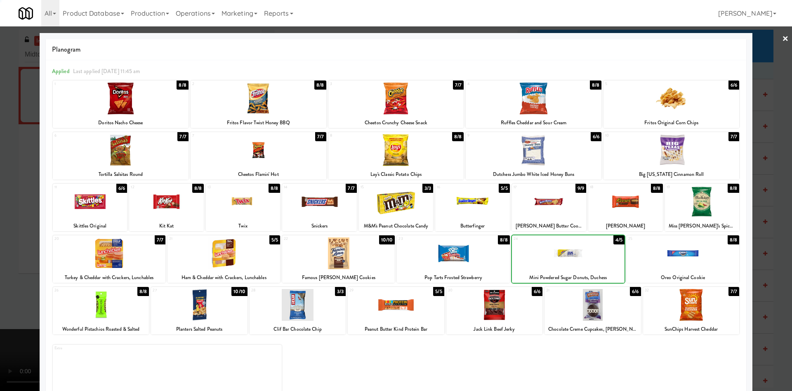
click at [591, 262] on div at bounding box center [568, 253] width 113 height 32
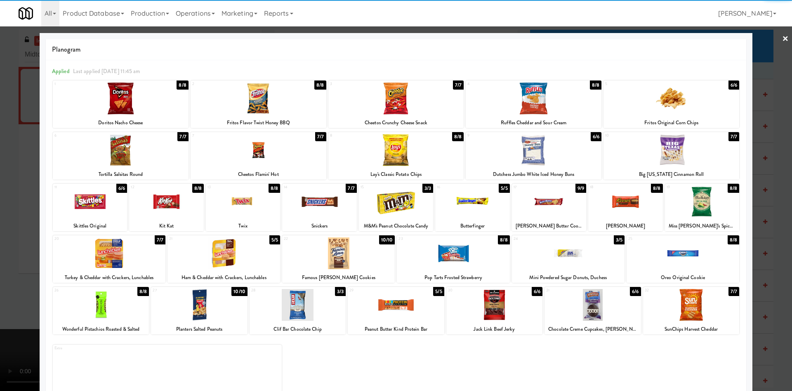
click at [754, 66] on div at bounding box center [396, 195] width 792 height 391
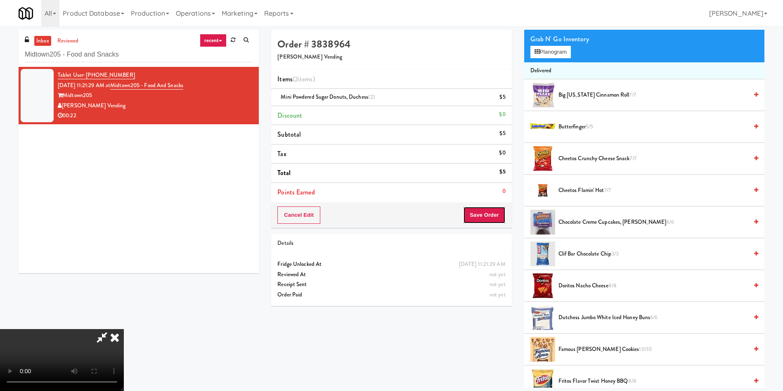
click at [498, 217] on button "Save Order" at bounding box center [484, 214] width 42 height 17
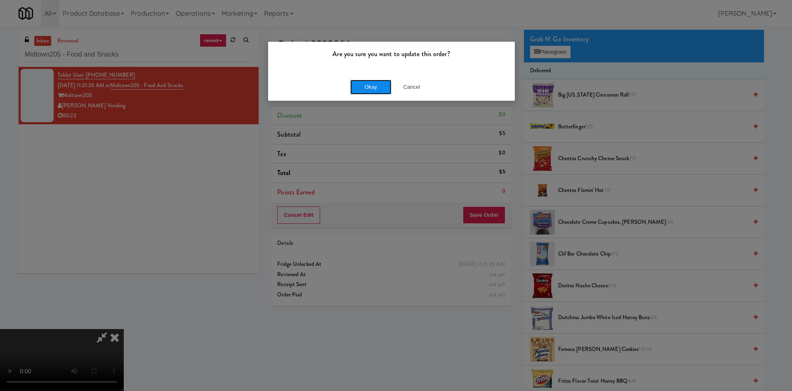
click at [372, 90] on button "Okay" at bounding box center [370, 87] width 41 height 15
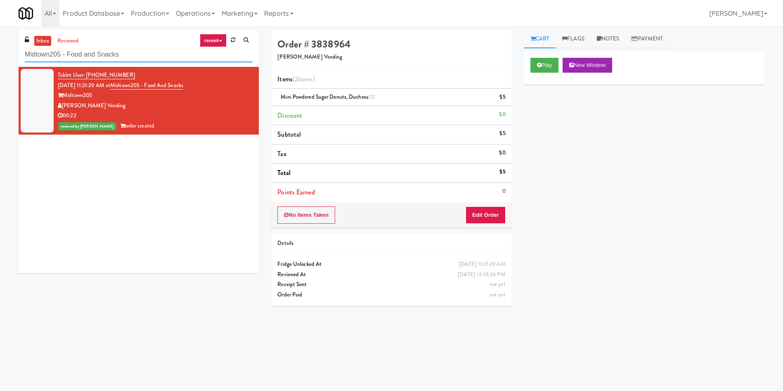
drag, startPoint x: 139, startPoint y: 55, endPoint x: 0, endPoint y: 26, distance: 142.4
click at [0, 26] on body "Are you sure you want to update this order? Okay Cancel Okay Are you sure you w…" at bounding box center [391, 221] width 783 height 391
paste input "Union24 - Cooler - Right (Little Lobby)"
type input "Union24 - Cooler - Right (Little Lobby)"
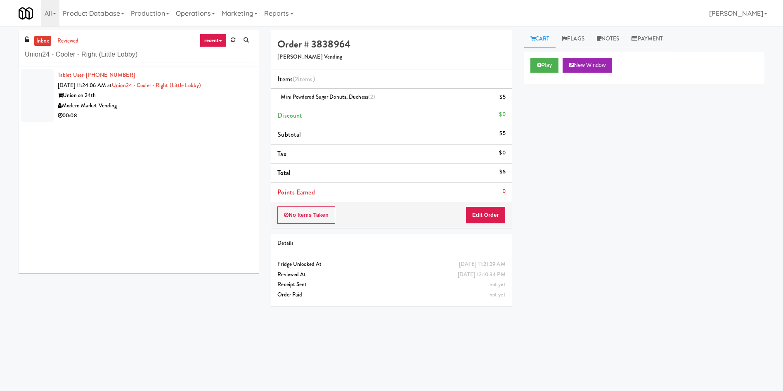
drag, startPoint x: 46, startPoint y: 87, endPoint x: 186, endPoint y: 85, distance: 139.9
click at [50, 86] on div at bounding box center [37, 95] width 33 height 53
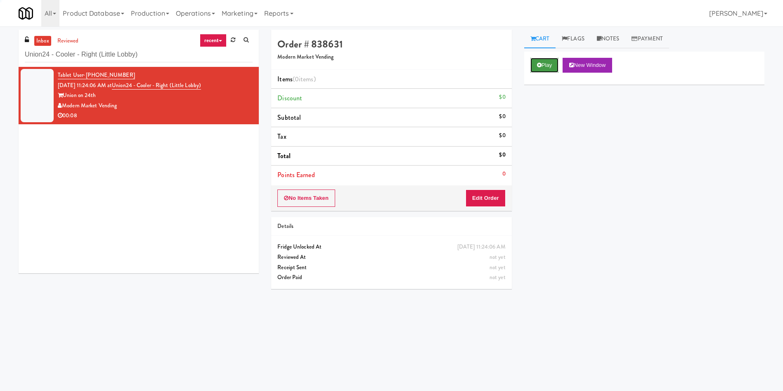
click at [543, 61] on button "Play" at bounding box center [544, 65] width 28 height 15
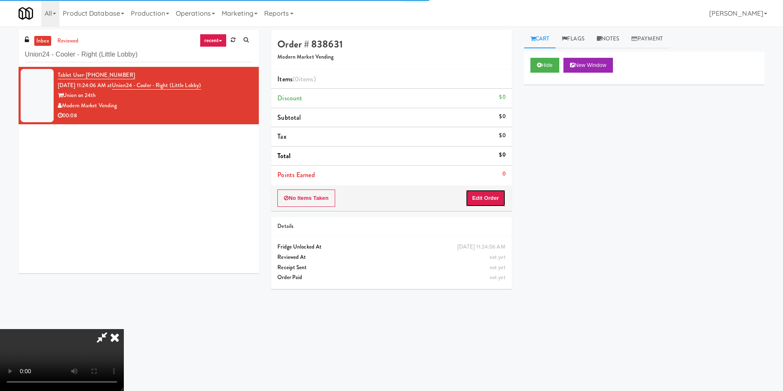
click at [489, 204] on button "Edit Order" at bounding box center [485, 197] width 40 height 17
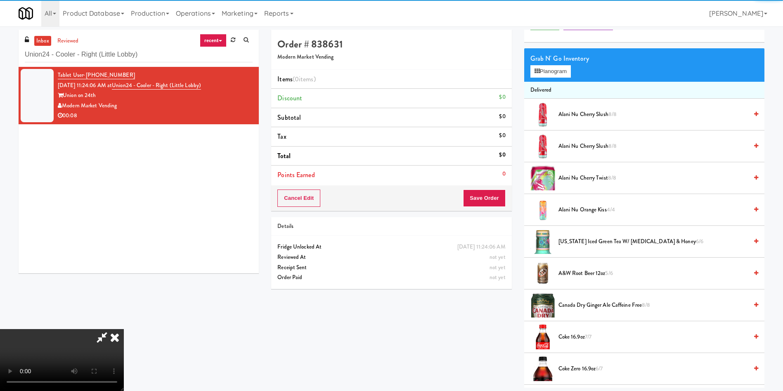
scroll to position [62, 0]
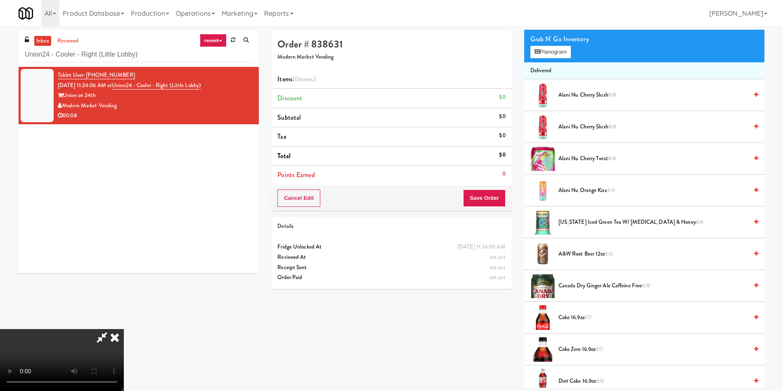
click at [124, 329] on video at bounding box center [62, 360] width 124 height 62
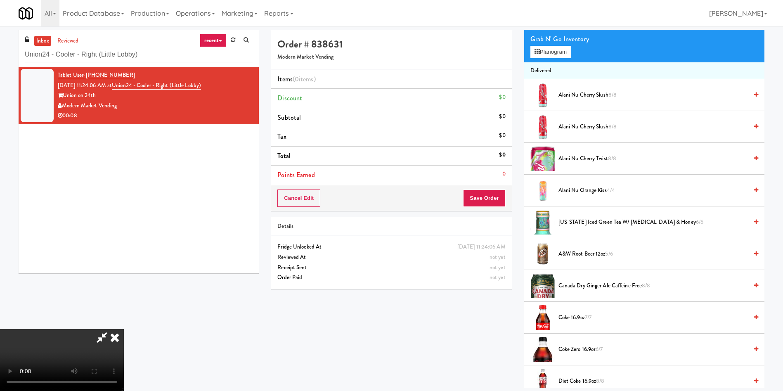
click at [552, 43] on div "Grab N' Go Inventory" at bounding box center [644, 39] width 228 height 12
click at [545, 48] on button "Planogram" at bounding box center [550, 52] width 40 height 12
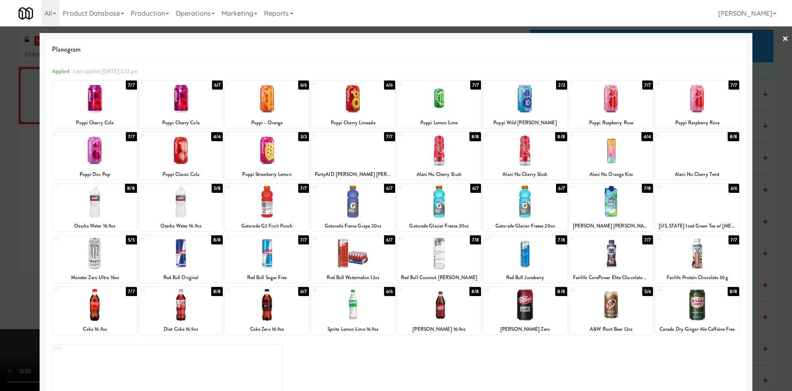
click at [334, 260] on div at bounding box center [353, 253] width 84 height 32
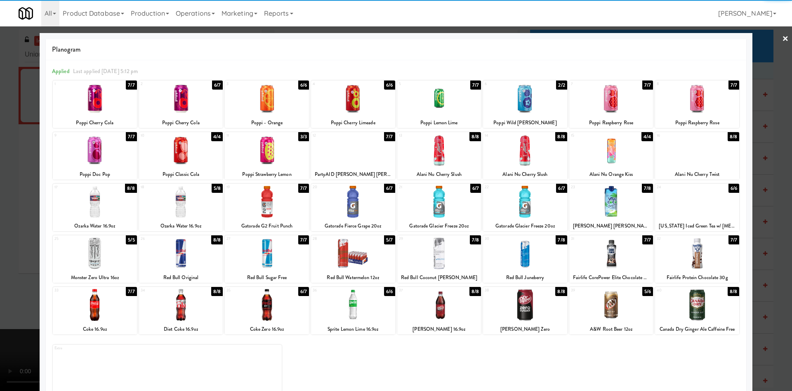
click at [30, 255] on div at bounding box center [396, 195] width 792 height 391
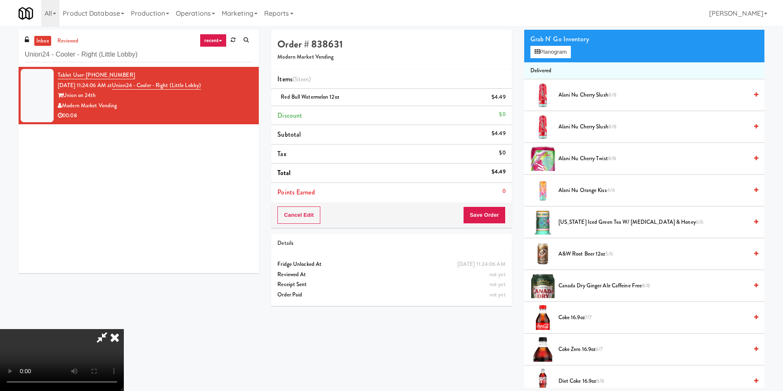
drag, startPoint x: 257, startPoint y: 238, endPoint x: 265, endPoint y: 236, distance: 8.0
click at [124, 329] on video at bounding box center [62, 360] width 124 height 62
click at [484, 220] on button "Save Order" at bounding box center [484, 214] width 42 height 17
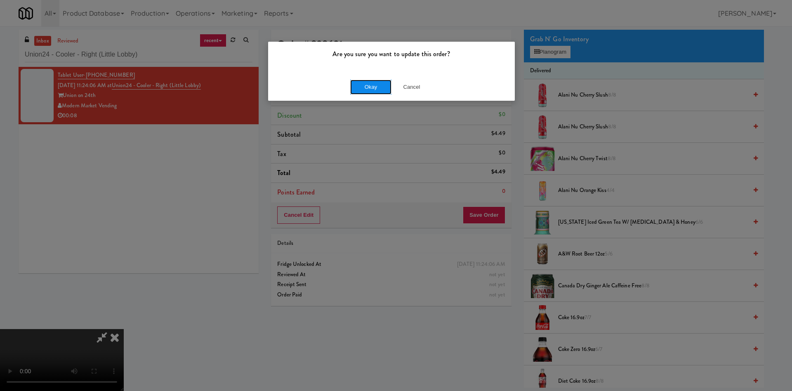
click at [378, 90] on button "Okay" at bounding box center [370, 87] width 41 height 15
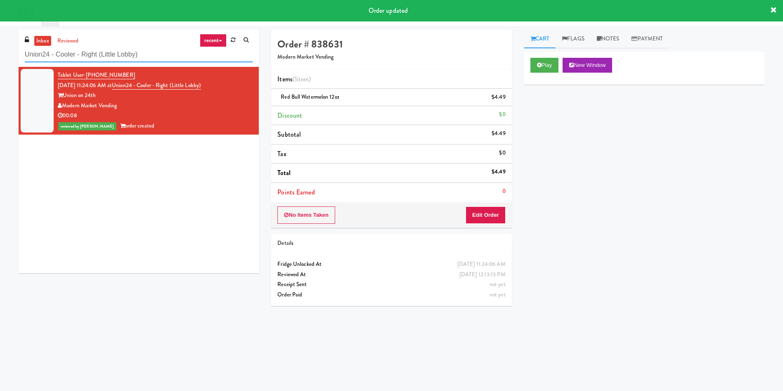
drag, startPoint x: 148, startPoint y: 51, endPoint x: 0, endPoint y: 61, distance: 148.5
click at [0, 61] on div "inbox reviewed recent all unclear take inventory issue suspicious failed recent…" at bounding box center [391, 195] width 783 height 331
paste input "Aperture UCF - Pantry - Right"
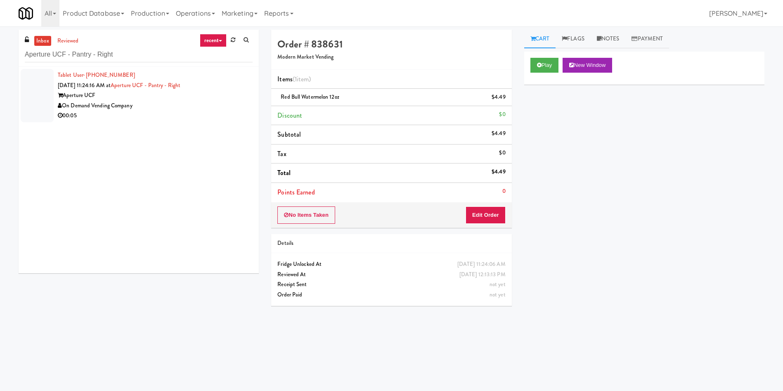
click at [41, 91] on div at bounding box center [37, 95] width 33 height 53
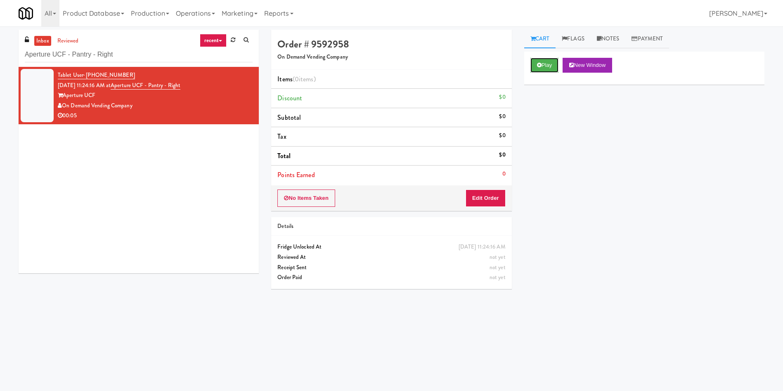
drag, startPoint x: 535, startPoint y: 65, endPoint x: 517, endPoint y: 122, distance: 60.2
click at [536, 66] on button "Play" at bounding box center [544, 65] width 28 height 15
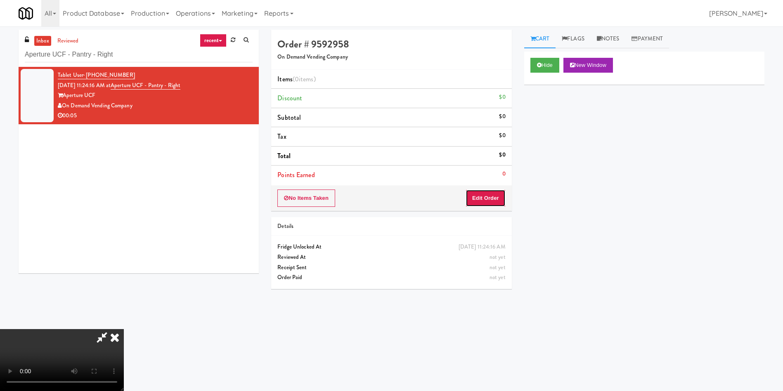
click at [496, 198] on button "Edit Order" at bounding box center [485, 197] width 40 height 17
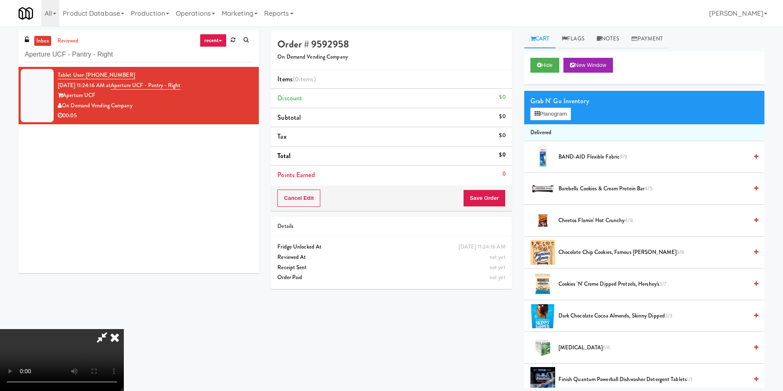
scroll to position [121, 0]
click at [563, 113] on button "Planogram" at bounding box center [550, 114] width 40 height 12
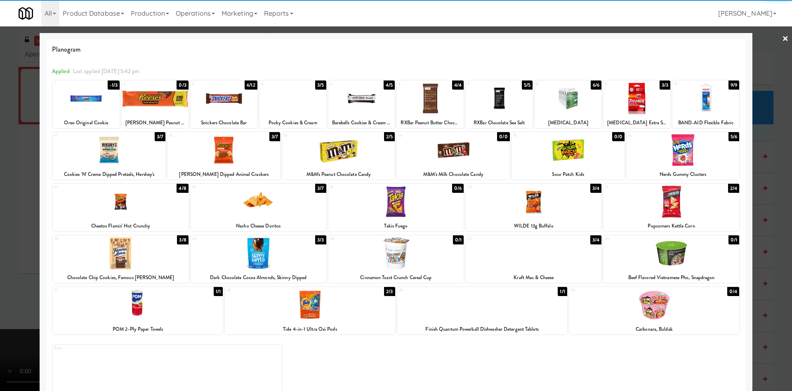
drag, startPoint x: 263, startPoint y: 312, endPoint x: 382, endPoint y: 291, distance: 120.8
click at [264, 313] on div at bounding box center [310, 305] width 170 height 32
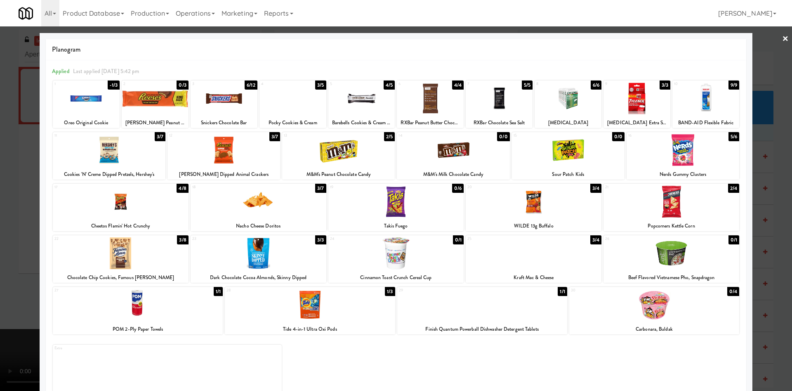
click at [767, 97] on div at bounding box center [396, 195] width 792 height 391
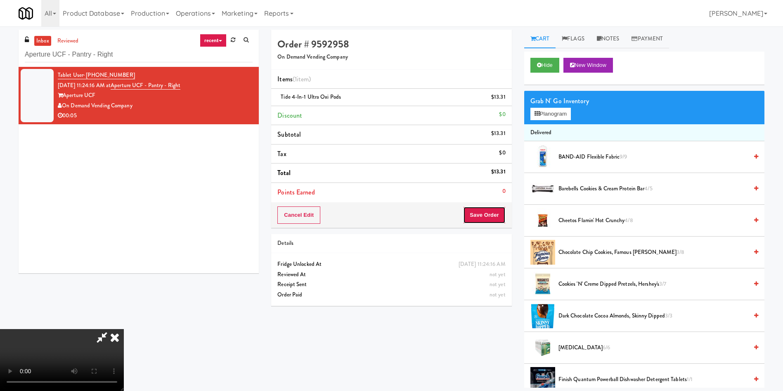
click at [492, 217] on button "Save Order" at bounding box center [484, 214] width 42 height 17
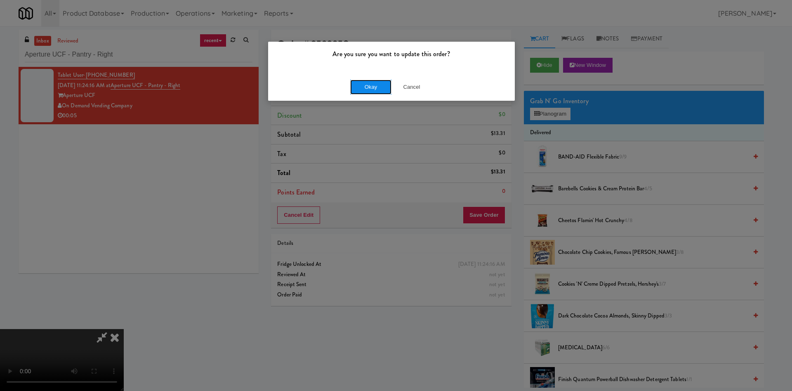
click at [373, 87] on button "Okay" at bounding box center [370, 87] width 41 height 15
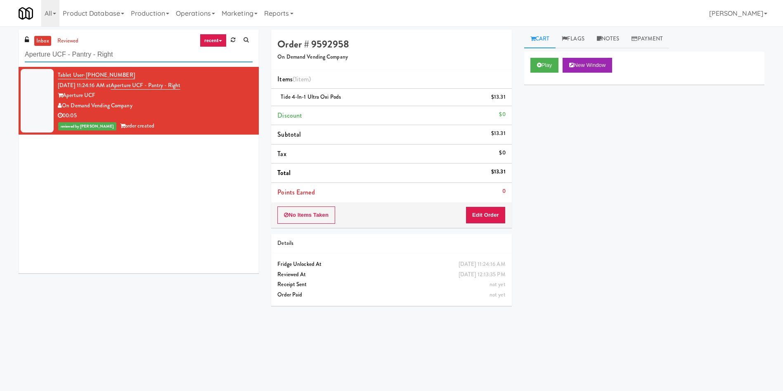
drag, startPoint x: 120, startPoint y: 55, endPoint x: 0, endPoint y: 55, distance: 119.7
click at [0, 55] on div "inbox reviewed recent all unclear take inventory issue suspicious failed recent…" at bounding box center [391, 195] width 783 height 331
paste input "The Quincy - Cooler"
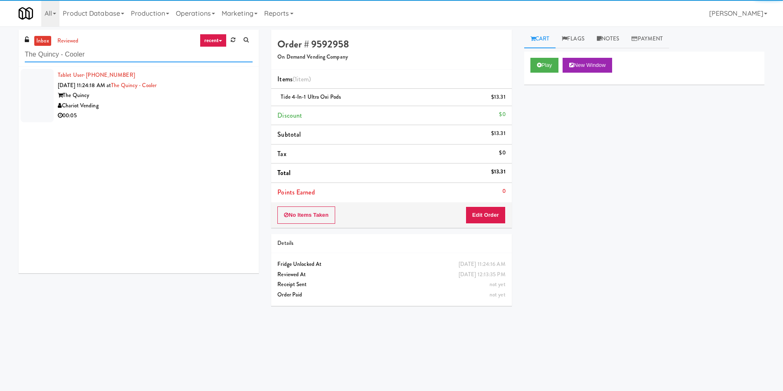
type input "The Quincy - Cooler"
drag, startPoint x: 48, startPoint y: 86, endPoint x: 419, endPoint y: 85, distance: 371.0
click at [49, 86] on div at bounding box center [37, 95] width 33 height 53
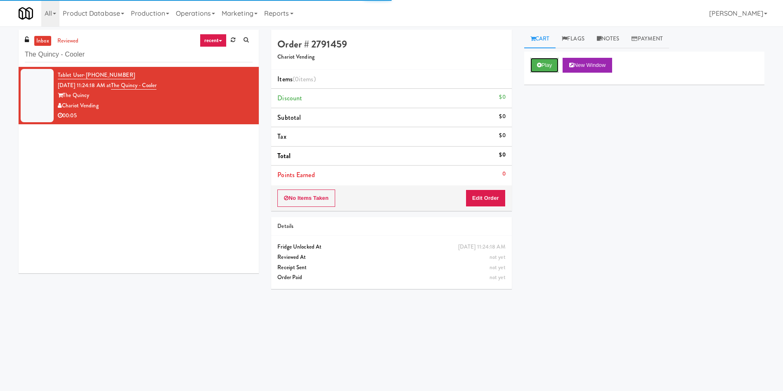
drag, startPoint x: 546, startPoint y: 62, endPoint x: 527, endPoint y: 108, distance: 49.8
click at [546, 62] on button "Play" at bounding box center [544, 65] width 28 height 15
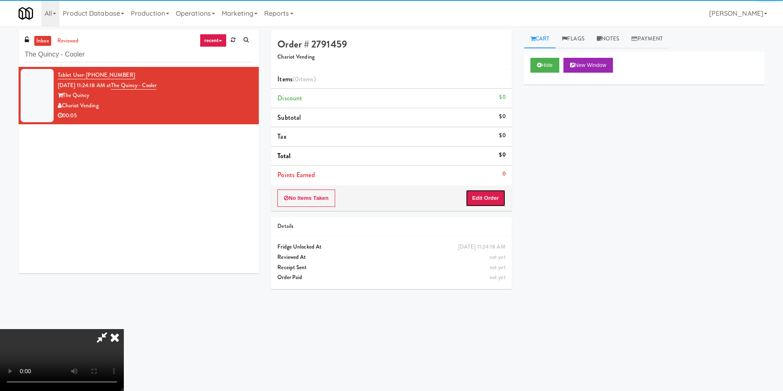
click at [499, 195] on button "Edit Order" at bounding box center [485, 197] width 40 height 17
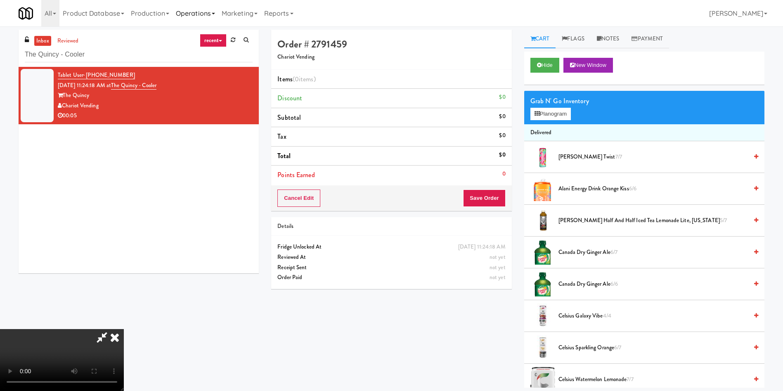
scroll to position [62, 0]
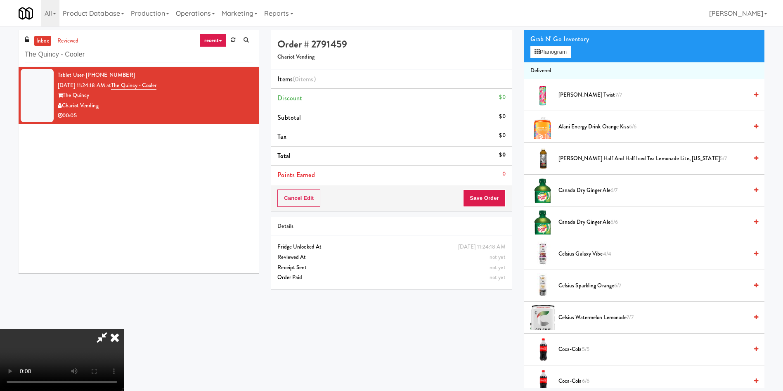
click at [124, 329] on video at bounding box center [62, 360] width 124 height 62
click at [562, 51] on button "Planogram" at bounding box center [550, 52] width 40 height 12
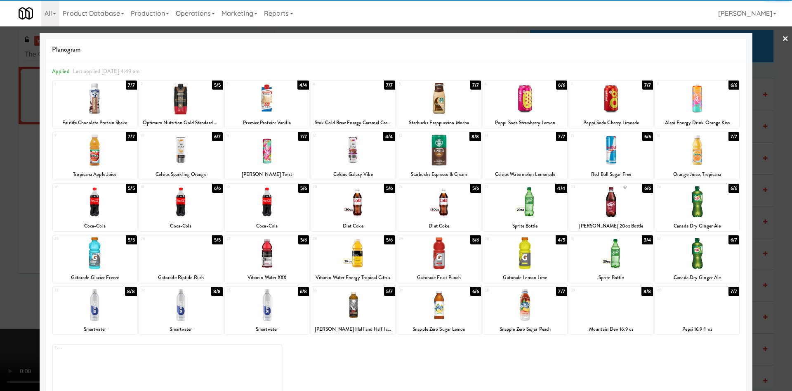
click at [685, 305] on div at bounding box center [697, 305] width 84 height 32
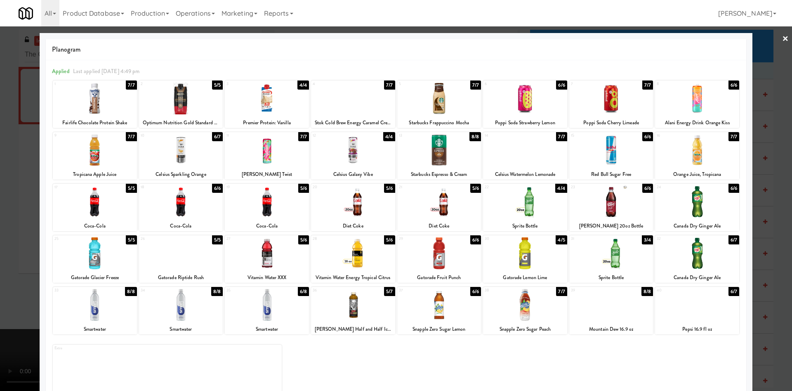
drag, startPoint x: 769, startPoint y: 69, endPoint x: 752, endPoint y: 83, distance: 21.7
click at [768, 69] on div at bounding box center [396, 195] width 792 height 391
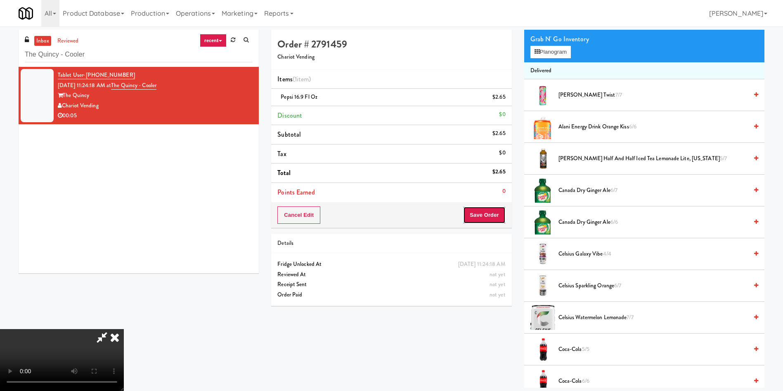
click at [491, 210] on button "Save Order" at bounding box center [484, 214] width 42 height 17
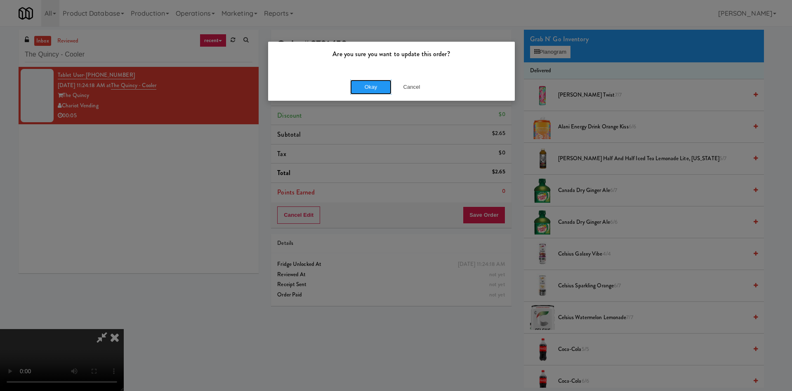
drag, startPoint x: 364, startPoint y: 90, endPoint x: 263, endPoint y: 11, distance: 128.1
click at [364, 90] on button "Okay" at bounding box center [370, 87] width 41 height 15
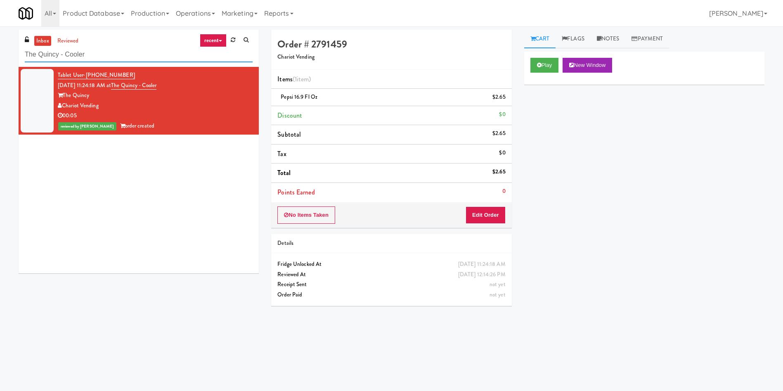
paste input "Mattr (formerly Shawcor)"
drag, startPoint x: 98, startPoint y: 52, endPoint x: 0, endPoint y: 45, distance: 98.1
click at [0, 45] on div "inbox reviewed recent all unclear take inventory issue suspicious failed recent…" at bounding box center [391, 195] width 783 height 331
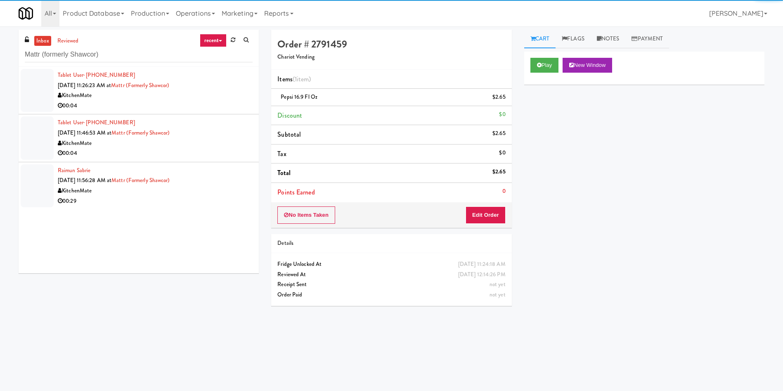
click at [41, 72] on div at bounding box center [37, 90] width 33 height 43
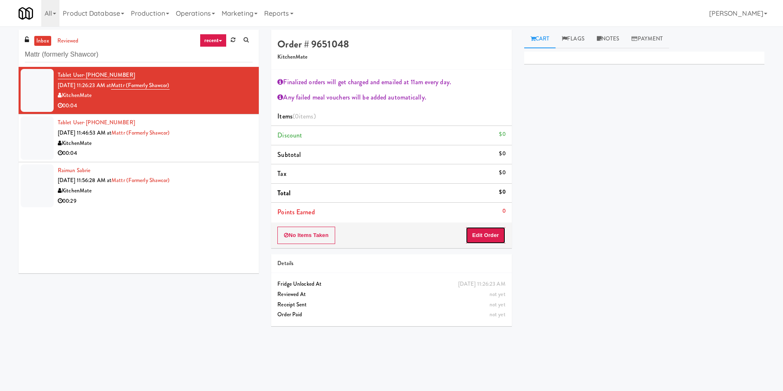
click at [478, 233] on button "Edit Order" at bounding box center [485, 235] width 40 height 17
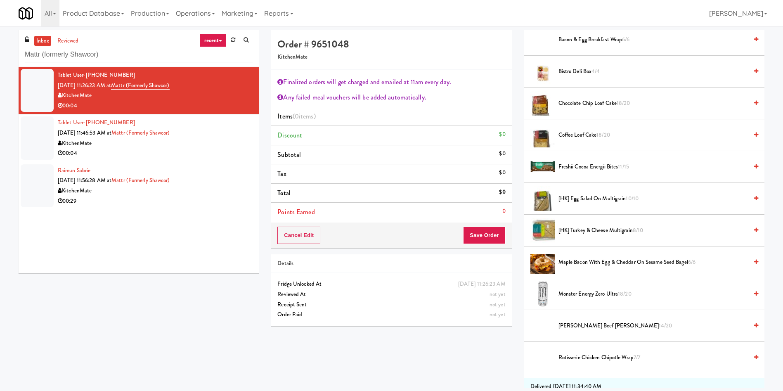
scroll to position [310, 0]
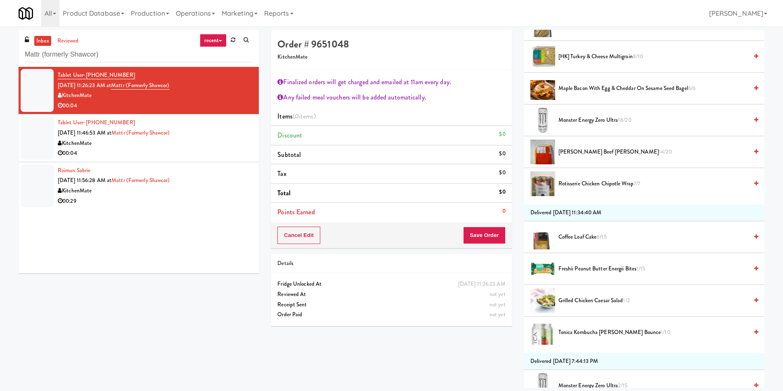
click at [588, 151] on span "[PERSON_NAME] Beef [PERSON_NAME] 14/20" at bounding box center [652, 152] width 189 height 10
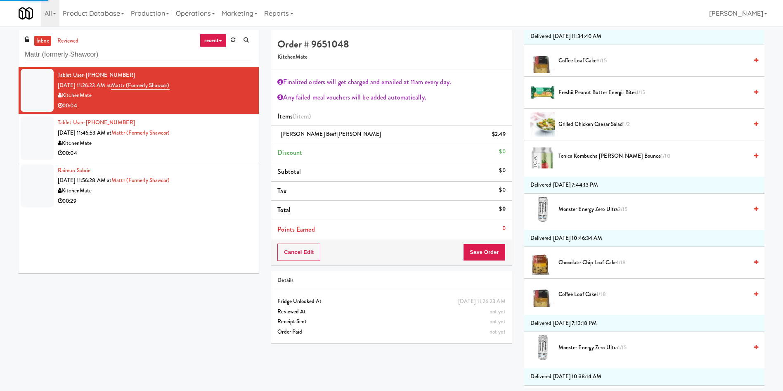
scroll to position [557, 0]
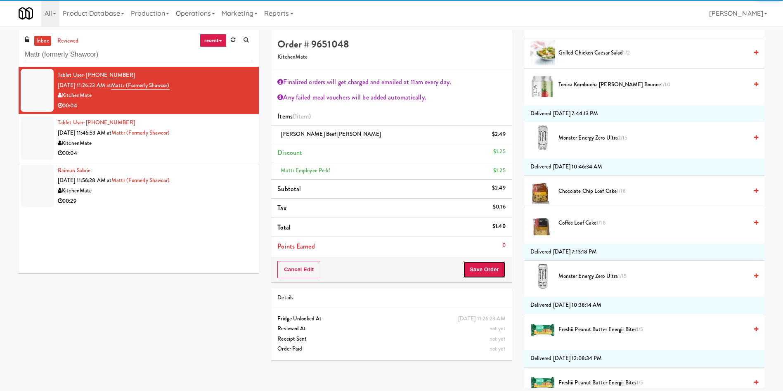
click at [496, 270] on button "Save Order" at bounding box center [484, 269] width 42 height 17
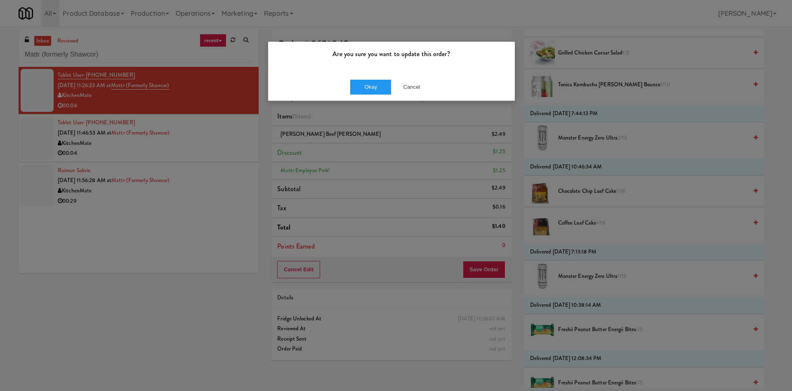
click at [379, 77] on div "Okay Cancel" at bounding box center [391, 87] width 247 height 28
click at [379, 82] on button "Okay" at bounding box center [370, 87] width 41 height 15
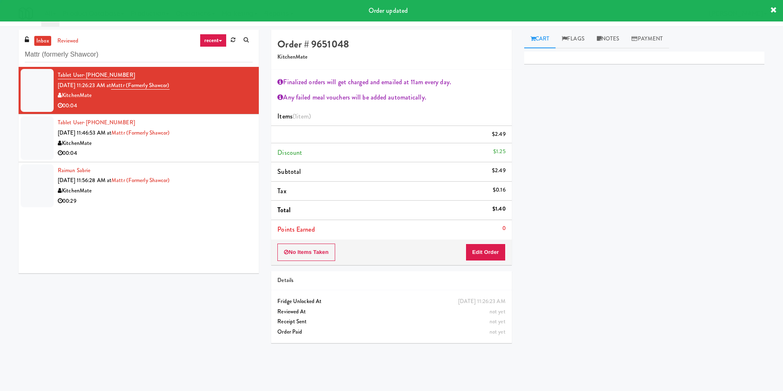
scroll to position [0, 0]
click at [37, 136] on div at bounding box center [37, 137] width 33 height 43
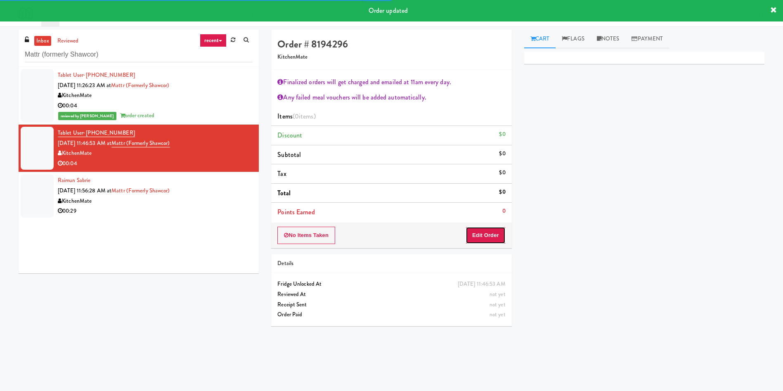
click at [480, 227] on button "Edit Order" at bounding box center [485, 235] width 40 height 17
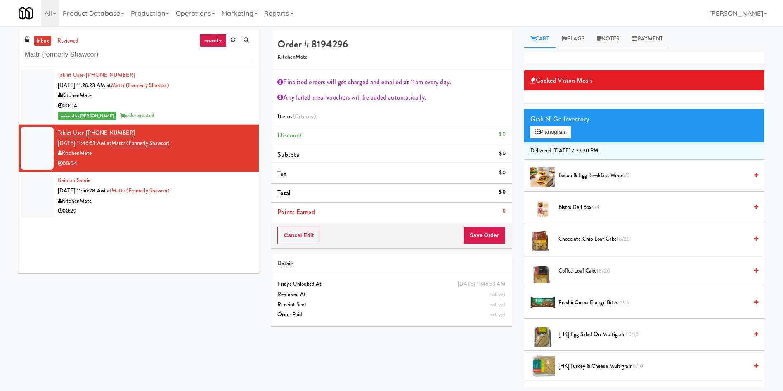
click at [600, 335] on span "[HK] Egg Salad on Multigrain 10/10" at bounding box center [652, 334] width 189 height 10
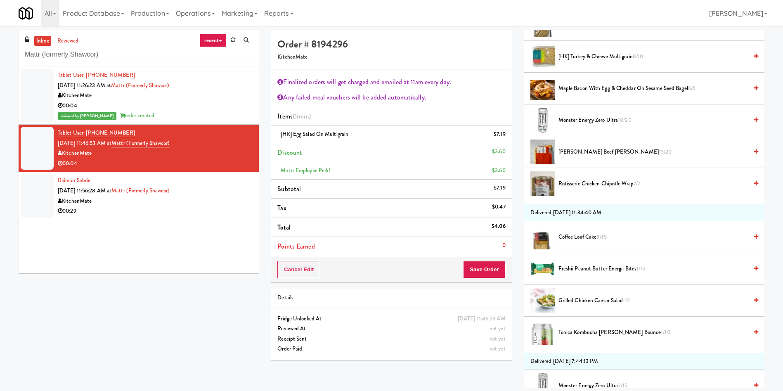
scroll to position [433, 0]
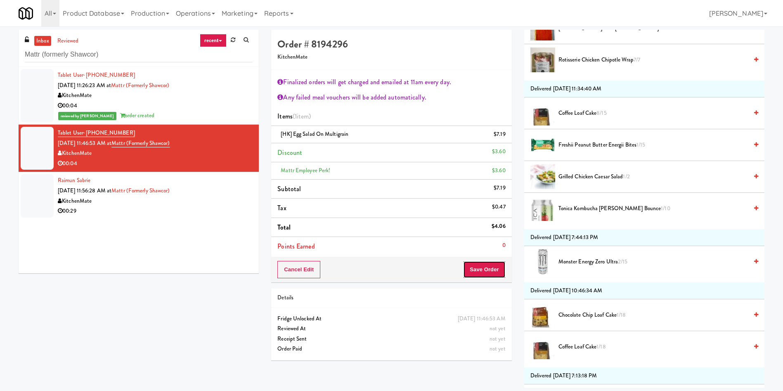
click at [483, 266] on button "Save Order" at bounding box center [484, 269] width 42 height 17
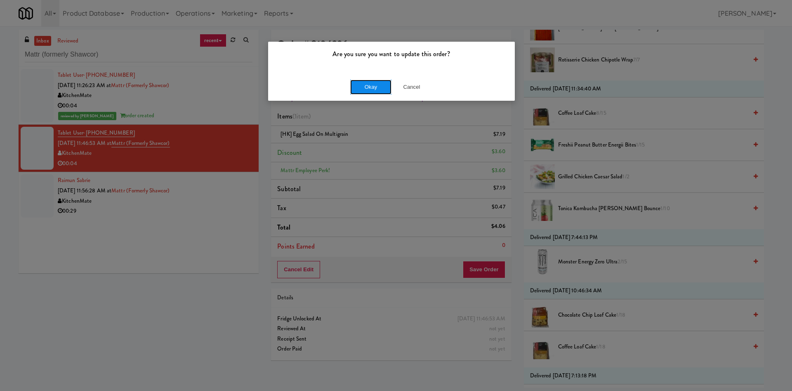
click at [362, 85] on button "Okay" at bounding box center [370, 87] width 41 height 15
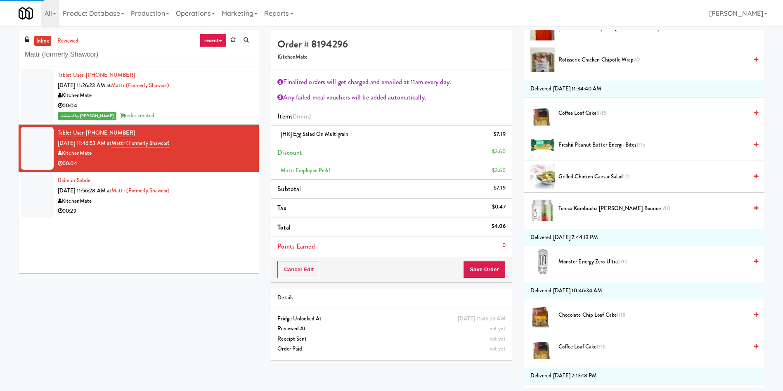
scroll to position [0, 0]
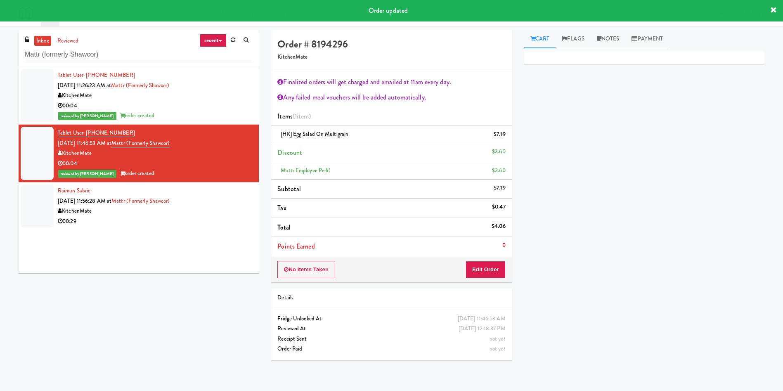
click at [41, 198] on div at bounding box center [37, 205] width 33 height 43
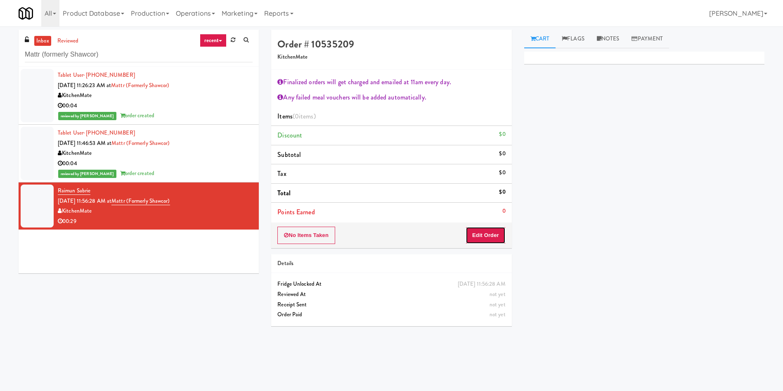
click at [494, 232] on button "Edit Order" at bounding box center [485, 235] width 40 height 17
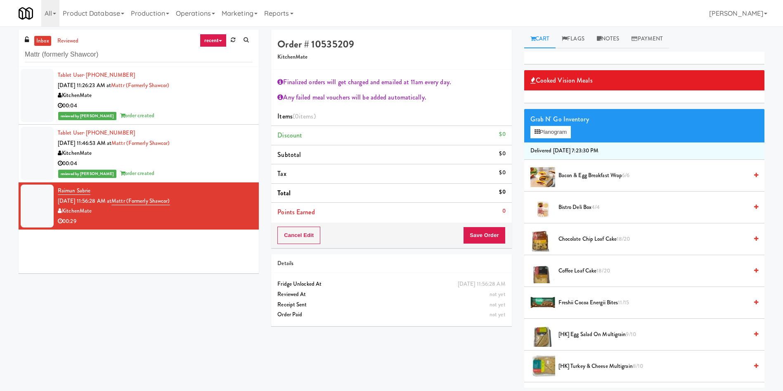
scroll to position [248, 0]
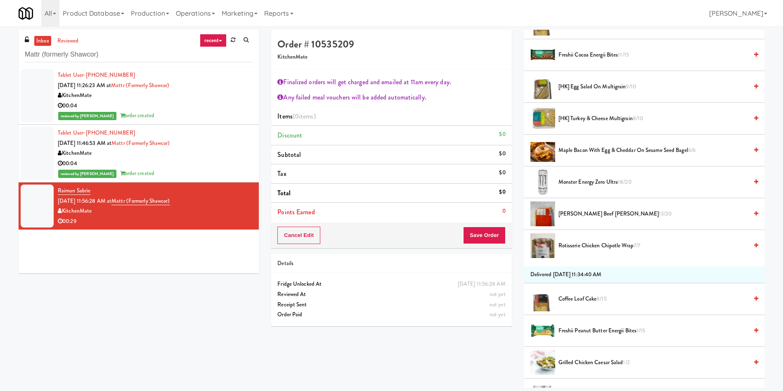
click at [595, 210] on span "[PERSON_NAME] Beef [PERSON_NAME] 13/20" at bounding box center [652, 214] width 189 height 10
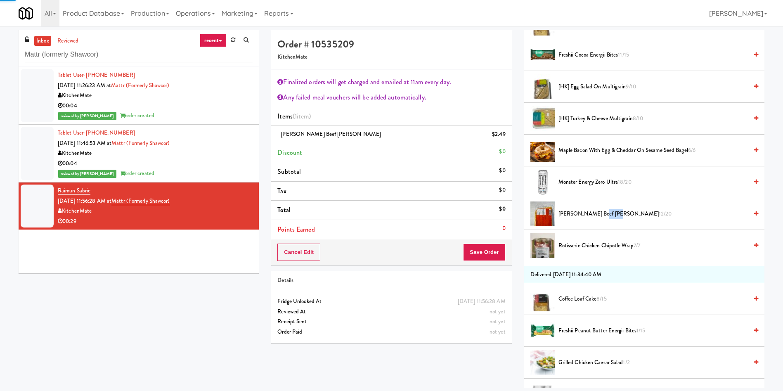
click at [595, 210] on span "[PERSON_NAME] Beef [PERSON_NAME] 12/20" at bounding box center [652, 214] width 189 height 10
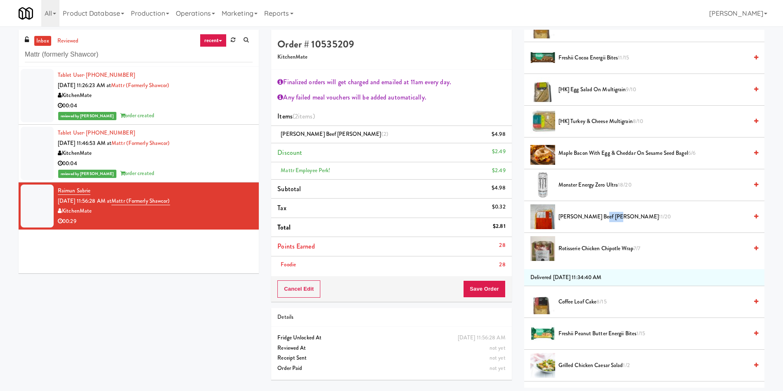
scroll to position [393, 0]
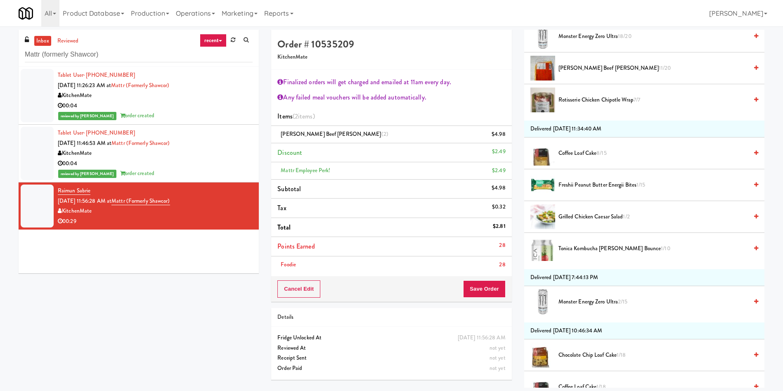
click at [602, 243] on li "Tonica Kombucha [PERSON_NAME] Bounce 1/10" at bounding box center [644, 248] width 240 height 31
click at [602, 247] on span "Tonica Kombucha [PERSON_NAME] Bounce 1/10" at bounding box center [652, 248] width 189 height 10
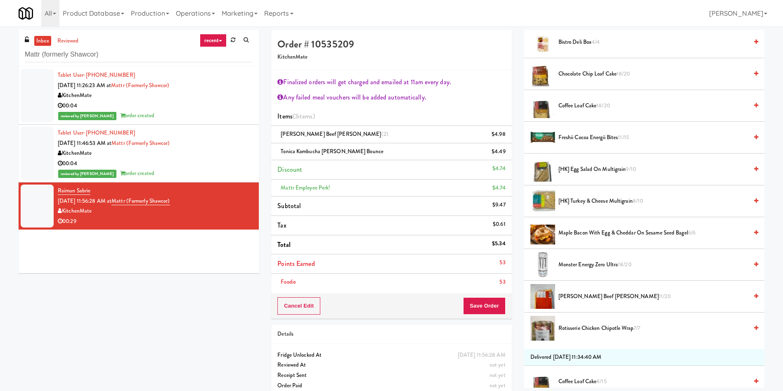
scroll to position [146, 0]
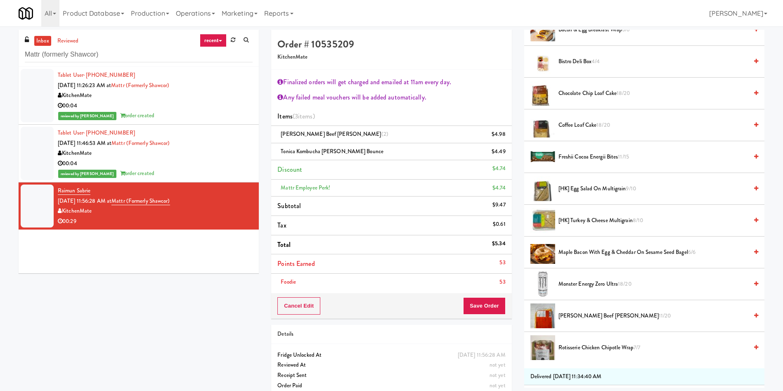
click at [569, 92] on span "Chocolate Chip Loaf Cake 18/20" at bounding box center [652, 93] width 189 height 10
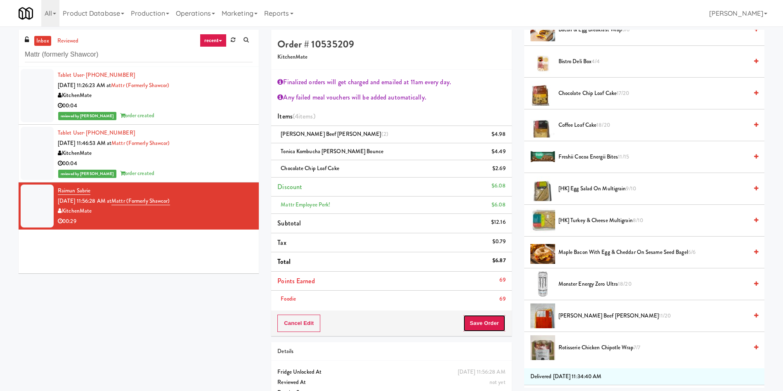
click at [495, 321] on button "Save Order" at bounding box center [484, 322] width 42 height 17
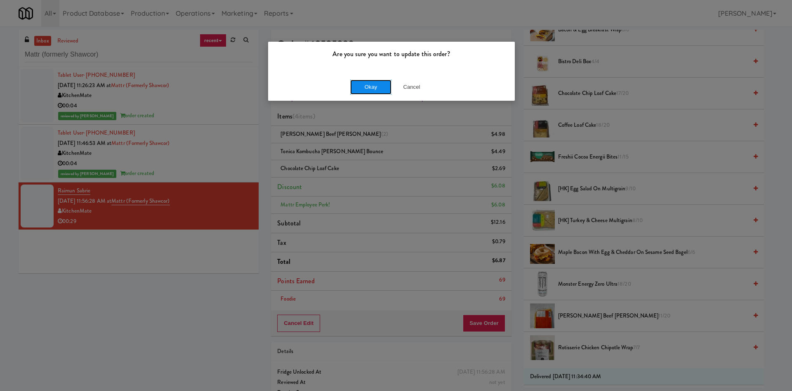
click at [384, 89] on button "Okay" at bounding box center [370, 87] width 41 height 15
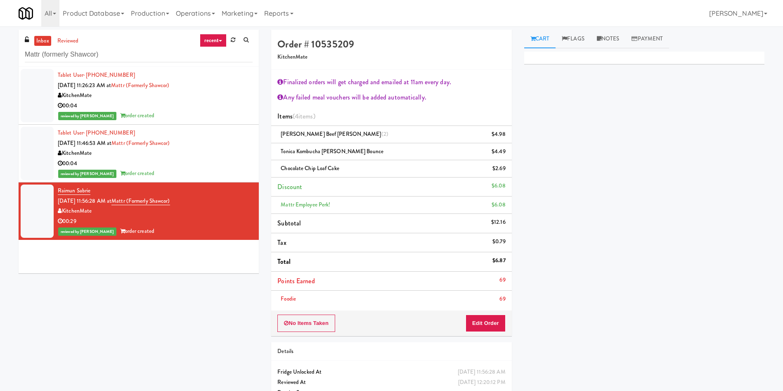
scroll to position [0, 0]
drag, startPoint x: 128, startPoint y: 49, endPoint x: 2, endPoint y: 43, distance: 126.4
click at [2, 43] on div "inbox reviewed recent all unclear take inventory issue suspicious failed recent…" at bounding box center [391, 225] width 783 height 390
paste input "Velaris Co-Working Fridge - 4th Floor"
type input "Velaris Co-Working Fridge - 4th Floor"
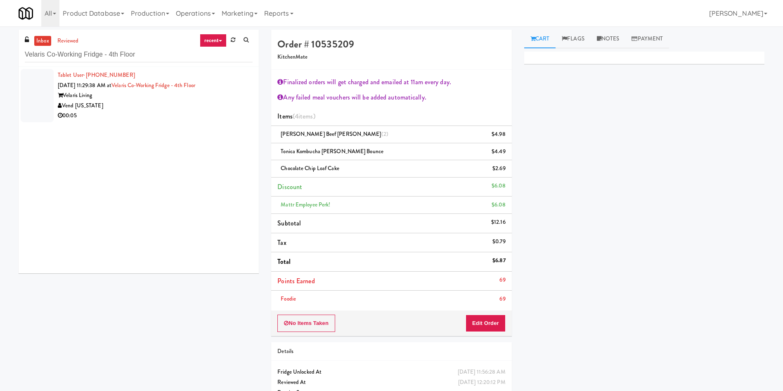
click at [19, 88] on li "Tablet User · (206) 979-9186 [DATE] 11:29:38 AM at Velaris Co-Working Fridge - …" at bounding box center [139, 95] width 240 height 57
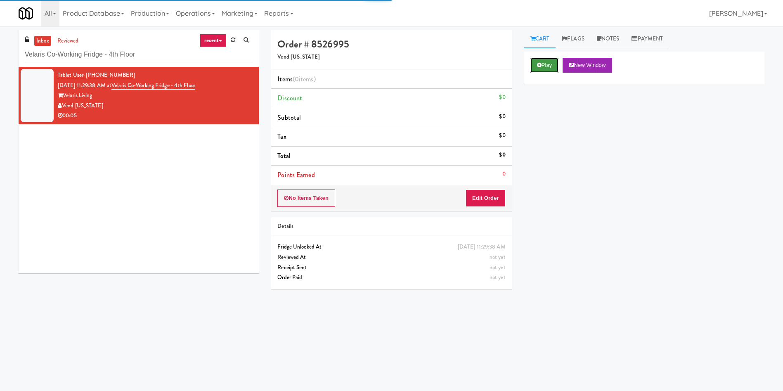
click at [534, 58] on button "Play" at bounding box center [544, 65] width 28 height 15
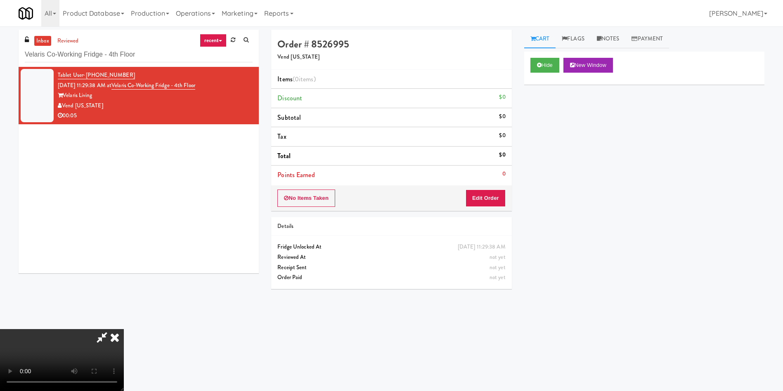
drag, startPoint x: 507, startPoint y: 186, endPoint x: 497, endPoint y: 197, distance: 14.6
click at [506, 187] on div "No Items Taken Edit Order" at bounding box center [391, 198] width 240 height 26
click at [497, 197] on button "Edit Order" at bounding box center [485, 197] width 40 height 17
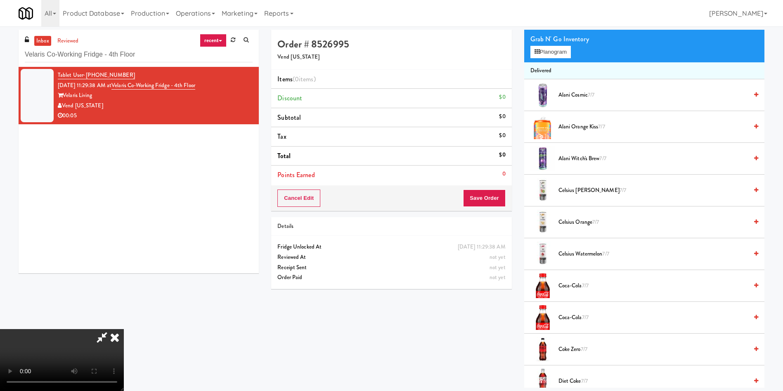
scroll to position [121, 0]
click at [124, 329] on video at bounding box center [62, 360] width 124 height 62
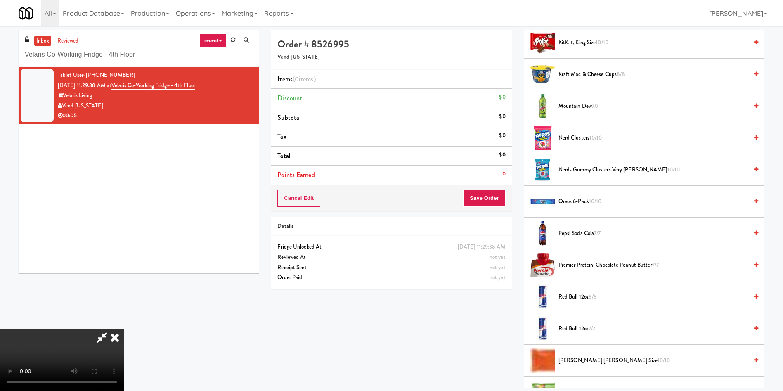
scroll to position [681, 0]
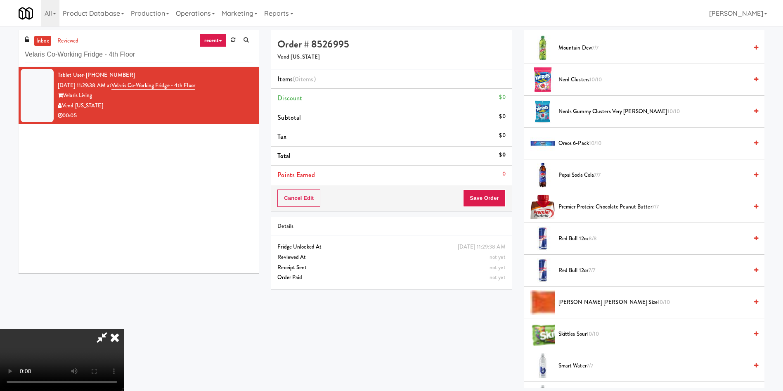
click at [588, 237] on span "Red Bull 12oz 8/8" at bounding box center [652, 239] width 189 height 10
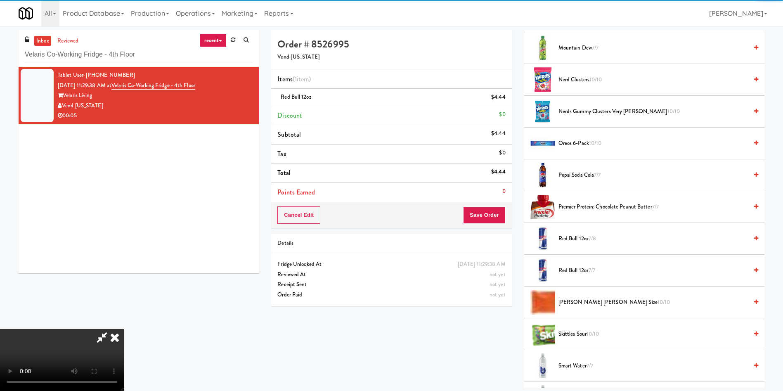
click at [124, 329] on video at bounding box center [62, 360] width 124 height 62
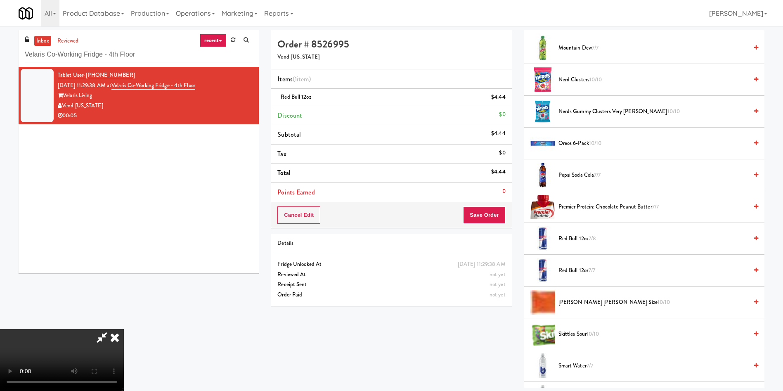
click at [124, 329] on video at bounding box center [62, 360] width 124 height 62
click at [489, 217] on button "Save Order" at bounding box center [484, 214] width 42 height 17
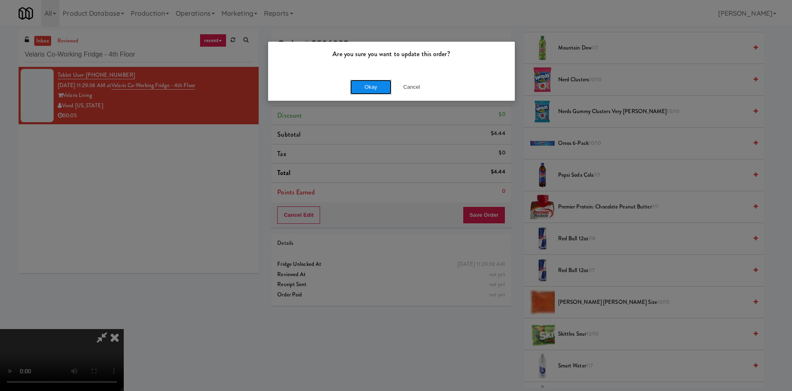
click at [379, 88] on button "Okay" at bounding box center [370, 87] width 41 height 15
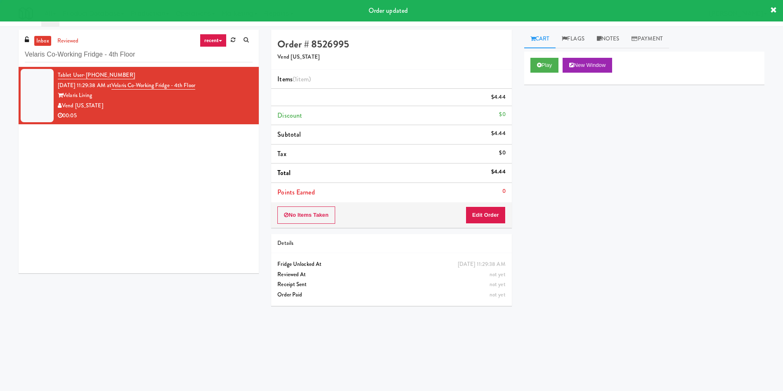
scroll to position [0, 0]
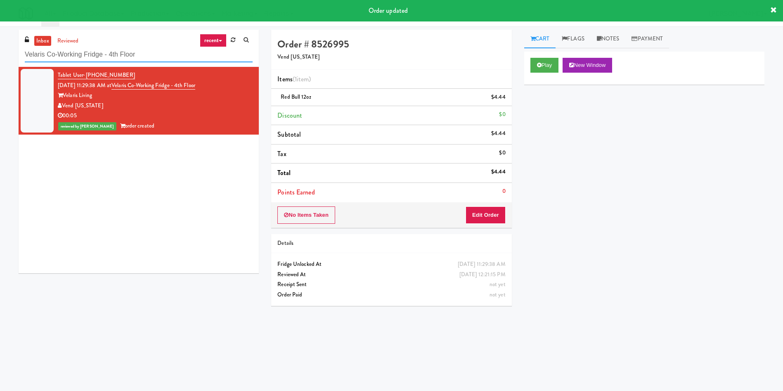
drag, startPoint x: 161, startPoint y: 55, endPoint x: 0, endPoint y: 50, distance: 161.4
click at [0, 50] on div "inbox reviewed recent all unclear take inventory issue suspicious failed recent…" at bounding box center [391, 195] width 783 height 331
paste input "Ninety7Fifty Ambient"
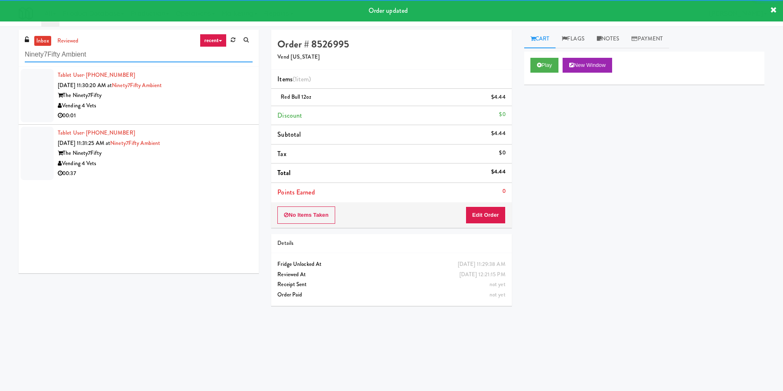
type input "Ninety7Fifty Ambient"
click at [52, 95] on div at bounding box center [37, 95] width 33 height 53
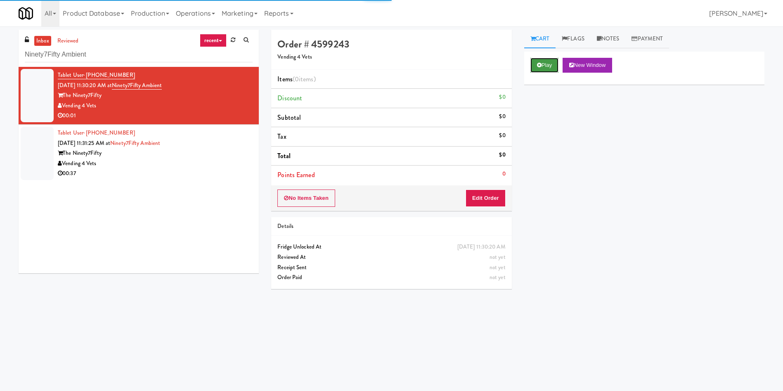
click at [534, 59] on button "Play" at bounding box center [544, 65] width 28 height 15
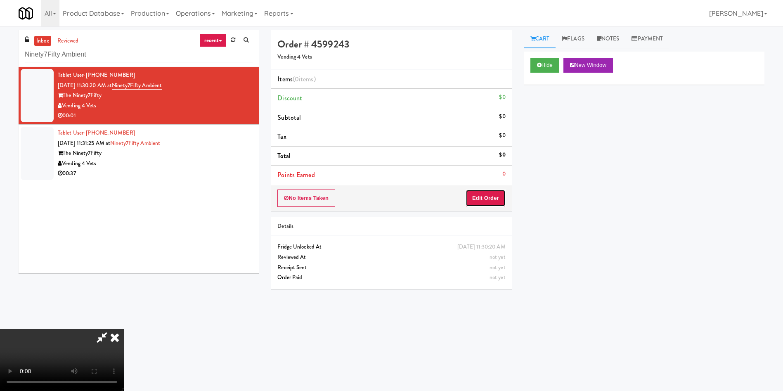
click at [483, 197] on button "Edit Order" at bounding box center [485, 197] width 40 height 17
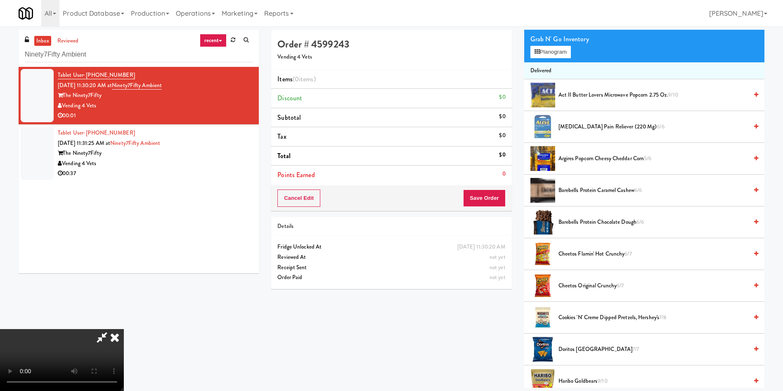
drag, startPoint x: 436, startPoint y: 35, endPoint x: 313, endPoint y: 161, distance: 176.3
click at [111, 329] on icon at bounding box center [101, 337] width 19 height 17
click at [300, 194] on button "Cancel Edit" at bounding box center [298, 197] width 43 height 17
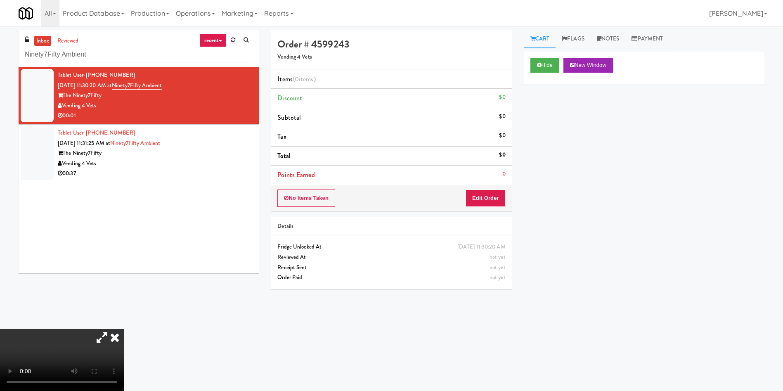
click at [300, 194] on button "No Items Taken" at bounding box center [306, 197] width 58 height 17
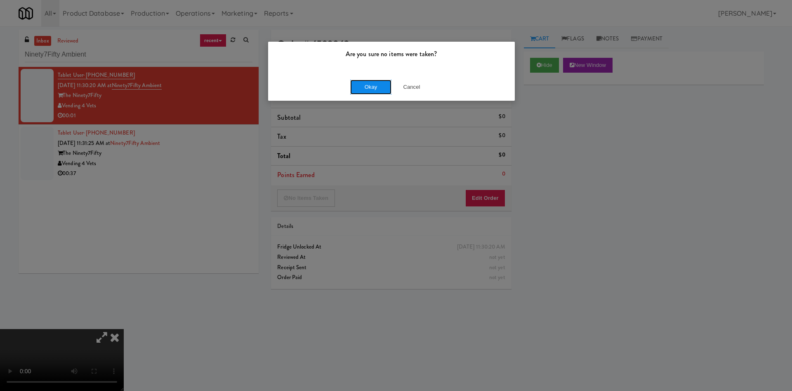
click at [370, 87] on button "Okay" at bounding box center [370, 87] width 41 height 15
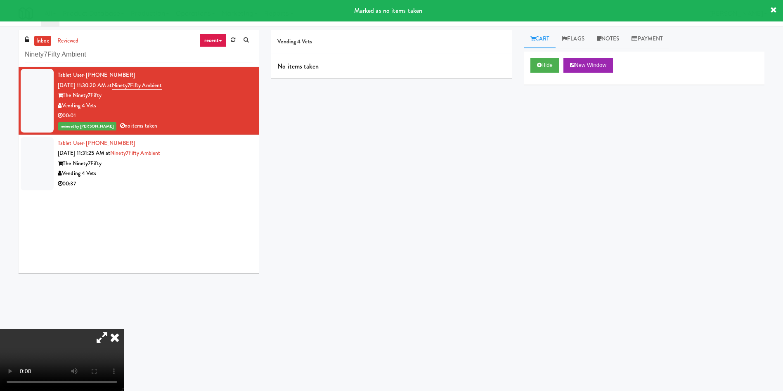
click at [124, 329] on icon at bounding box center [115, 337] width 18 height 17
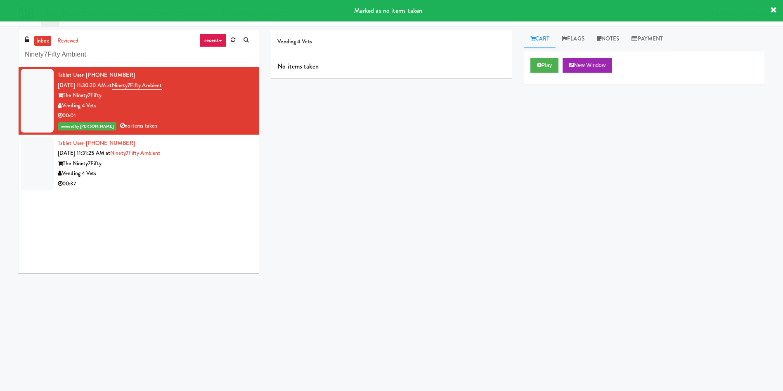
drag, startPoint x: 51, startPoint y: 158, endPoint x: 165, endPoint y: 139, distance: 115.6
click at [51, 158] on div at bounding box center [37, 163] width 33 height 53
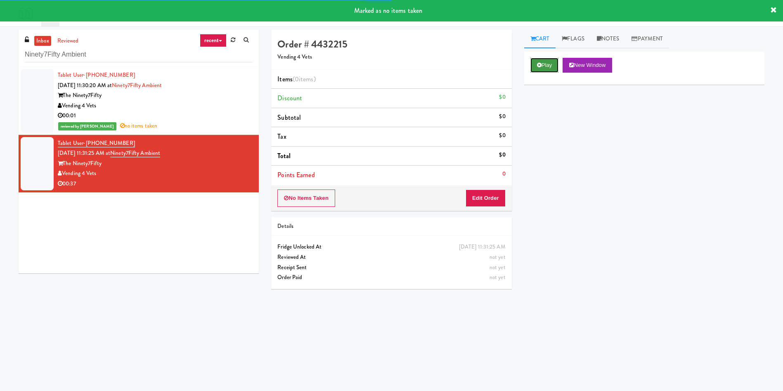
click at [539, 64] on icon at bounding box center [539, 64] width 5 height 5
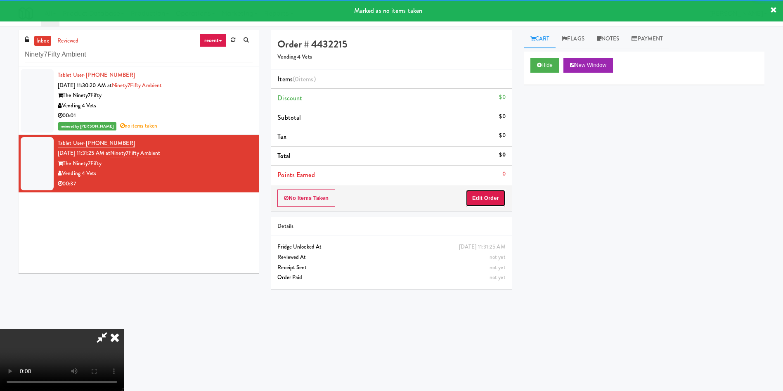
click at [501, 198] on button "Edit Order" at bounding box center [485, 197] width 40 height 17
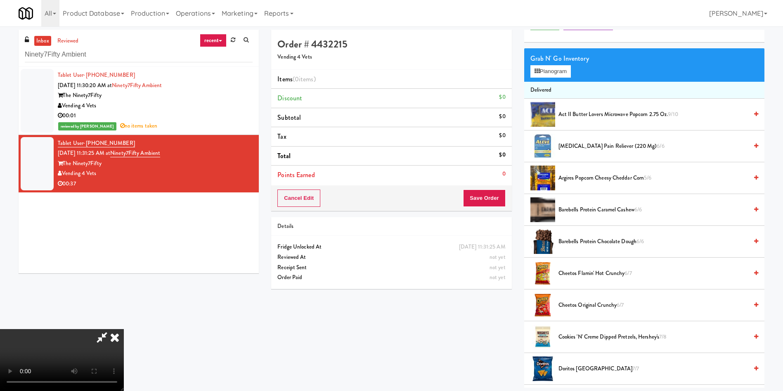
scroll to position [62, 0]
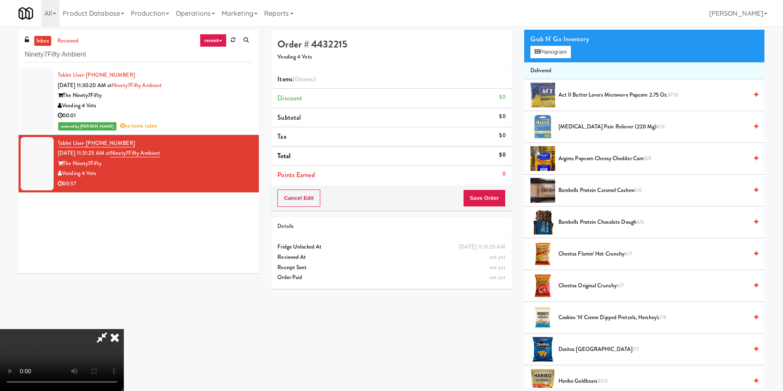
click at [124, 329] on video at bounding box center [62, 360] width 124 height 62
click at [535, 55] on button "Planogram" at bounding box center [550, 52] width 40 height 12
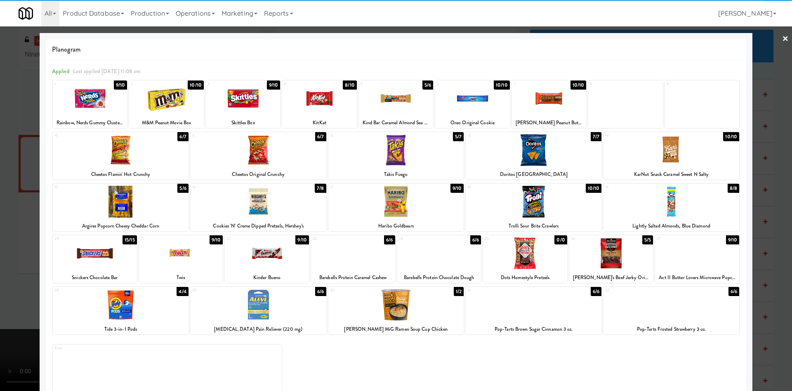
click at [126, 155] on div at bounding box center [121, 150] width 136 height 32
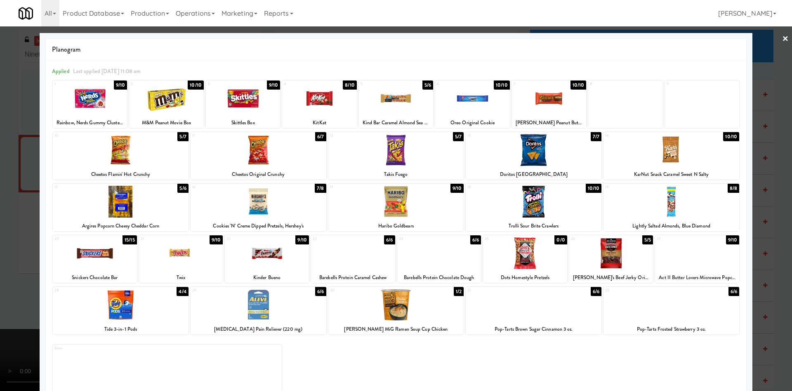
click at [40, 134] on div "Planogram Applied Last applied [DATE] 11:08 am 1 9/10 Rainbow, Nerds Gummy Clus…" at bounding box center [396, 219] width 713 height 372
click at [30, 134] on div at bounding box center [396, 195] width 792 height 391
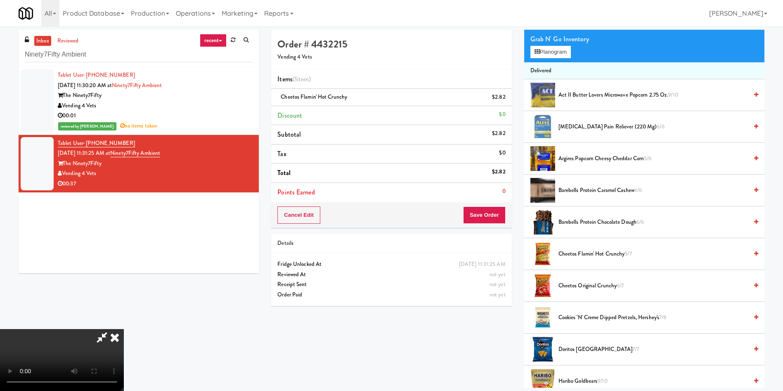
click at [124, 329] on video at bounding box center [62, 360] width 124 height 62
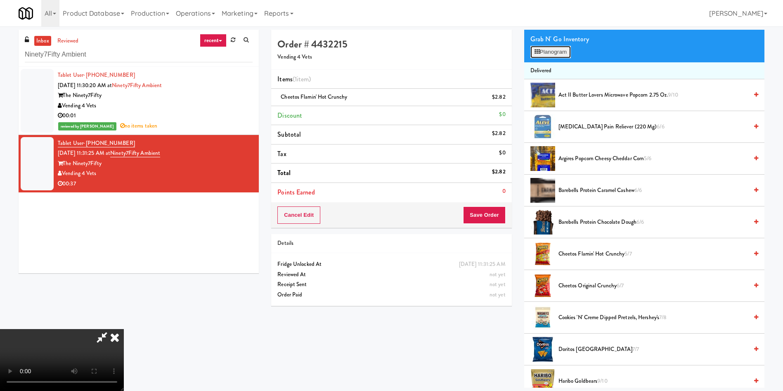
click at [542, 54] on button "Planogram" at bounding box center [550, 52] width 40 height 12
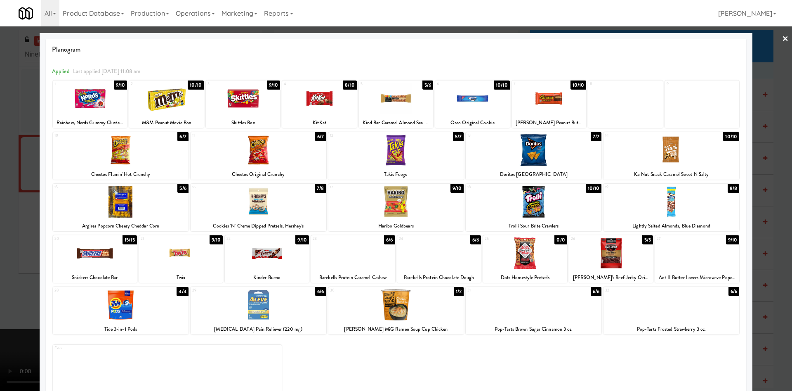
click at [671, 314] on div at bounding box center [672, 305] width 136 height 32
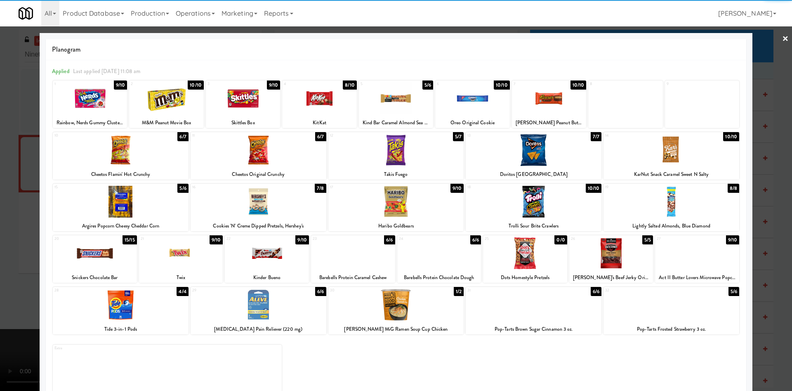
click at [0, 201] on div at bounding box center [396, 195] width 792 height 391
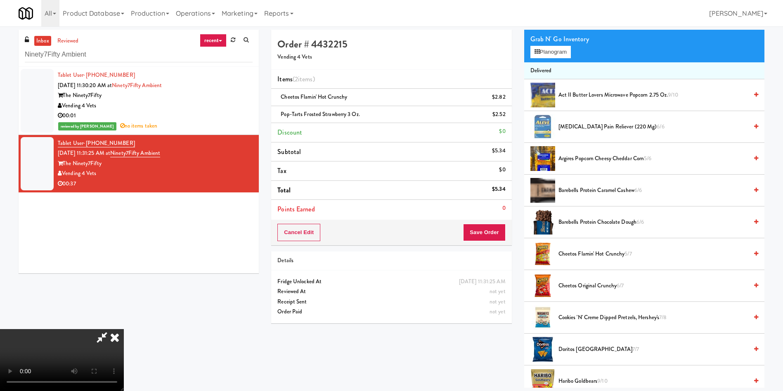
click at [124, 329] on video at bounding box center [62, 360] width 124 height 62
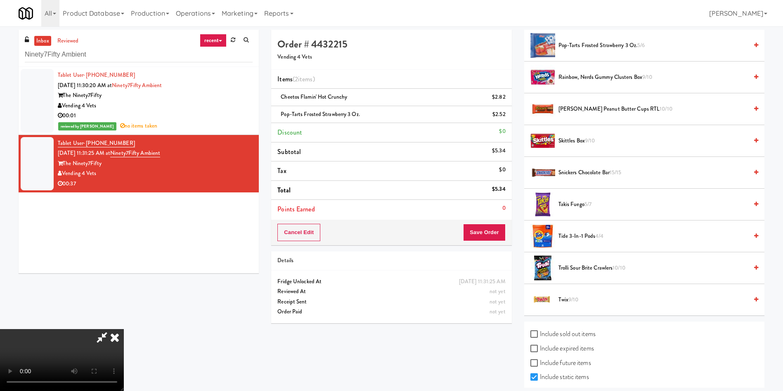
scroll to position [771, 0]
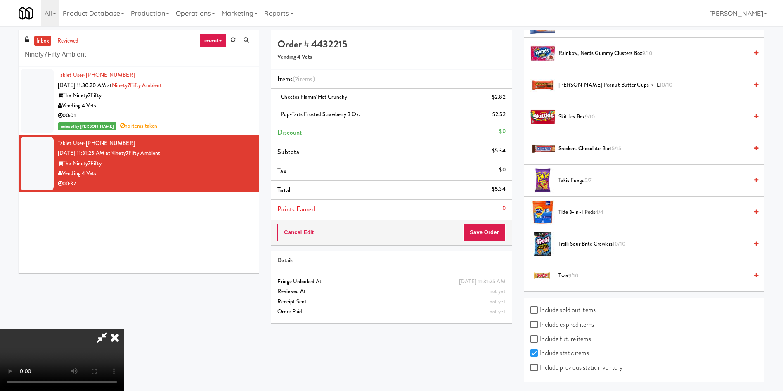
click at [566, 177] on span "Takis Fuego 5/7" at bounding box center [652, 180] width 189 height 10
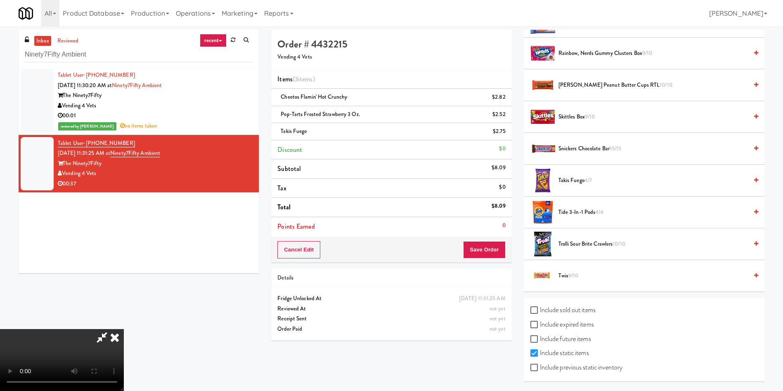
click at [124, 329] on video at bounding box center [62, 360] width 124 height 62
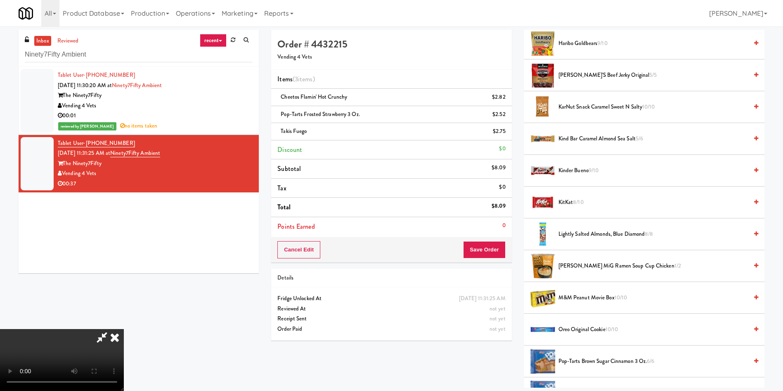
scroll to position [59, 0]
click at [124, 329] on video at bounding box center [62, 360] width 124 height 62
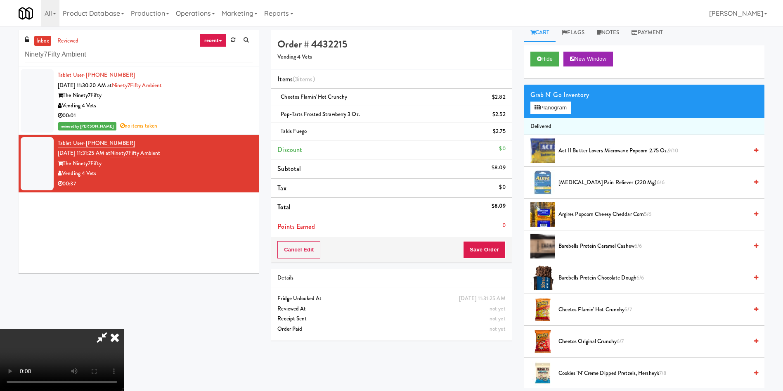
scroll to position [0, 0]
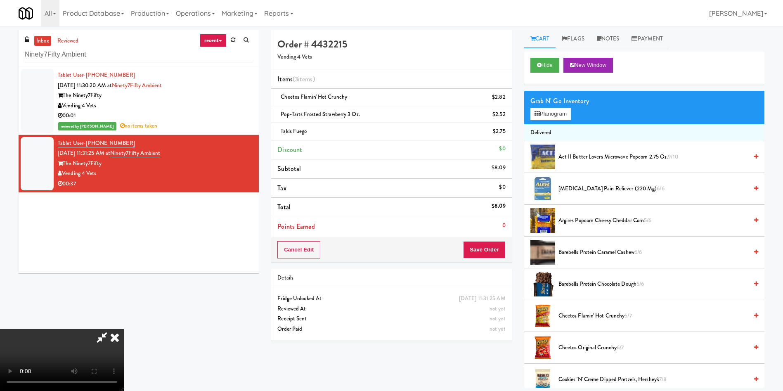
click at [124, 329] on video at bounding box center [62, 360] width 124 height 62
click at [557, 112] on button "Planogram" at bounding box center [550, 114] width 40 height 12
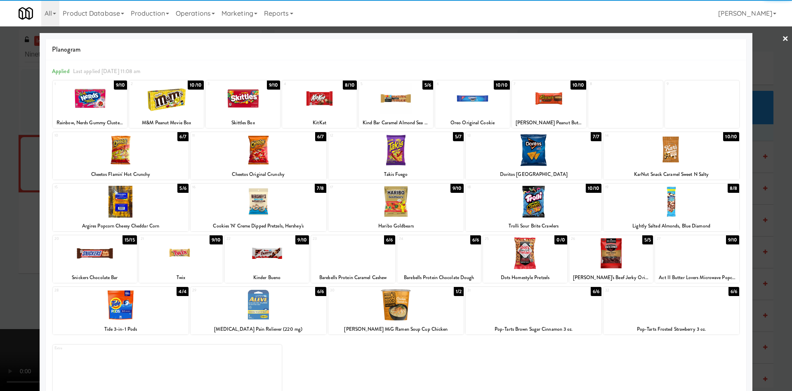
click at [119, 151] on div at bounding box center [121, 150] width 136 height 32
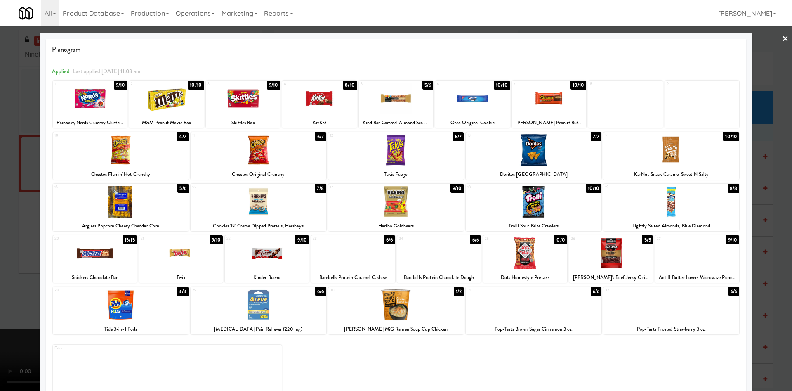
drag, startPoint x: 24, startPoint y: 162, endPoint x: 62, endPoint y: 163, distance: 38.4
click at [23, 163] on div at bounding box center [396, 195] width 792 height 391
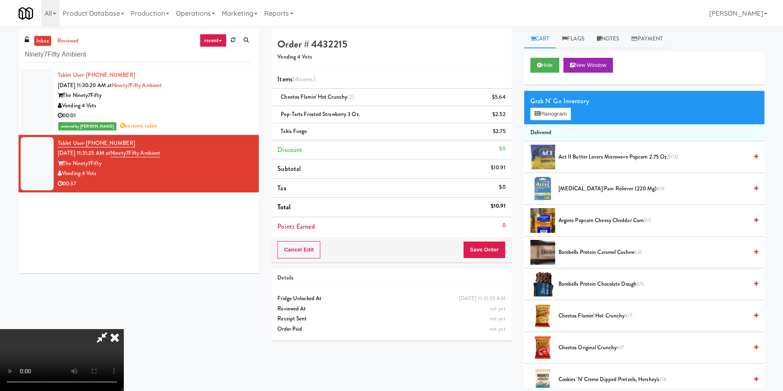
scroll to position [121, 0]
click at [124, 329] on video at bounding box center [62, 360] width 124 height 62
drag, startPoint x: 193, startPoint y: 233, endPoint x: 199, endPoint y: 234, distance: 5.9
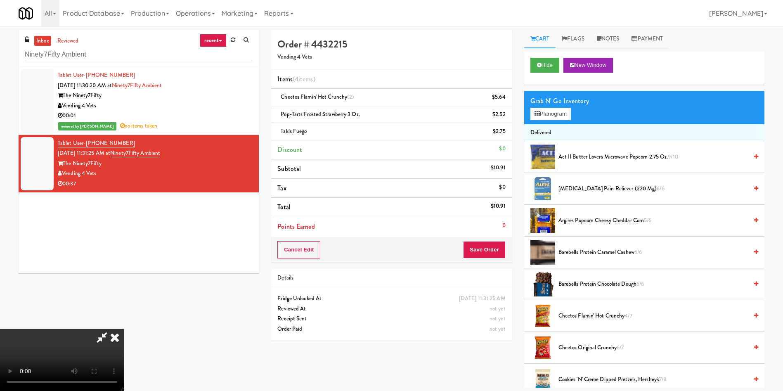
click at [124, 329] on video at bounding box center [62, 360] width 124 height 62
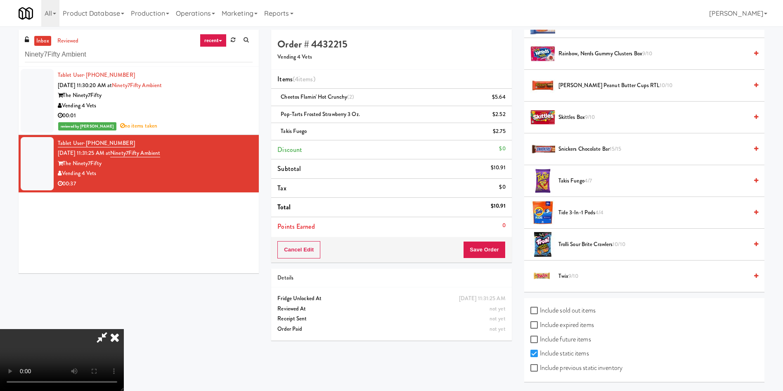
scroll to position [771, 0]
click at [578, 276] on span "9/10" at bounding box center [573, 276] width 10 height 8
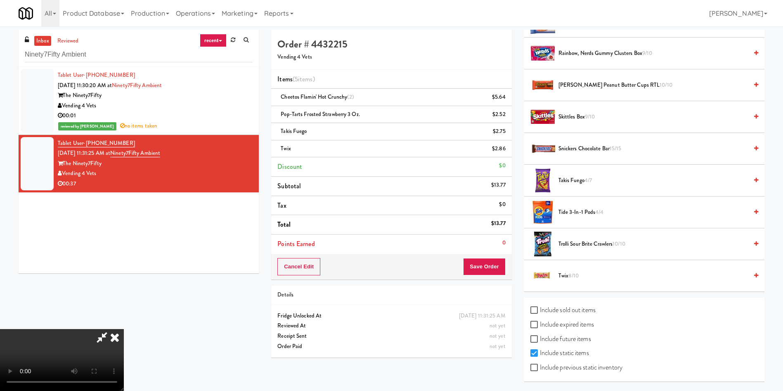
scroll to position [121, 0]
click at [555, 272] on div "Twix 8/10" at bounding box center [656, 276] width 203 height 10
click at [124, 329] on video at bounding box center [62, 360] width 124 height 62
click at [484, 267] on button "Save Order" at bounding box center [484, 266] width 42 height 17
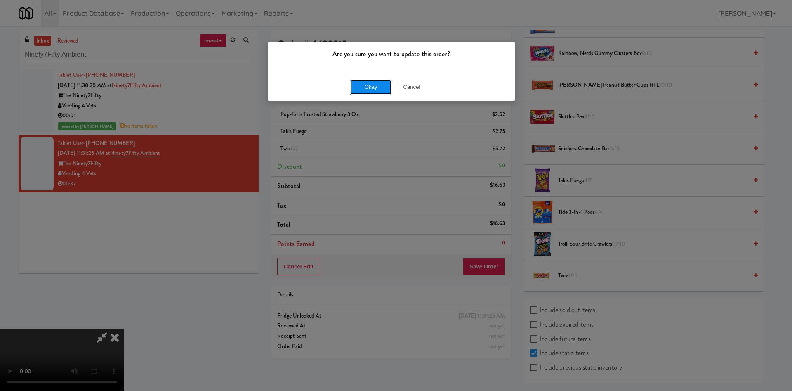
click at [365, 89] on button "Okay" at bounding box center [370, 87] width 41 height 15
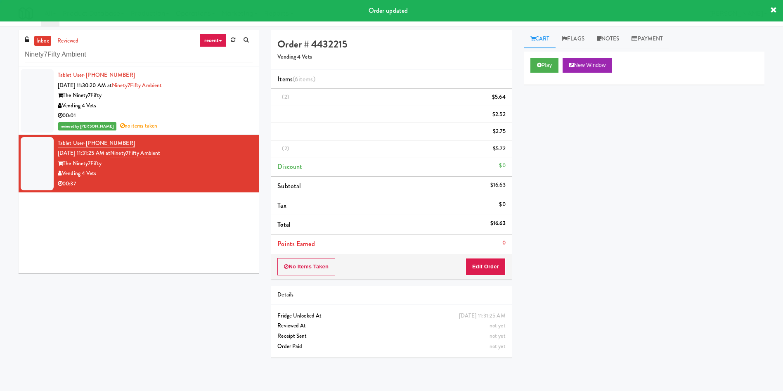
scroll to position [0, 0]
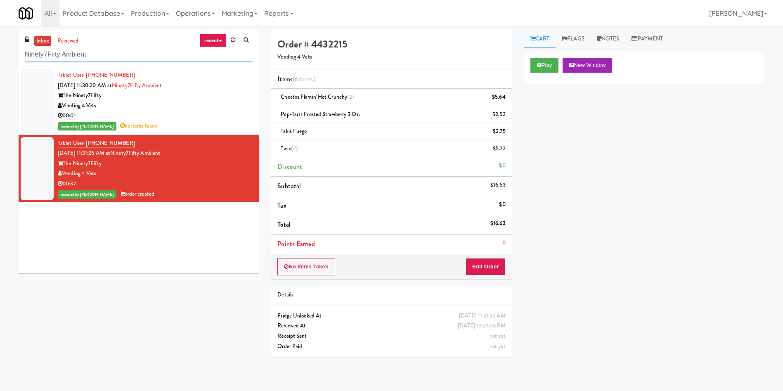
drag, startPoint x: 107, startPoint y: 51, endPoint x: 0, endPoint y: 51, distance: 107.3
click at [0, 51] on div "inbox reviewed recent all unclear take inventory issue suspicious failed recent…" at bounding box center [391, 197] width 783 height 334
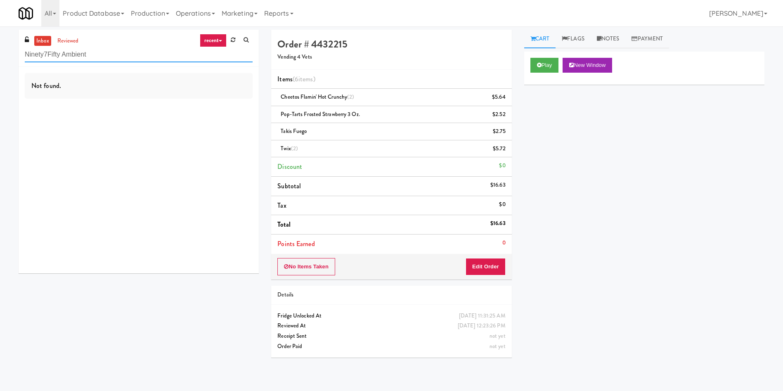
click at [126, 59] on input "Ninety7Fifty Ambient" at bounding box center [139, 54] width 228 height 15
drag, startPoint x: 133, startPoint y: 57, endPoint x: 9, endPoint y: 47, distance: 125.0
click at [0, 57] on div "inbox reviewed recent all unclear take inventory issue suspicious failed recent…" at bounding box center [391, 197] width 783 height 334
paste input "Crossing East - Cooler - [GEOGRAPHIC_DATA]"
type input "Crossing East - Cooler - Left"
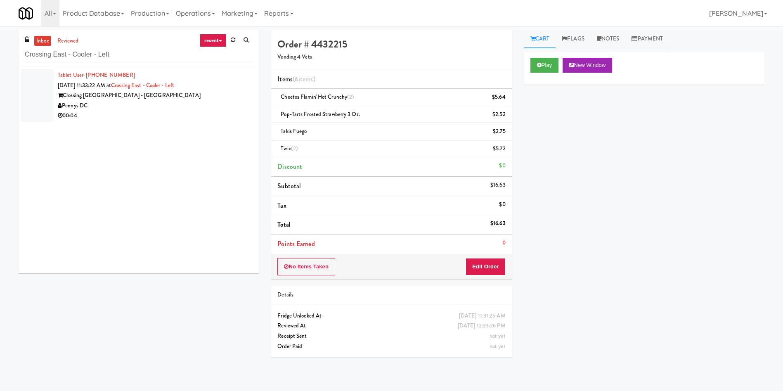
click at [44, 94] on div at bounding box center [37, 95] width 33 height 53
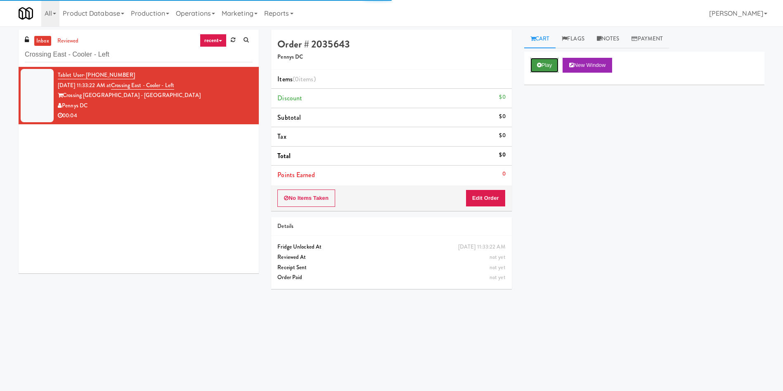
click at [556, 65] on button "Play" at bounding box center [544, 65] width 28 height 15
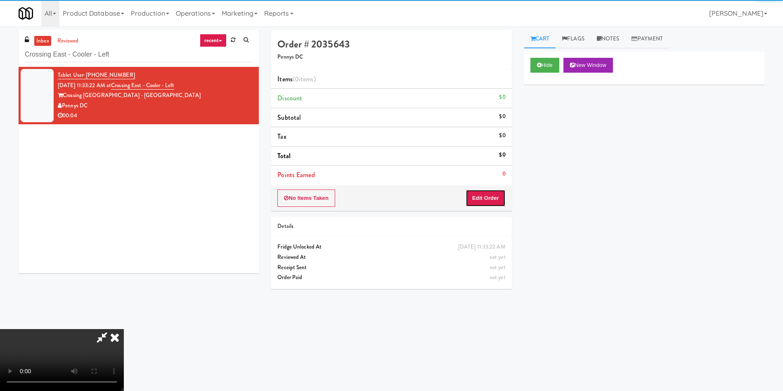
click at [483, 197] on button "Edit Order" at bounding box center [485, 197] width 40 height 17
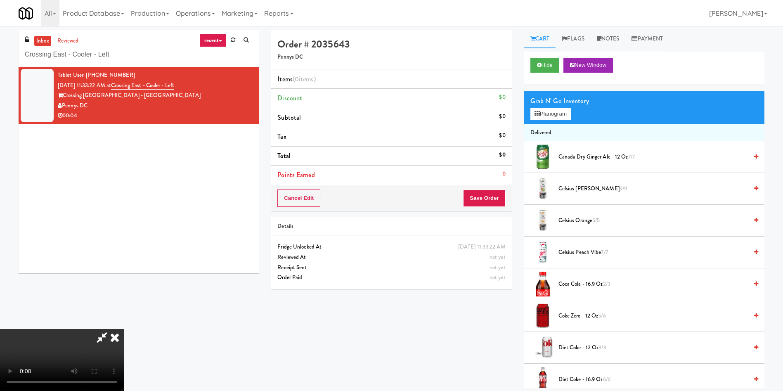
scroll to position [62, 0]
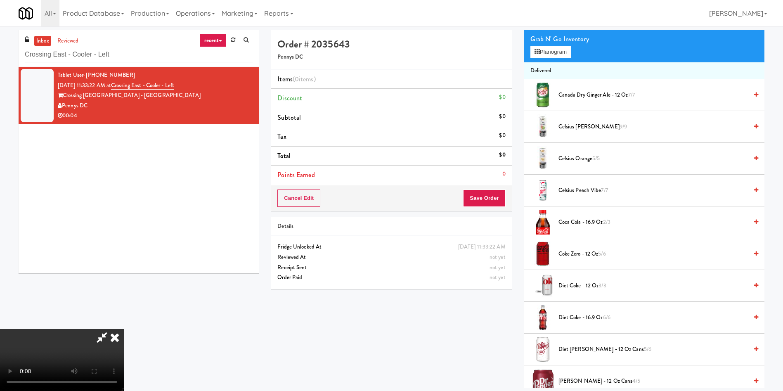
drag, startPoint x: 410, startPoint y: 45, endPoint x: 485, endPoint y: 47, distance: 75.5
click at [410, 45] on h4 "Order # 2035643" at bounding box center [391, 44] width 228 height 11
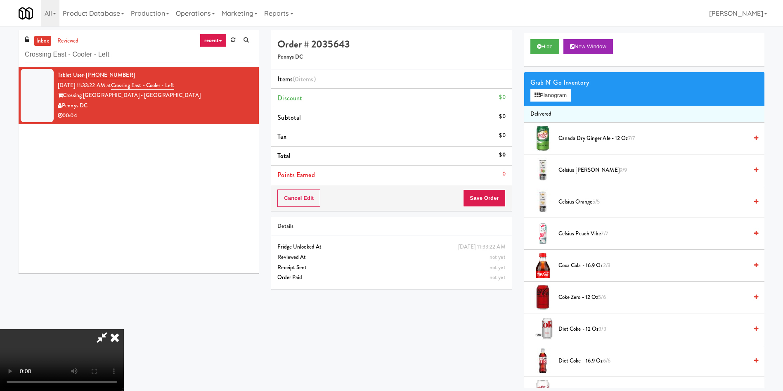
scroll to position [0, 0]
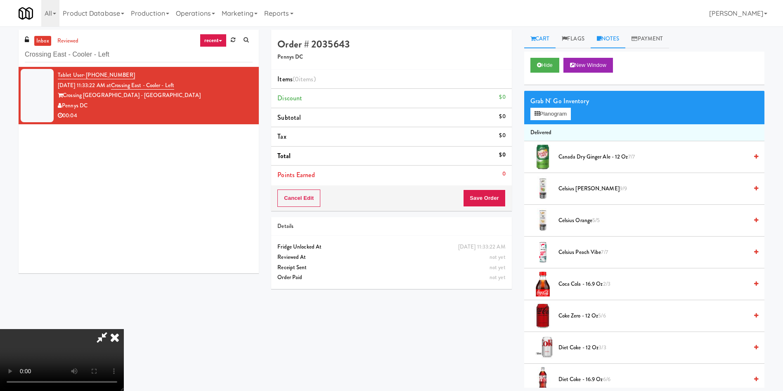
click at [606, 37] on link "Notes" at bounding box center [608, 39] width 35 height 19
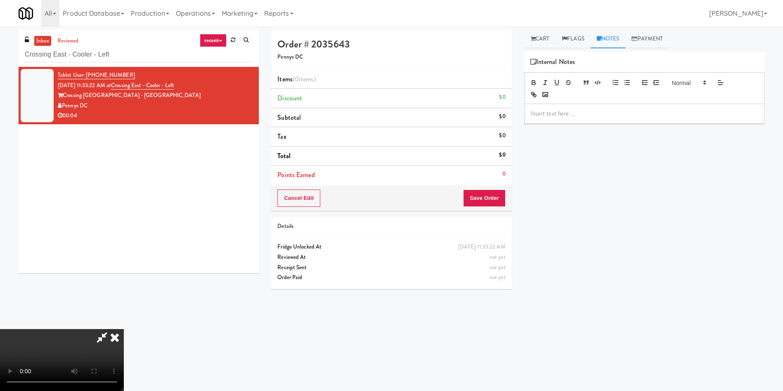
click at [588, 113] on p at bounding box center [644, 113] width 227 height 9
paste div
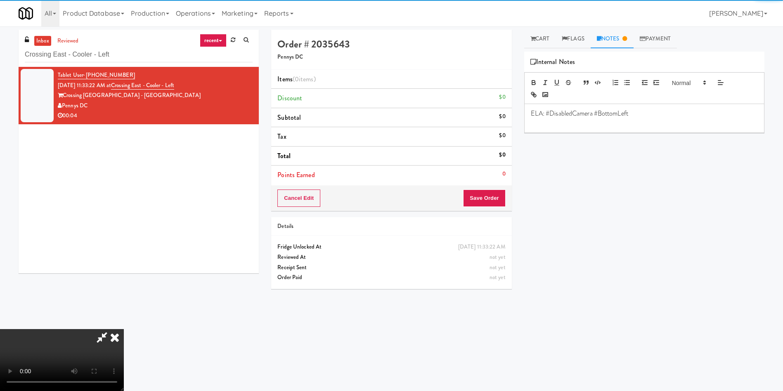
drag, startPoint x: 542, startPoint y: 37, endPoint x: 383, endPoint y: 117, distance: 177.9
click at [542, 37] on link "Cart" at bounding box center [540, 39] width 32 height 19
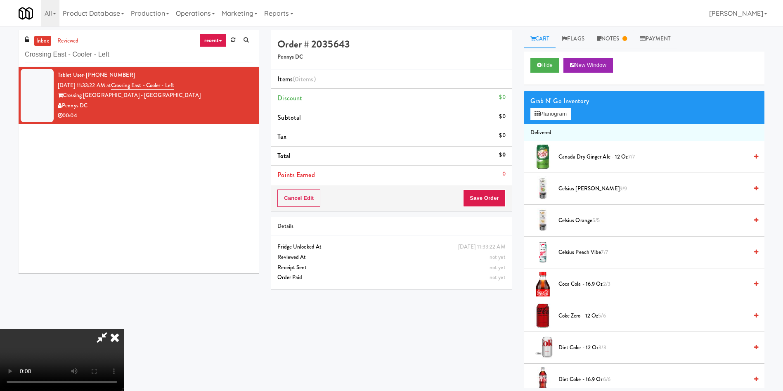
click at [124, 329] on video at bounding box center [62, 360] width 124 height 62
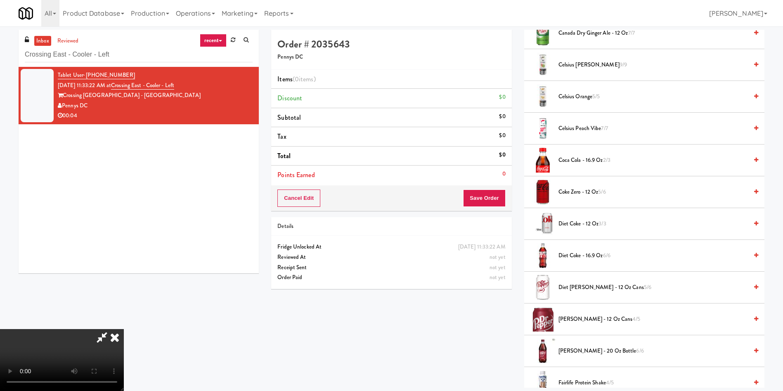
scroll to position [62, 0]
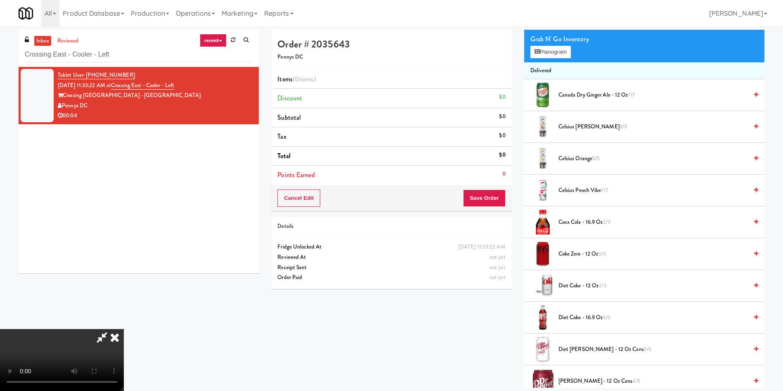
click at [124, 329] on video at bounding box center [62, 360] width 124 height 62
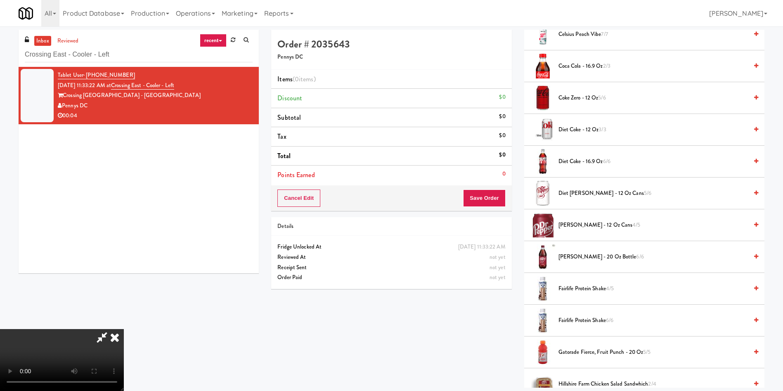
scroll to position [248, 0]
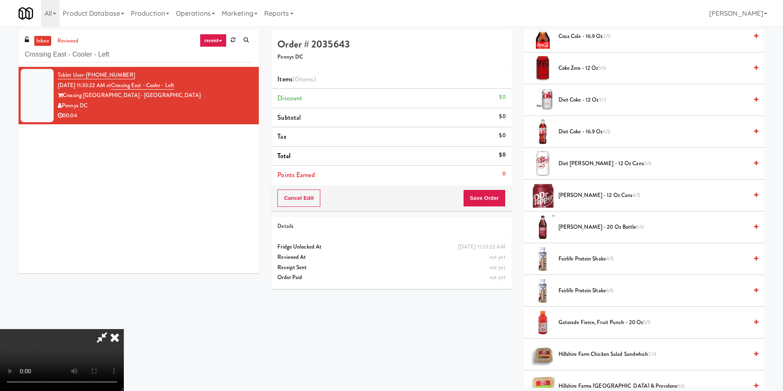
click at [576, 162] on span "Diet [PERSON_NAME] - 12 oz Cans 5/6" at bounding box center [652, 163] width 189 height 10
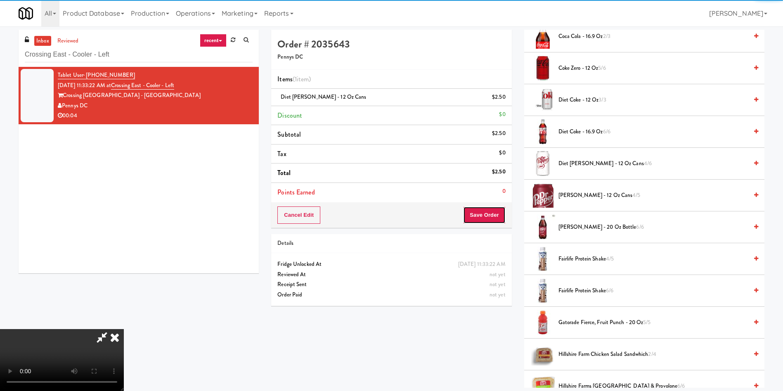
click at [482, 219] on button "Save Order" at bounding box center [484, 214] width 42 height 17
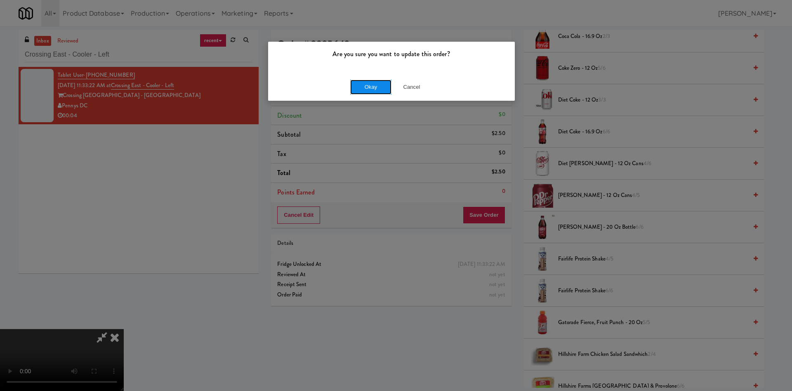
click at [369, 89] on button "Okay" at bounding box center [370, 87] width 41 height 15
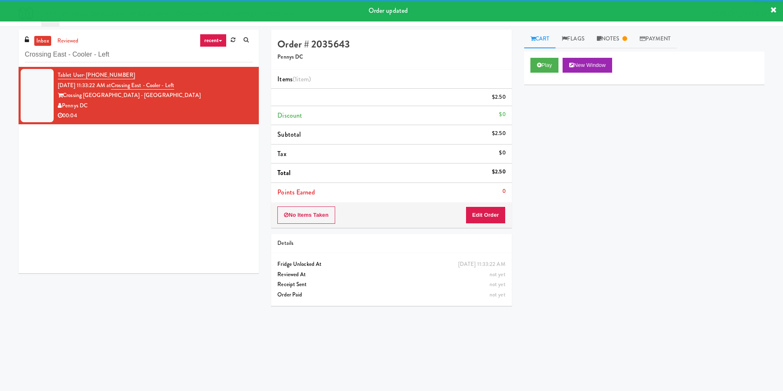
scroll to position [0, 0]
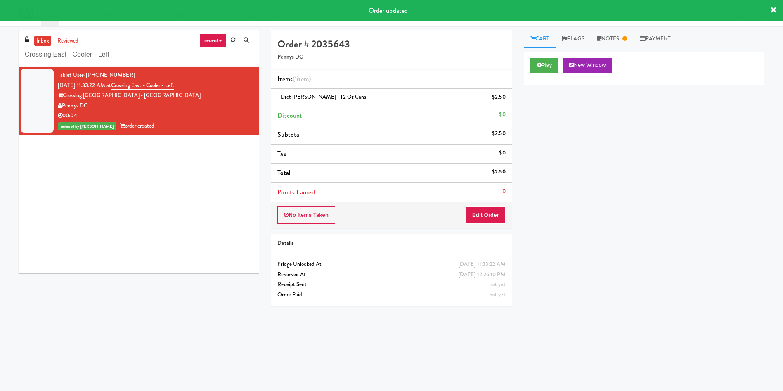
paste input "Estate"
drag, startPoint x: 120, startPoint y: 60, endPoint x: 0, endPoint y: 60, distance: 120.1
click at [0, 60] on div "inbox reviewed recent all unclear take inventory issue suspicious failed recent…" at bounding box center [391, 195] width 783 height 331
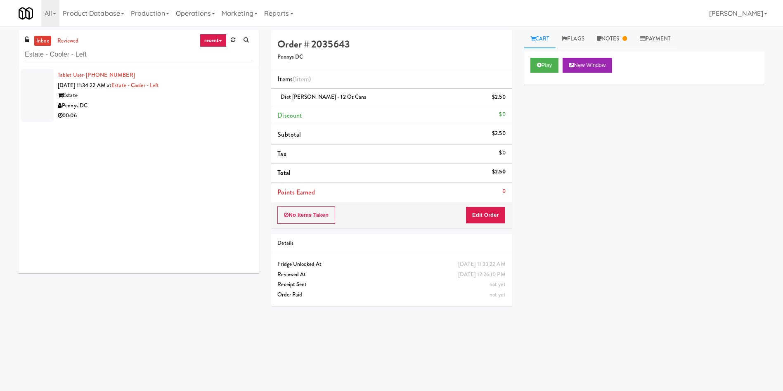
click at [19, 96] on li "Tablet User · (202) 751-7733 [DATE] 11:34:22 AM at Estate - Cooler - Left Estat…" at bounding box center [139, 95] width 240 height 57
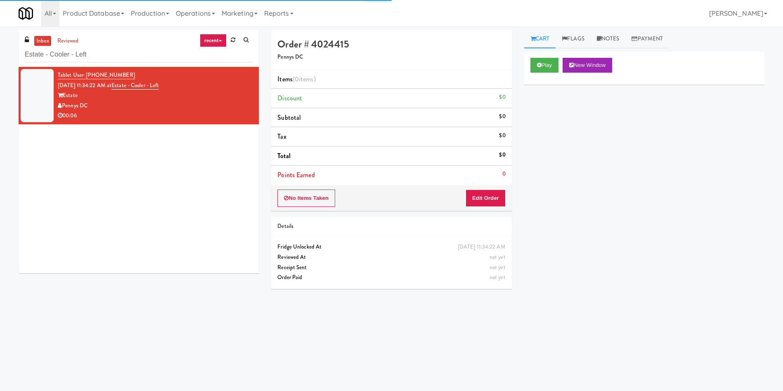
click at [565, 57] on div "Play New Window" at bounding box center [644, 68] width 240 height 33
click at [551, 61] on button "Play" at bounding box center [544, 65] width 28 height 15
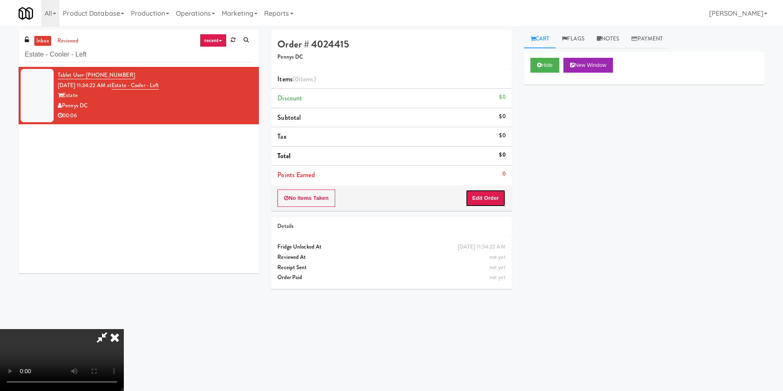
click at [496, 198] on button "Edit Order" at bounding box center [485, 197] width 40 height 17
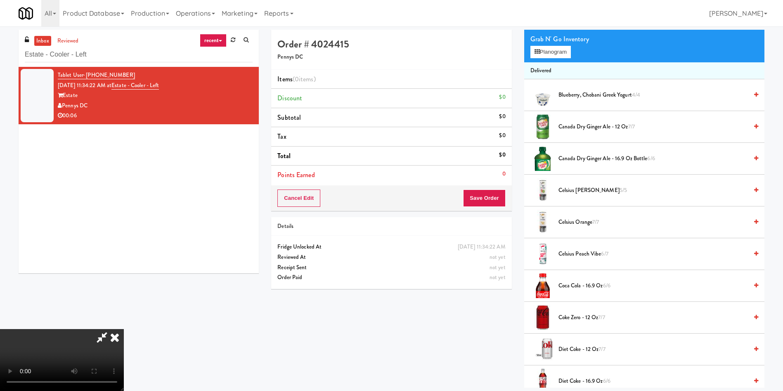
scroll to position [62, 0]
click at [602, 286] on span "Coca Cola - 16.9 oz 6/6" at bounding box center [652, 286] width 189 height 10
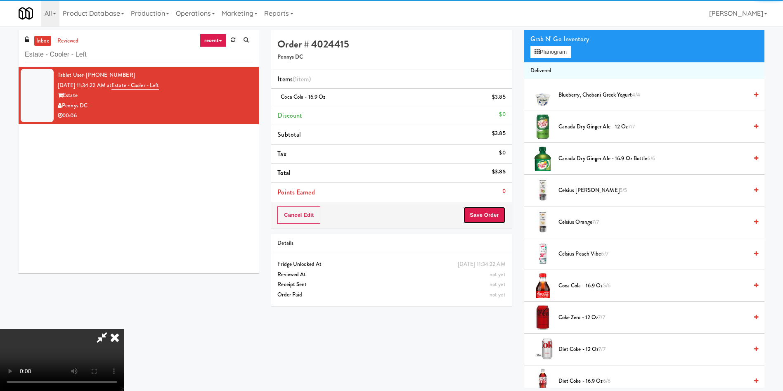
click at [499, 213] on button "Save Order" at bounding box center [484, 214] width 42 height 17
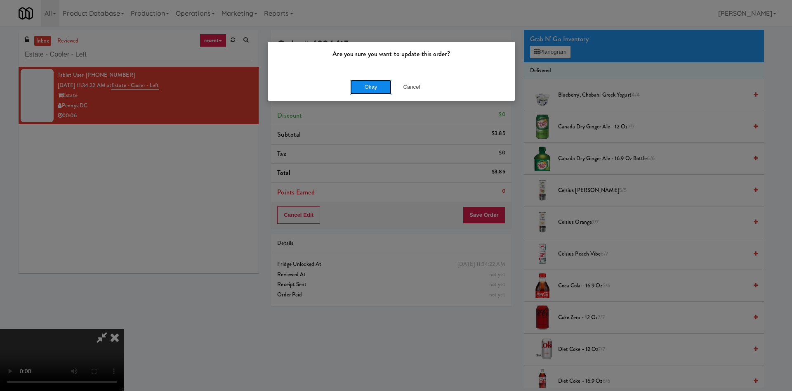
click at [368, 87] on button "Okay" at bounding box center [370, 87] width 41 height 15
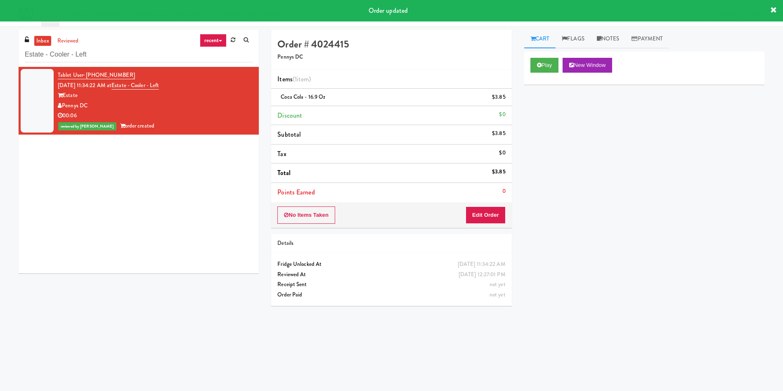
scroll to position [0, 0]
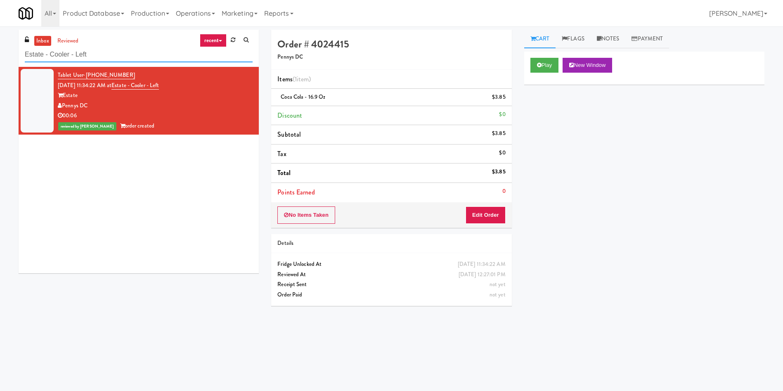
drag, startPoint x: 124, startPoint y: 57, endPoint x: 0, endPoint y: 58, distance: 123.8
click at [0, 58] on div "inbox reviewed recent all unclear take inventory issue suspicious failed recent…" at bounding box center [391, 195] width 783 height 331
paste input "[PERSON_NAME] Left Cooler"
type input "[PERSON_NAME] Left Cooler"
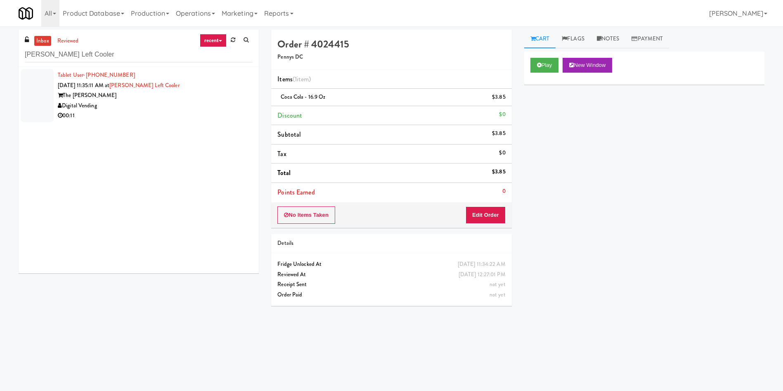
click at [90, 86] on span "[DATE] 11:35:11 AM at" at bounding box center [84, 85] width 52 height 8
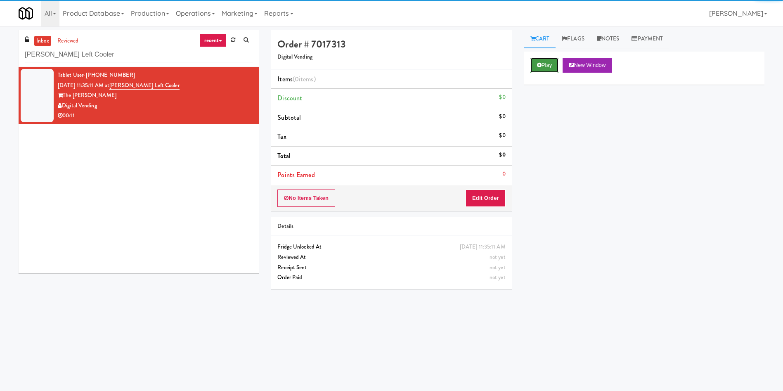
click at [556, 61] on button "Play" at bounding box center [544, 65] width 28 height 15
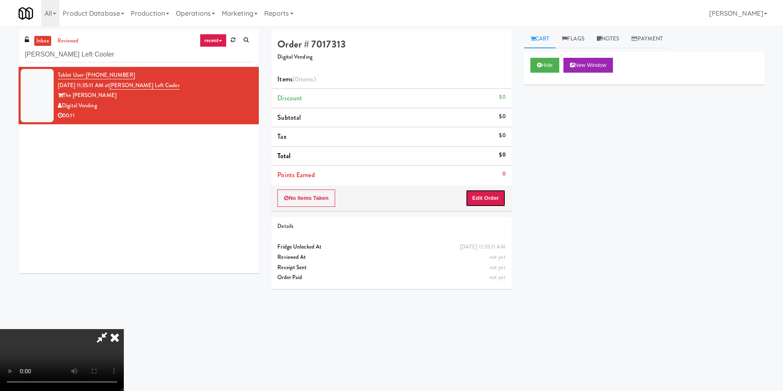
click at [499, 199] on button "Edit Order" at bounding box center [485, 197] width 40 height 17
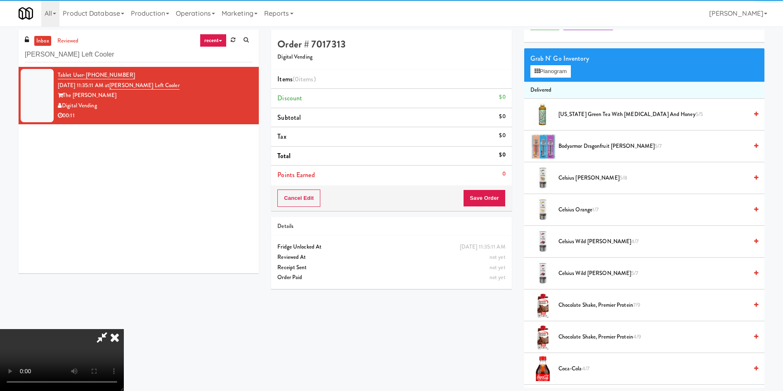
scroll to position [62, 0]
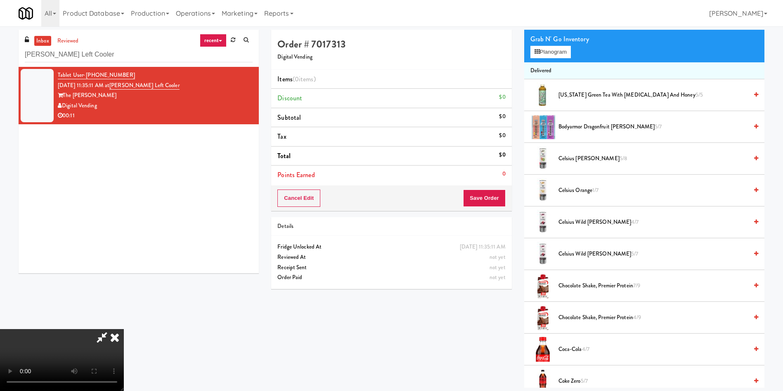
click at [124, 329] on video at bounding box center [62, 360] width 124 height 62
drag, startPoint x: 337, startPoint y: 235, endPoint x: 524, endPoint y: 252, distance: 187.7
click at [124, 329] on video at bounding box center [62, 360] width 124 height 62
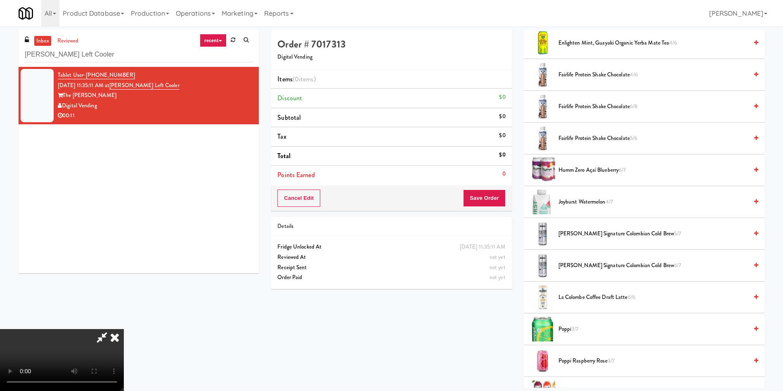
click at [124, 329] on video at bounding box center [62, 360] width 124 height 62
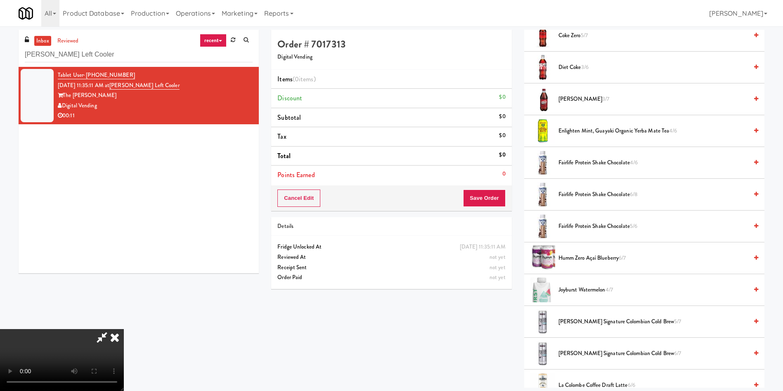
scroll to position [408, 0]
click at [587, 194] on span "Fairlife Protein Shake Chocolate 6/8" at bounding box center [652, 194] width 189 height 10
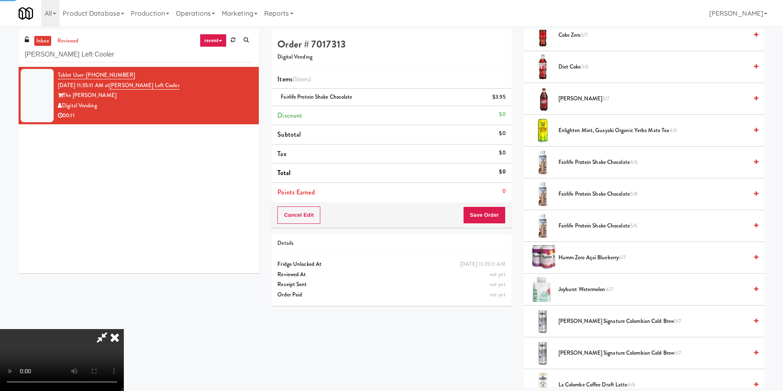
click at [124, 329] on video at bounding box center [62, 360] width 124 height 62
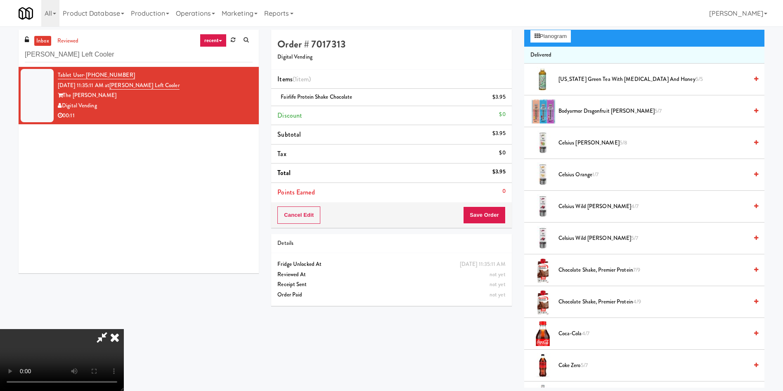
scroll to position [0, 0]
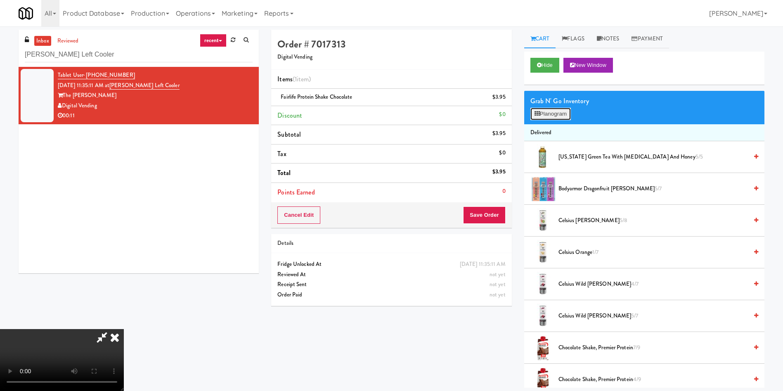
click at [555, 113] on button "Planogram" at bounding box center [550, 114] width 40 height 12
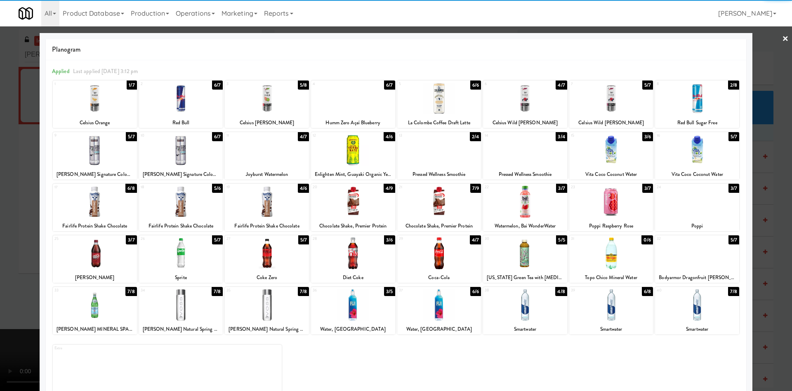
click at [191, 157] on div at bounding box center [181, 150] width 84 height 32
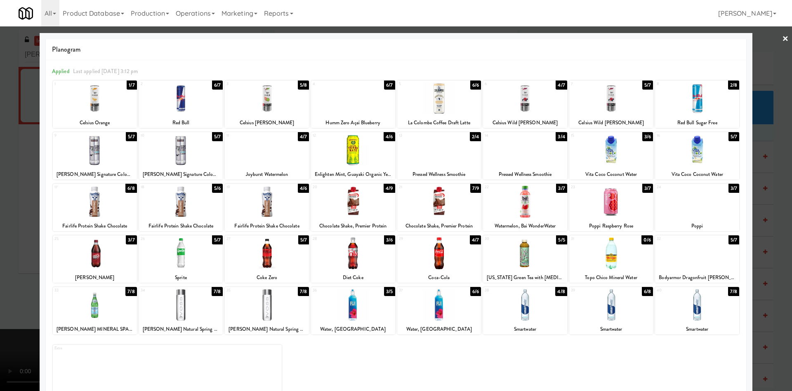
click at [273, 109] on div at bounding box center [267, 99] width 84 height 32
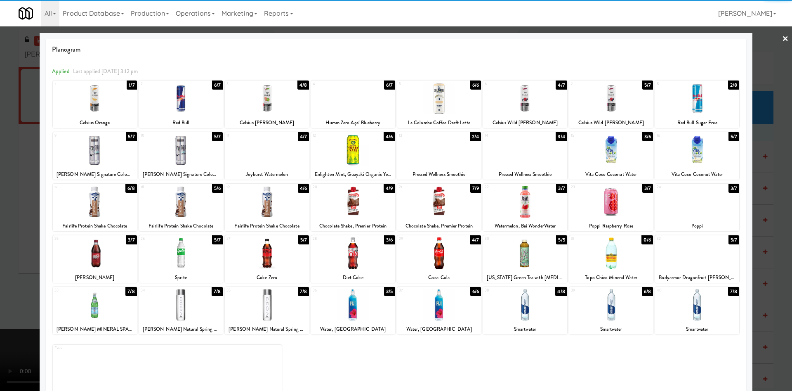
click at [16, 205] on div at bounding box center [396, 195] width 792 height 391
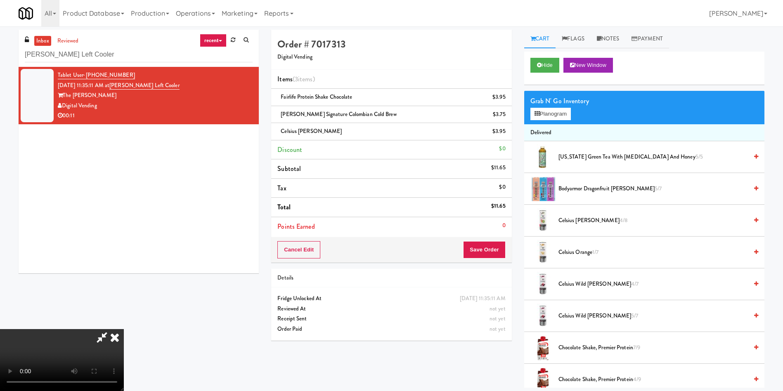
click at [124, 329] on video at bounding box center [62, 360] width 124 height 62
click at [501, 251] on button "Save Order" at bounding box center [484, 249] width 42 height 17
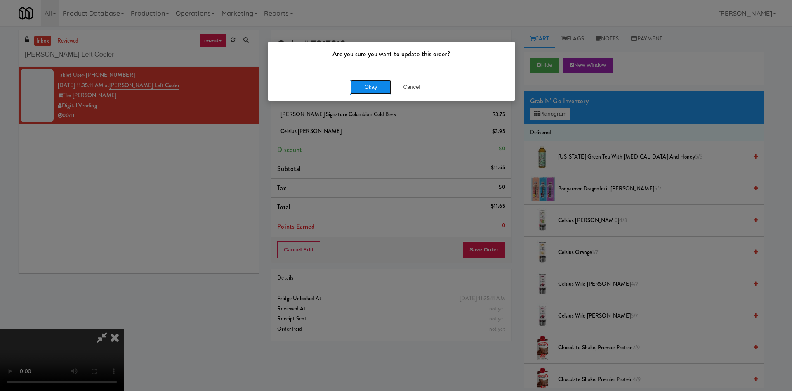
click at [380, 91] on button "Okay" at bounding box center [370, 87] width 41 height 15
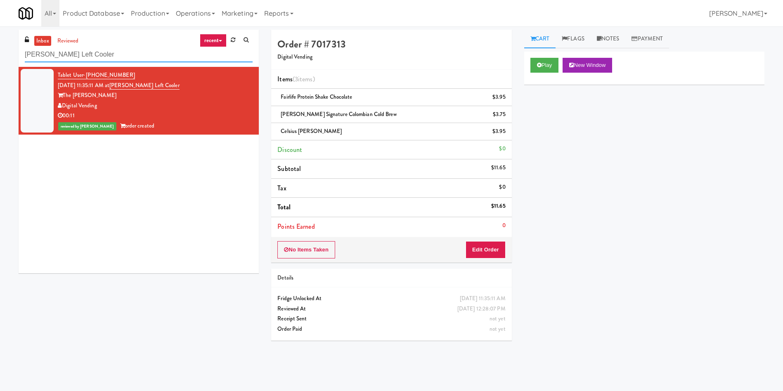
drag, startPoint x: 161, startPoint y: 54, endPoint x: 0, endPoint y: 54, distance: 161.4
click at [0, 54] on div "inbox reviewed recent all unclear take inventory issue suspicious failed recent…" at bounding box center [391, 195] width 783 height 331
paste input "[PERSON_NAME] Tower Pantry"
type input "[PERSON_NAME] Tower Pantry"
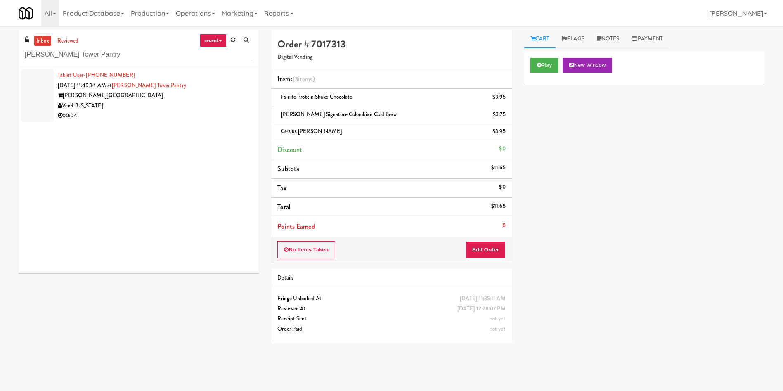
click at [37, 96] on div at bounding box center [37, 95] width 33 height 53
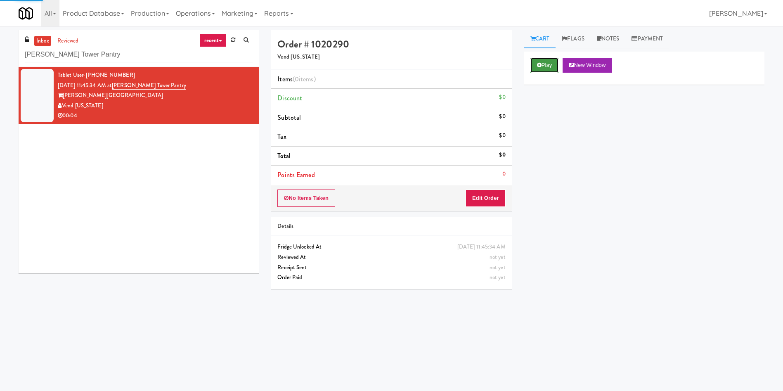
click at [547, 64] on button "Play" at bounding box center [544, 65] width 28 height 15
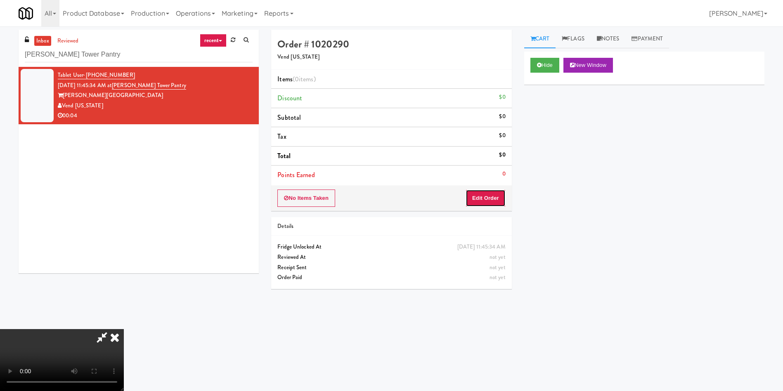
click at [504, 199] on button "Edit Order" at bounding box center [485, 197] width 40 height 17
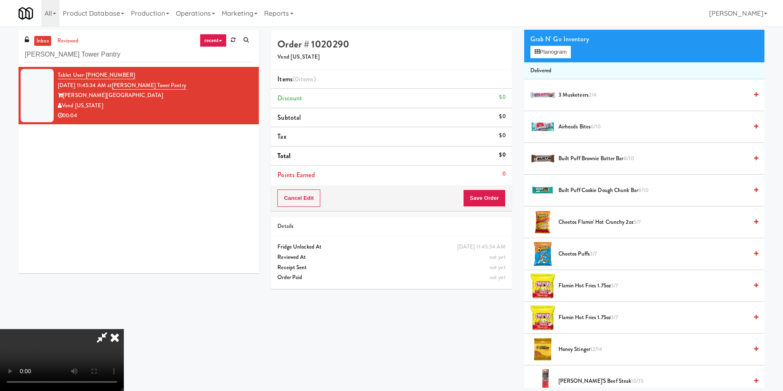
scroll to position [121, 0]
click at [124, 329] on video at bounding box center [62, 360] width 124 height 62
click at [551, 54] on button "Planogram" at bounding box center [550, 52] width 40 height 12
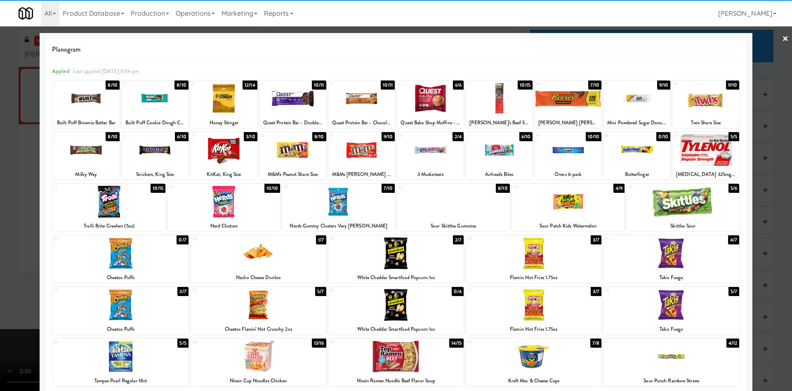
click at [256, 357] on div at bounding box center [259, 356] width 136 height 32
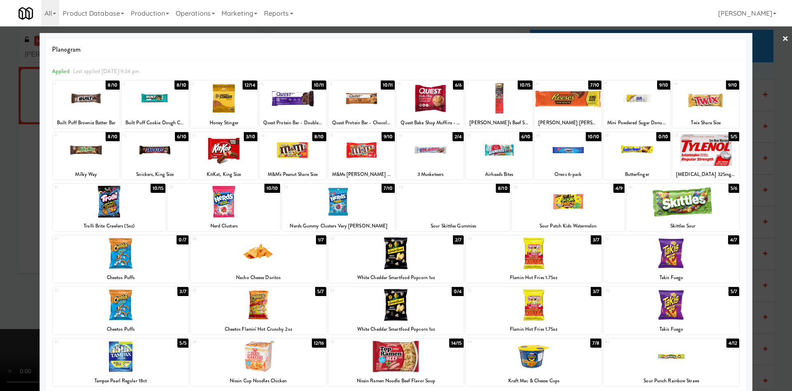
click at [0, 262] on div at bounding box center [396, 195] width 792 height 391
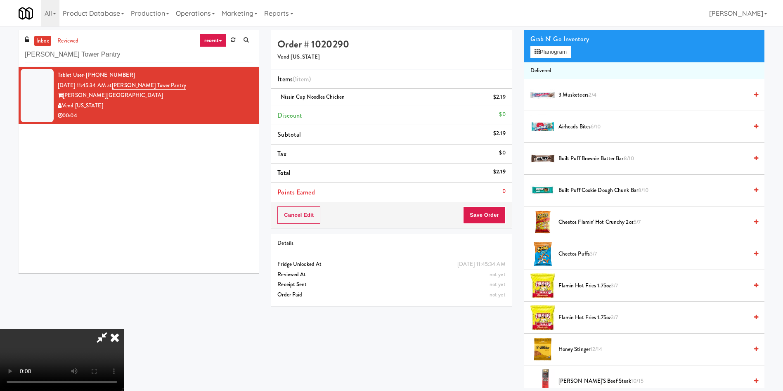
scroll to position [26, 0]
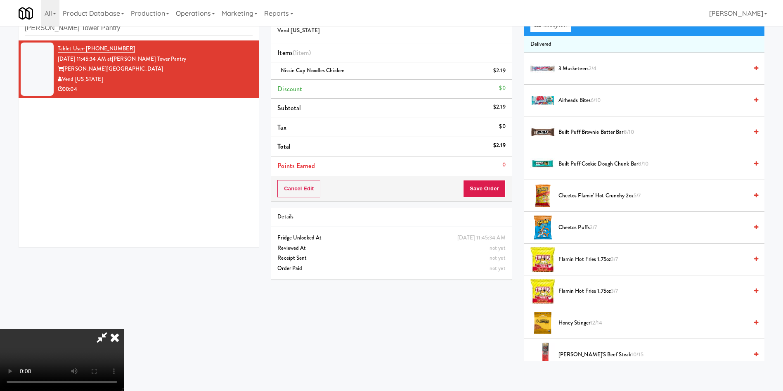
click at [124, 329] on video at bounding box center [62, 360] width 124 height 62
click at [483, 191] on button "Save Order" at bounding box center [484, 188] width 42 height 17
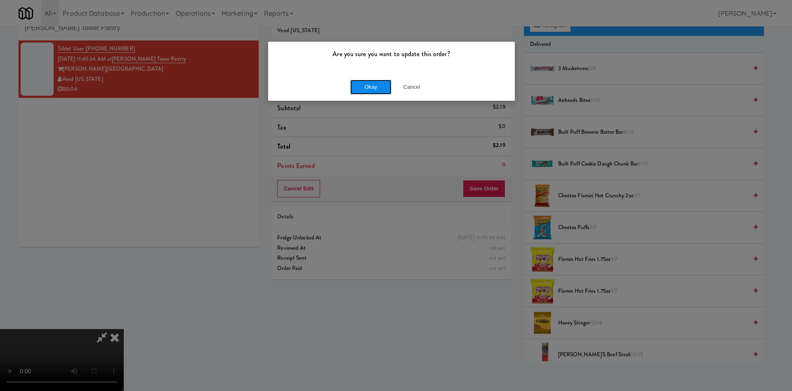
click at [369, 90] on button "Okay" at bounding box center [370, 87] width 41 height 15
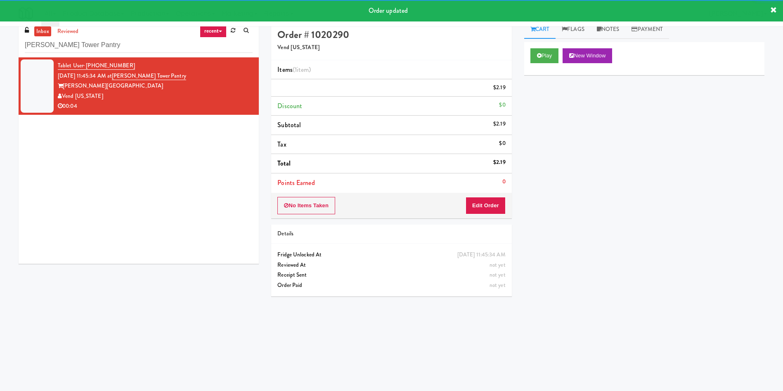
scroll to position [0, 0]
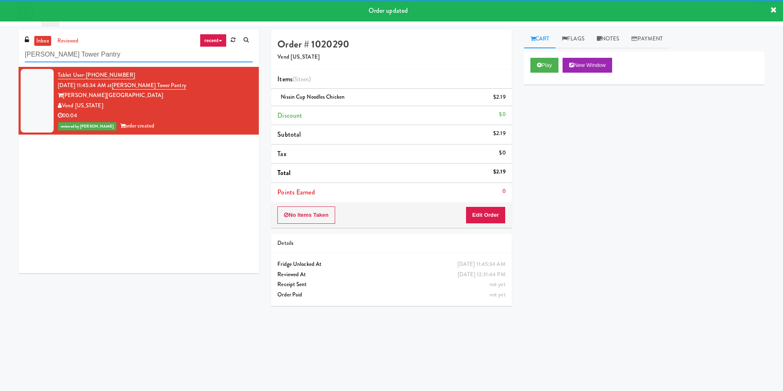
drag, startPoint x: 111, startPoint y: 51, endPoint x: 0, endPoint y: 52, distance: 111.0
click at [0, 52] on div "inbox reviewed recent all unclear take inventory issue suspicious failed recent…" at bounding box center [391, 195] width 783 height 331
paste input "Park Place - Cooler - Left"
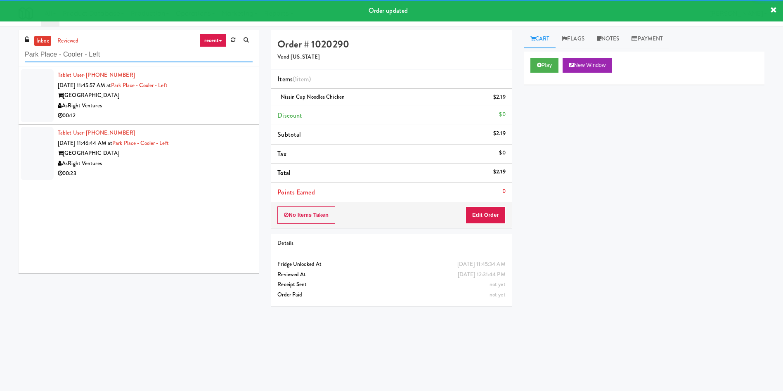
type input "Park Place - Cooler - Left"
click at [26, 95] on div at bounding box center [37, 95] width 33 height 53
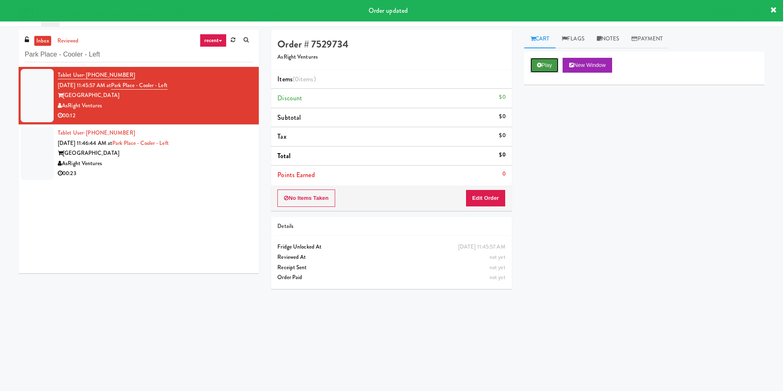
click at [543, 71] on button "Play" at bounding box center [544, 65] width 28 height 15
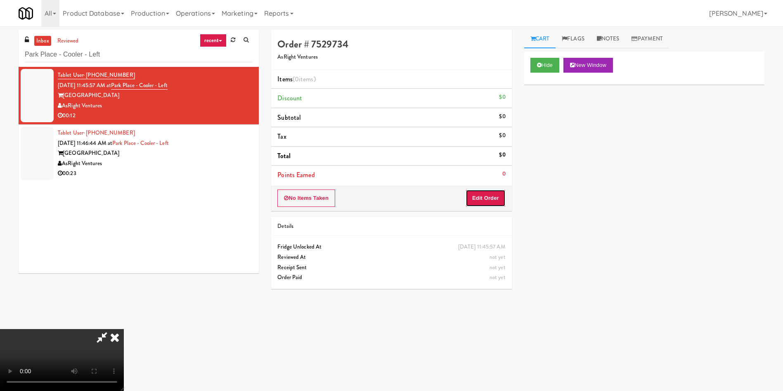
click at [479, 197] on button "Edit Order" at bounding box center [485, 197] width 40 height 17
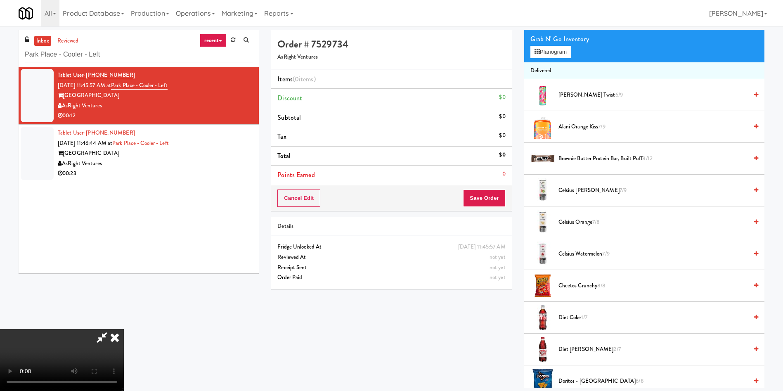
click at [124, 329] on video at bounding box center [62, 360] width 124 height 62
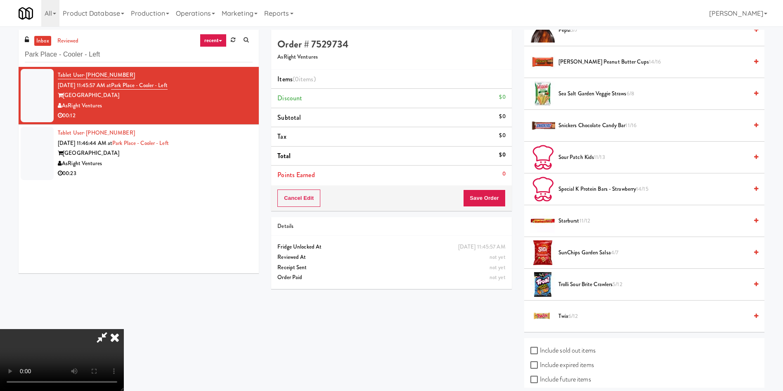
scroll to position [803, 0]
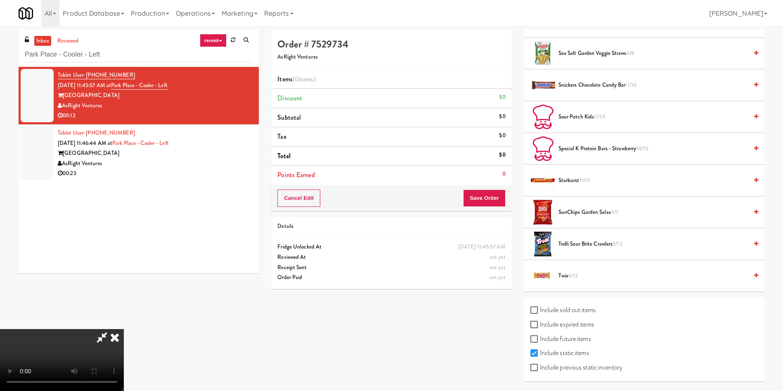
click at [562, 272] on span "Twix 6/12" at bounding box center [652, 276] width 189 height 10
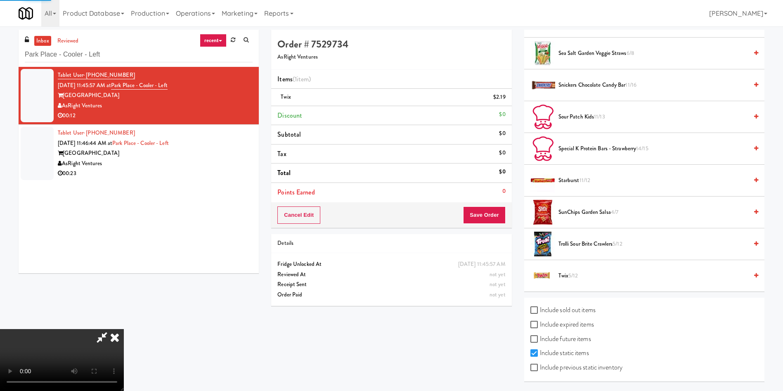
click at [124, 329] on video at bounding box center [62, 360] width 124 height 62
click at [561, 278] on span "Twix 5/12" at bounding box center [652, 276] width 189 height 10
click at [124, 329] on video at bounding box center [62, 360] width 124 height 62
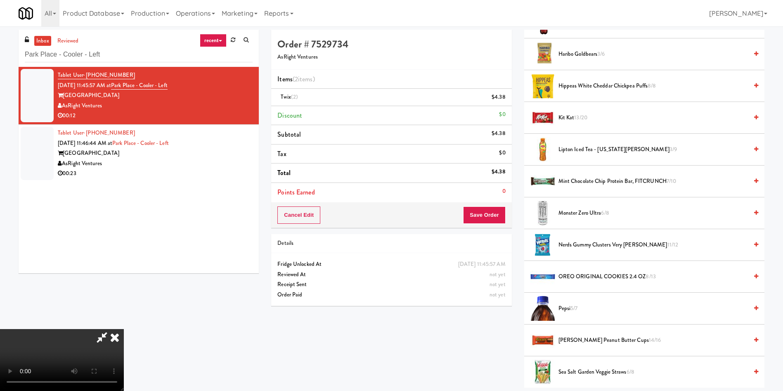
scroll to position [431, 0]
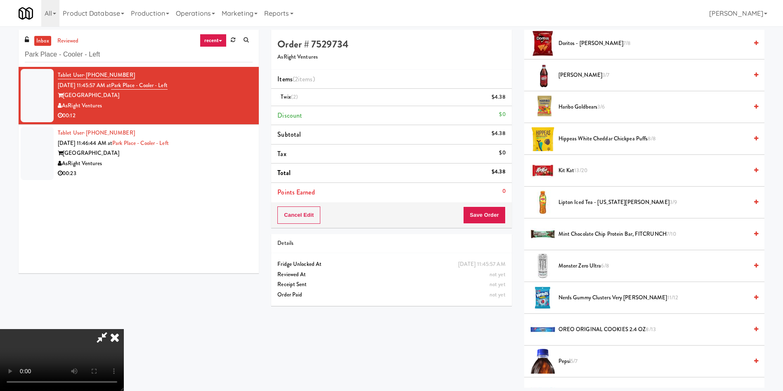
click at [124, 329] on video at bounding box center [62, 360] width 124 height 62
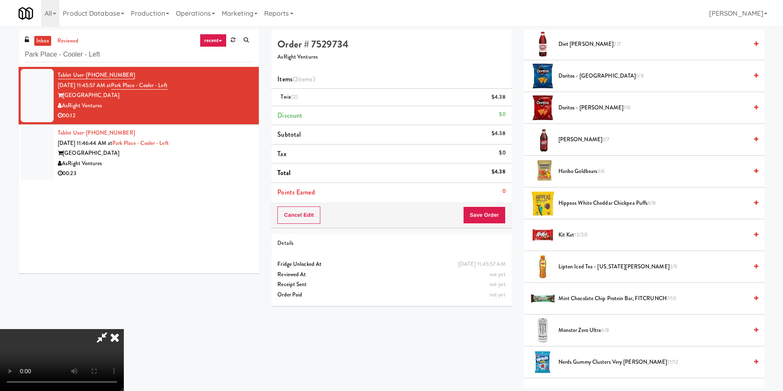
scroll to position [307, 0]
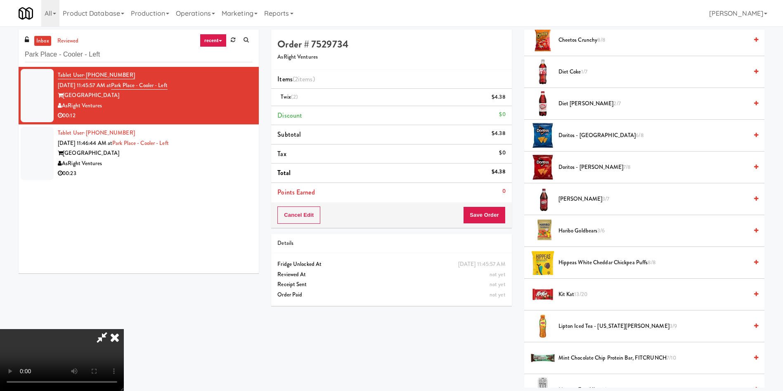
click at [567, 298] on span "Kit Kat 13/20" at bounding box center [652, 294] width 189 height 10
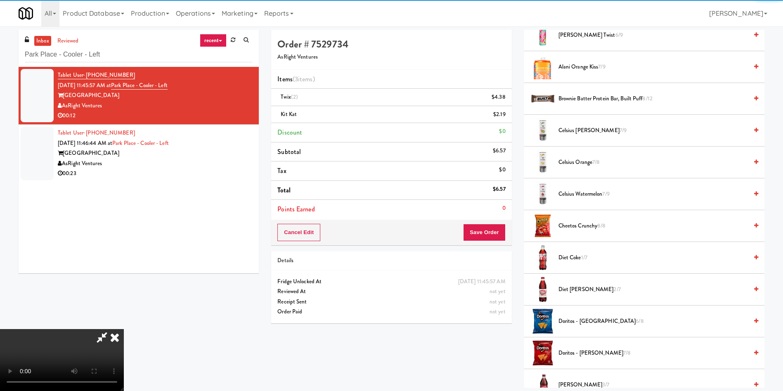
click at [124, 329] on video at bounding box center [62, 360] width 124 height 62
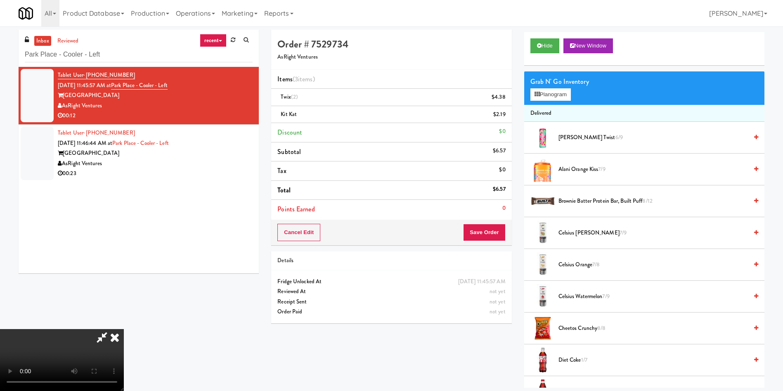
scroll to position [0, 0]
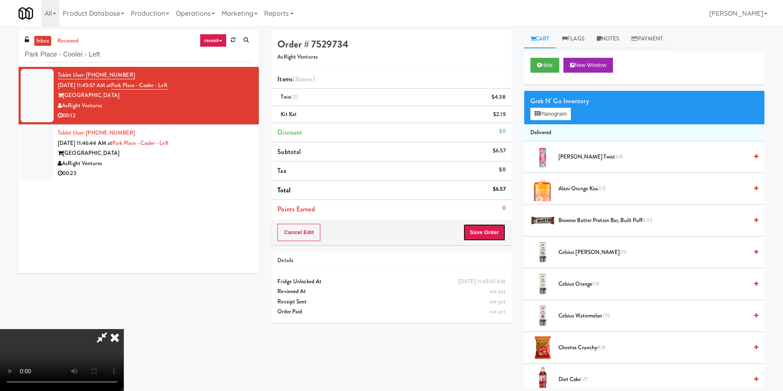
click at [494, 231] on button "Save Order" at bounding box center [484, 232] width 42 height 17
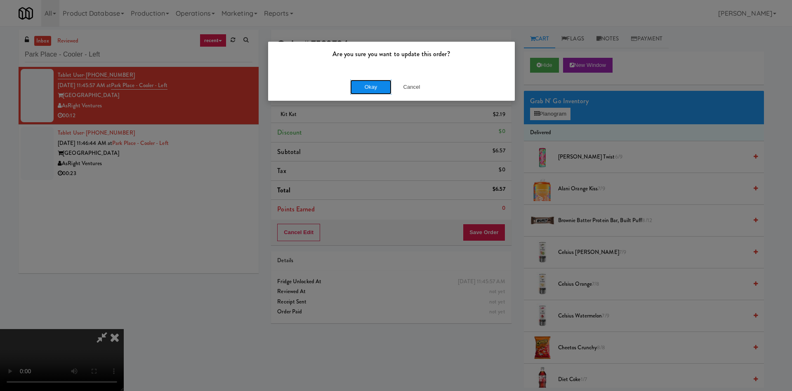
click at [374, 88] on button "Okay" at bounding box center [370, 87] width 41 height 15
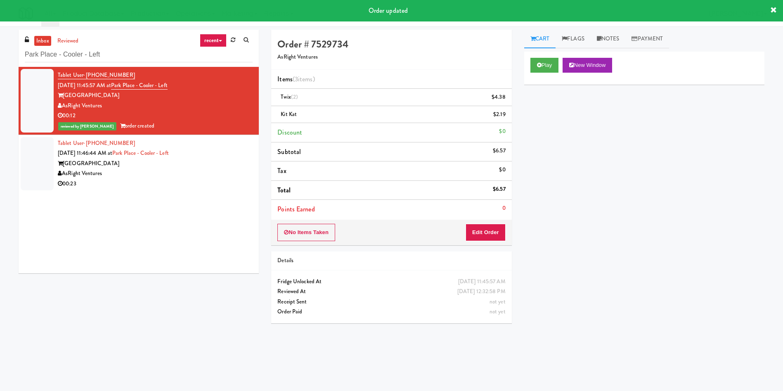
click at [28, 159] on div at bounding box center [37, 163] width 33 height 53
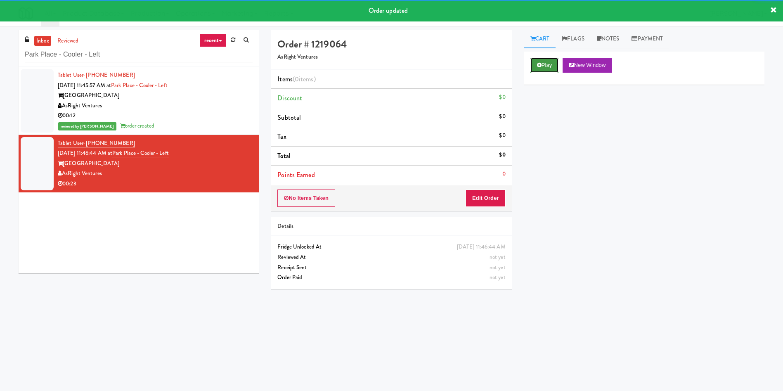
click at [553, 64] on button "Play" at bounding box center [544, 65] width 28 height 15
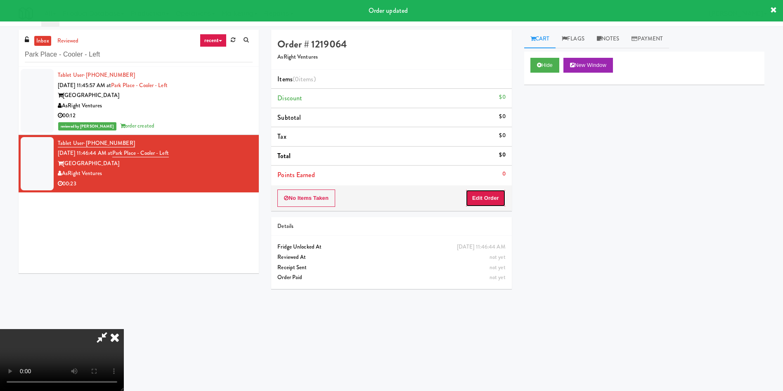
click at [486, 196] on button "Edit Order" at bounding box center [485, 197] width 40 height 17
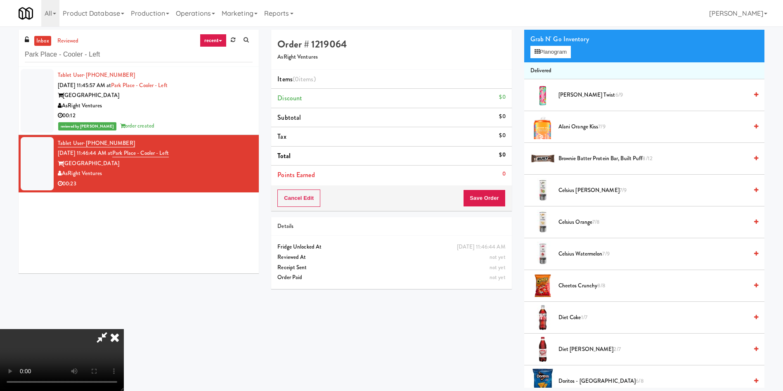
scroll to position [124, 0]
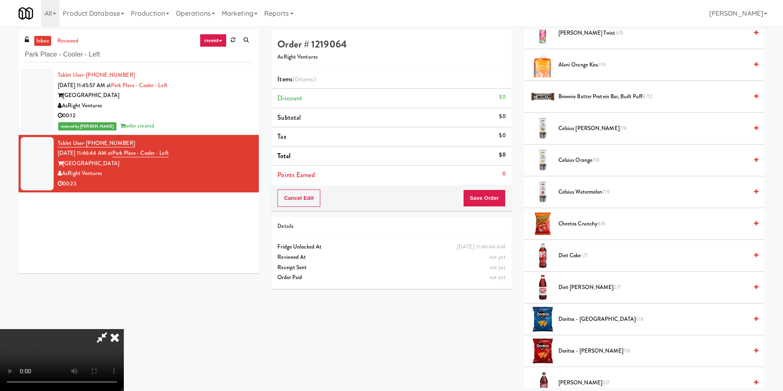
click at [124, 329] on video at bounding box center [62, 360] width 124 height 62
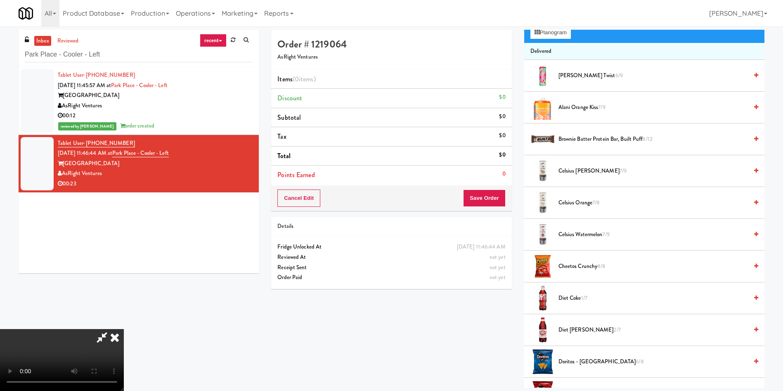
scroll to position [62, 0]
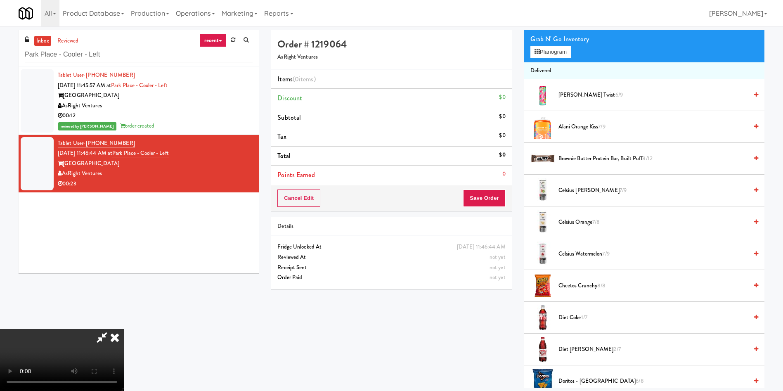
click at [124, 329] on video at bounding box center [62, 360] width 124 height 62
click at [589, 250] on span "Celsius Watermelon 7/9" at bounding box center [652, 254] width 189 height 10
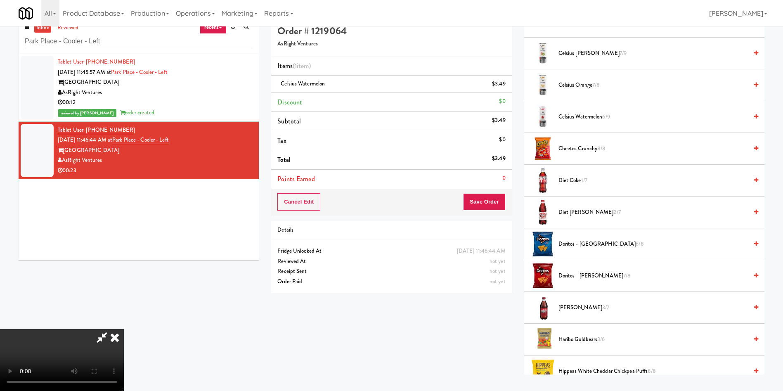
scroll to position [26, 0]
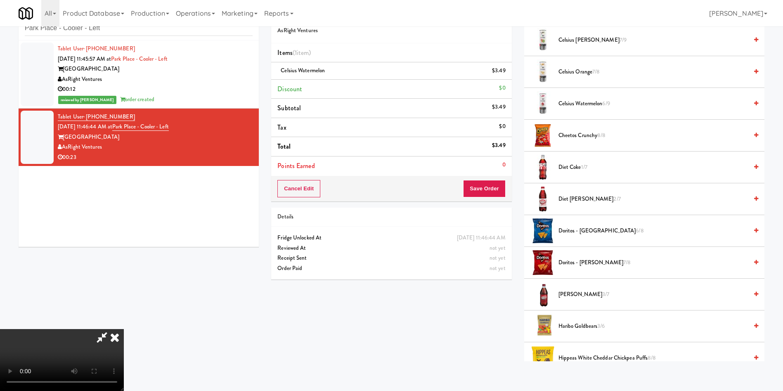
click at [124, 329] on video at bounding box center [62, 360] width 124 height 62
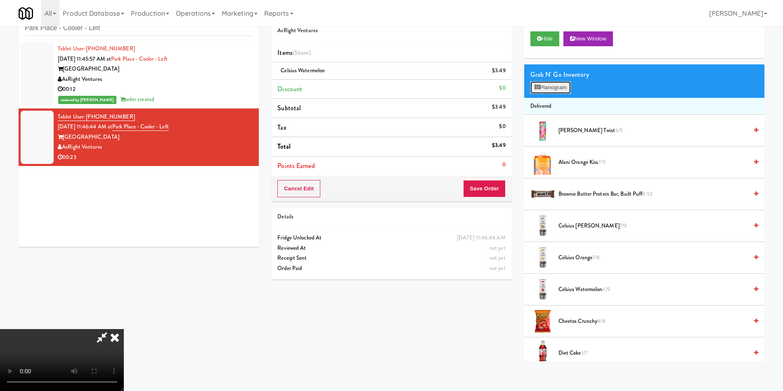
click at [546, 87] on button "Planogram" at bounding box center [550, 87] width 40 height 12
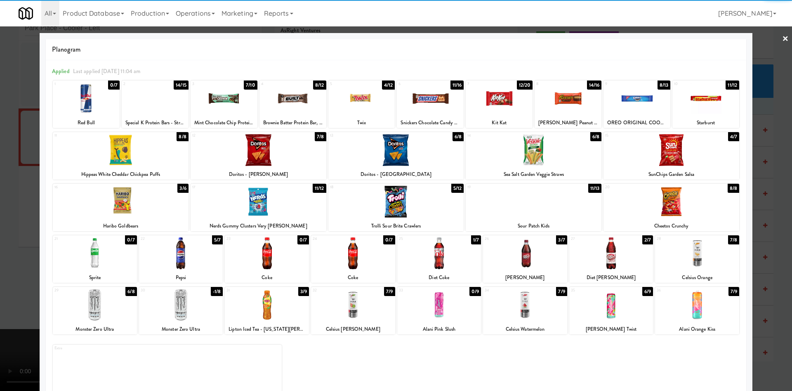
click at [106, 301] on div at bounding box center [95, 305] width 84 height 32
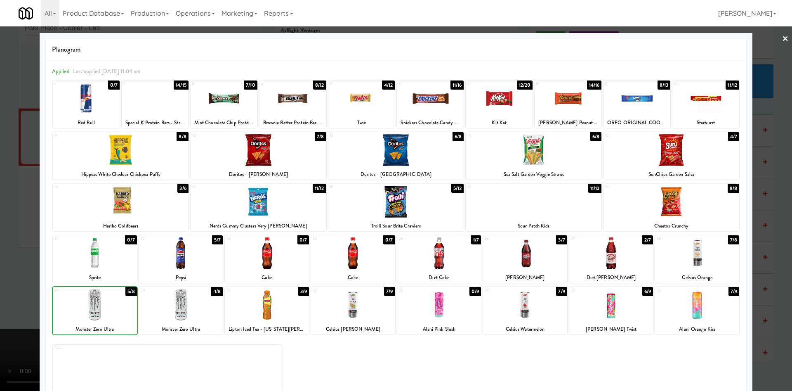
click at [21, 234] on div at bounding box center [396, 195] width 792 height 391
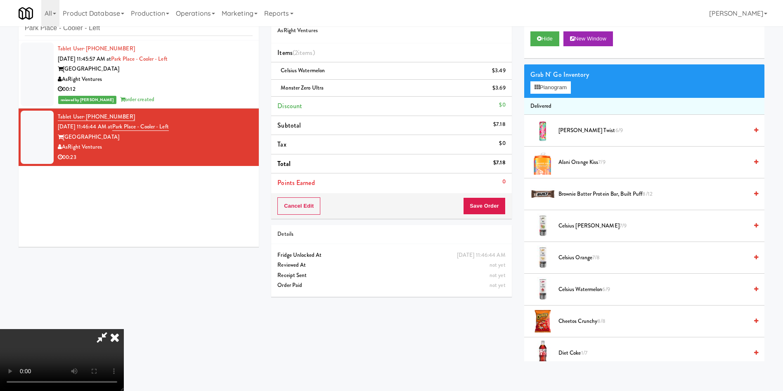
click at [124, 329] on video at bounding box center [62, 360] width 124 height 62
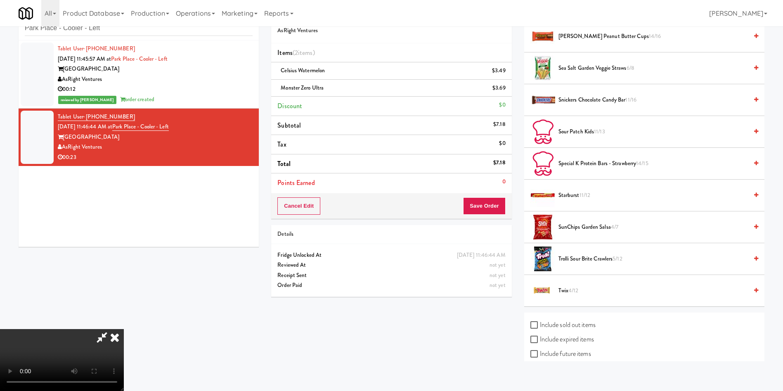
scroll to position [803, 0]
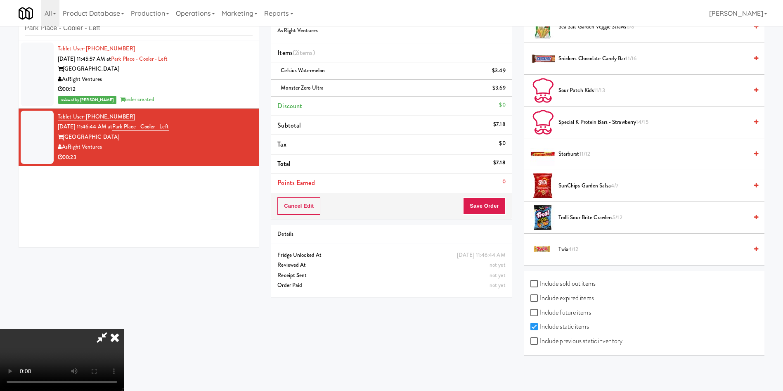
click at [568, 251] on span "Twix 4/12" at bounding box center [652, 249] width 189 height 10
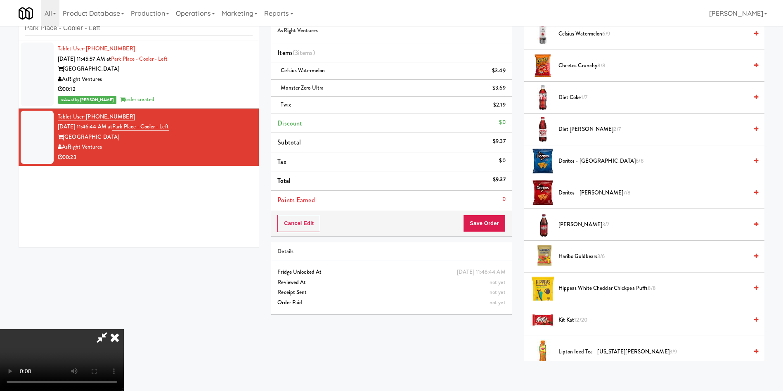
scroll to position [307, 0]
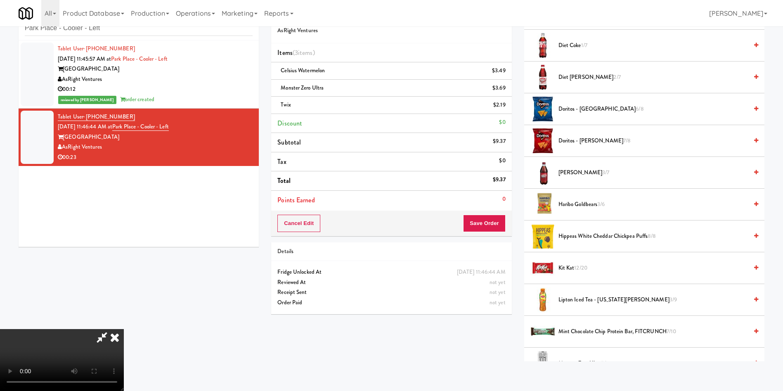
click at [579, 269] on span "12/20" at bounding box center [580, 268] width 13 height 8
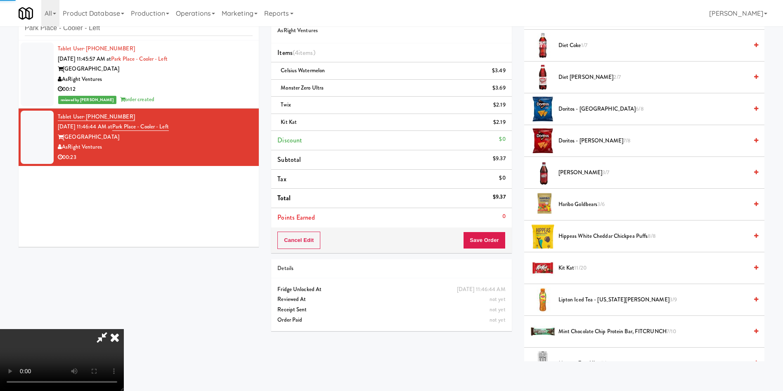
click at [124, 329] on video at bounding box center [62, 360] width 124 height 62
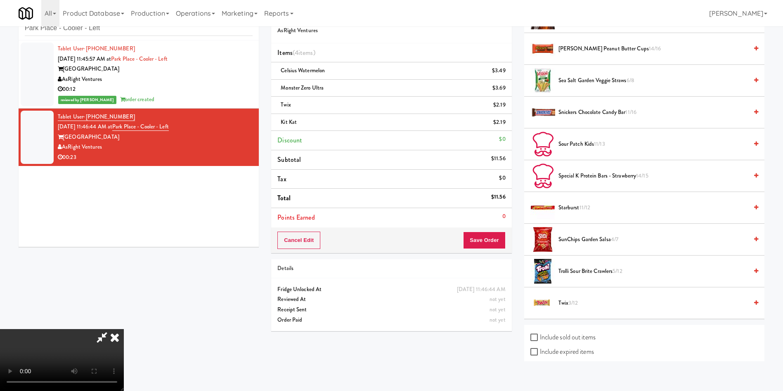
scroll to position [677, 0]
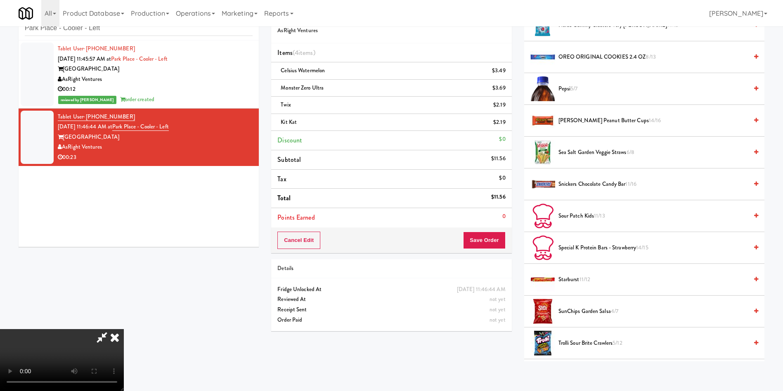
click at [585, 121] on span "[PERSON_NAME] Peanut Butter Cups 14/16" at bounding box center [652, 121] width 189 height 10
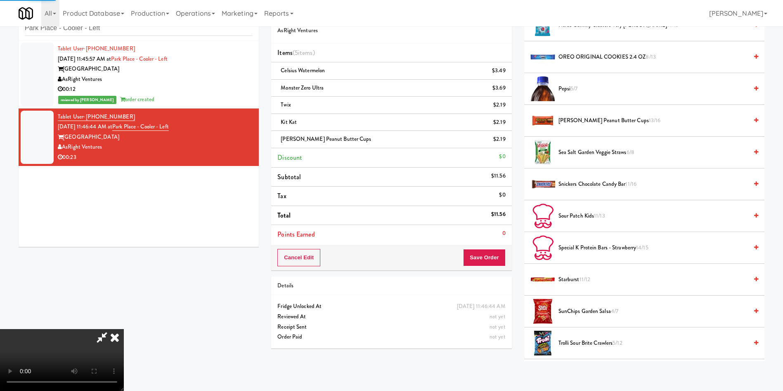
click at [124, 329] on video at bounding box center [62, 360] width 124 height 62
click at [490, 253] on button "Save Order" at bounding box center [484, 257] width 42 height 17
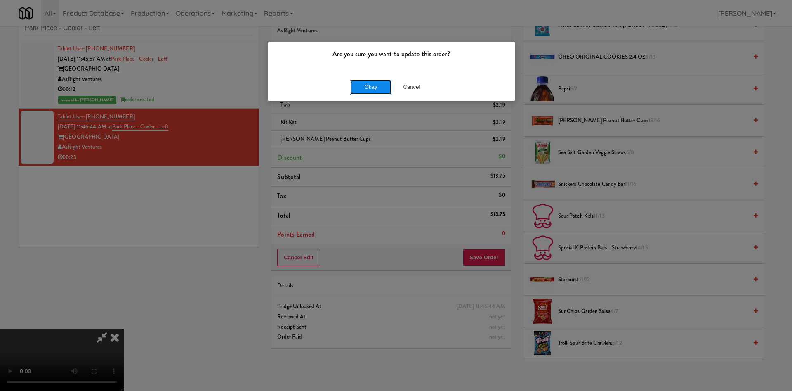
click at [362, 86] on button "Okay" at bounding box center [370, 87] width 41 height 15
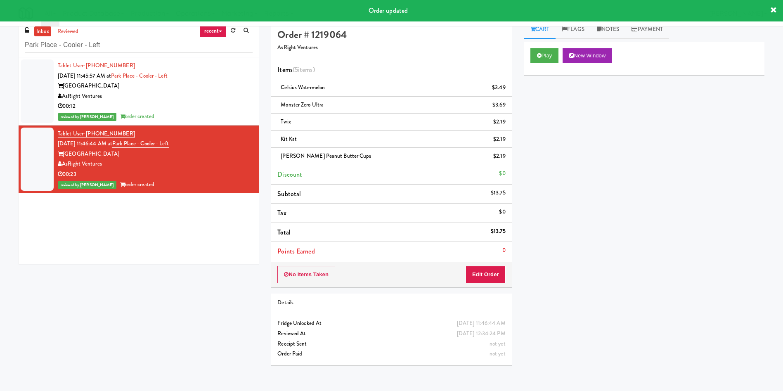
scroll to position [0, 0]
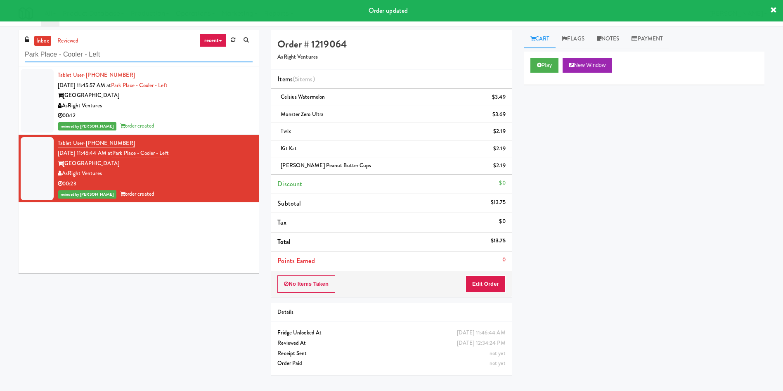
drag, startPoint x: 118, startPoint y: 53, endPoint x: 84, endPoint y: 54, distance: 33.4
click at [0, 54] on div "inbox reviewed recent all unclear take inventory issue suspicious failed recent…" at bounding box center [391, 205] width 783 height 351
